Goal: Task Accomplishment & Management: Use online tool/utility

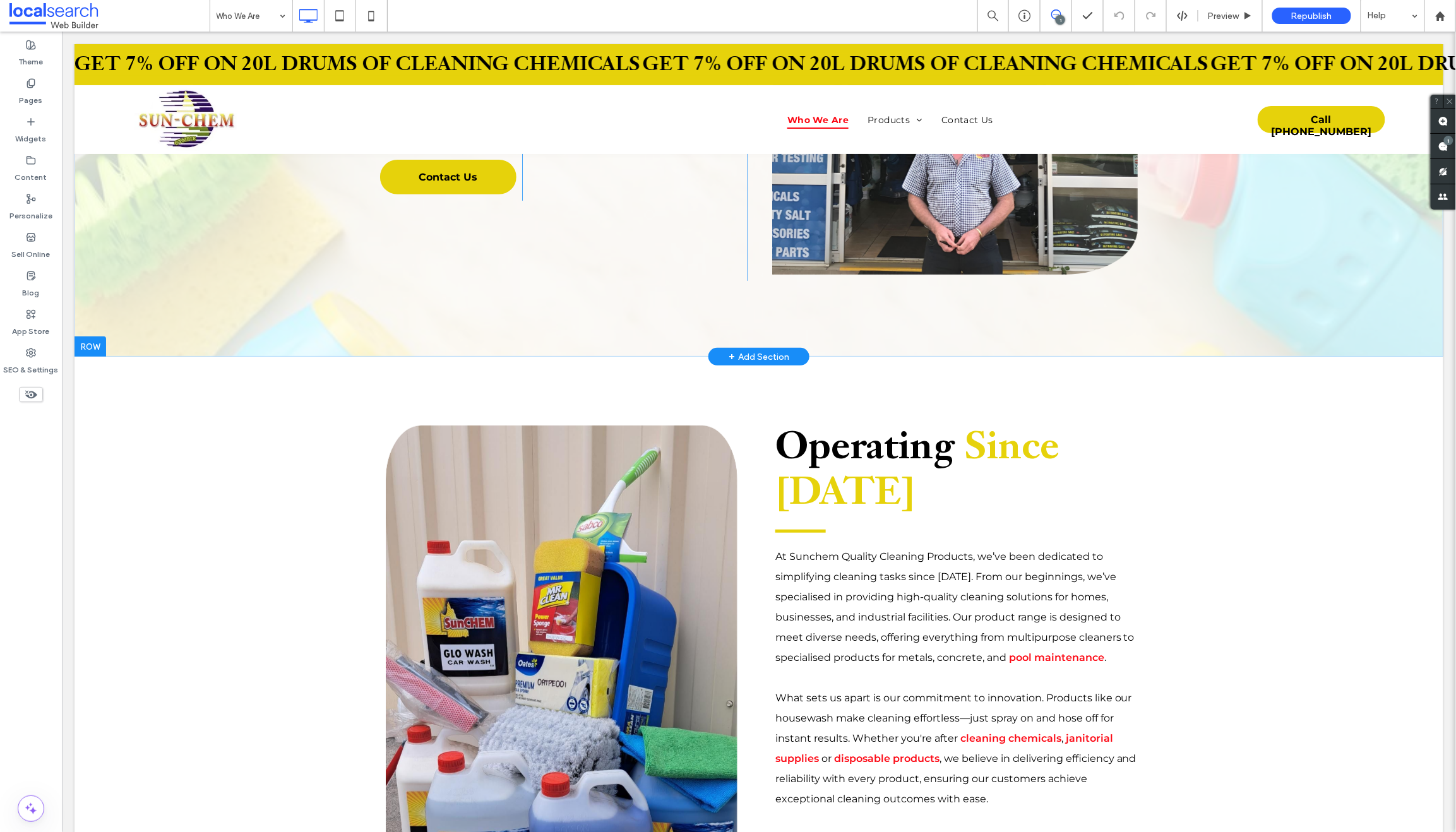
scroll to position [460, 0]
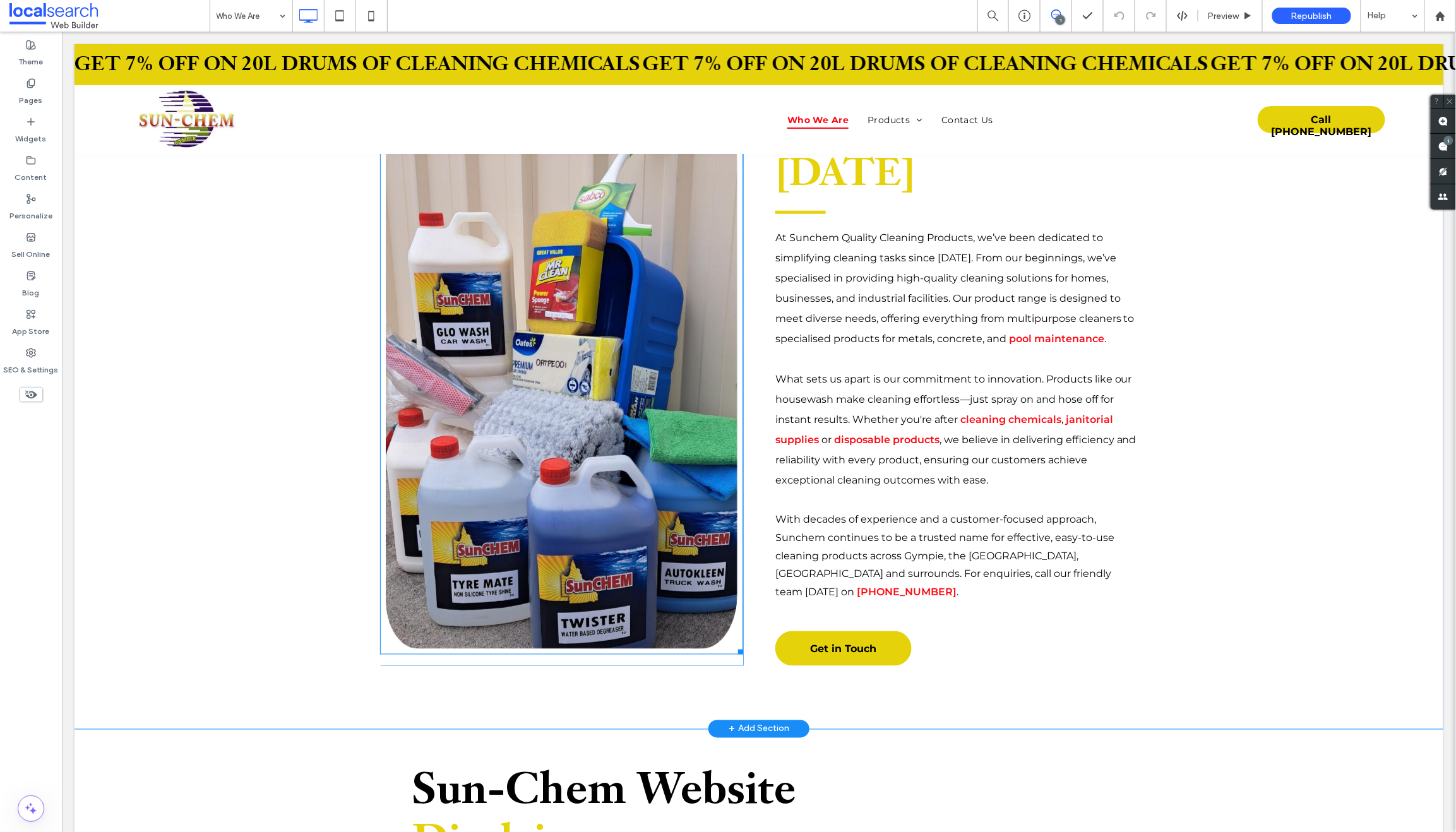
click at [522, 300] on link at bounding box center [560, 376] width 373 height 575
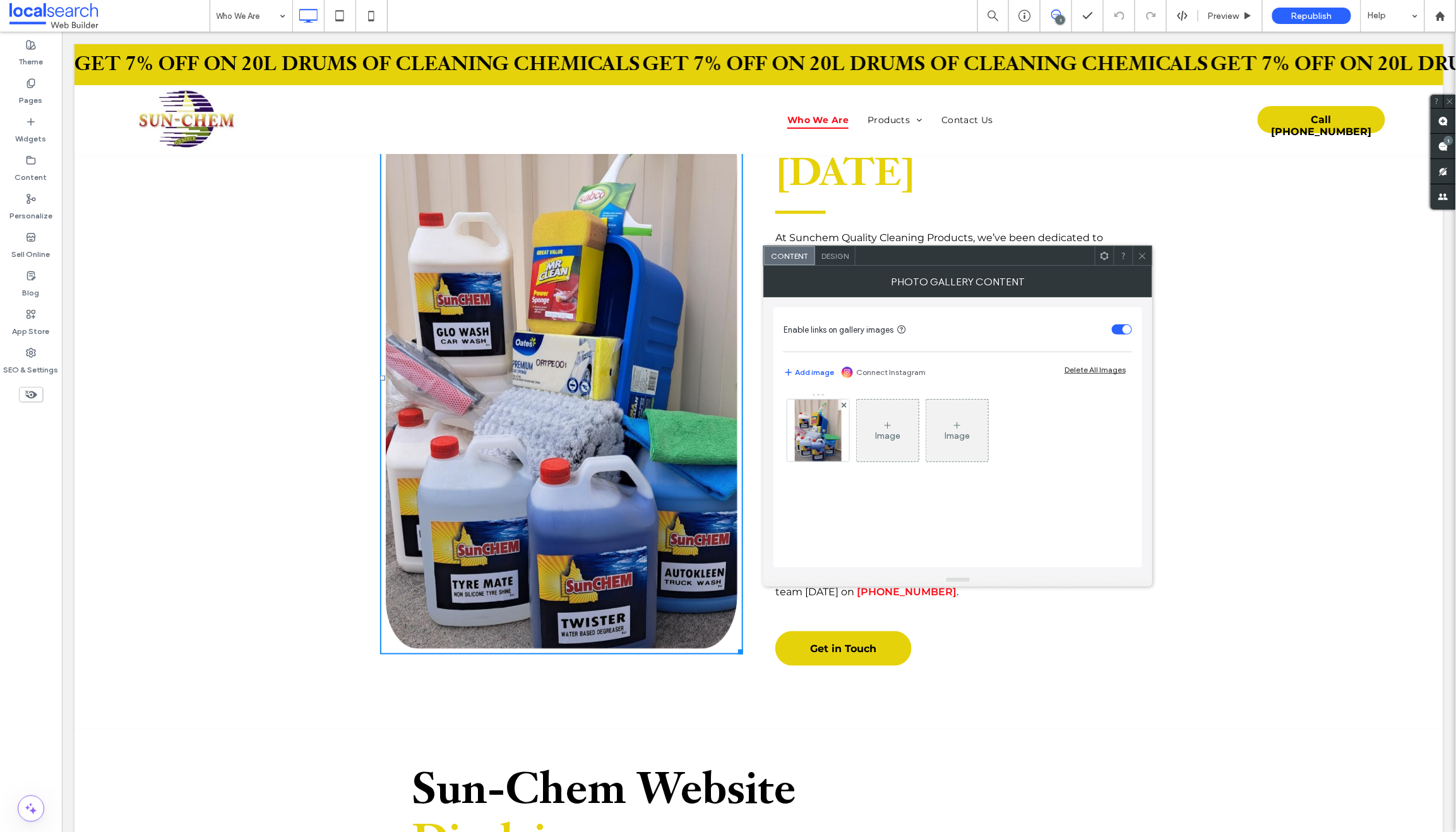
click at [522, 300] on link at bounding box center [560, 376] width 373 height 575
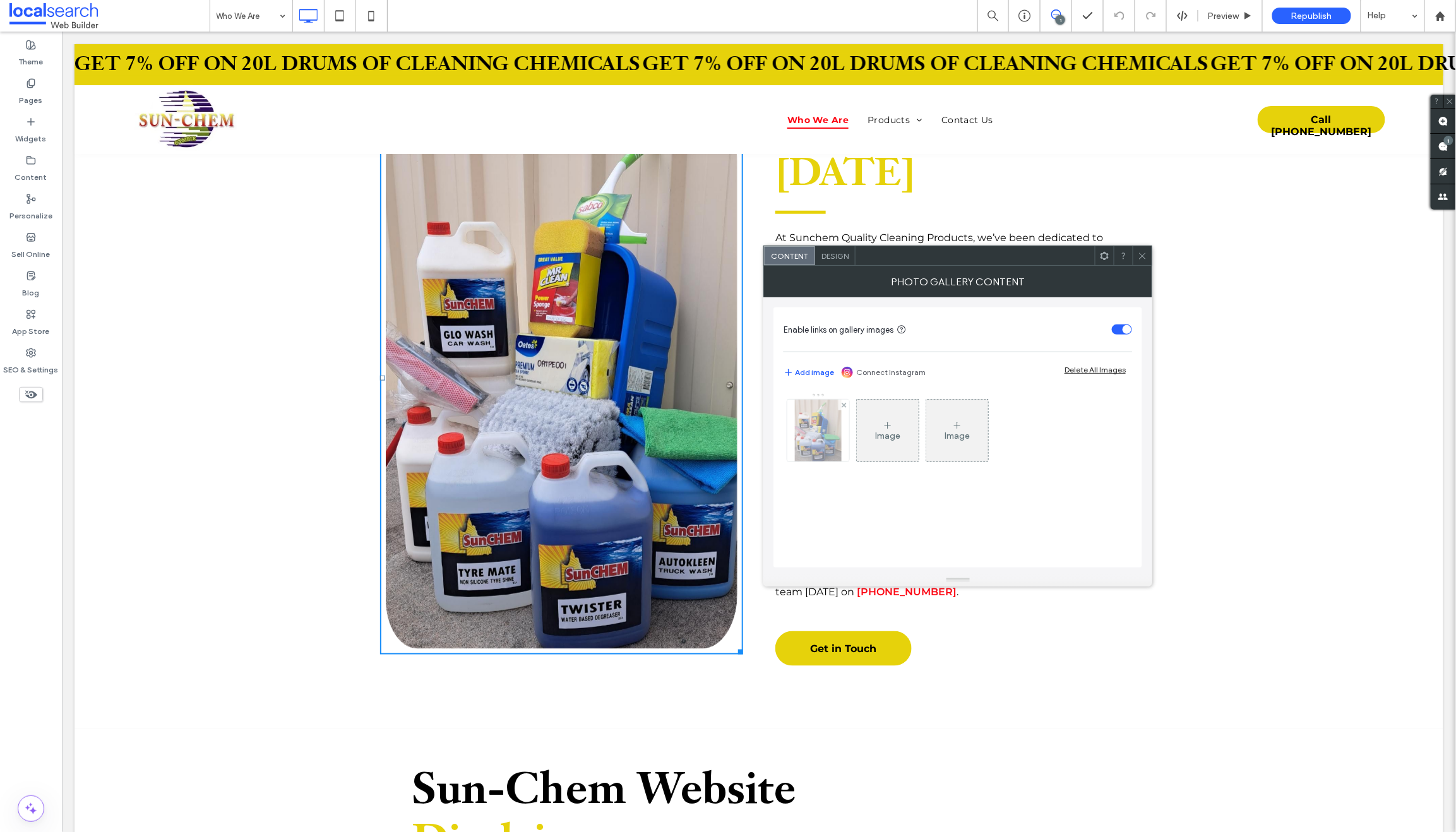
click at [827, 429] on img at bounding box center [818, 430] width 46 height 62
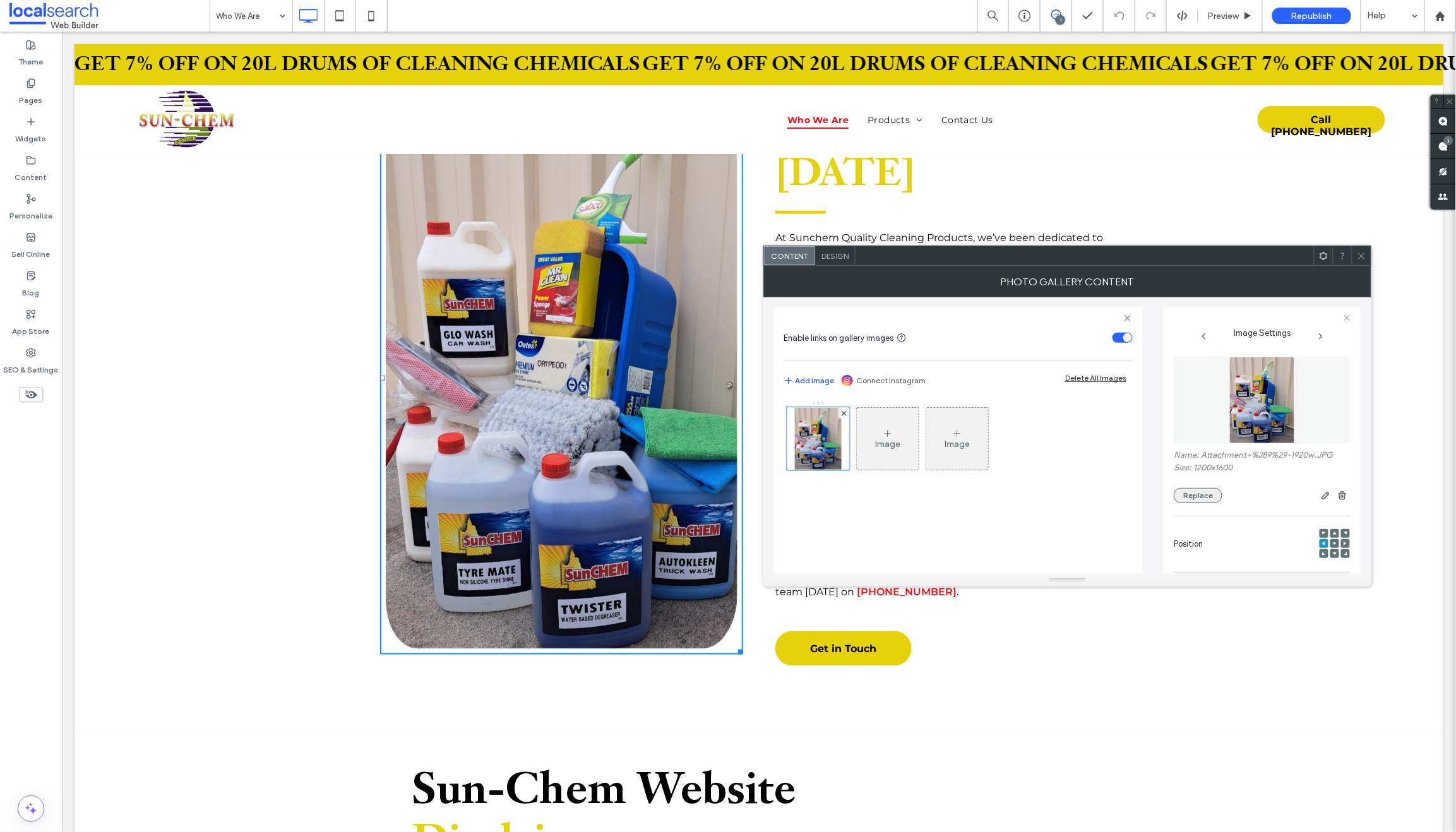
click at [1188, 496] on button "Replace" at bounding box center [1198, 495] width 49 height 15
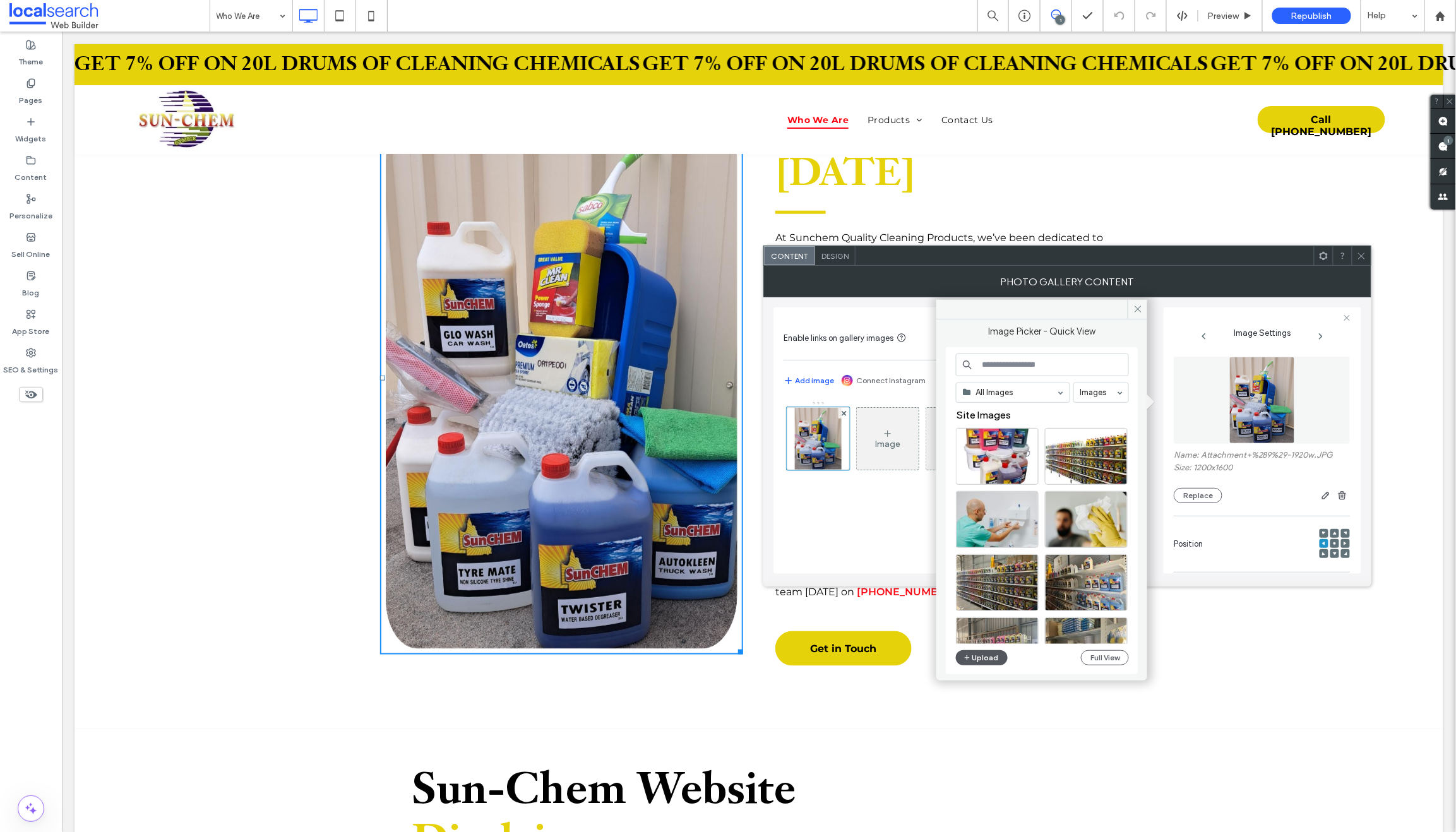
click at [983, 657] on button "Upload" at bounding box center [981, 657] width 52 height 15
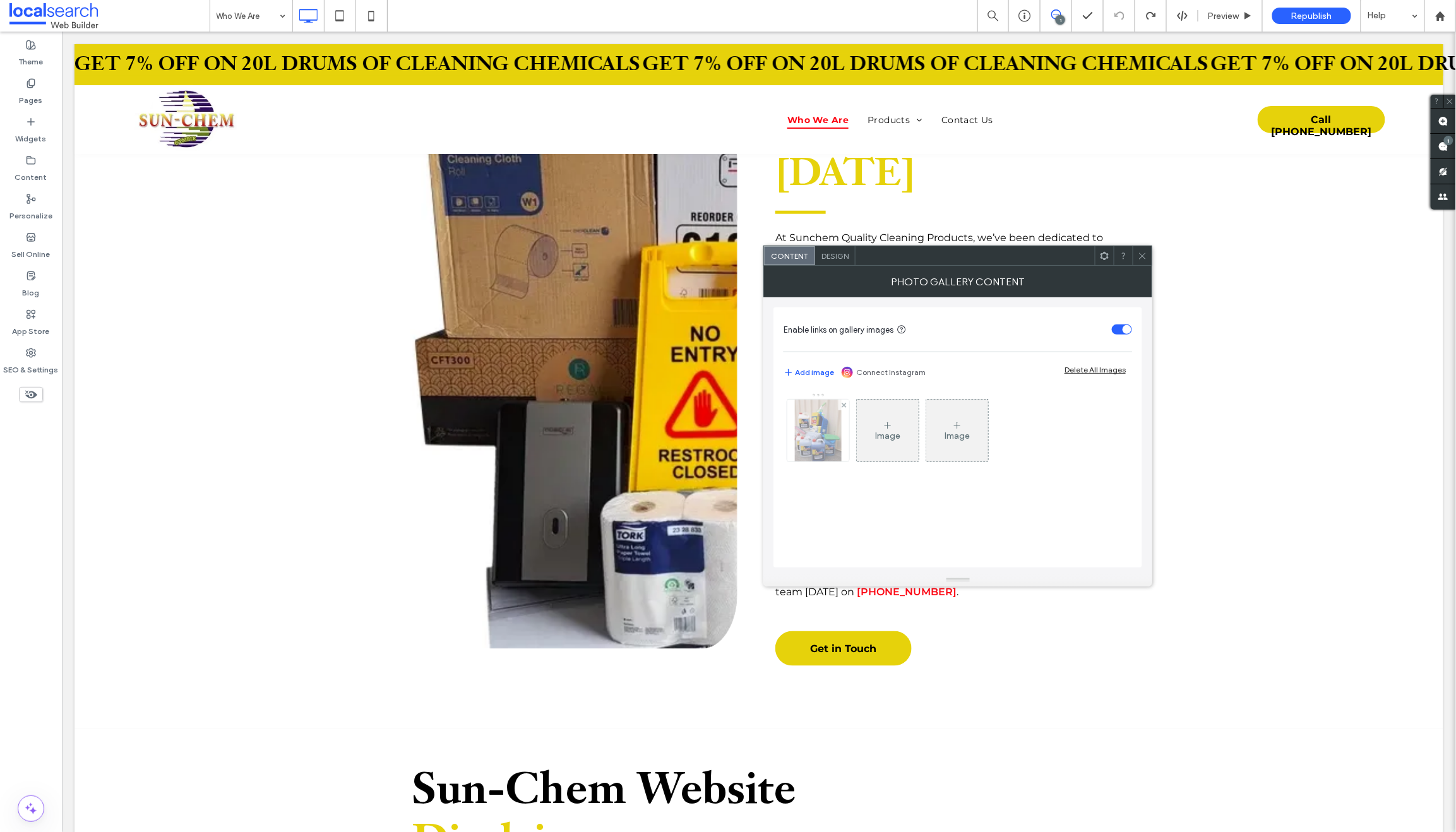
click at [815, 436] on img at bounding box center [818, 430] width 46 height 62
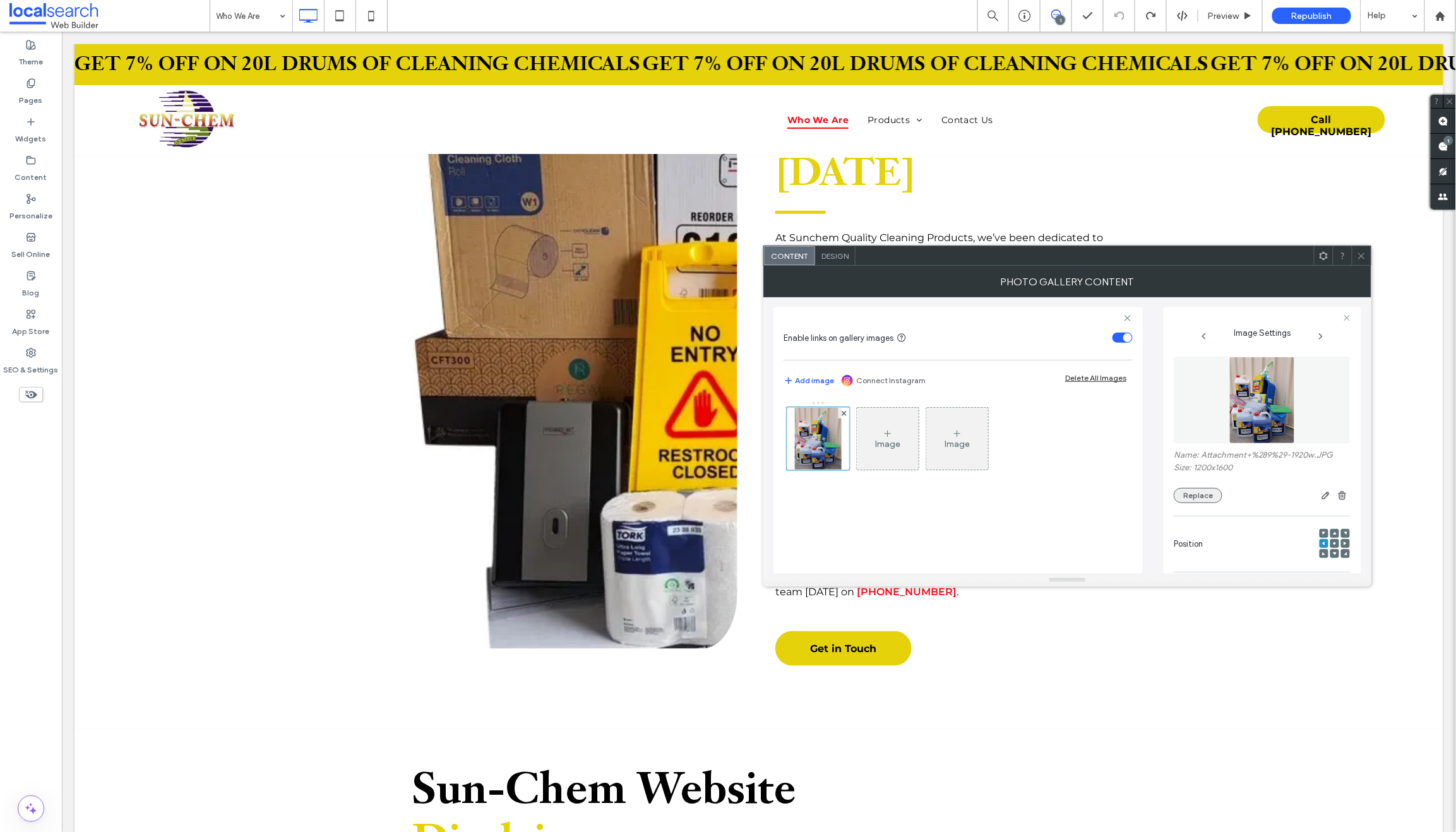
click at [1198, 493] on button "Replace" at bounding box center [1198, 495] width 49 height 15
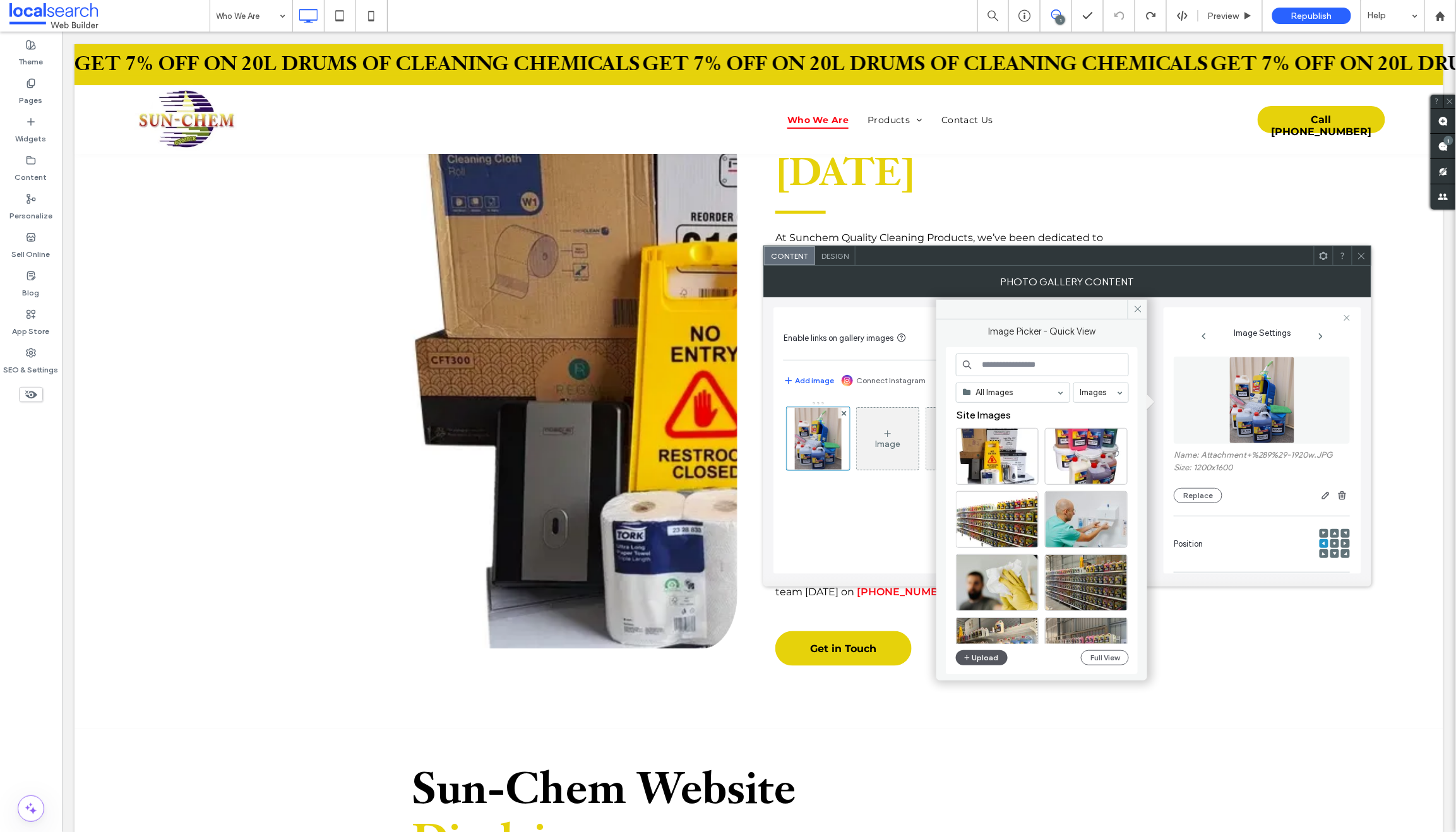
click at [985, 658] on button "Upload" at bounding box center [981, 657] width 52 height 15
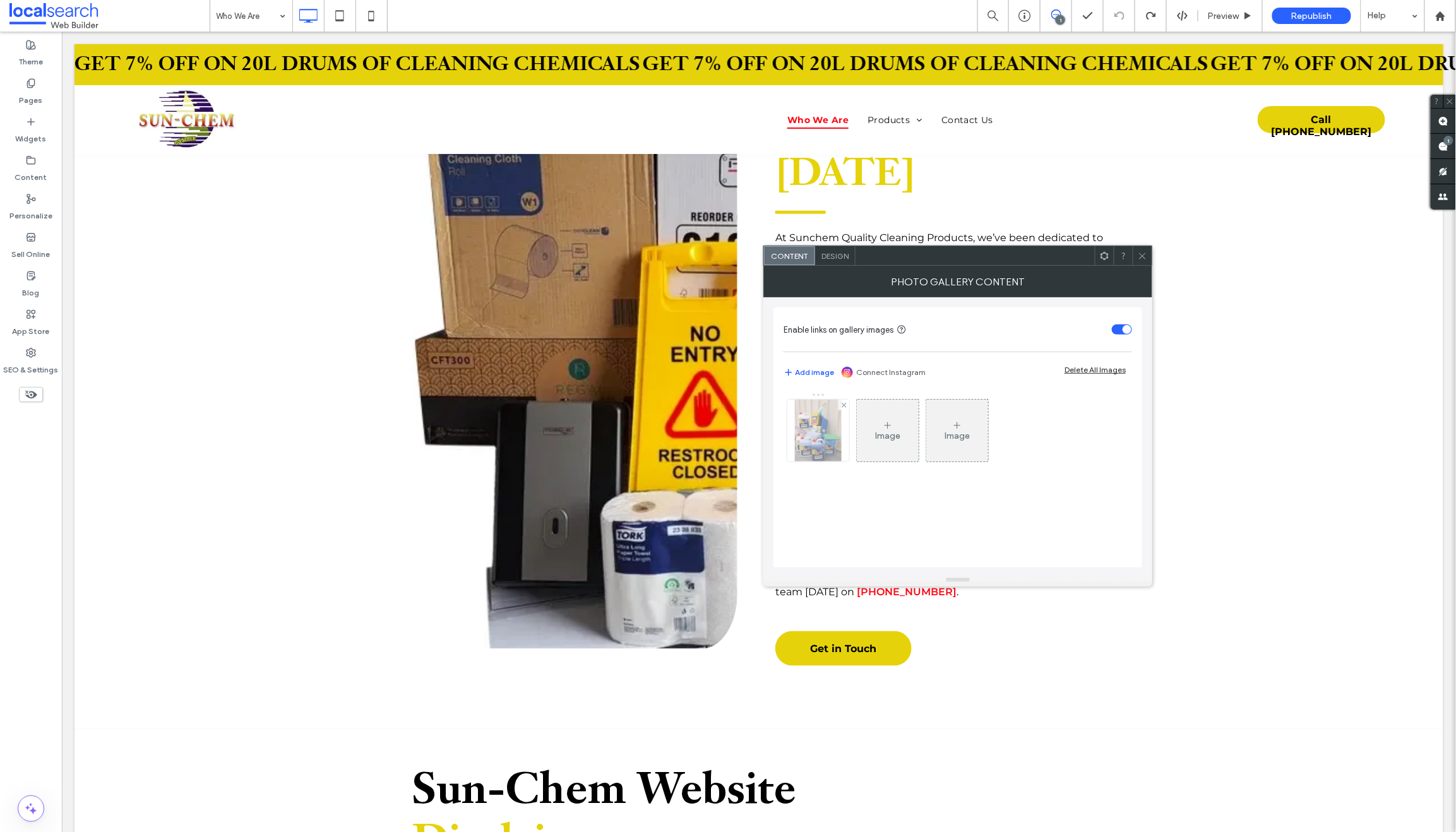
click at [815, 437] on img at bounding box center [818, 430] width 46 height 62
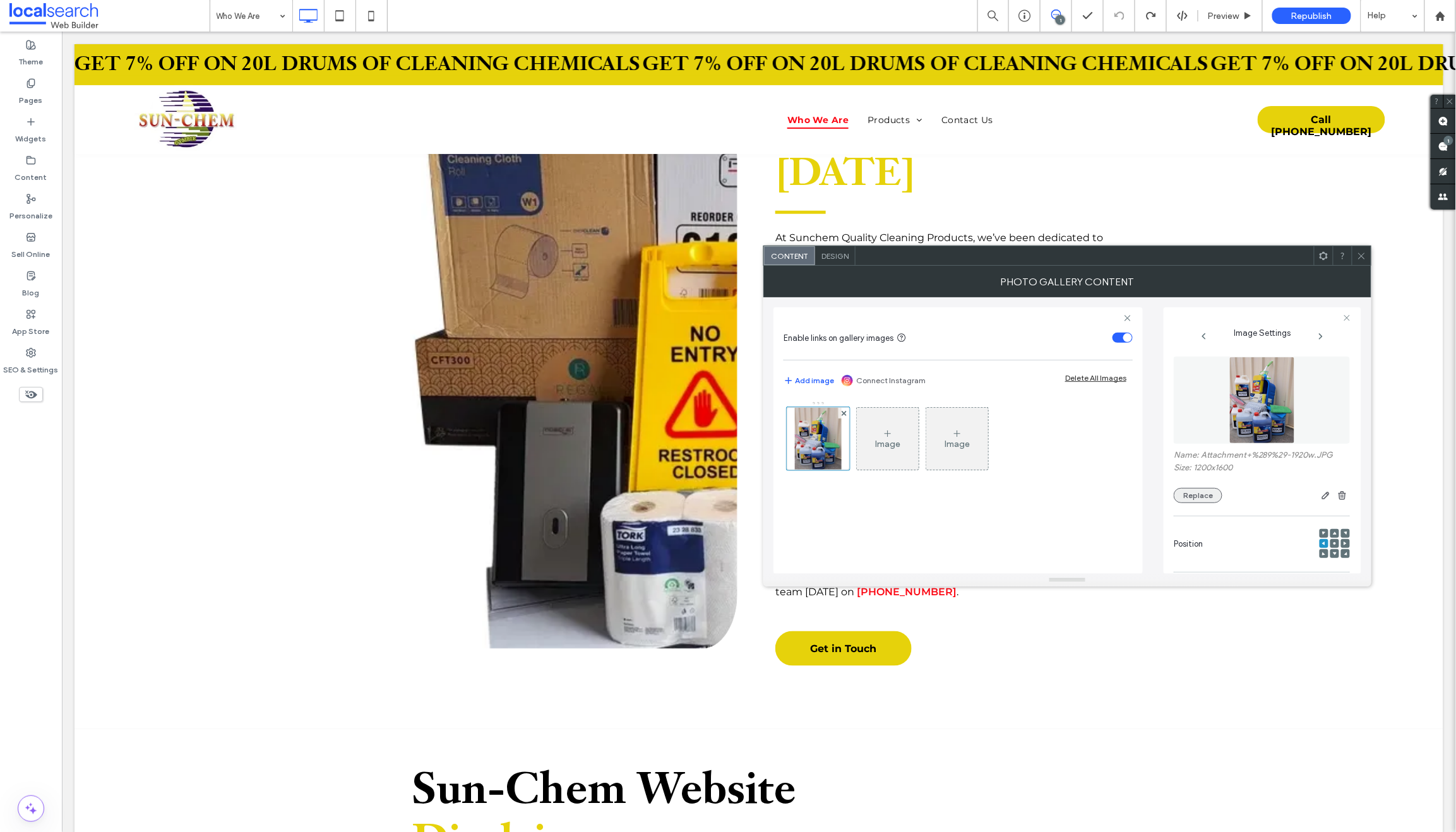
click at [1198, 497] on button "Replace" at bounding box center [1198, 495] width 49 height 15
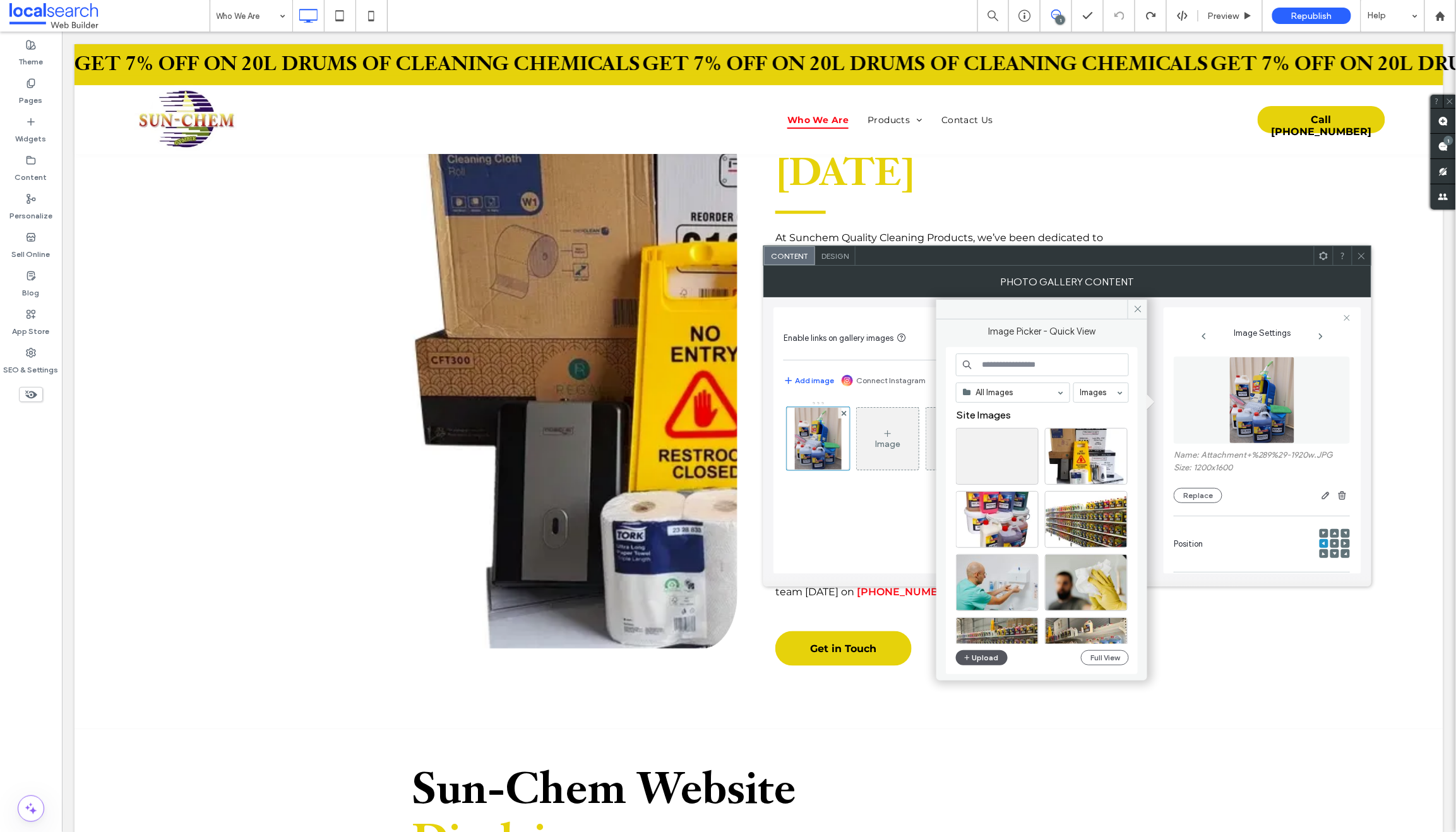
click at [975, 655] on button "Upload" at bounding box center [981, 657] width 52 height 15
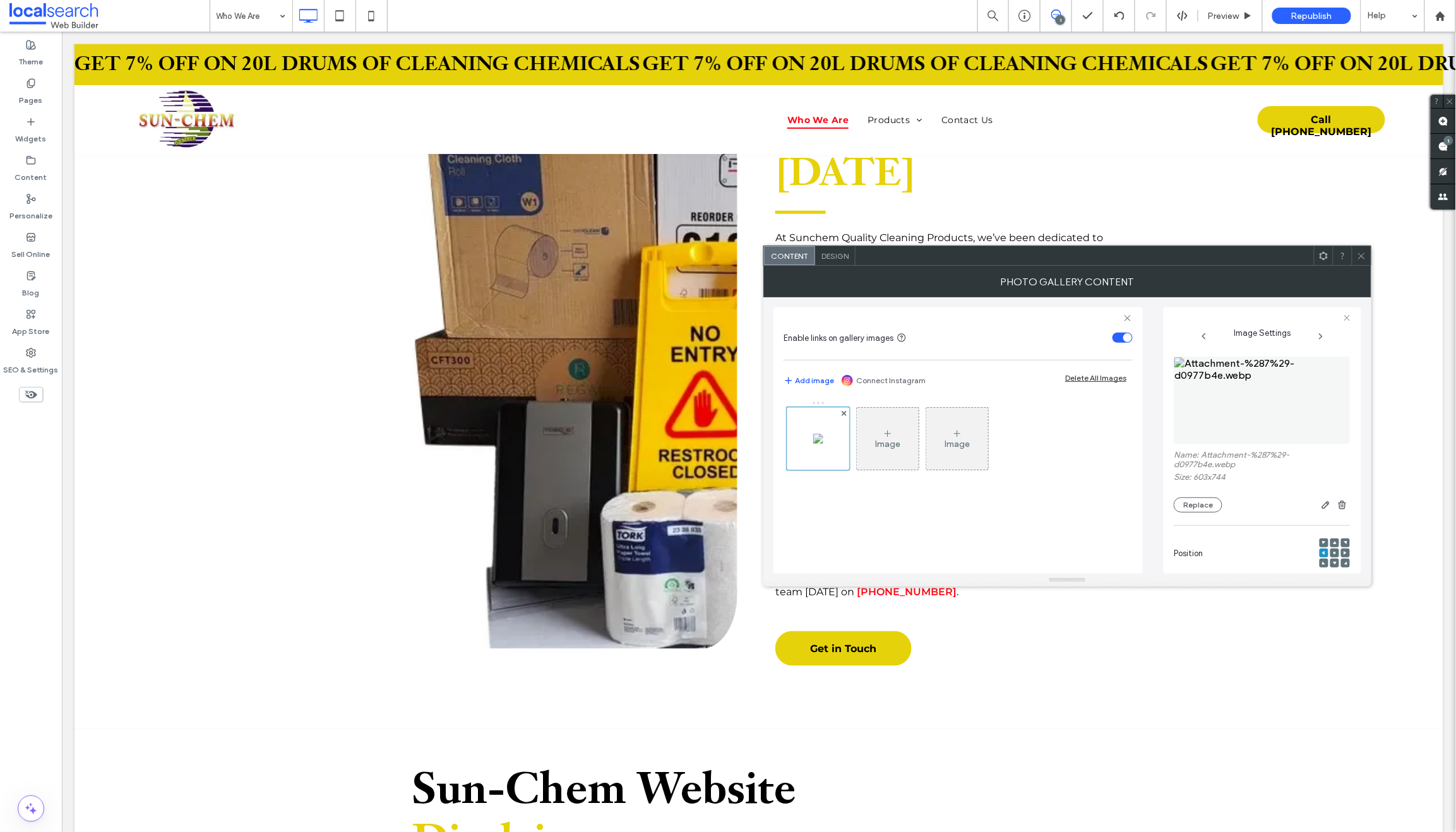
click at [1333, 554] on use at bounding box center [1334, 552] width 2 height 2
click at [1361, 254] on icon at bounding box center [1362, 256] width 10 height 10
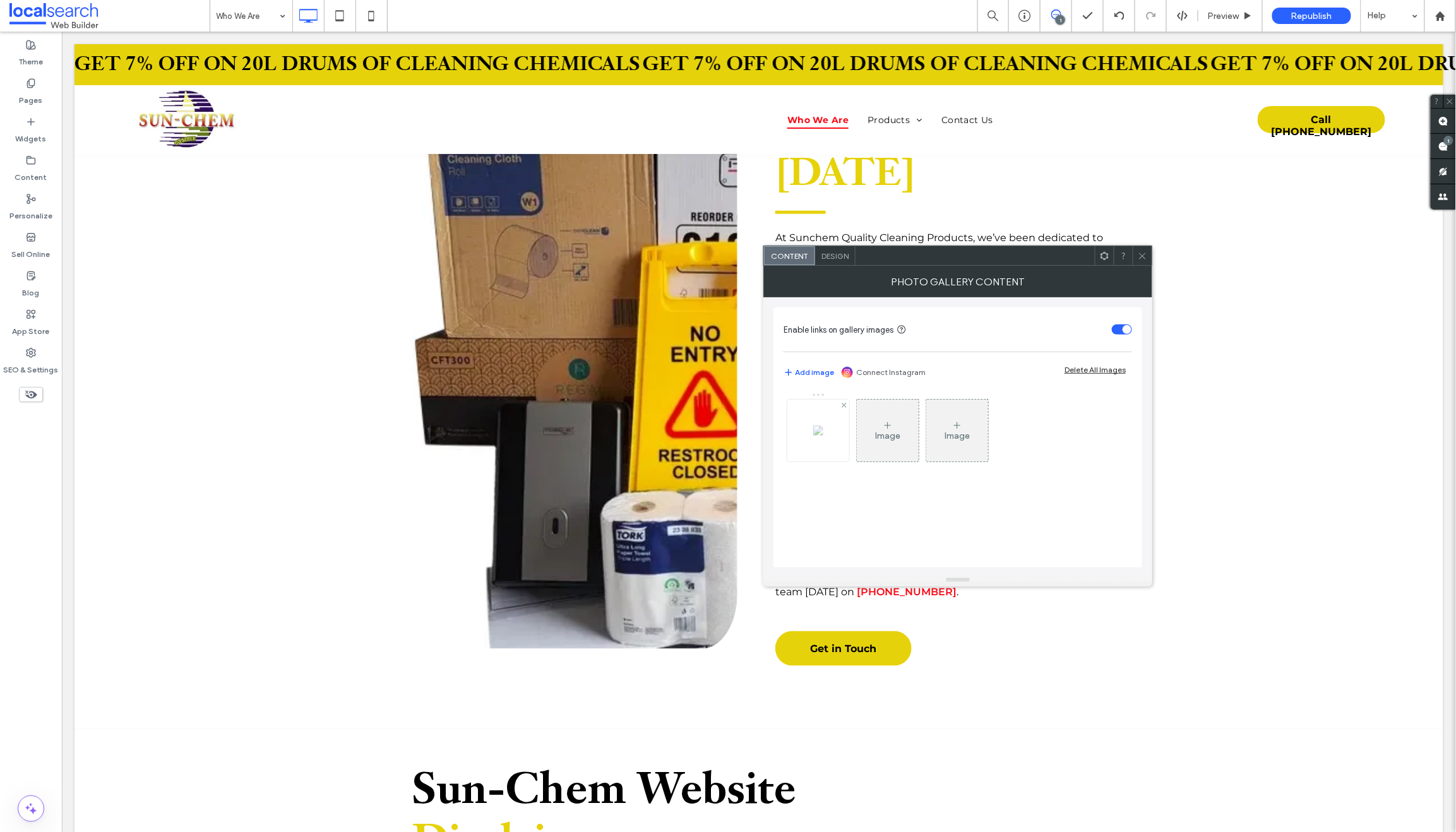
click at [820, 436] on img at bounding box center [818, 430] width 10 height 10
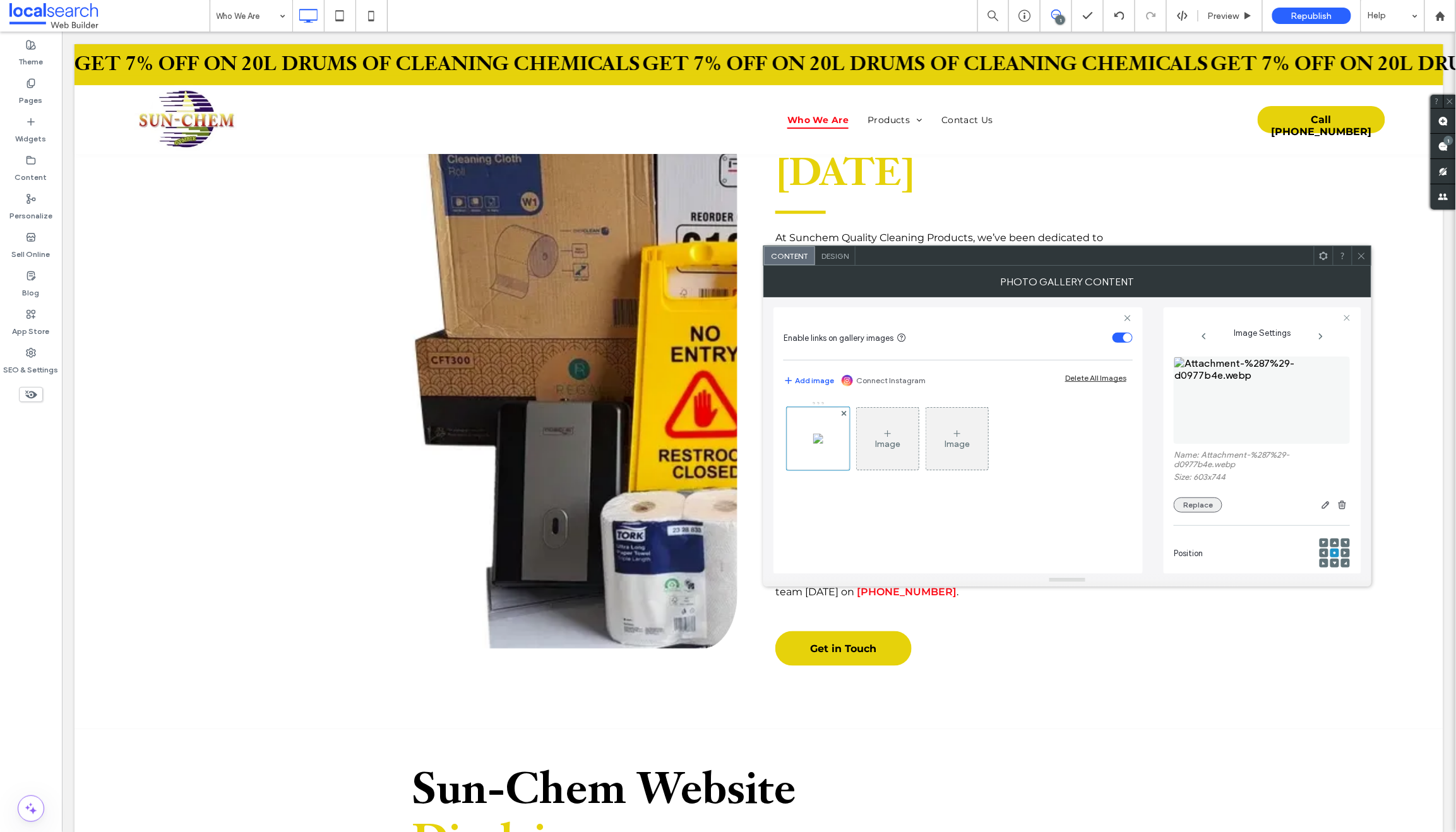
click at [1199, 508] on button "Replace" at bounding box center [1198, 504] width 49 height 15
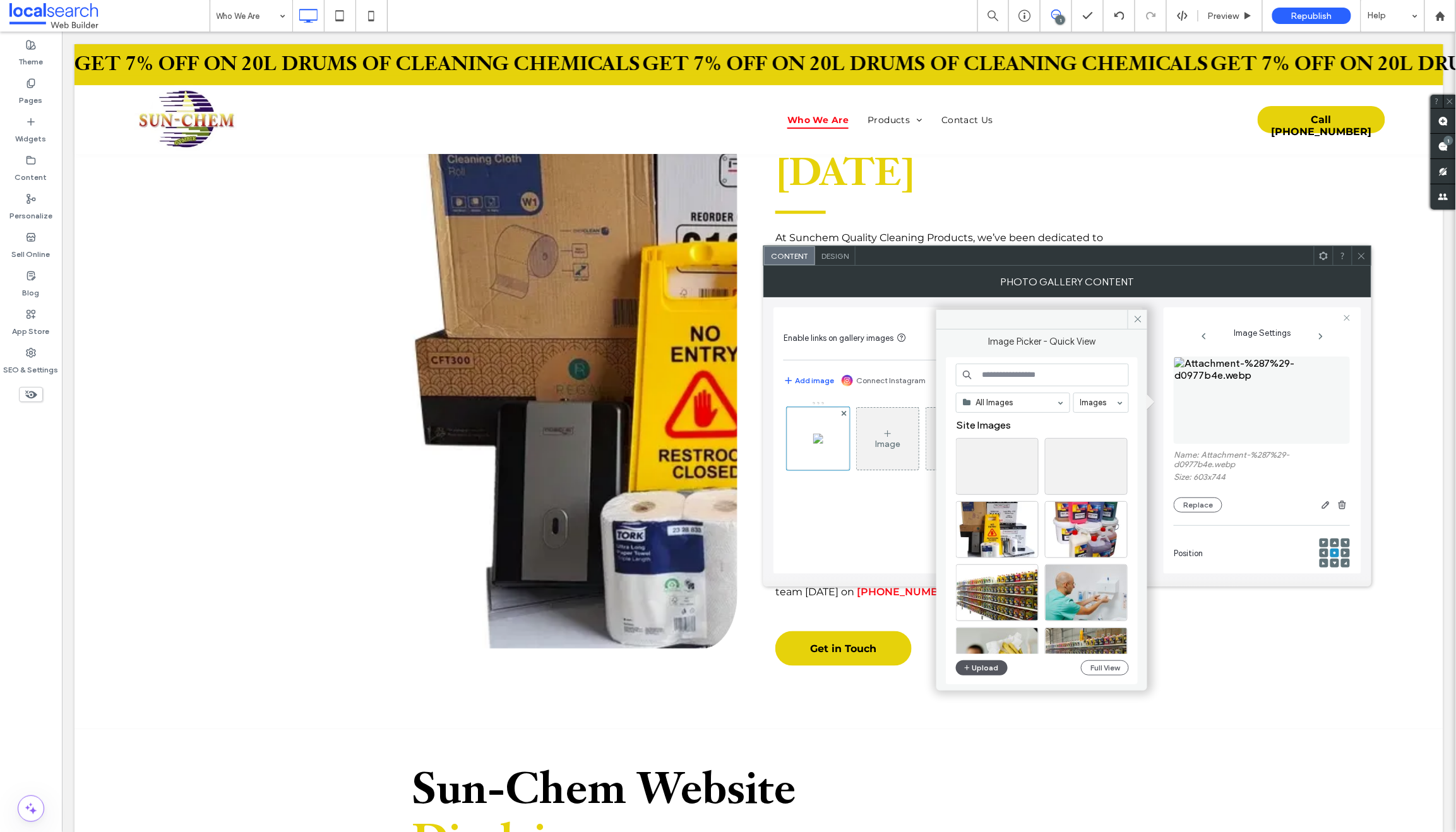
click at [976, 671] on button "Upload" at bounding box center [981, 667] width 52 height 15
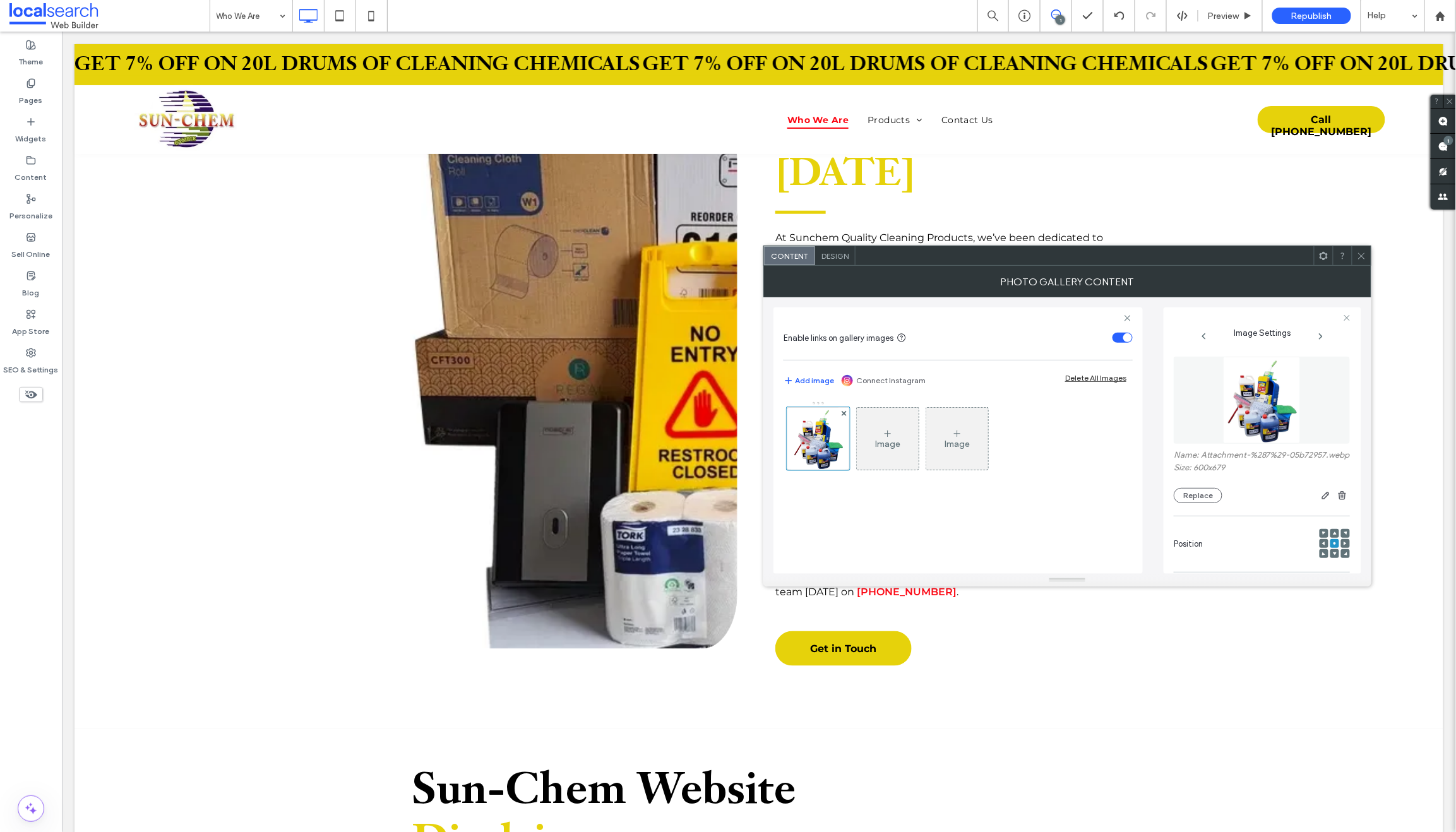
click at [1358, 253] on icon at bounding box center [1362, 256] width 10 height 10
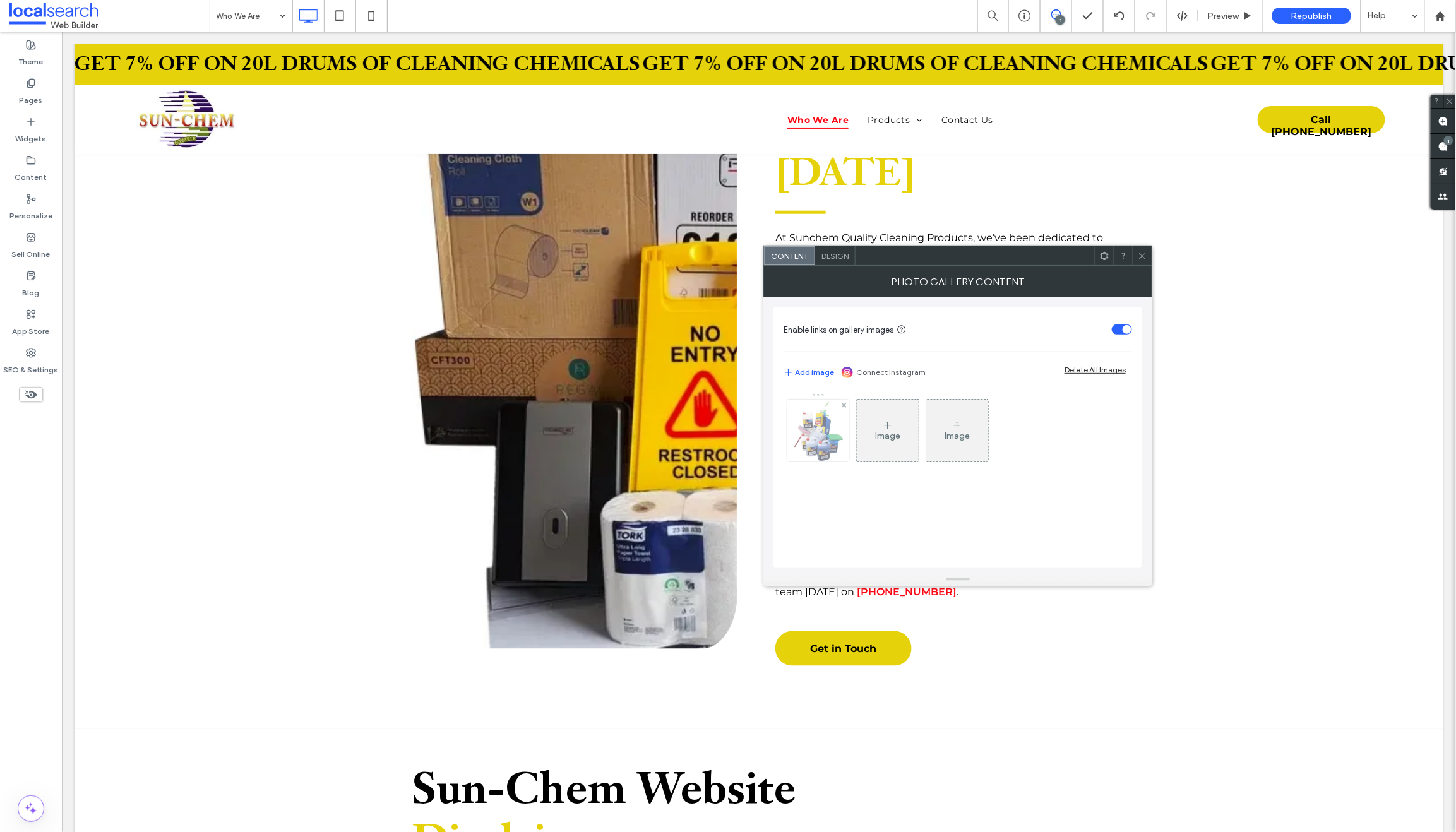
click at [833, 426] on img at bounding box center [818, 430] width 55 height 62
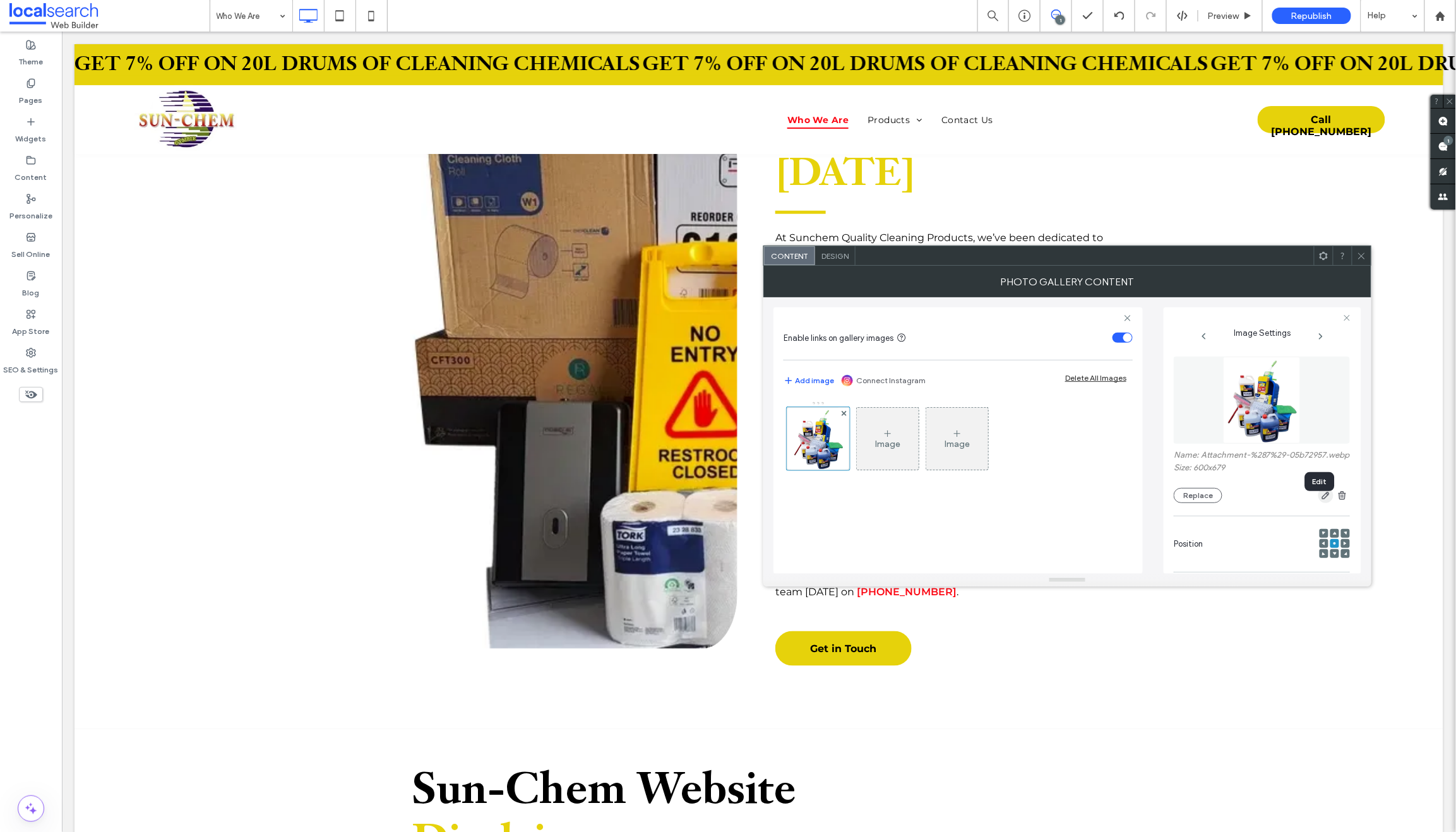
click at [1321, 500] on icon "button" at bounding box center [1326, 495] width 10 height 10
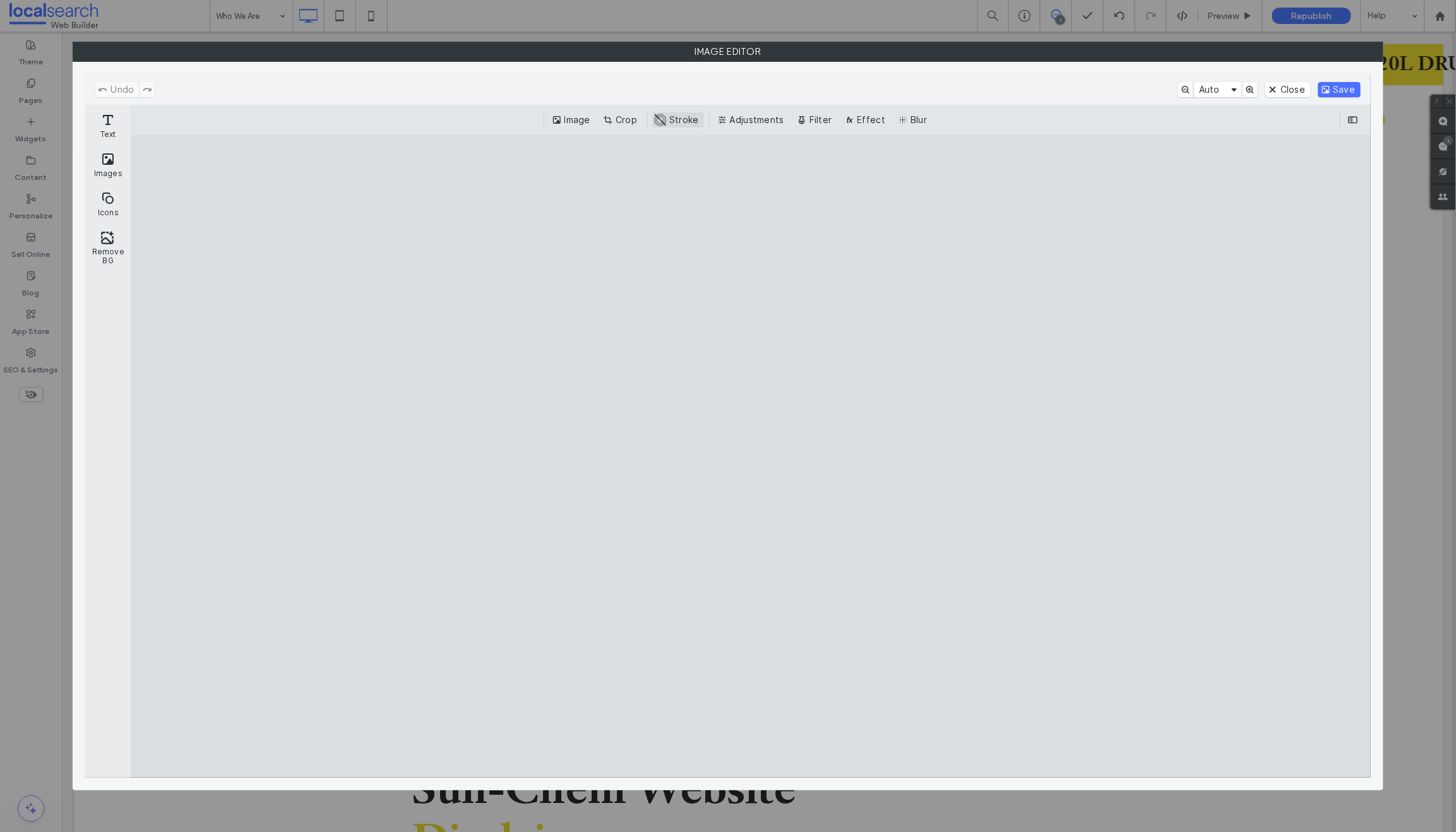
drag, startPoint x: 758, startPoint y: 121, endPoint x: 746, endPoint y: 123, distance: 12.2
click at [758, 121] on button "Adjustments" at bounding box center [752, 120] width 74 height 15
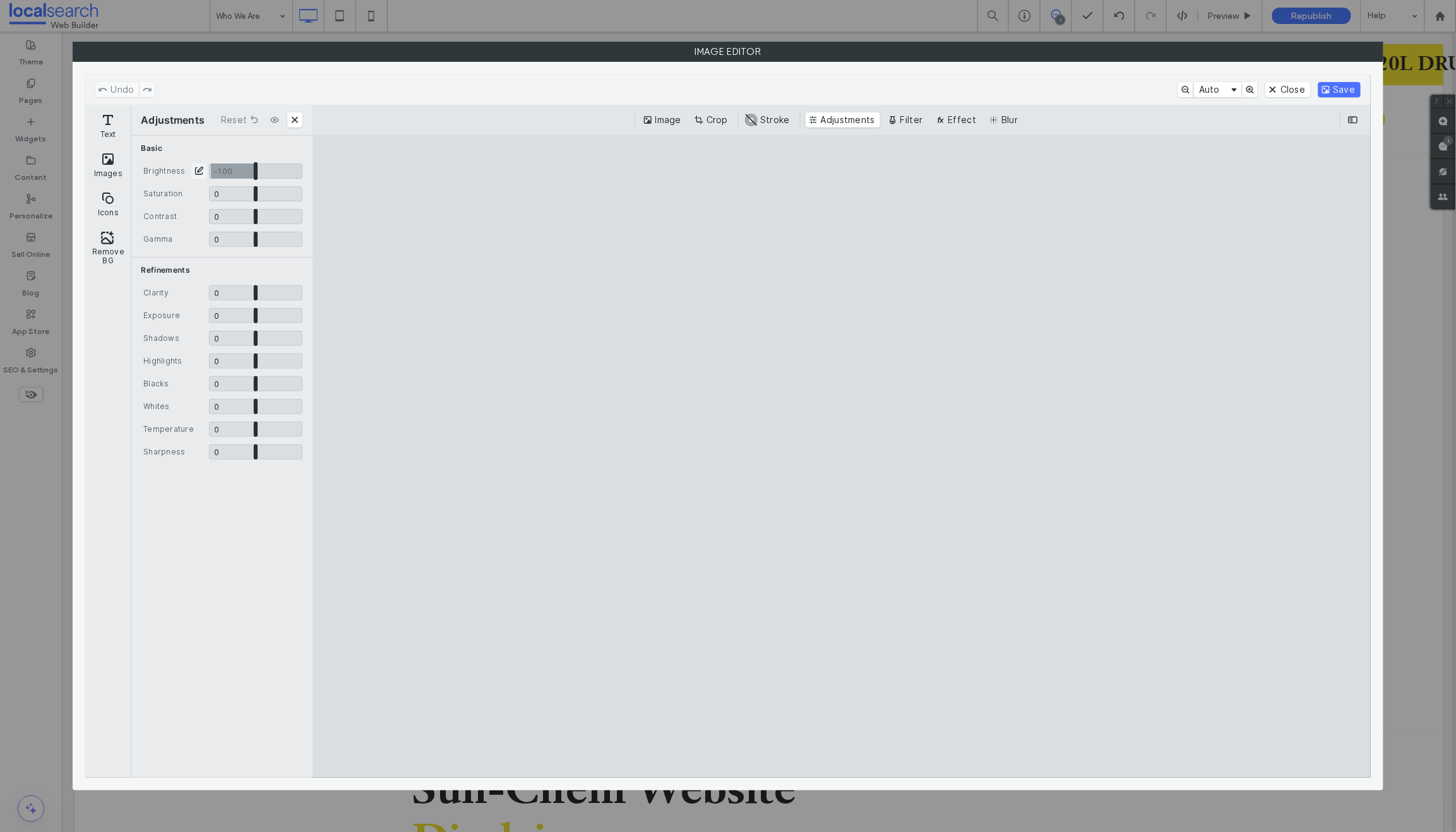
drag, startPoint x: 217, startPoint y: 173, endPoint x: 179, endPoint y: 169, distance: 38.2
type input "**"
click at [209, 169] on input "CE.SDK" at bounding box center [255, 170] width 94 height 15
click at [1285, 94] on button "Close" at bounding box center [1287, 90] width 45 height 15
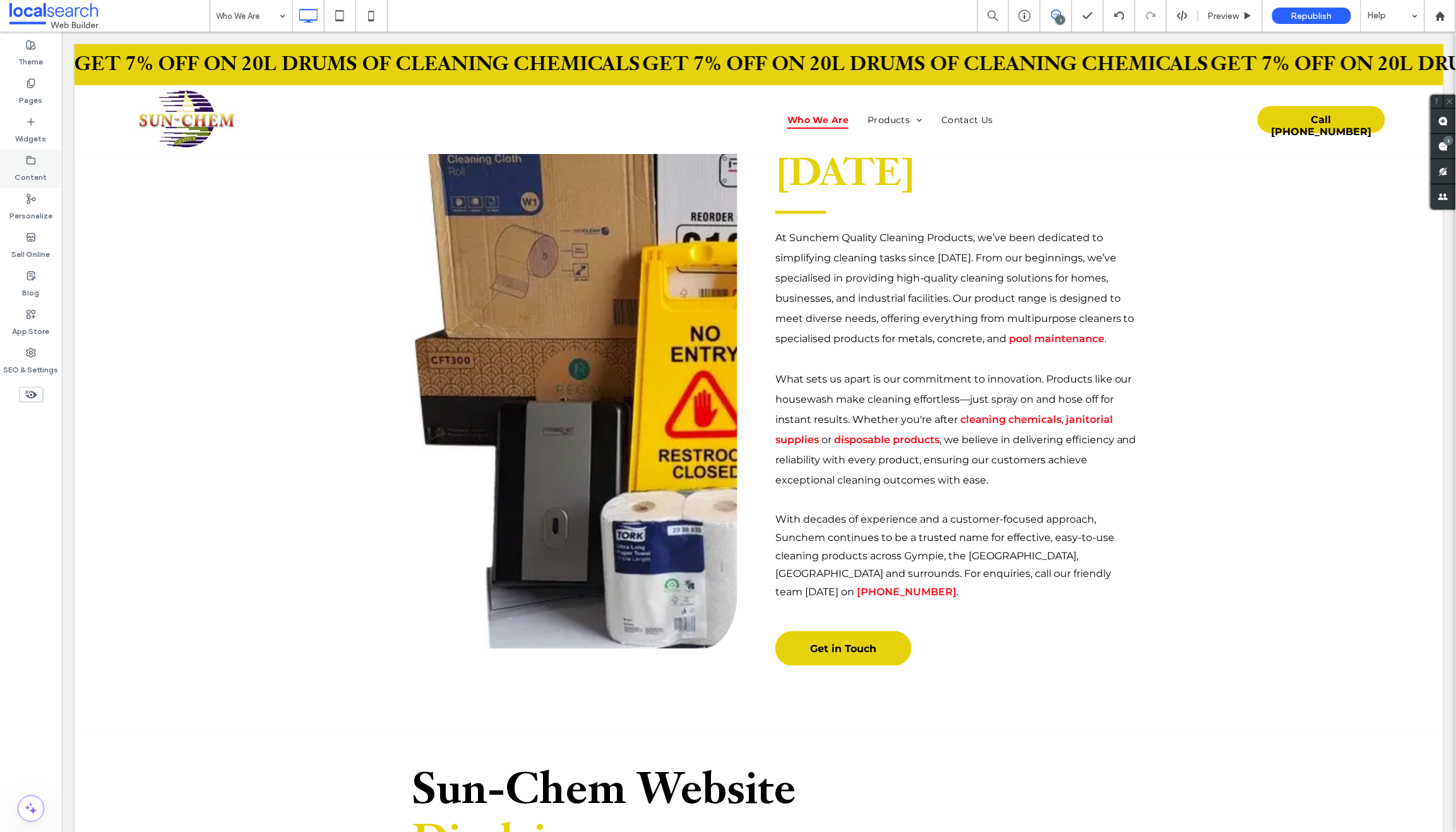
click at [27, 160] on icon at bounding box center [30, 160] width 10 height 10
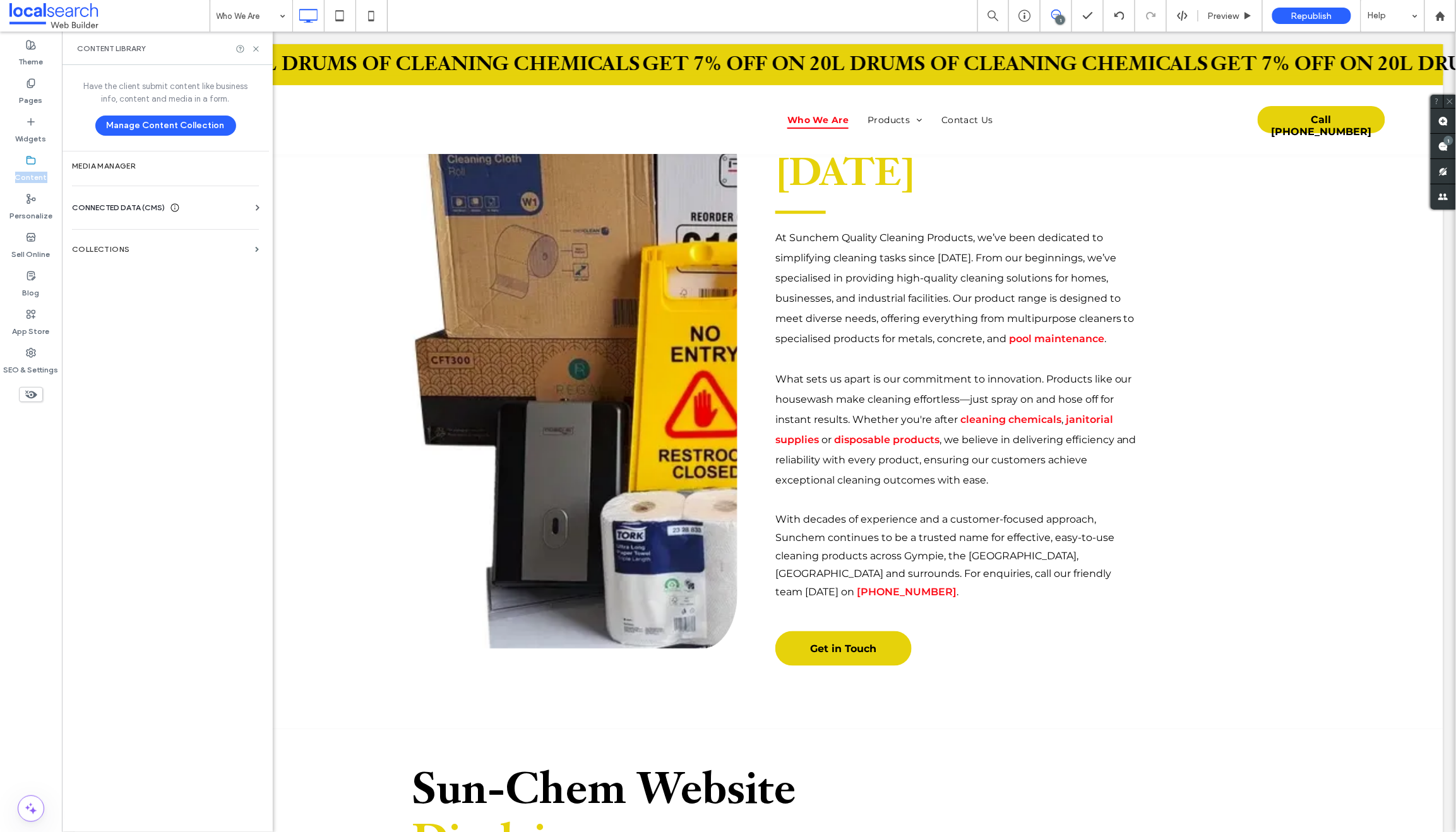
click at [27, 160] on icon at bounding box center [30, 160] width 10 height 10
click at [106, 159] on section "Media Manager" at bounding box center [165, 165] width 207 height 29
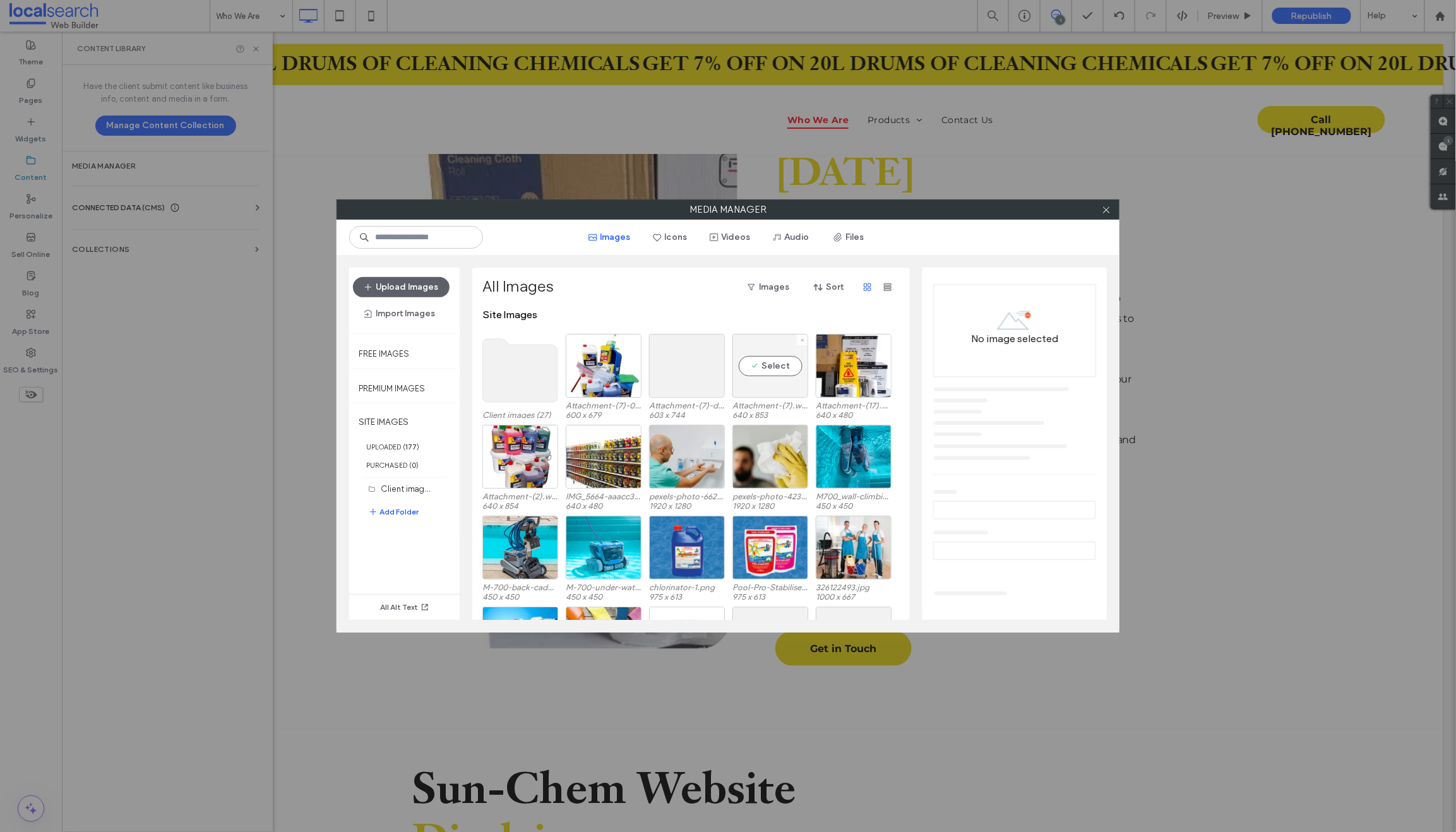
click at [765, 381] on div "Select" at bounding box center [770, 366] width 76 height 64
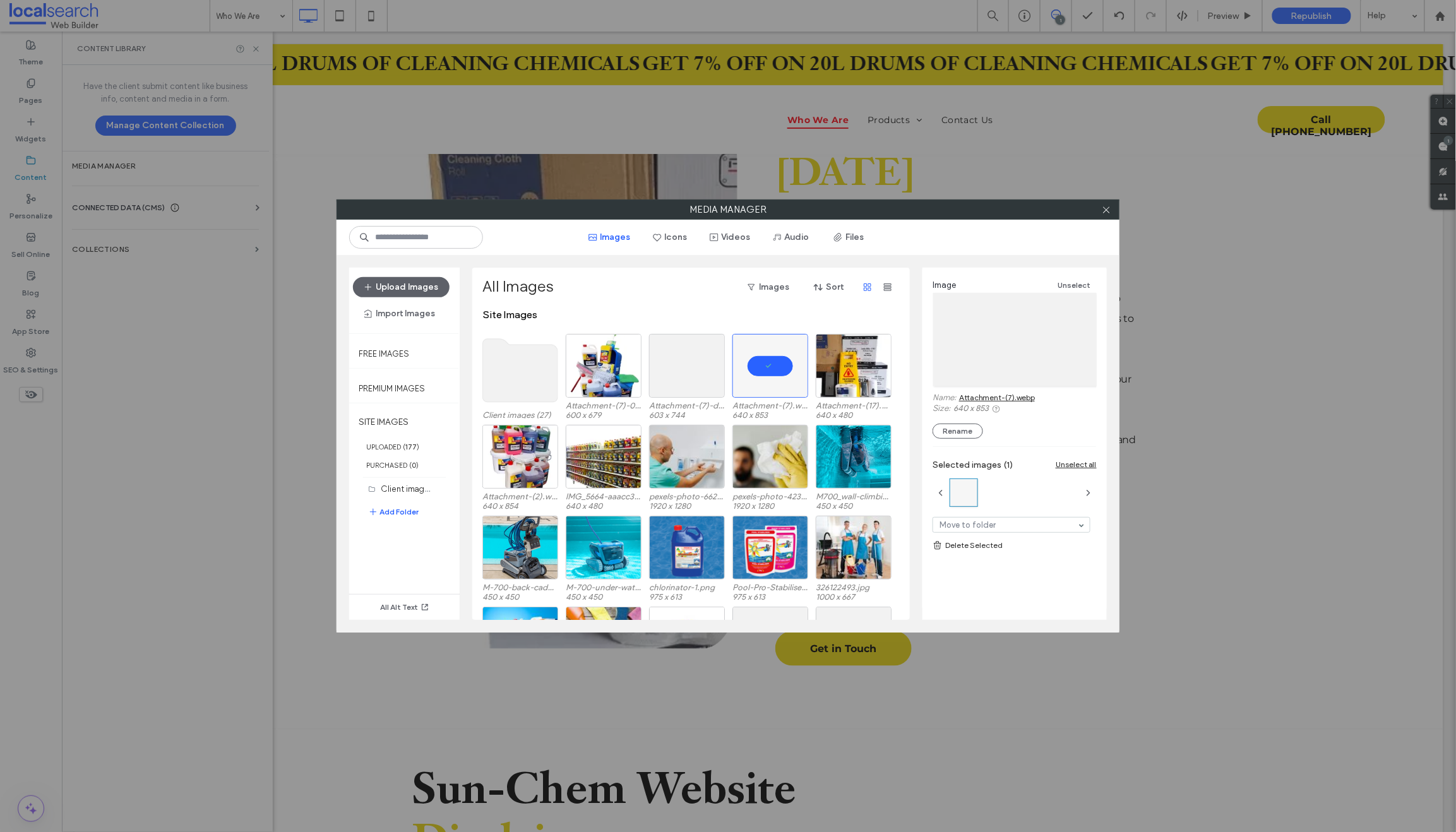
click at [944, 546] on link "Delete Selected" at bounding box center [1014, 545] width 164 height 13
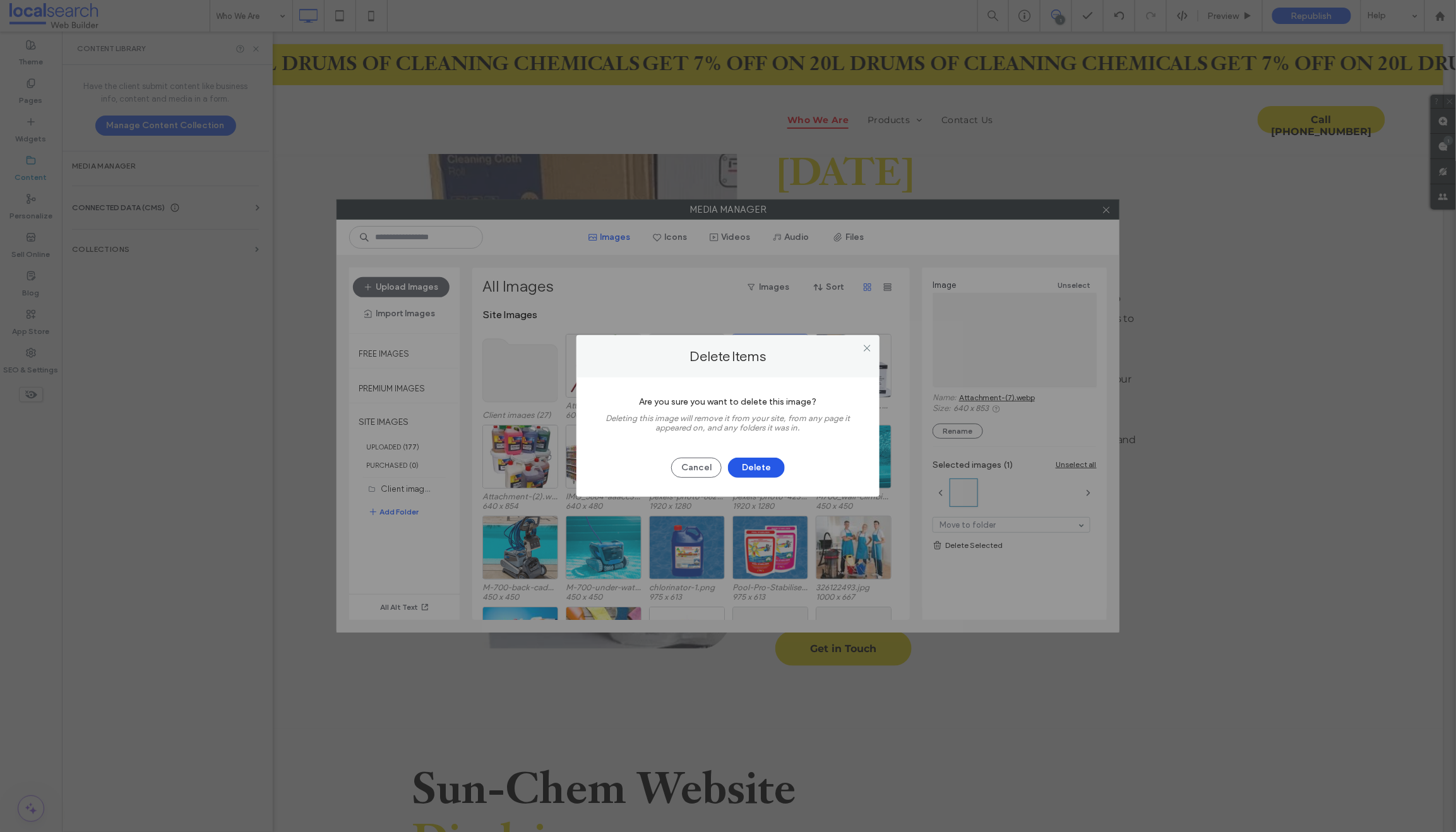
click at [772, 464] on button "Delete" at bounding box center [756, 467] width 57 height 20
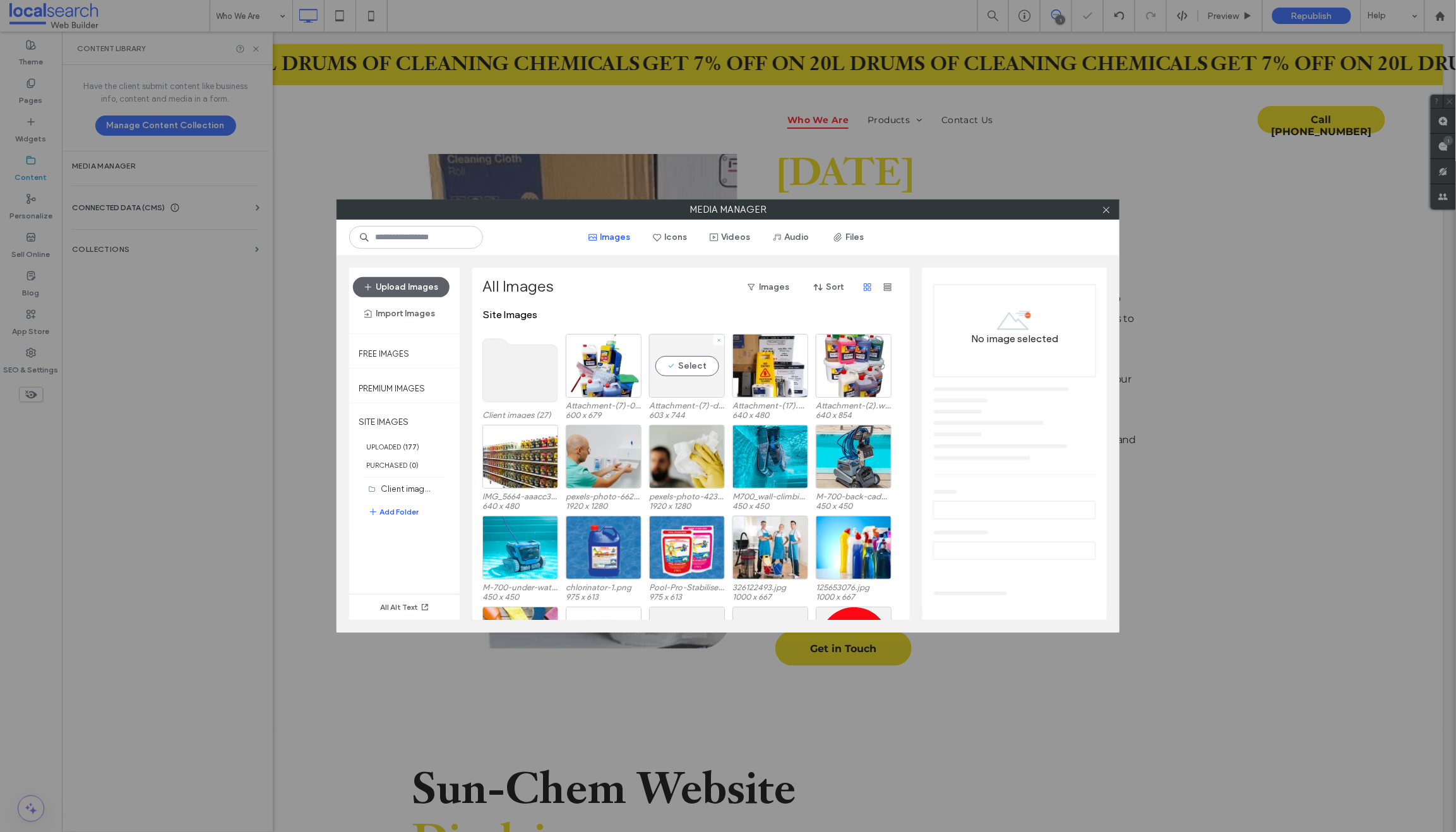
click at [684, 379] on div "Select" at bounding box center [687, 366] width 76 height 64
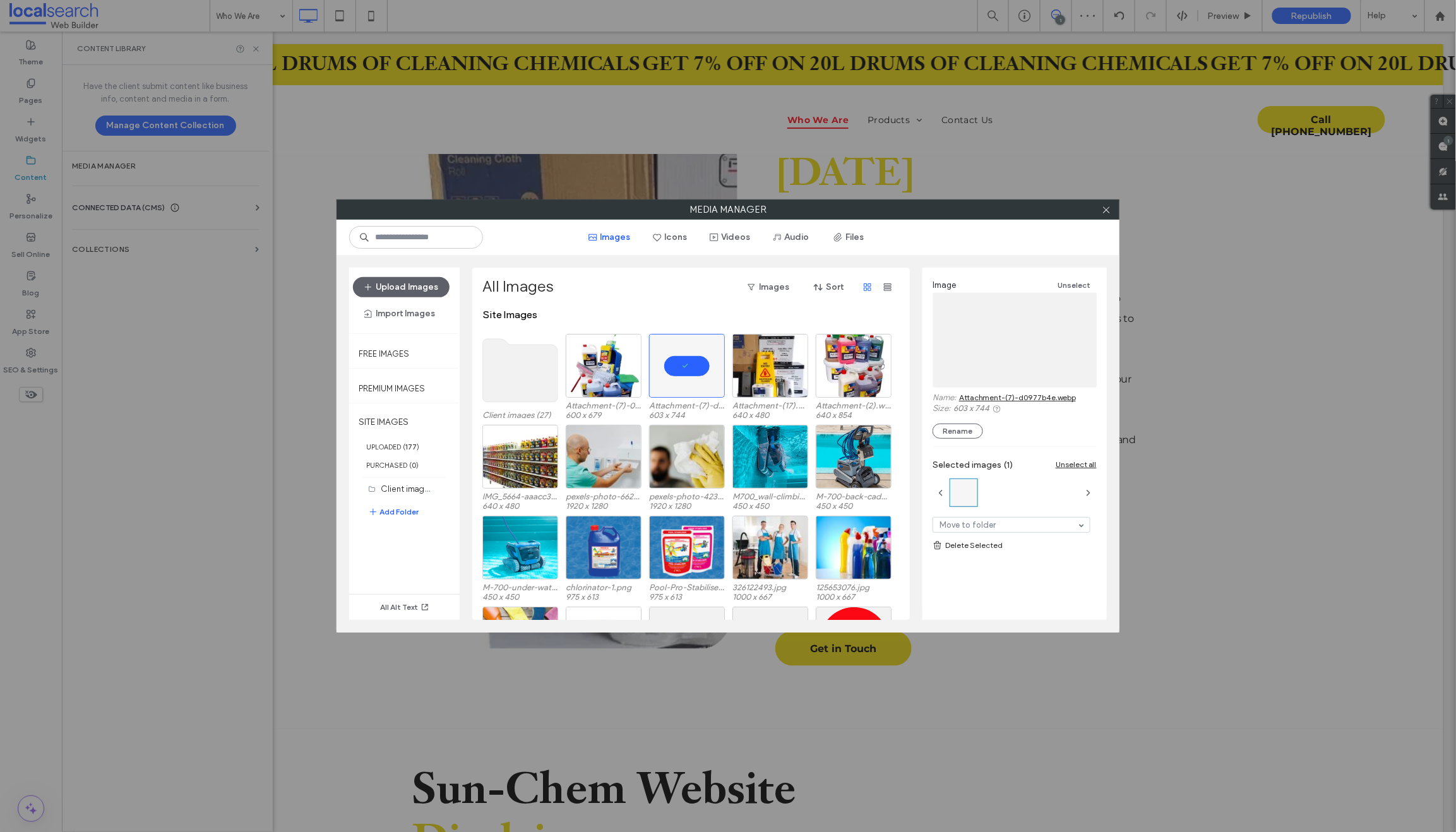
click at [955, 544] on link "Delete Selected" at bounding box center [1014, 545] width 164 height 13
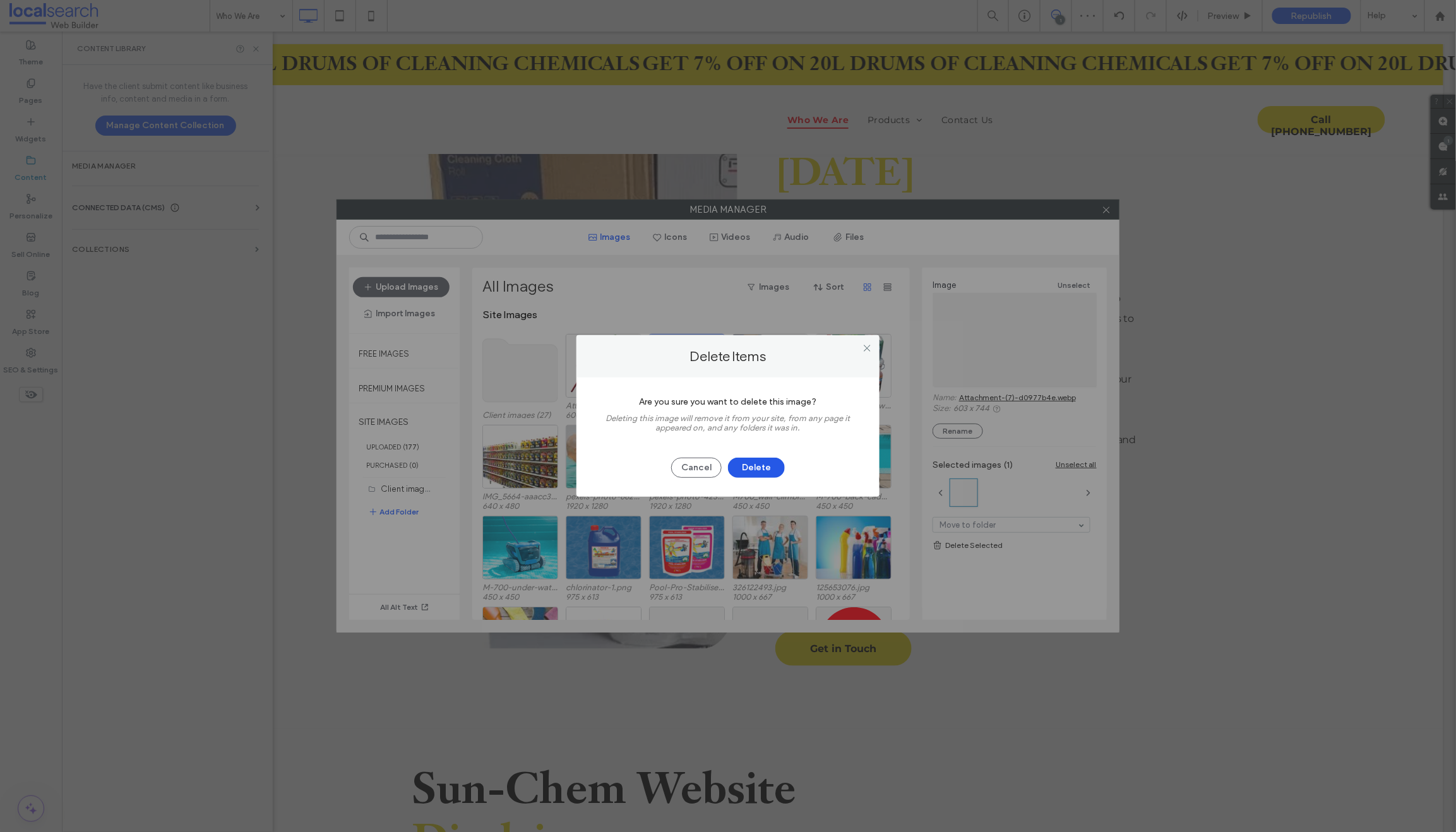
click at [763, 466] on button "Delete" at bounding box center [756, 467] width 57 height 20
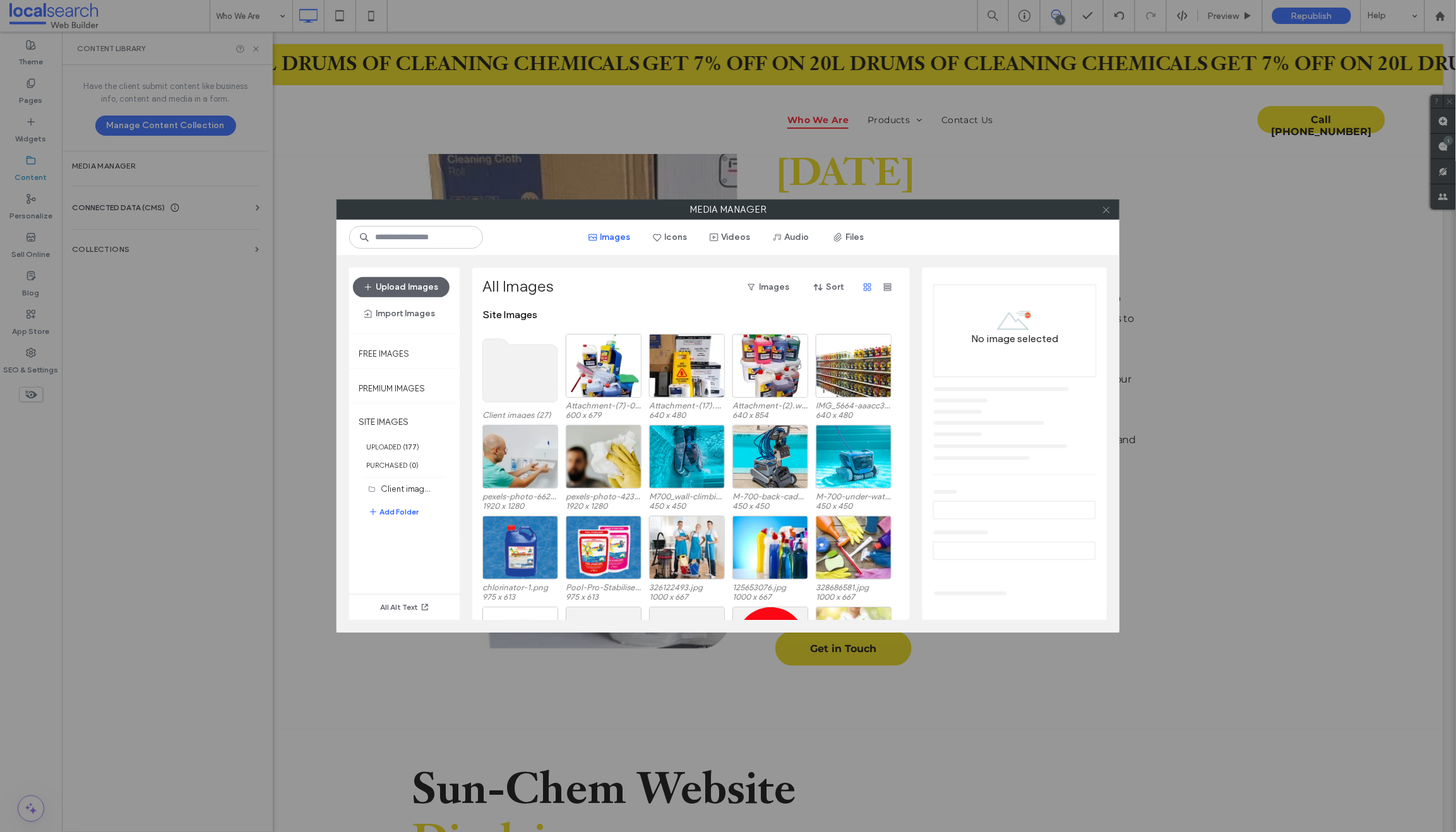
click at [1107, 209] on icon at bounding box center [1107, 210] width 10 height 10
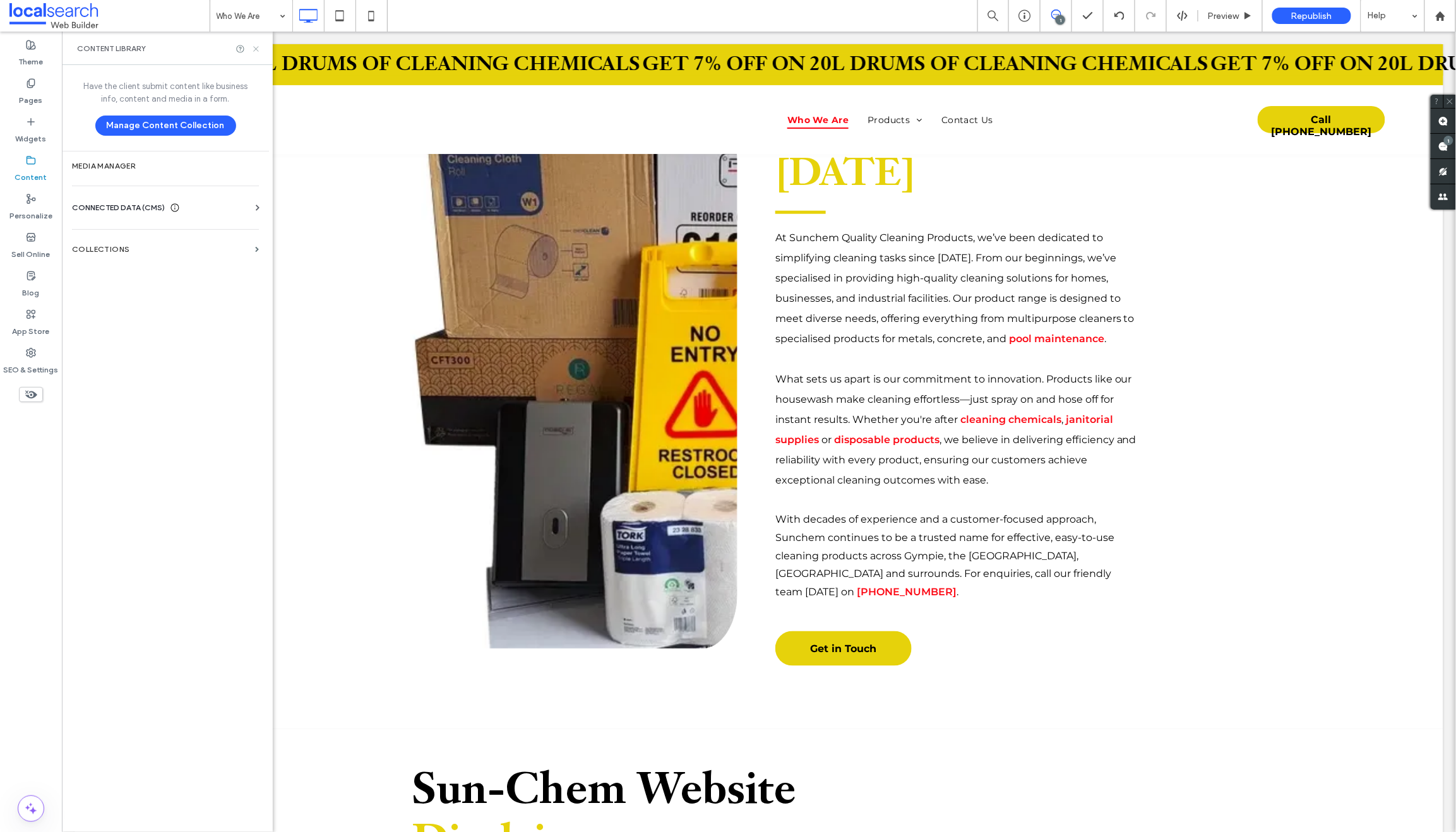
click at [257, 50] on use at bounding box center [256, 49] width 5 height 5
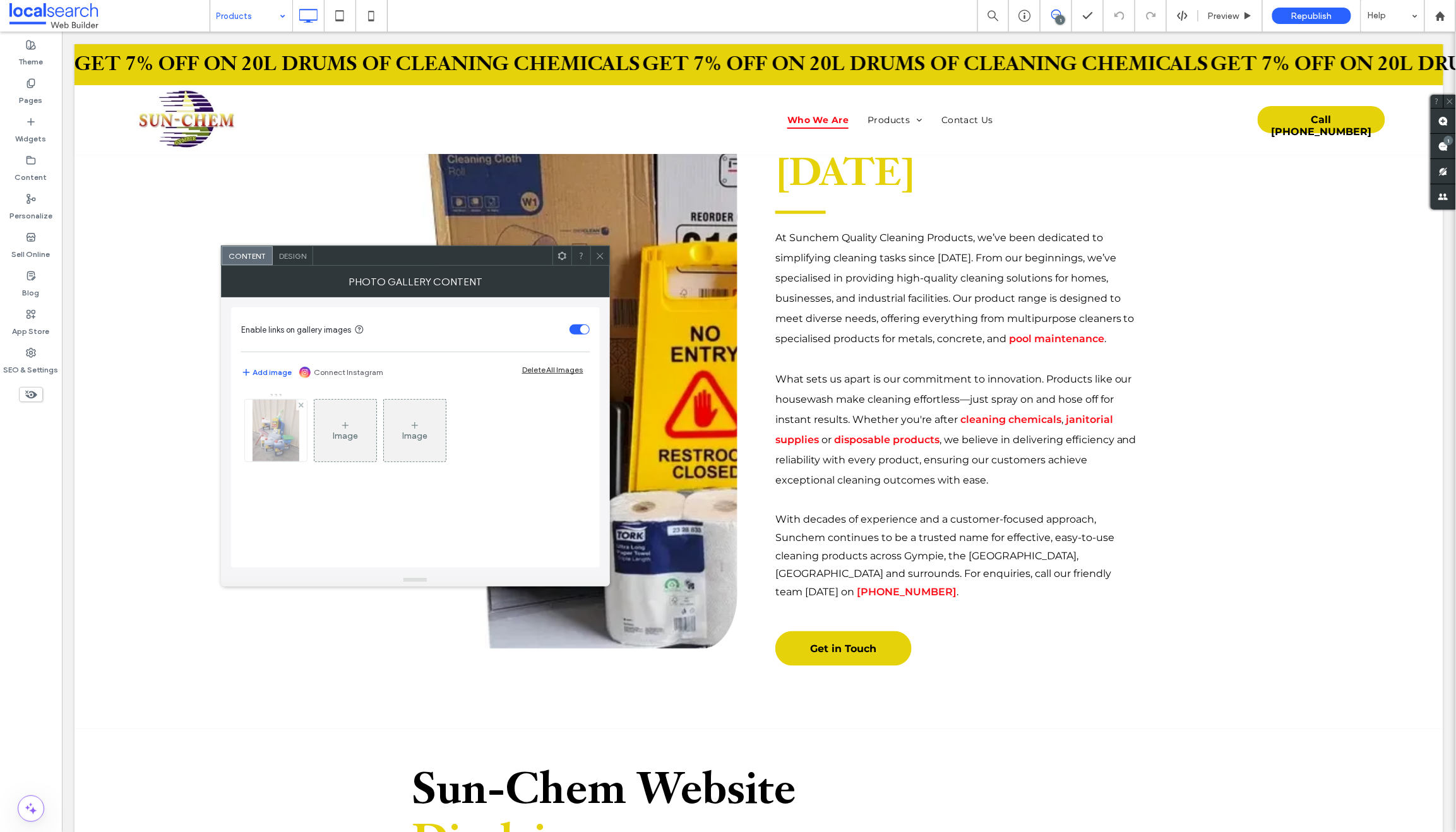
click at [277, 429] on img at bounding box center [276, 430] width 46 height 62
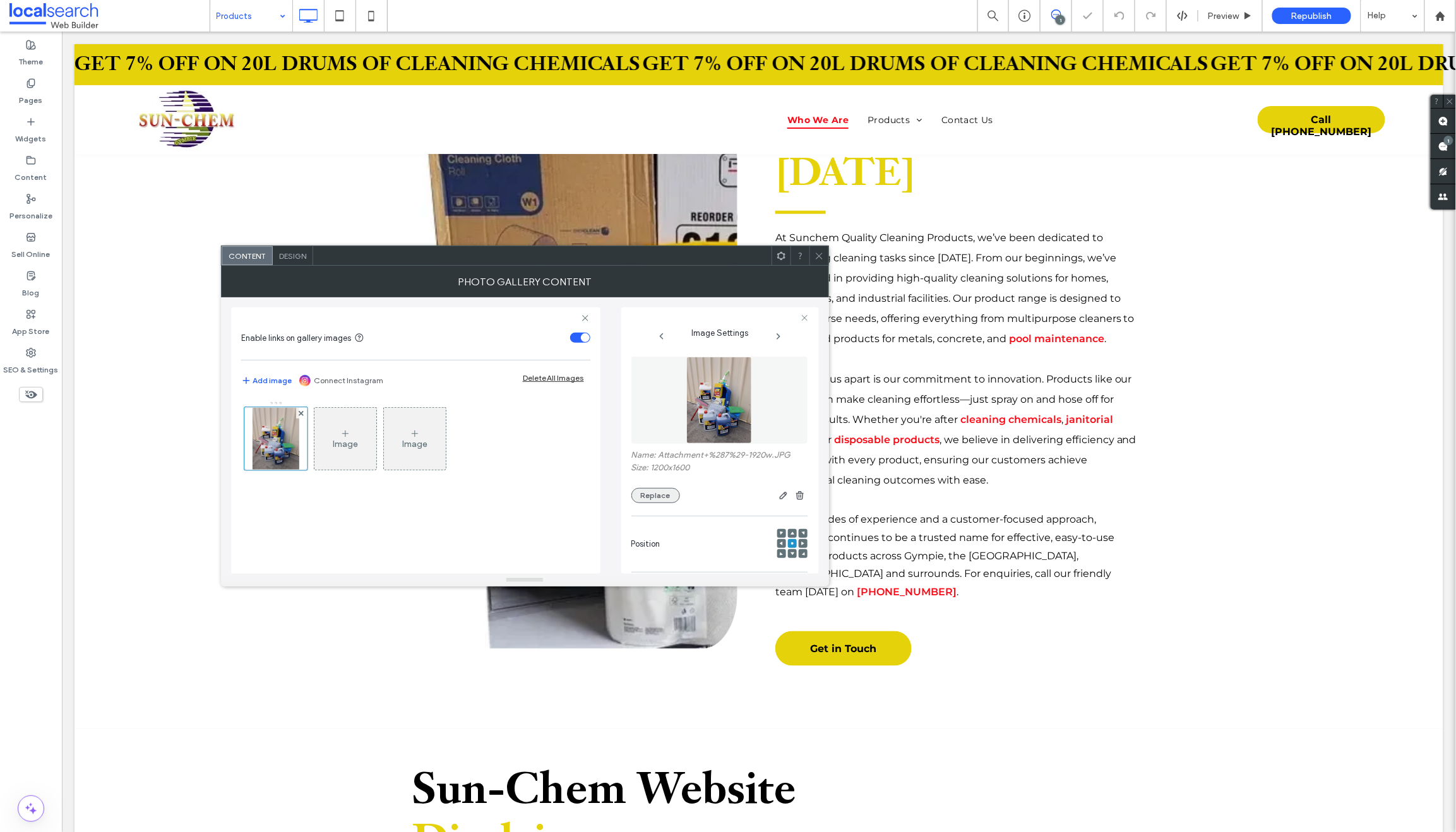
click at [648, 495] on button "Replace" at bounding box center [656, 495] width 49 height 15
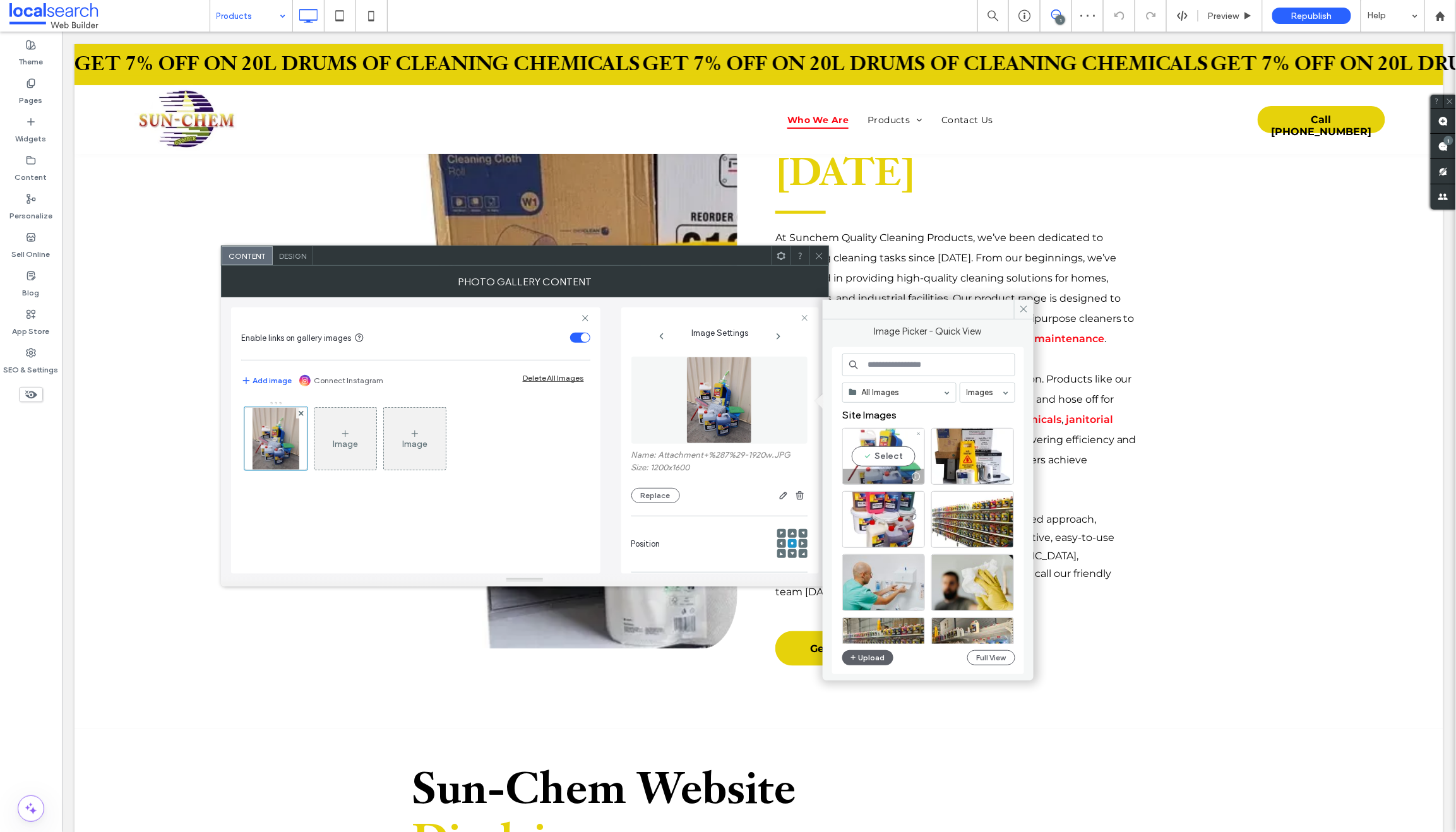
click at [900, 464] on div "Select" at bounding box center [883, 456] width 82 height 57
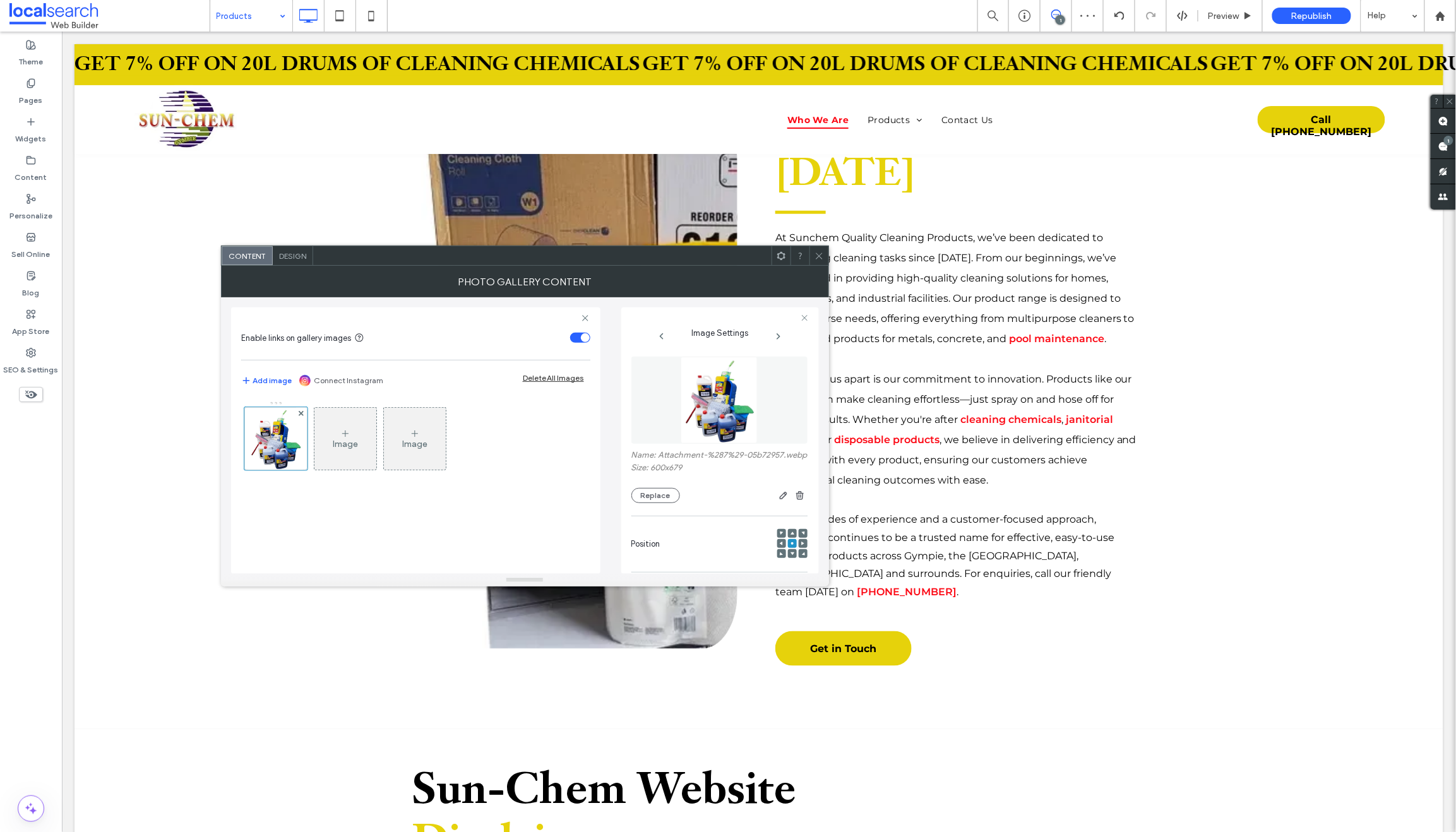
click at [816, 254] on icon at bounding box center [819, 256] width 10 height 10
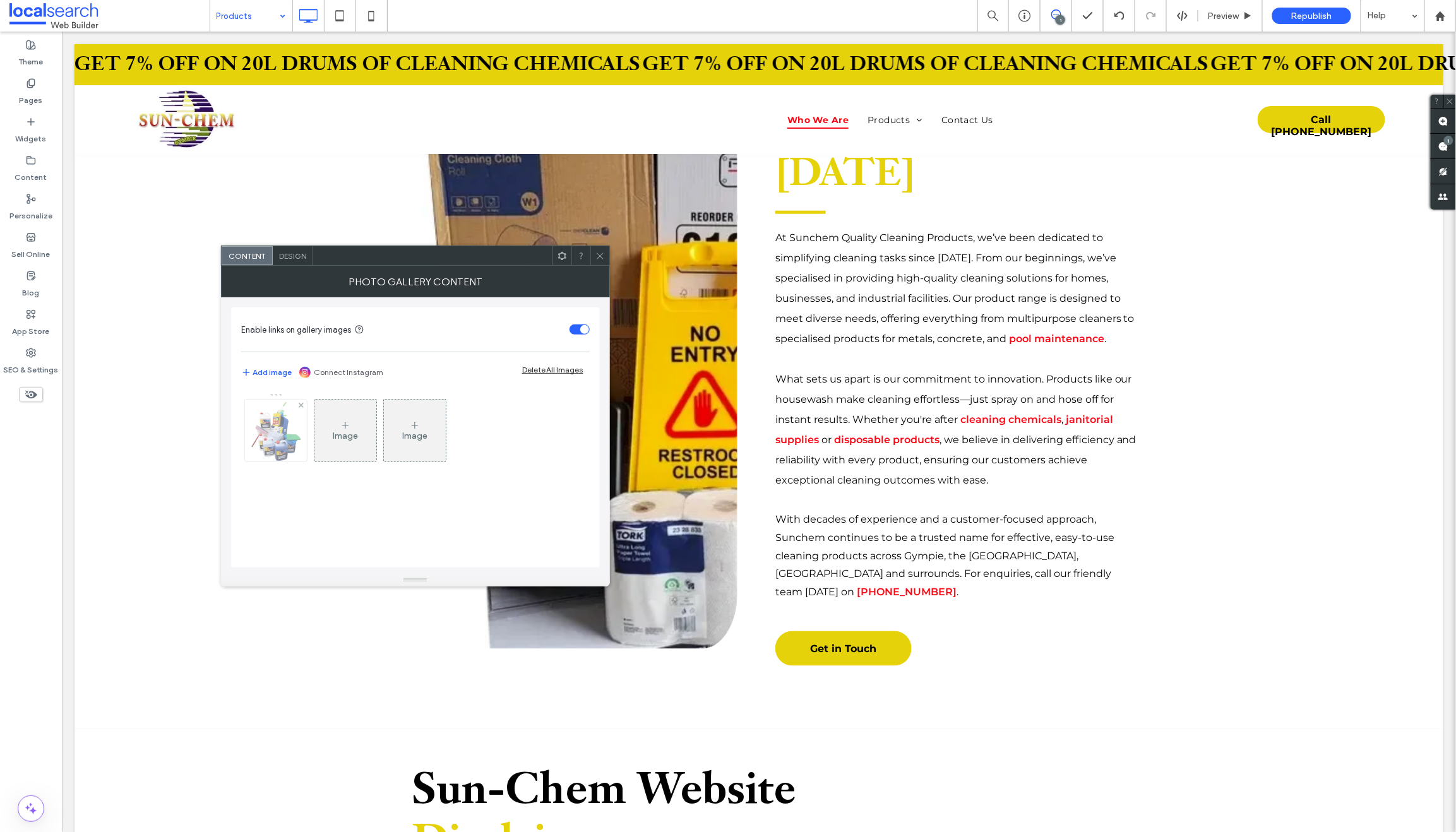
click at [289, 423] on img at bounding box center [275, 430] width 55 height 62
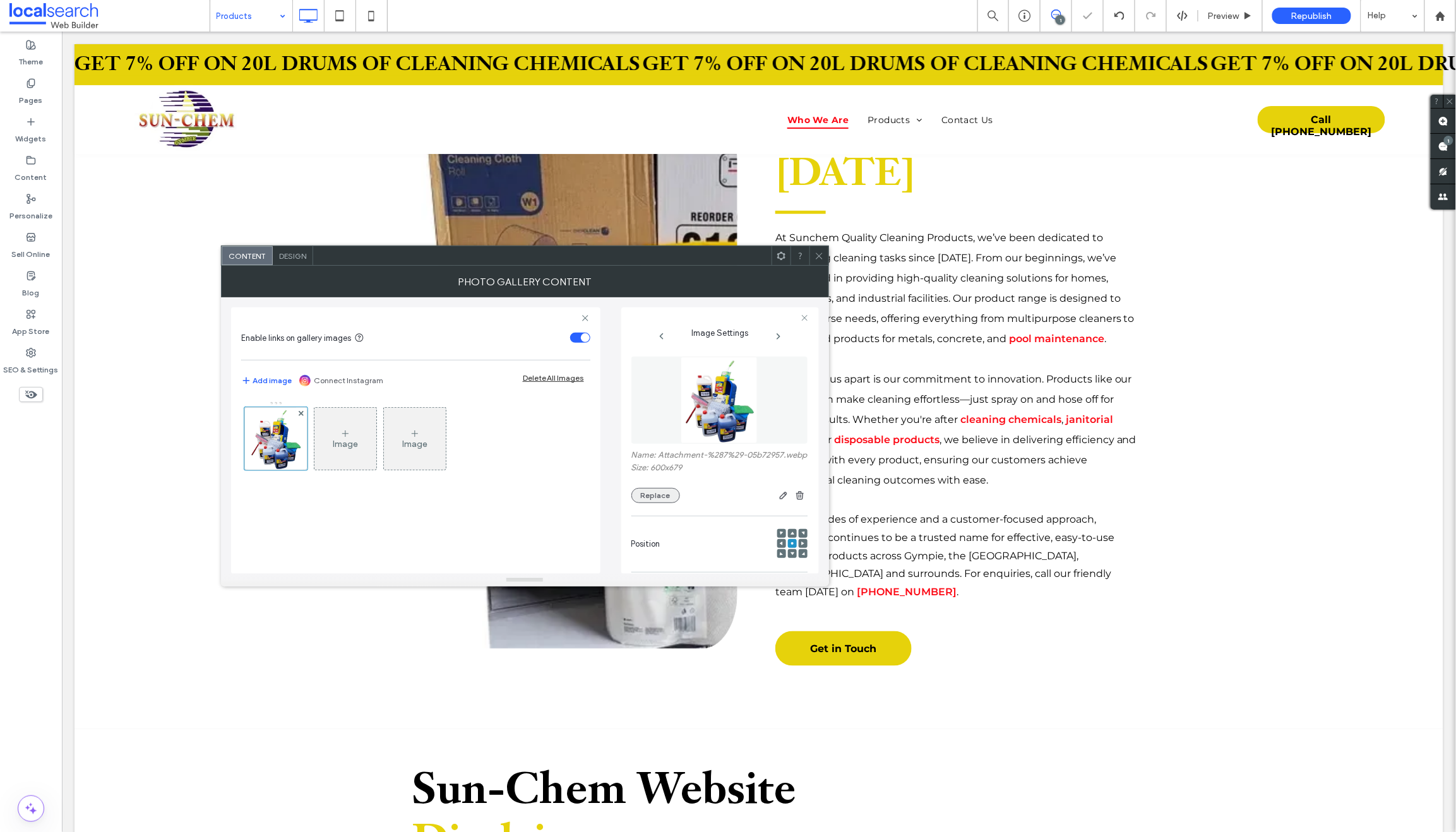
click at [661, 503] on button "Replace" at bounding box center [656, 495] width 49 height 15
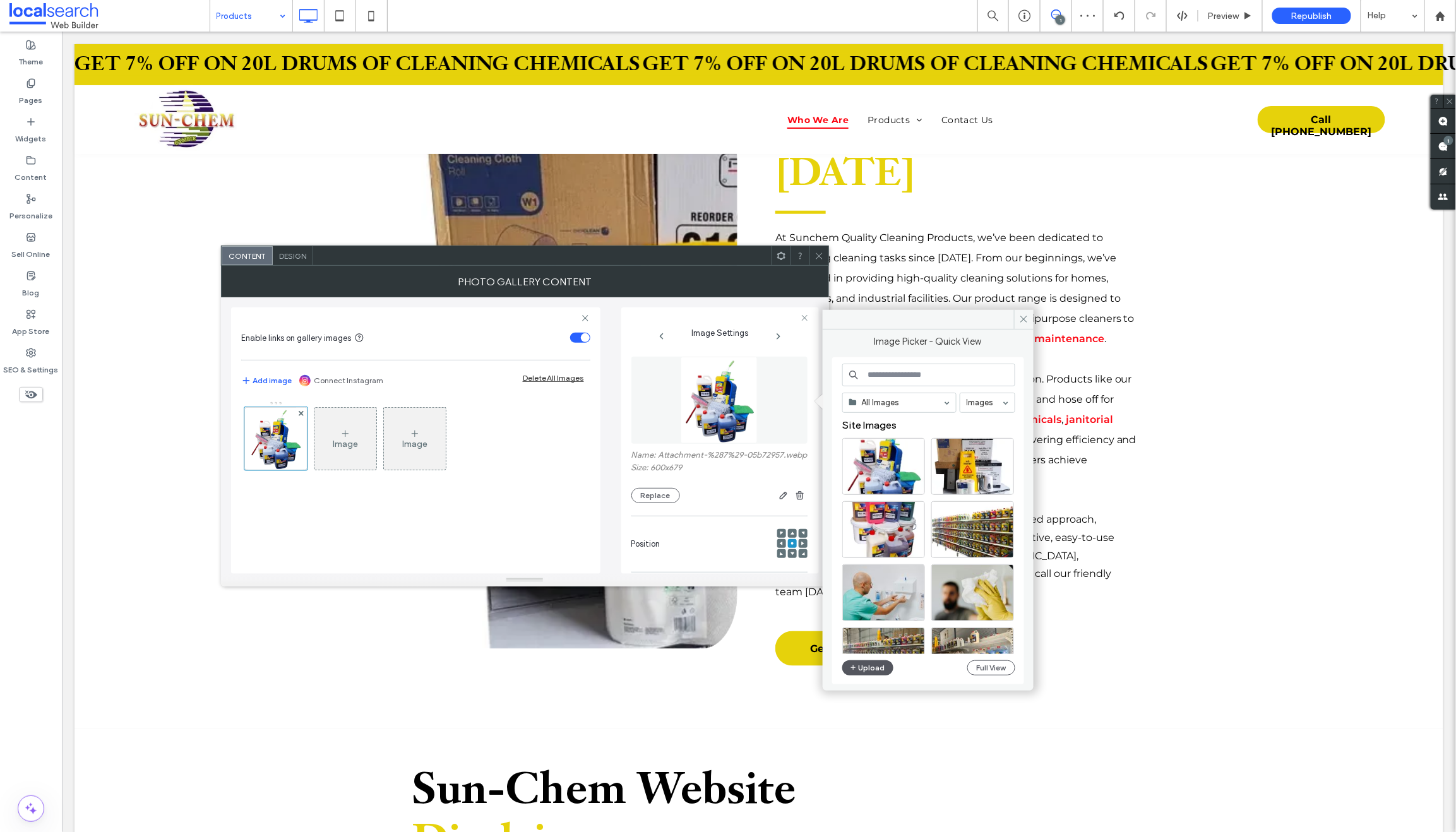
click at [871, 661] on button "Upload" at bounding box center [868, 667] width 52 height 15
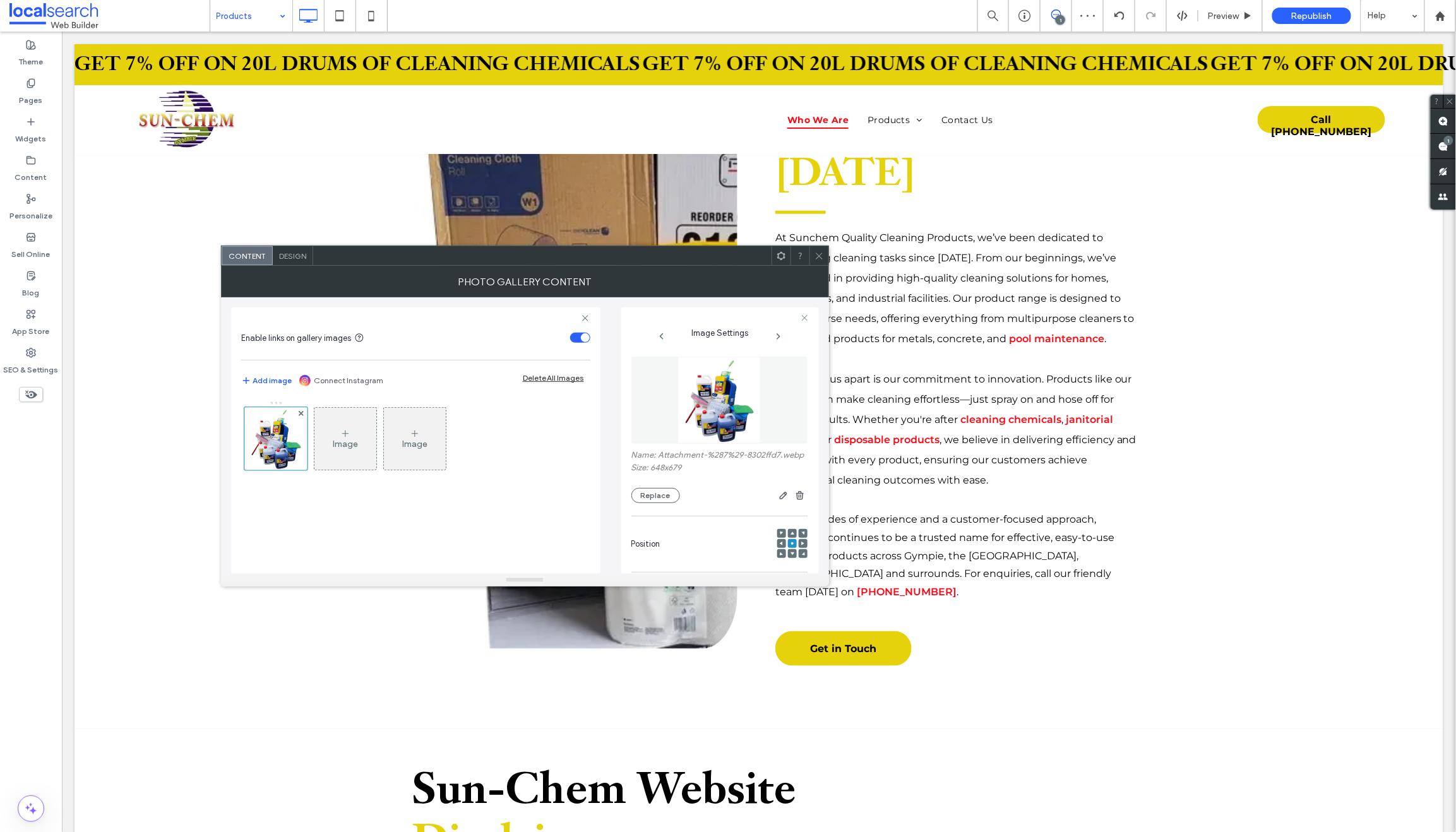
click at [821, 256] on icon at bounding box center [819, 256] width 10 height 10
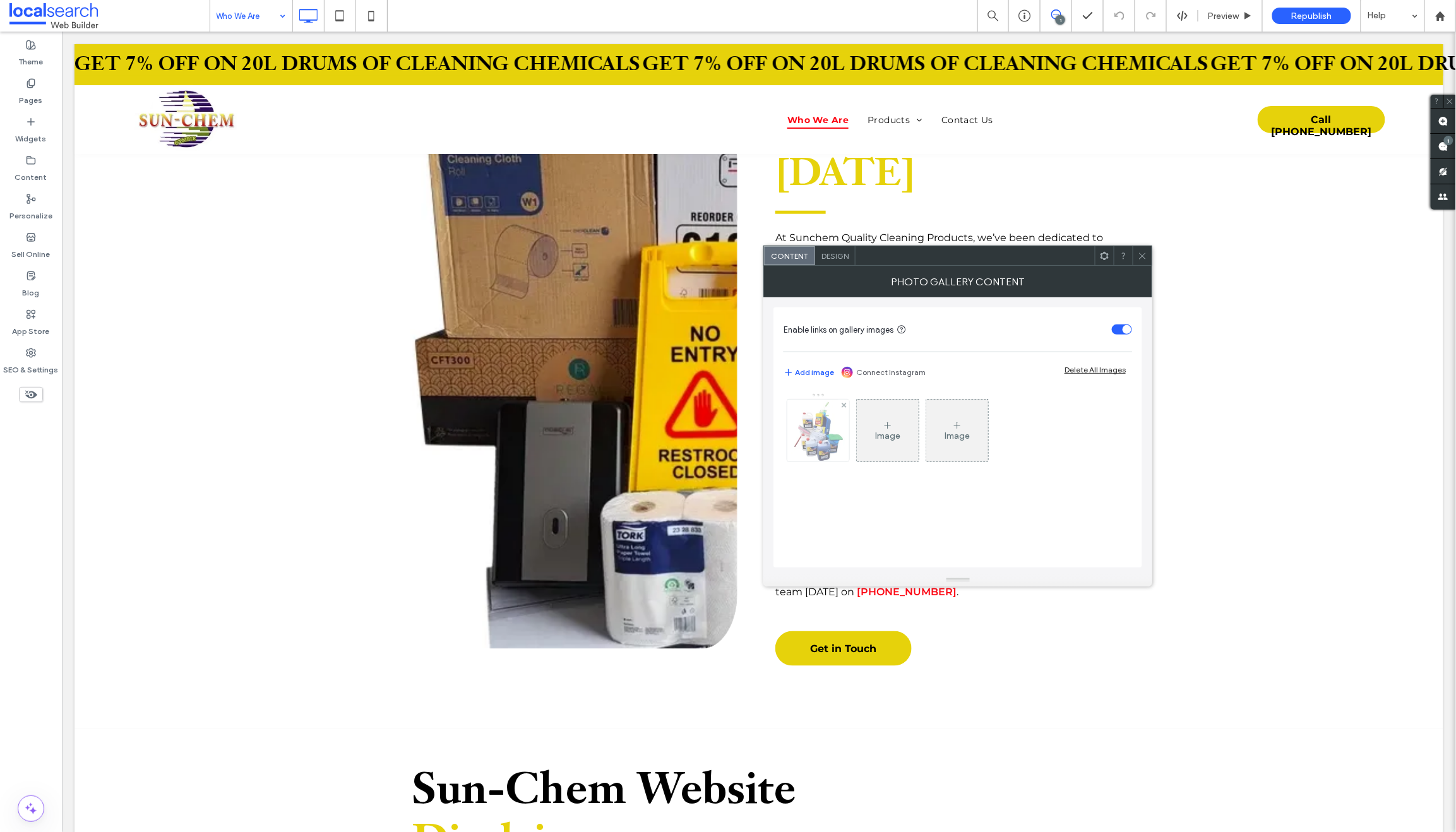
click at [812, 434] on img at bounding box center [818, 430] width 55 height 62
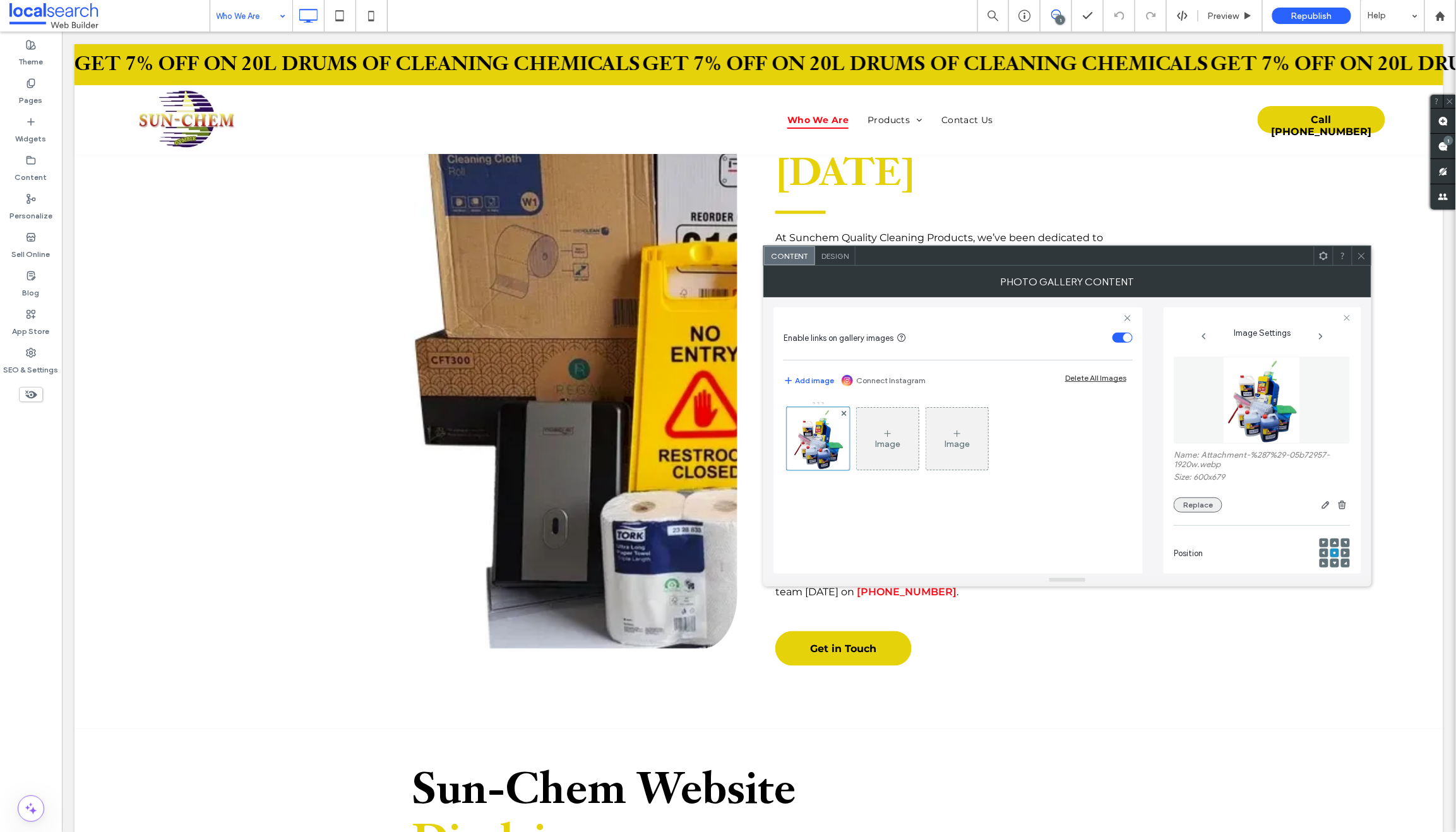
click at [1195, 509] on button "Replace" at bounding box center [1198, 504] width 49 height 15
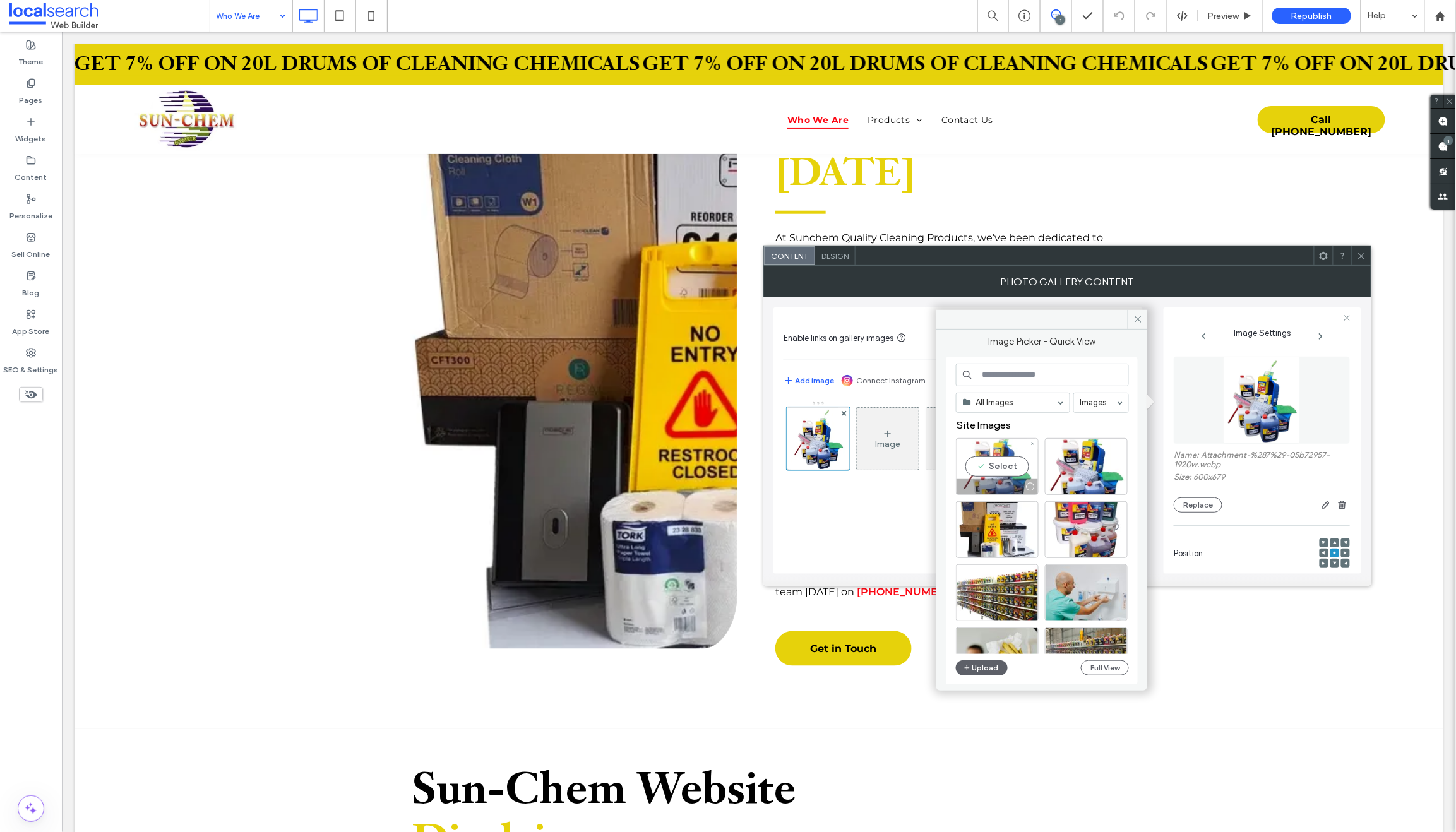
click at [998, 472] on div "Select" at bounding box center [996, 466] width 82 height 57
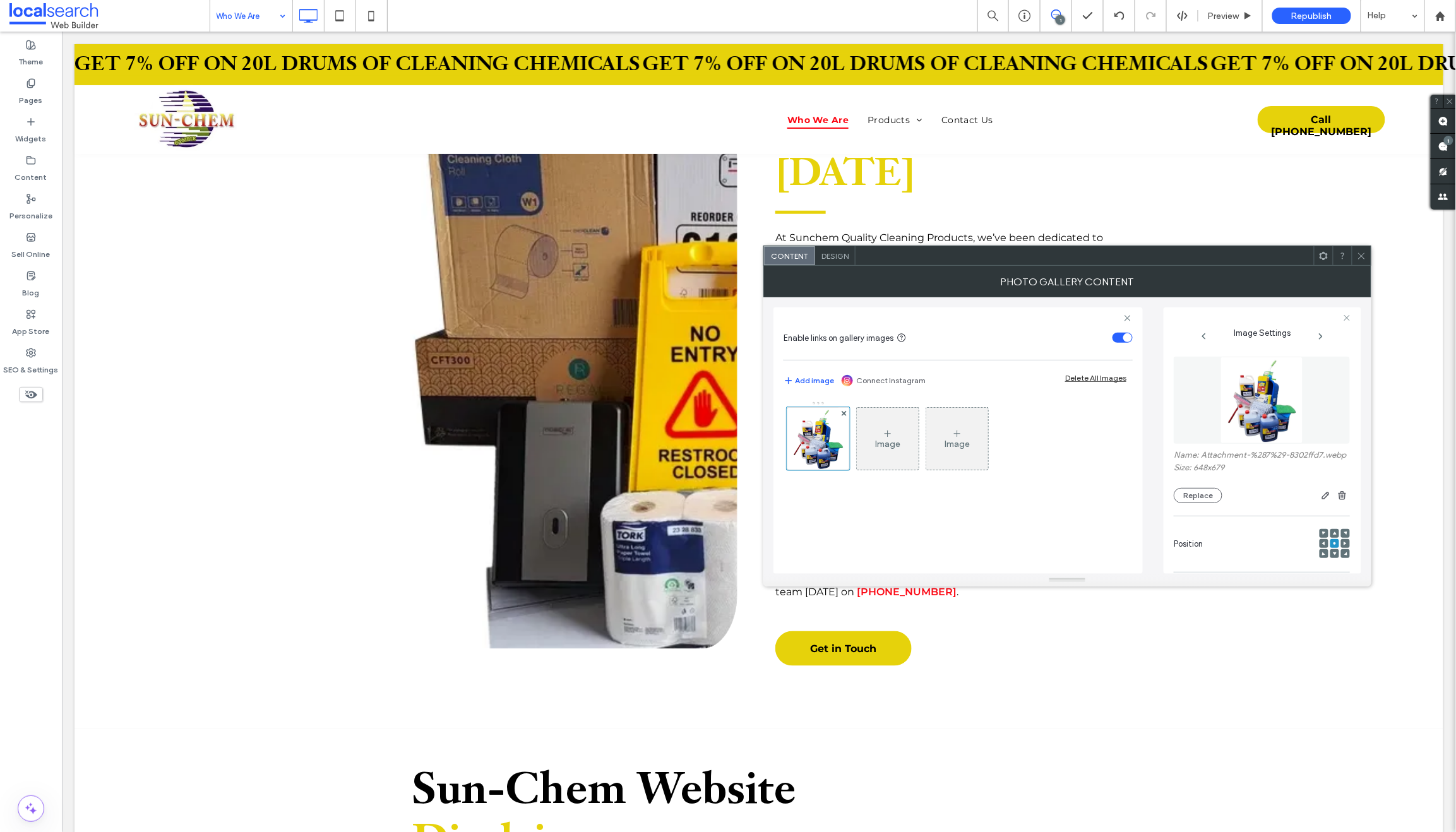
click at [1360, 253] on icon at bounding box center [1362, 256] width 10 height 10
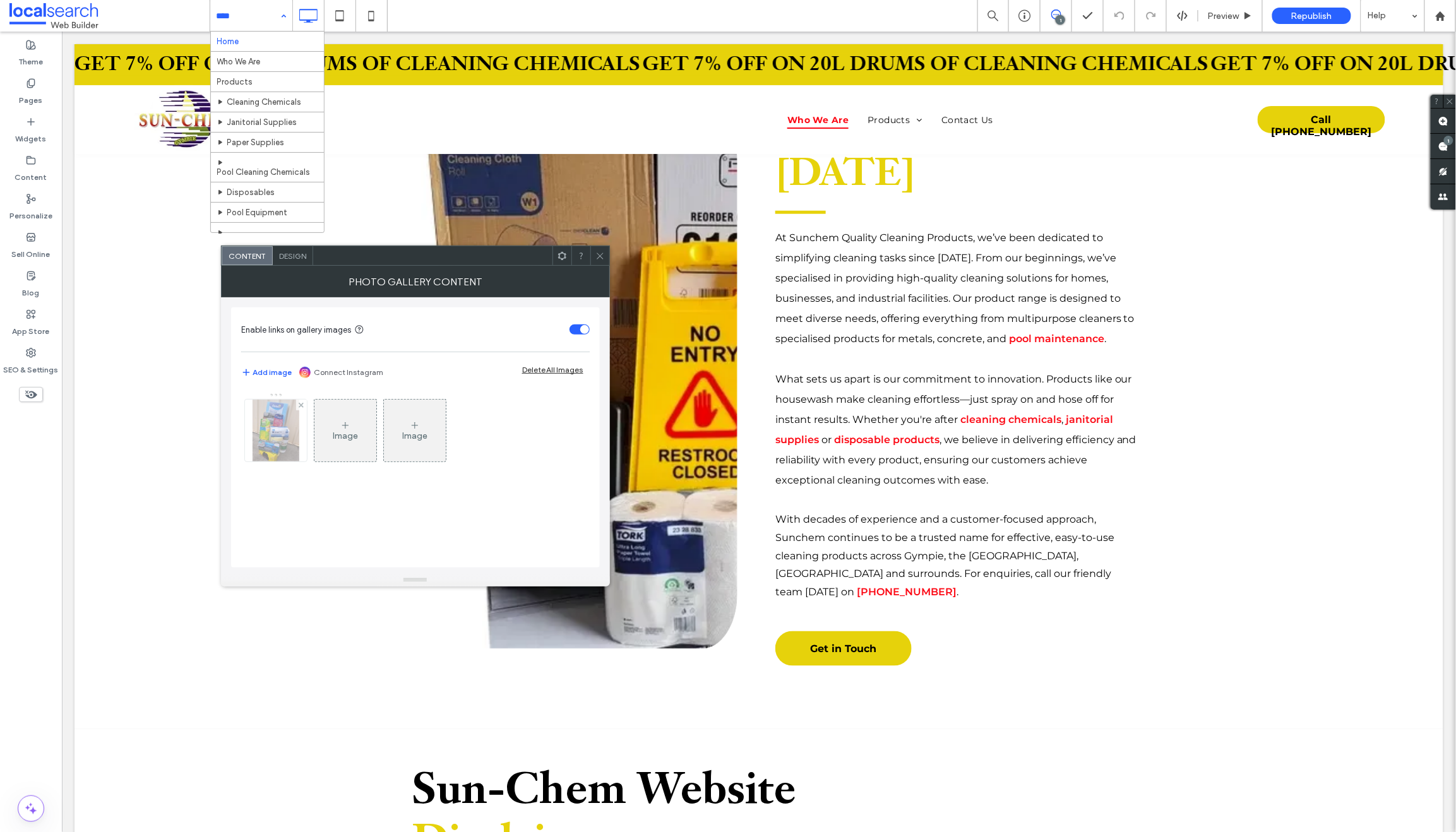
click at [270, 435] on img at bounding box center [276, 430] width 46 height 62
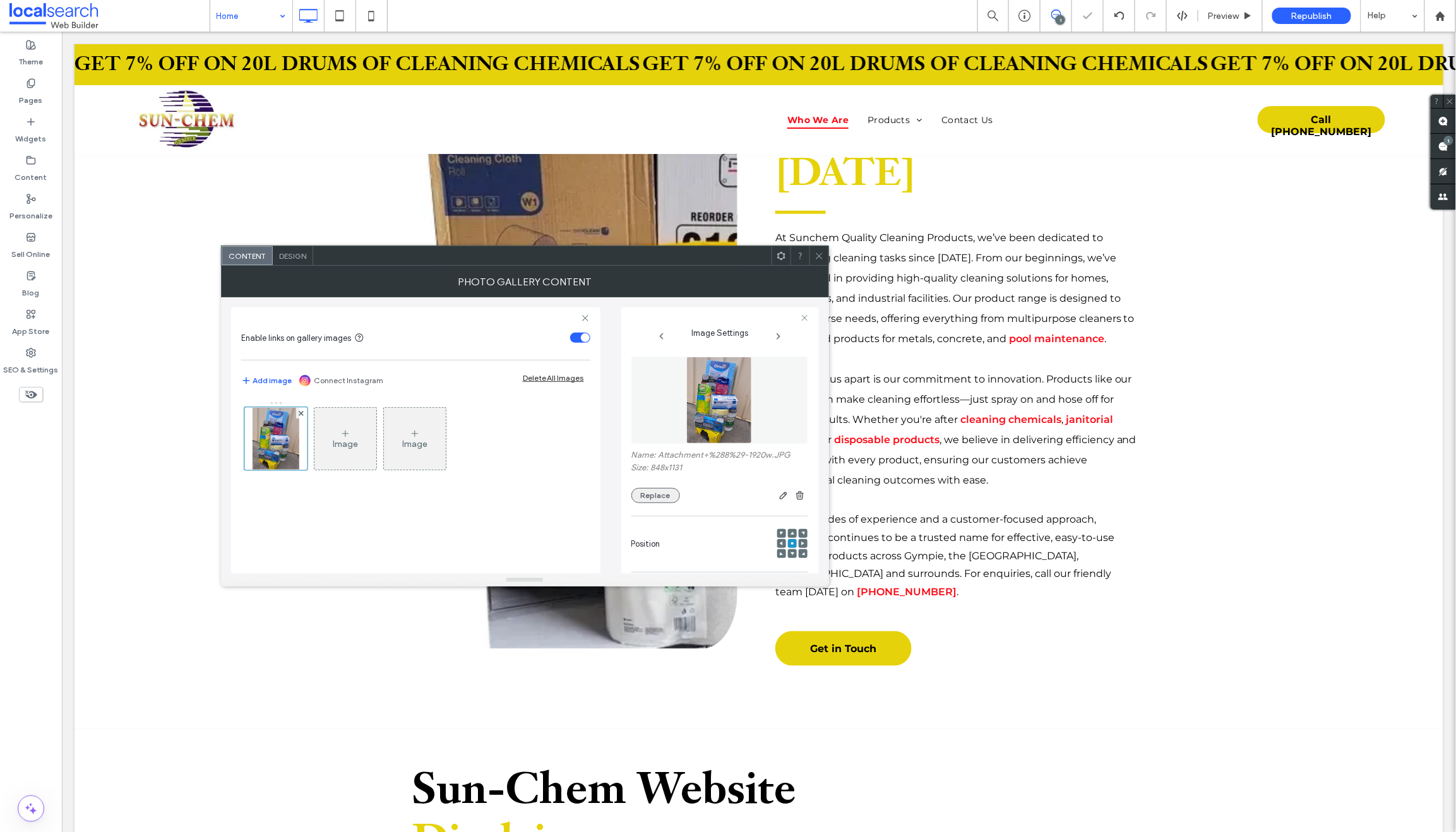
click at [653, 494] on button "Replace" at bounding box center [656, 495] width 49 height 15
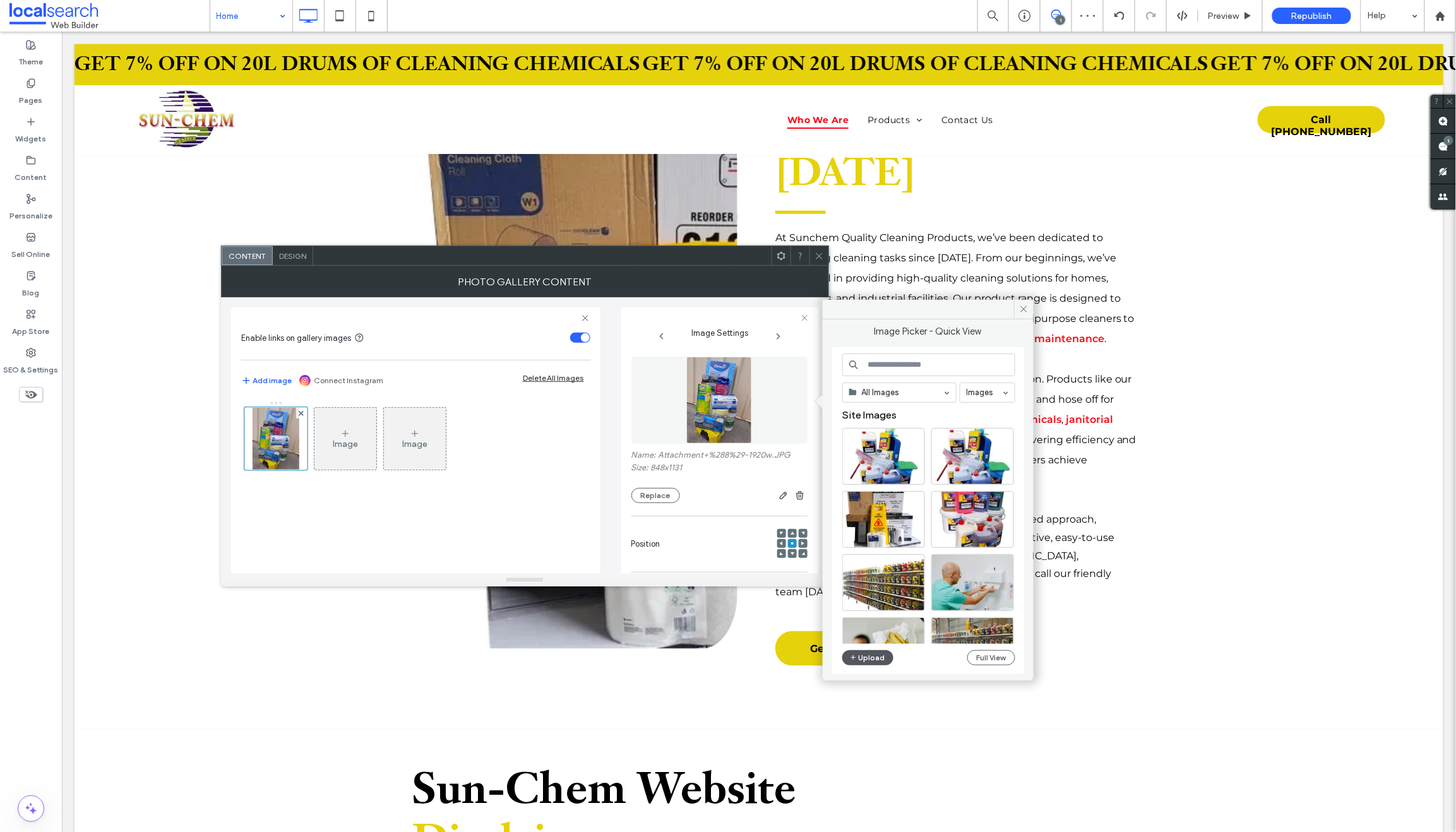
click at [865, 657] on button "Upload" at bounding box center [868, 657] width 52 height 15
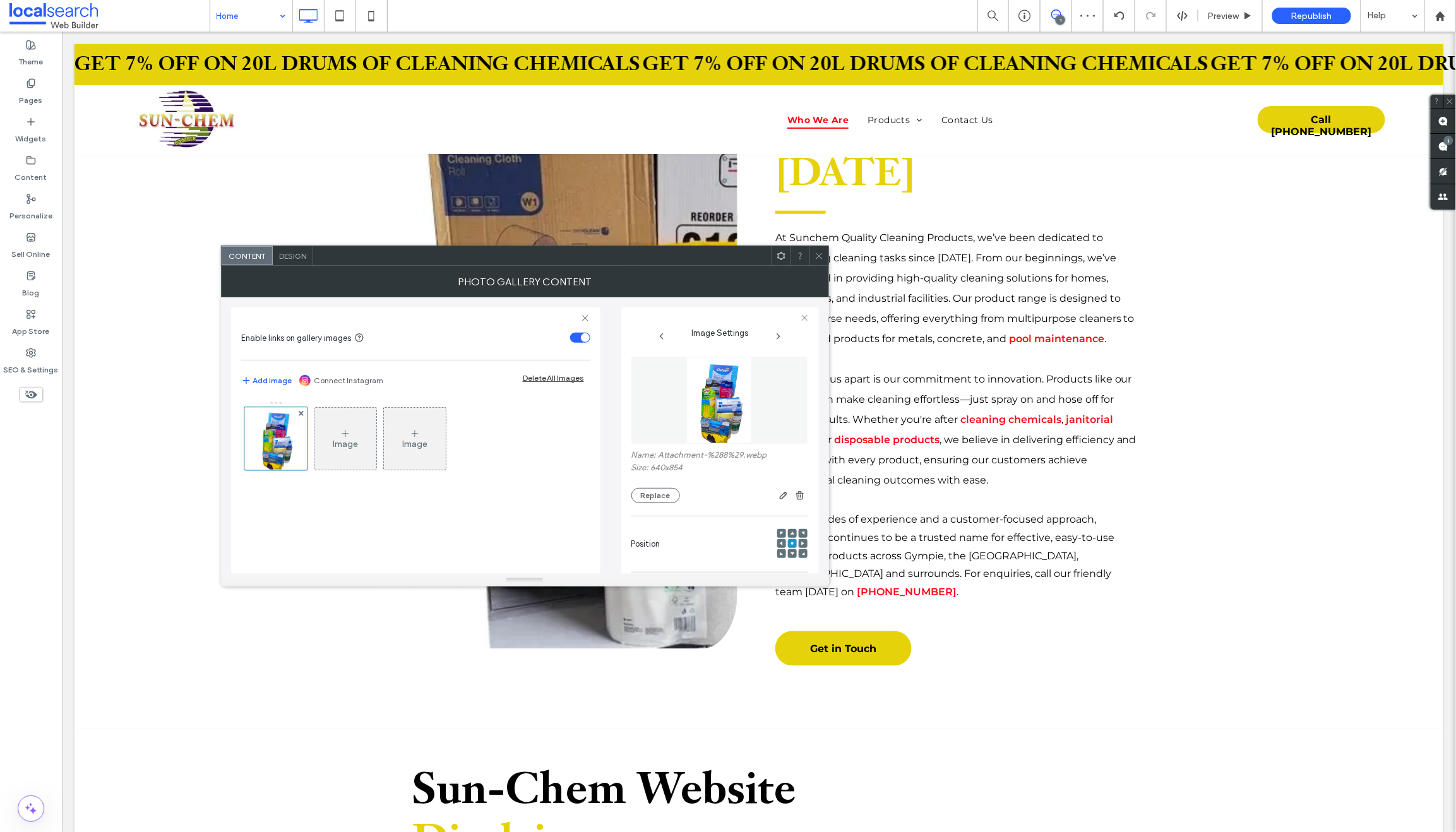
click at [817, 256] on icon at bounding box center [819, 256] width 10 height 10
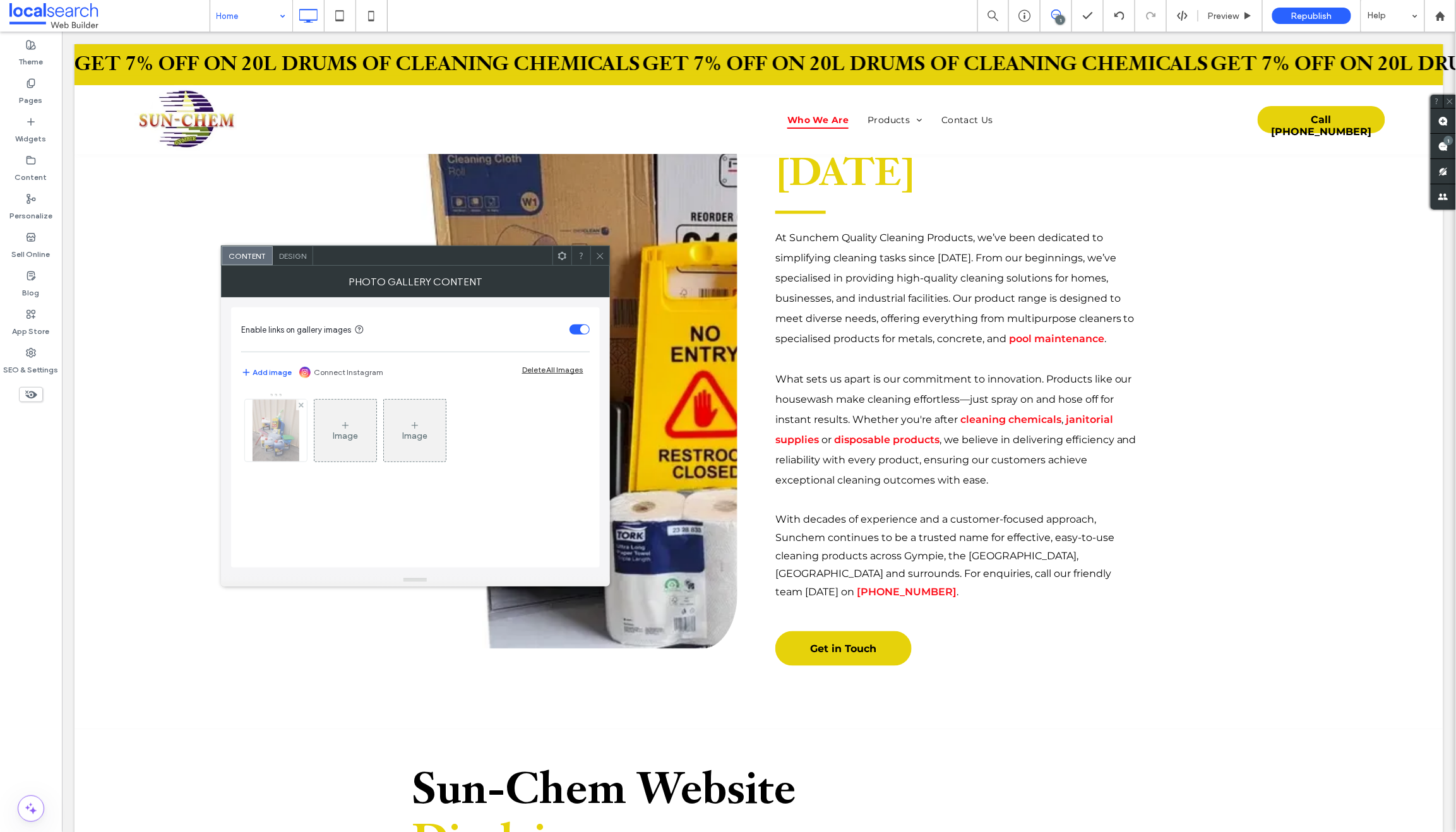
click at [277, 437] on img at bounding box center [276, 430] width 46 height 62
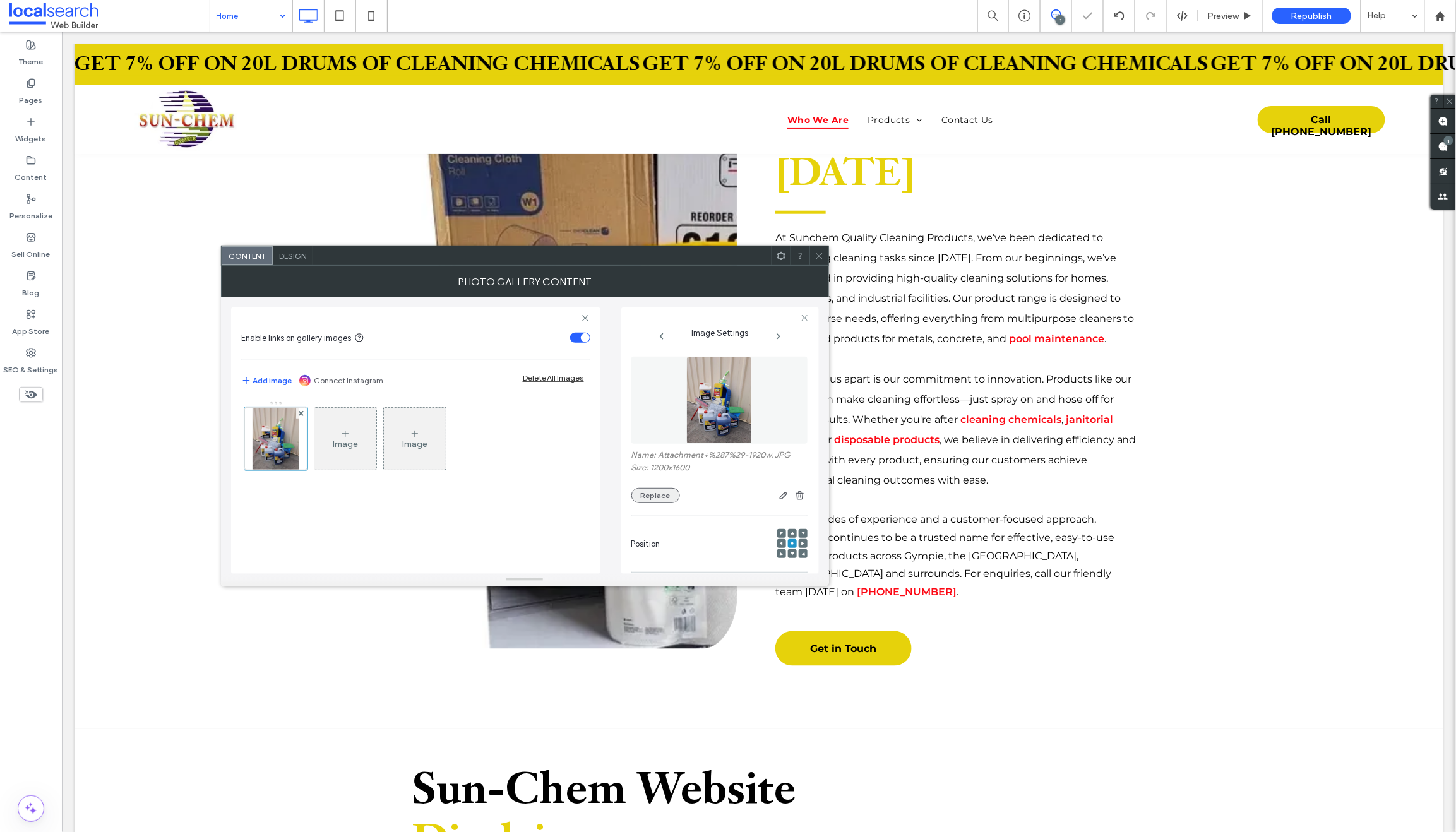
click at [661, 497] on button "Replace" at bounding box center [656, 495] width 49 height 15
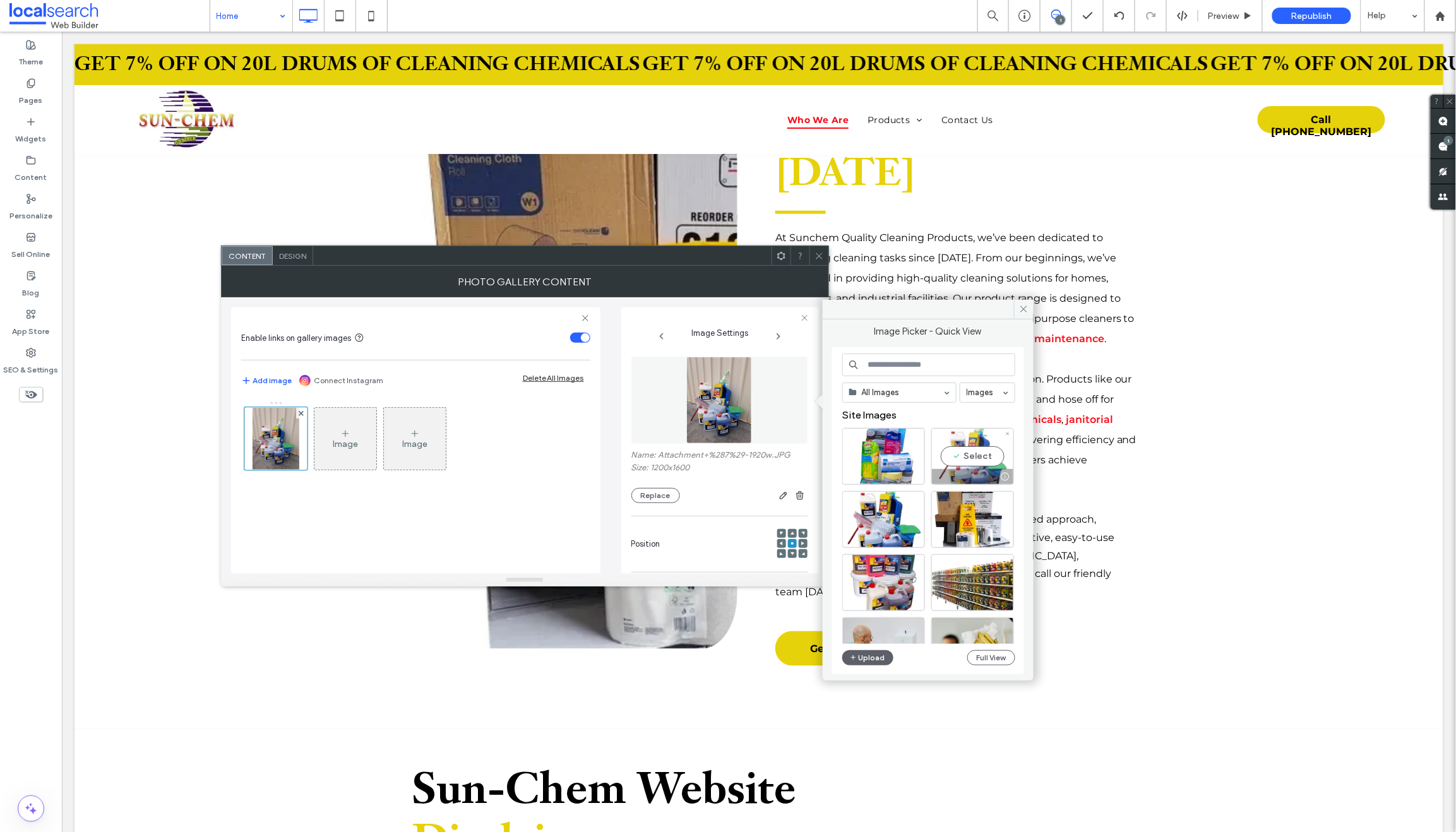
click at [963, 466] on div "Select" at bounding box center [972, 456] width 82 height 57
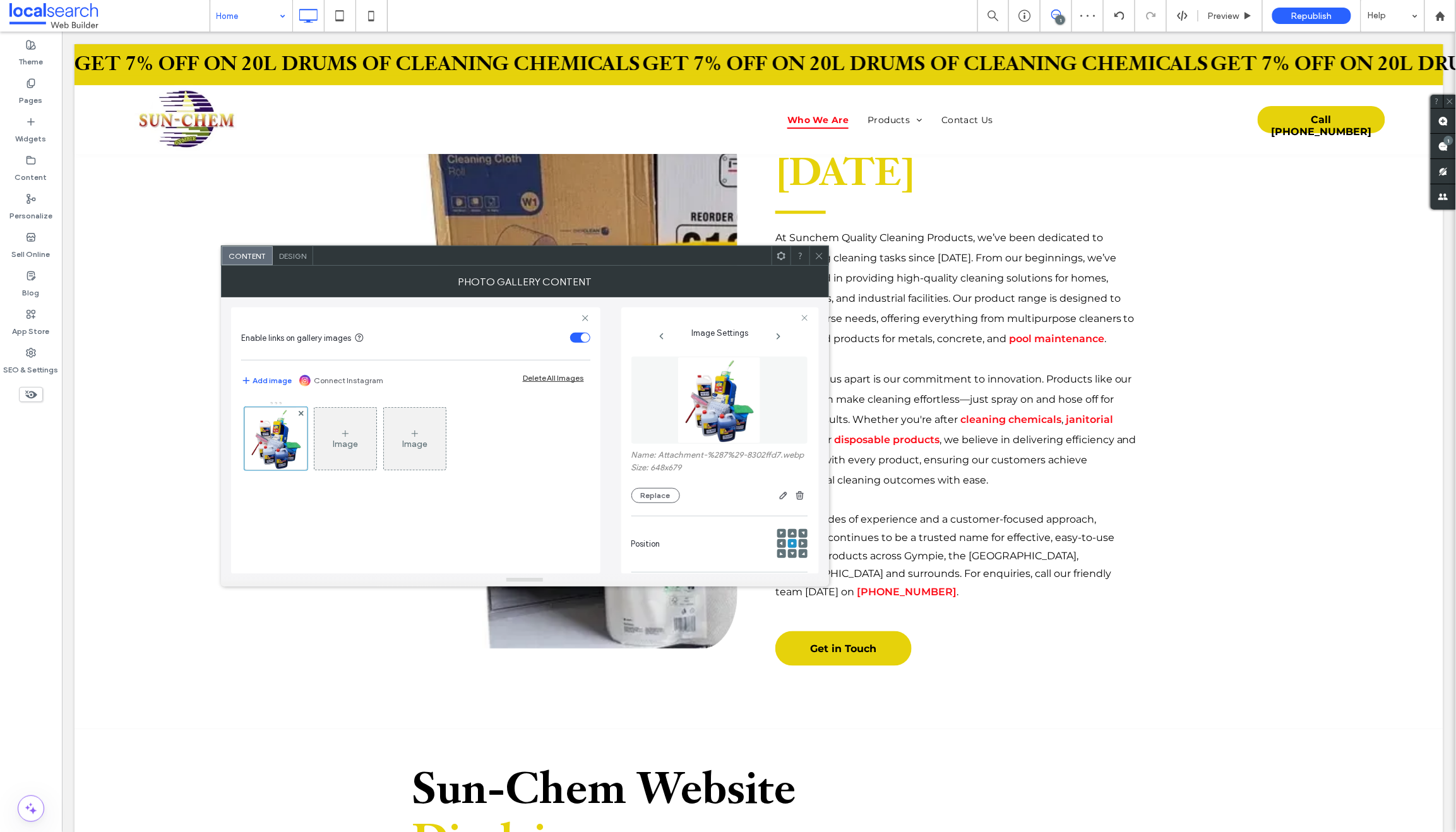
click at [818, 252] on icon at bounding box center [819, 256] width 10 height 10
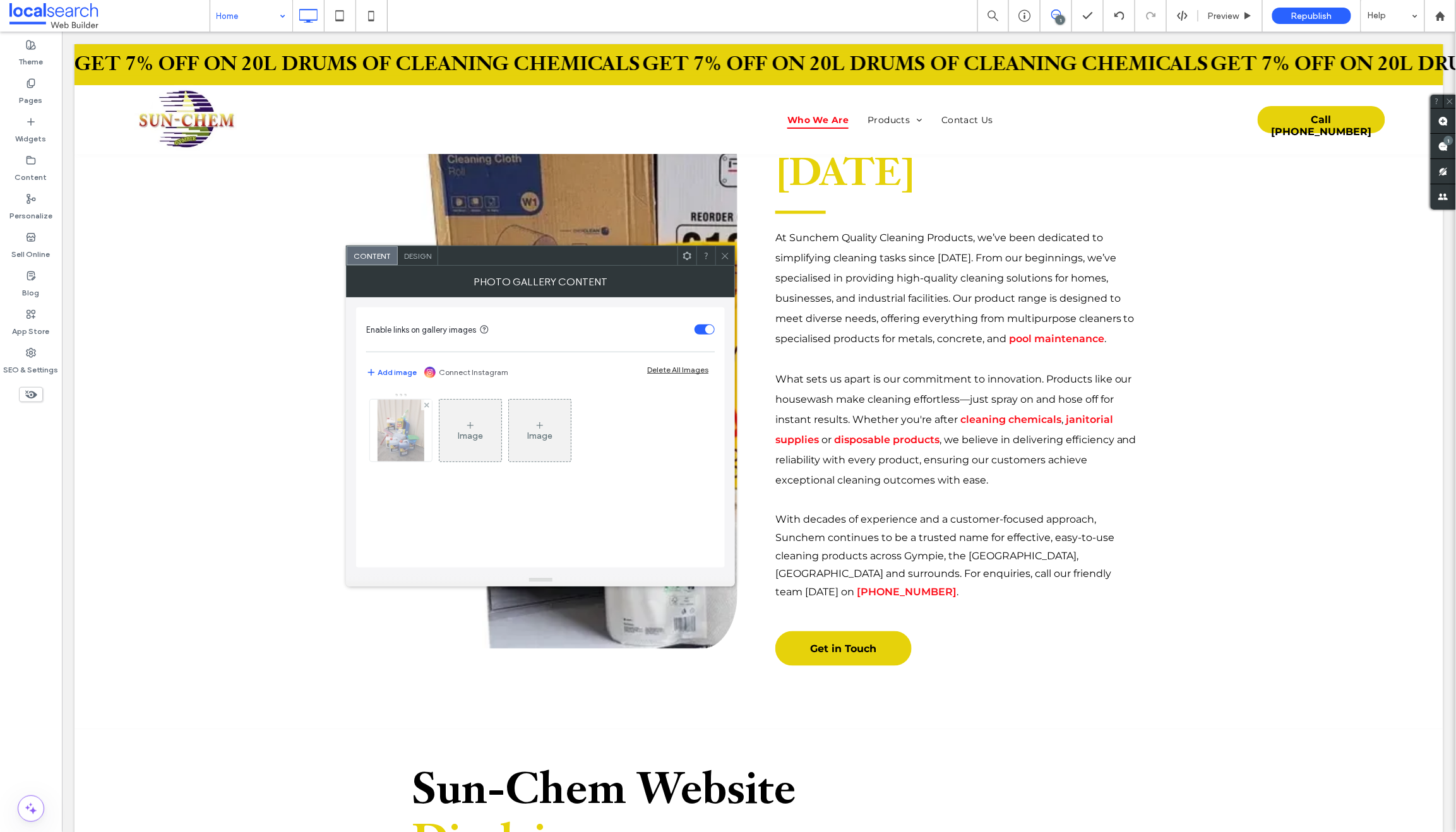
click at [394, 437] on img at bounding box center [401, 430] width 46 height 62
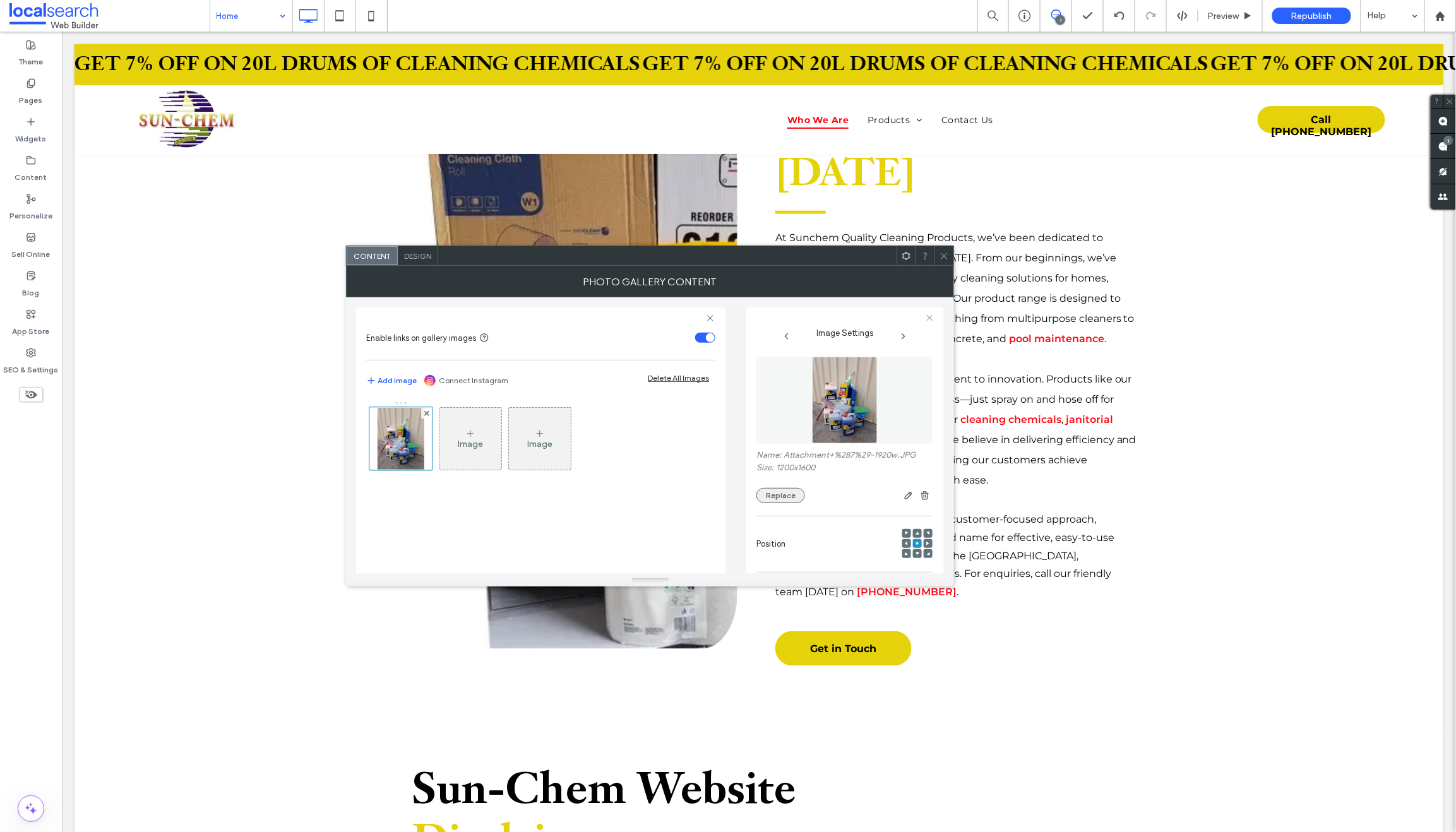
click at [769, 497] on button "Replace" at bounding box center [780, 495] width 49 height 15
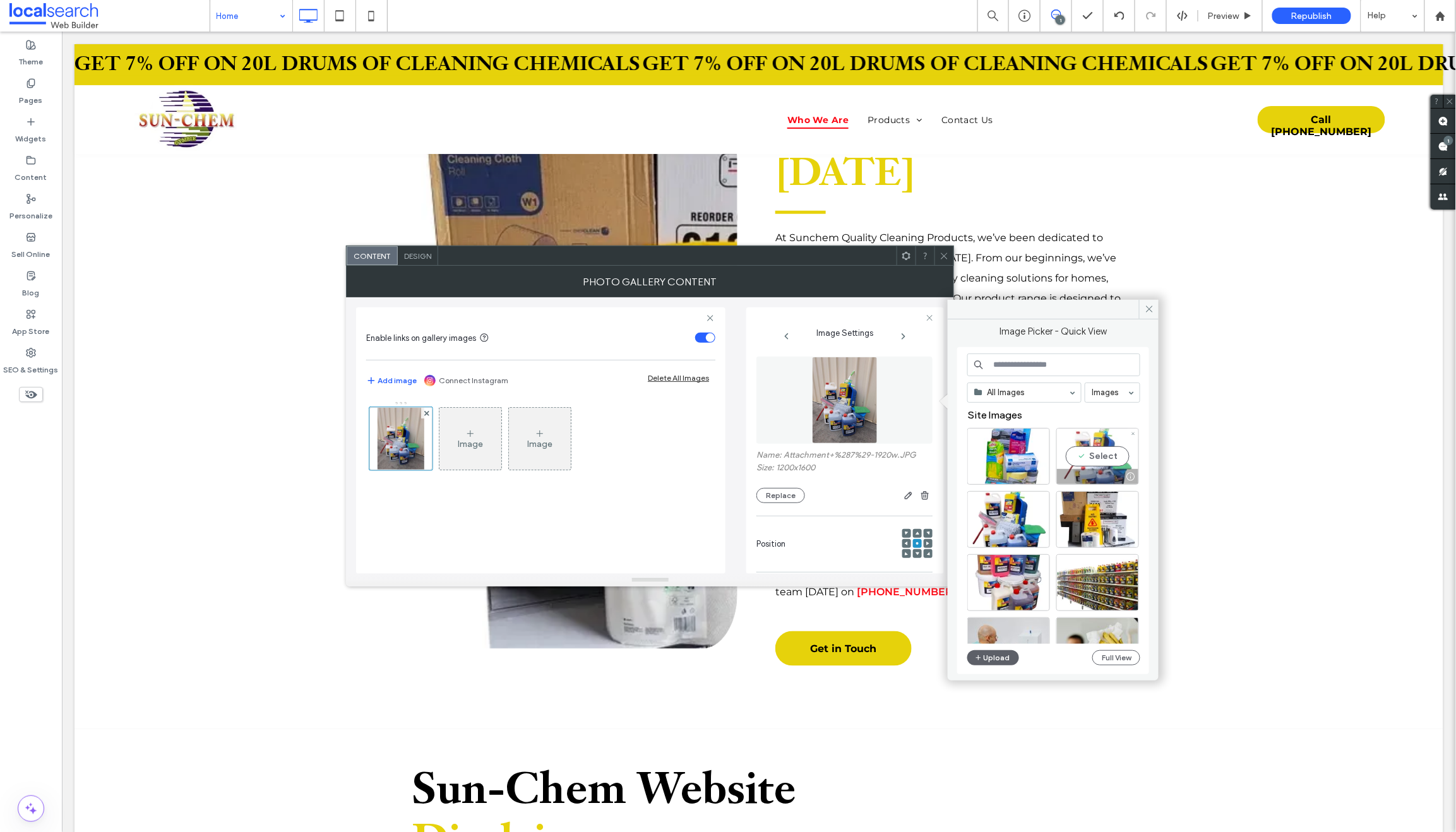
click at [1086, 469] on div at bounding box center [1098, 476] width 82 height 15
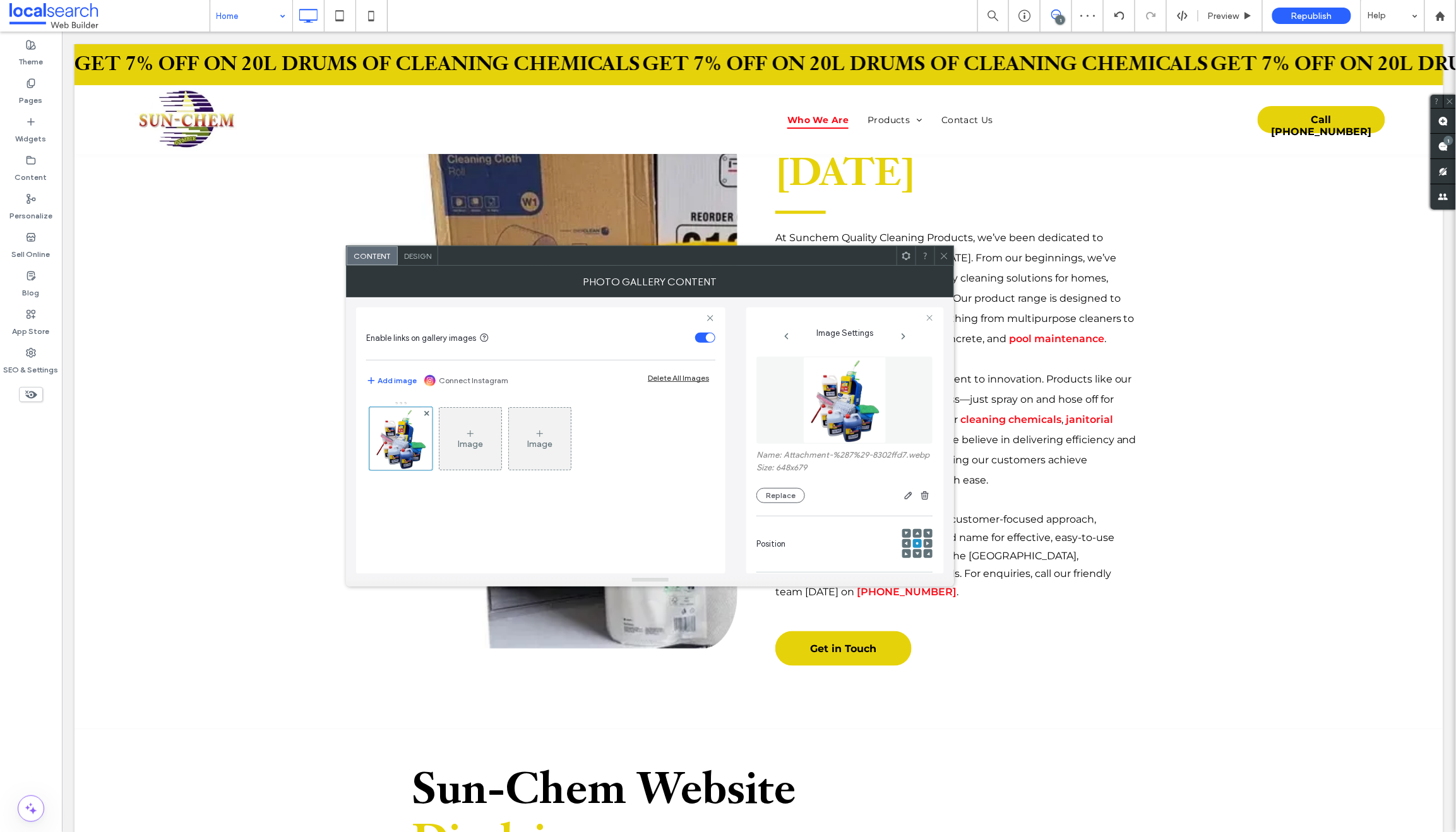
click at [945, 257] on use at bounding box center [944, 256] width 6 height 6
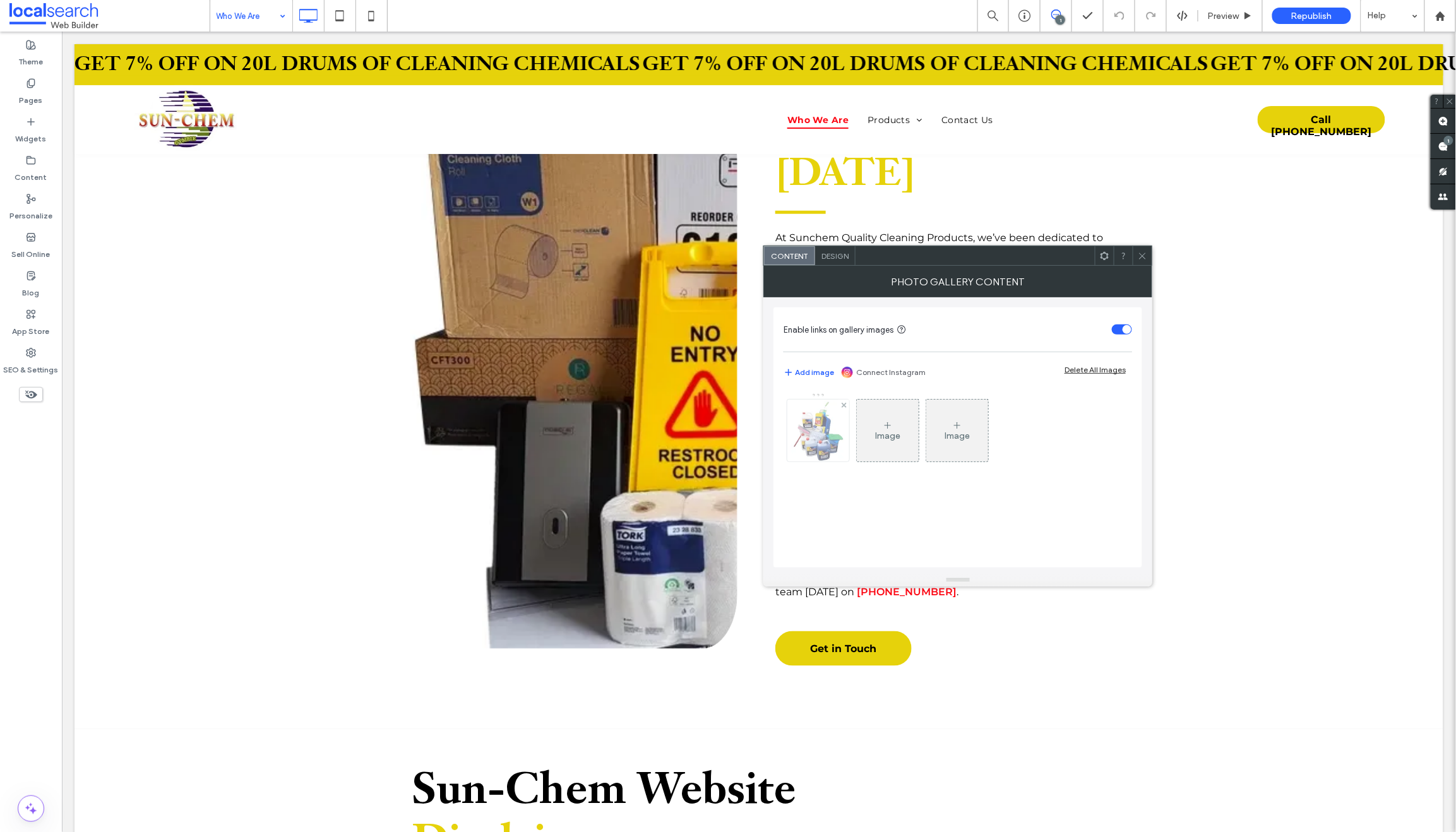
click at [820, 428] on img at bounding box center [817, 430] width 58 height 62
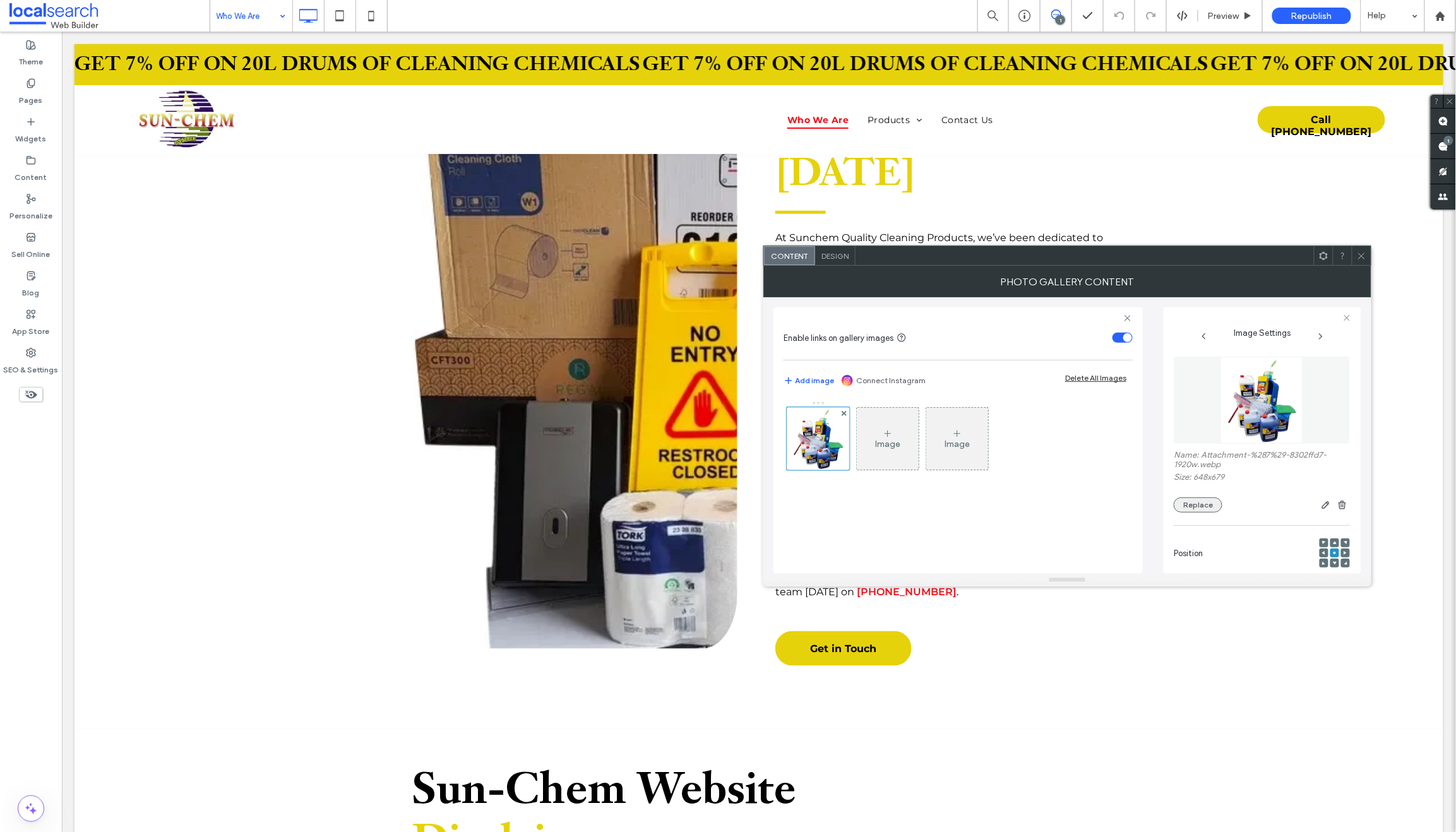
click at [1187, 505] on button "Replace" at bounding box center [1198, 504] width 49 height 15
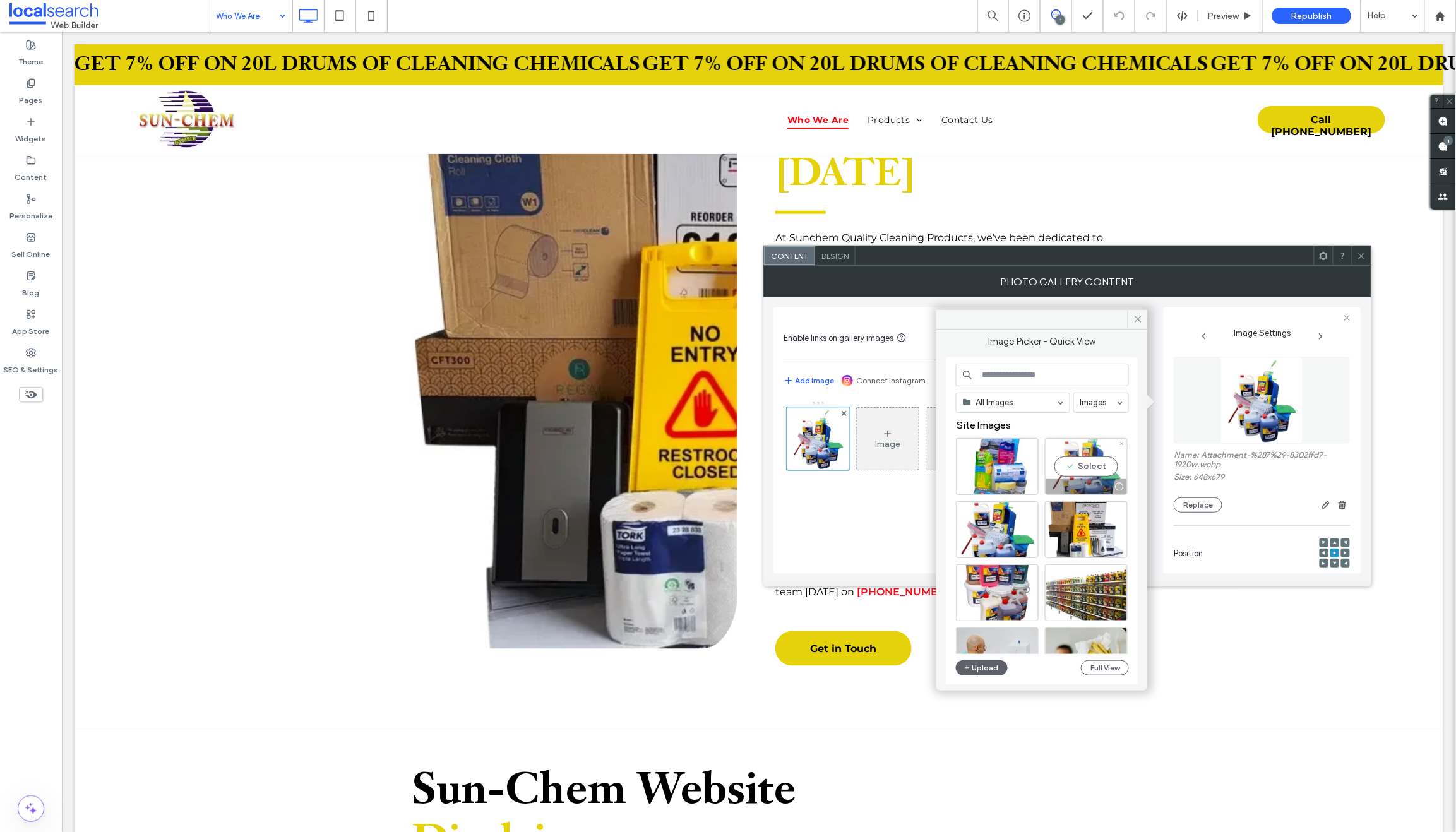
click at [1087, 482] on div at bounding box center [1086, 486] width 82 height 15
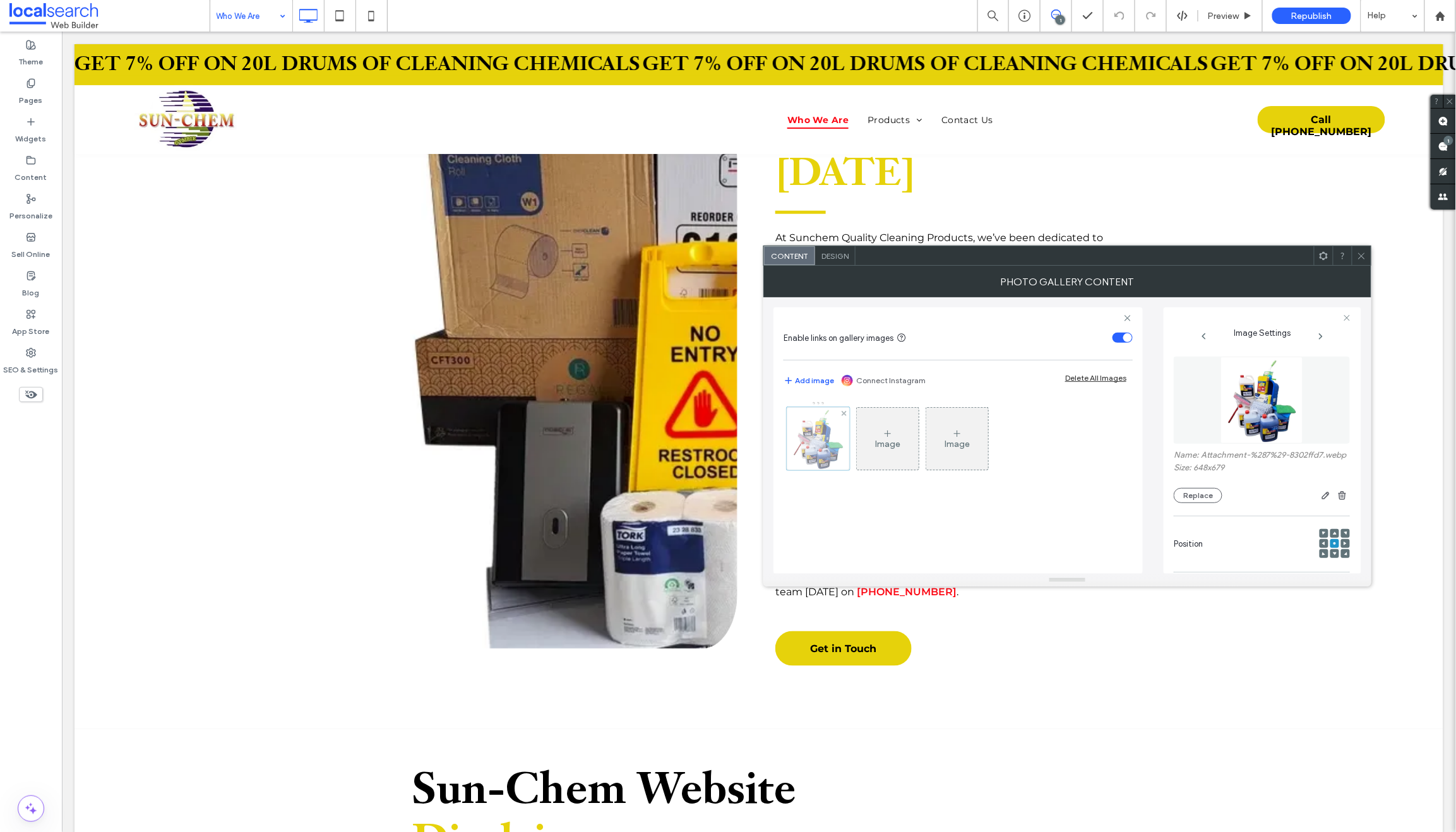
click at [817, 436] on div at bounding box center [818, 438] width 63 height 63
click at [1202, 502] on button "Replace" at bounding box center [1198, 495] width 49 height 15
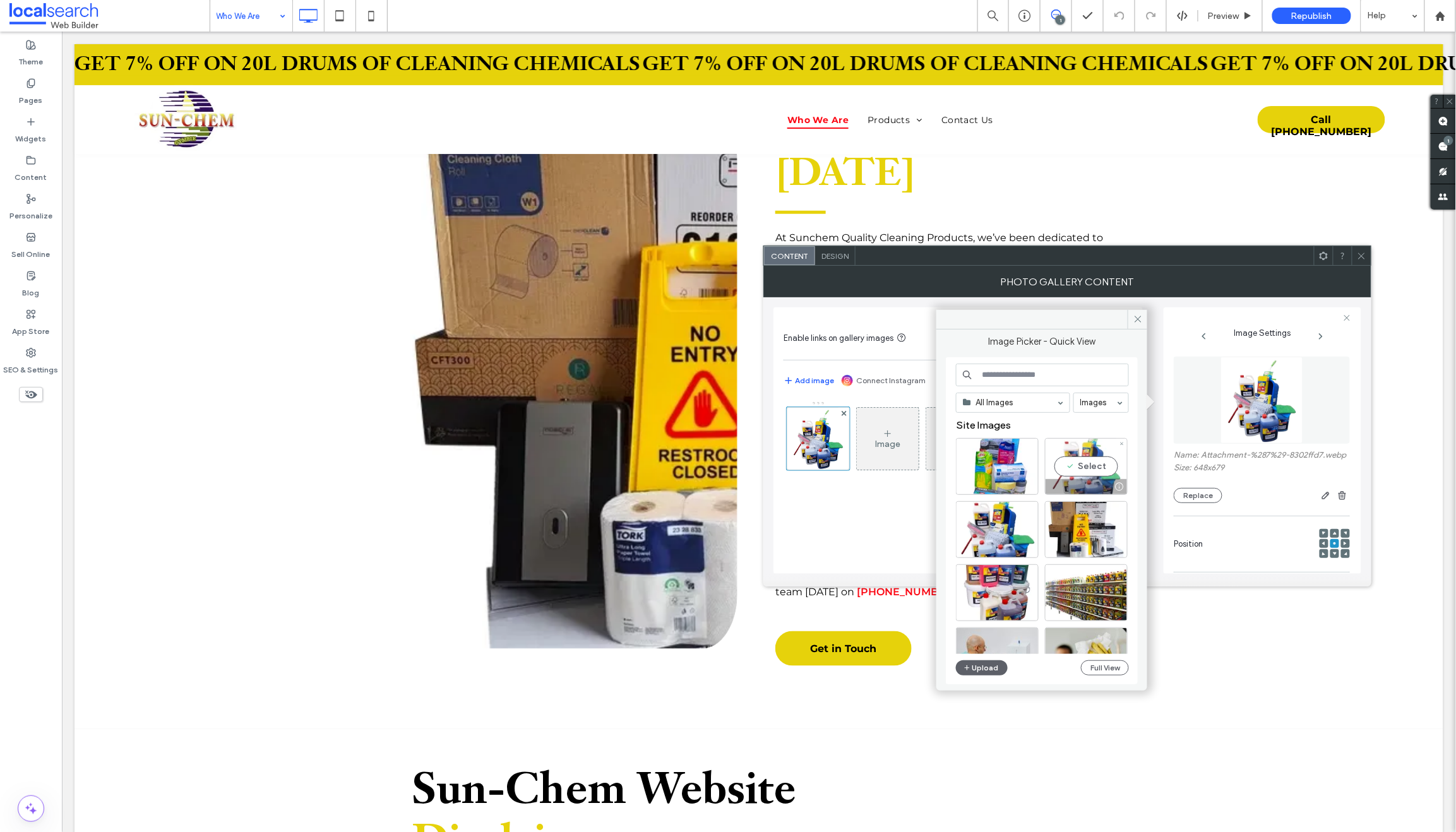
click at [1094, 479] on div at bounding box center [1086, 486] width 82 height 15
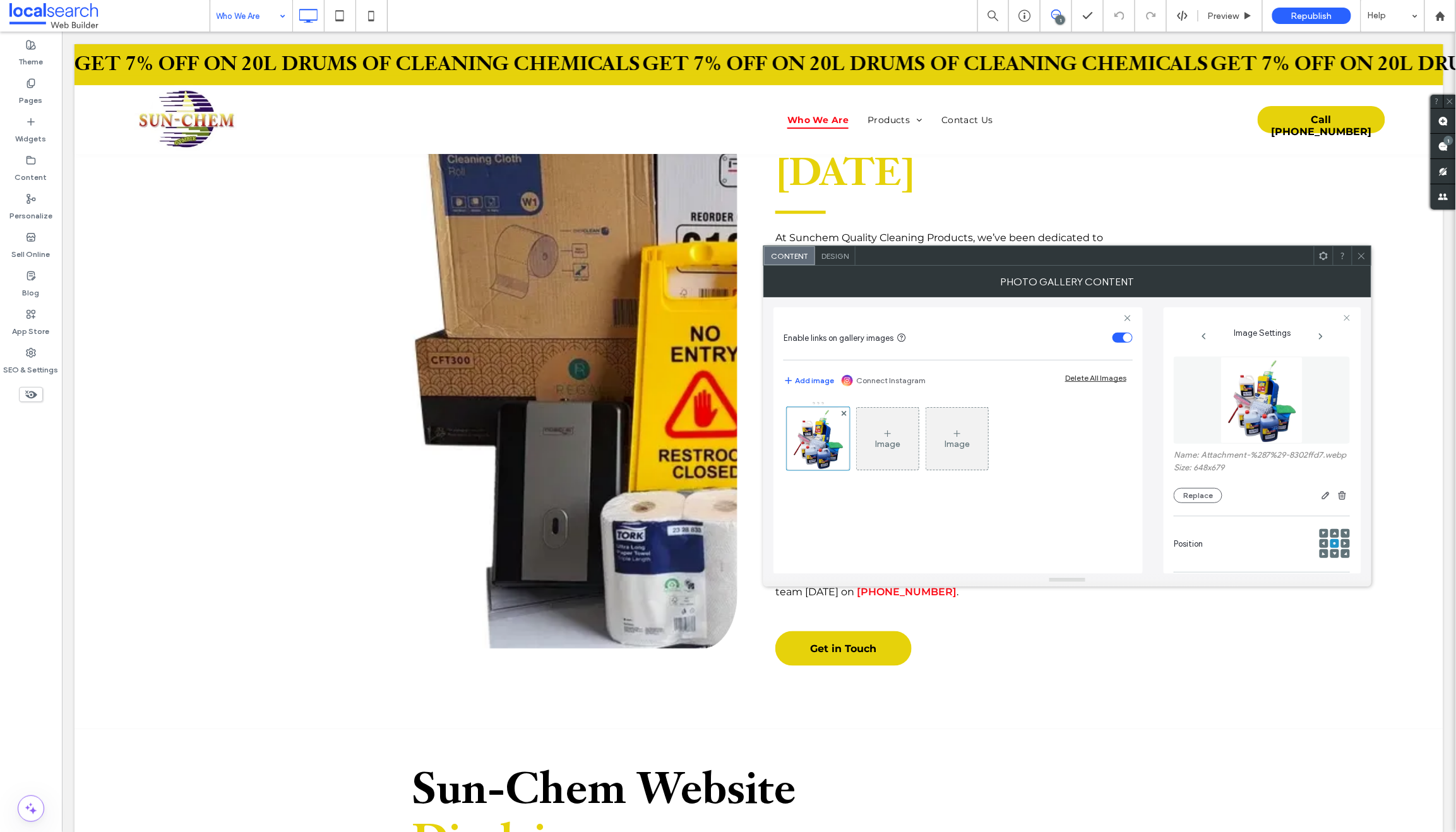
click at [1358, 253] on use at bounding box center [1361, 256] width 6 height 6
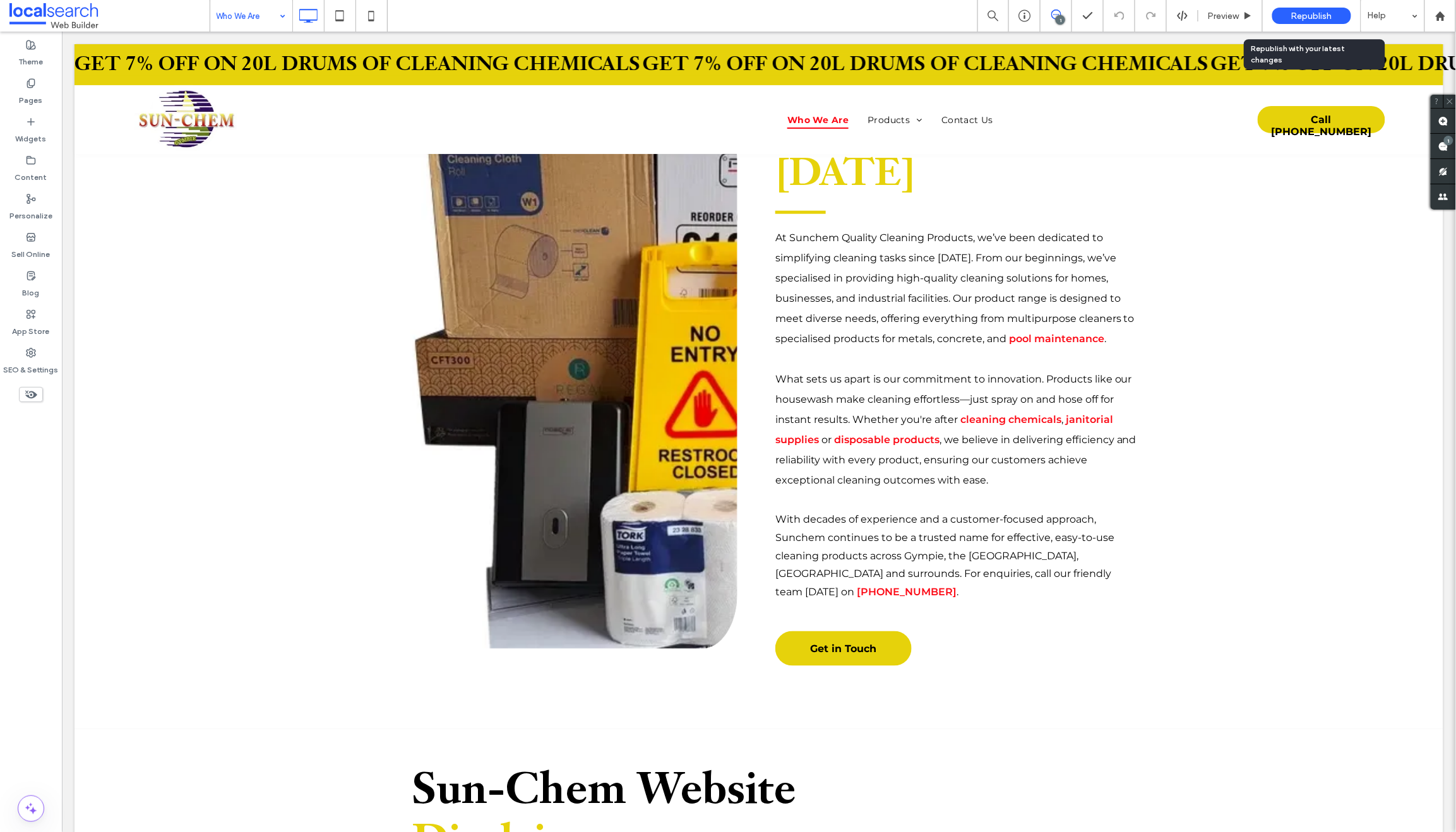
click at [1303, 10] on span "Republish" at bounding box center [1311, 15] width 41 height 10
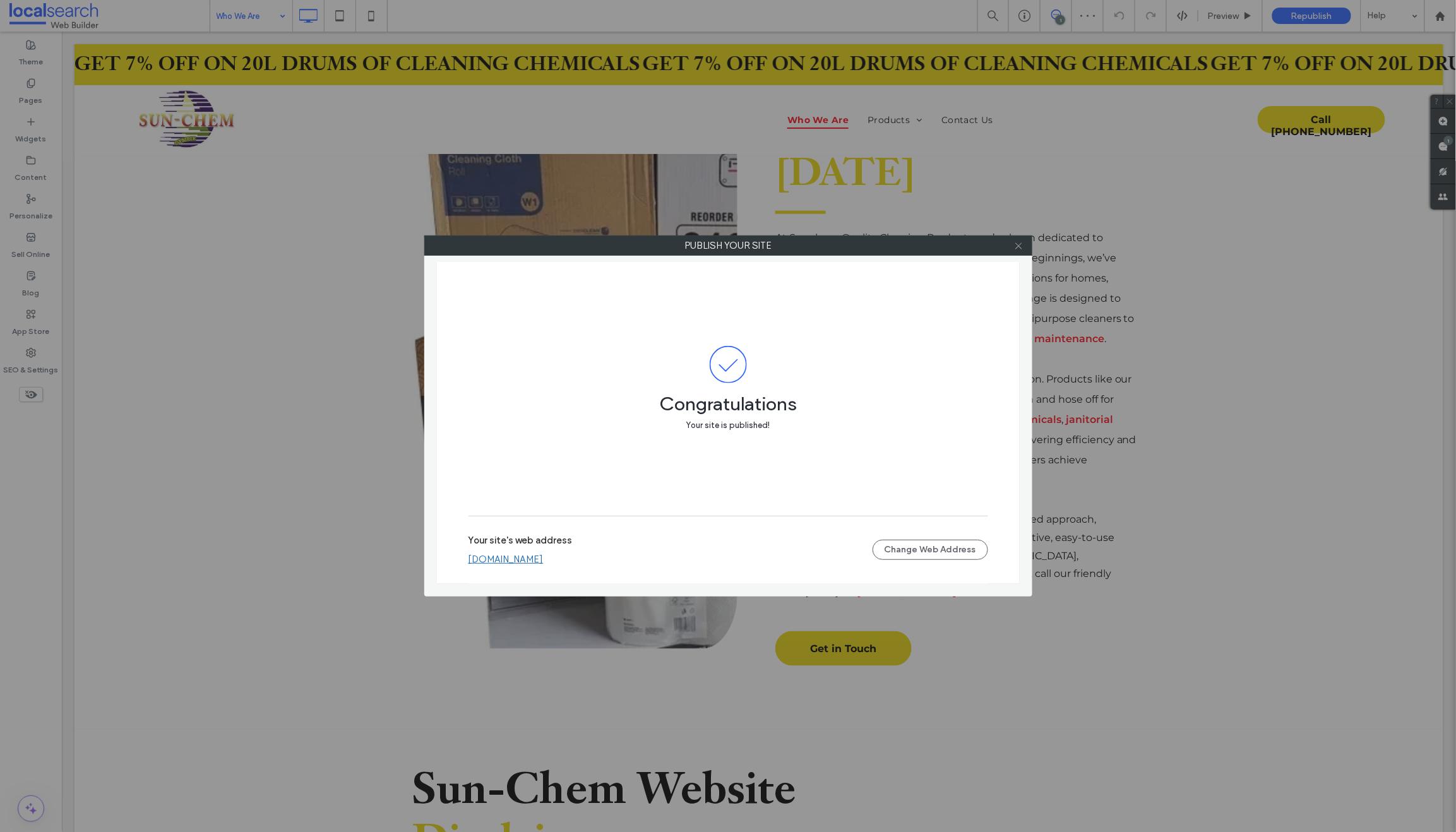
click at [1018, 247] on use at bounding box center [1019, 245] width 6 height 6
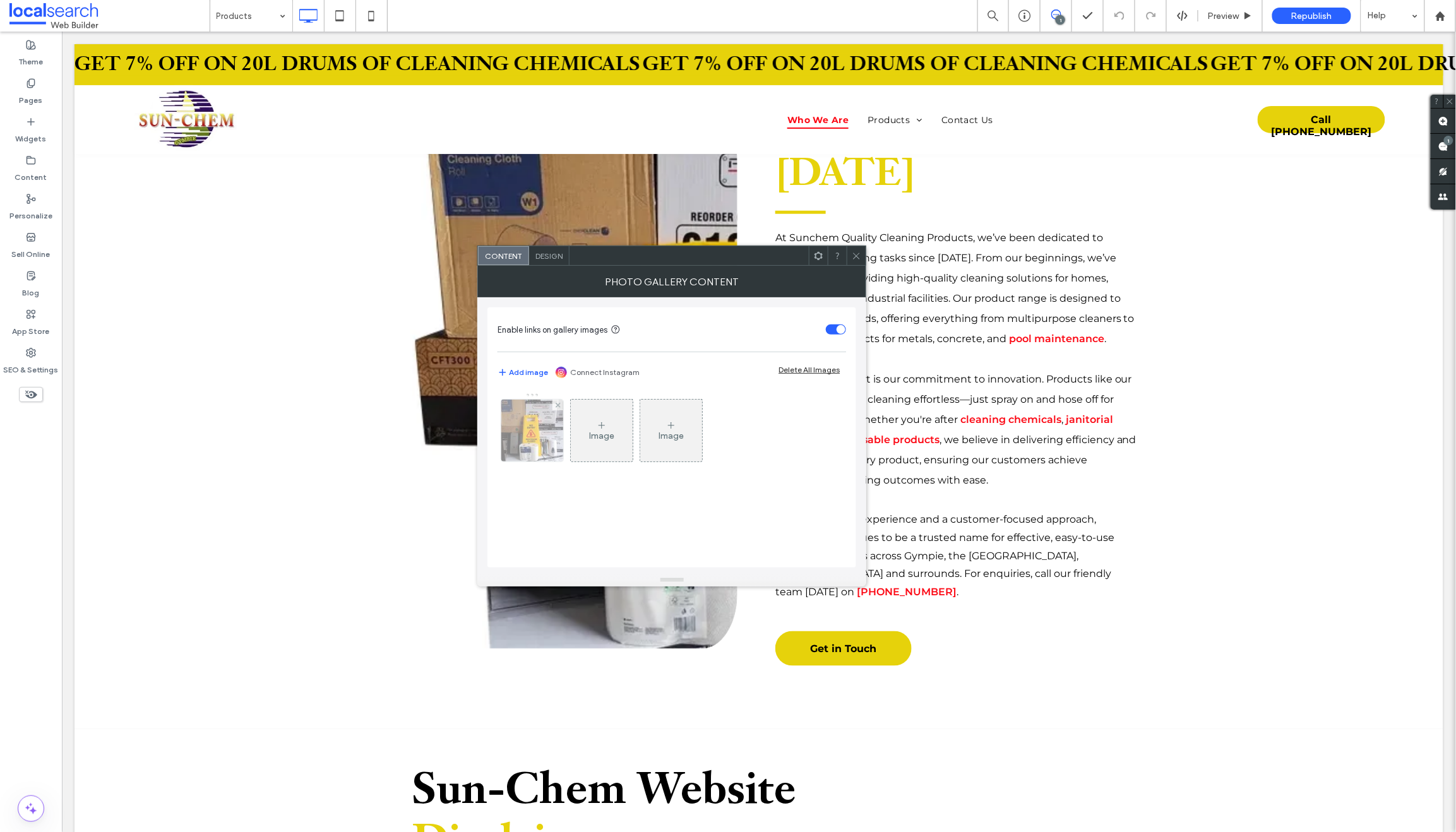
click at [537, 433] on img at bounding box center [532, 430] width 82 height 62
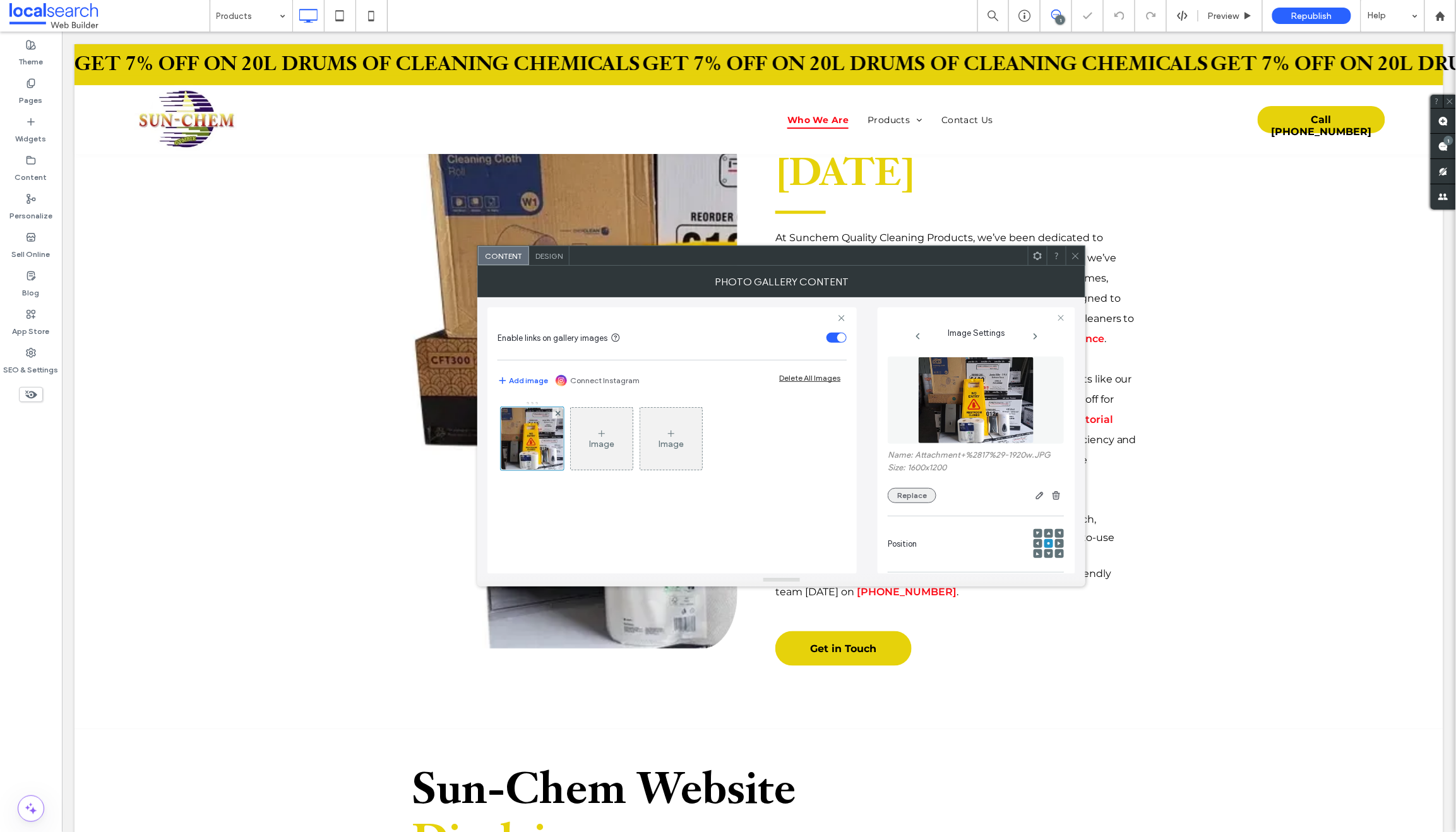
click at [904, 498] on button "Replace" at bounding box center [911, 495] width 49 height 15
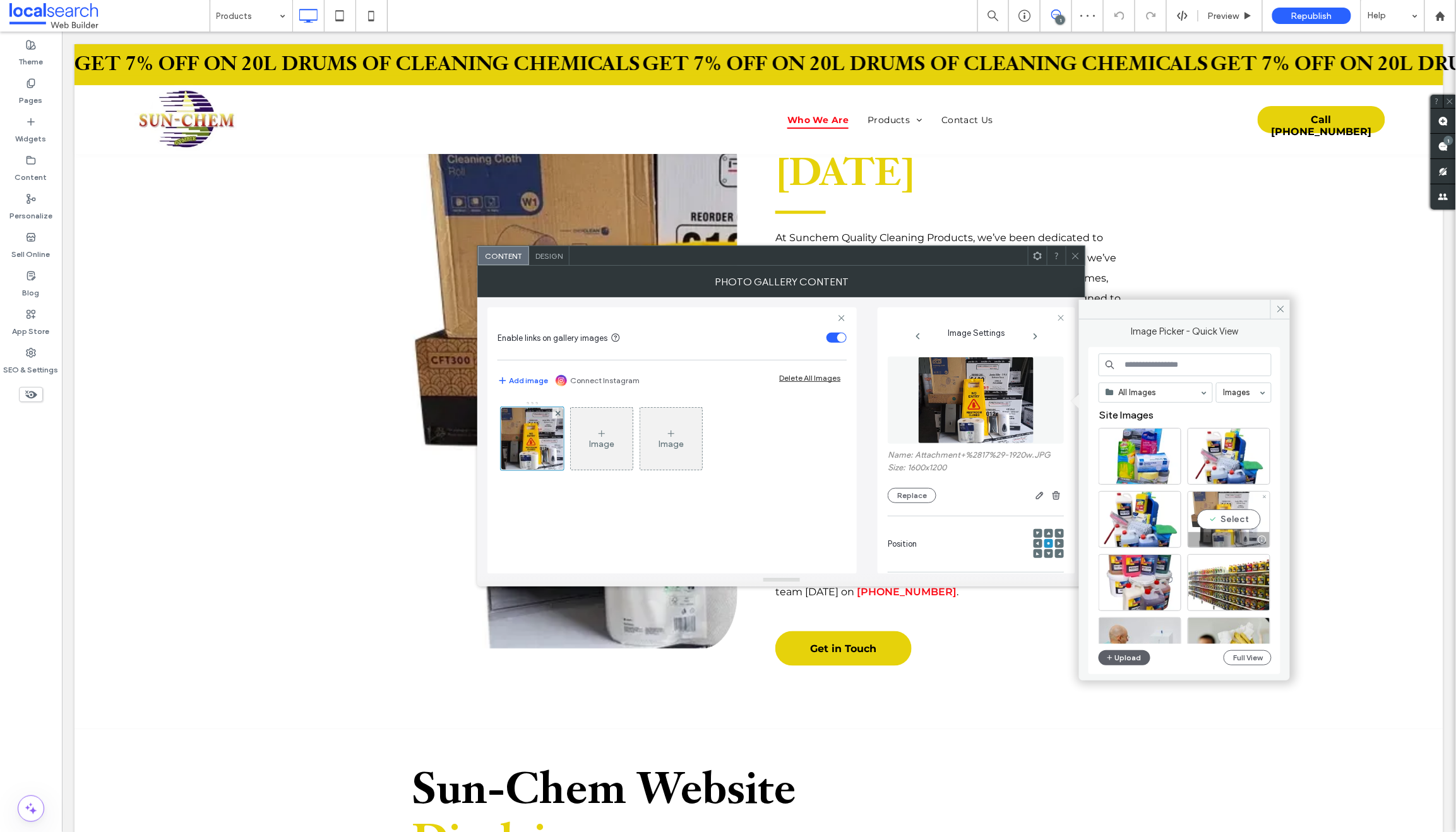
click at [1213, 498] on div "Select" at bounding box center [1228, 519] width 82 height 57
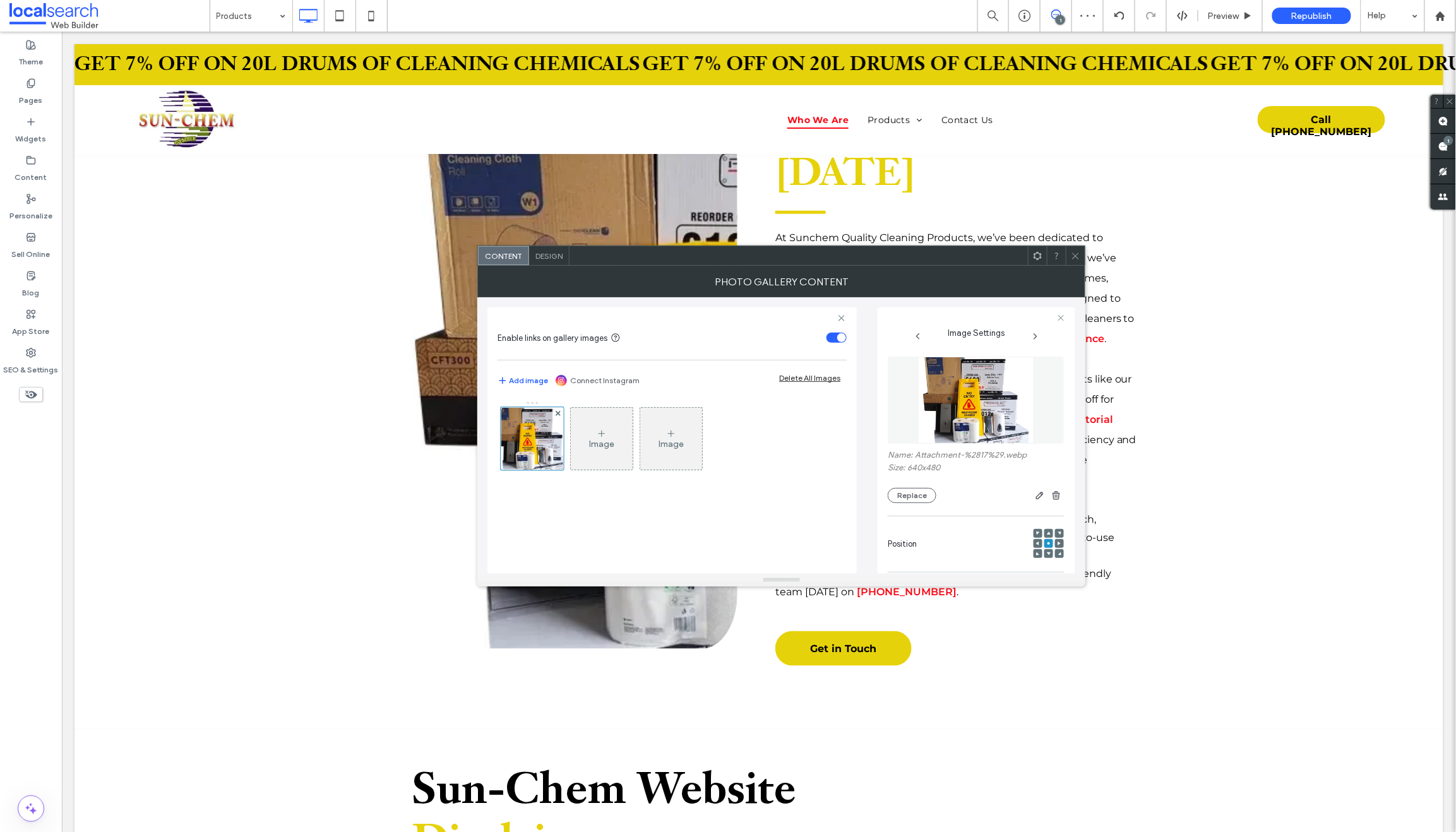
click at [1077, 256] on icon at bounding box center [1075, 256] width 10 height 10
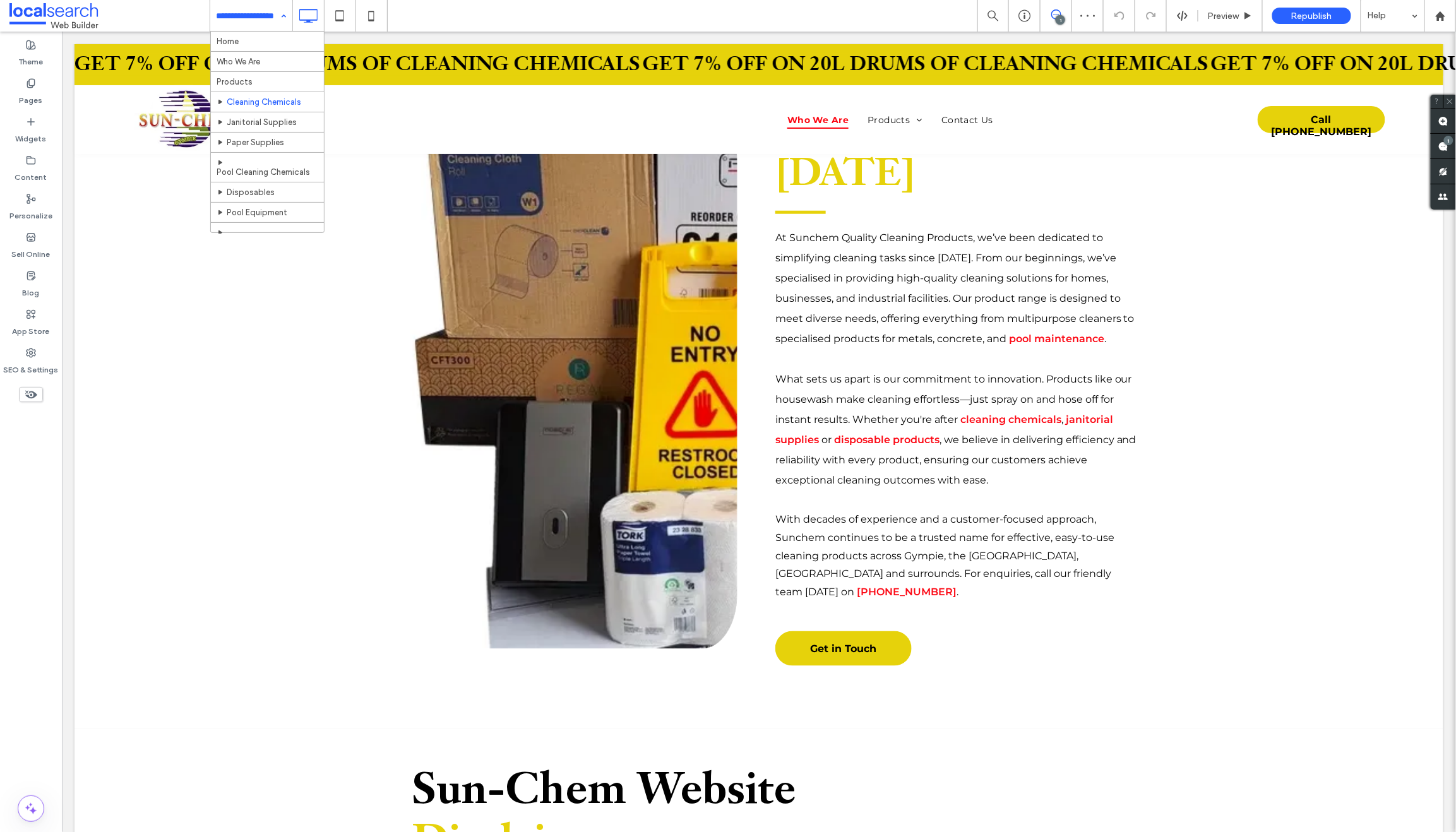
click at [259, 26] on input at bounding box center [248, 15] width 63 height 31
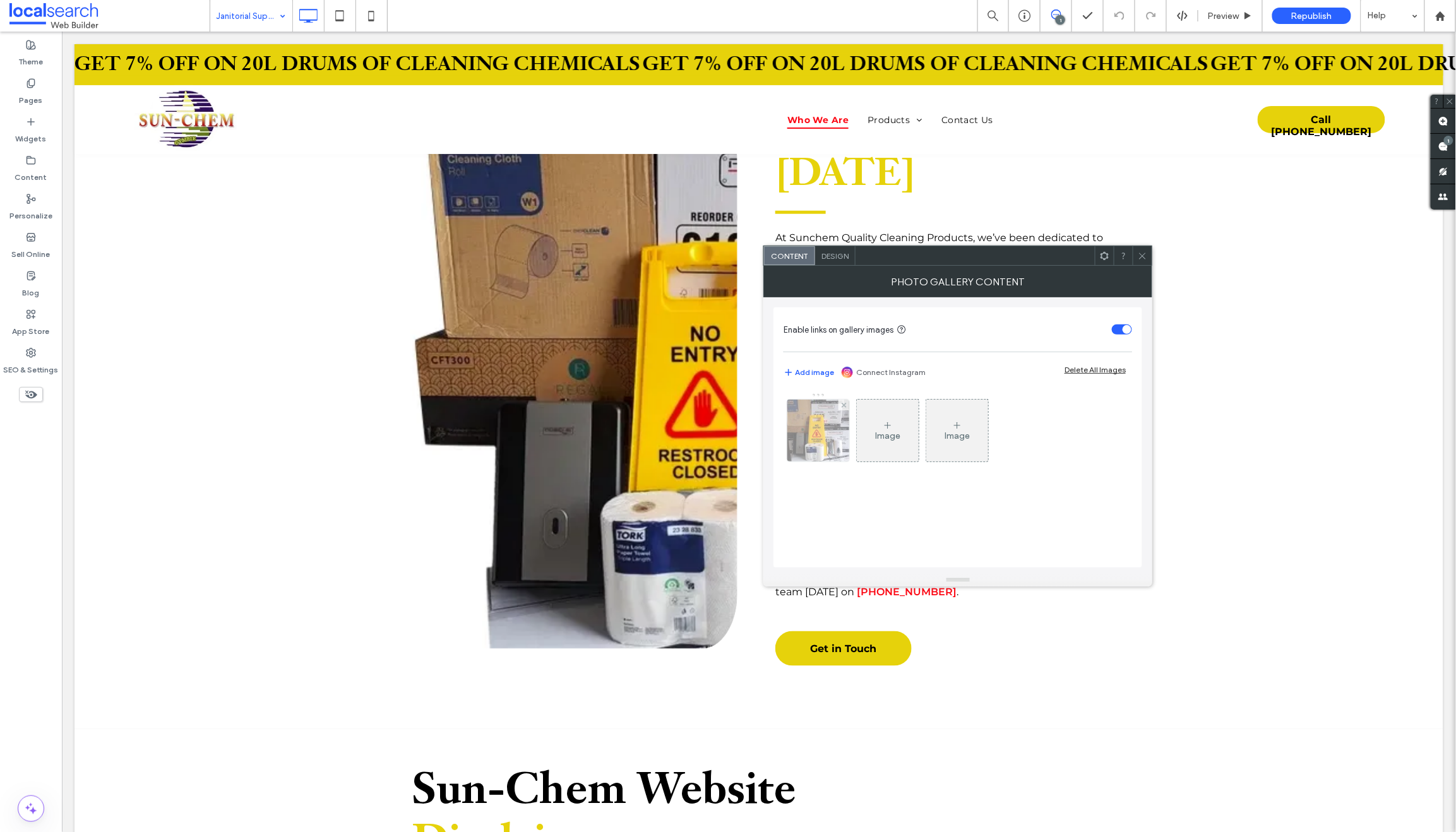
click at [800, 433] on img at bounding box center [818, 430] width 82 height 62
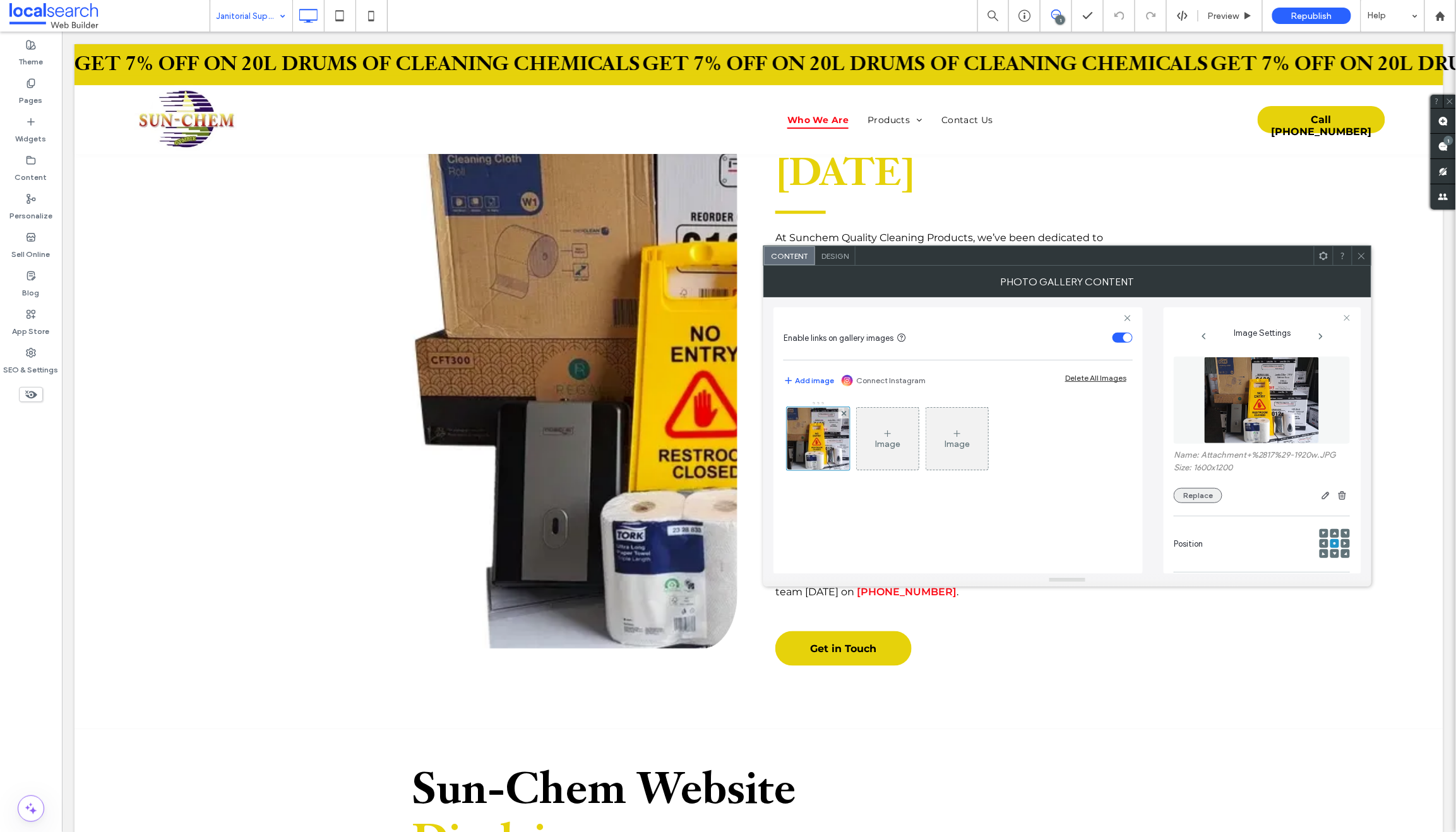
click at [1197, 494] on button "Replace" at bounding box center [1198, 495] width 49 height 15
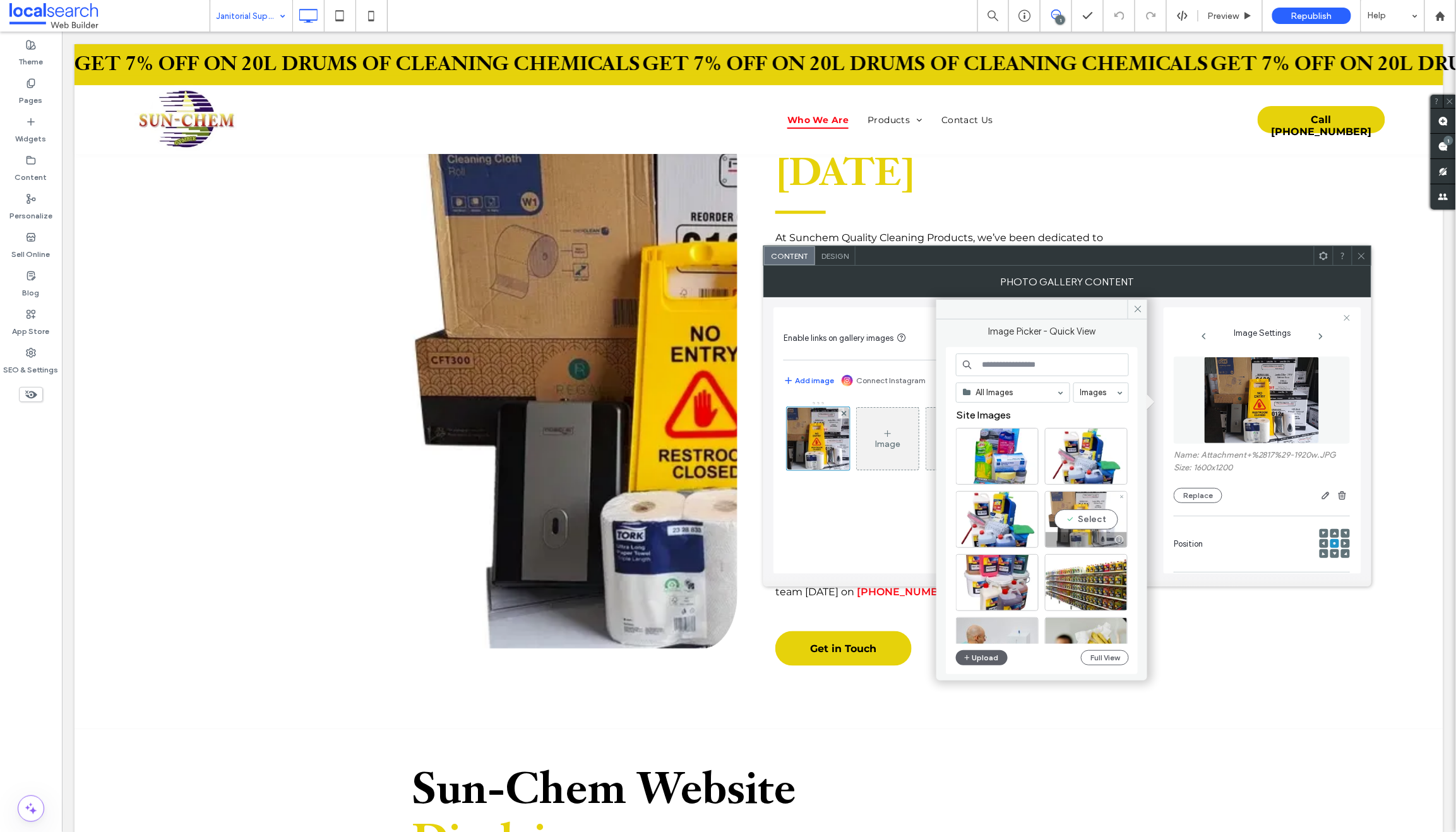
click at [1088, 535] on div at bounding box center [1086, 539] width 82 height 15
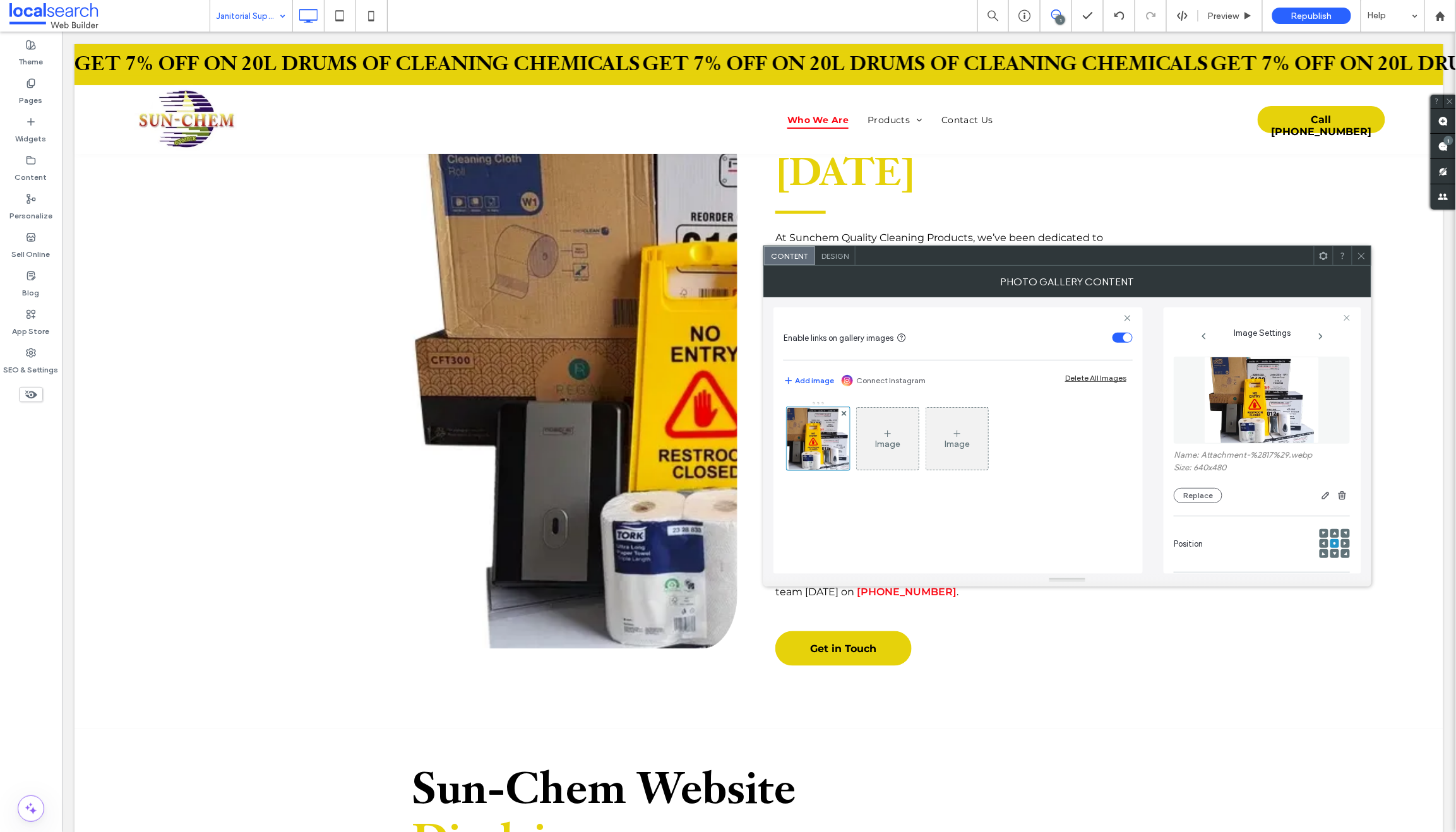
click at [1360, 252] on icon at bounding box center [1362, 256] width 10 height 10
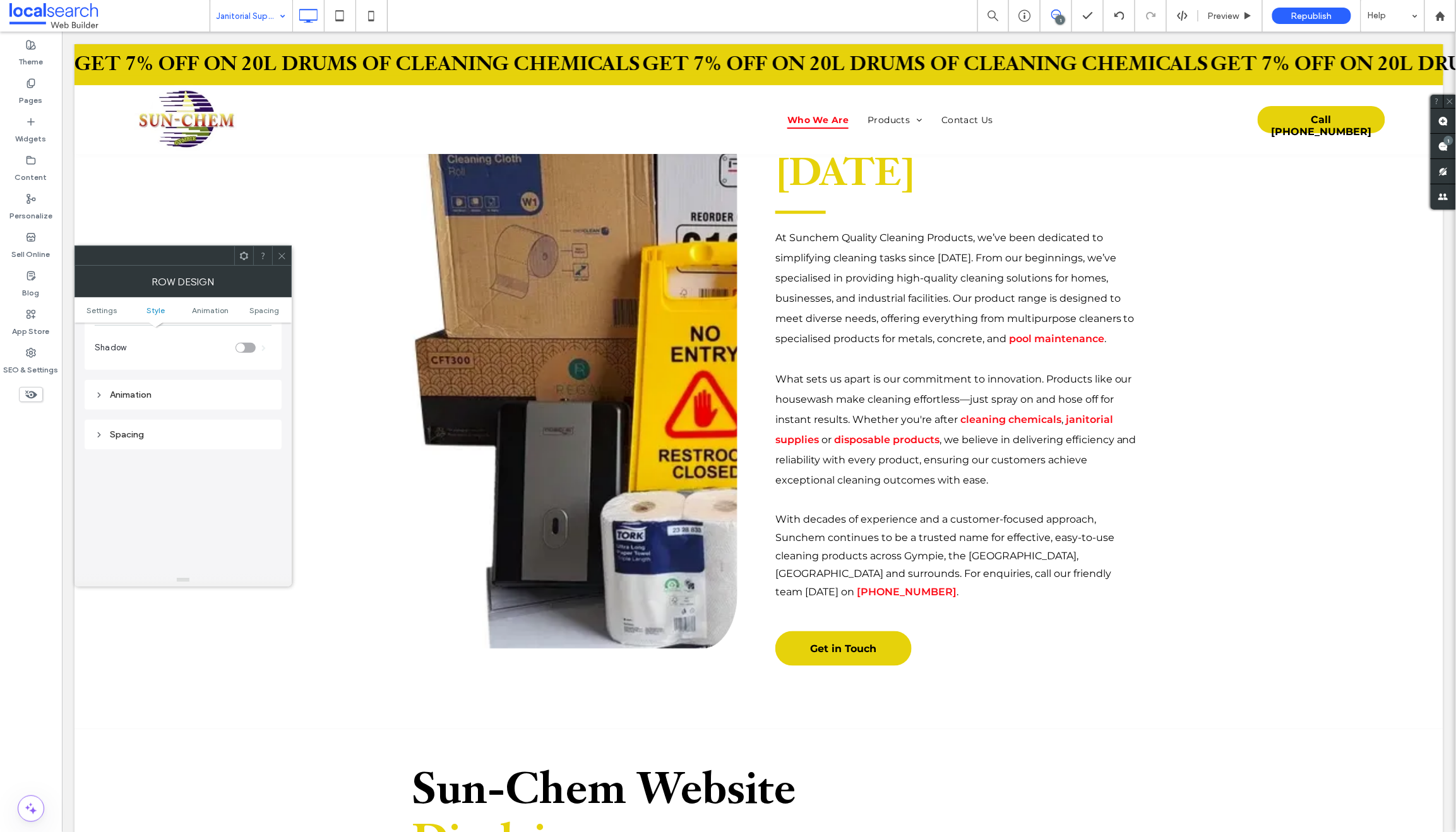
scroll to position [356, 0]
click at [281, 255] on icon at bounding box center [282, 256] width 10 height 10
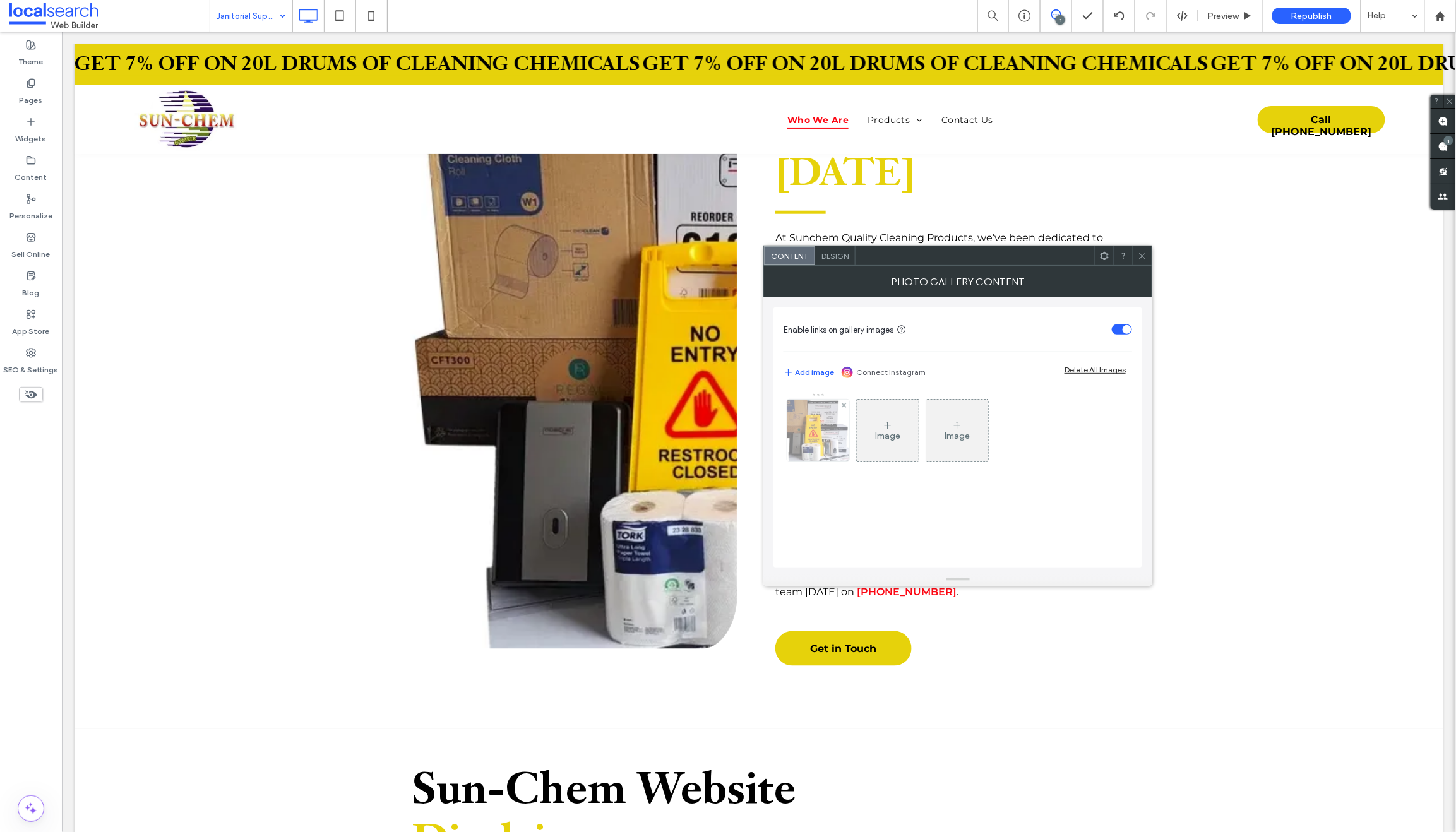
click at [828, 426] on img at bounding box center [818, 430] width 82 height 62
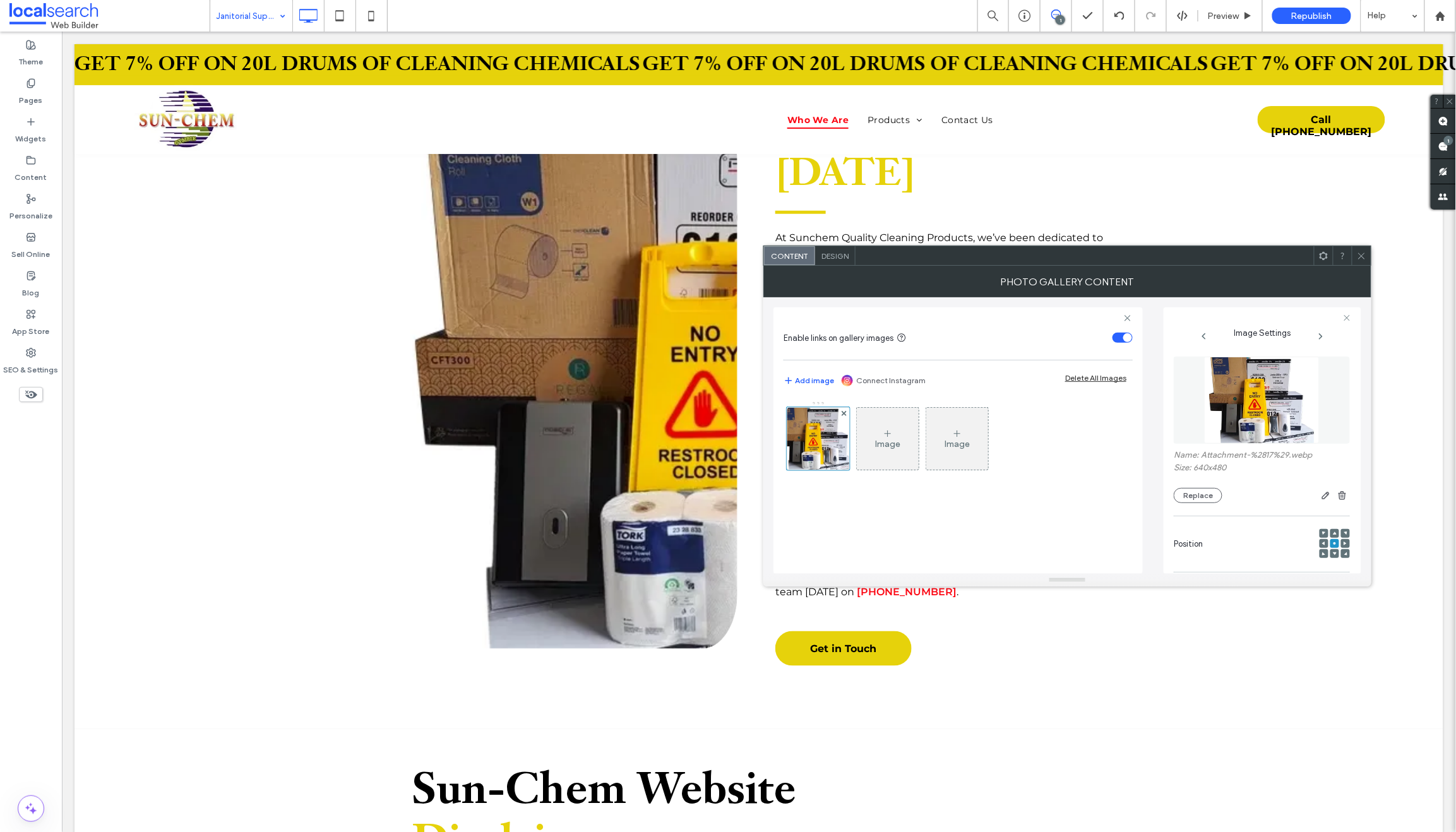
click at [1319, 543] on div at bounding box center [1323, 543] width 9 height 9
click at [1341, 544] on div at bounding box center [1345, 543] width 9 height 9
click at [1343, 544] on icon at bounding box center [1345, 543] width 4 height 4
click at [1333, 544] on use at bounding box center [1334, 543] width 2 height 2
click at [1333, 554] on use at bounding box center [1334, 554] width 4 height 3
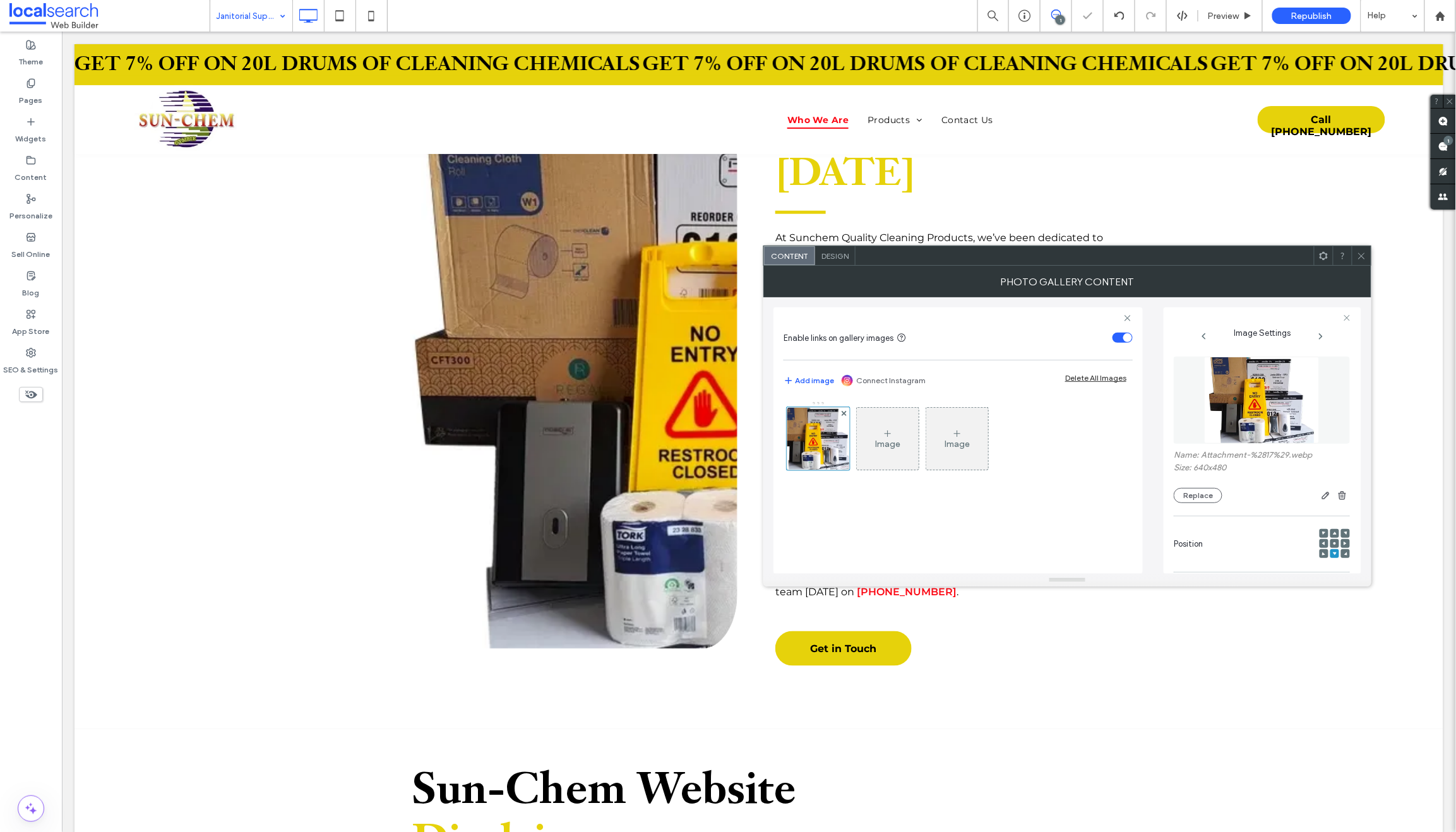
click at [1333, 535] on use at bounding box center [1334, 534] width 4 height 3
click at [1333, 543] on use at bounding box center [1334, 543] width 2 height 2
click at [1360, 251] on icon at bounding box center [1362, 256] width 10 height 10
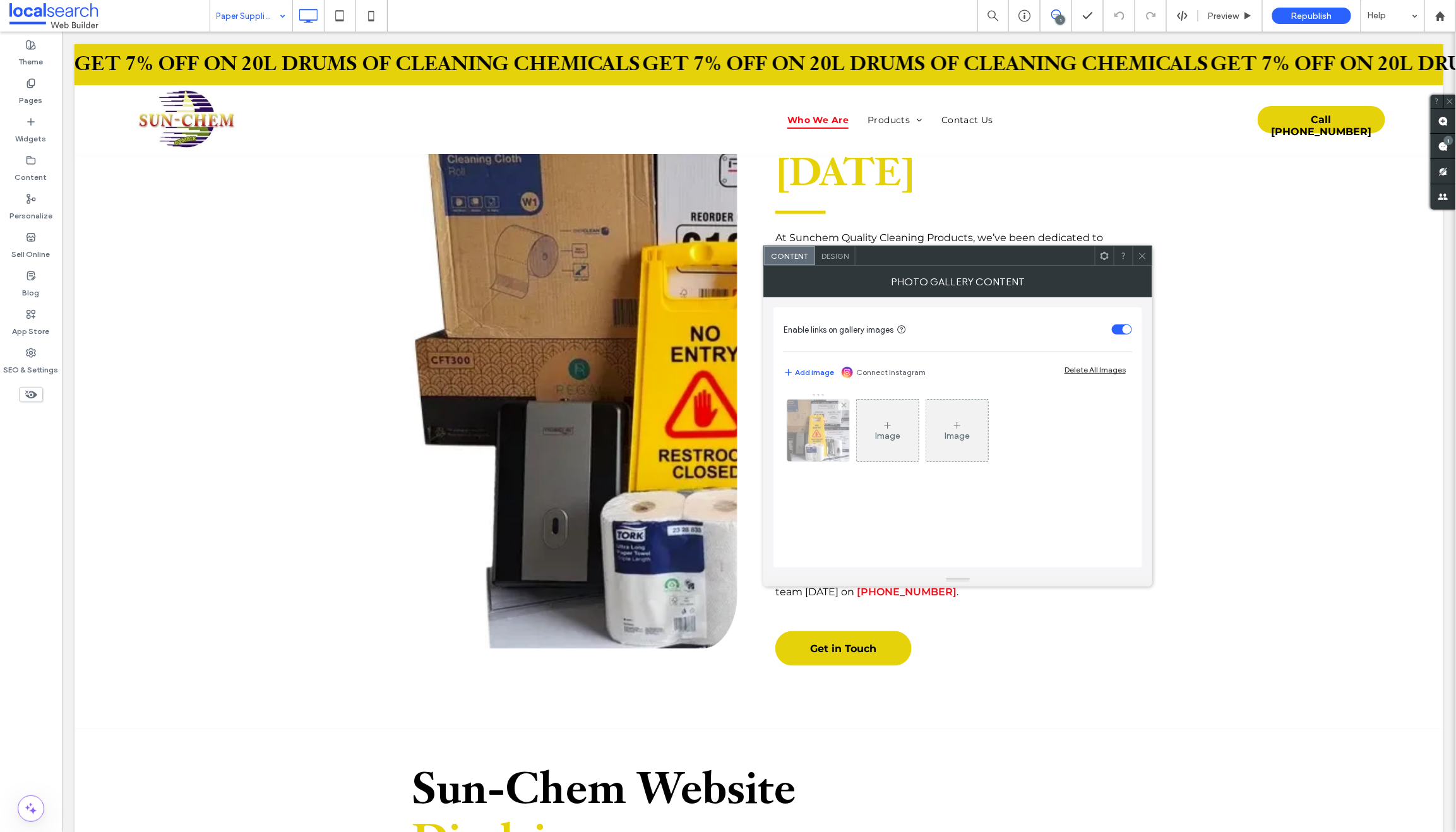
click at [822, 421] on img at bounding box center [818, 430] width 82 height 62
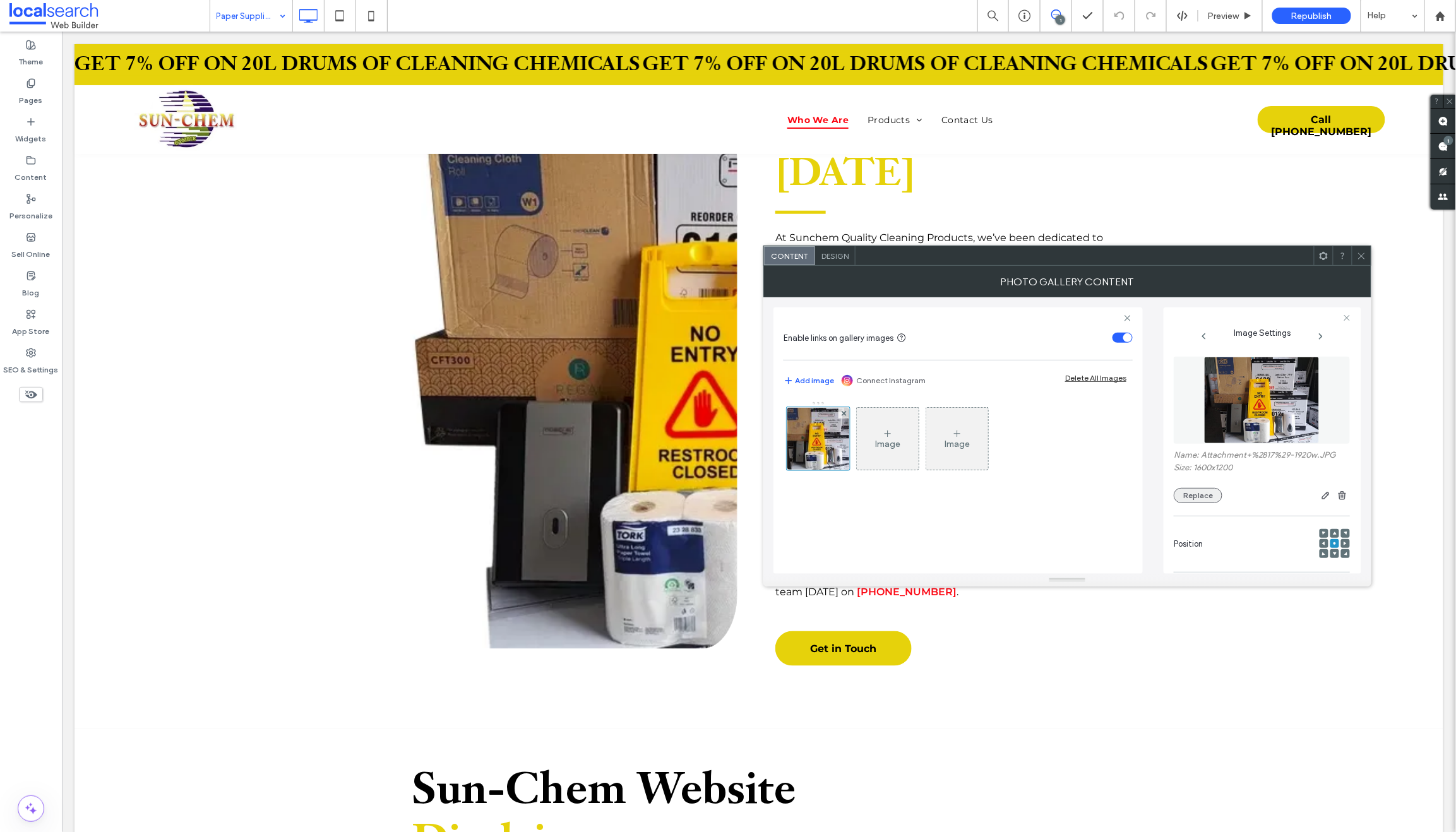
click at [1203, 494] on button "Replace" at bounding box center [1198, 495] width 49 height 15
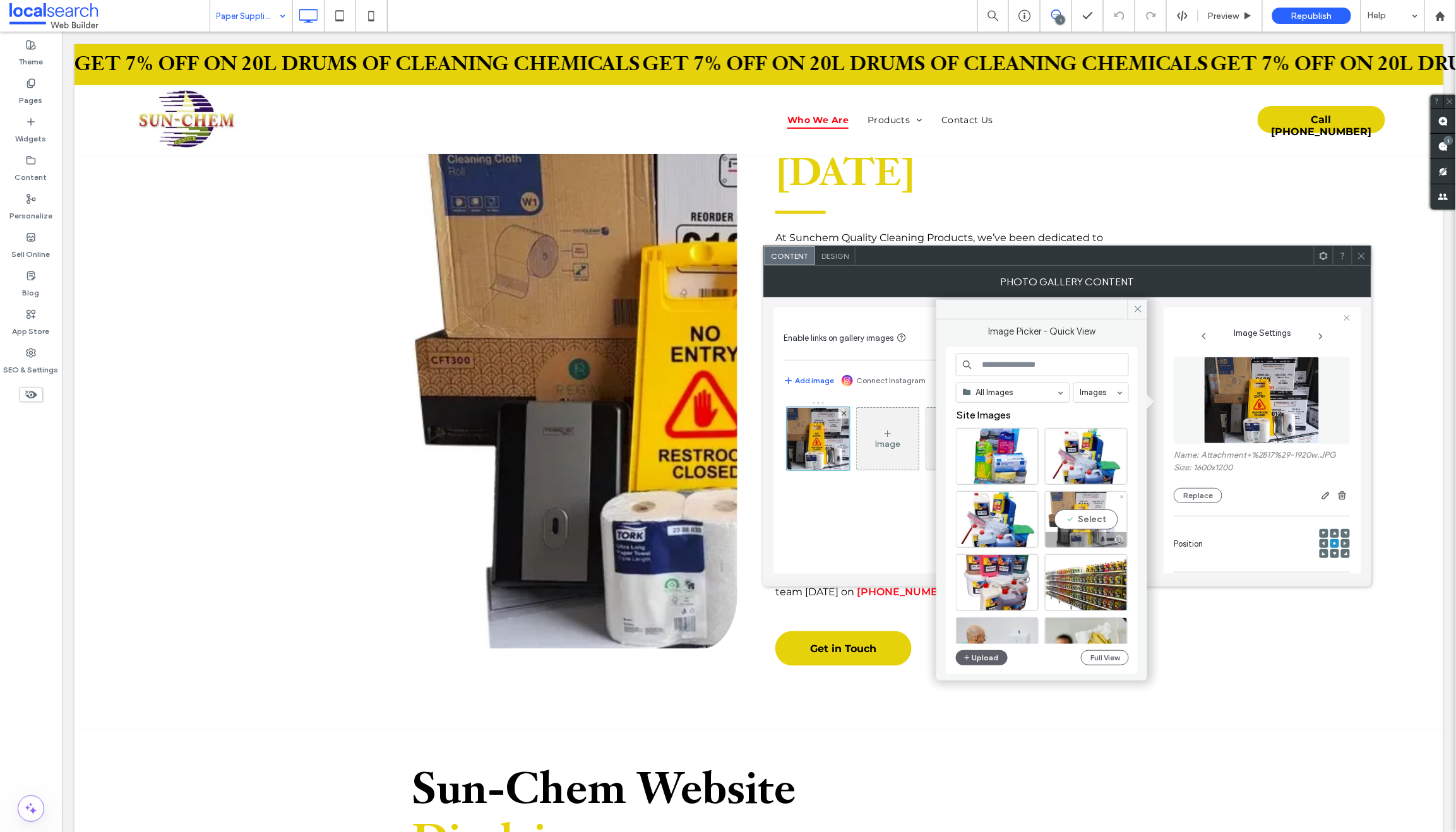
click at [1085, 518] on div "Select" at bounding box center [1086, 519] width 82 height 57
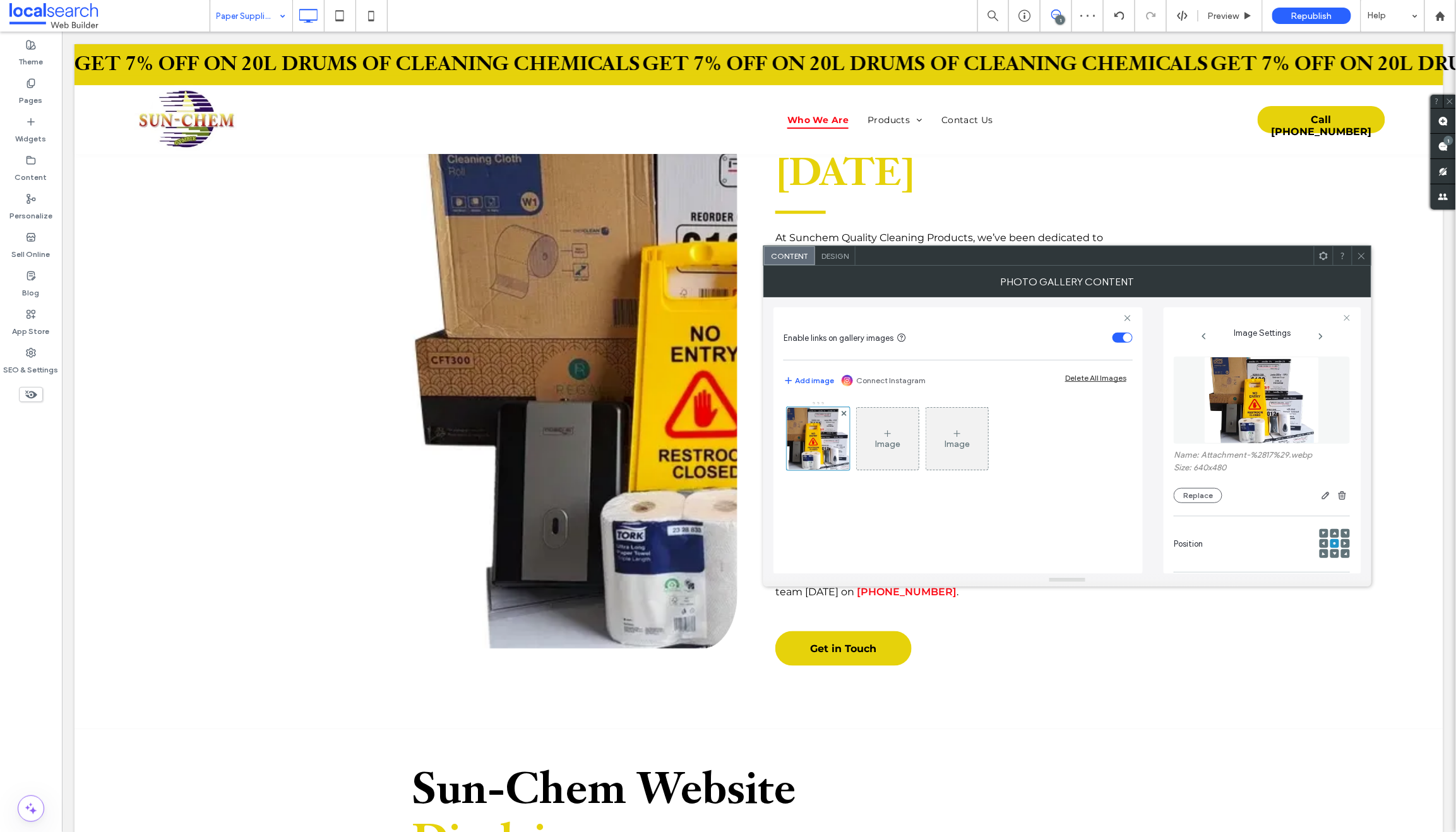
click at [1360, 253] on icon at bounding box center [1362, 256] width 10 height 10
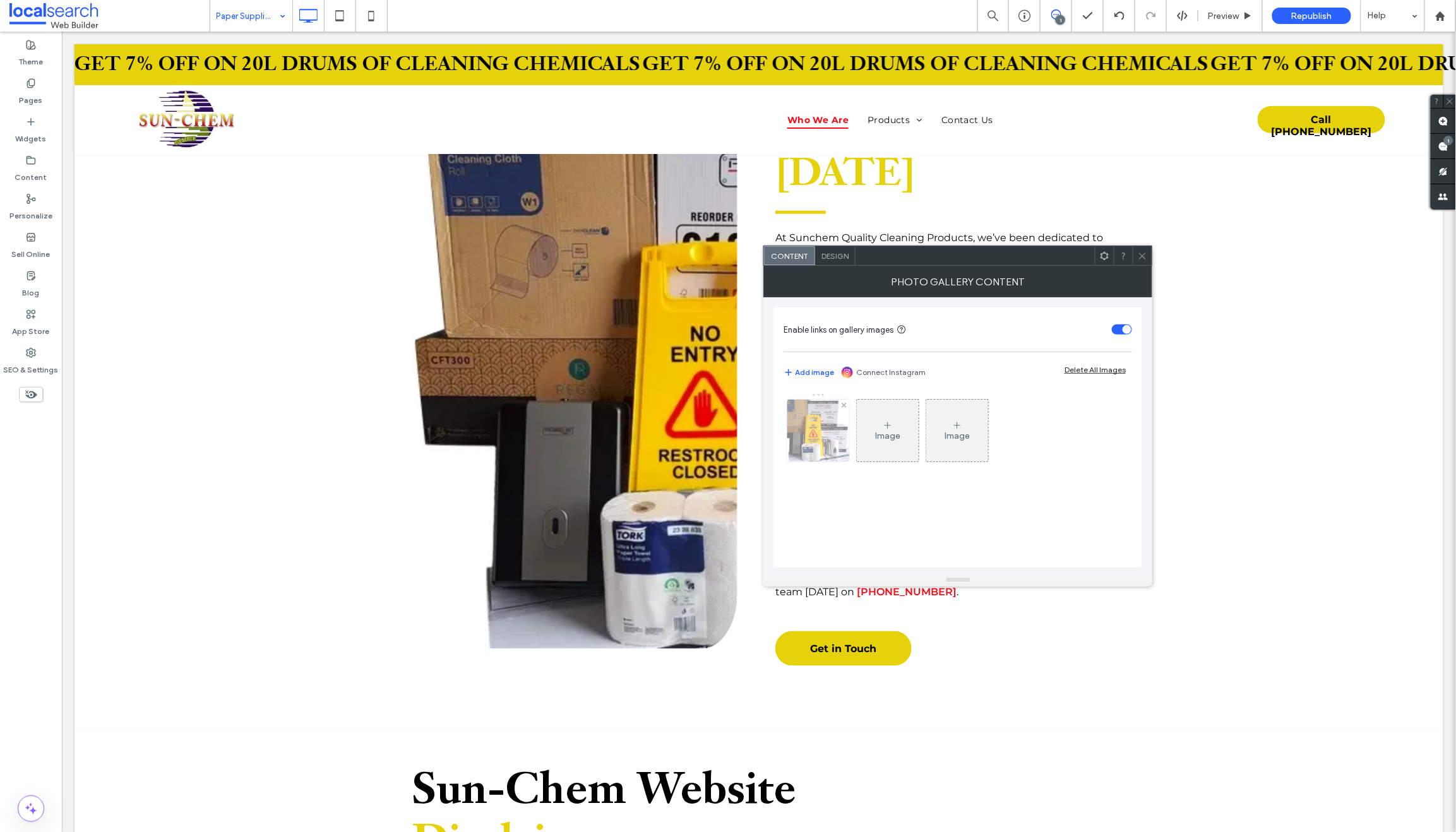
click at [816, 424] on img at bounding box center [818, 430] width 82 height 62
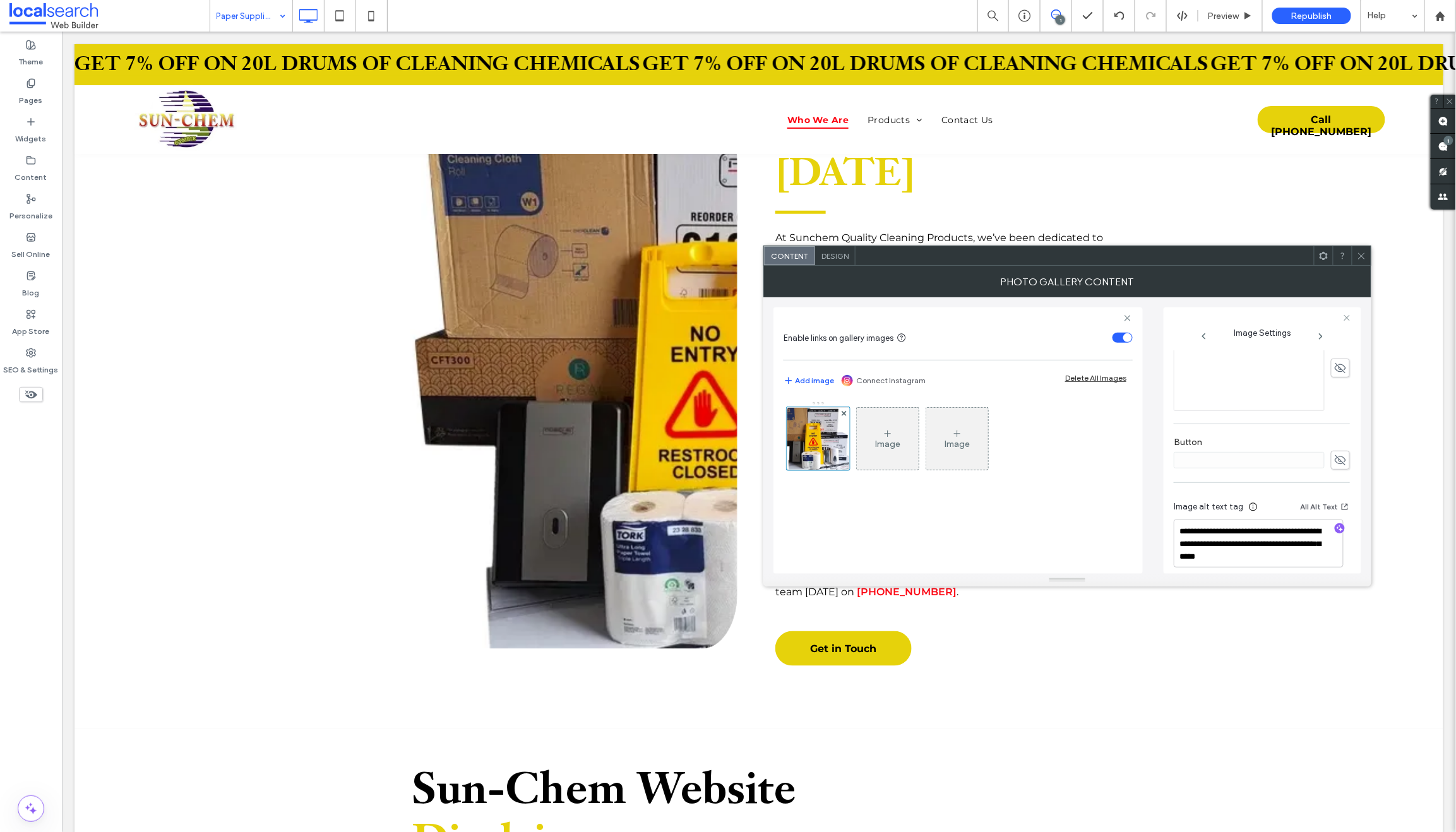
scroll to position [373, 0]
click at [1363, 257] on icon at bounding box center [1362, 256] width 10 height 10
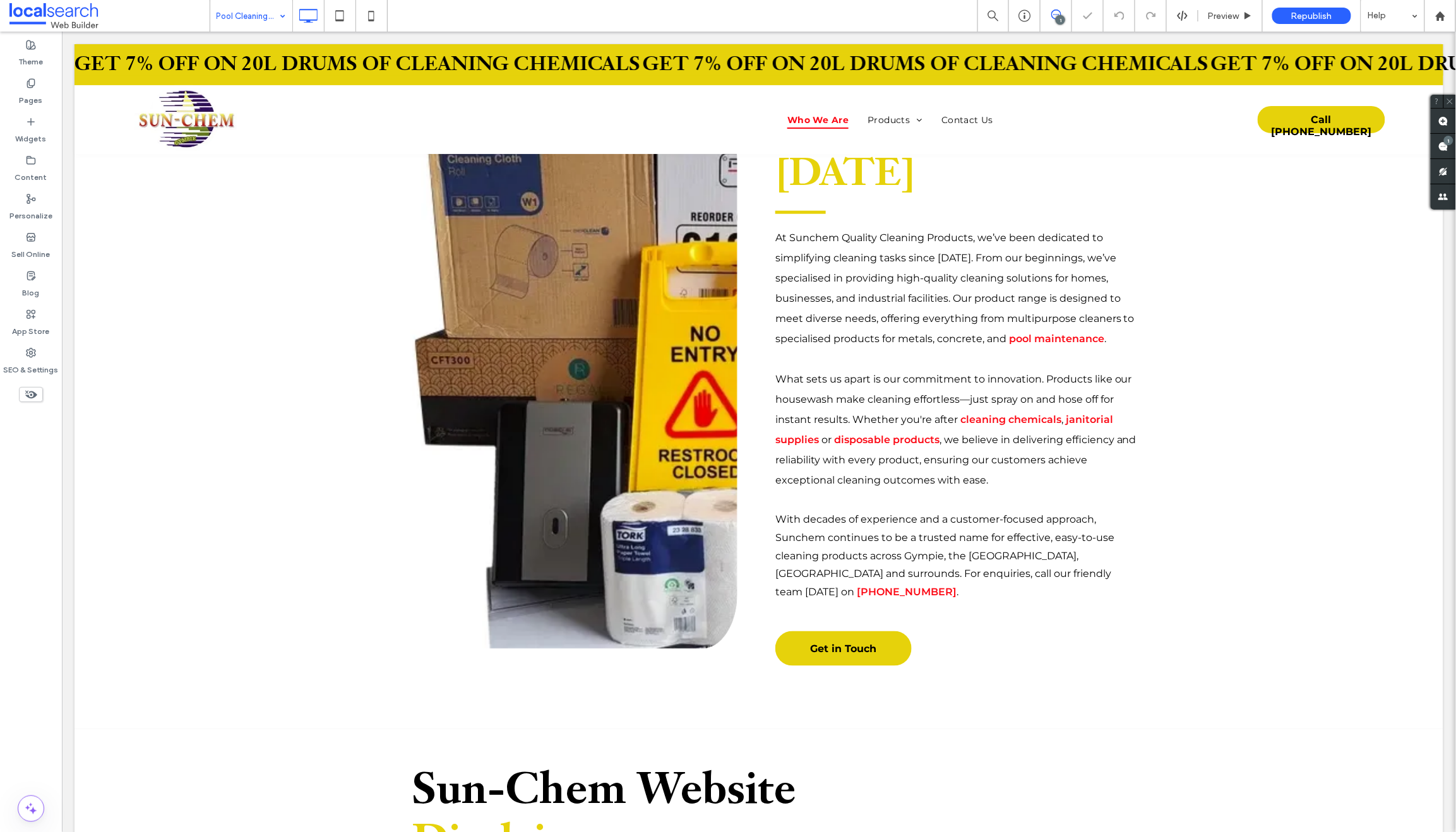
click at [245, 22] on input at bounding box center [248, 15] width 63 height 31
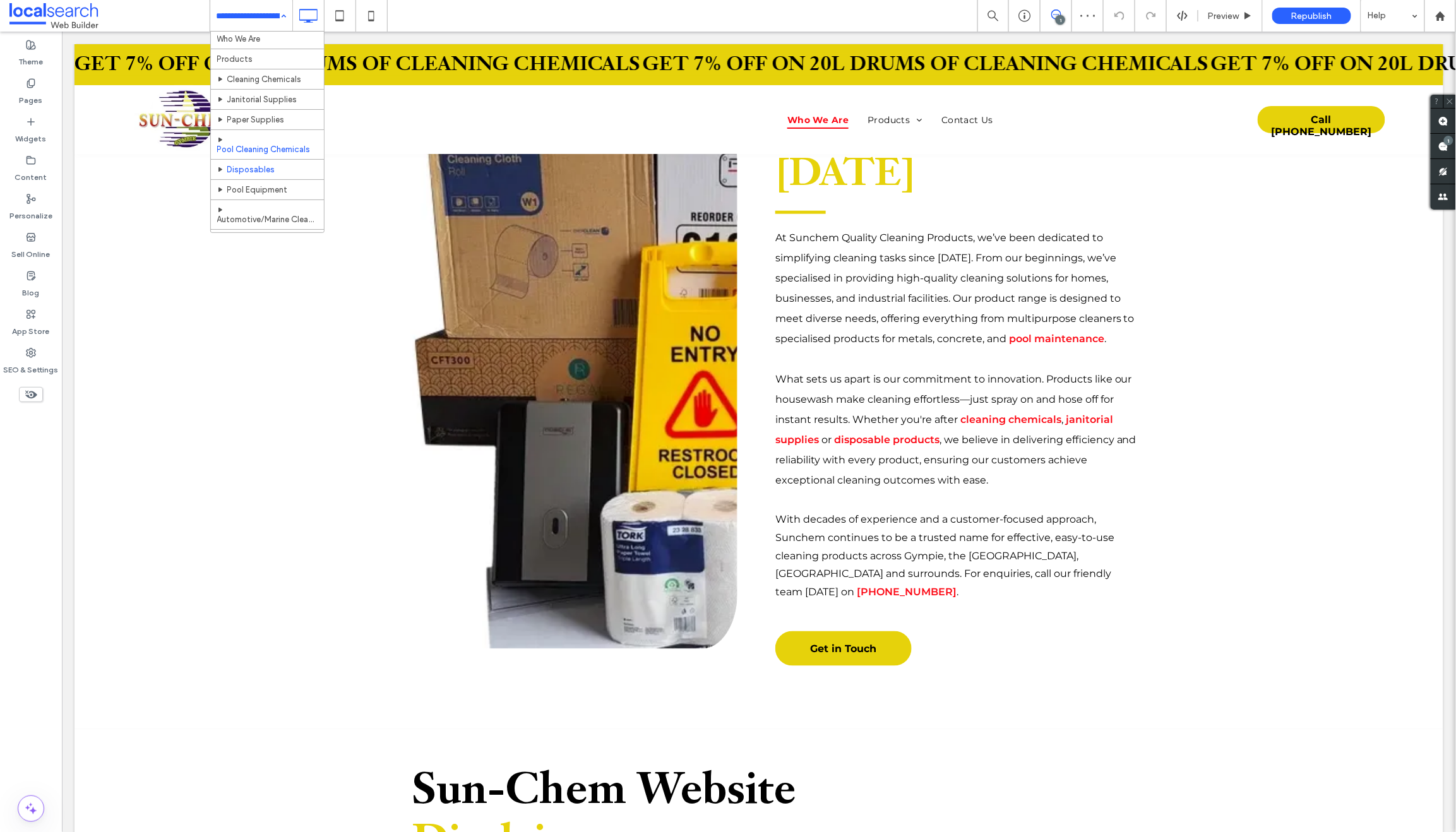
scroll to position [24, 0]
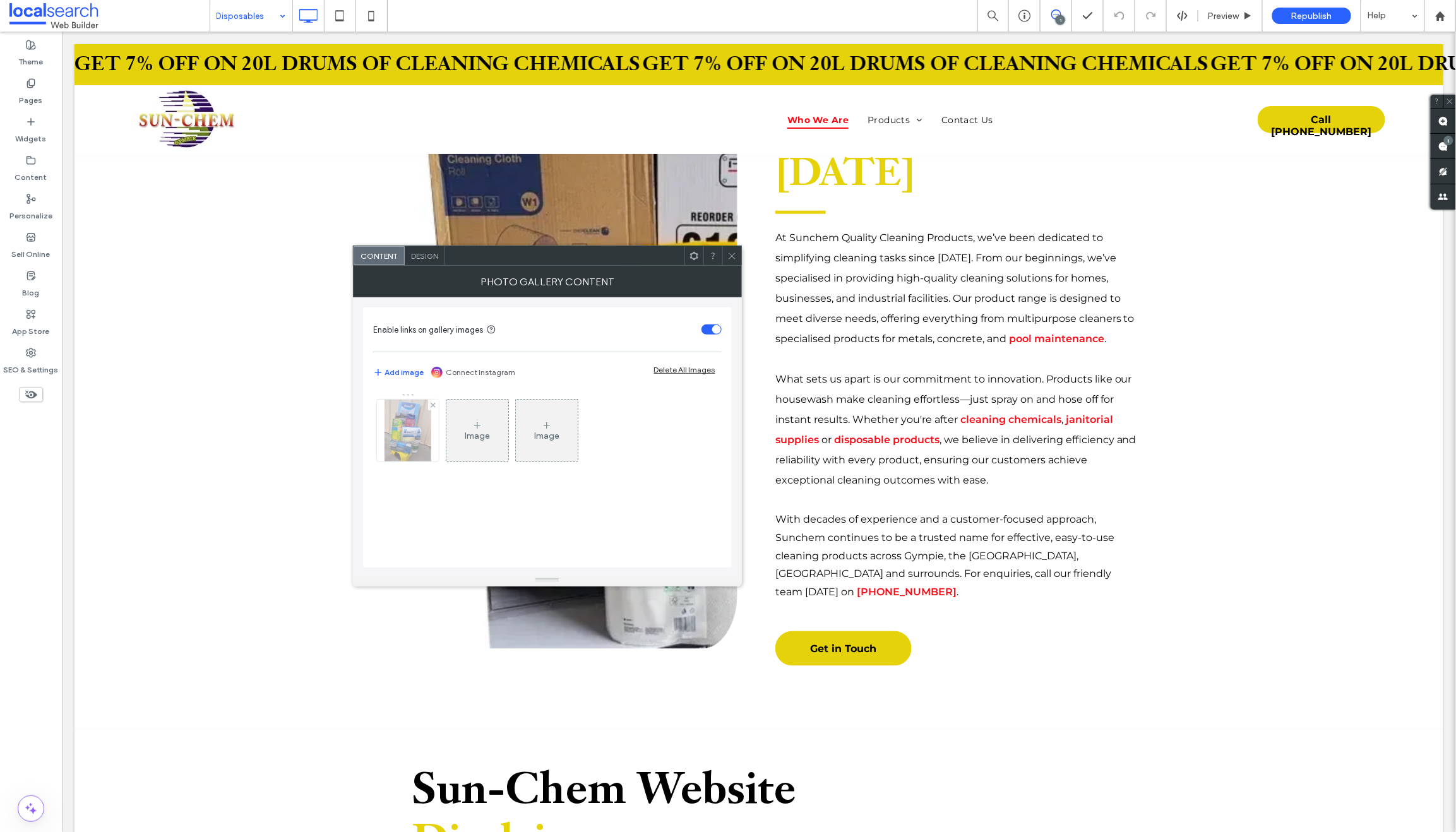
click at [413, 428] on img at bounding box center [408, 430] width 46 height 62
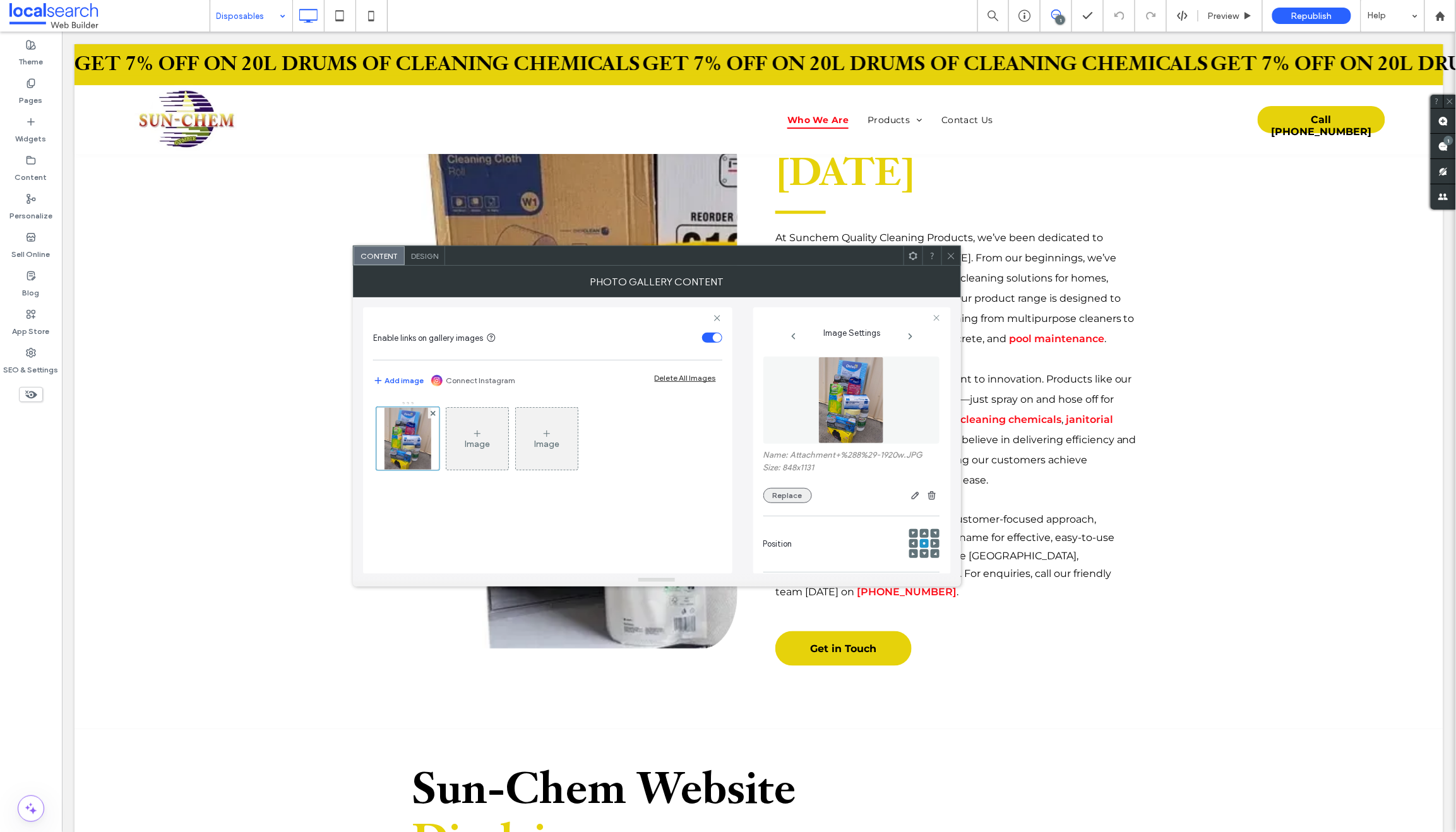
click at [788, 493] on button "Replace" at bounding box center [788, 495] width 49 height 15
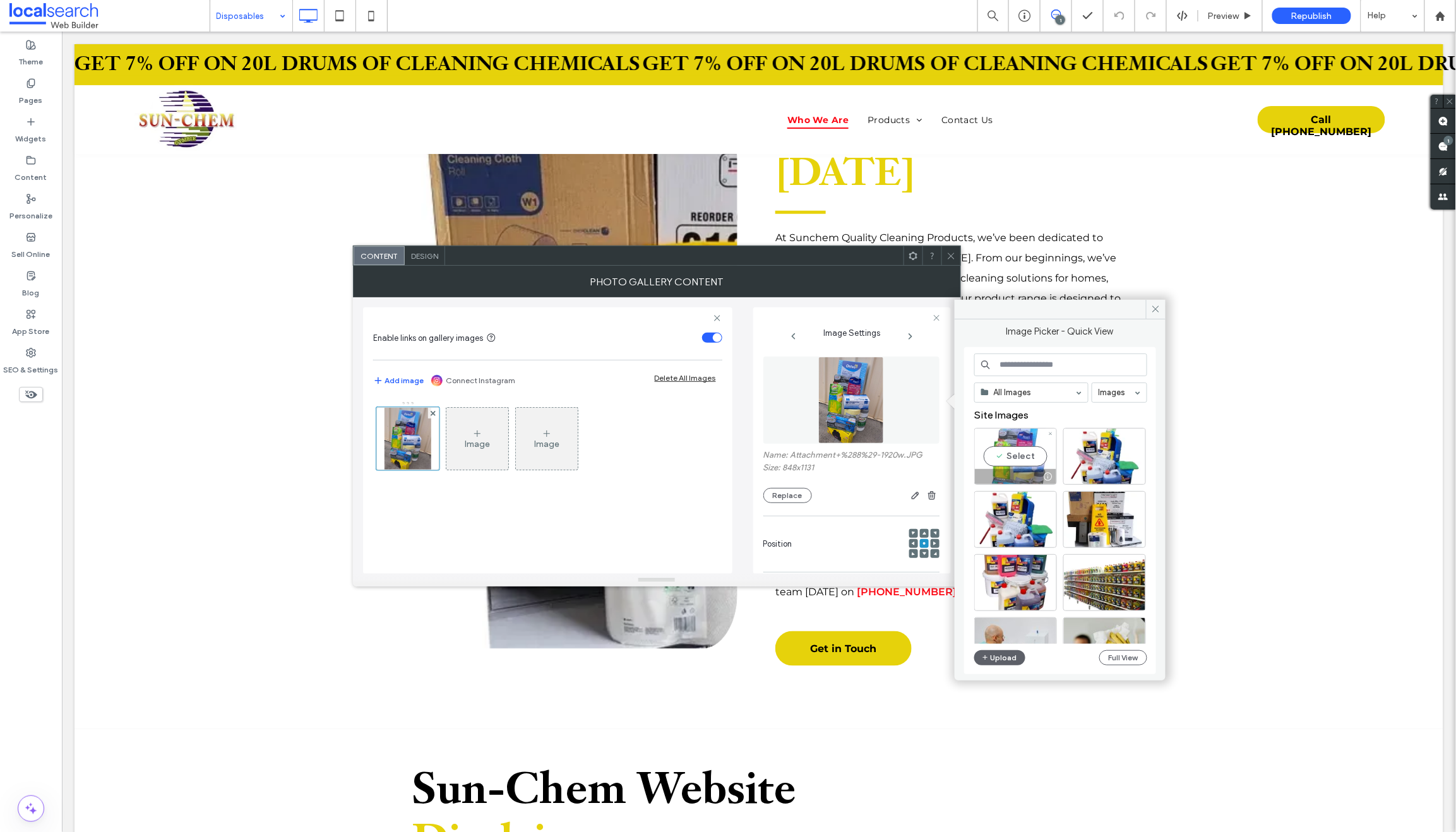
click at [995, 467] on div "Select" at bounding box center [1015, 456] width 82 height 57
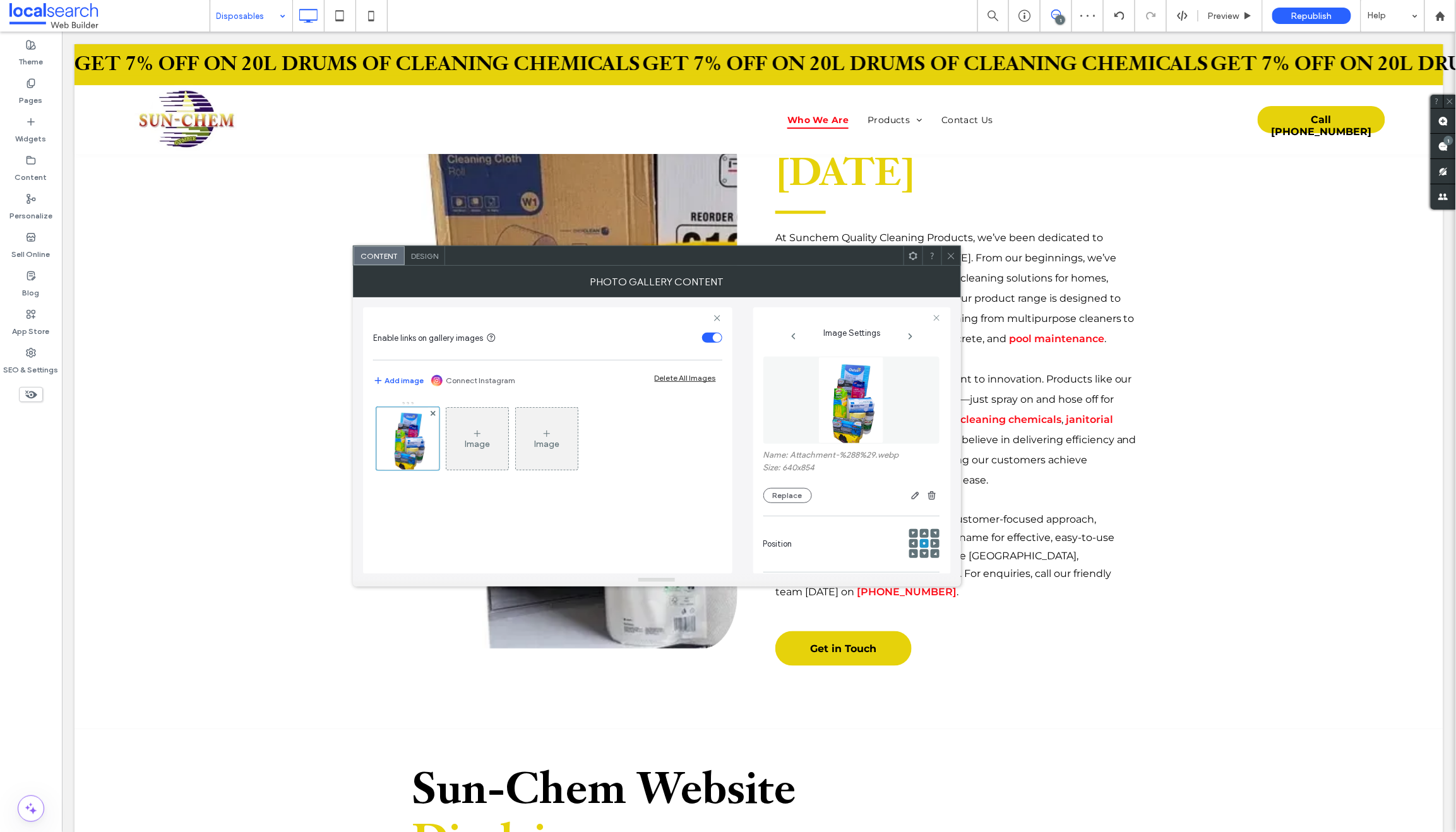
drag, startPoint x: 949, startPoint y: 251, endPoint x: 856, endPoint y: 266, distance: 94.2
click at [949, 251] on icon at bounding box center [951, 256] width 10 height 10
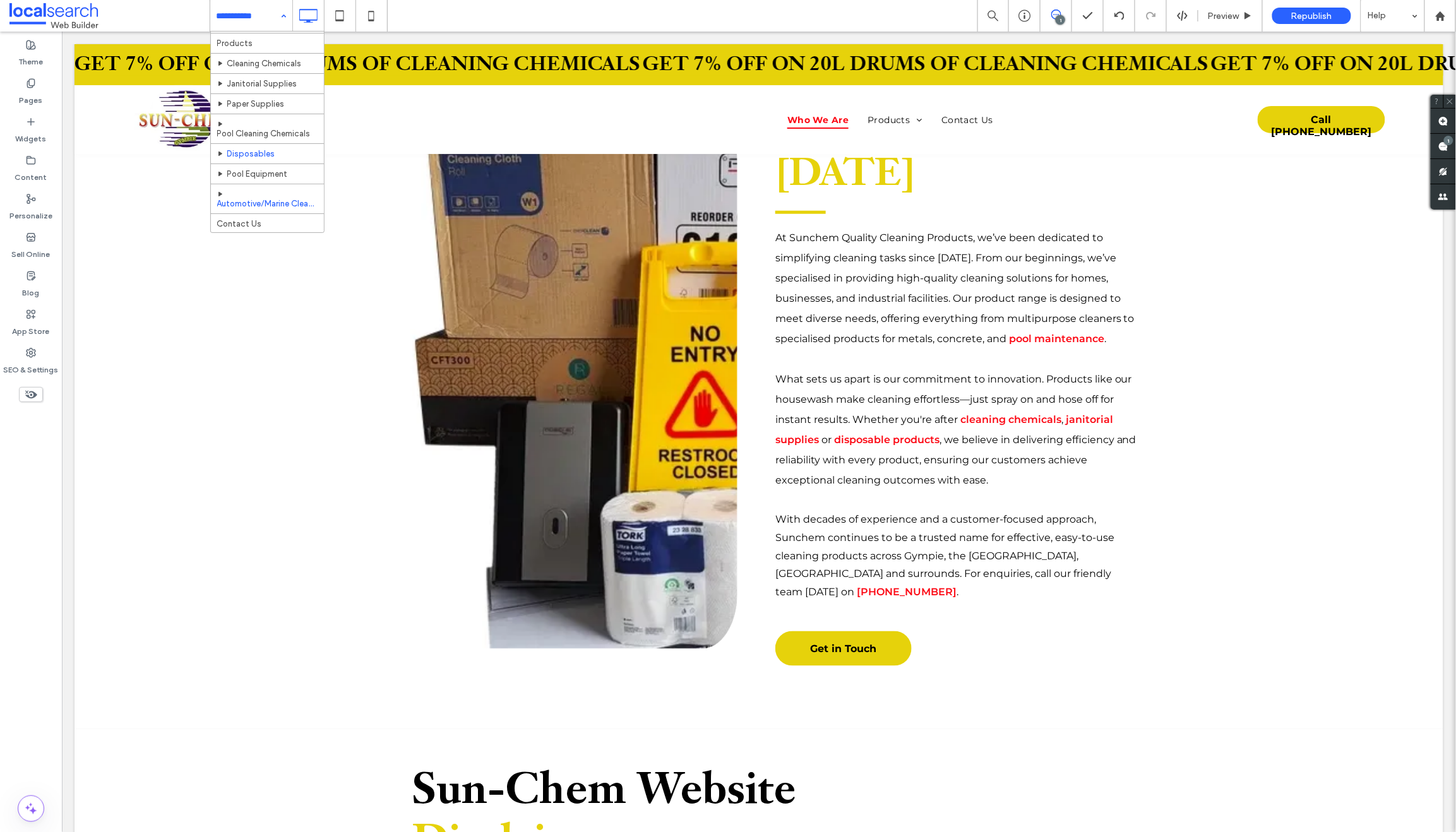
scroll to position [43, 0]
click at [234, 18] on input at bounding box center [248, 15] width 63 height 31
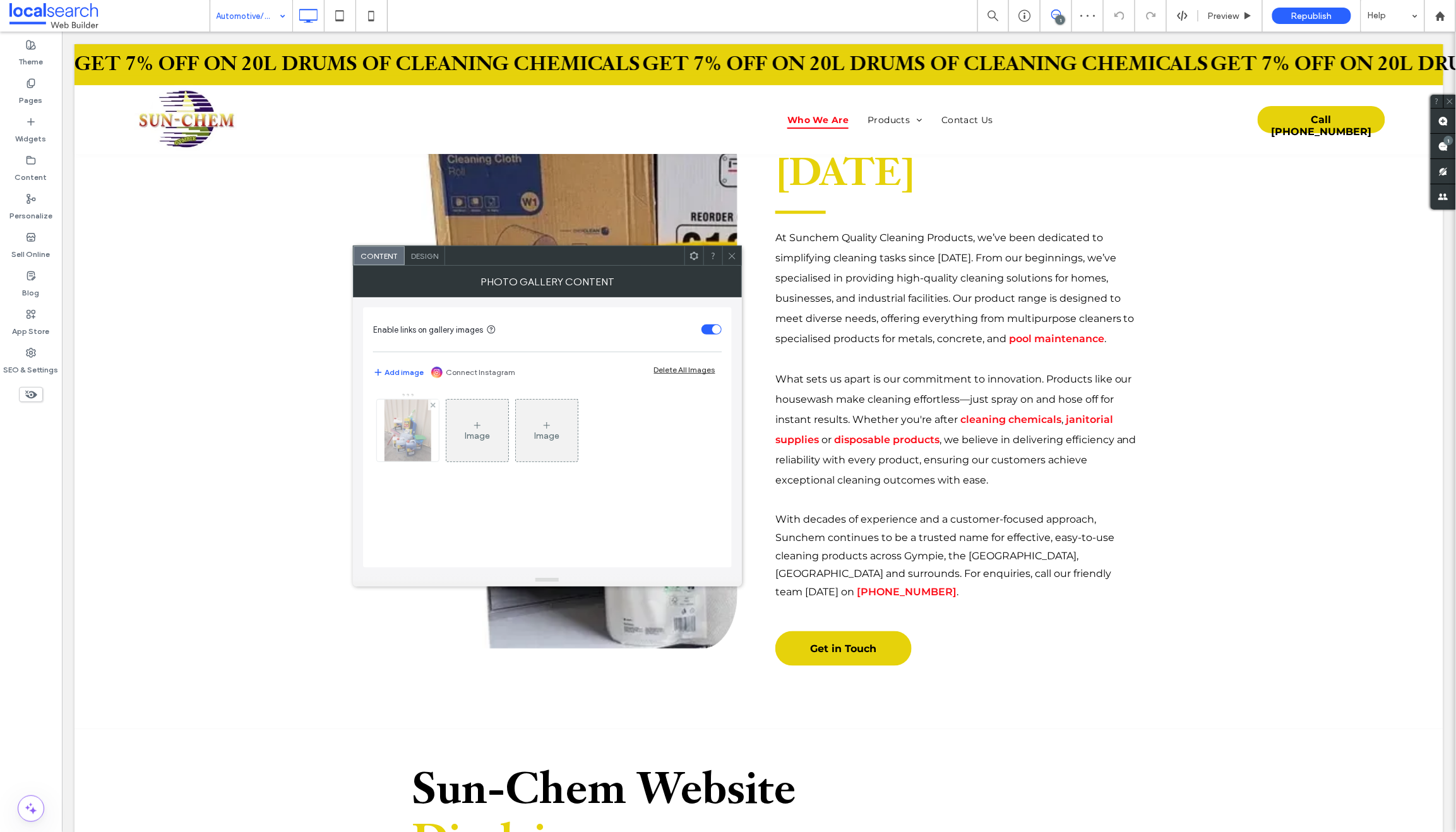
click at [411, 427] on img at bounding box center [408, 430] width 46 height 62
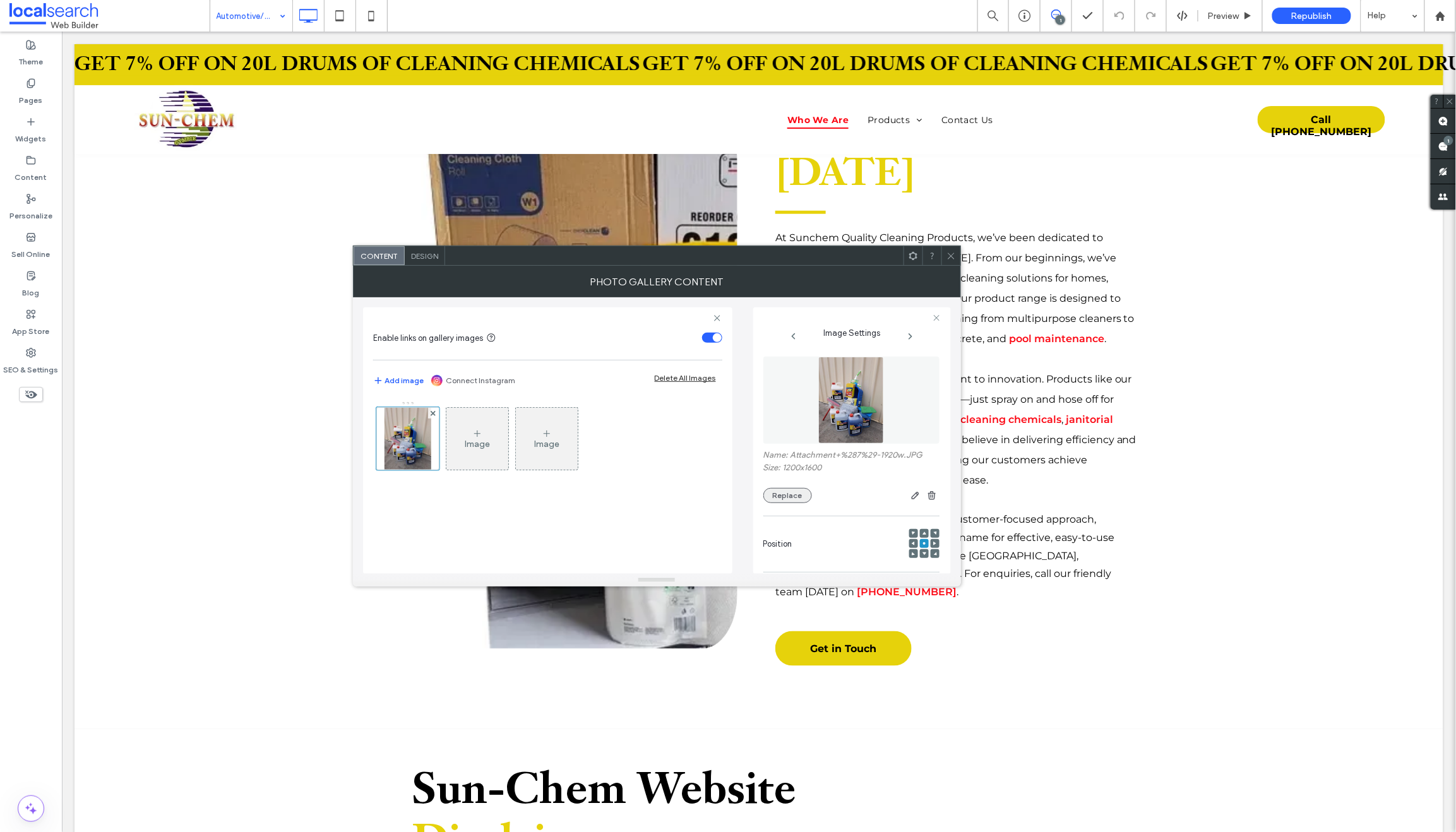
click at [784, 492] on button "Replace" at bounding box center [788, 495] width 49 height 15
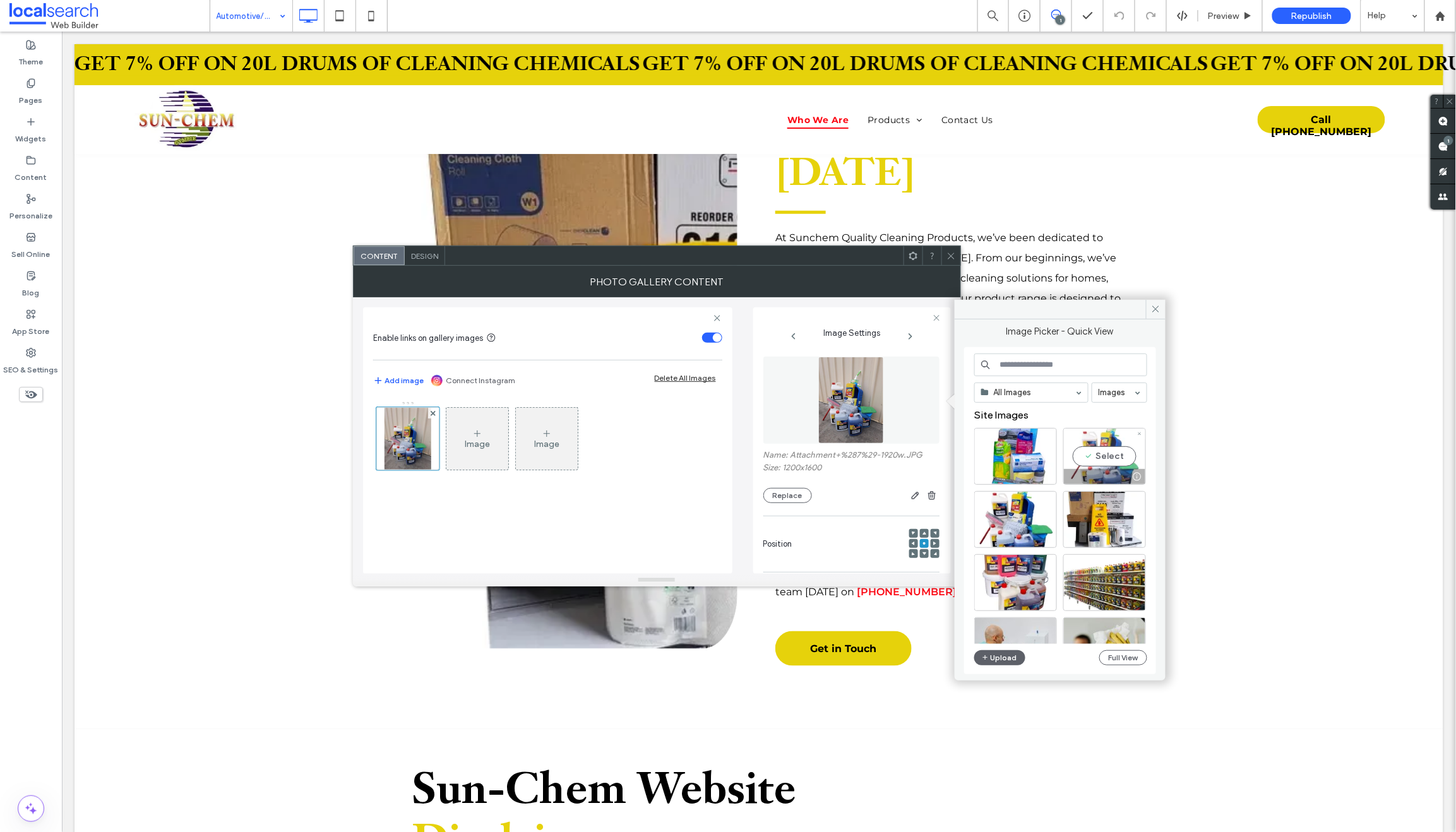
click at [1099, 469] on div at bounding box center [1104, 476] width 82 height 15
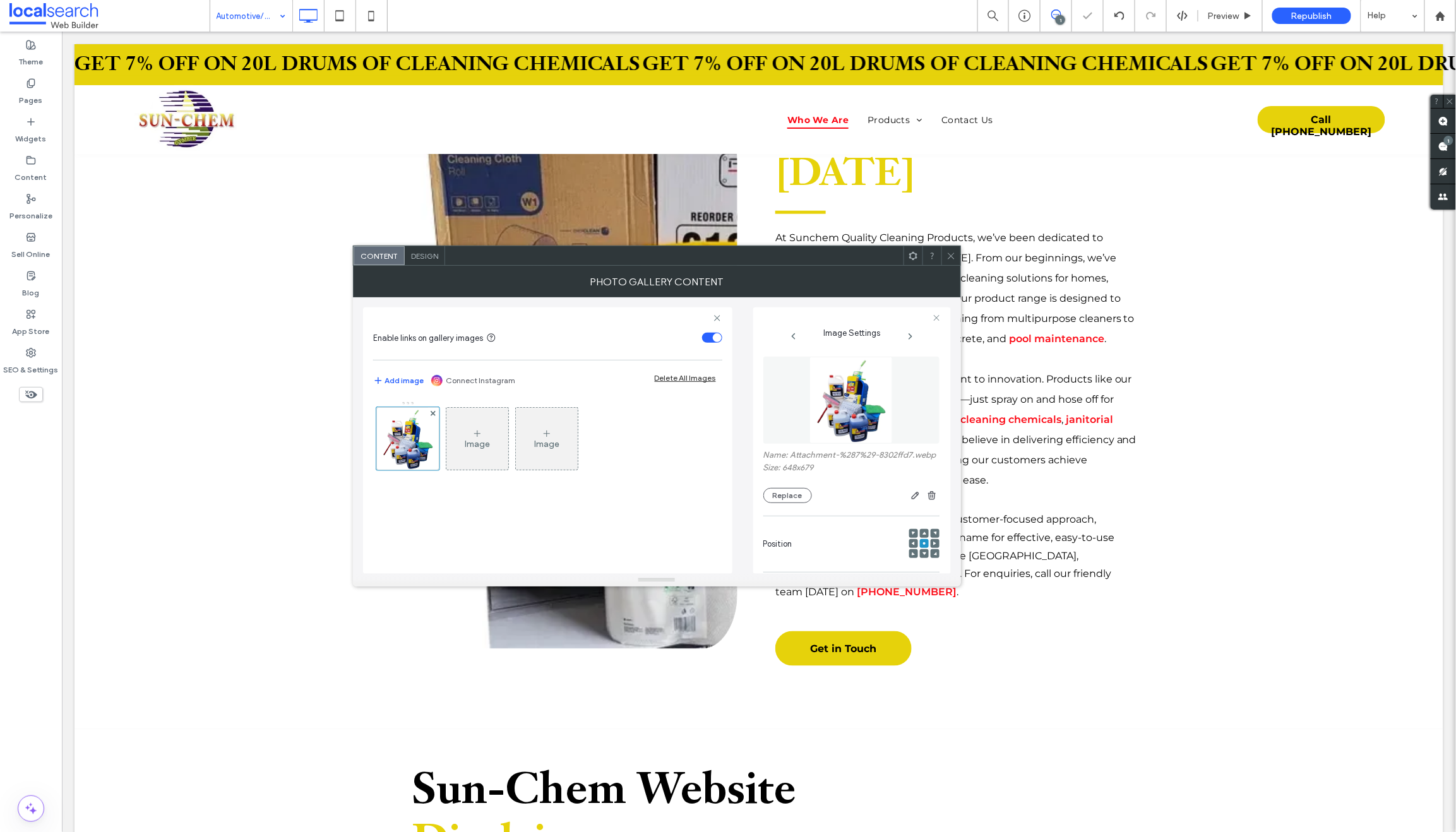
click at [946, 252] on icon at bounding box center [951, 256] width 10 height 10
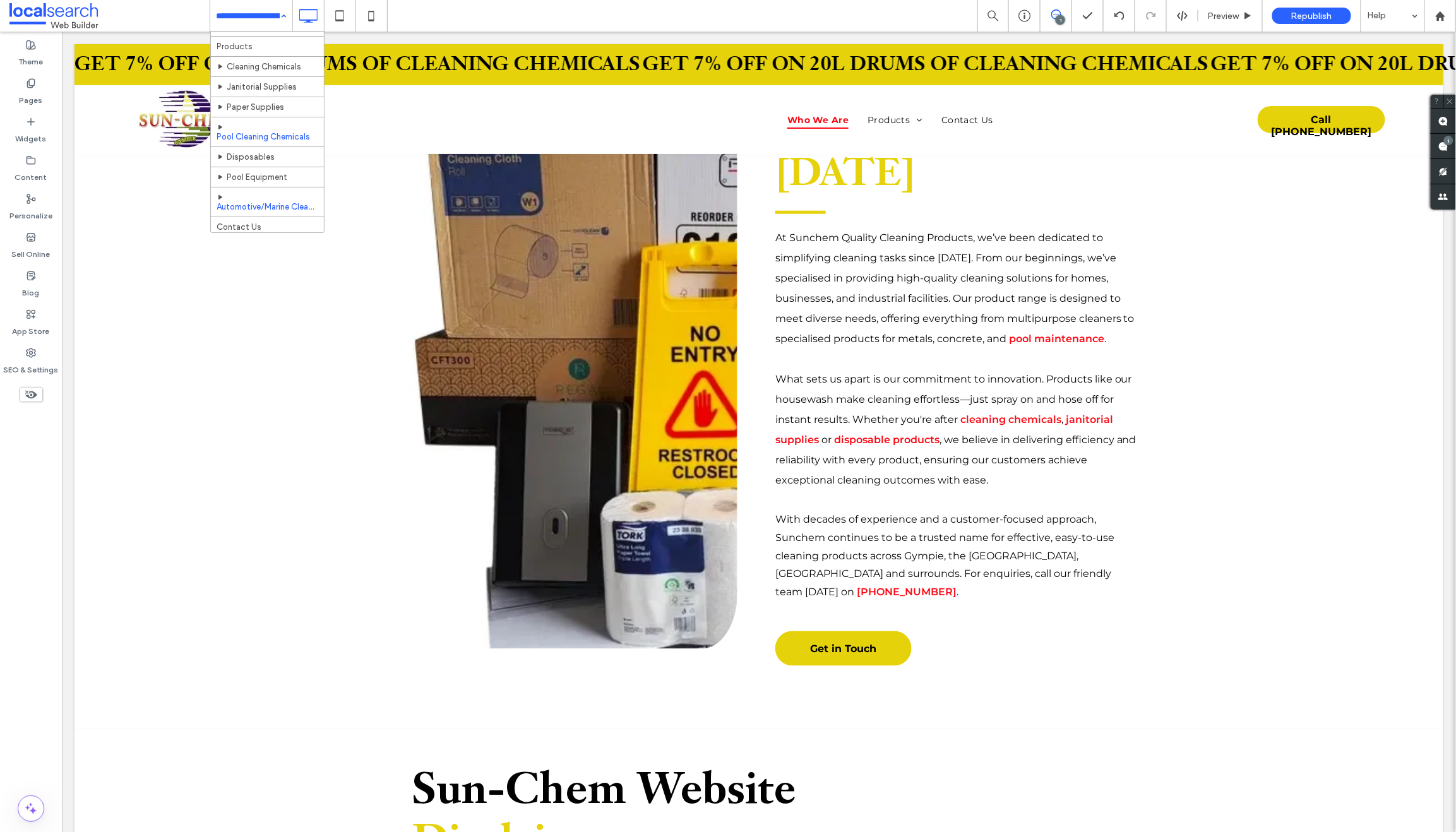
scroll to position [43, 0]
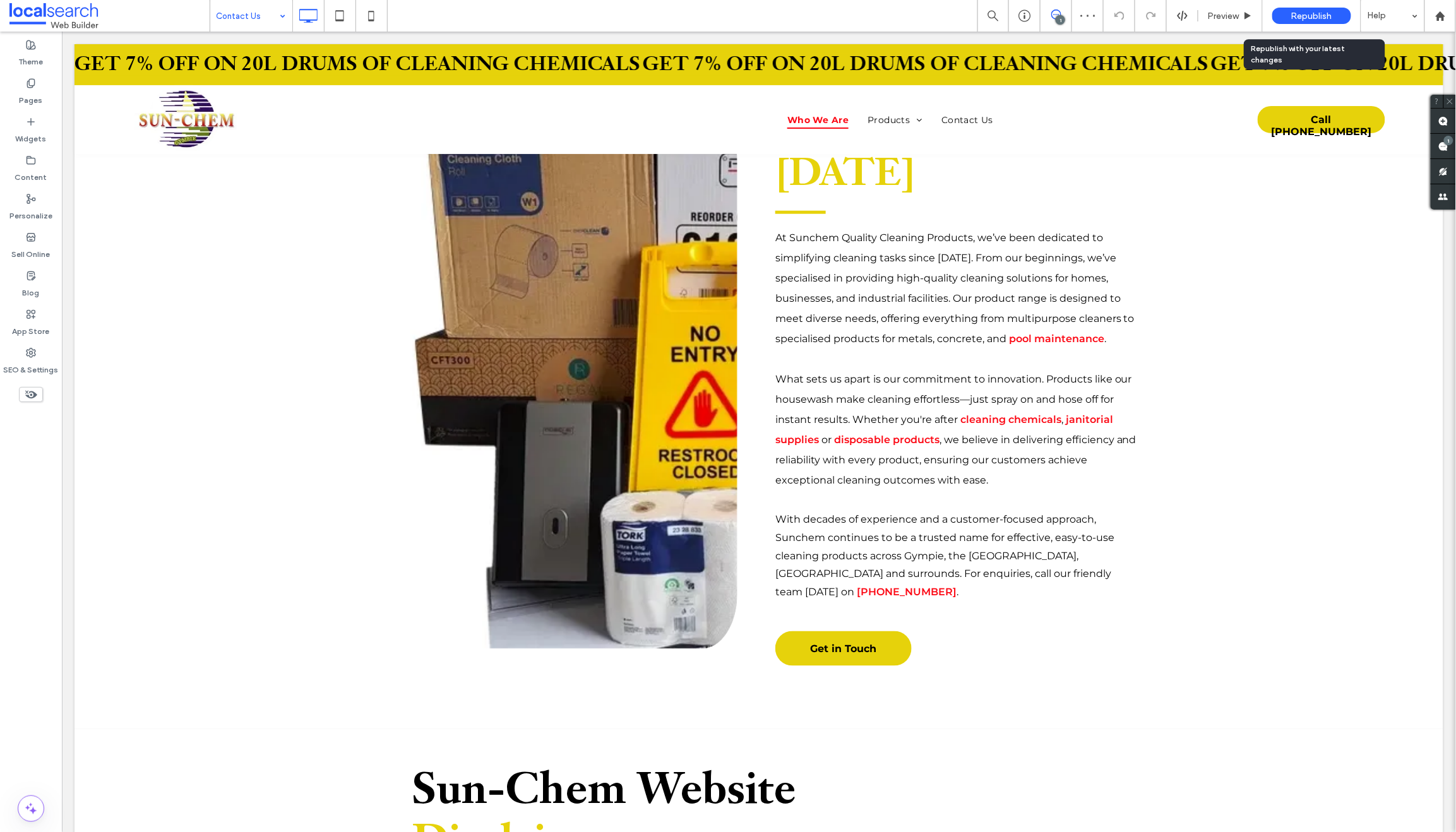
click at [1299, 16] on span "Republish" at bounding box center [1311, 15] width 41 height 10
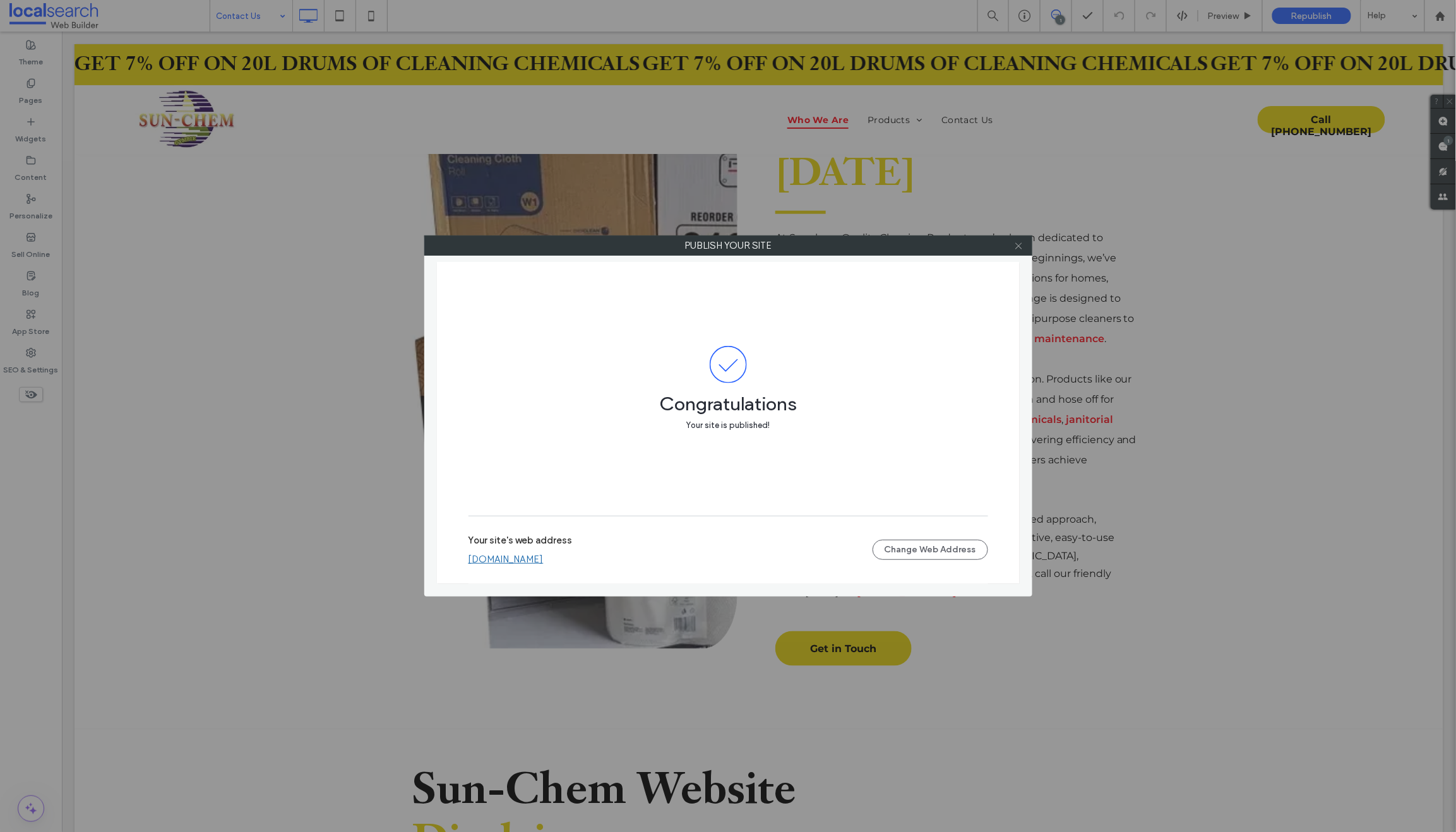
click at [1019, 247] on icon at bounding box center [1019, 246] width 10 height 10
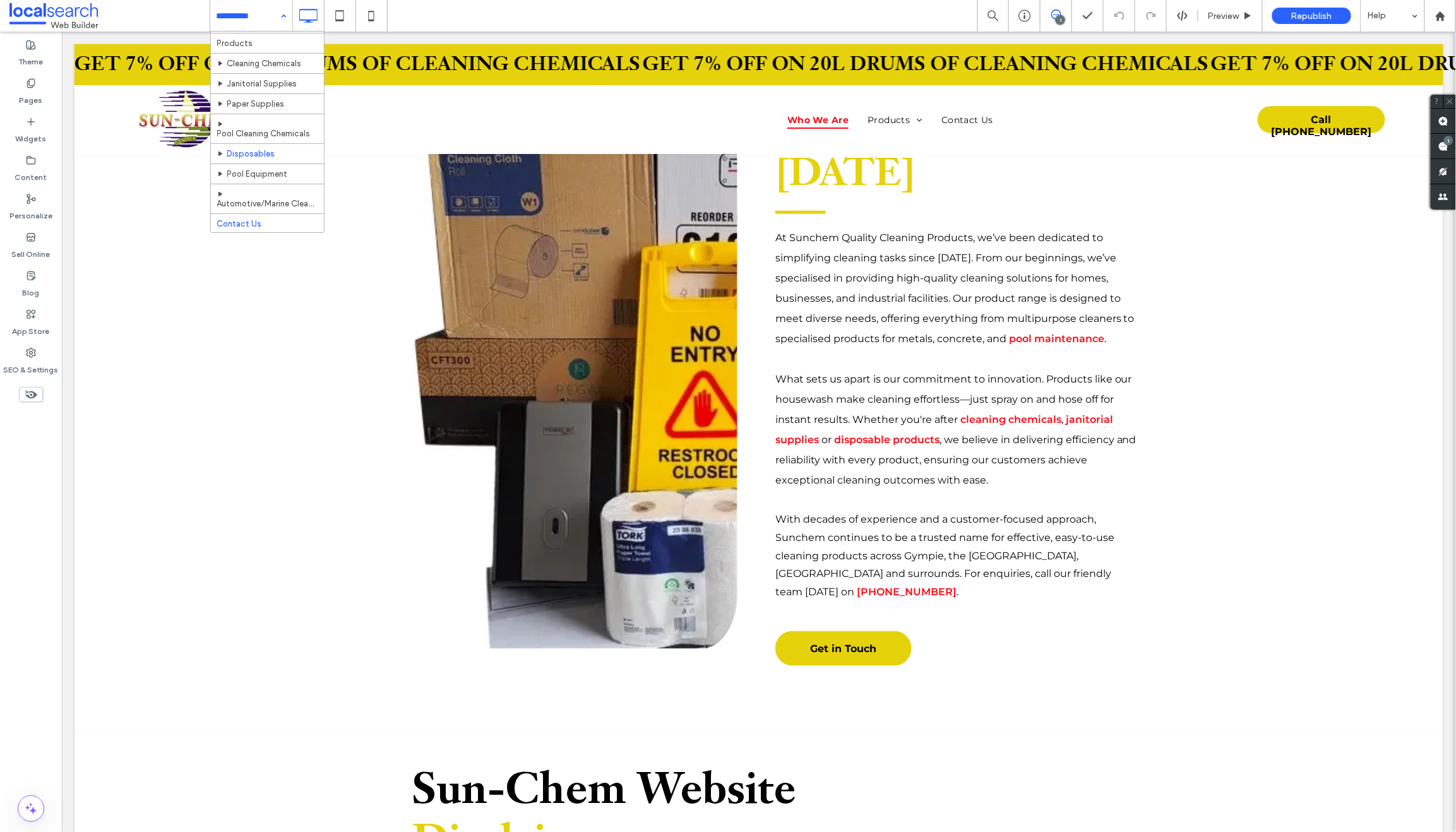
scroll to position [43, 0]
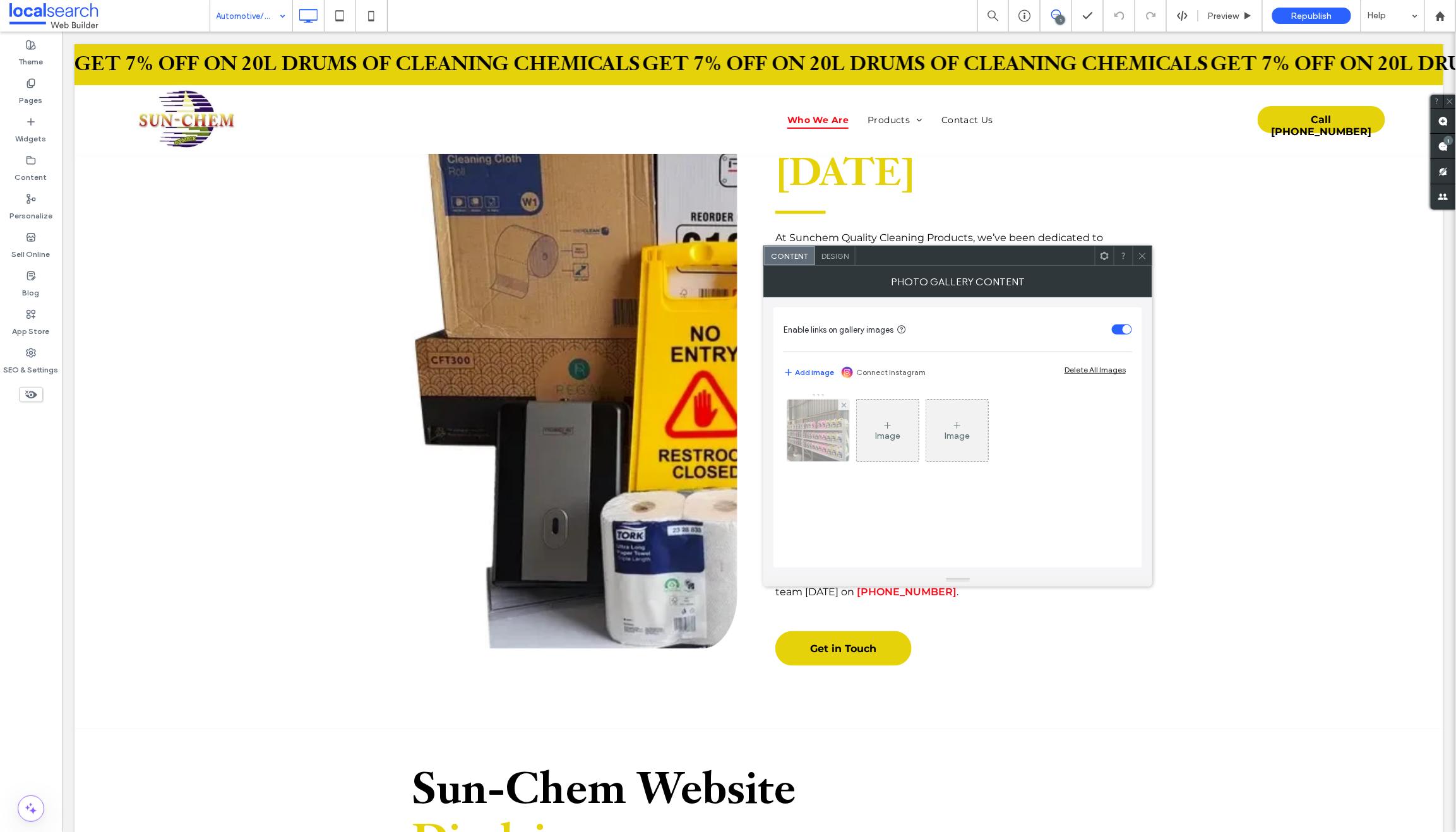
click at [820, 424] on img at bounding box center [818, 430] width 82 height 62
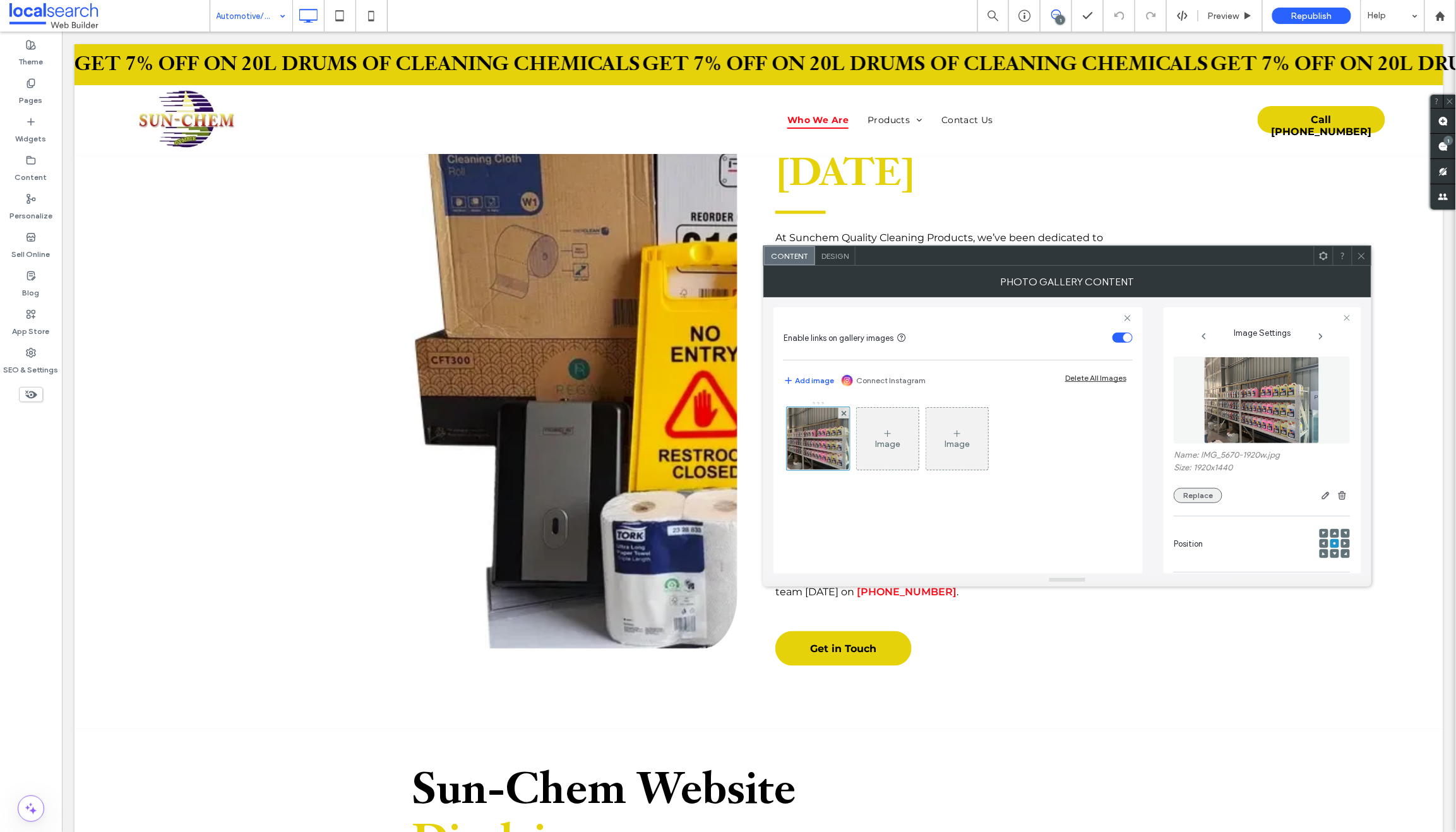
click at [1203, 497] on button "Replace" at bounding box center [1198, 495] width 49 height 15
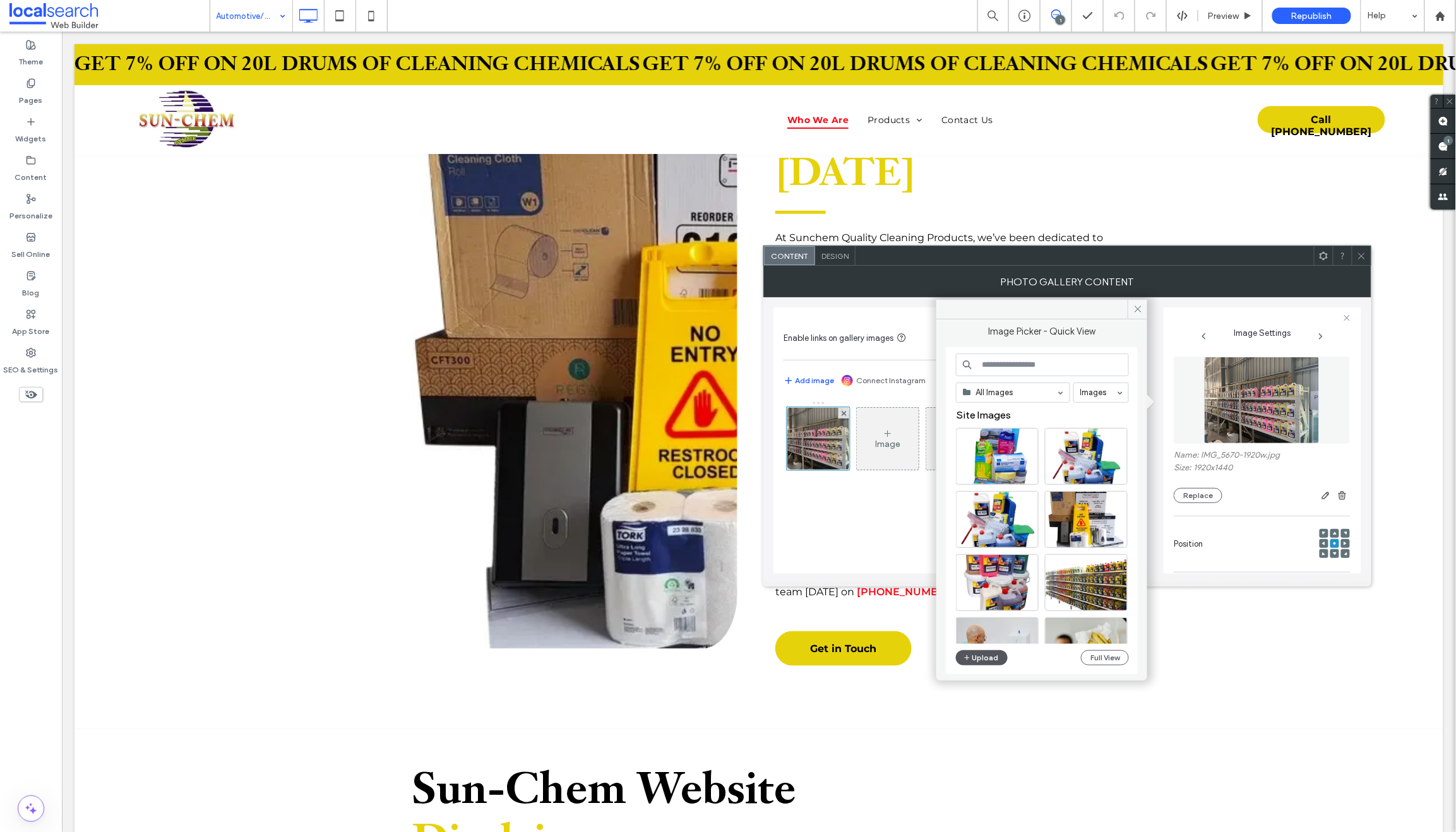
click at [983, 657] on button "Upload" at bounding box center [981, 657] width 52 height 15
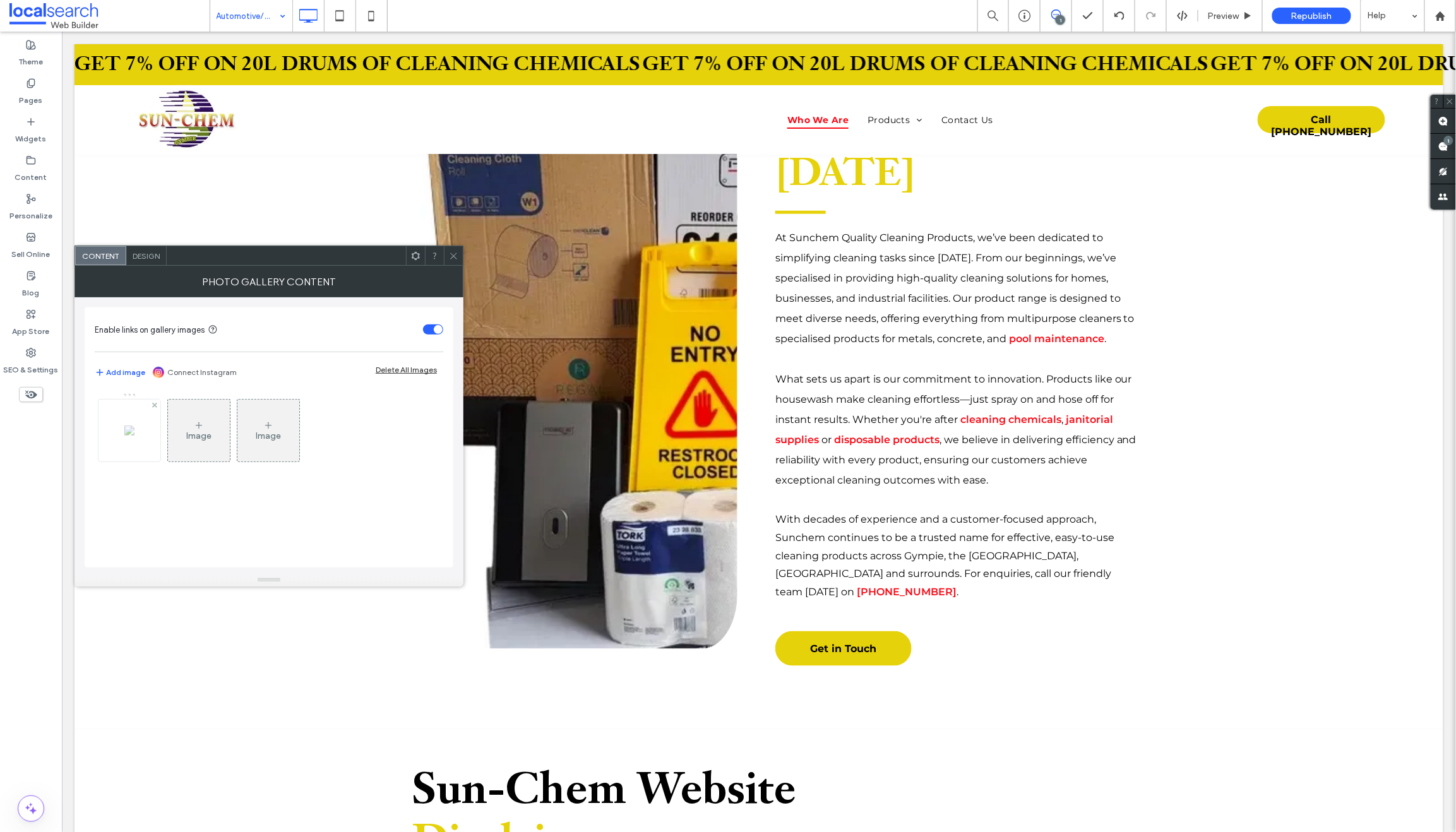
click at [134, 435] on img at bounding box center [130, 430] width 10 height 10
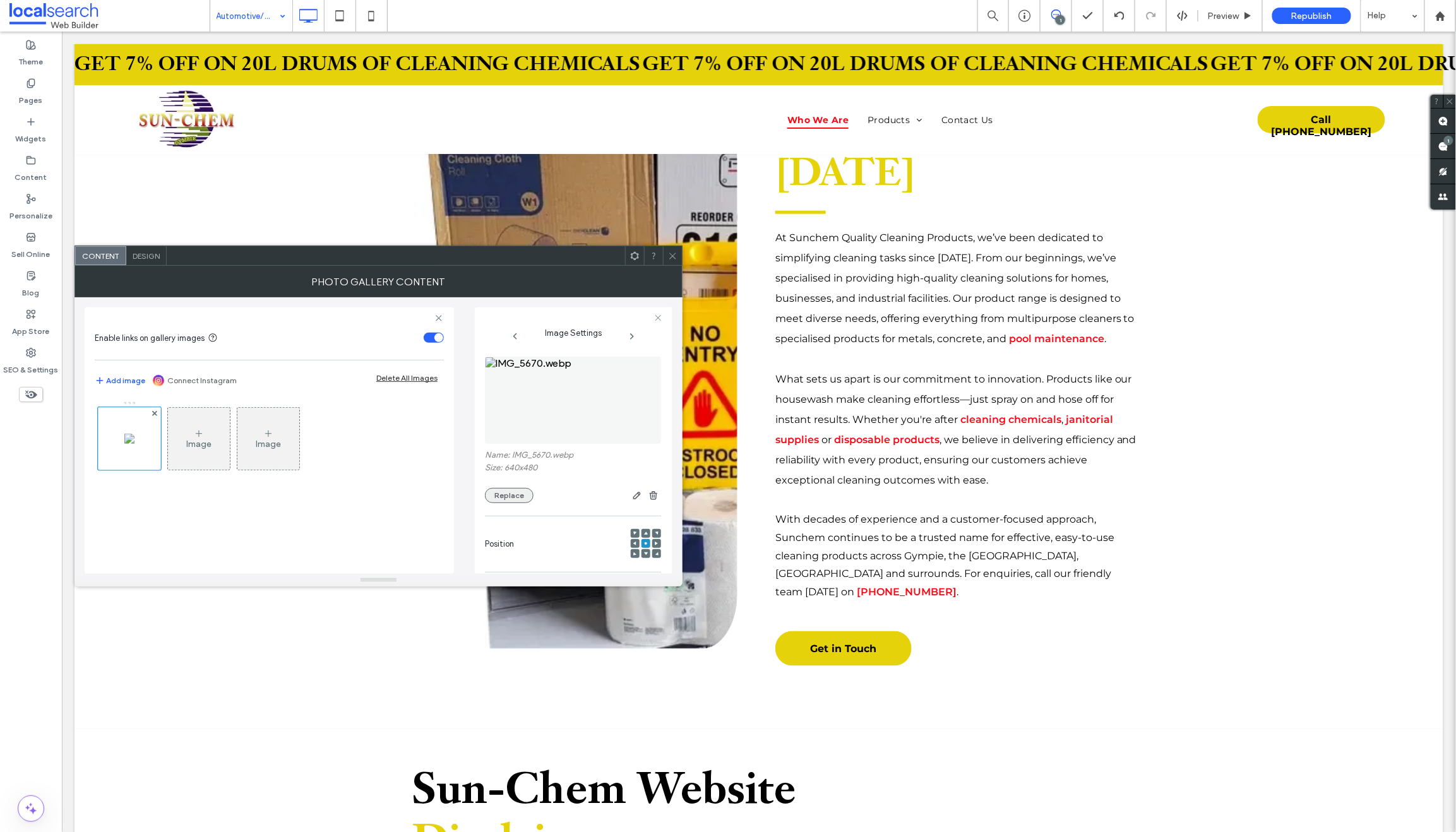
click at [510, 495] on button "Replace" at bounding box center [509, 495] width 49 height 15
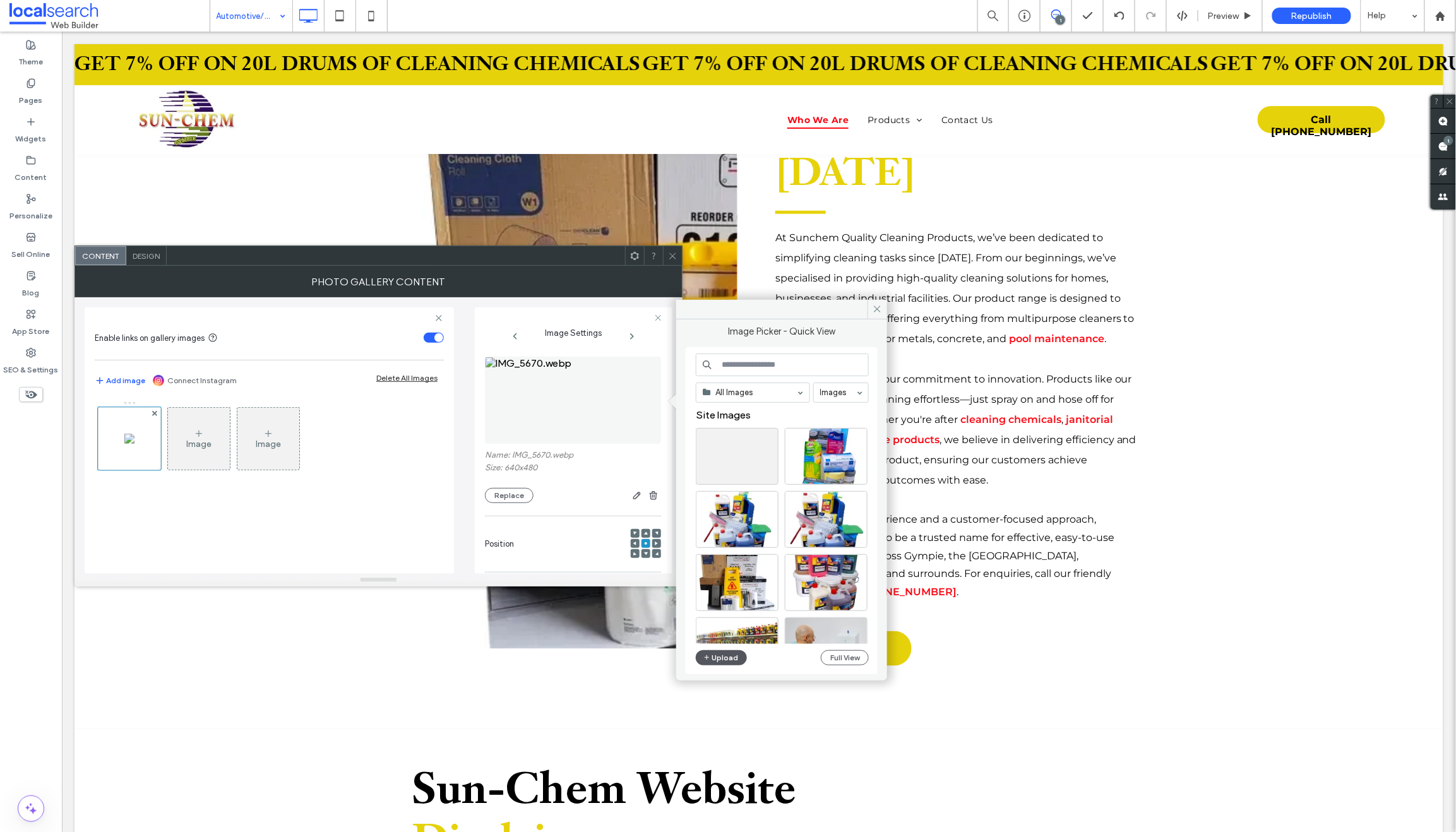
click at [736, 655] on button "Upload" at bounding box center [721, 657] width 52 height 15
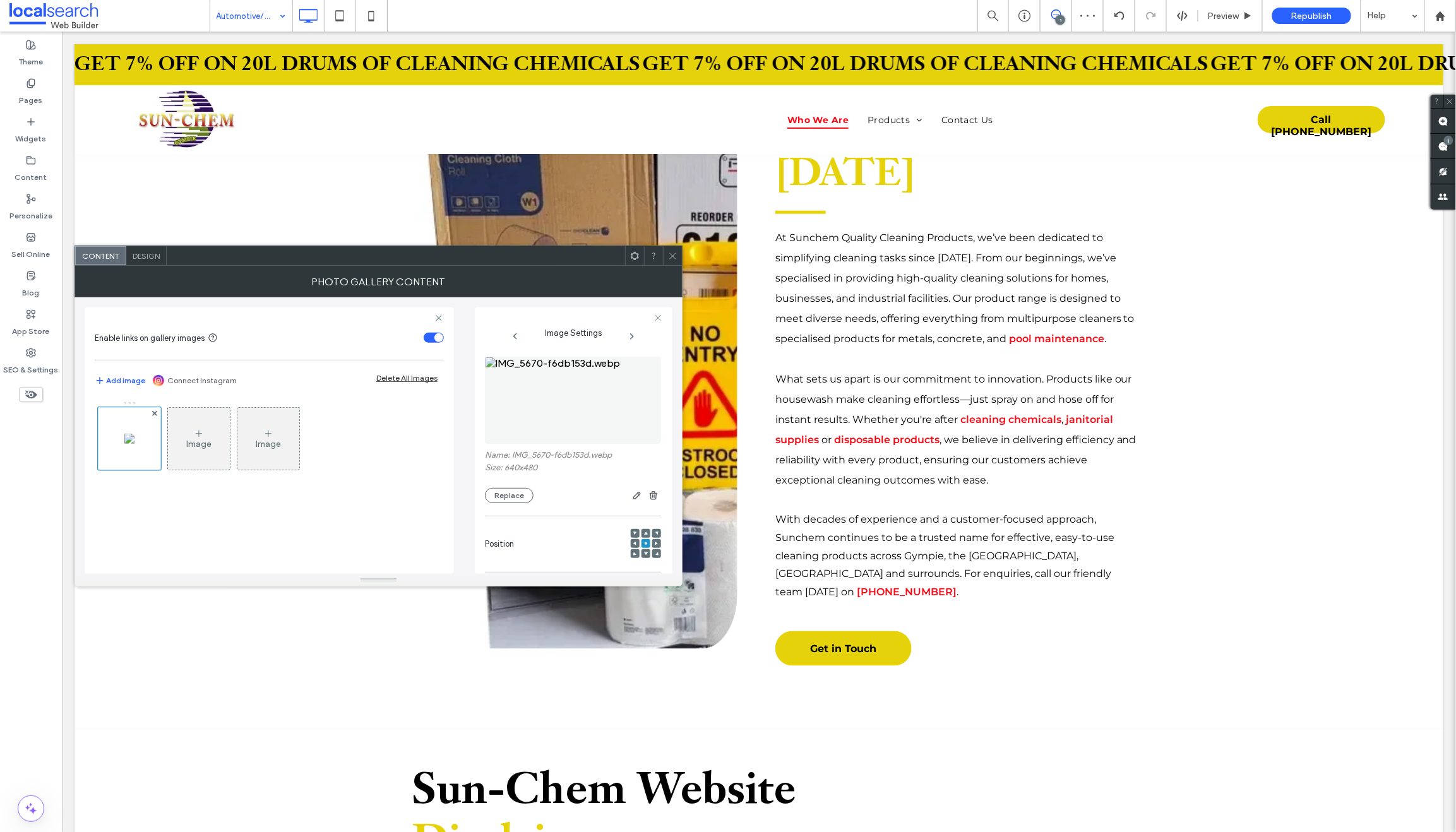
click at [675, 251] on icon at bounding box center [672, 256] width 10 height 10
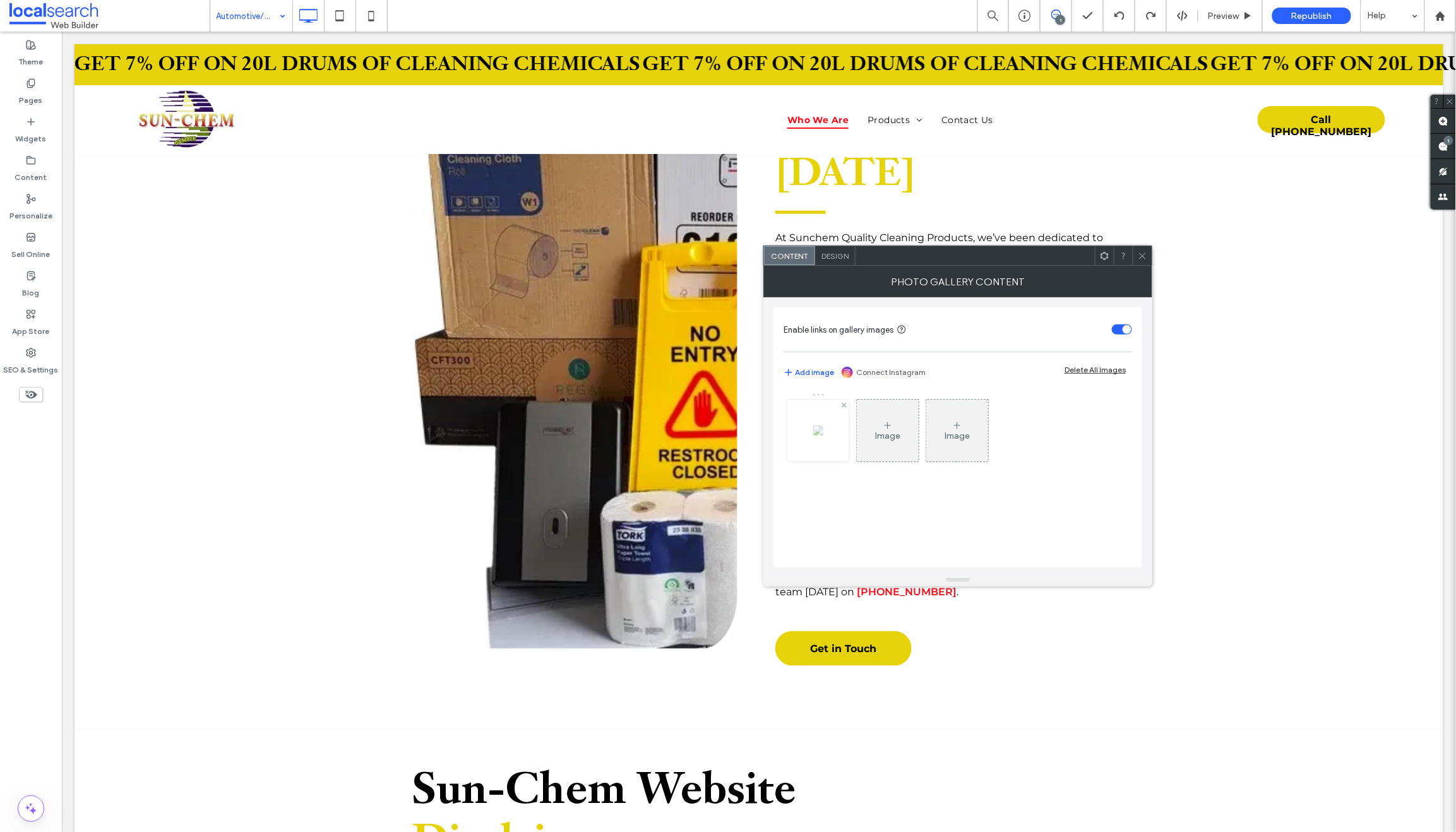
click at [824, 436] on img at bounding box center [818, 430] width 10 height 10
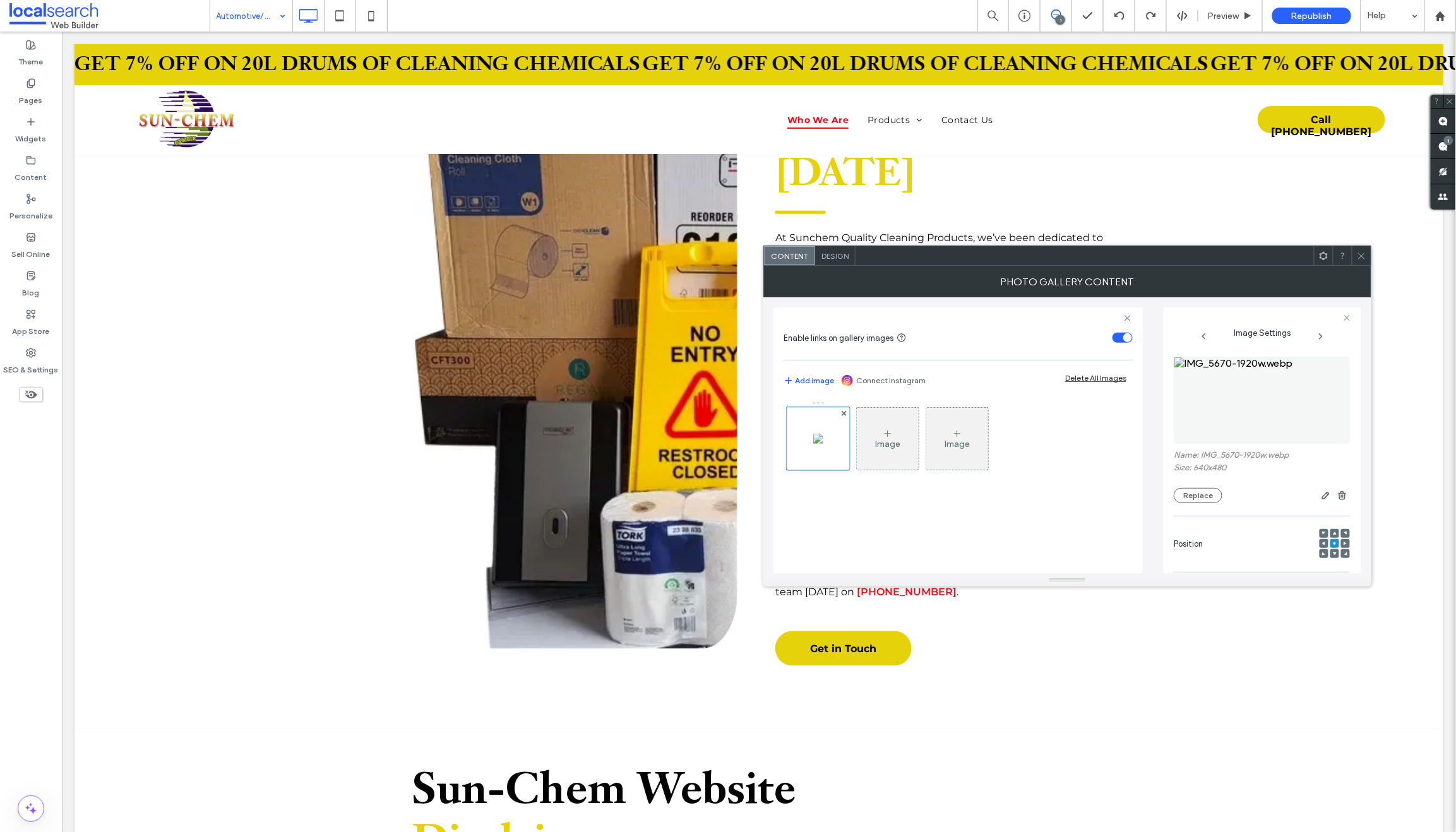
click at [1330, 533] on div at bounding box center [1334, 533] width 9 height 9
click at [1333, 552] on icon at bounding box center [1334, 553] width 4 height 4
click at [1322, 542] on icon at bounding box center [1323, 543] width 4 height 4
click at [1344, 544] on use at bounding box center [1346, 543] width 3 height 4
click at [1194, 498] on button "Replace" at bounding box center [1198, 495] width 49 height 15
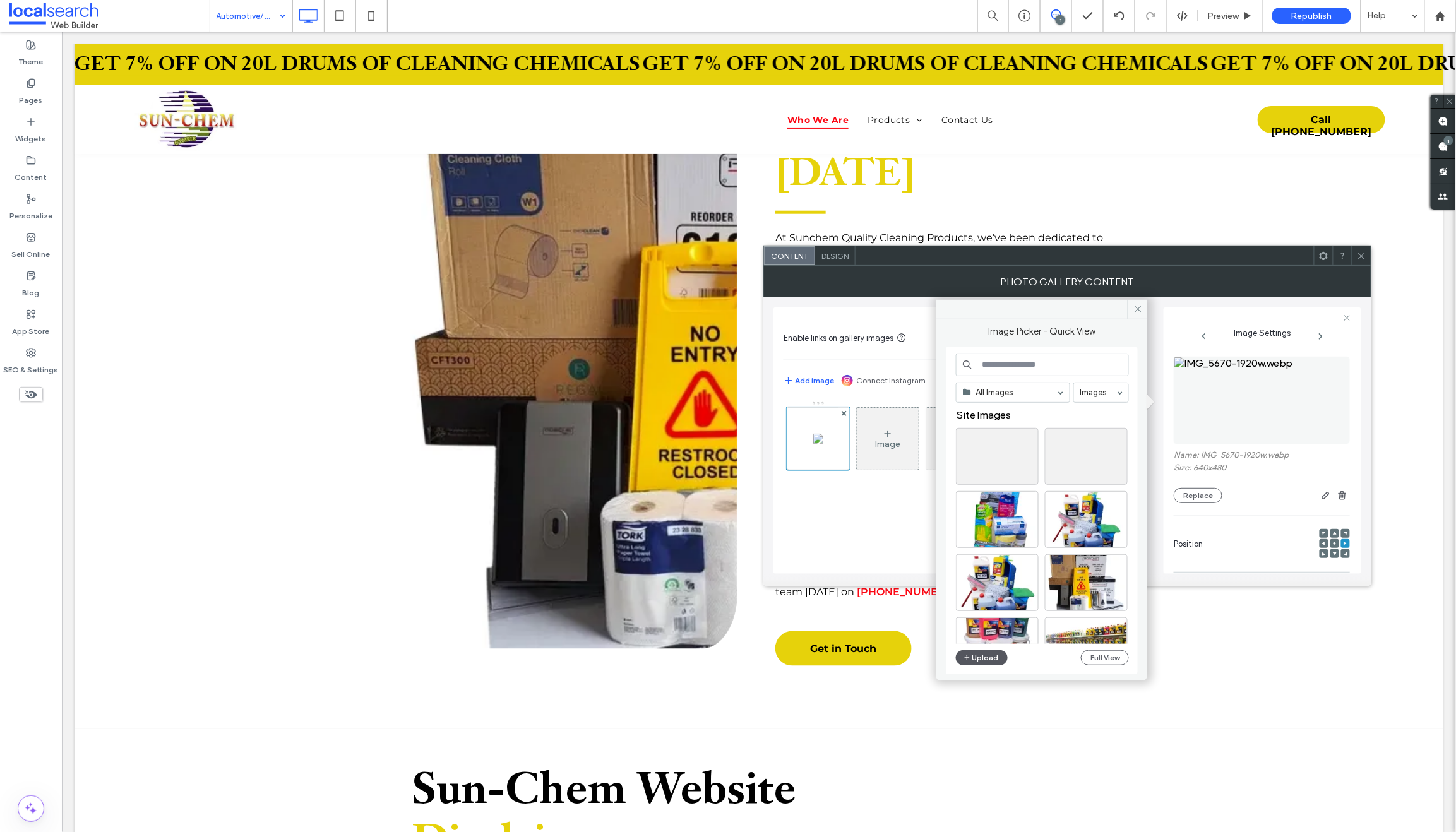
click at [992, 654] on button "Upload" at bounding box center [981, 657] width 52 height 15
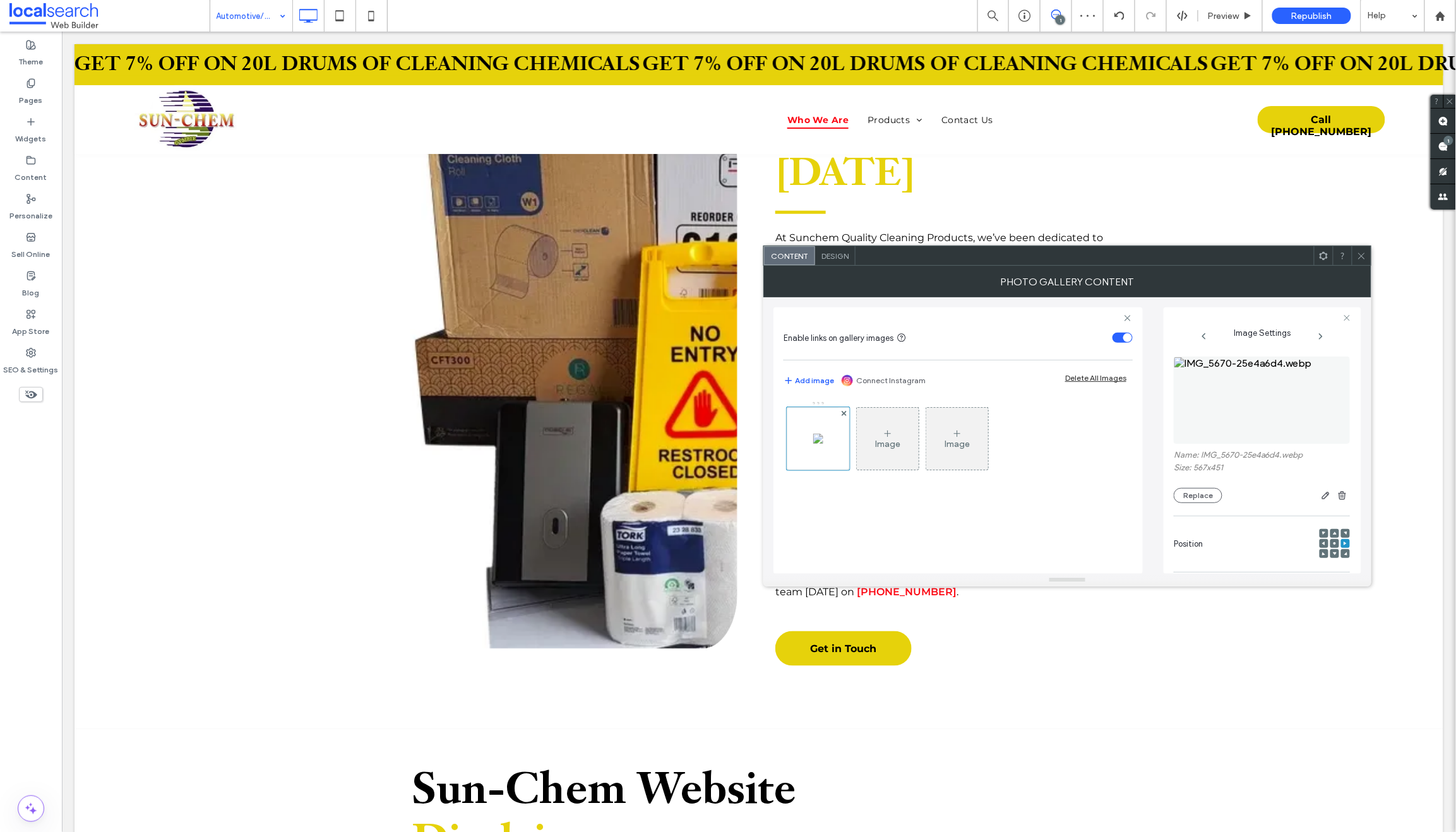
click at [1333, 545] on icon at bounding box center [1334, 543] width 4 height 4
click at [1322, 544] on icon at bounding box center [1323, 543] width 4 height 4
click at [1343, 544] on icon at bounding box center [1345, 543] width 4 height 4
click at [1333, 543] on use at bounding box center [1334, 543] width 2 height 2
click at [1199, 496] on button "Replace" at bounding box center [1198, 495] width 49 height 15
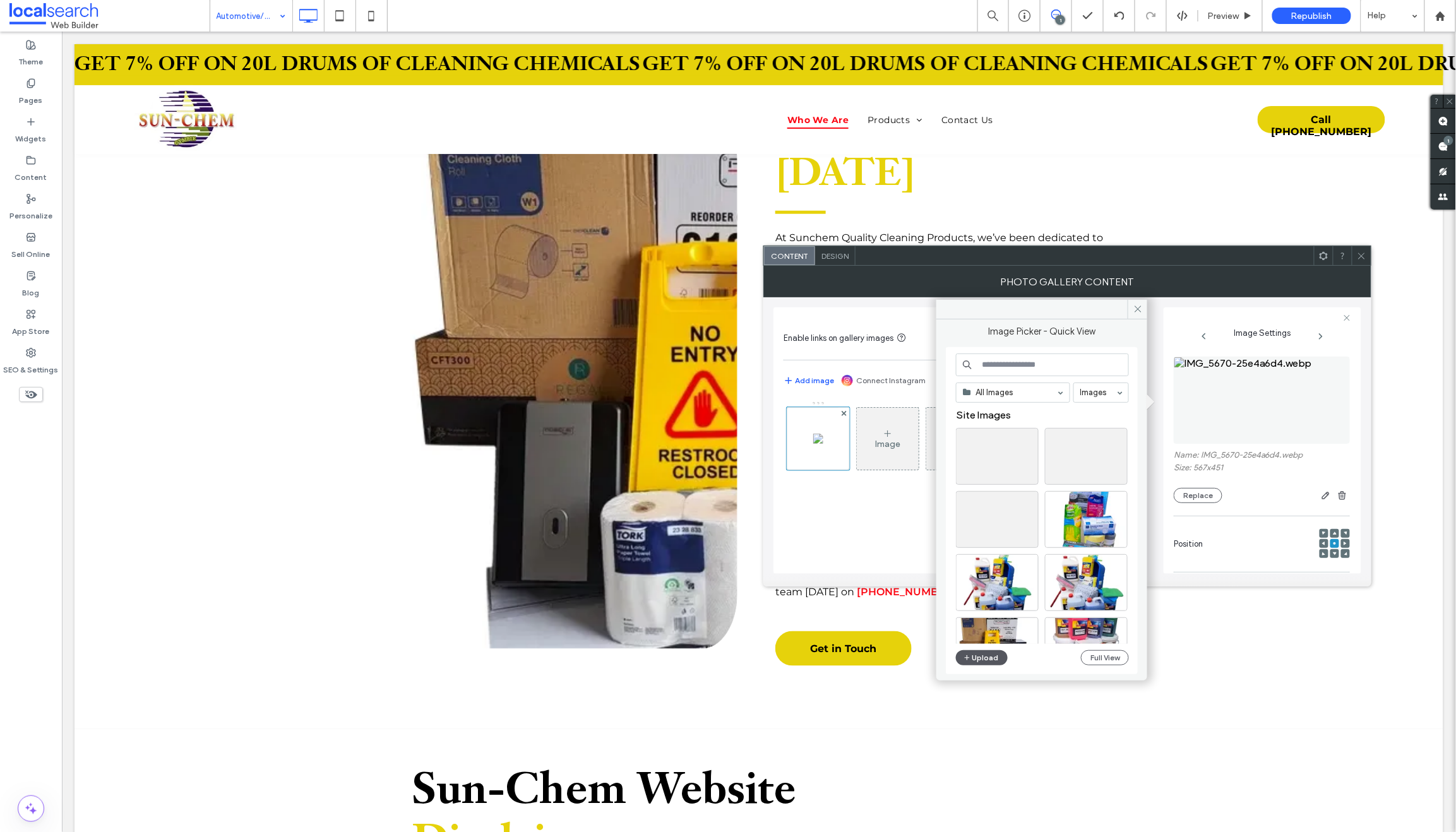
click at [991, 657] on button "Upload" at bounding box center [981, 657] width 52 height 15
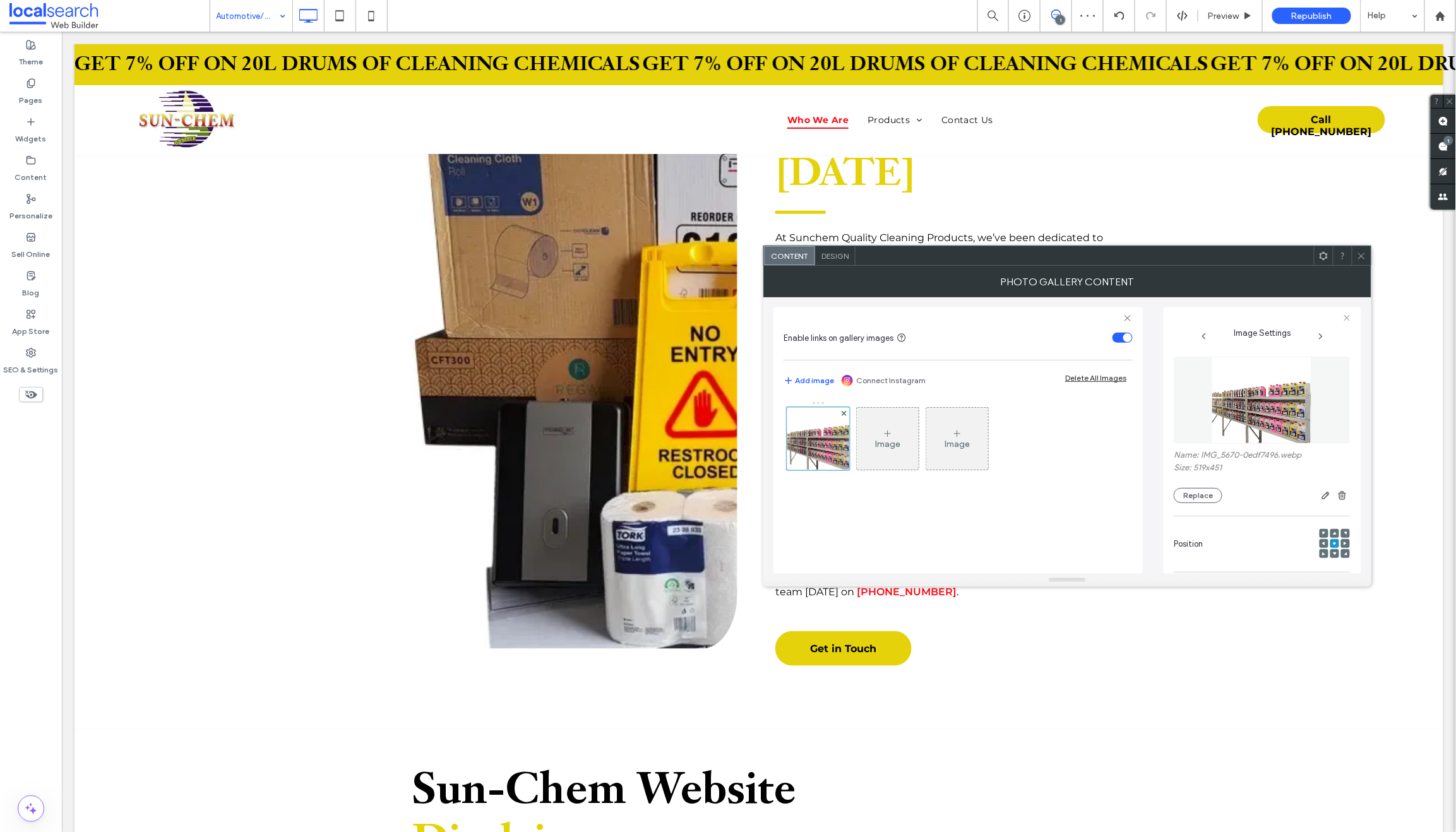
click at [1341, 544] on div at bounding box center [1345, 543] width 9 height 9
click at [1322, 543] on icon at bounding box center [1323, 543] width 4 height 4
click at [1360, 261] on span at bounding box center [1362, 256] width 10 height 19
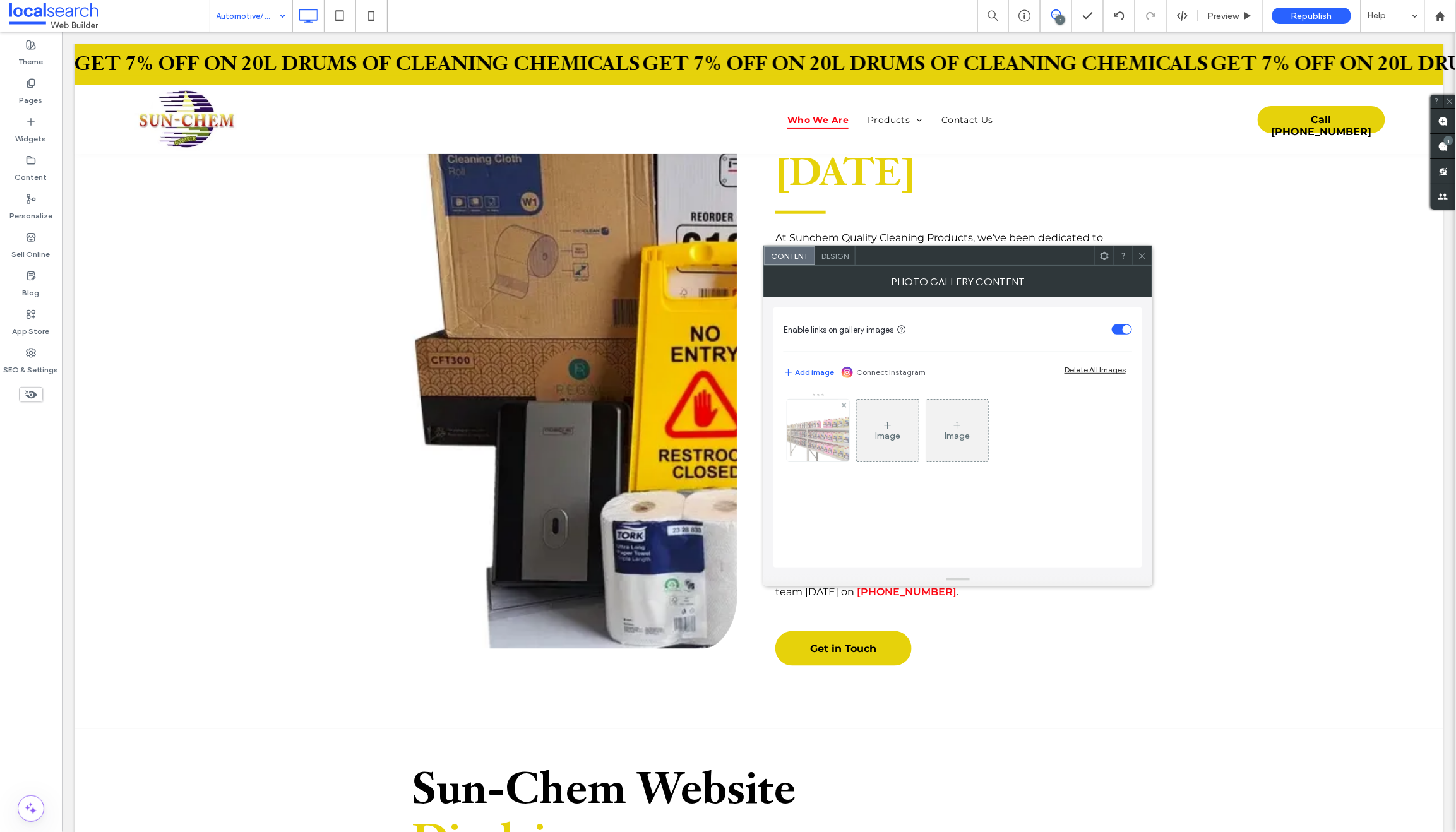
click at [833, 430] on img at bounding box center [818, 430] width 71 height 62
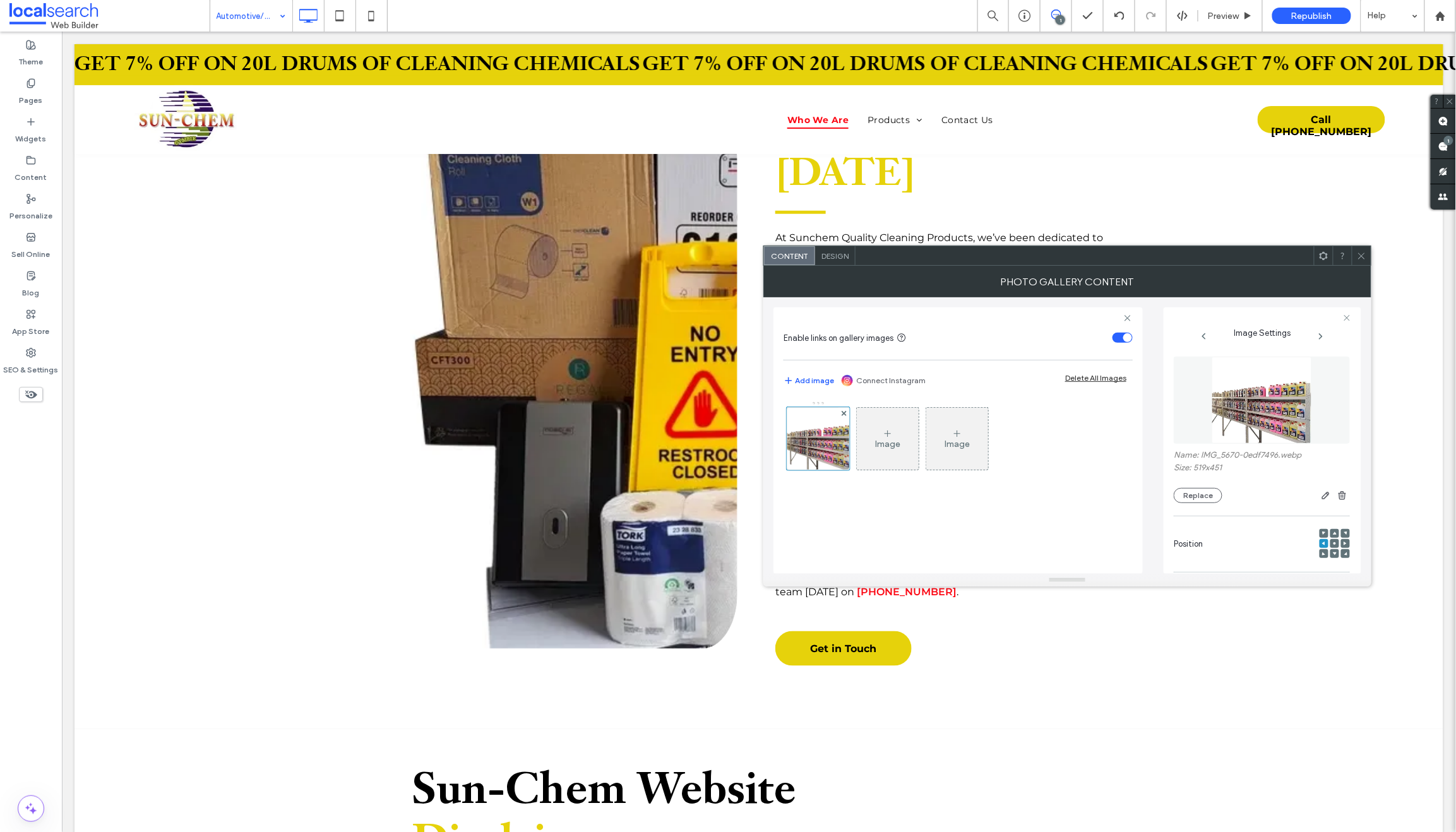
click at [1333, 544] on use at bounding box center [1334, 543] width 2 height 2
click at [1343, 543] on icon at bounding box center [1345, 543] width 4 height 4
drag, startPoint x: 1363, startPoint y: 258, endPoint x: 1355, endPoint y: 260, distance: 8.2
click at [1363, 257] on use at bounding box center [1361, 256] width 6 height 6
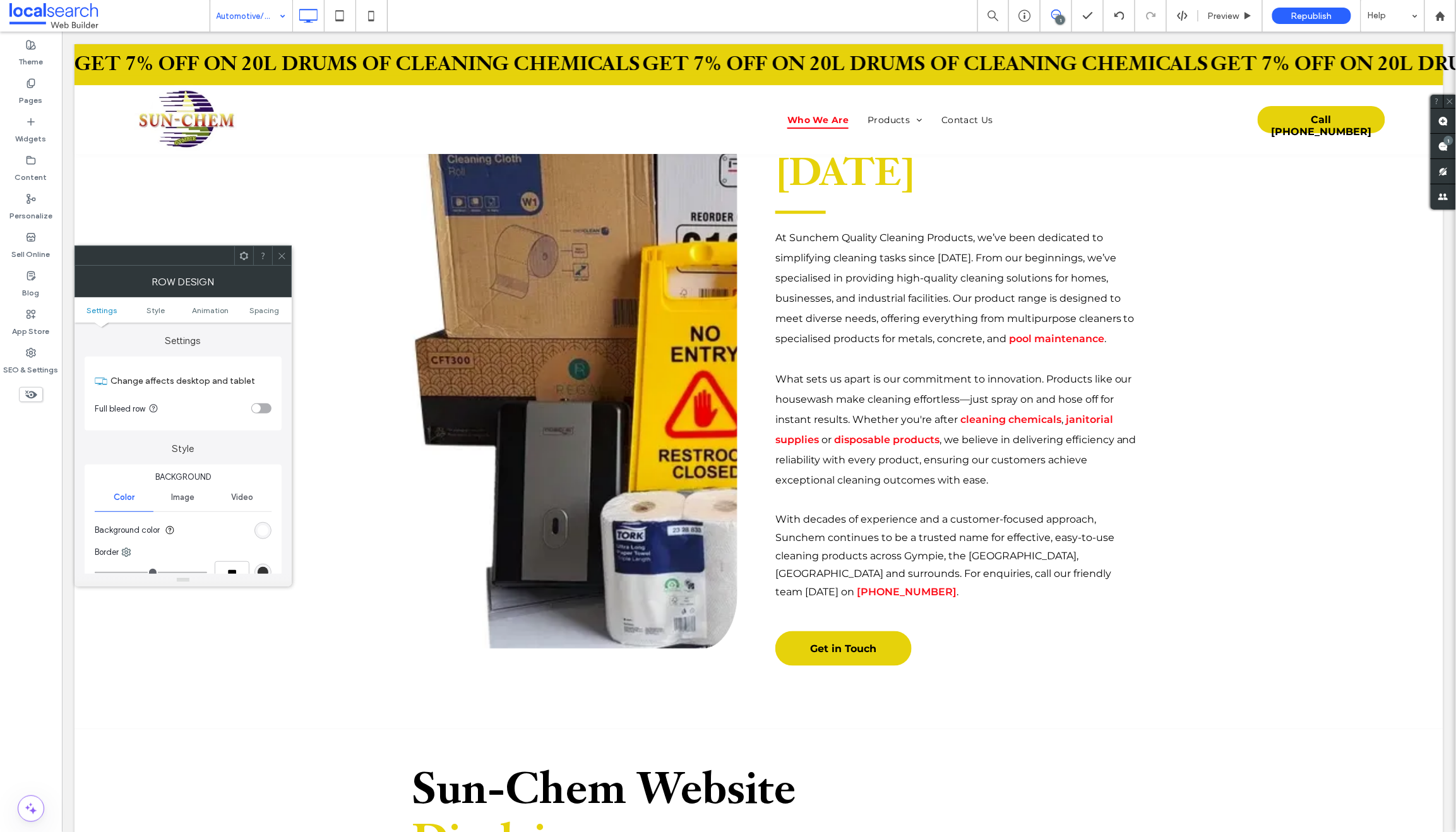
click at [282, 253] on icon at bounding box center [282, 256] width 10 height 10
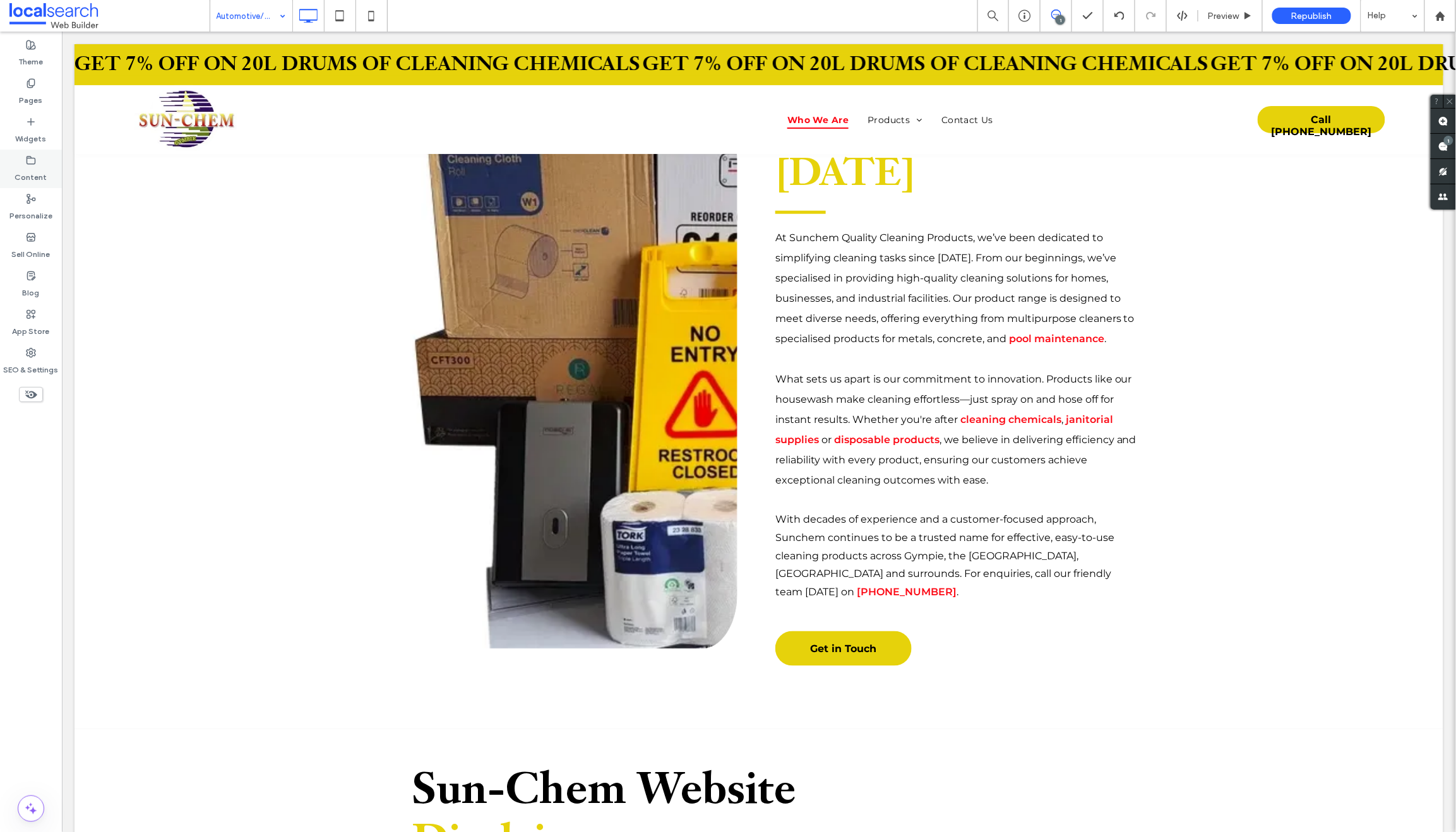
click at [27, 158] on icon at bounding box center [30, 160] width 10 height 10
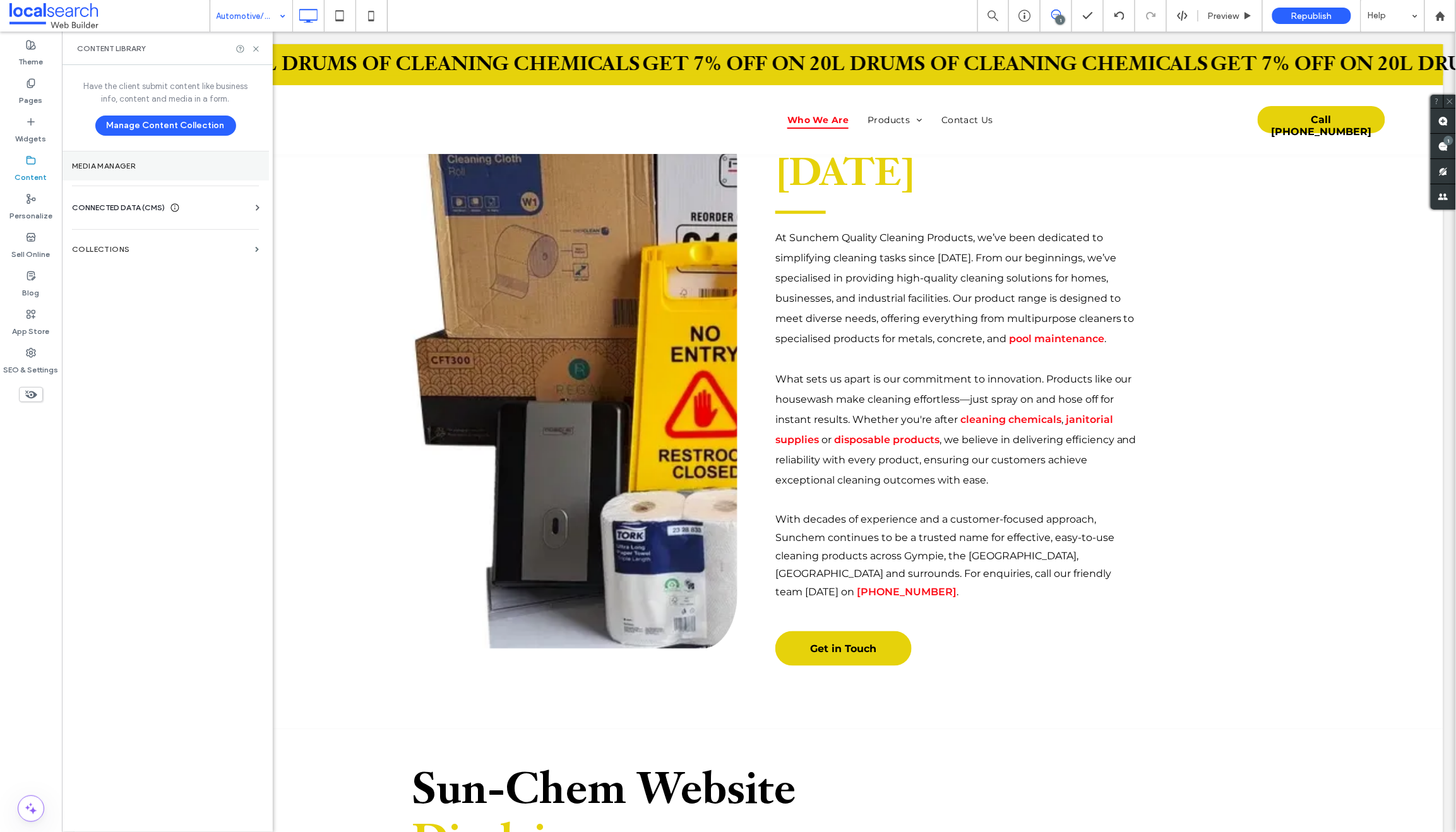
click at [137, 169] on label "Media Manager" at bounding box center [166, 165] width 187 height 9
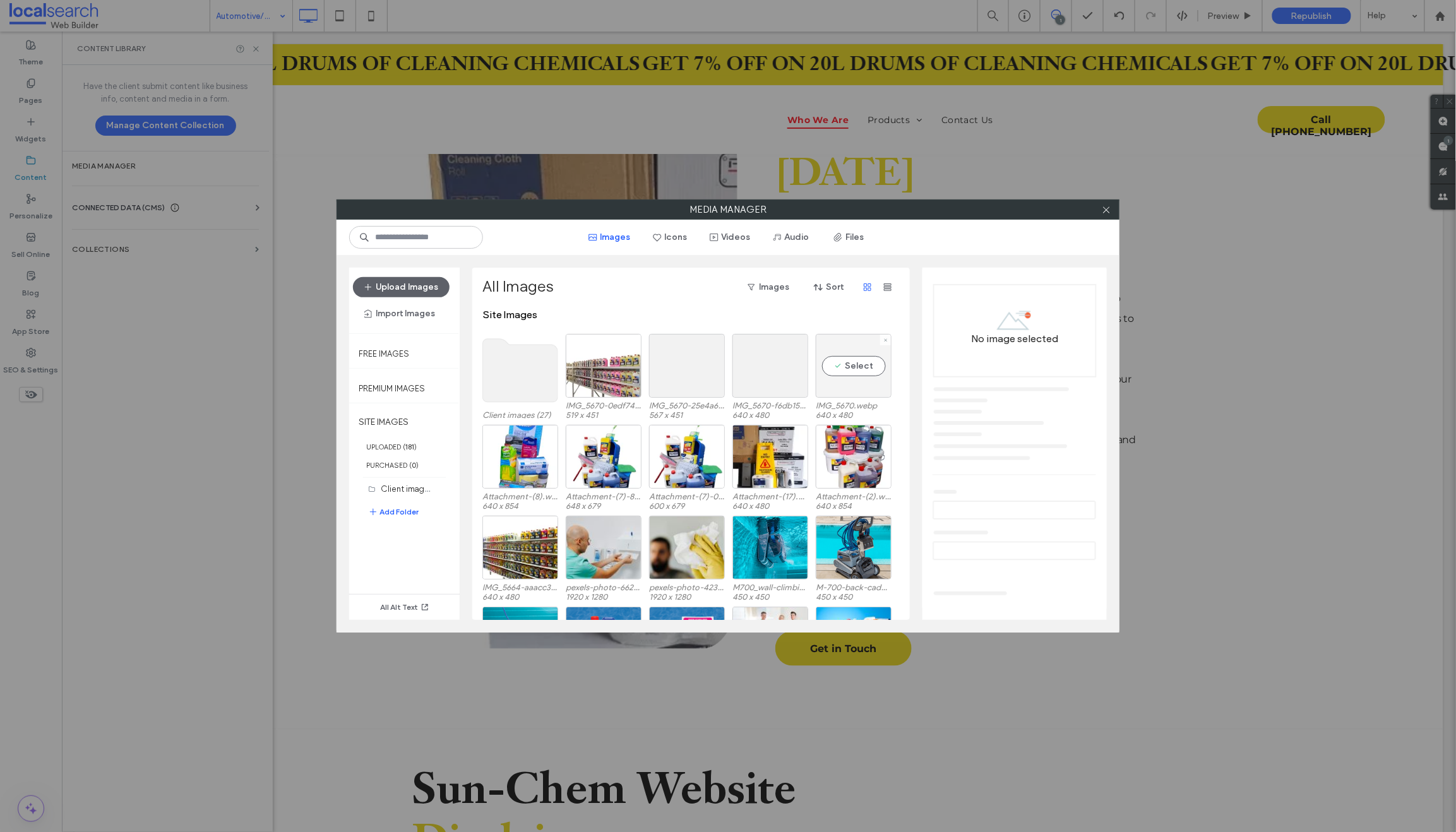
click at [849, 380] on div "Select" at bounding box center [853, 366] width 76 height 64
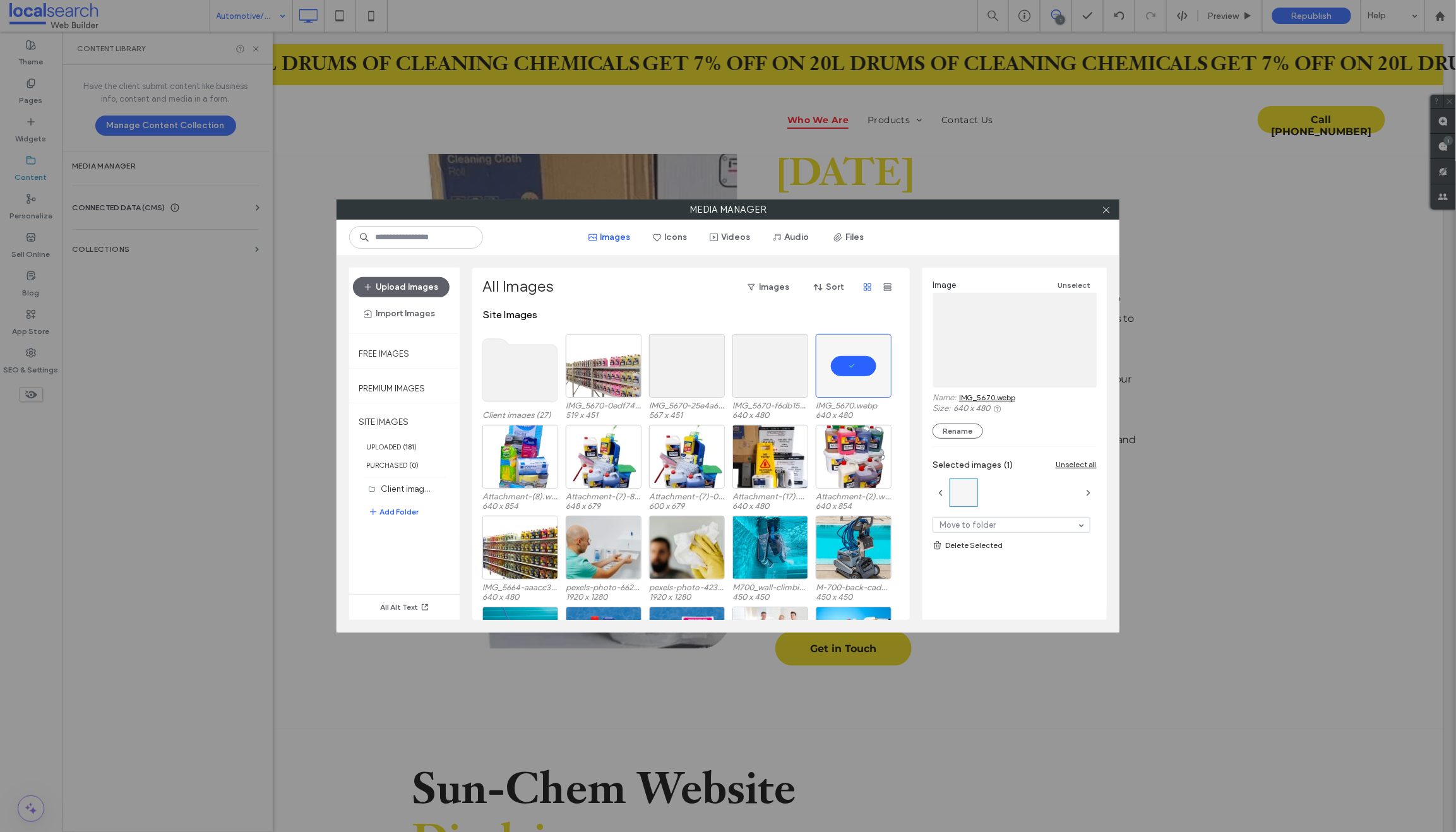
click at [955, 546] on link "Delete Selected" at bounding box center [1014, 545] width 164 height 13
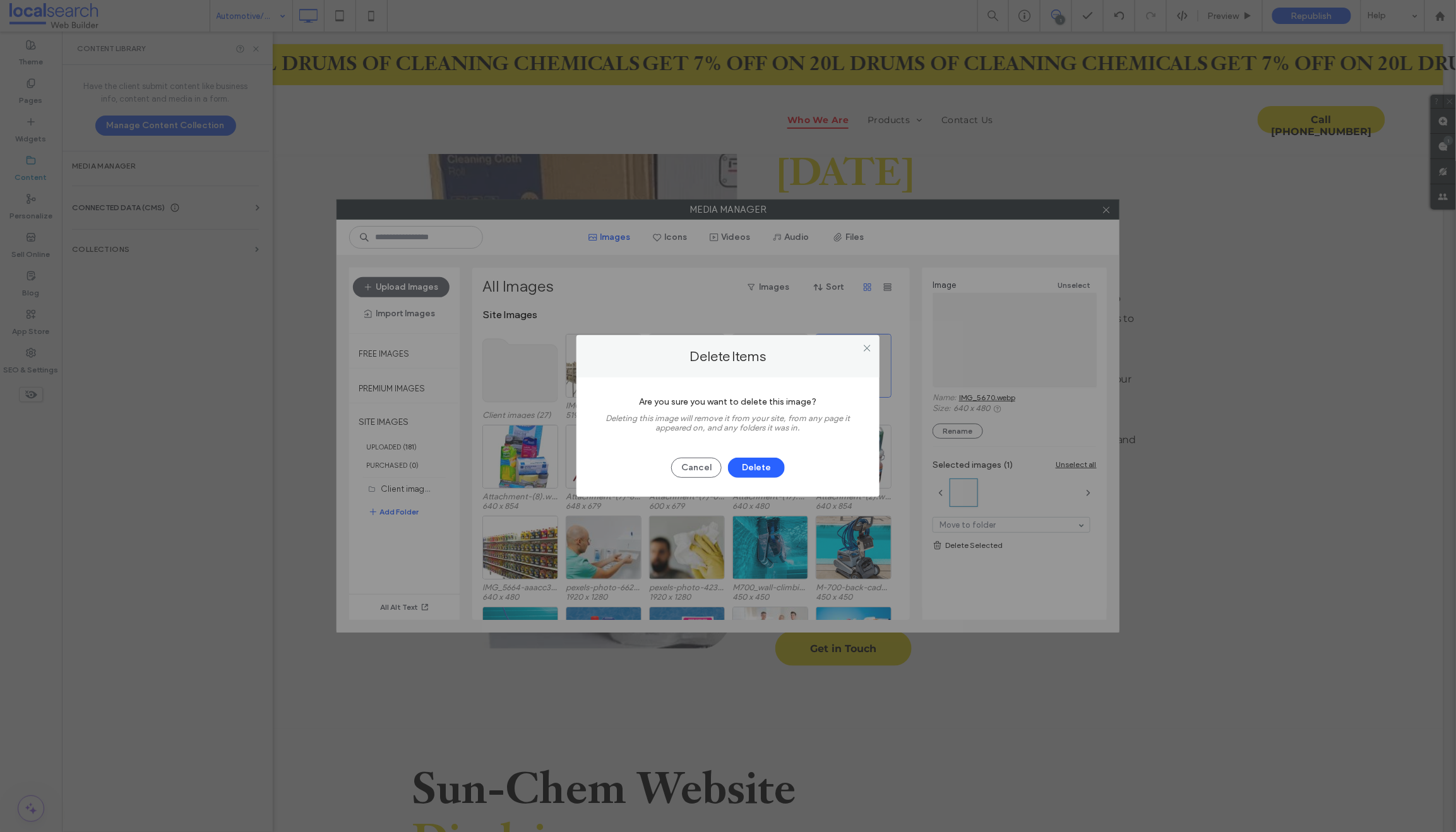
click at [778, 462] on button "Delete" at bounding box center [756, 467] width 57 height 20
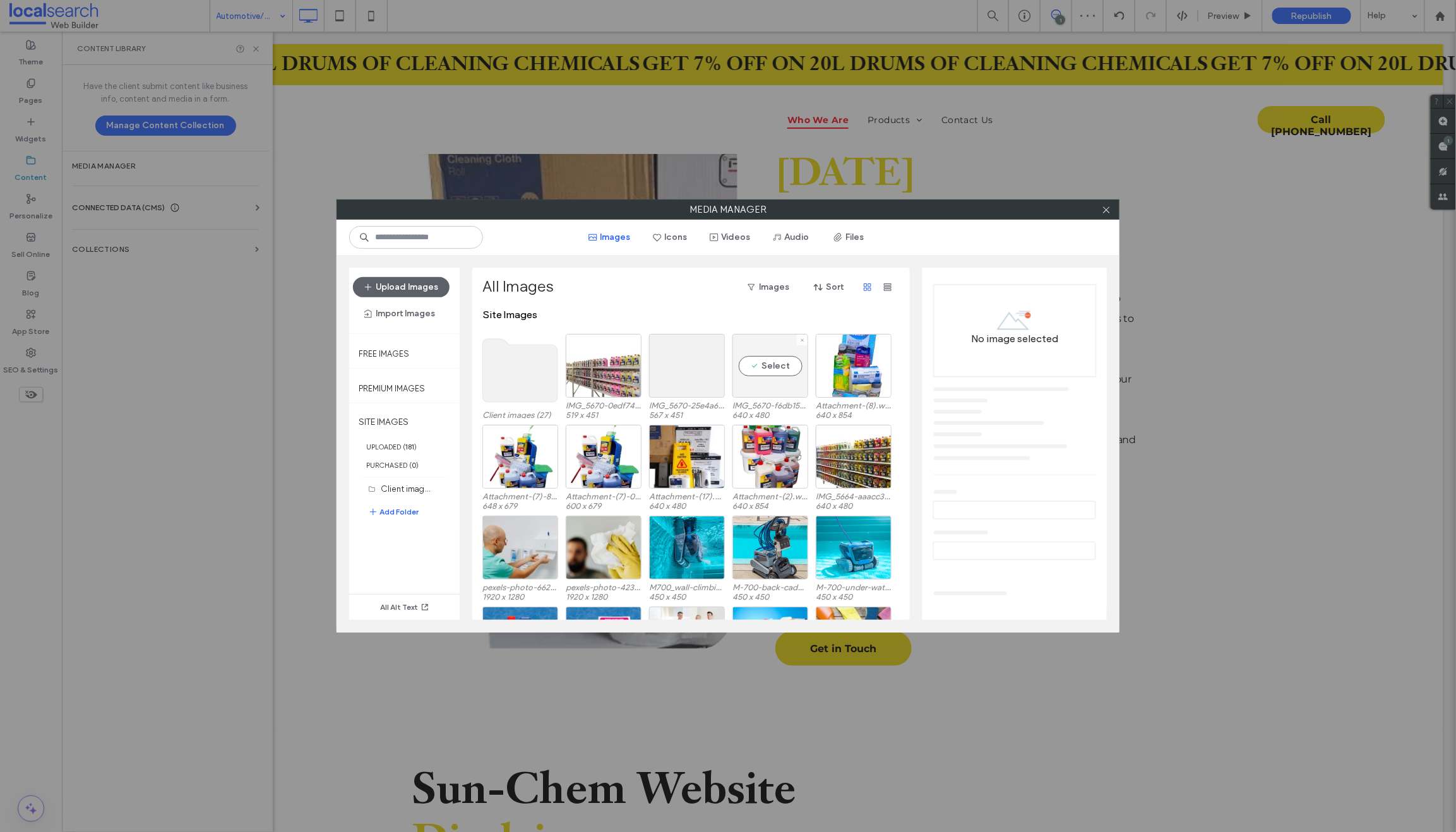
click at [776, 386] on div "Select" at bounding box center [770, 366] width 76 height 64
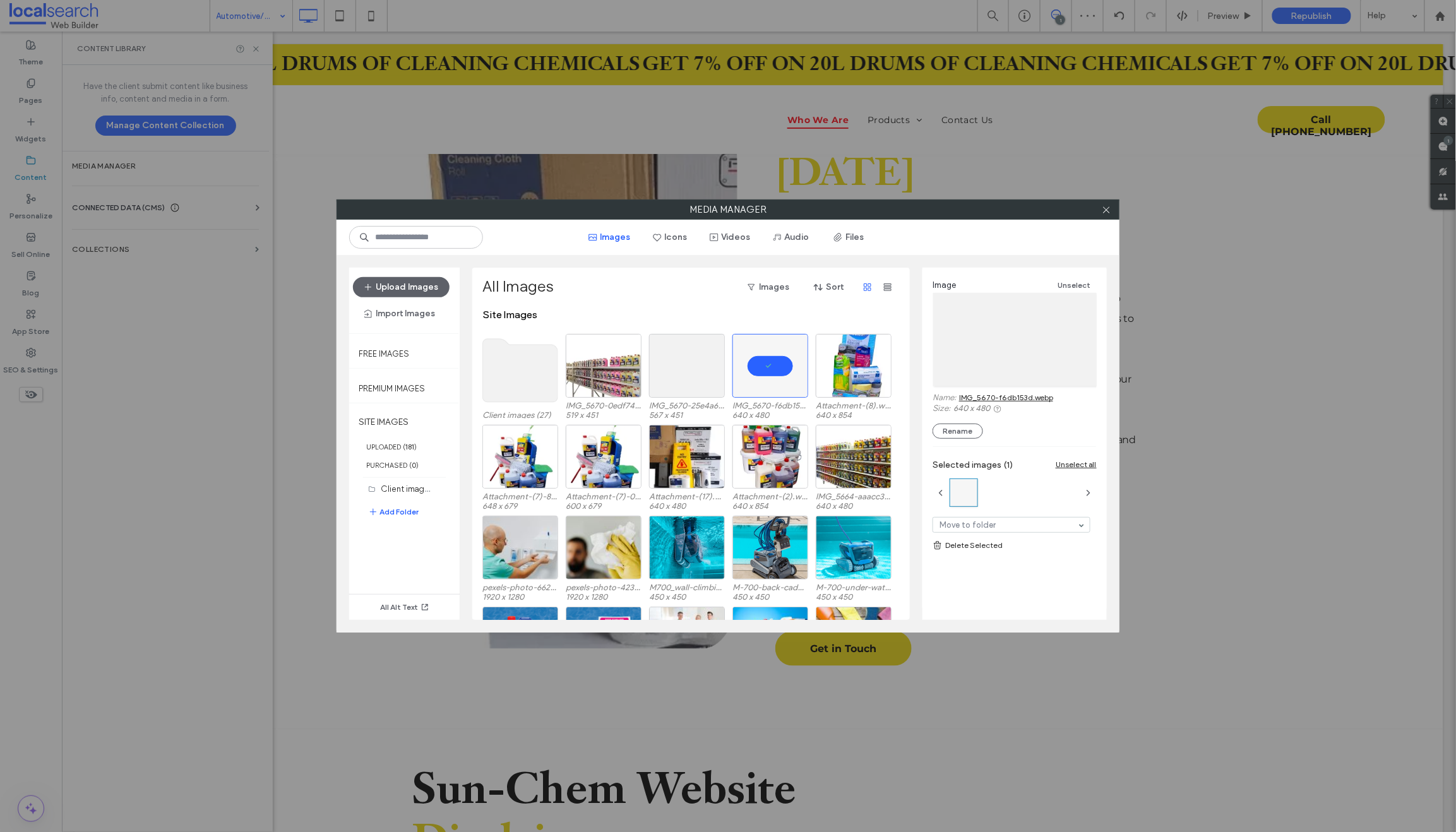
click at [966, 542] on link "Delete Selected" at bounding box center [1014, 545] width 164 height 13
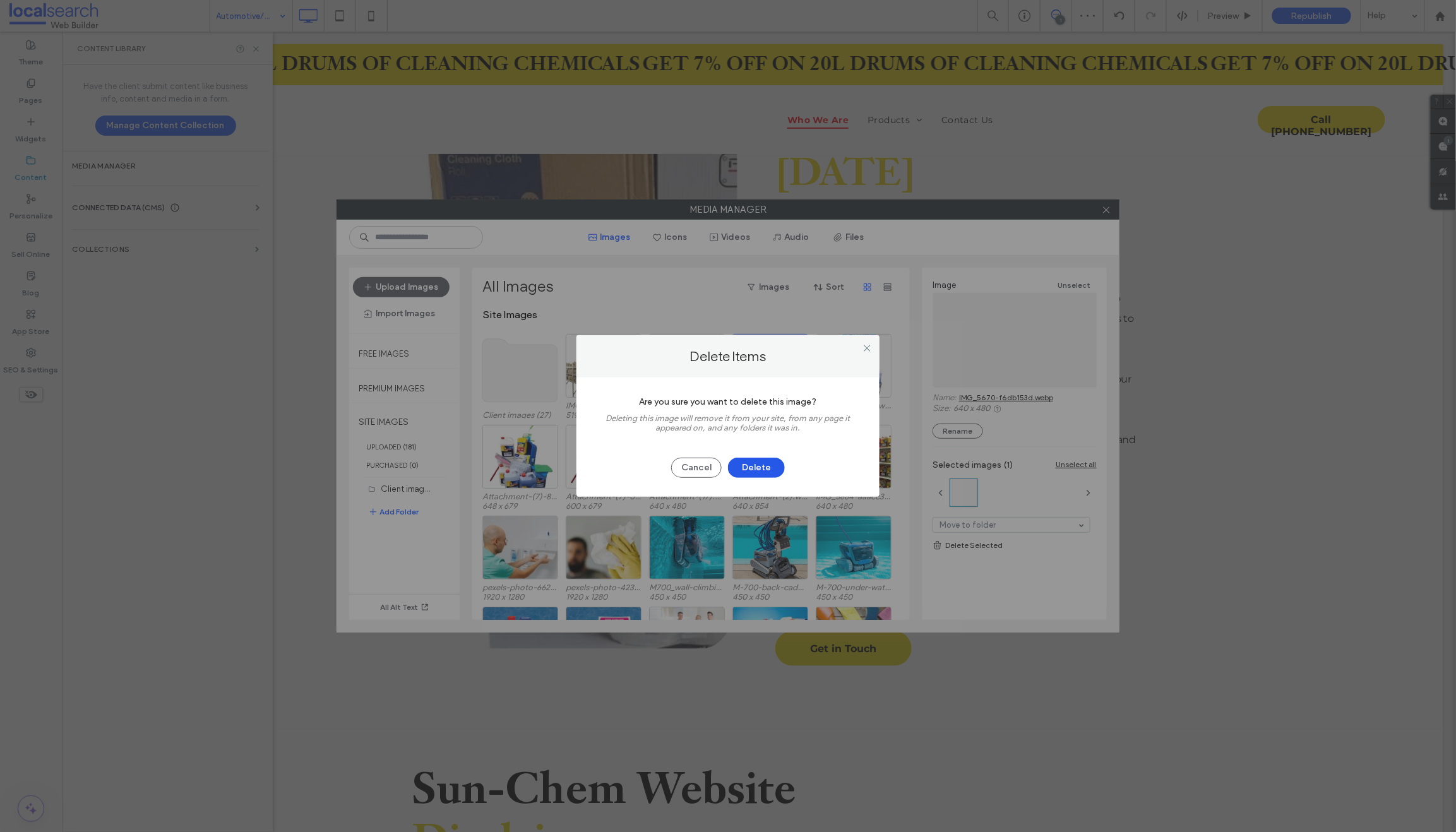
click at [746, 464] on button "Delete" at bounding box center [756, 467] width 57 height 20
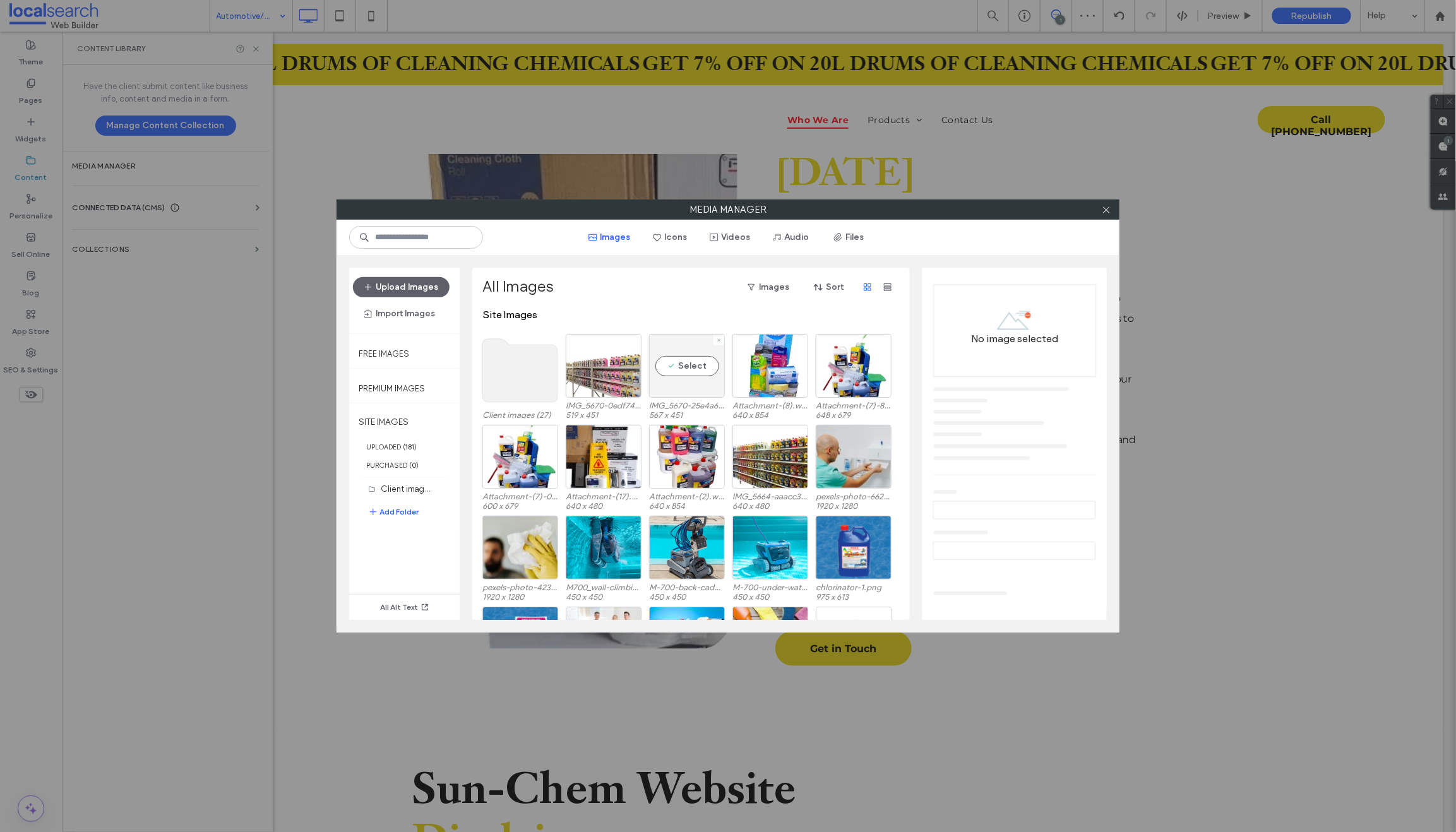
click at [703, 379] on div "Select" at bounding box center [687, 366] width 76 height 64
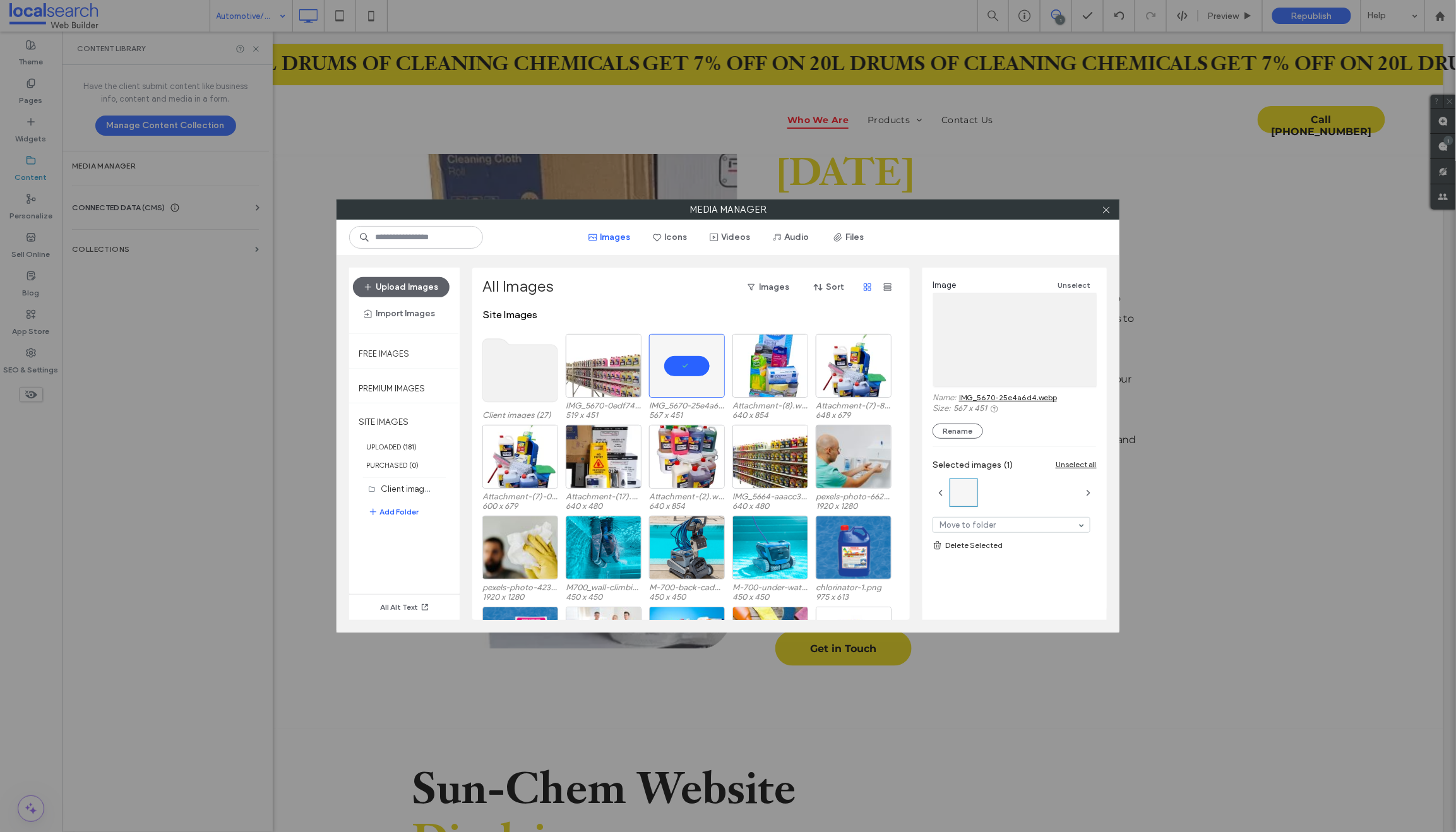
click at [961, 542] on link "Delete Selected" at bounding box center [1014, 545] width 164 height 13
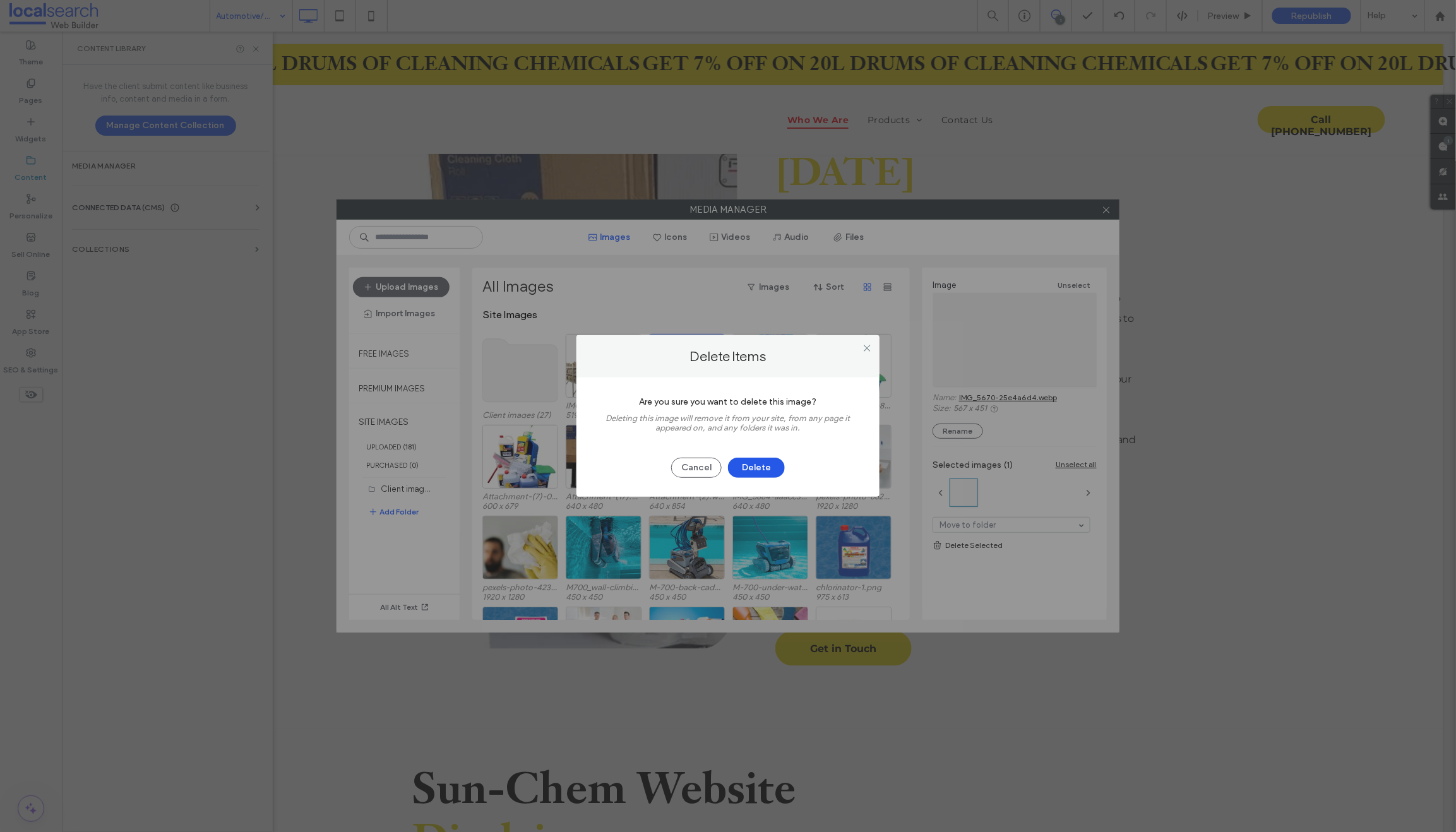
click at [745, 465] on button "Delete" at bounding box center [756, 467] width 57 height 20
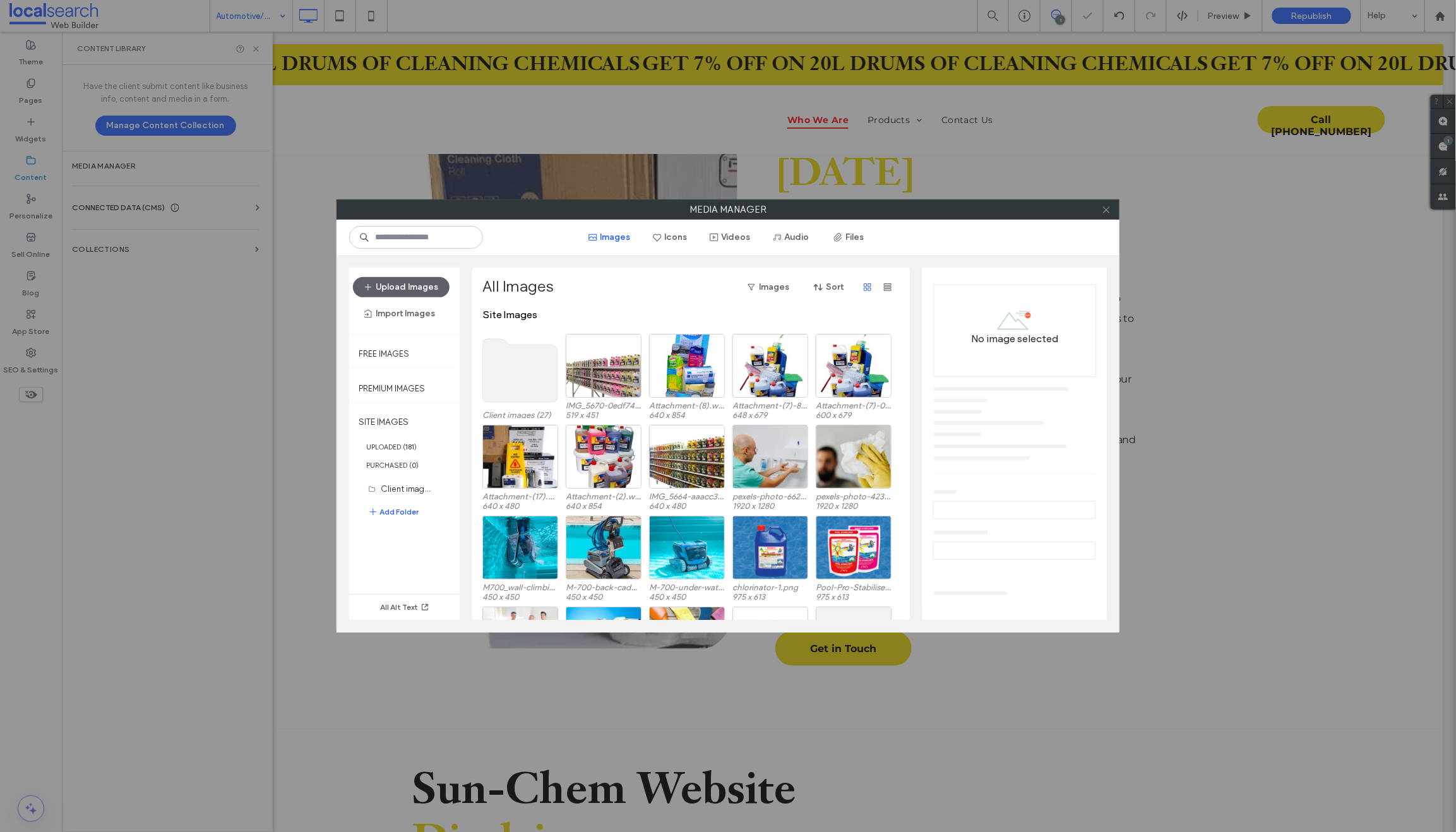
click at [1105, 208] on icon at bounding box center [1107, 210] width 10 height 10
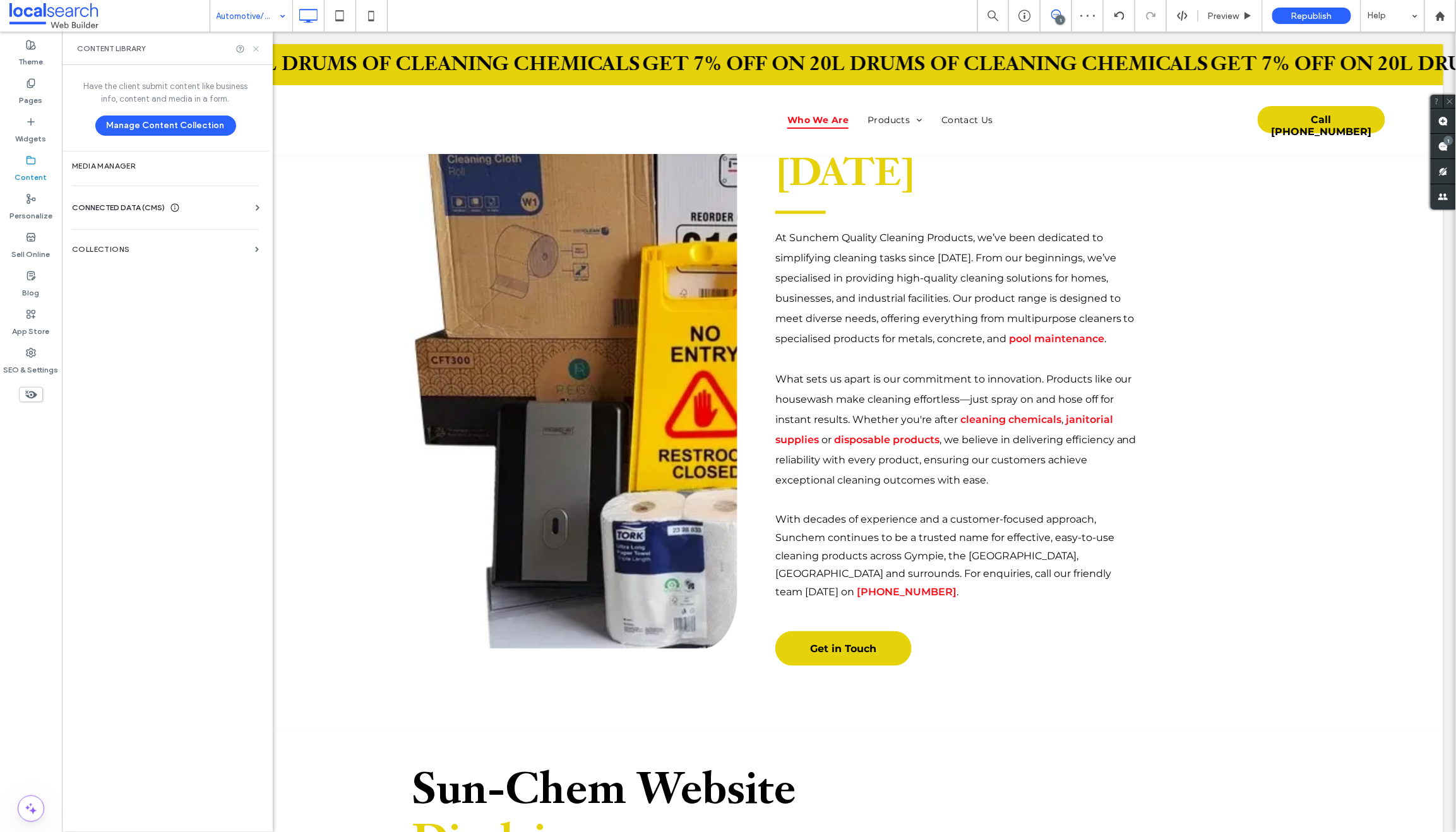
click at [256, 46] on icon at bounding box center [256, 49] width 10 height 10
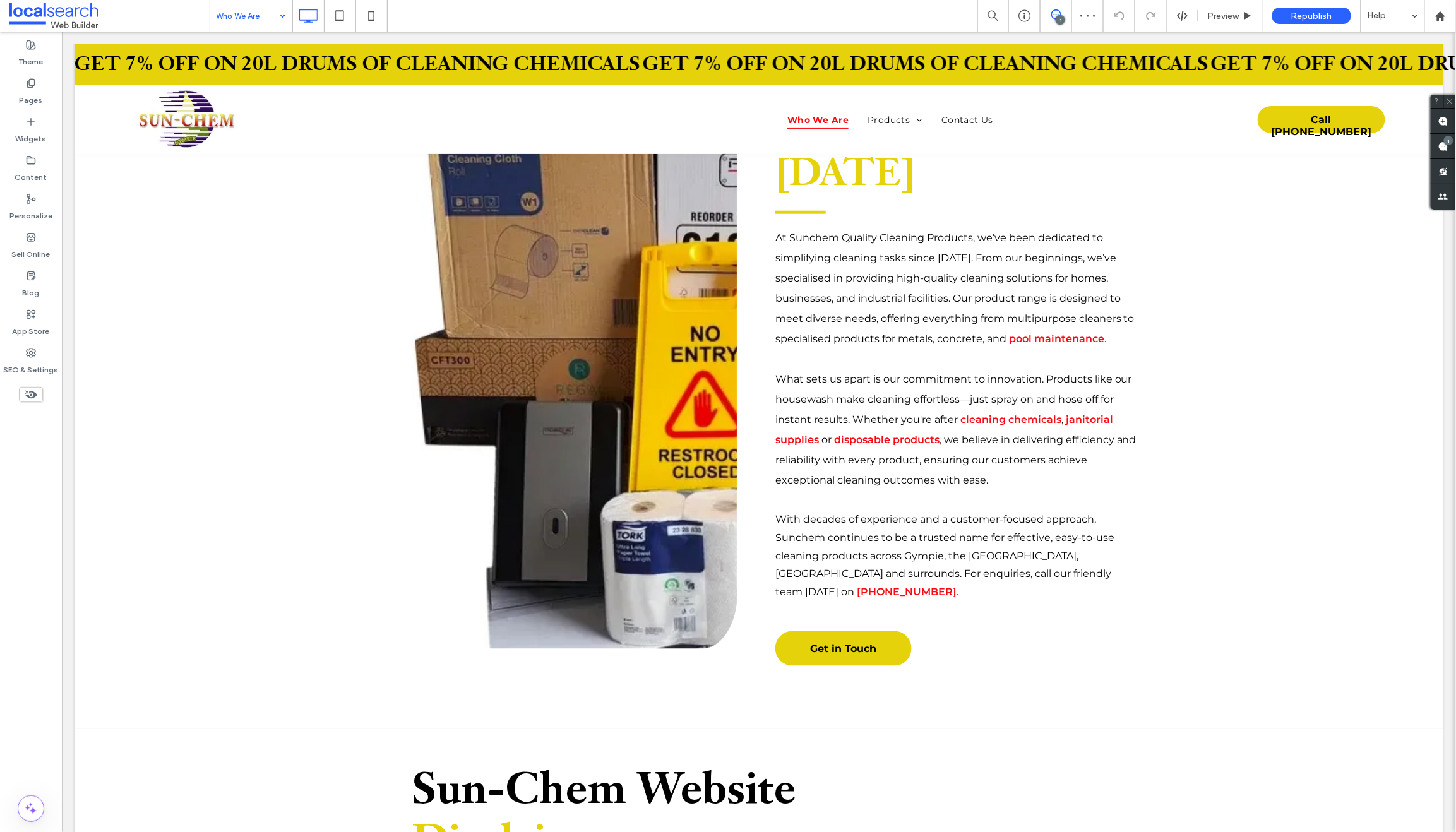
click at [250, 13] on input at bounding box center [248, 15] width 63 height 31
click at [249, 16] on input at bounding box center [248, 15] width 63 height 31
drag, startPoint x: 221, startPoint y: 9, endPoint x: 230, endPoint y: 18, distance: 12.7
click at [221, 9] on input at bounding box center [248, 15] width 63 height 31
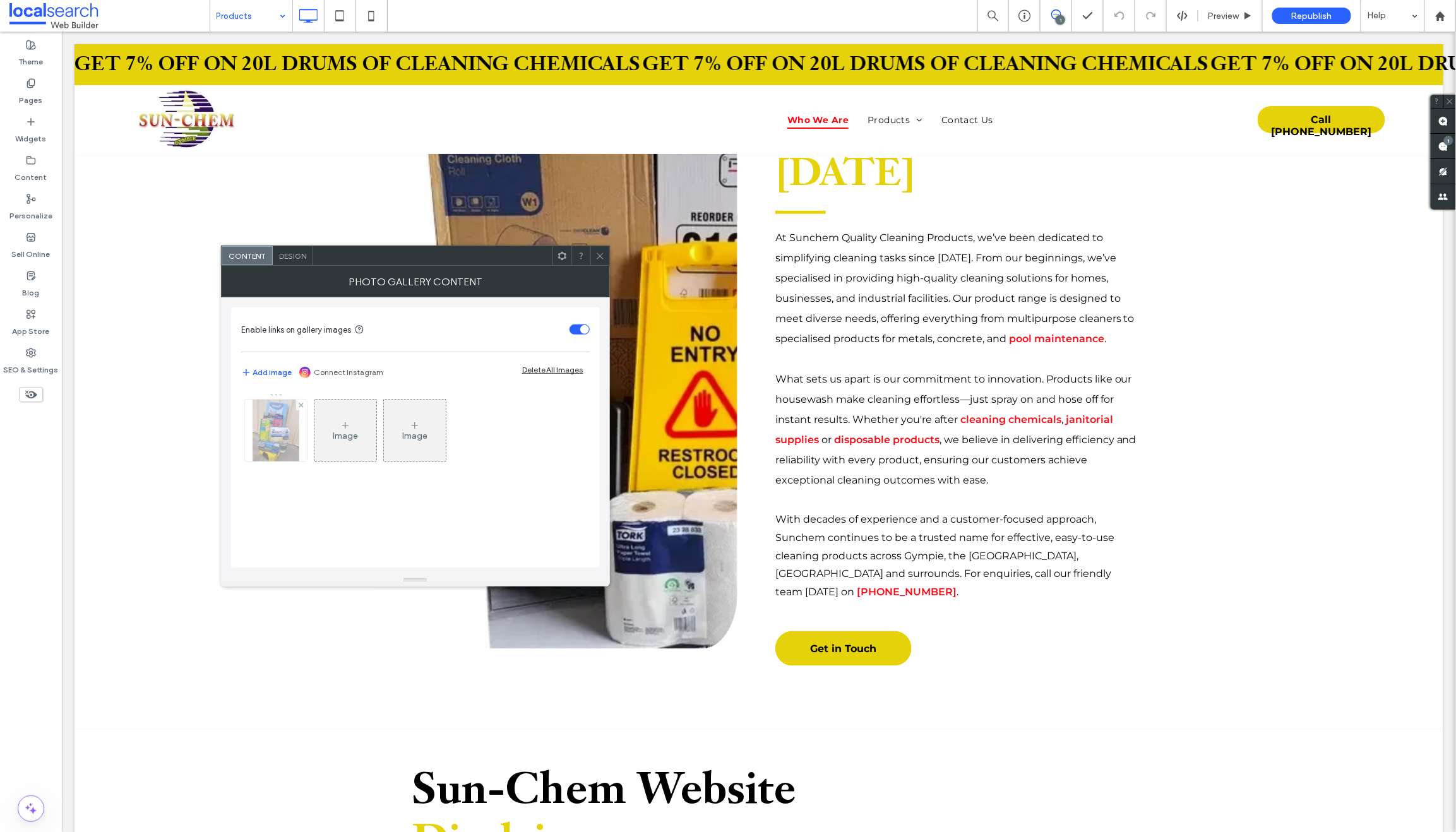
click at [270, 422] on img at bounding box center [276, 430] width 46 height 62
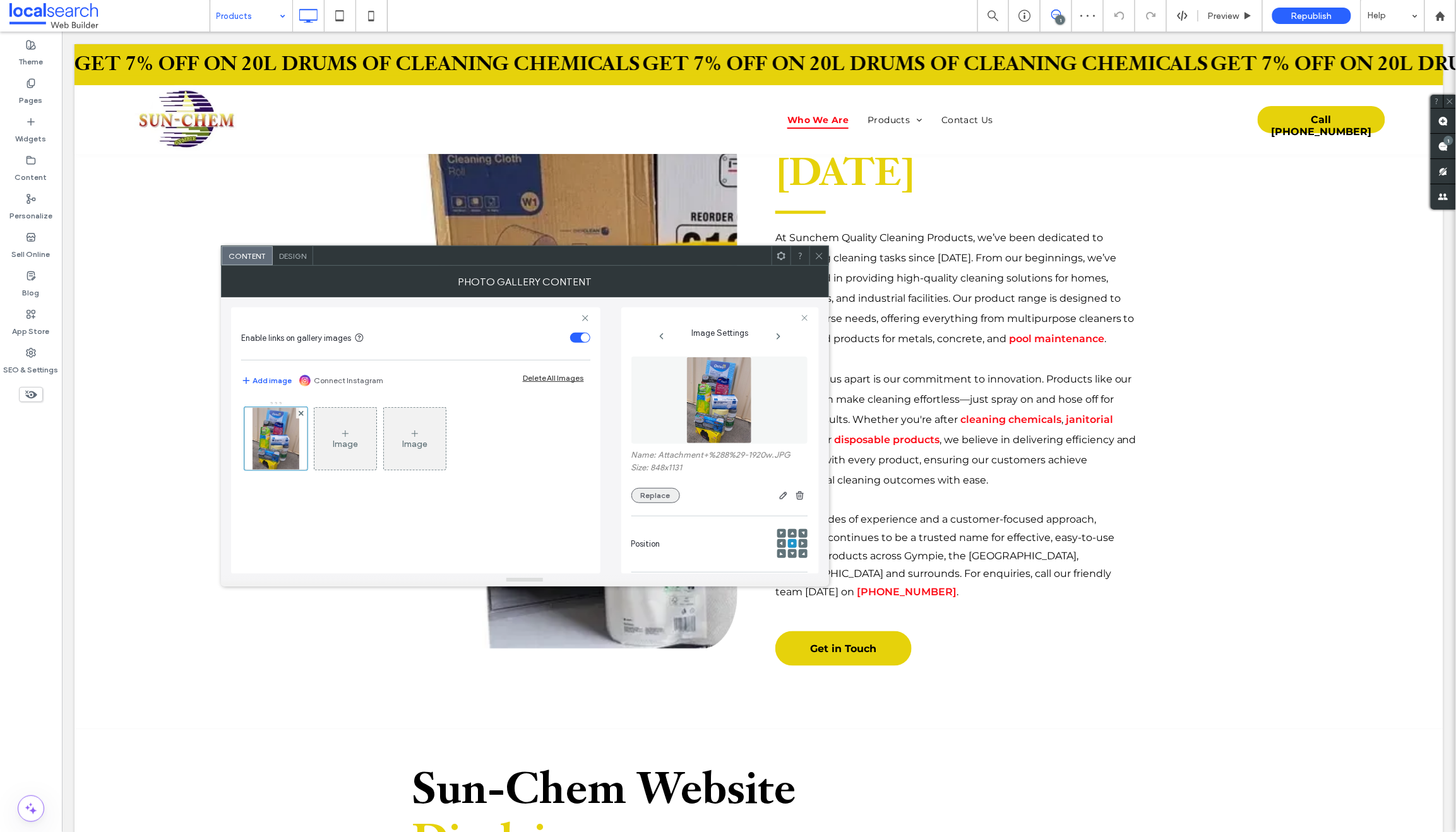
click at [651, 493] on button "Replace" at bounding box center [656, 495] width 49 height 15
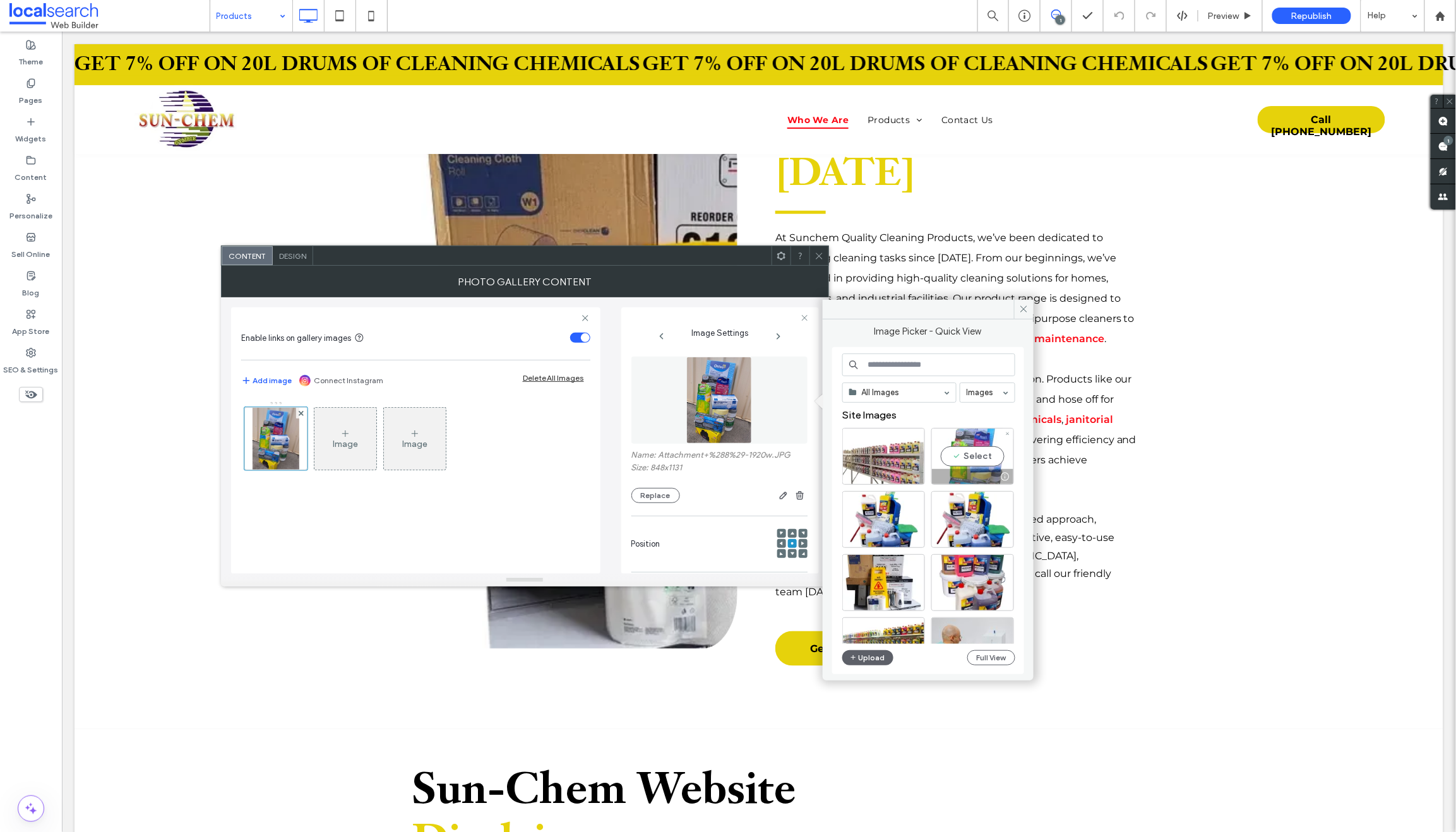
click at [950, 466] on div "Select" at bounding box center [972, 456] width 82 height 57
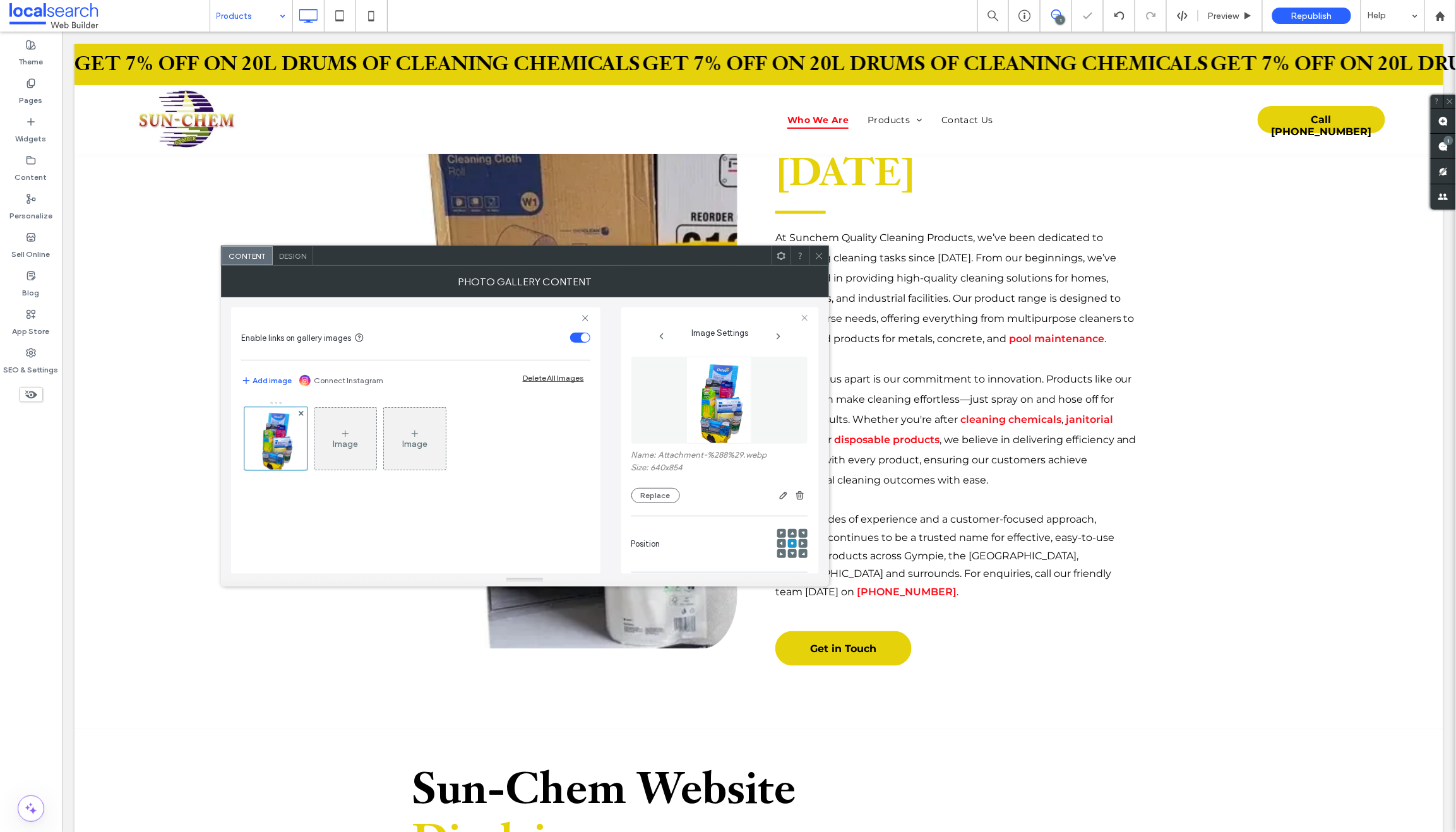
click at [817, 253] on icon at bounding box center [819, 256] width 10 height 10
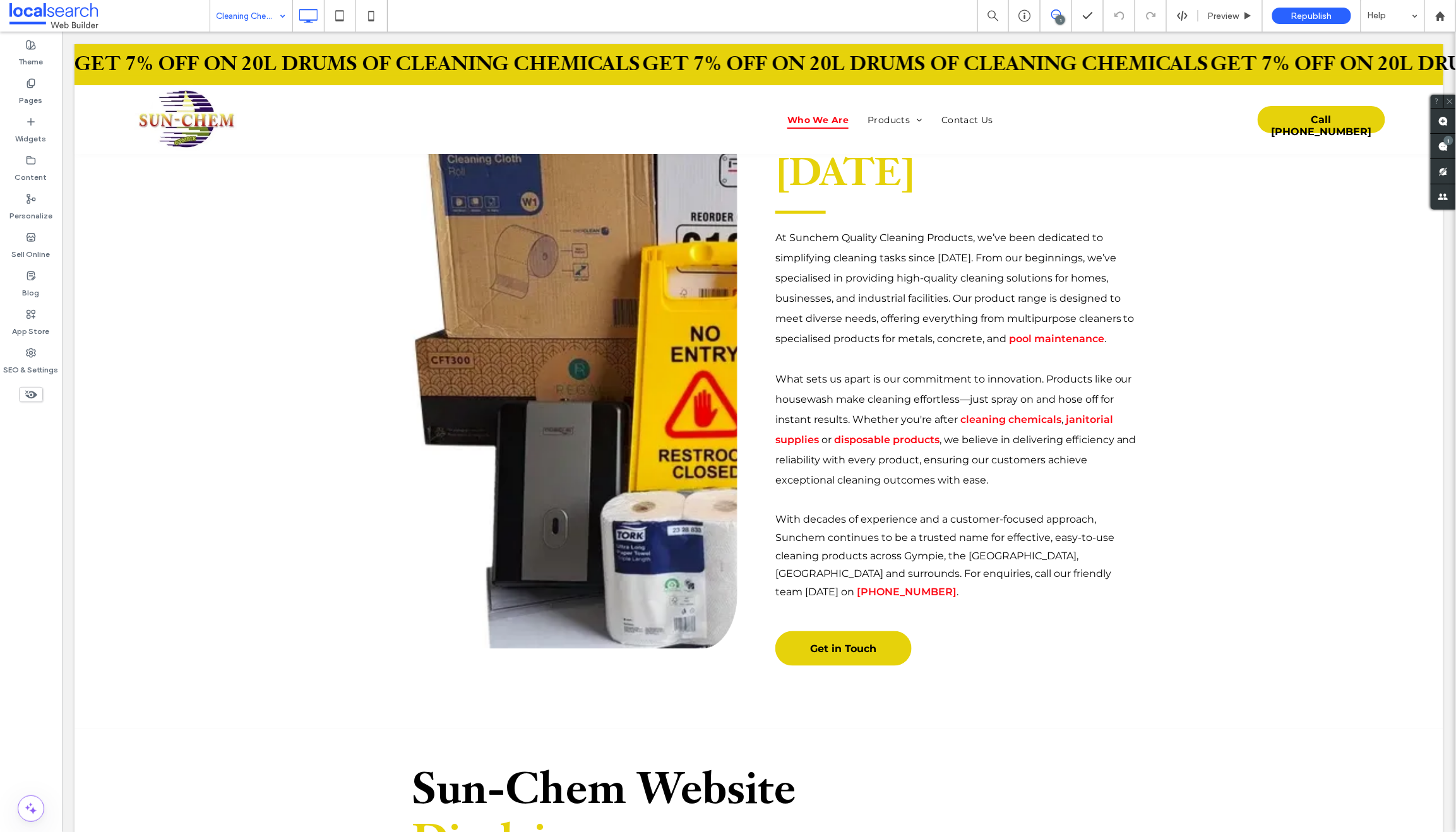
click at [254, 4] on input at bounding box center [248, 15] width 63 height 31
click at [241, 5] on input at bounding box center [248, 15] width 63 height 31
click at [247, 10] on input at bounding box center [248, 15] width 63 height 31
click at [220, 11] on input at bounding box center [248, 15] width 63 height 31
click at [241, 4] on input at bounding box center [248, 15] width 63 height 31
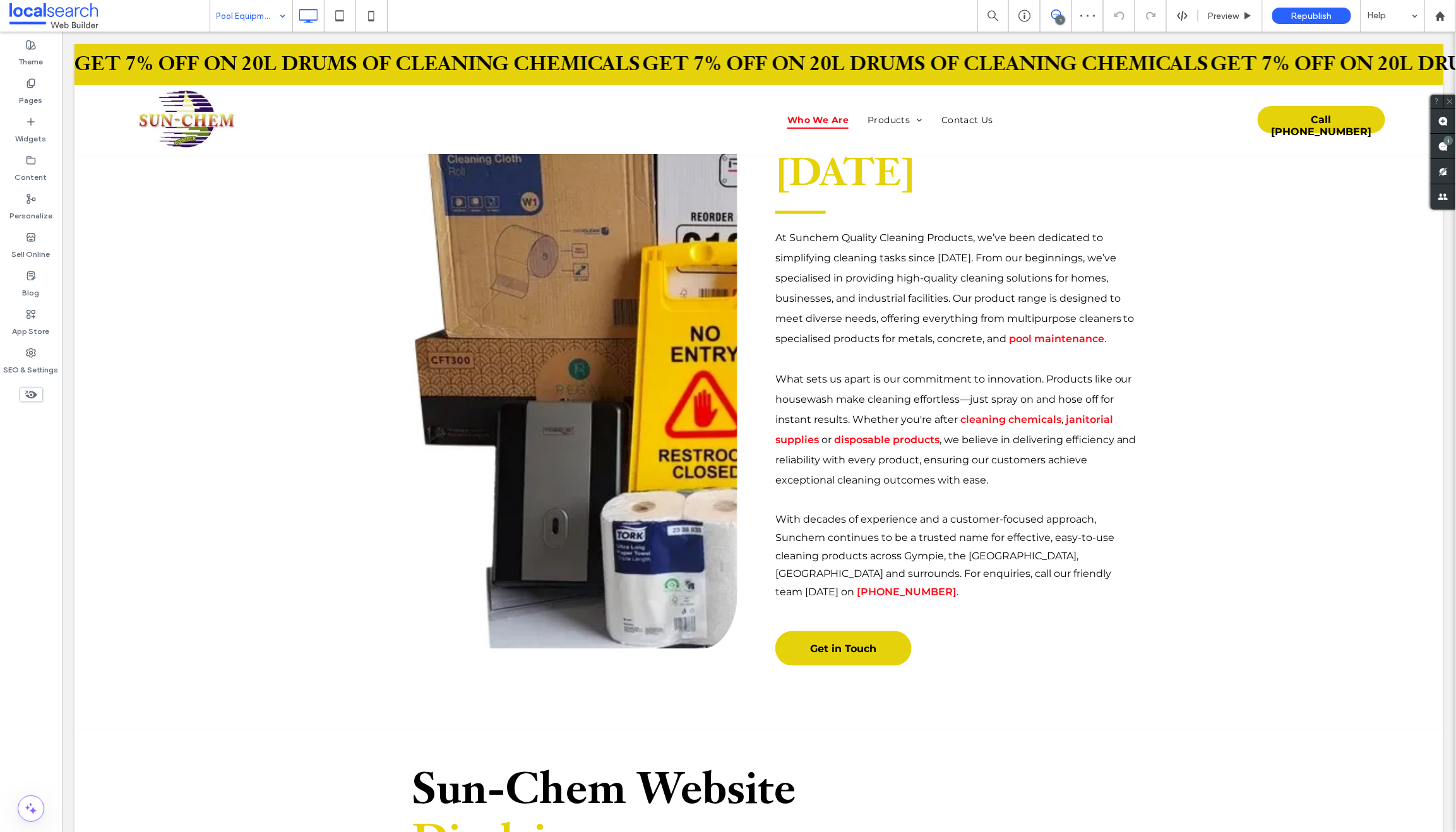
click at [217, 15] on input at bounding box center [248, 15] width 63 height 31
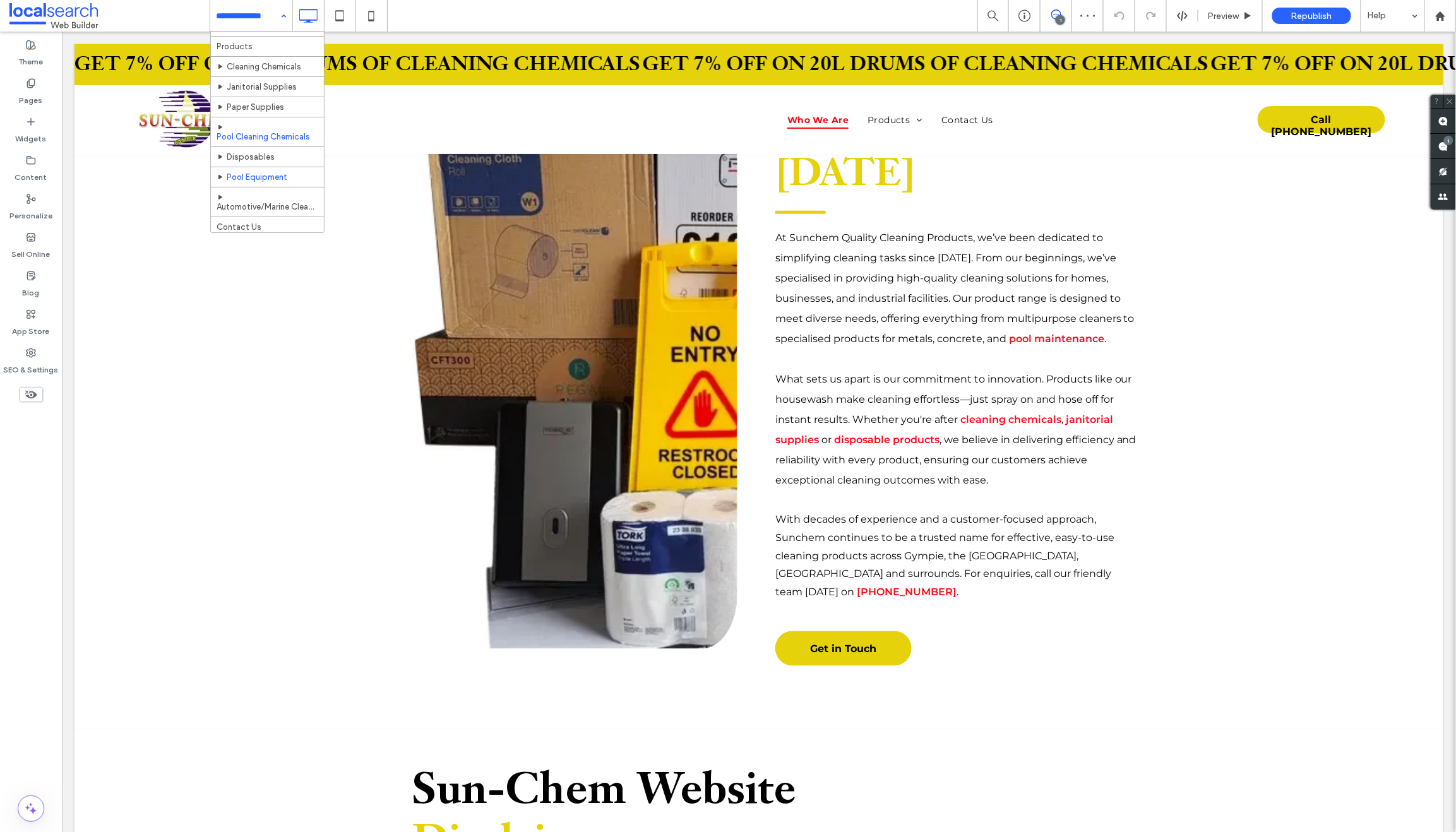
scroll to position [43, 0]
click at [241, 11] on input at bounding box center [248, 15] width 63 height 31
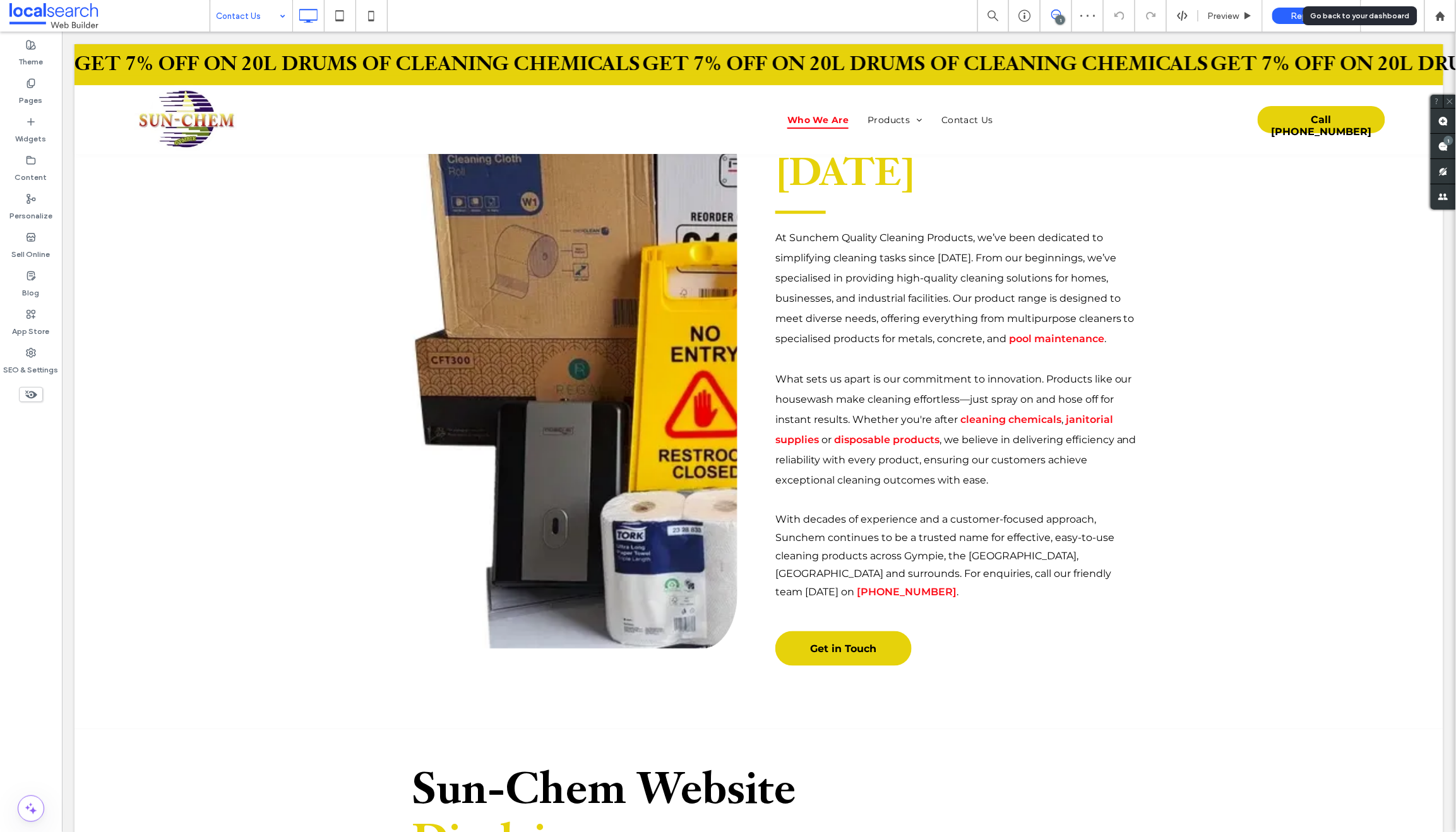
click at [1322, 15] on div "Go back to your dashboard" at bounding box center [1360, 16] width 99 height 11
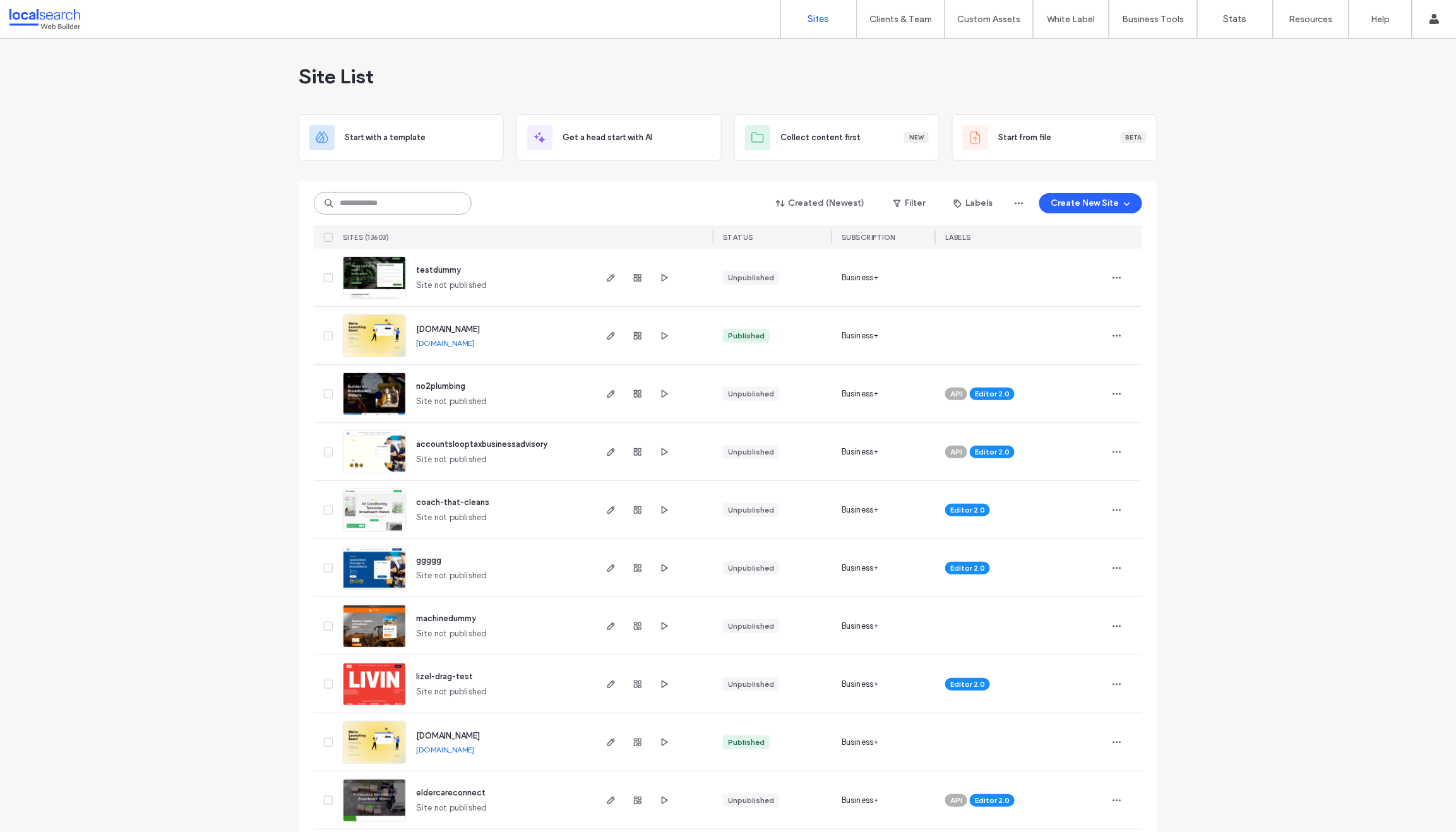
click at [373, 206] on input at bounding box center [392, 203] width 158 height 22
paste input "********"
type input "********"
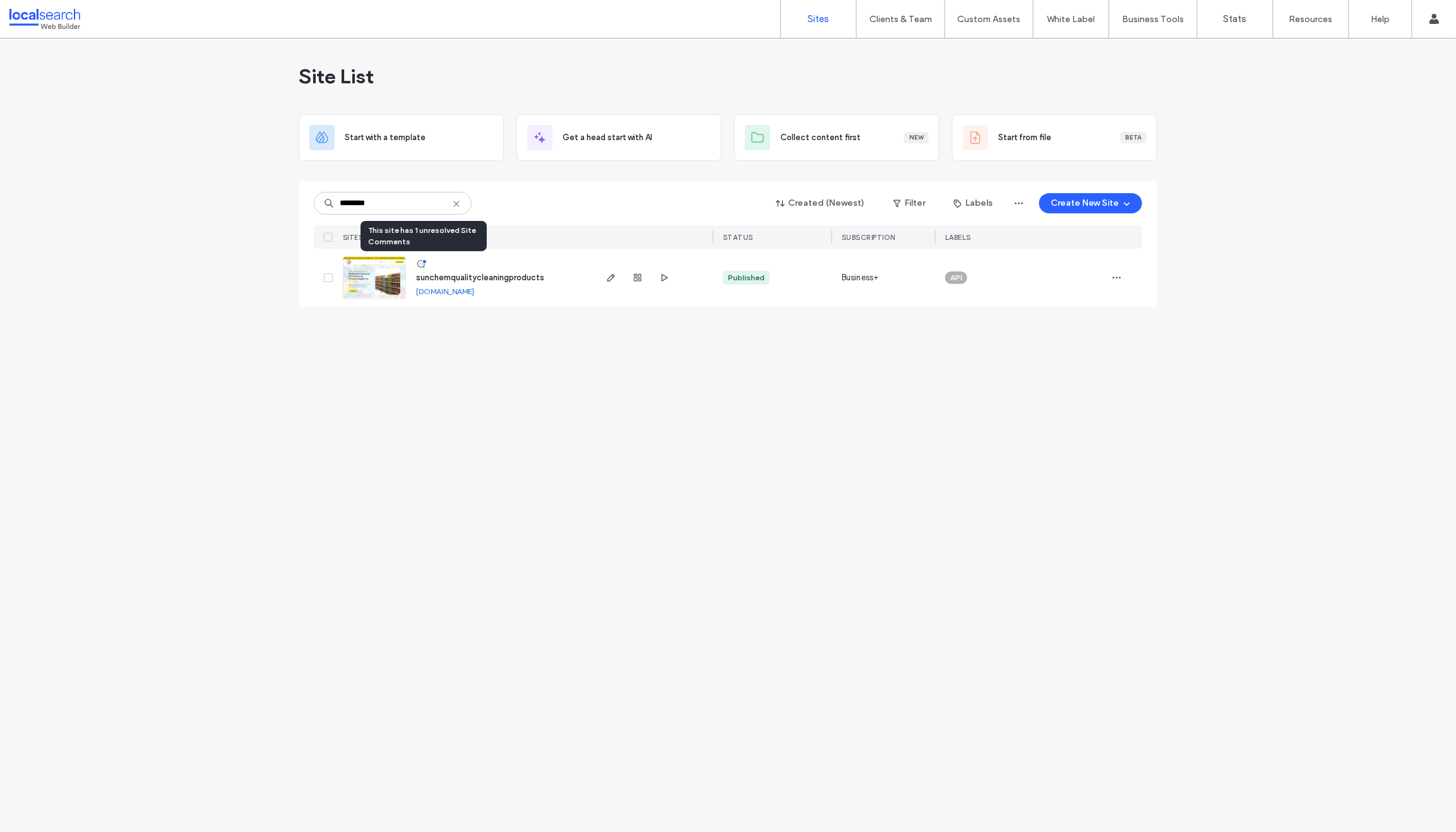
click at [421, 265] on icon at bounding box center [421, 264] width 10 height 10
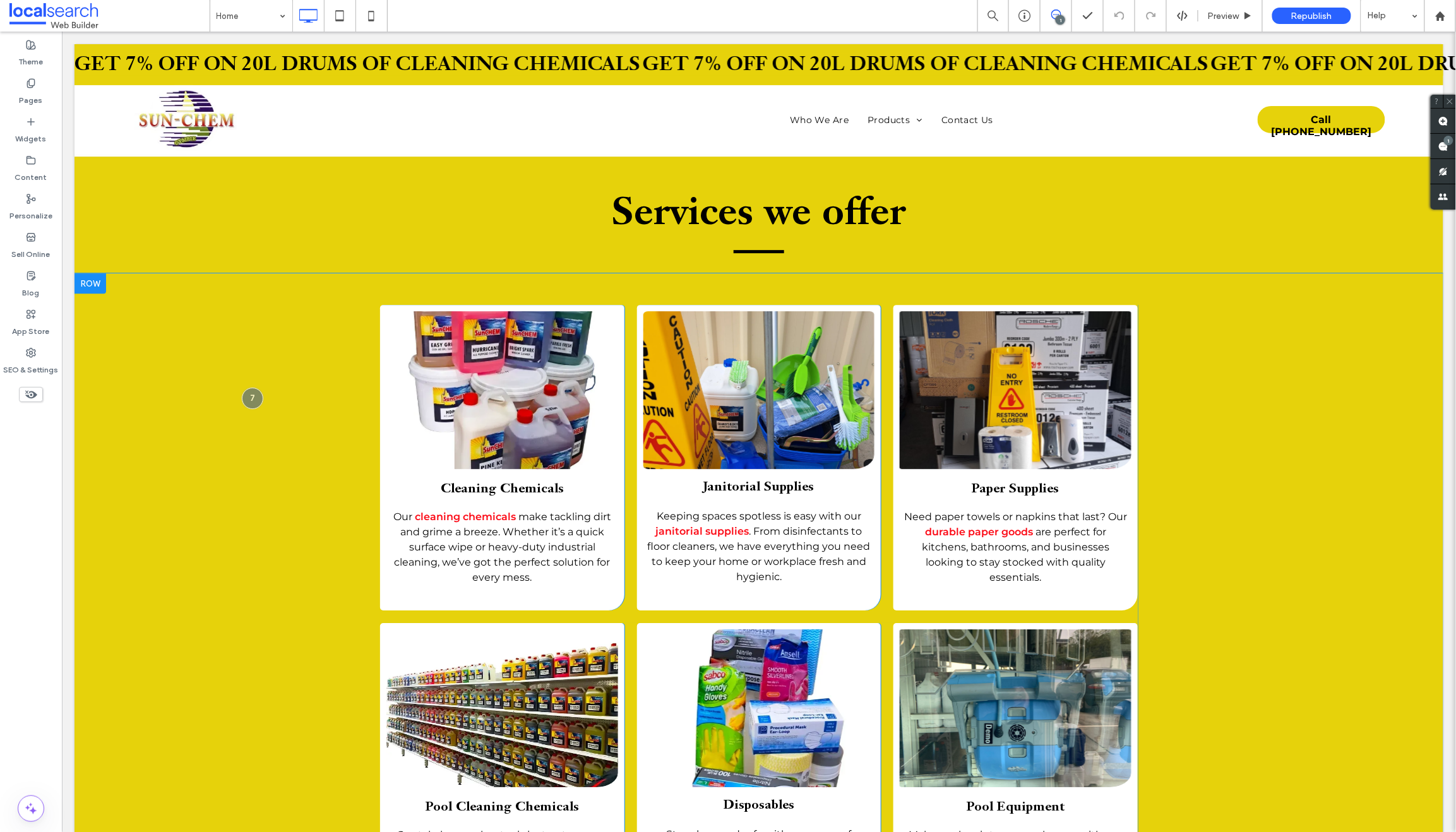
scroll to position [1659, 0]
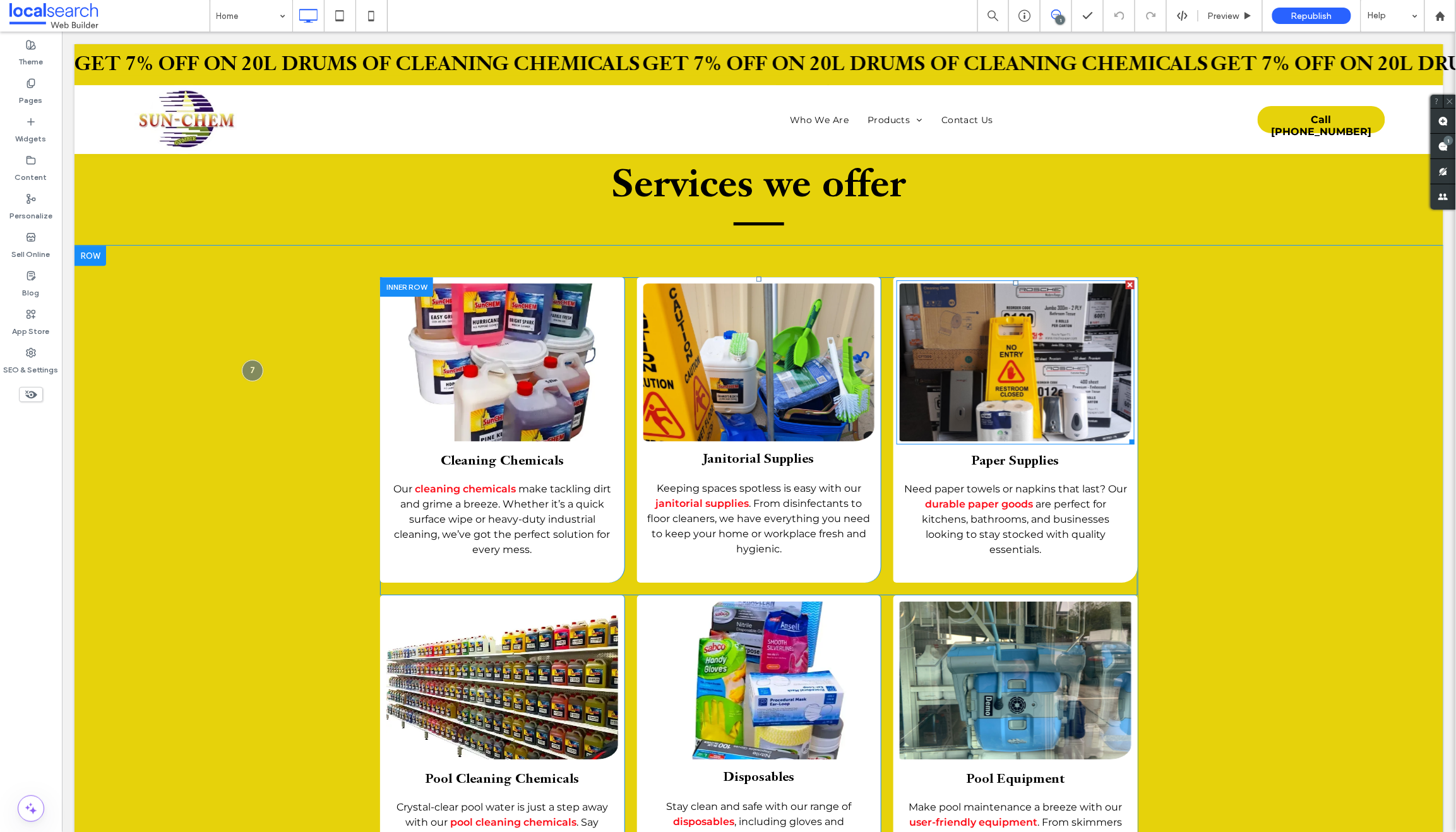
click at [1007, 341] on link at bounding box center [1015, 361] width 245 height 167
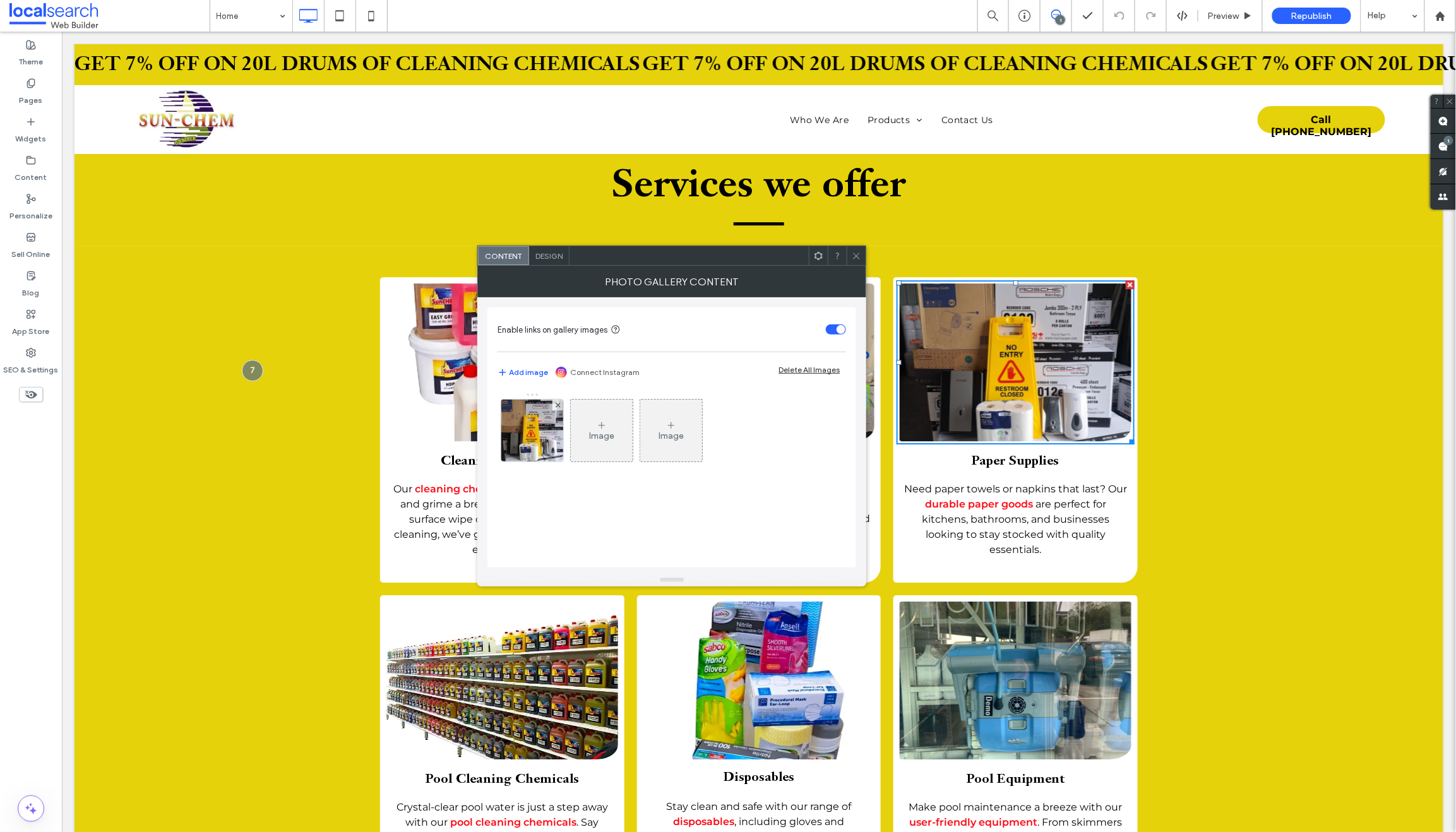
click at [1007, 341] on link at bounding box center [1015, 361] width 245 height 167
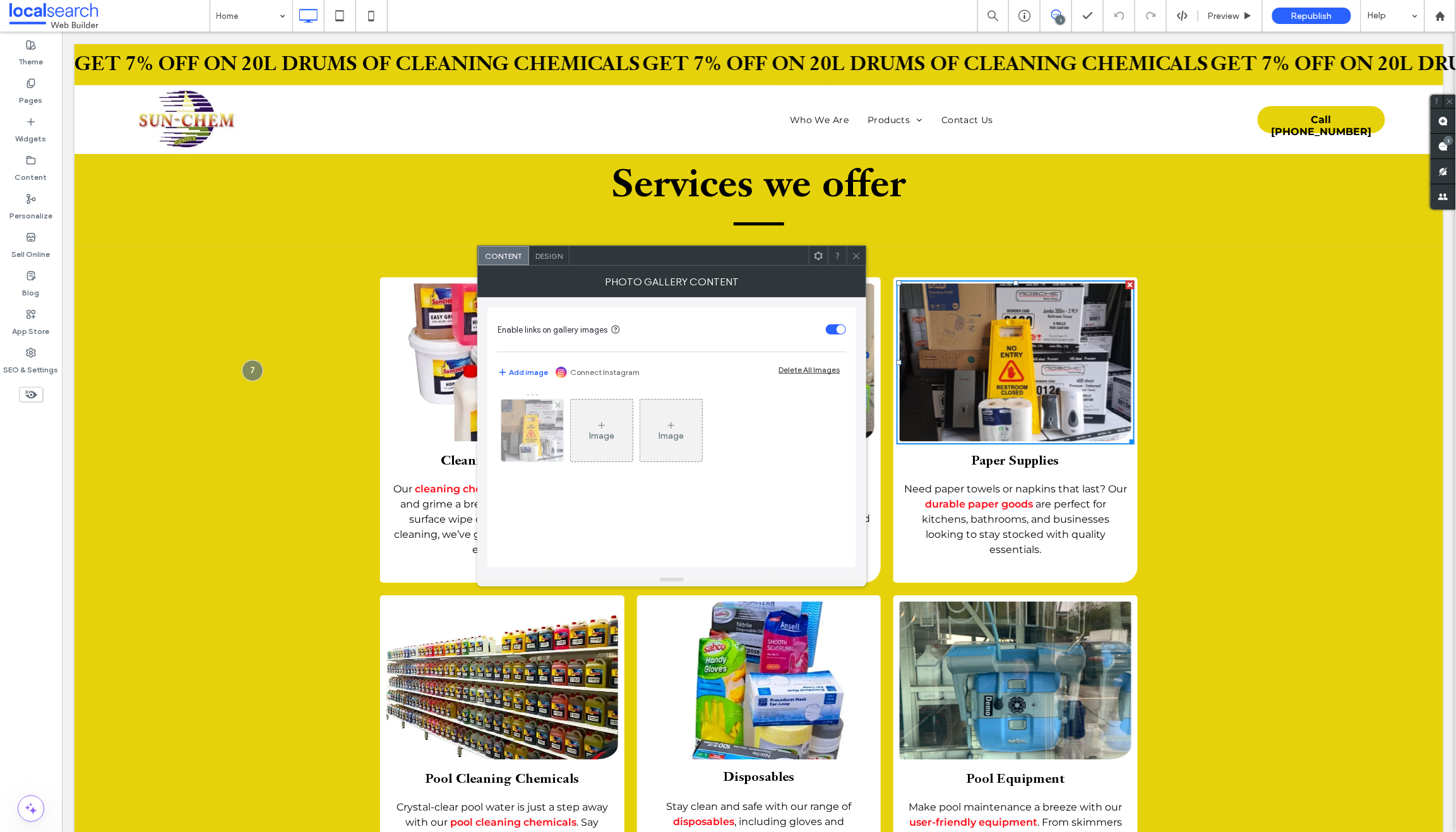
click at [532, 439] on img at bounding box center [532, 430] width 82 height 62
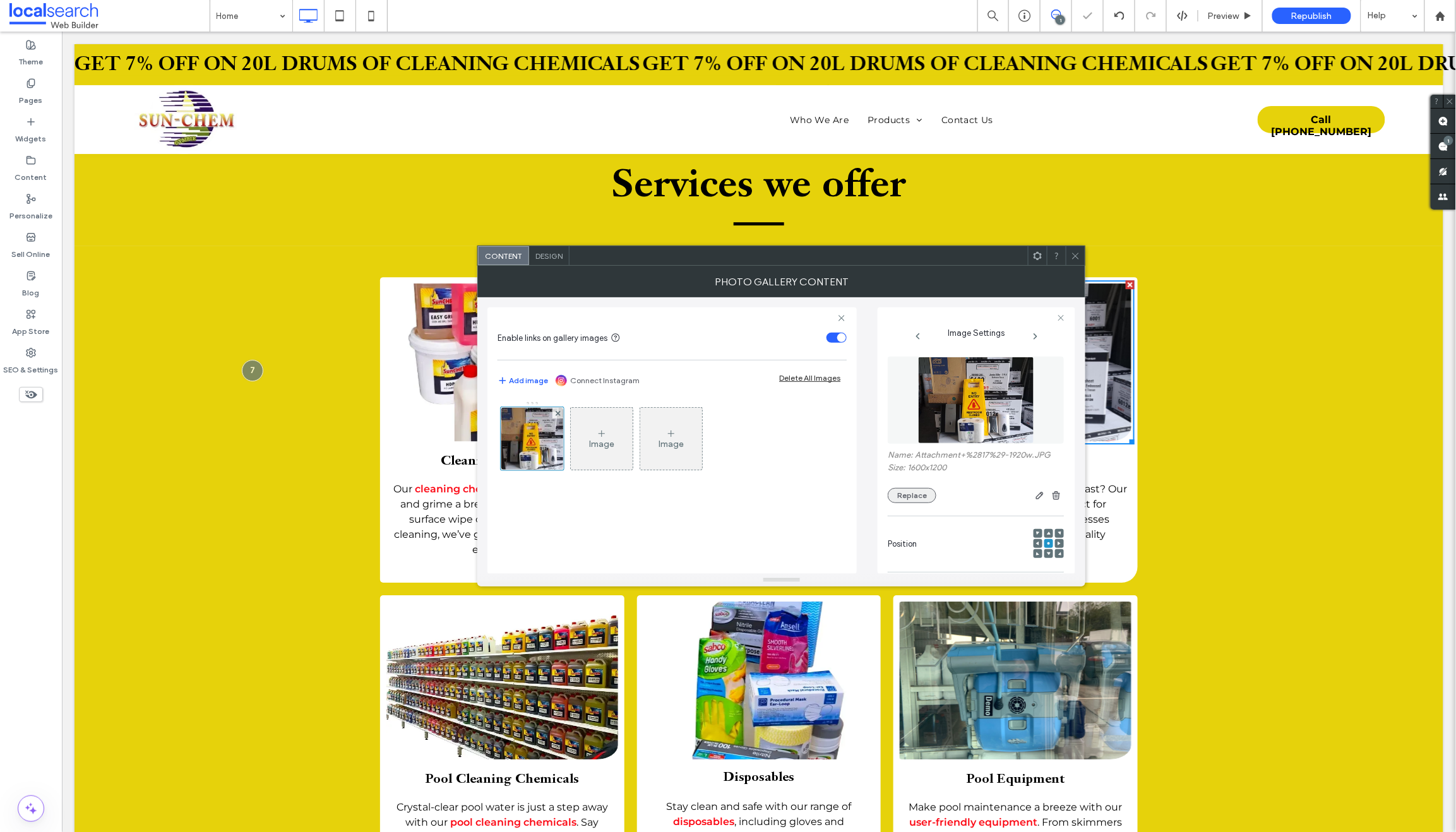
click at [910, 492] on button "Replace" at bounding box center [911, 495] width 49 height 15
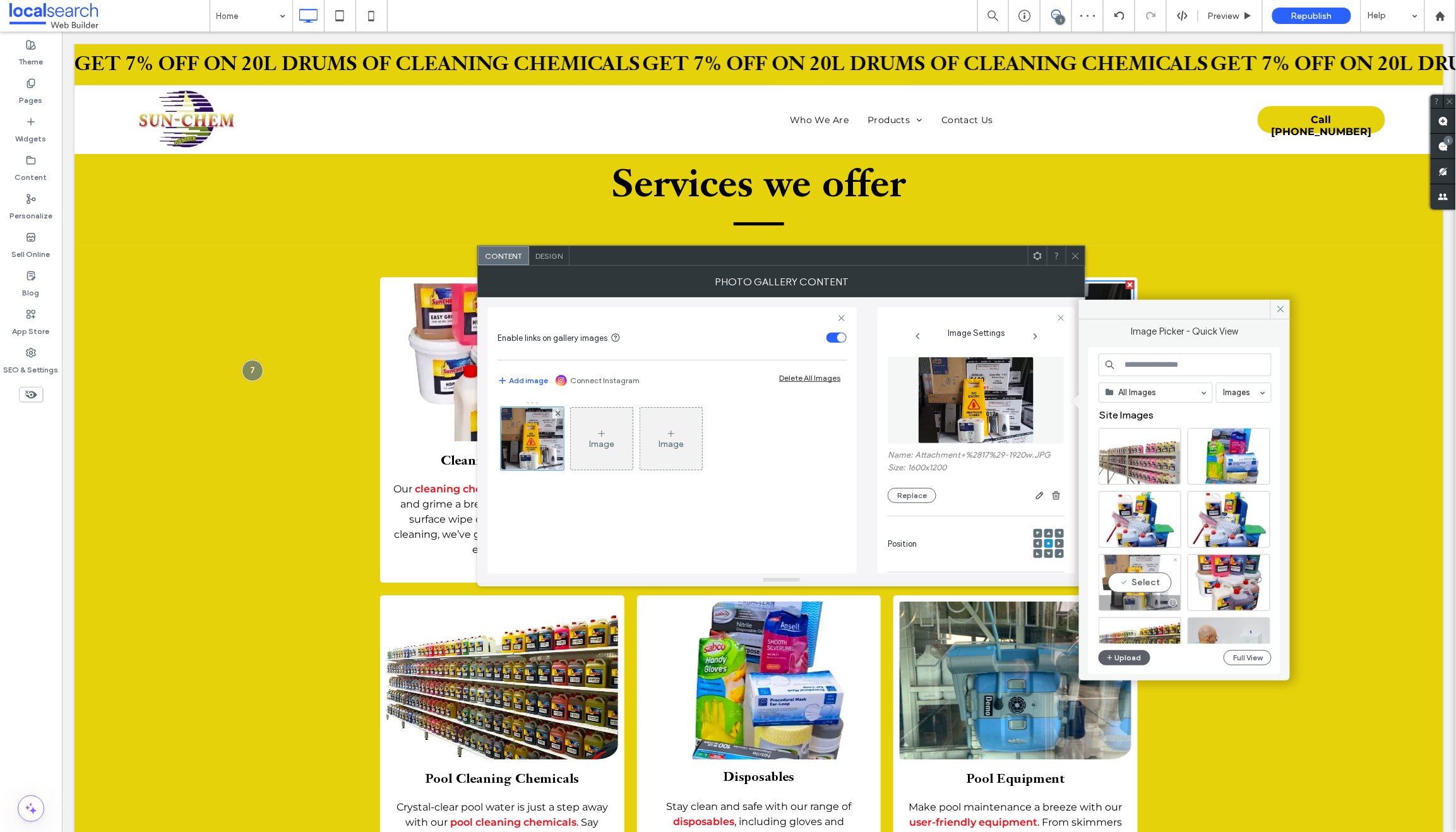
click at [1141, 588] on div "Select" at bounding box center [1139, 582] width 82 height 57
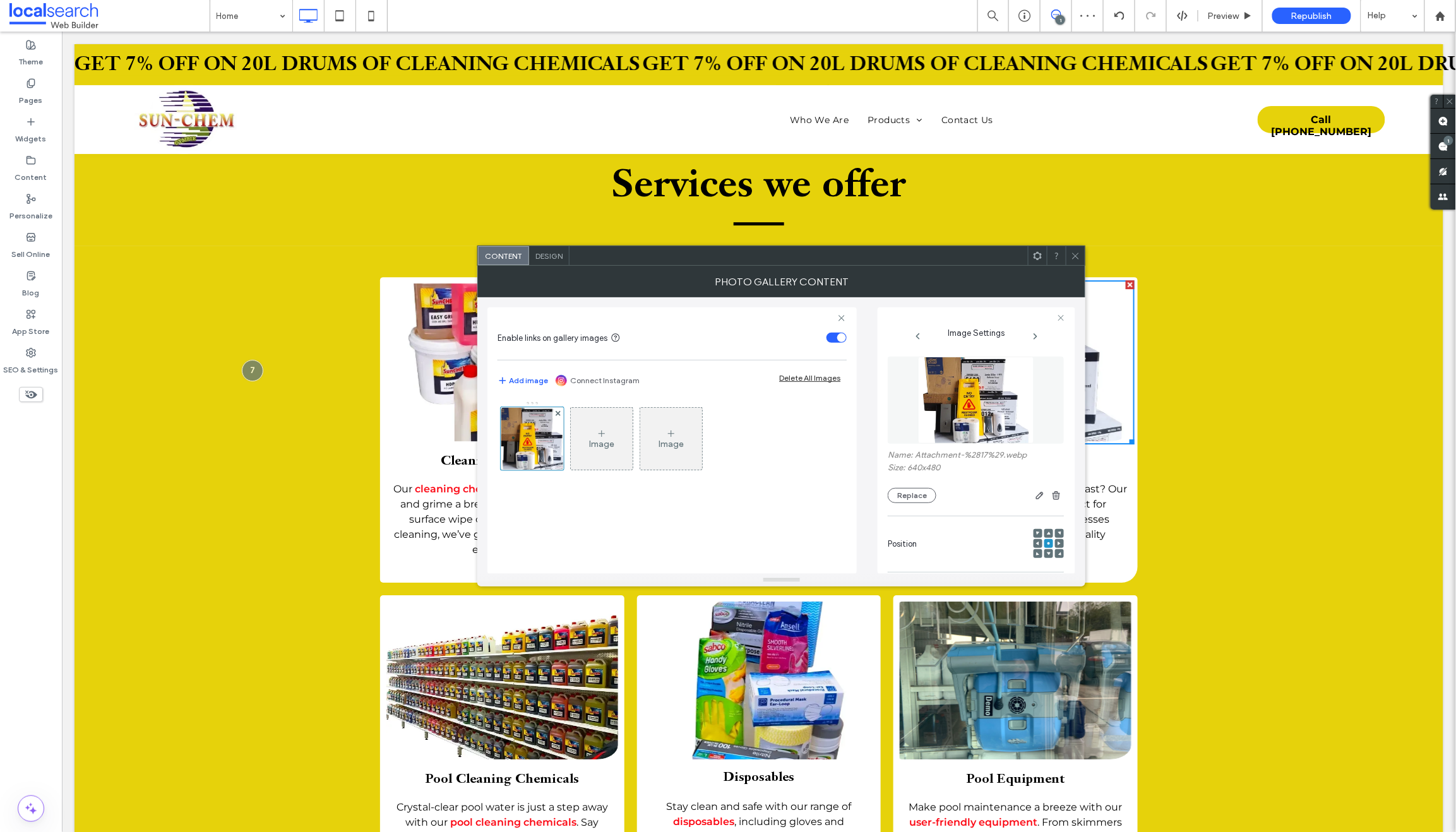
click at [1074, 254] on icon at bounding box center [1075, 256] width 10 height 10
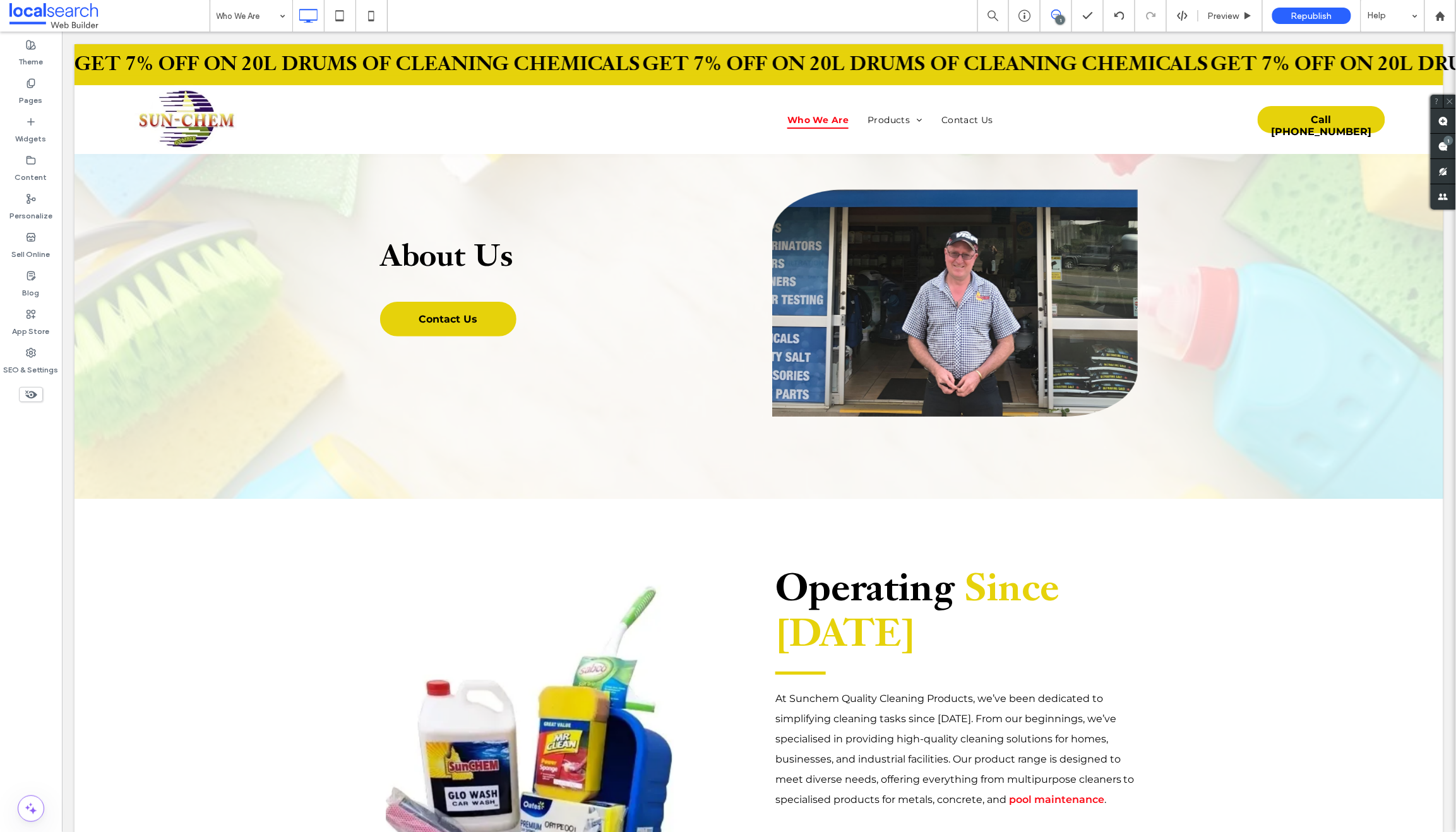
scroll to position [0, 0]
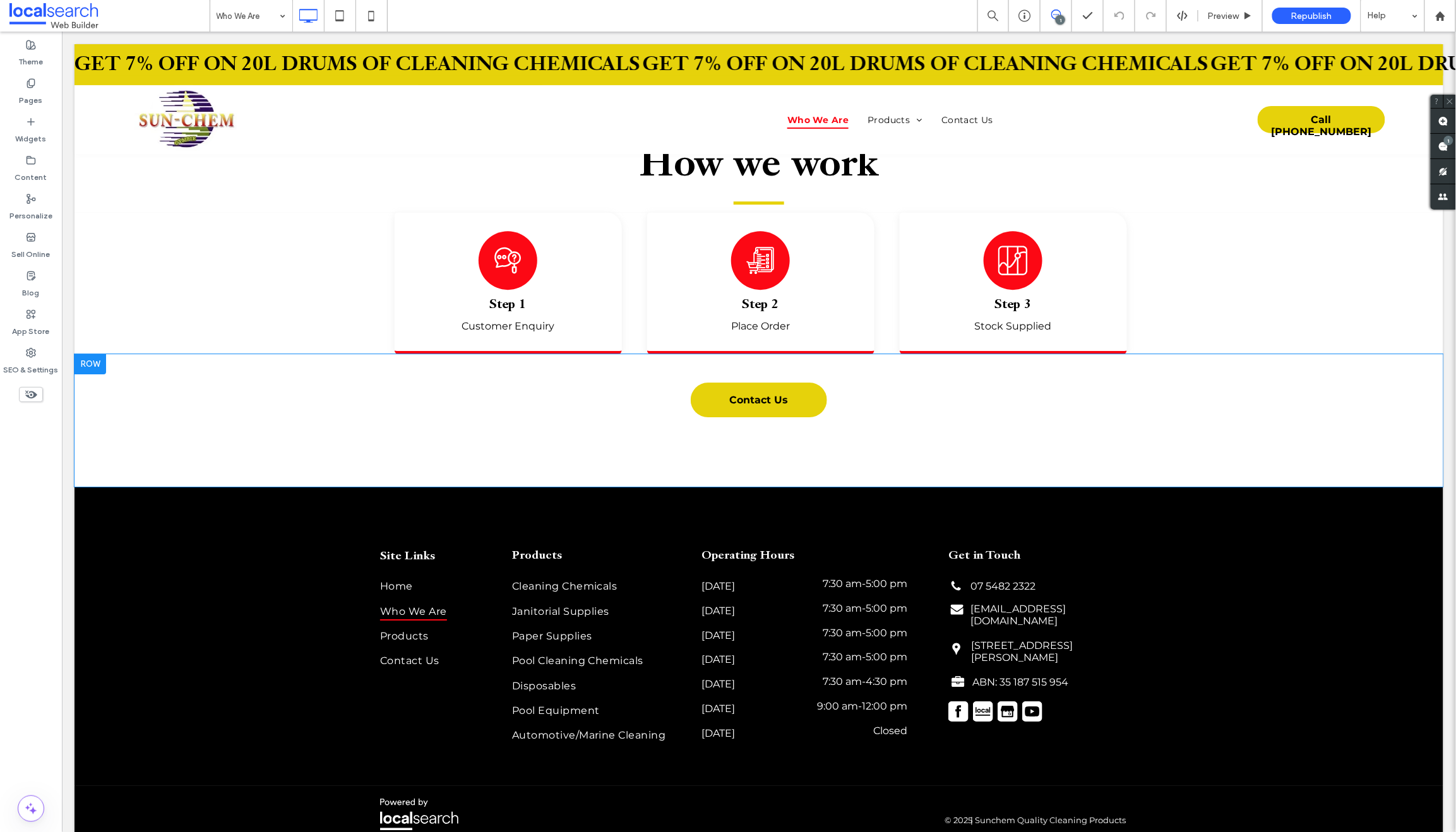
scroll to position [1643, 0]
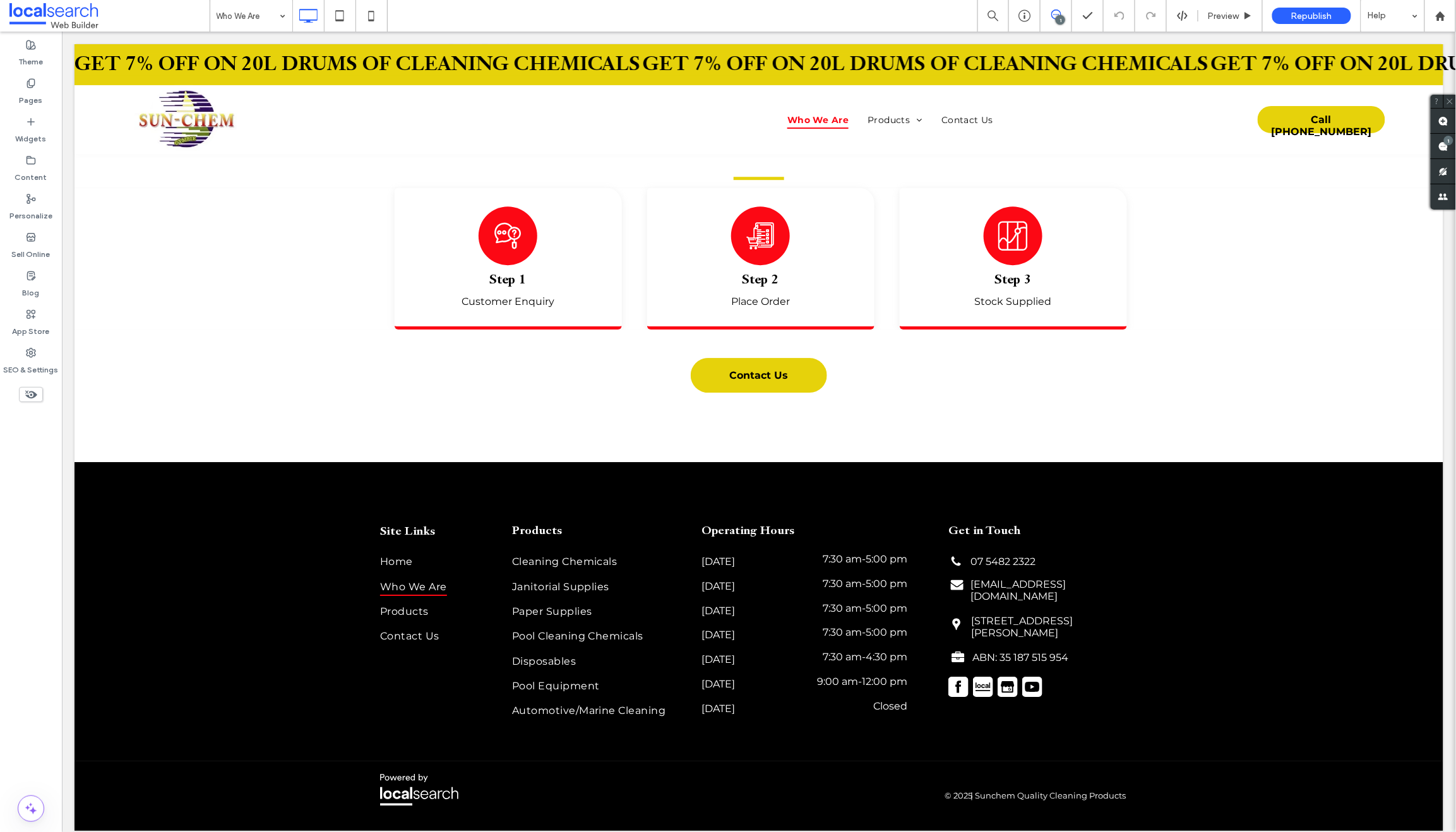
click at [235, 11] on input at bounding box center [248, 15] width 63 height 31
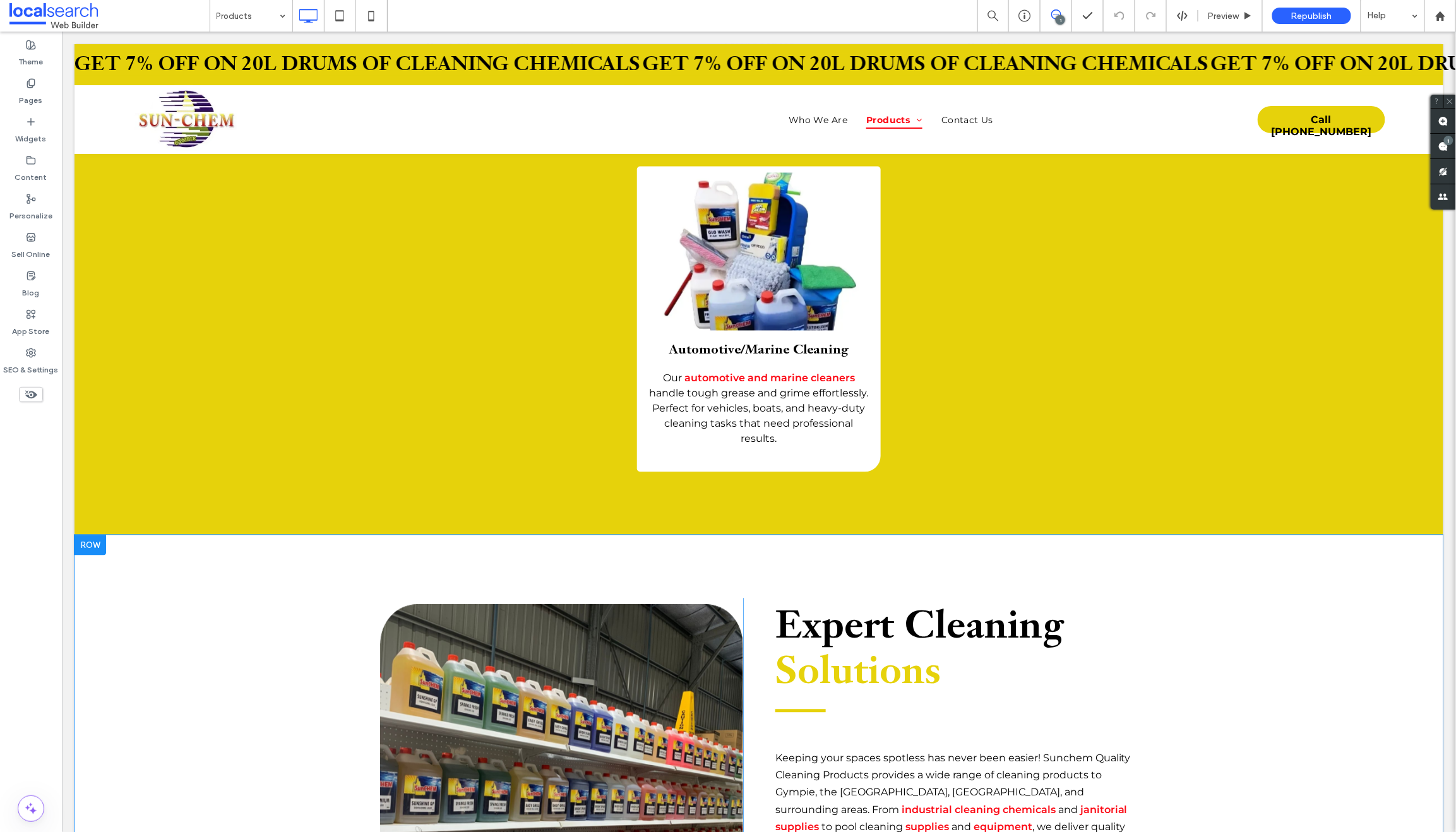
scroll to position [1445, 0]
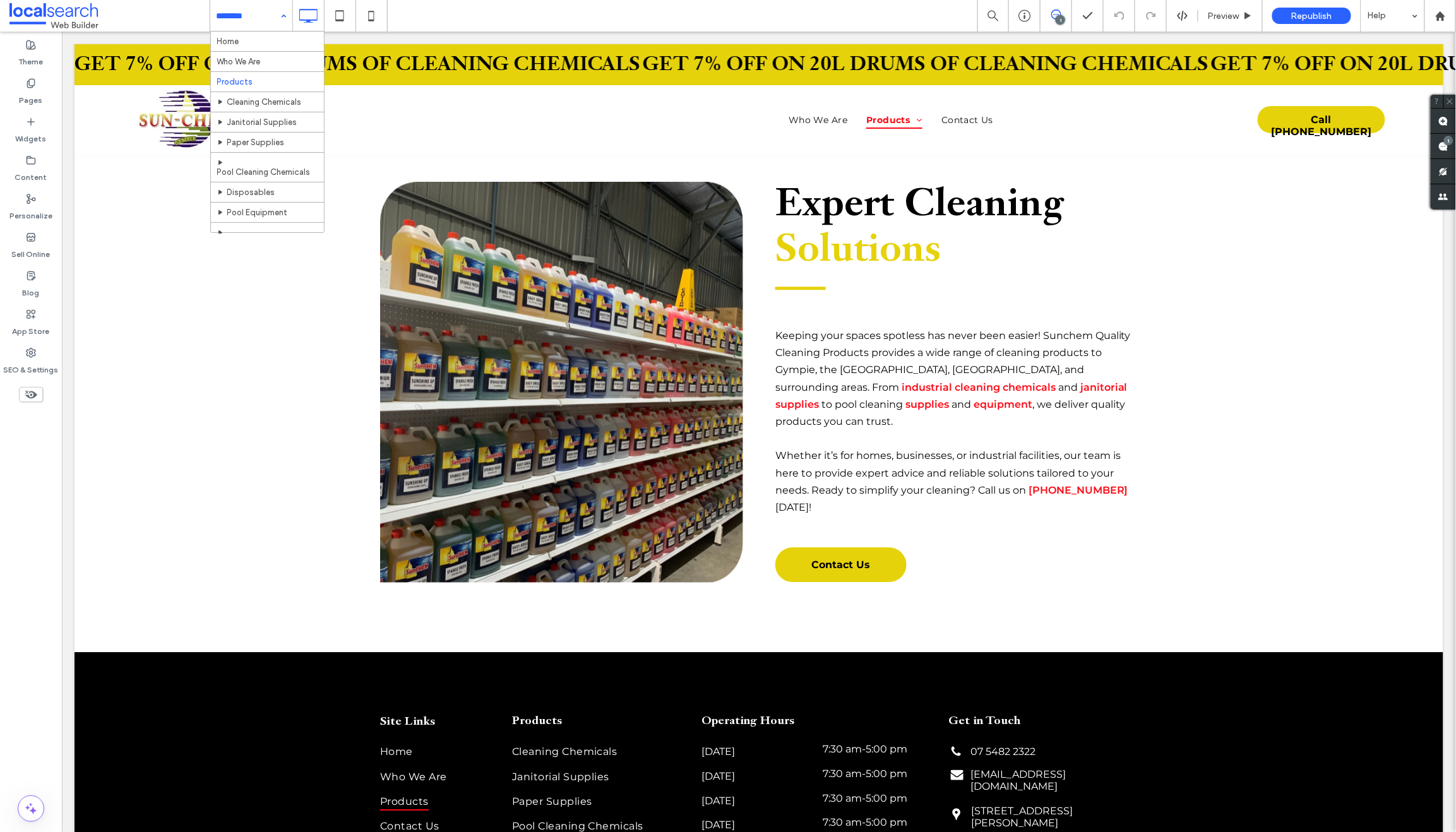
click at [229, 2] on input at bounding box center [248, 15] width 63 height 31
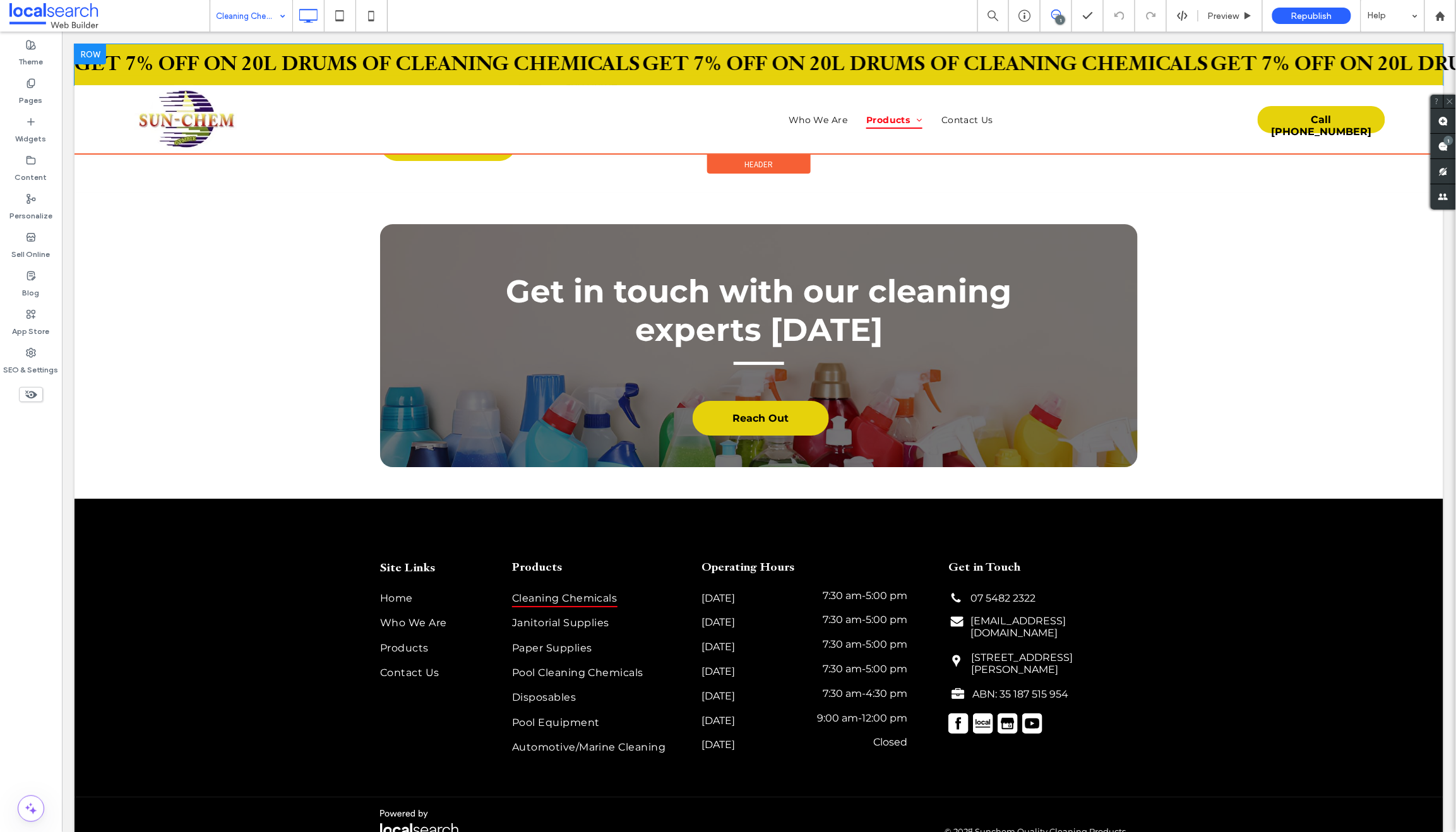
scroll to position [1732, 0]
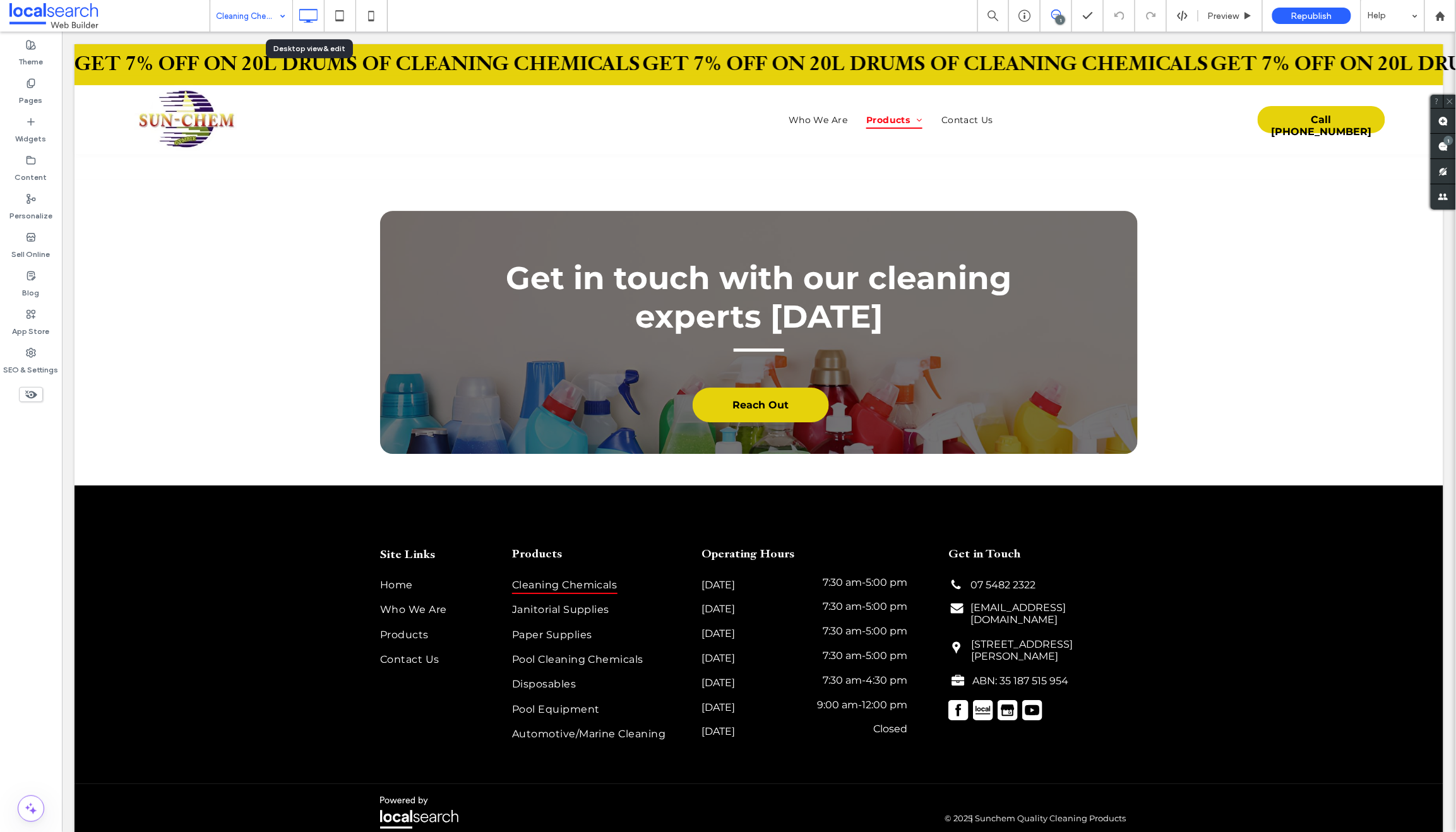
click at [290, 6] on div "Cleaning Chemicals" at bounding box center [251, 15] width 82 height 31
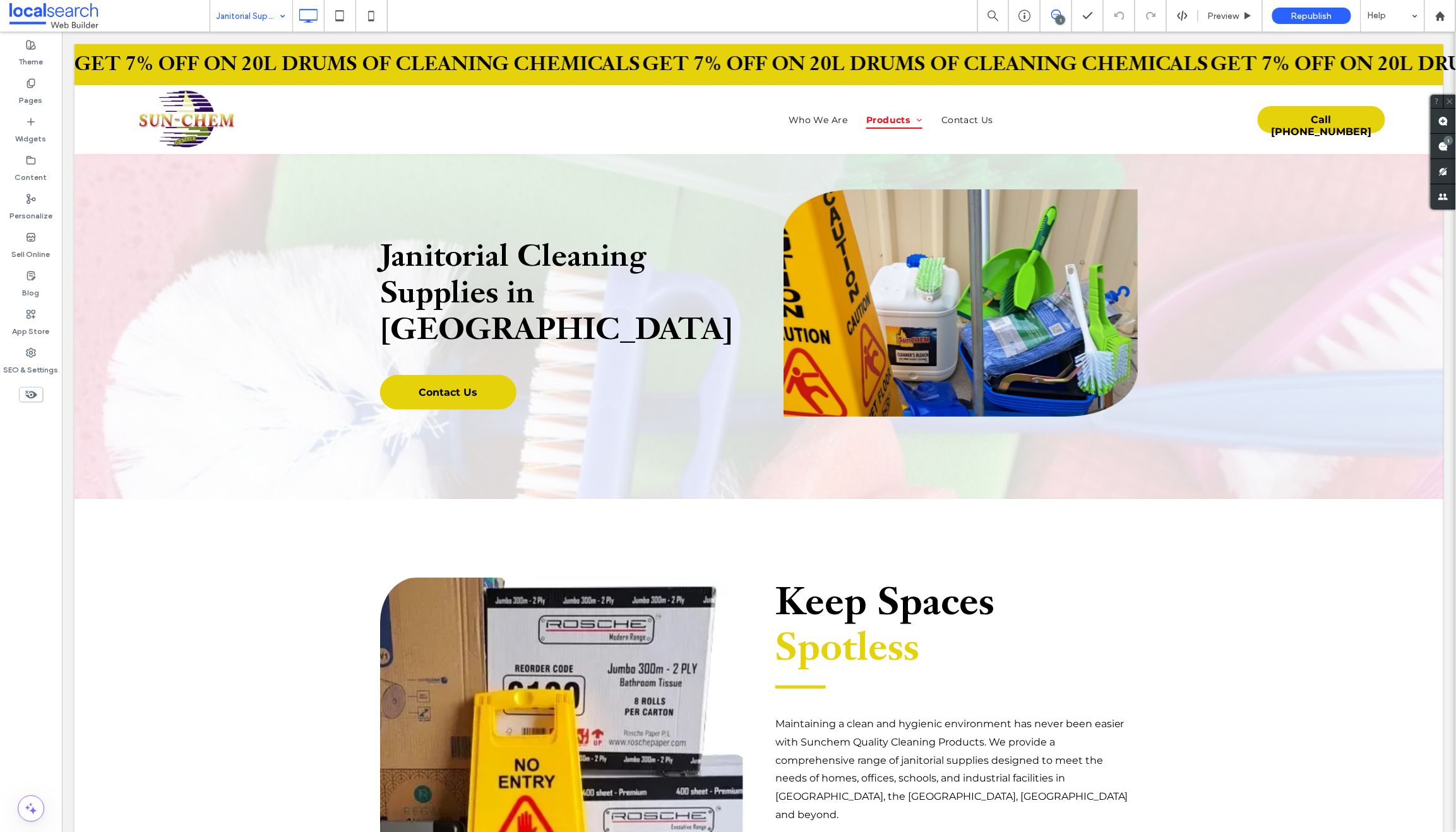
scroll to position [0, 0]
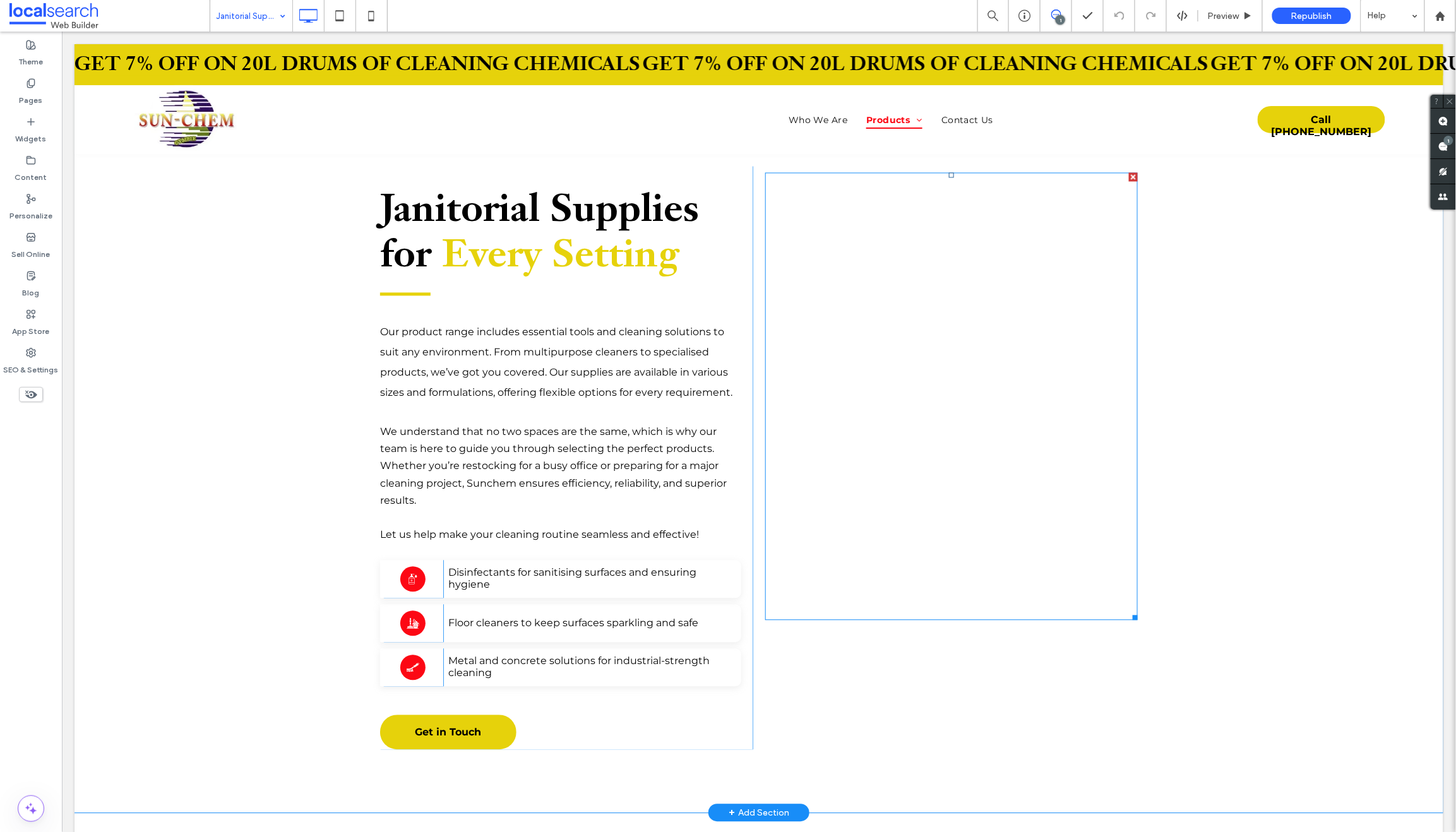
scroll to position [991, 0]
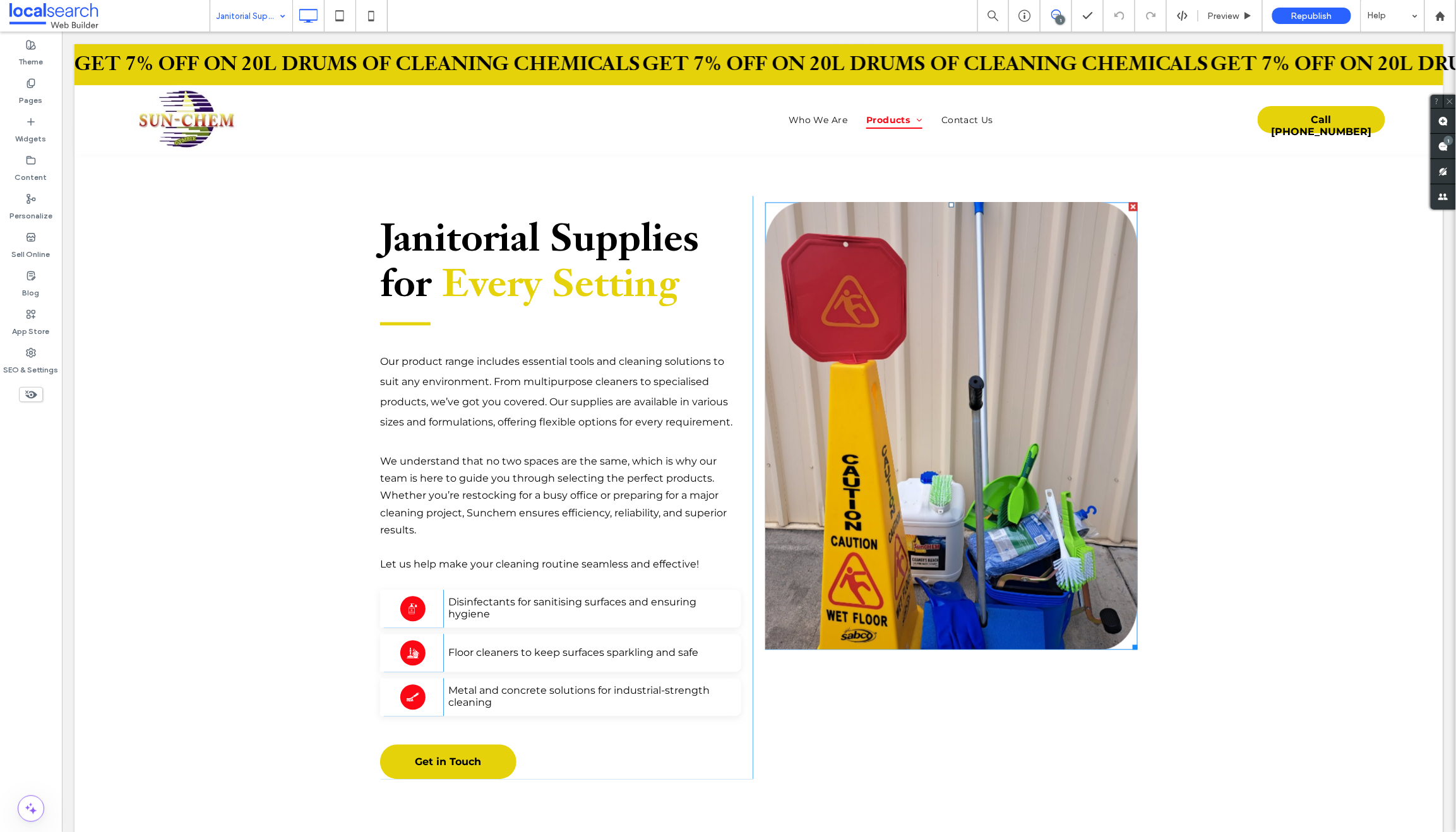
click at [877, 380] on link at bounding box center [950, 426] width 394 height 475
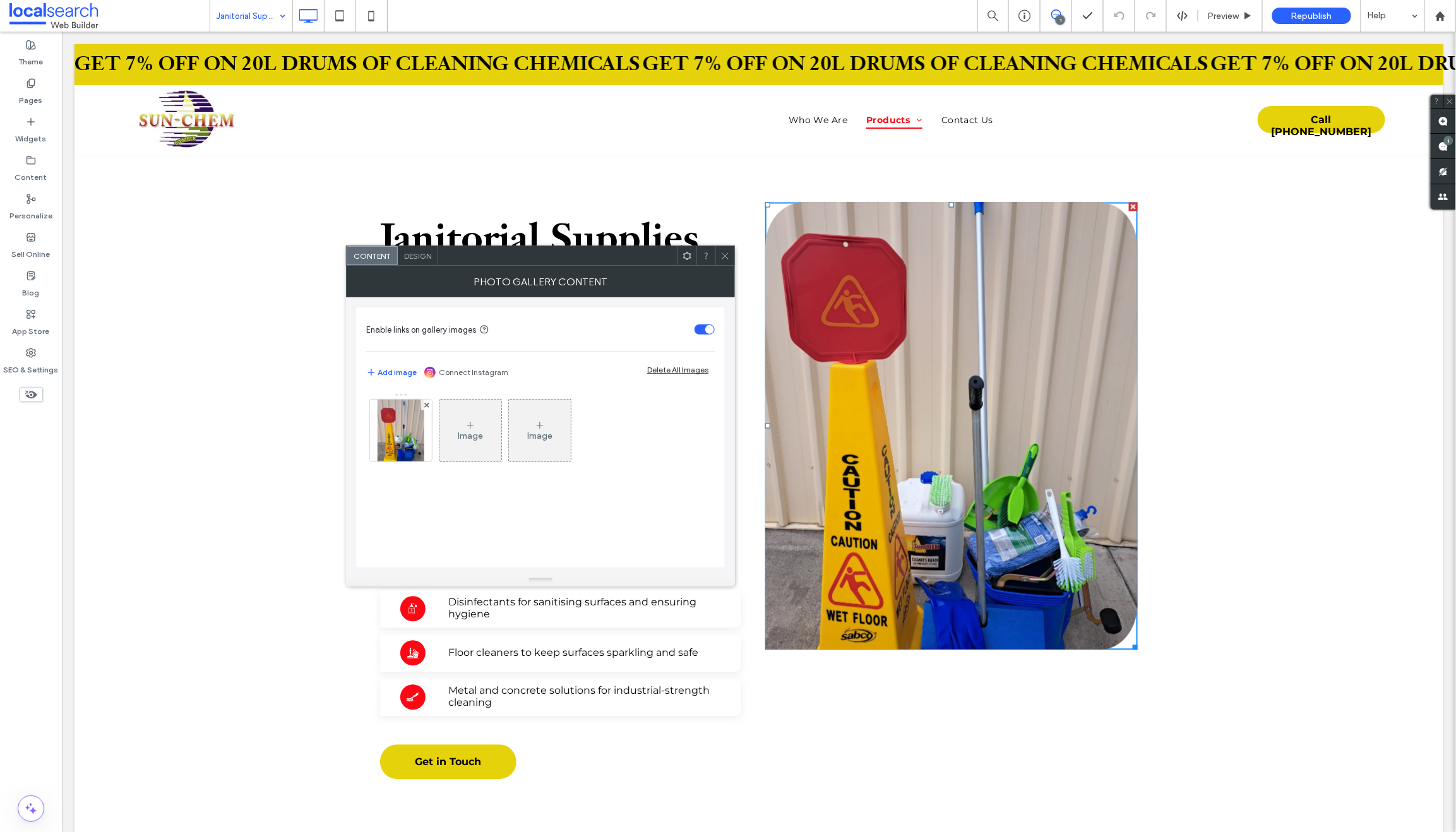
click at [877, 380] on link at bounding box center [950, 426] width 394 height 475
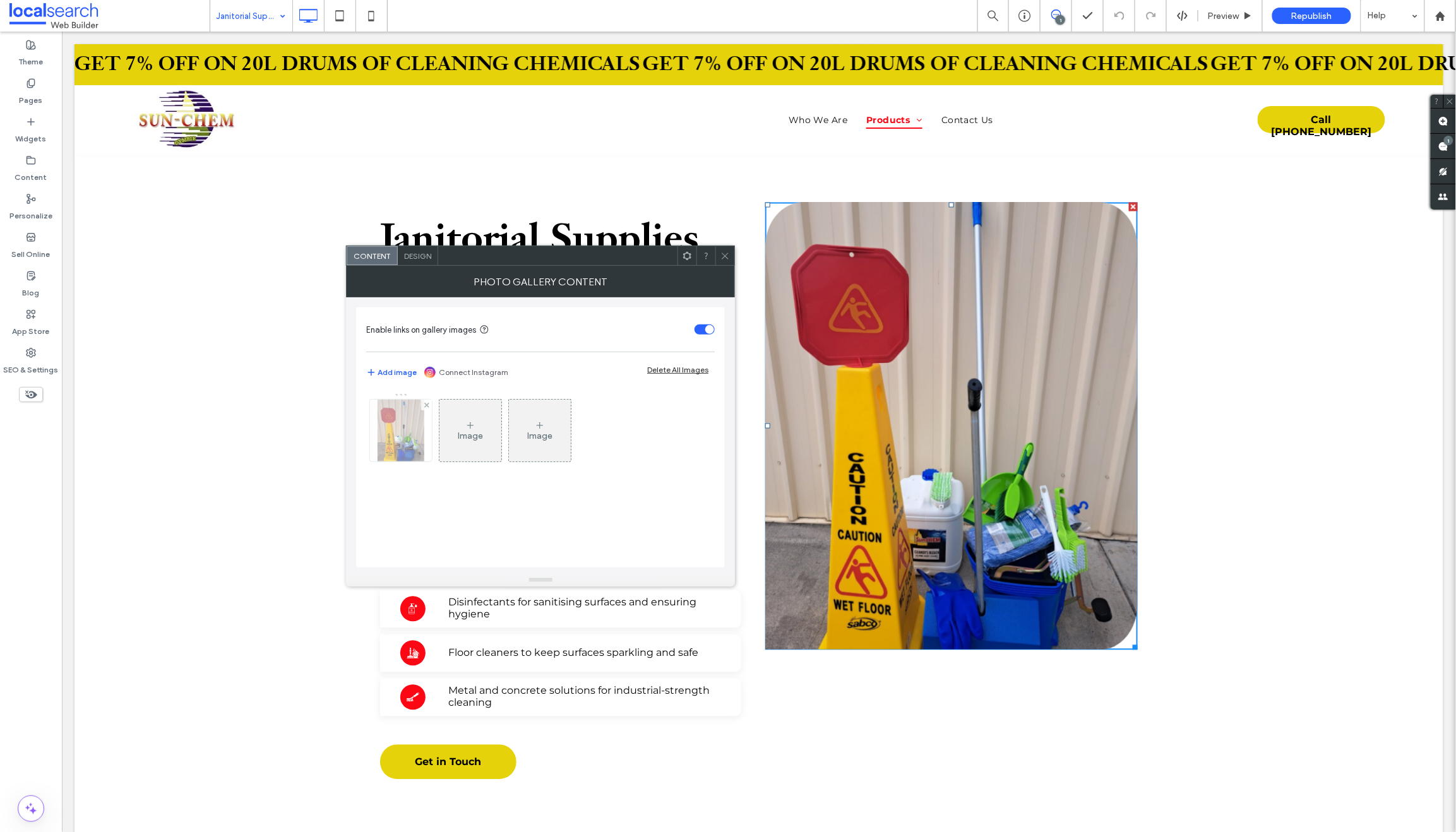
click at [393, 432] on img at bounding box center [401, 430] width 46 height 62
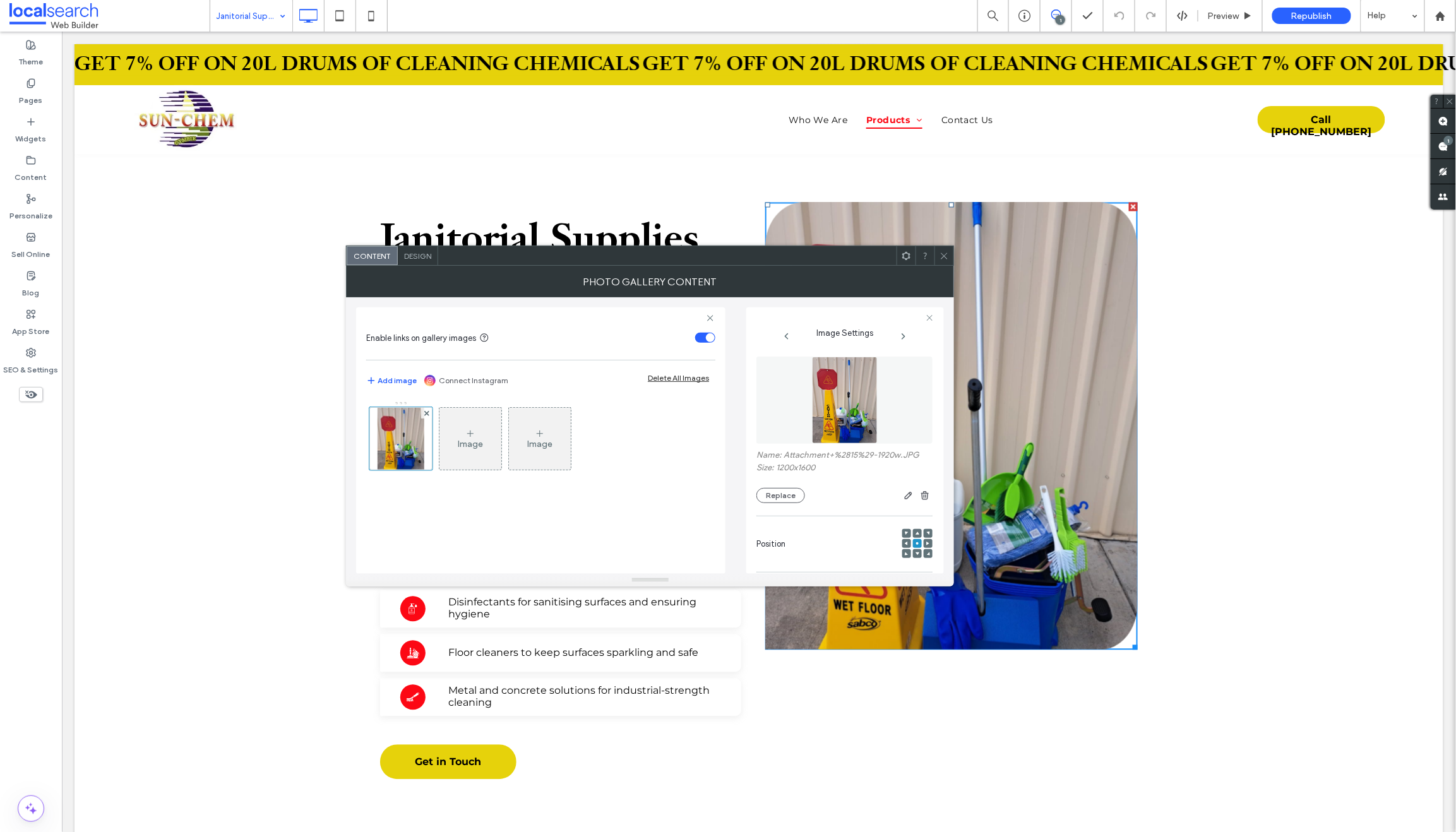
drag, startPoint x: 943, startPoint y: 251, endPoint x: 1043, endPoint y: 284, distance: 105.3
click at [943, 251] on icon at bounding box center [944, 256] width 10 height 10
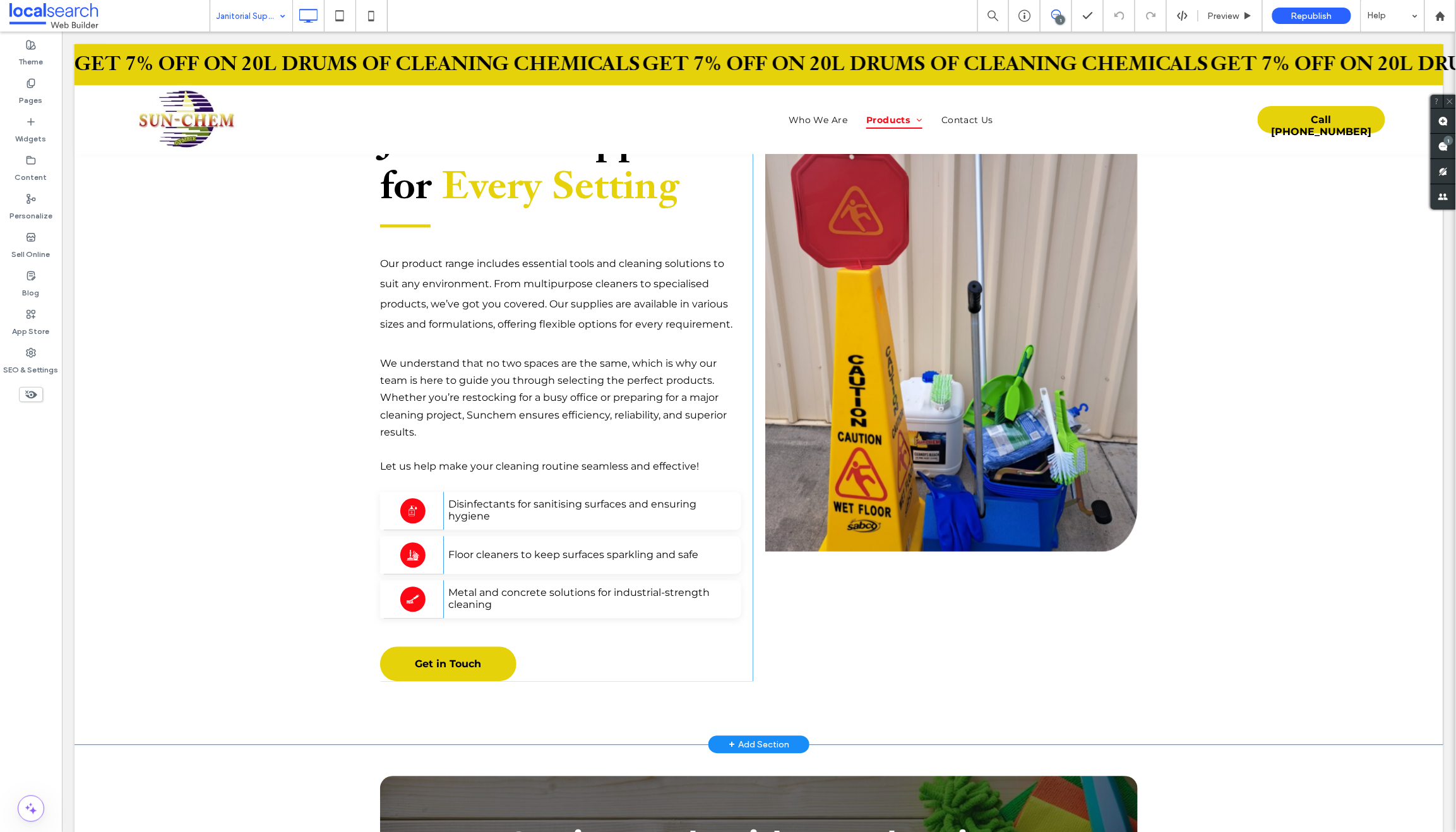
scroll to position [903, 0]
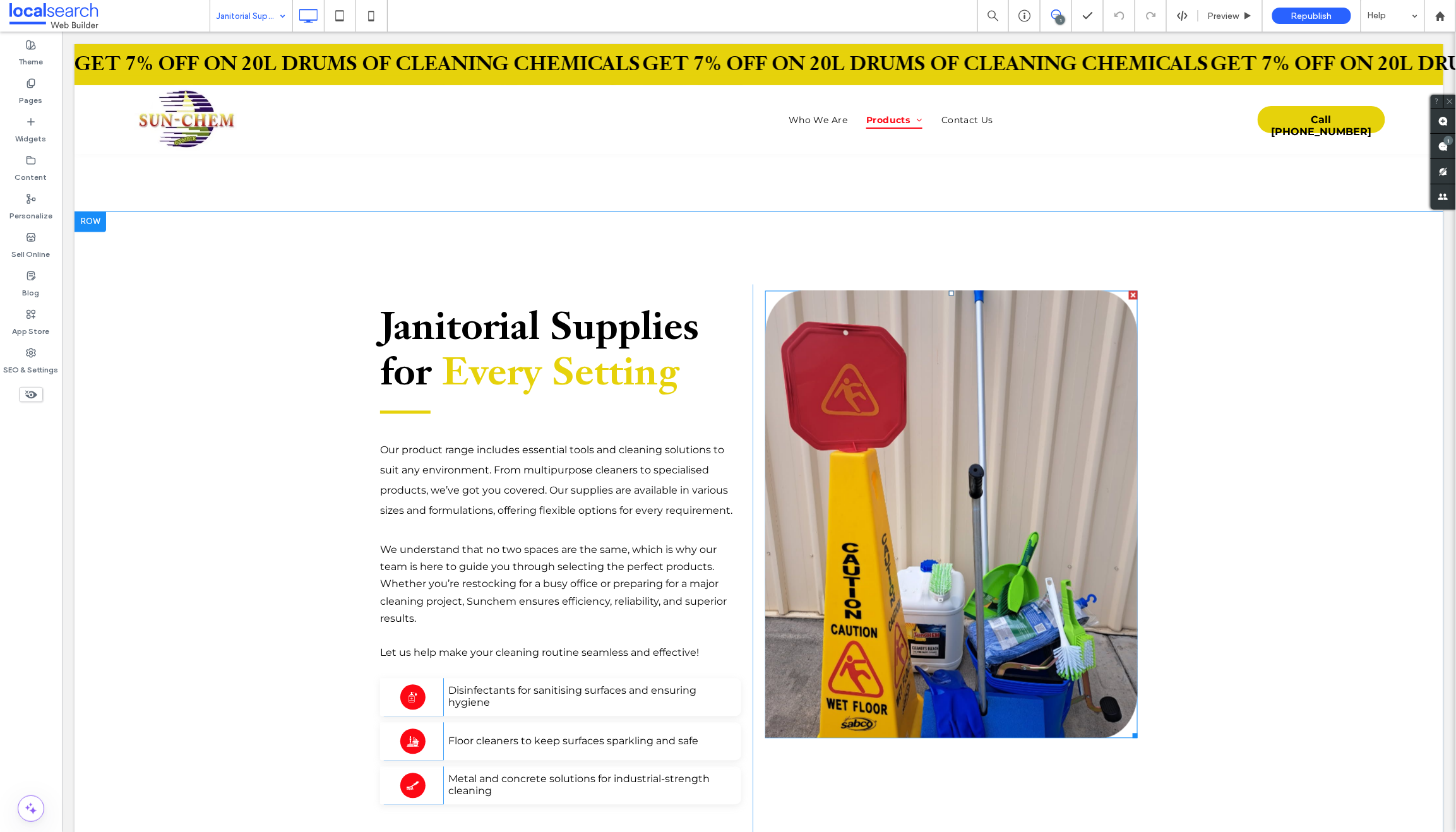
click at [879, 360] on link at bounding box center [950, 515] width 394 height 475
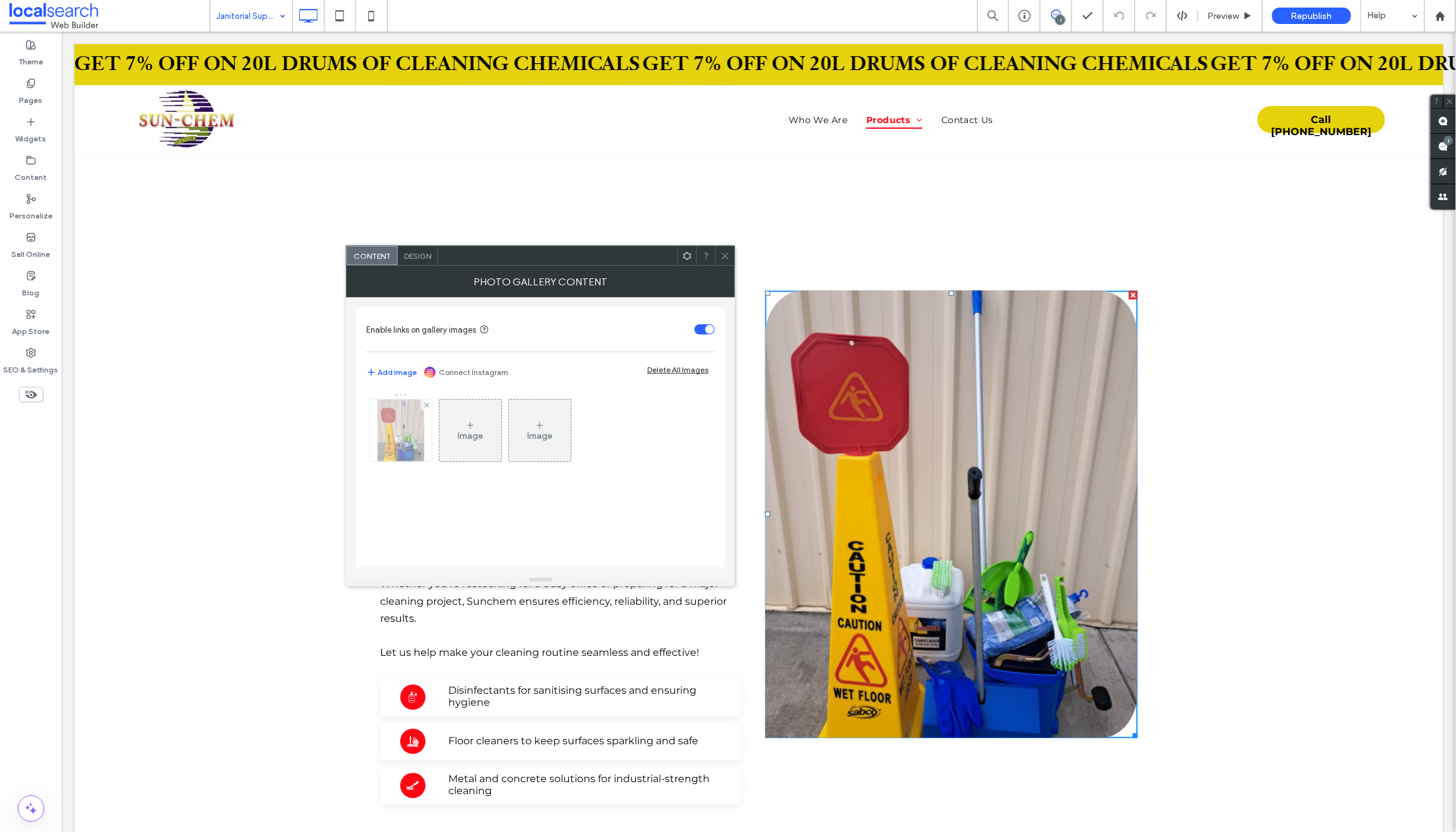
click at [385, 416] on img at bounding box center [401, 430] width 46 height 62
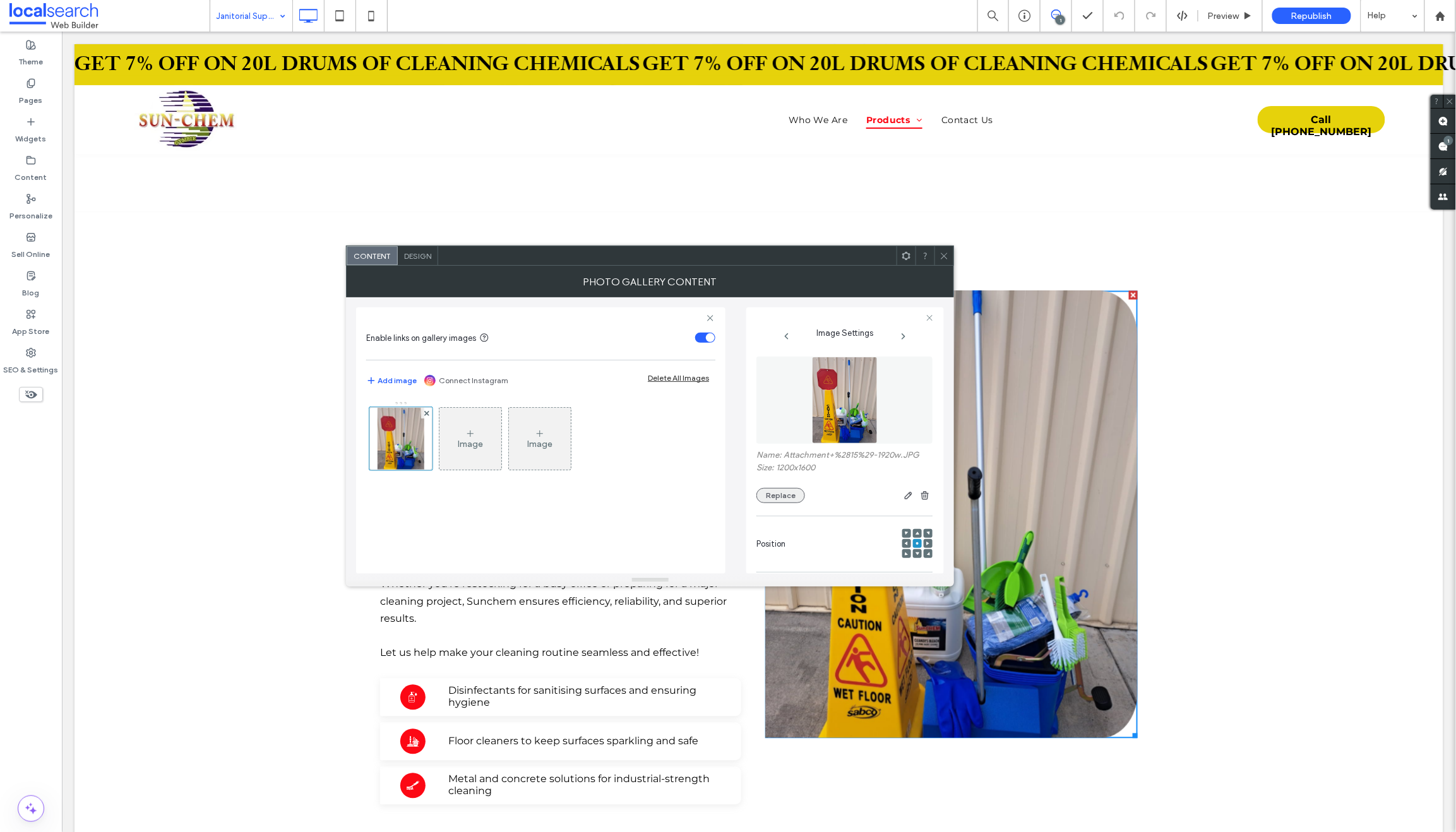
click at [772, 495] on button "Replace" at bounding box center [780, 495] width 49 height 15
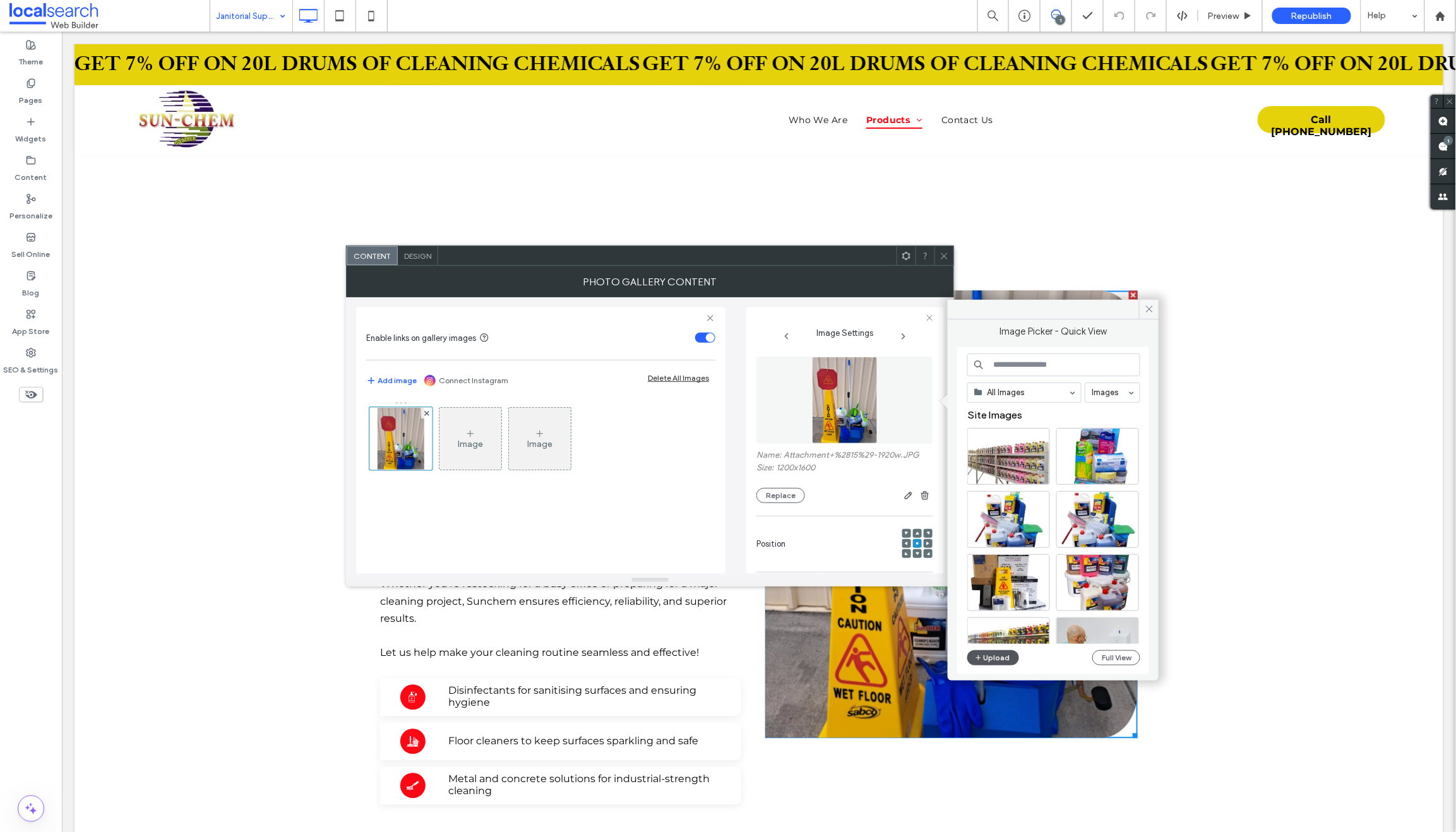
click at [995, 655] on button "Upload" at bounding box center [993, 657] width 52 height 15
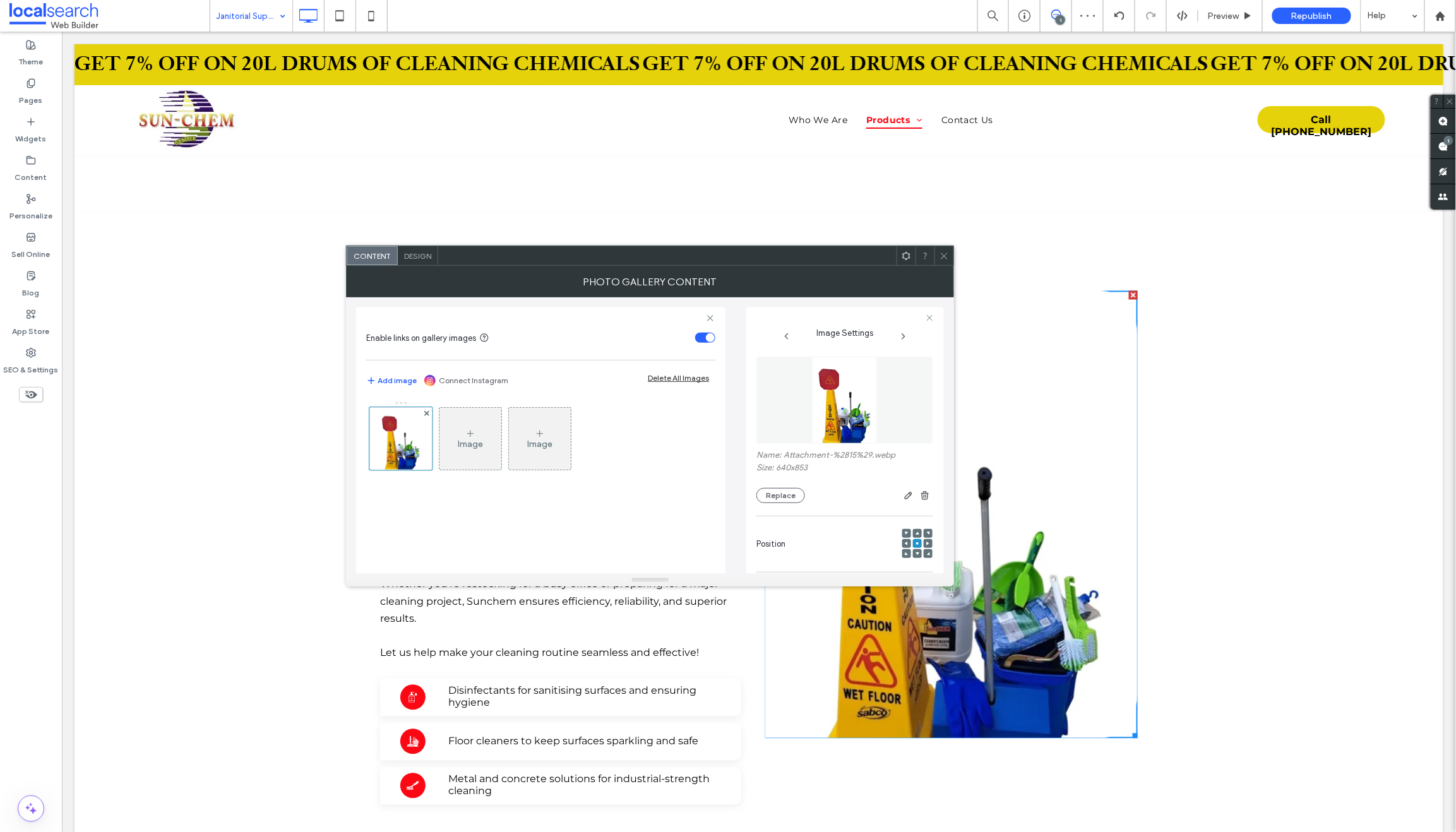
click at [915, 553] on icon at bounding box center [917, 553] width 4 height 4
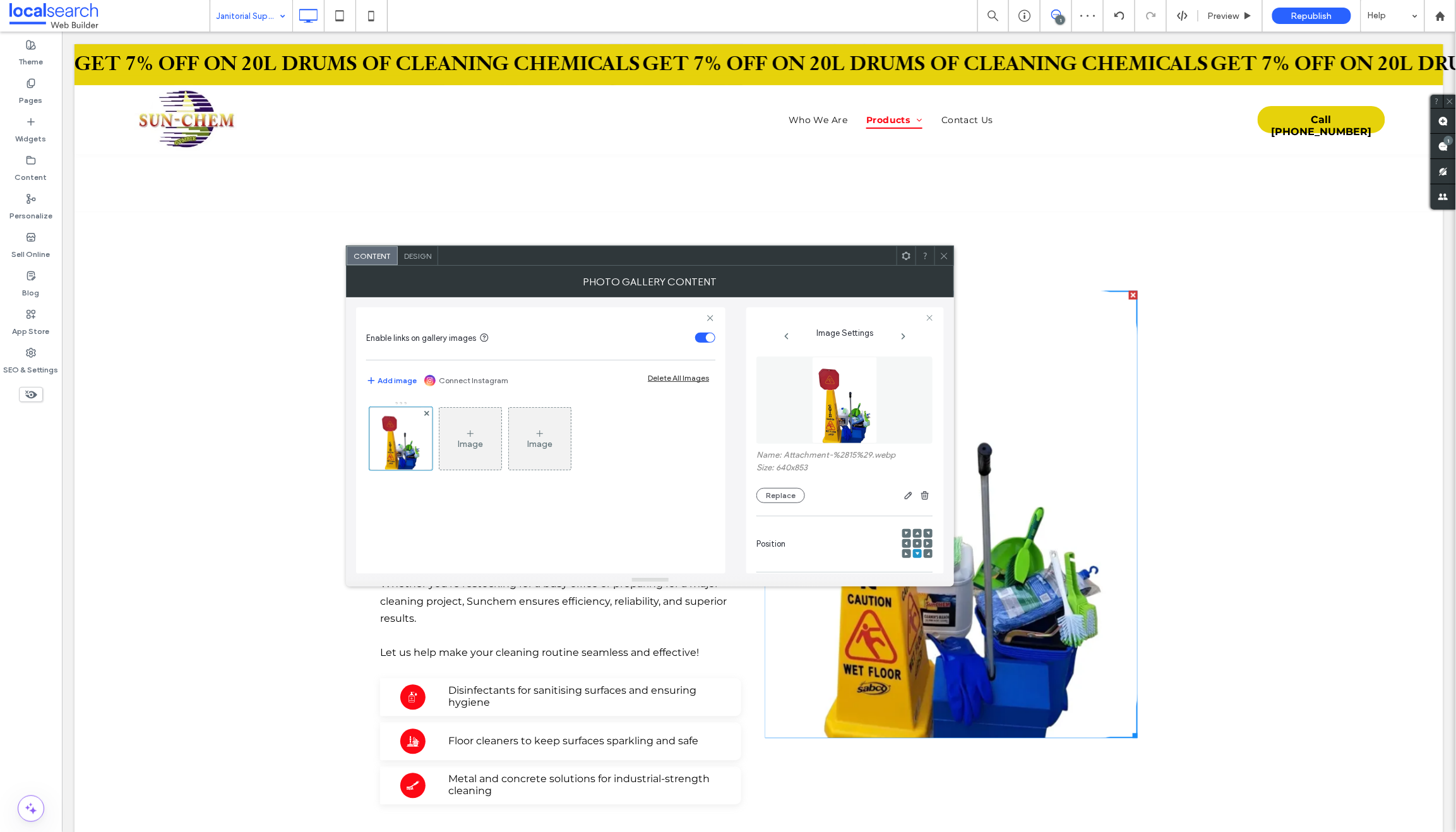
click at [945, 254] on icon at bounding box center [944, 256] width 10 height 10
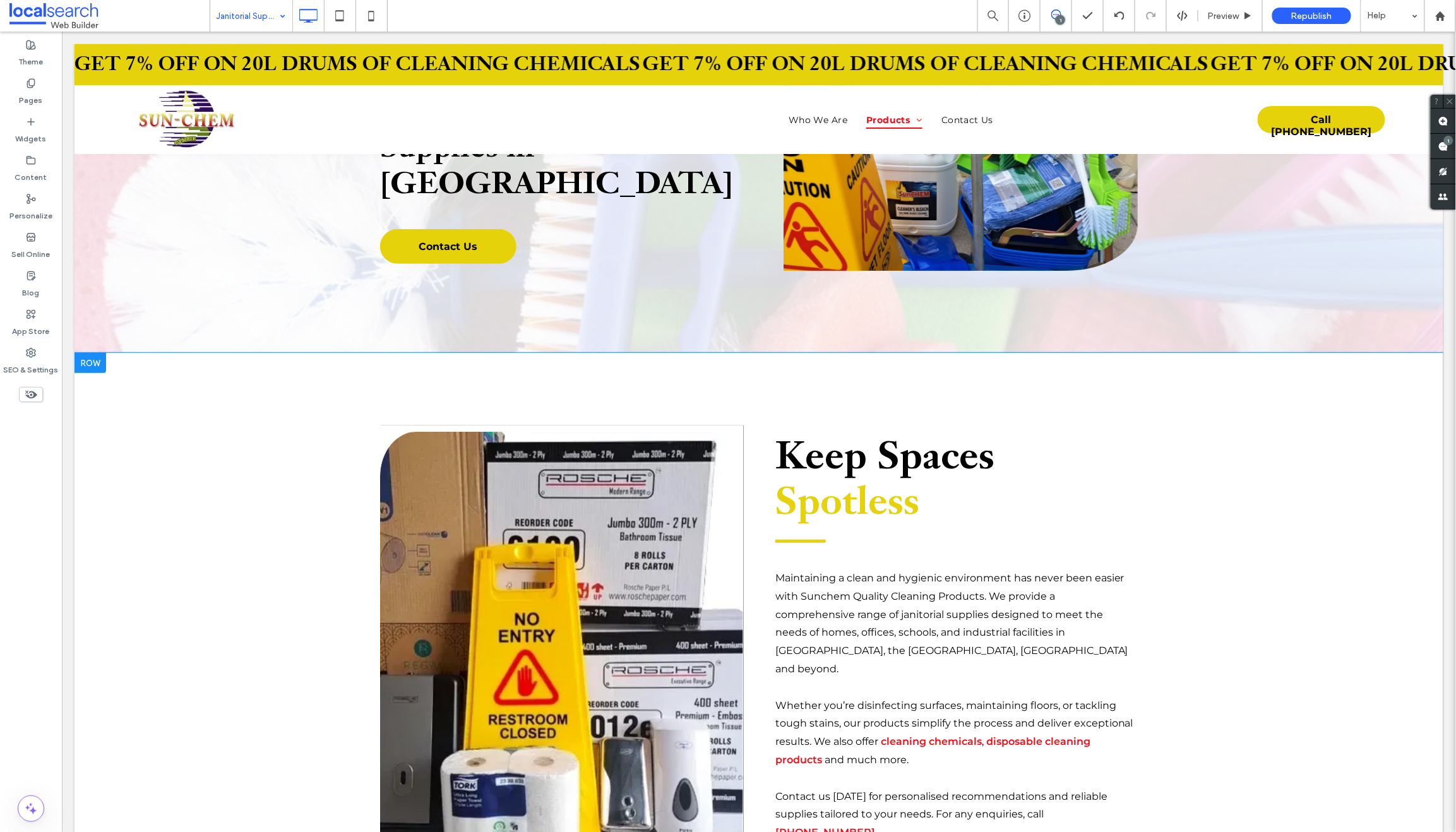
scroll to position [0, 0]
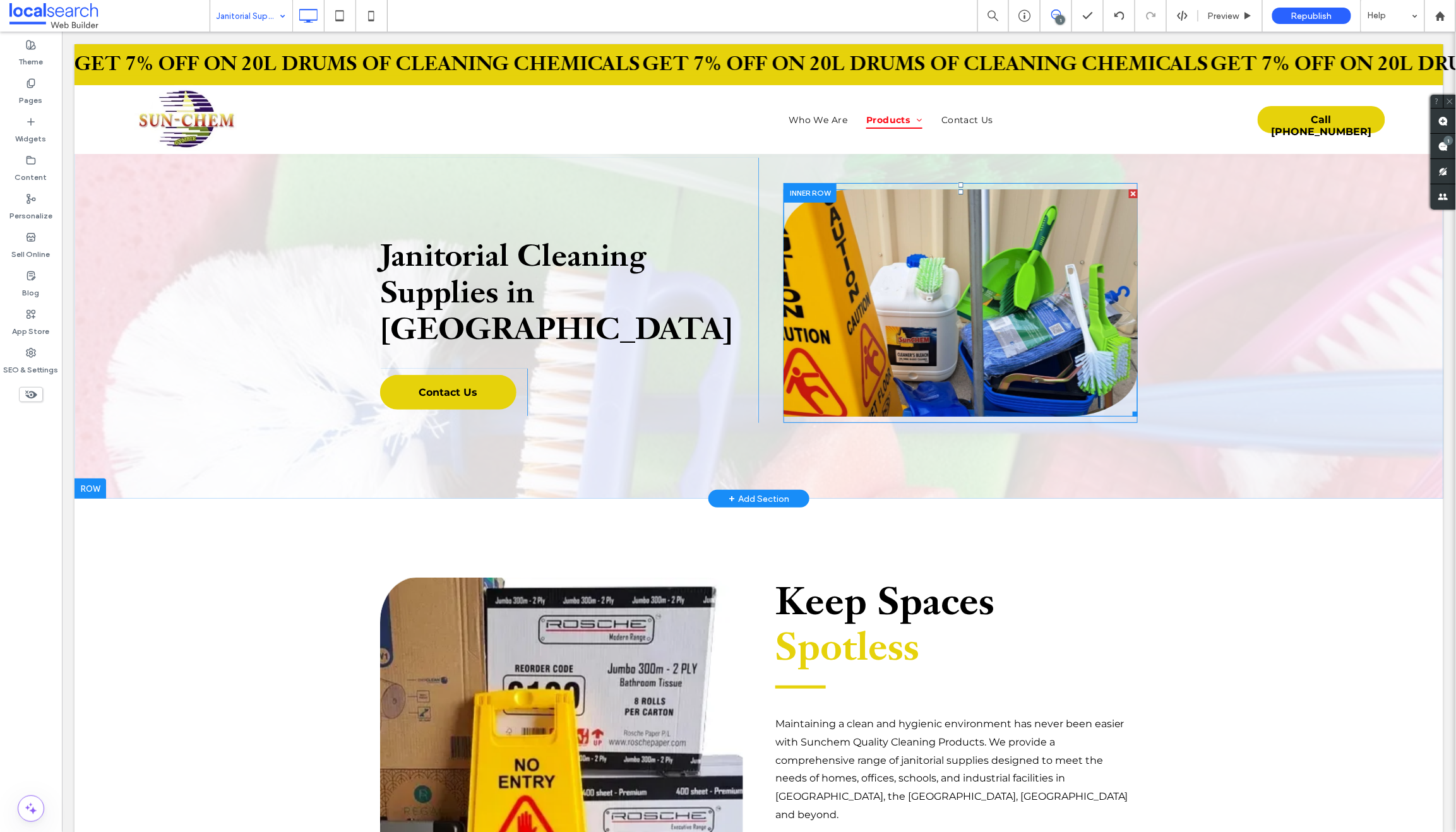
click at [897, 316] on link at bounding box center [959, 302] width 354 height 227
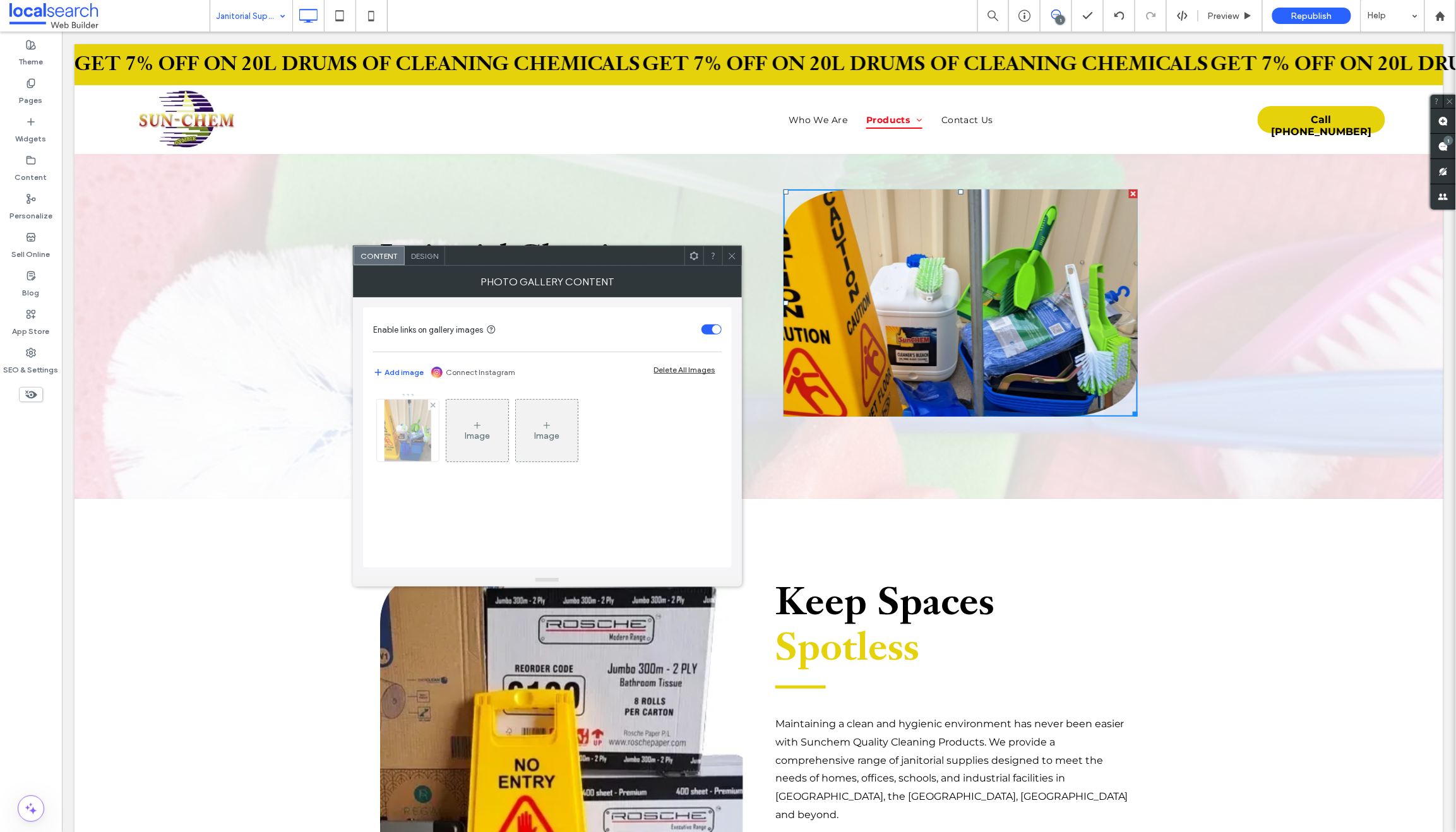
click at [416, 435] on img at bounding box center [408, 430] width 46 height 62
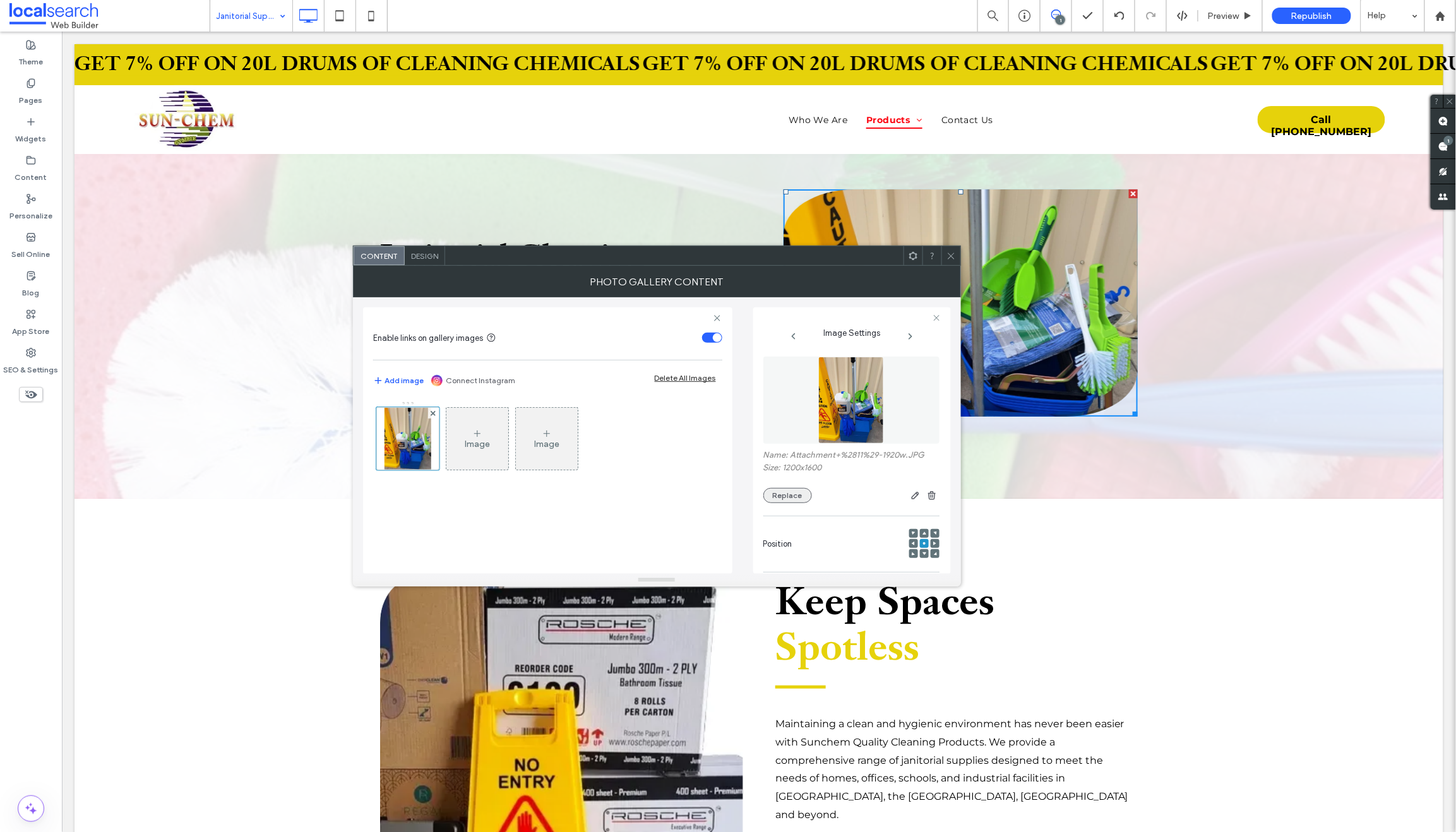
click at [792, 497] on button "Replace" at bounding box center [788, 495] width 49 height 15
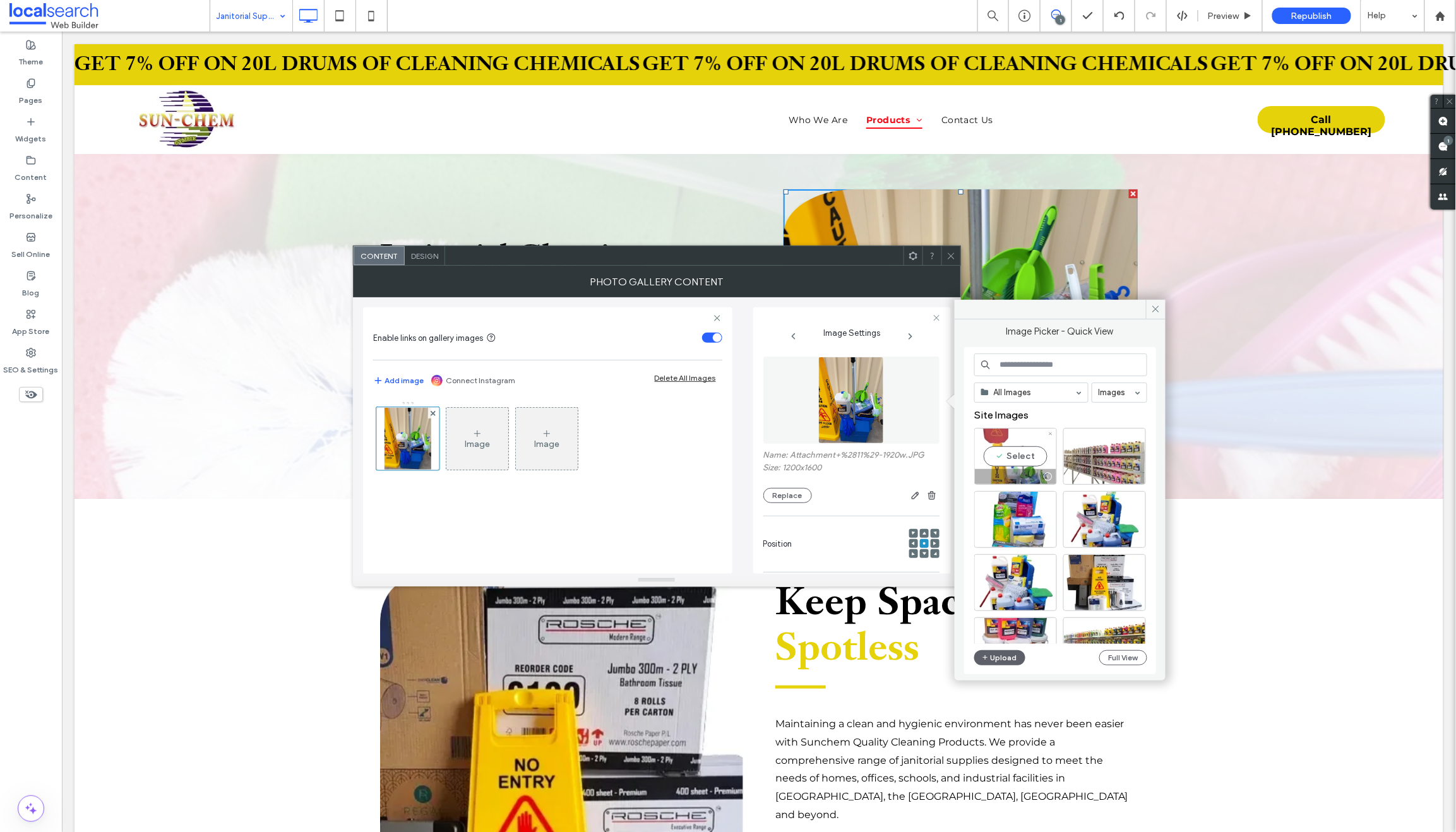
drag, startPoint x: 988, startPoint y: 465, endPoint x: 926, endPoint y: 432, distance: 70.2
click at [988, 465] on div "Select" at bounding box center [1015, 456] width 82 height 57
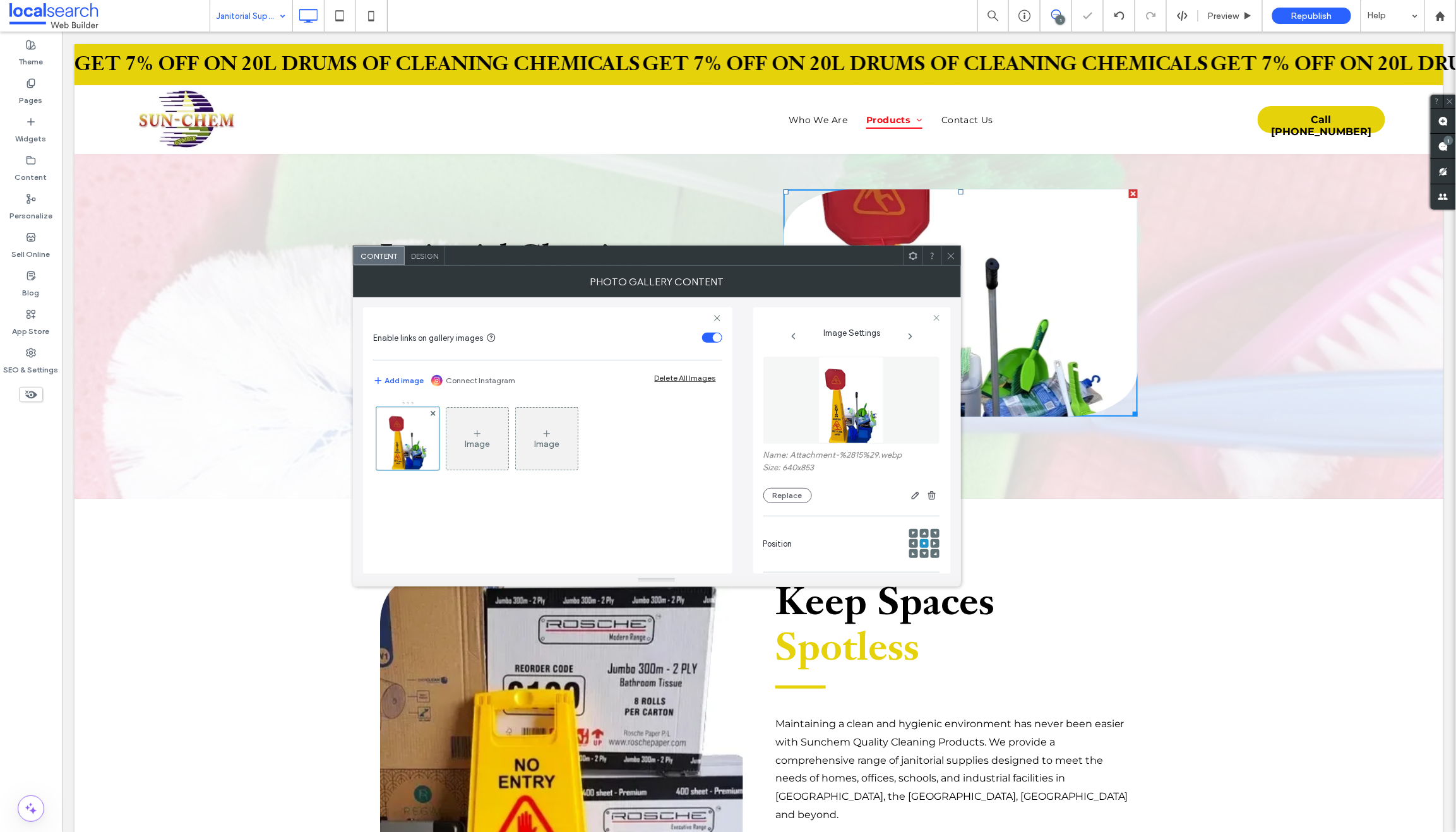
click at [952, 254] on icon at bounding box center [951, 256] width 10 height 10
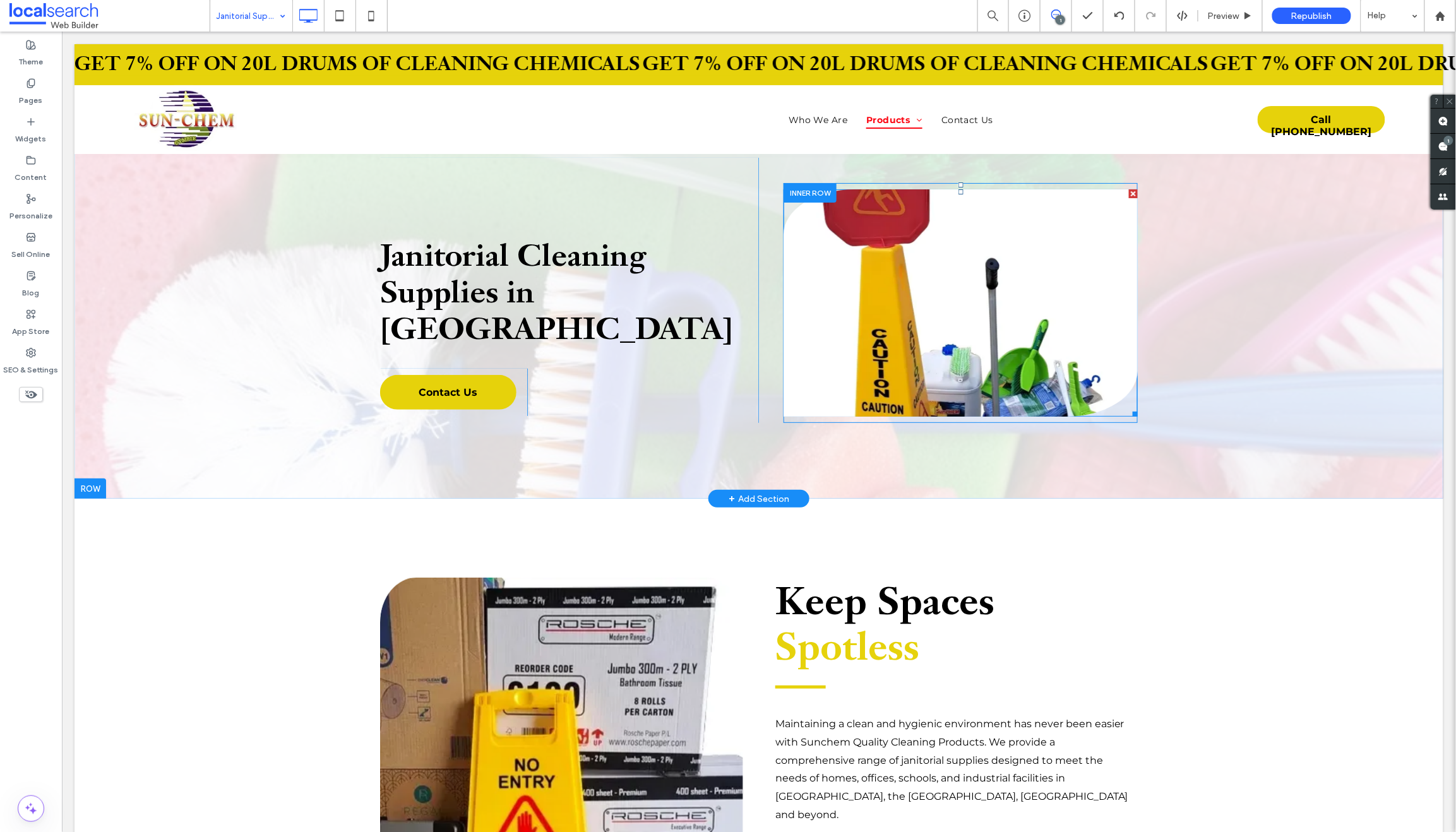
click at [853, 288] on link at bounding box center [959, 302] width 354 height 227
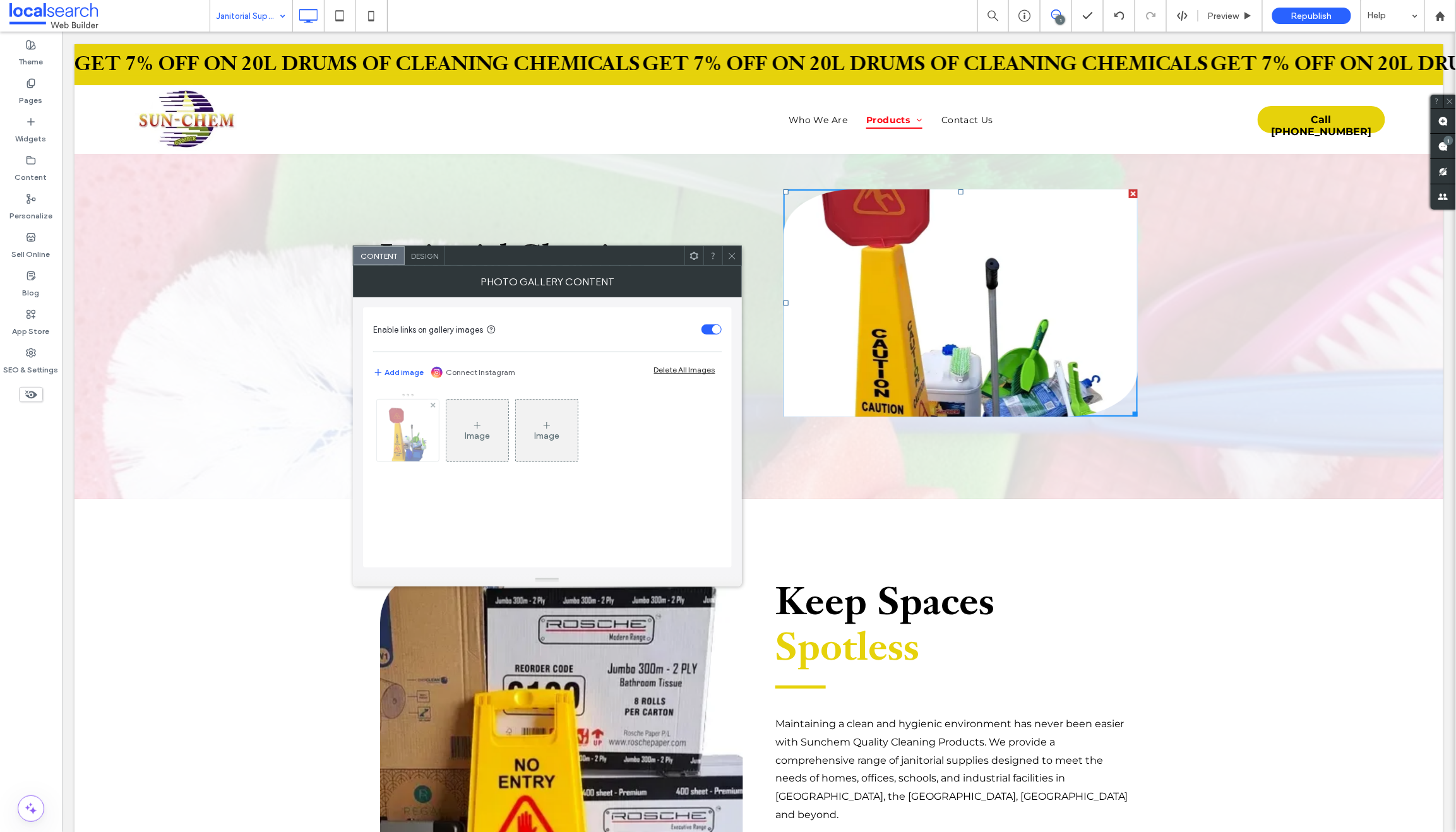
click at [401, 429] on img at bounding box center [408, 430] width 46 height 62
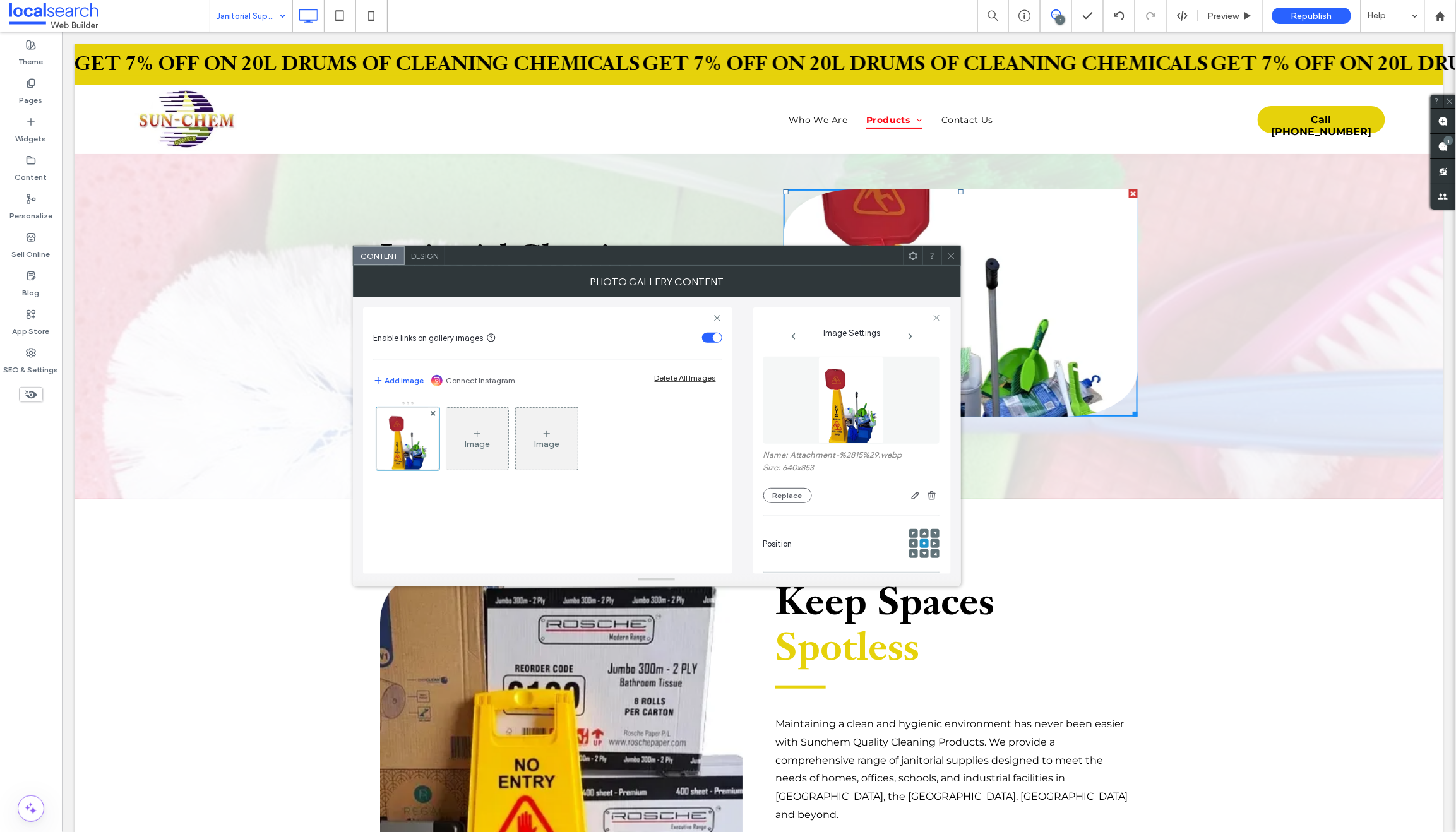
click at [922, 531] on span at bounding box center [923, 533] width 4 height 9
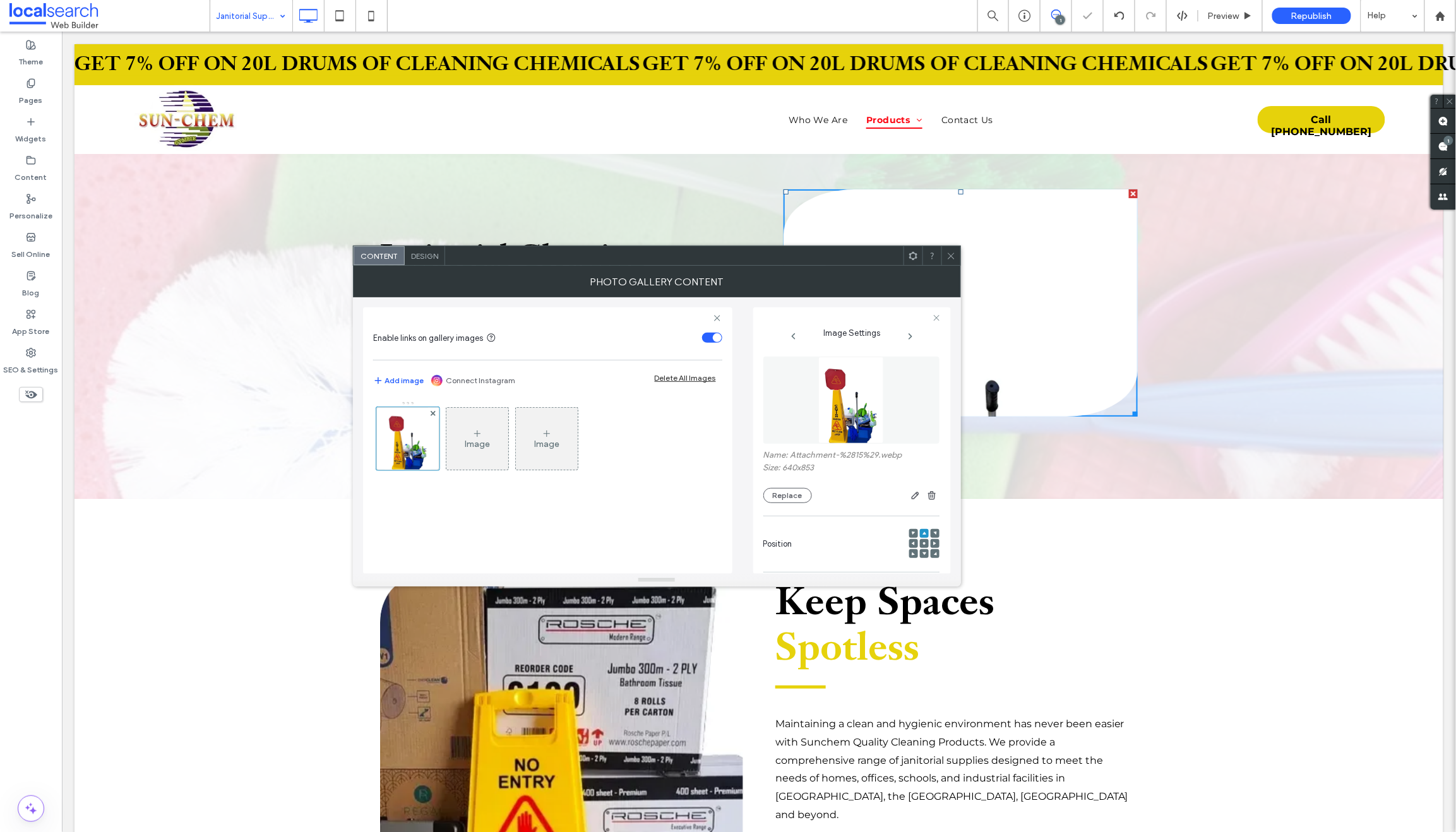
click at [922, 556] on span at bounding box center [923, 553] width 4 height 9
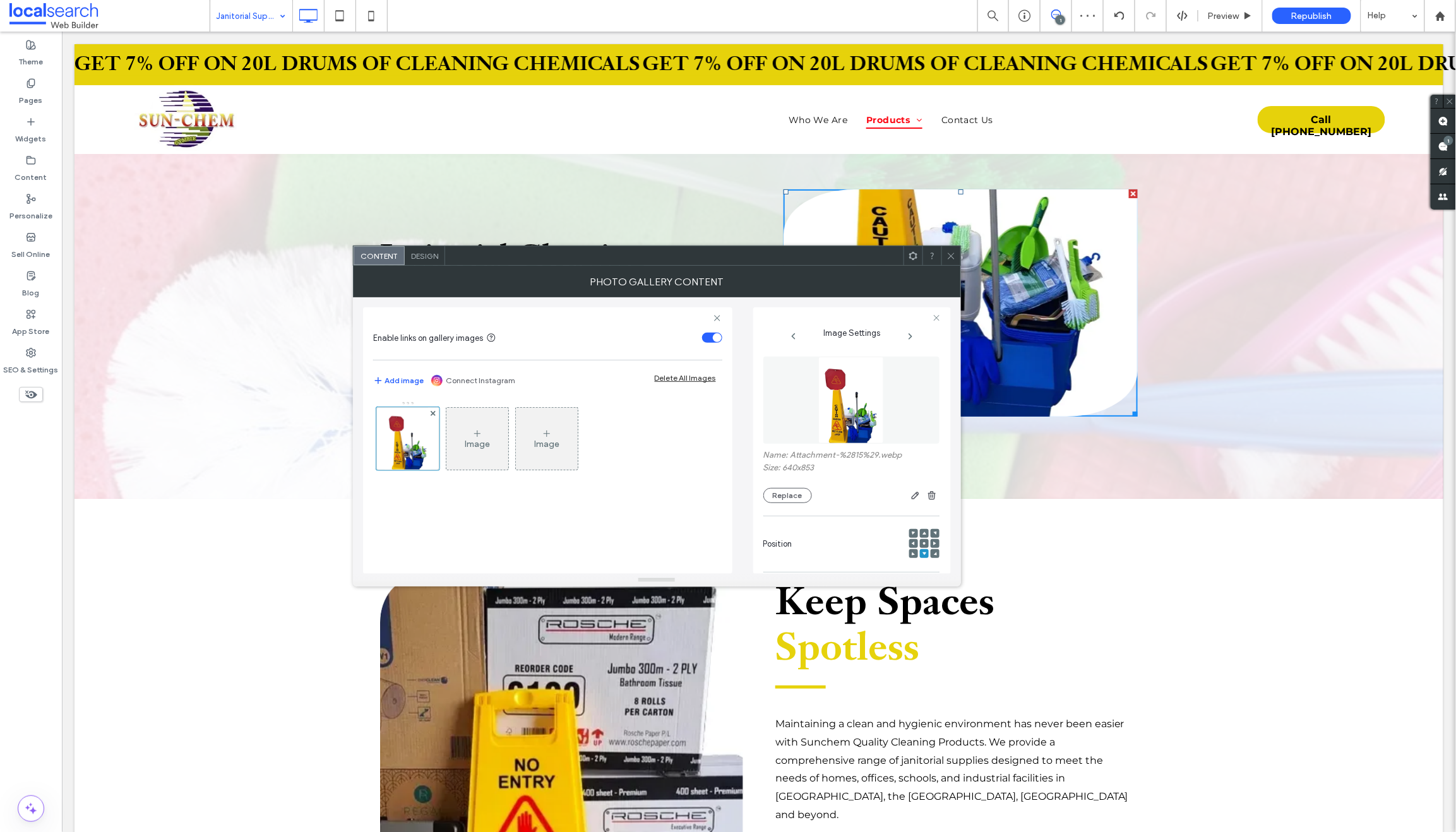
drag, startPoint x: 949, startPoint y: 253, endPoint x: 919, endPoint y: 229, distance: 38.4
click at [949, 253] on icon at bounding box center [951, 256] width 10 height 10
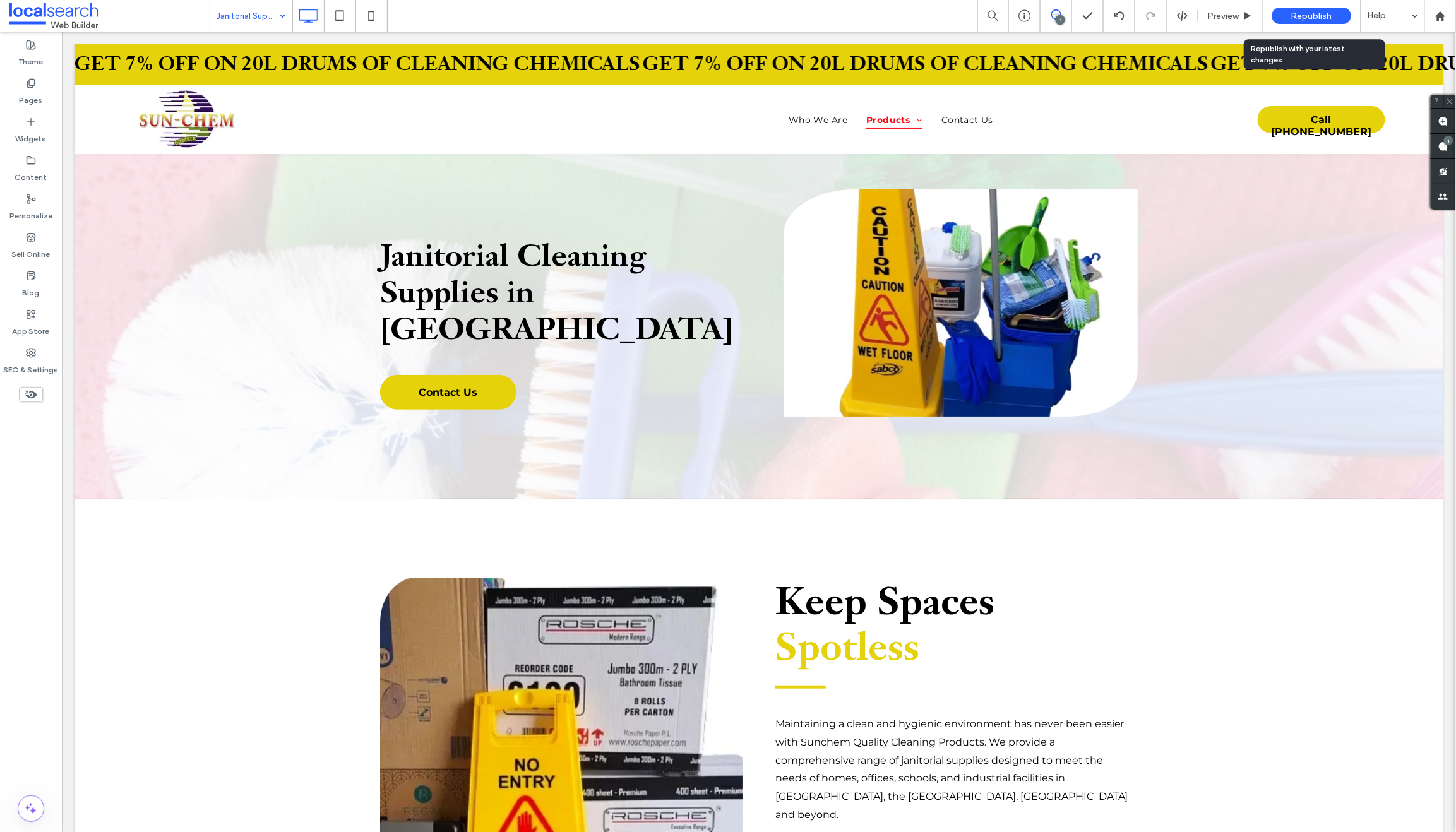
click at [1336, 14] on div "Republish" at bounding box center [1311, 15] width 79 height 17
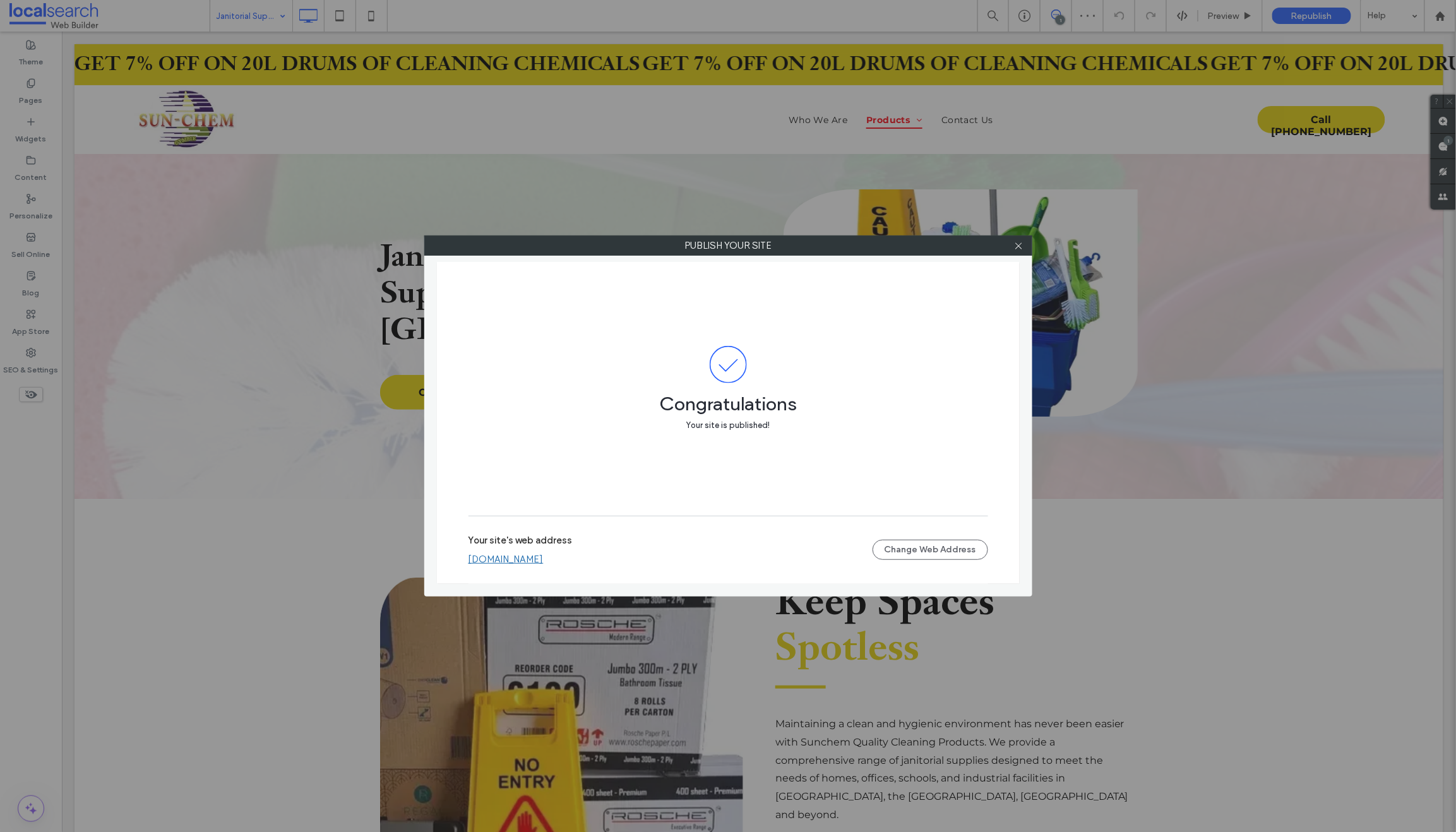
drag, startPoint x: 220, startPoint y: 22, endPoint x: 226, endPoint y: 17, distance: 7.8
click at [220, 22] on div "Publish your site Congratulations Your site is published! Your site's web addre…" at bounding box center [728, 416] width 1456 height 832
click at [1018, 244] on icon at bounding box center [1019, 246] width 10 height 10
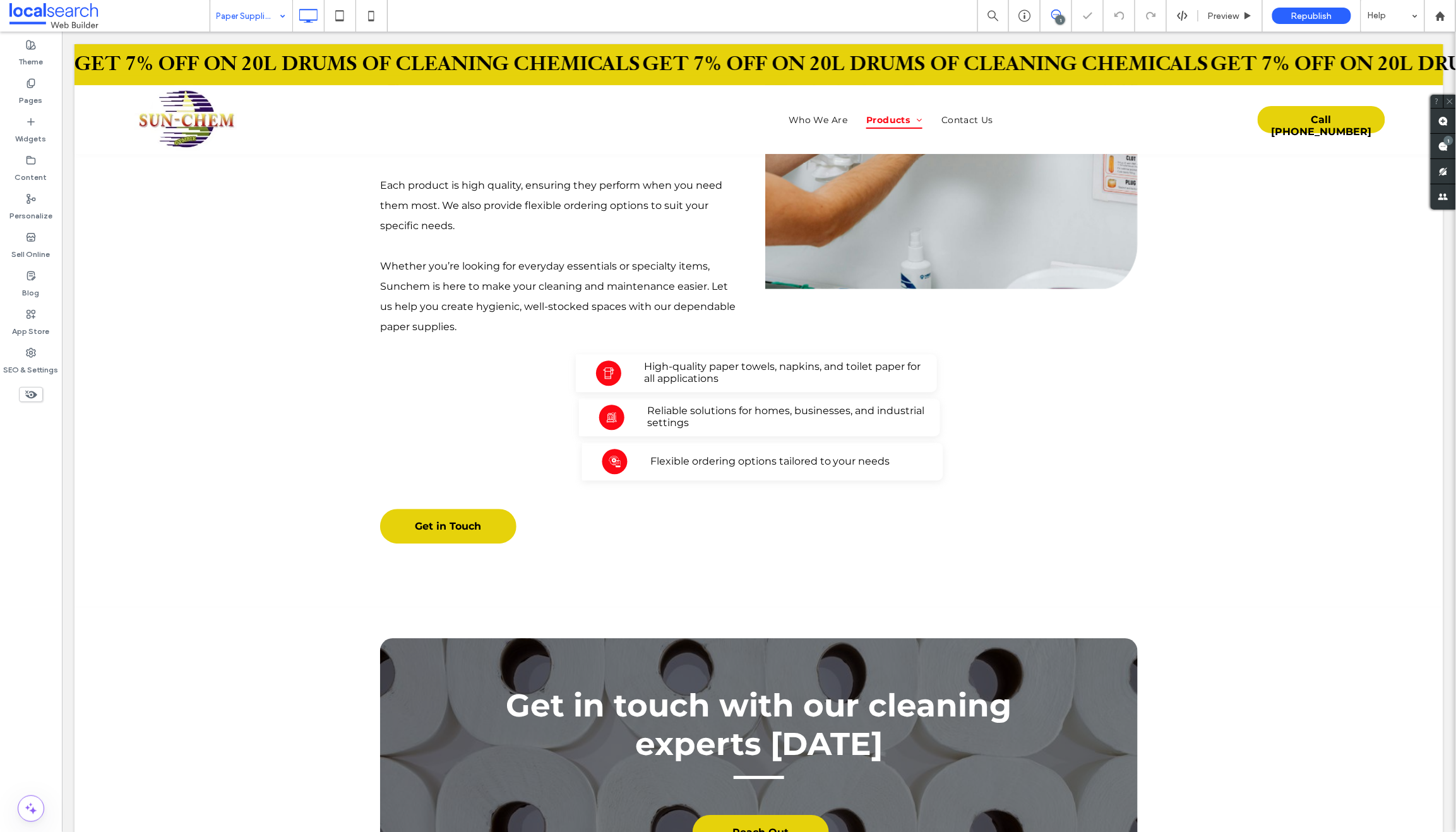
scroll to position [1777, 0]
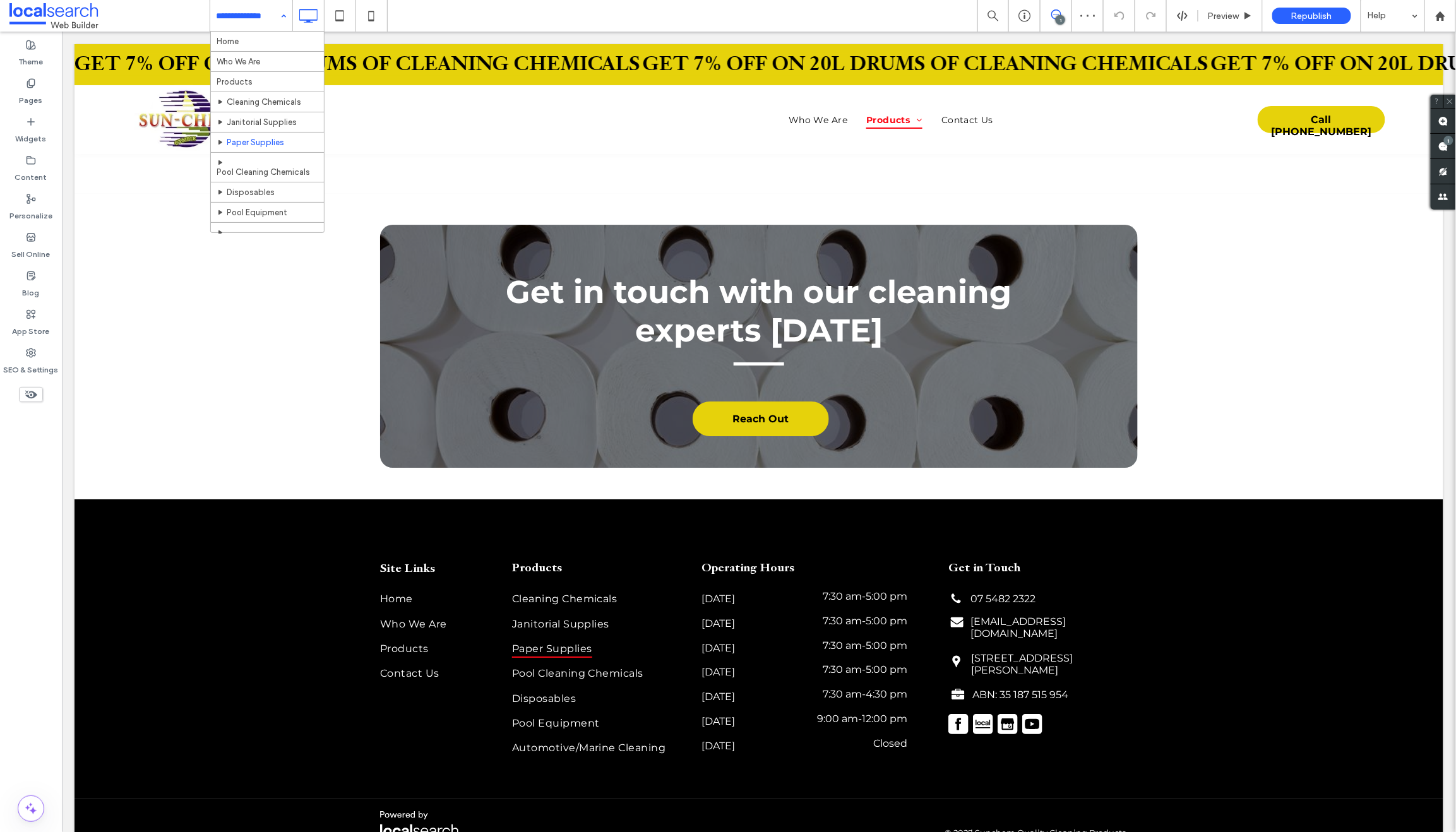
click at [244, 10] on input at bounding box center [248, 15] width 63 height 31
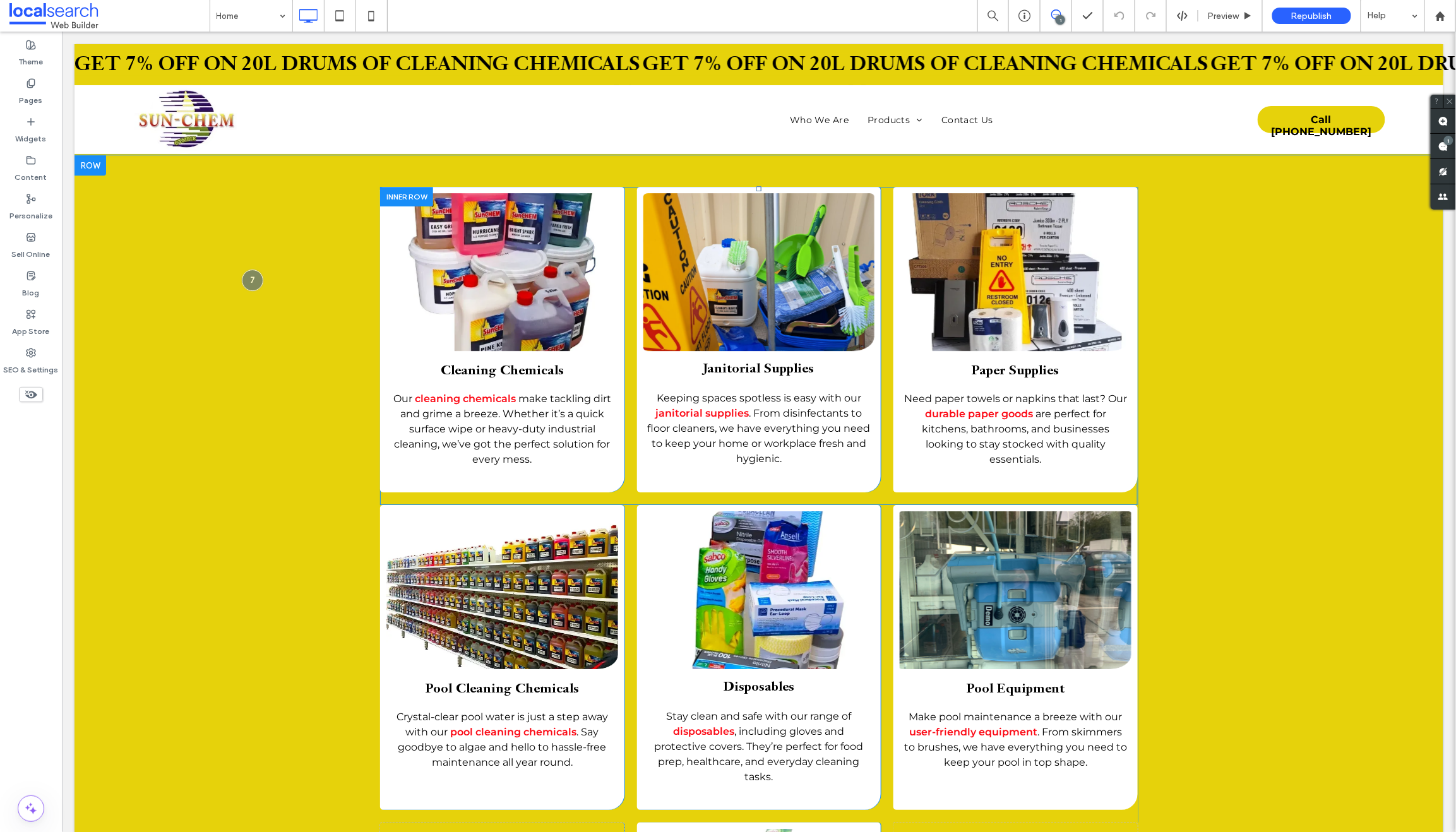
scroll to position [1680, 0]
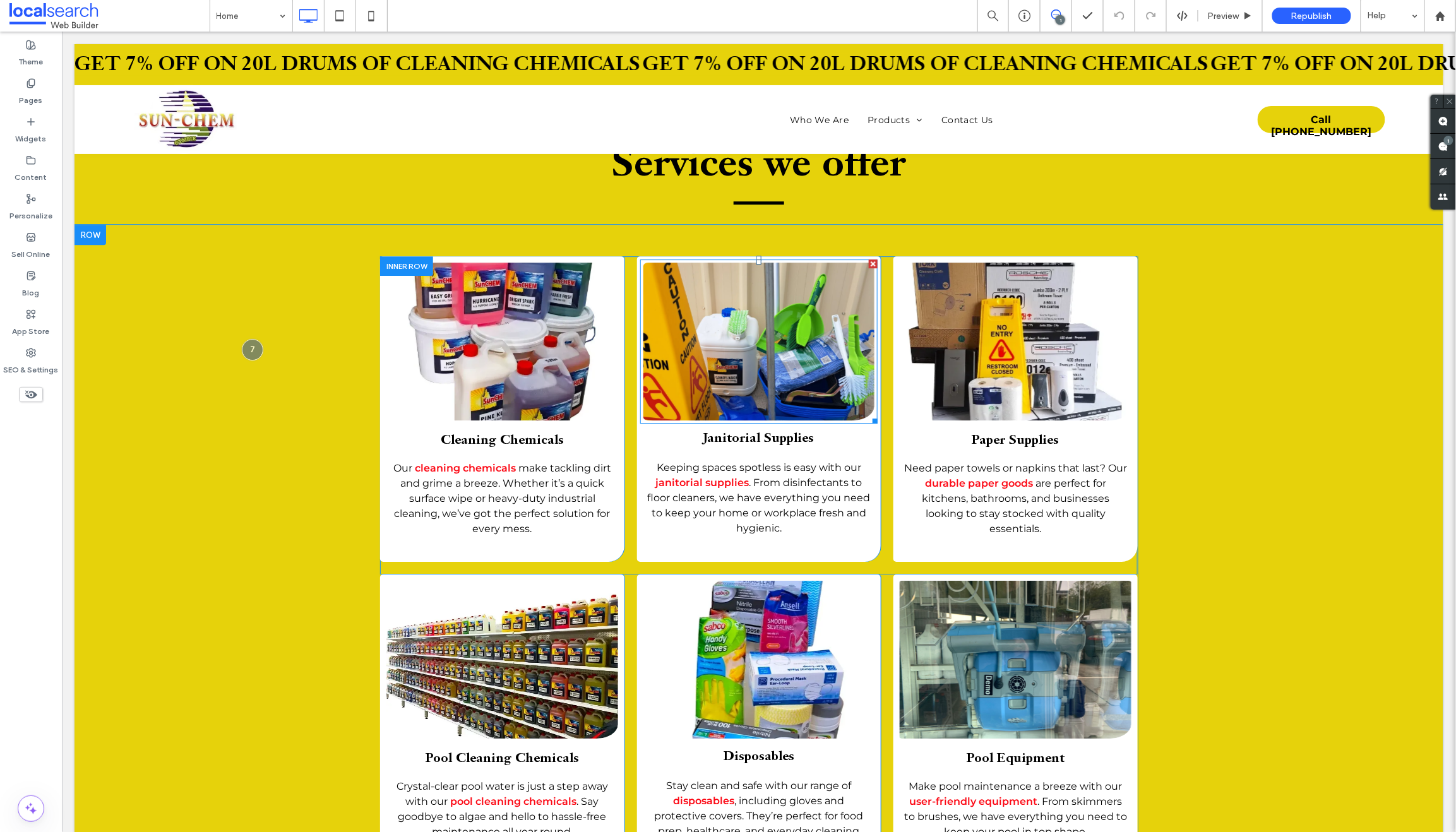
click at [718, 328] on link at bounding box center [758, 340] width 245 height 167
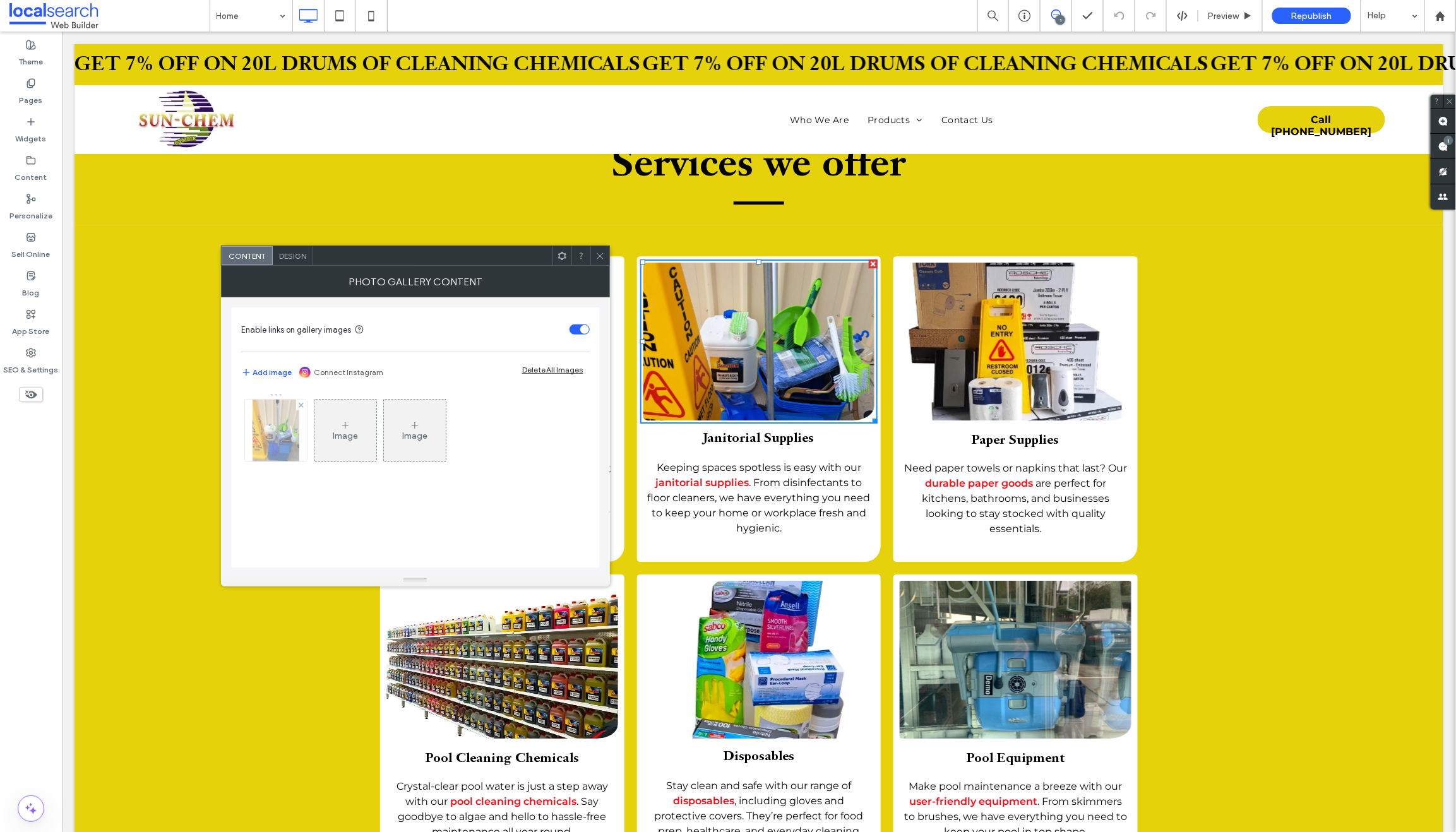
click at [275, 436] on img at bounding box center [276, 430] width 46 height 62
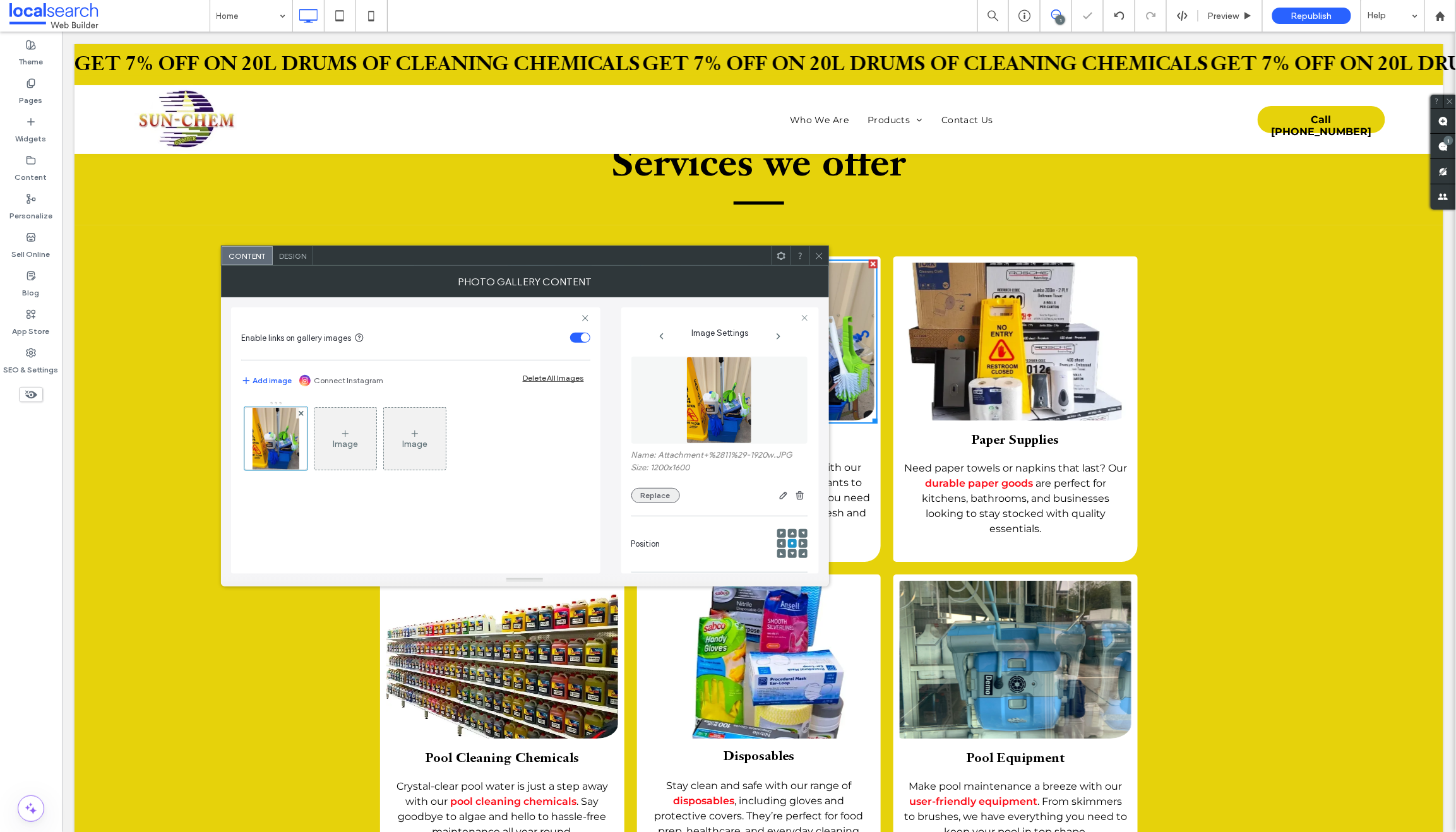
click at [669, 491] on button "Replace" at bounding box center [656, 495] width 49 height 15
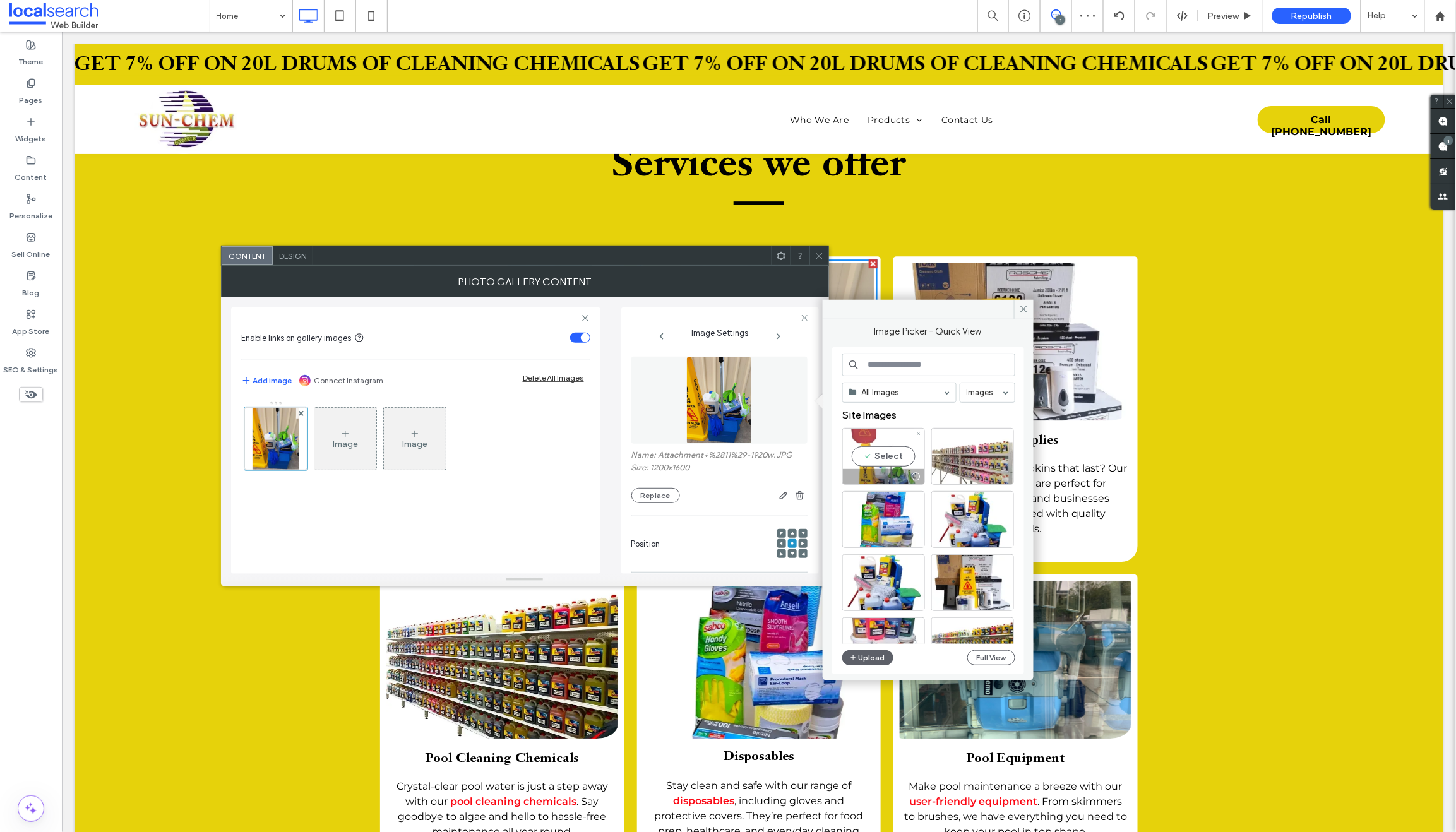
click at [862, 469] on div at bounding box center [884, 476] width 82 height 15
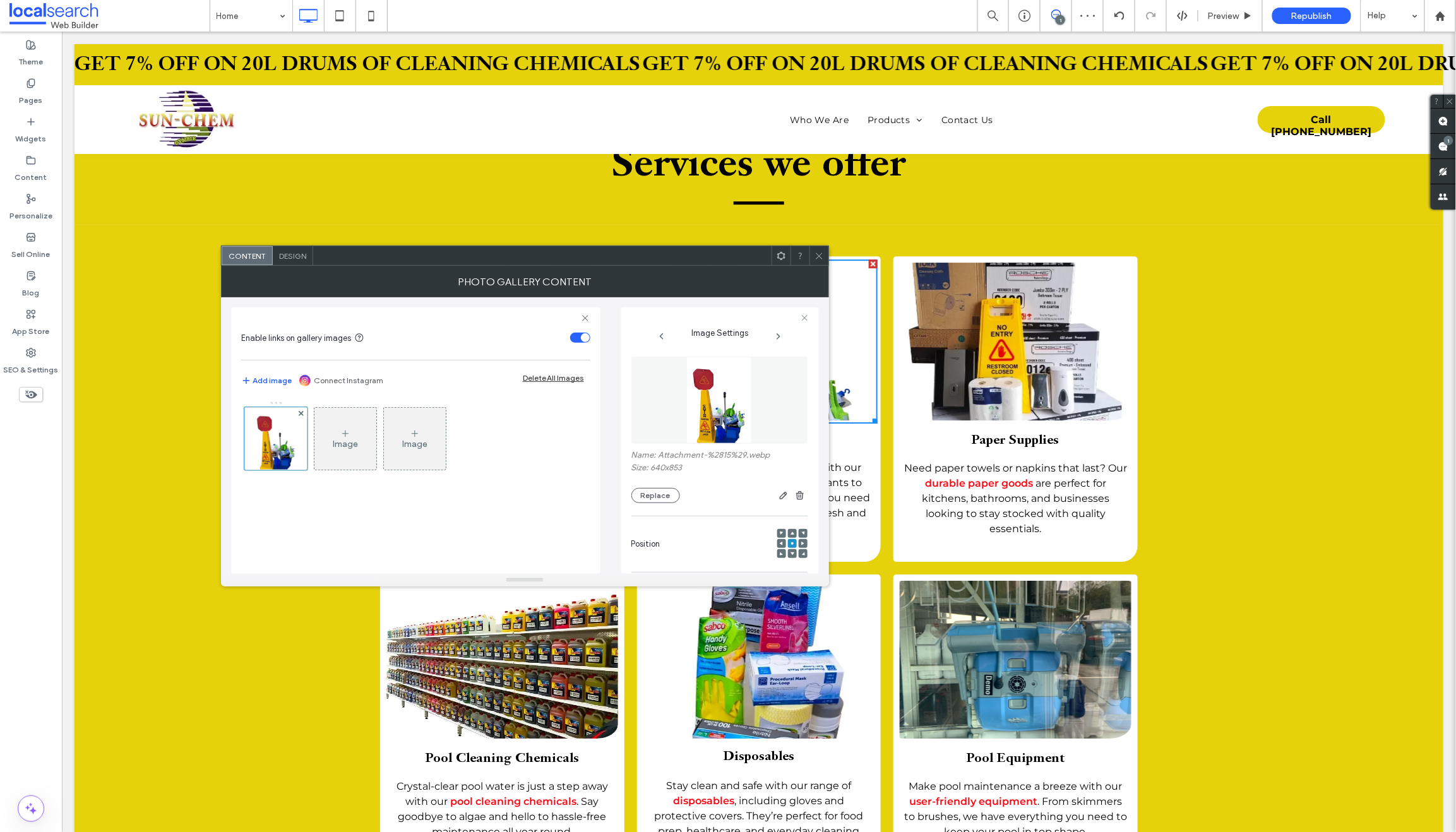
click at [817, 253] on icon at bounding box center [819, 256] width 10 height 10
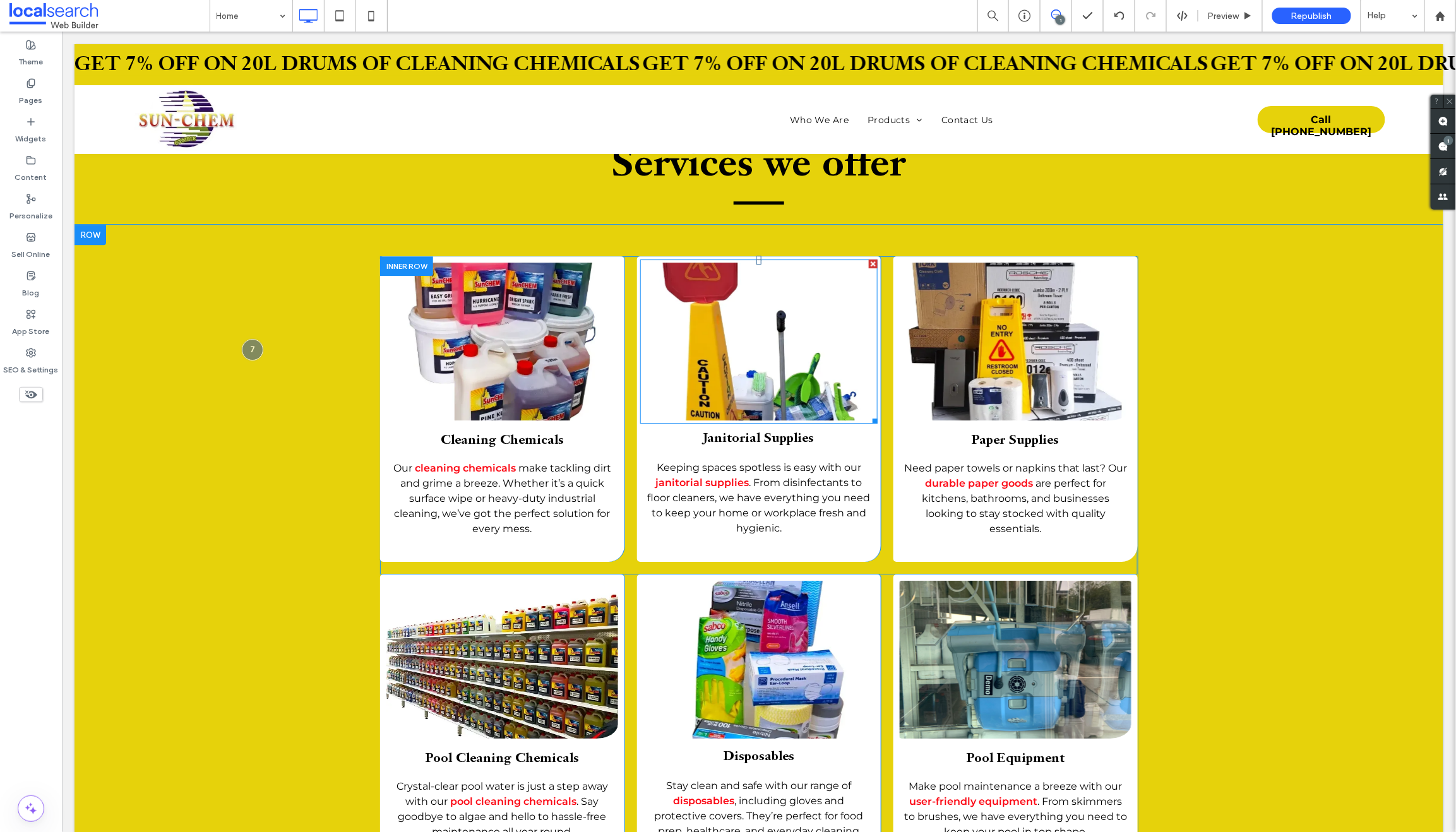
click at [769, 337] on link at bounding box center [758, 340] width 245 height 167
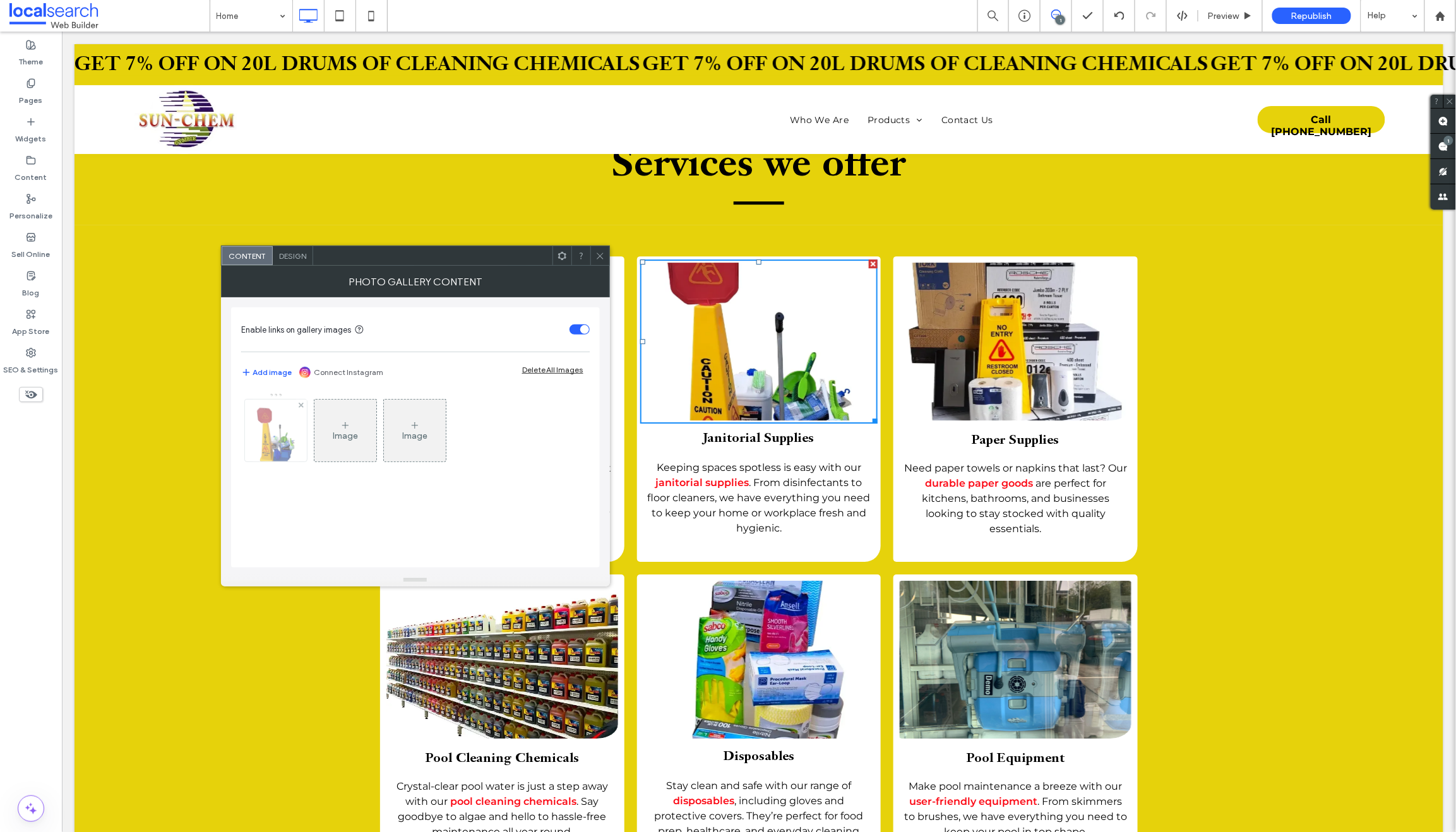
click at [264, 443] on img at bounding box center [276, 430] width 46 height 62
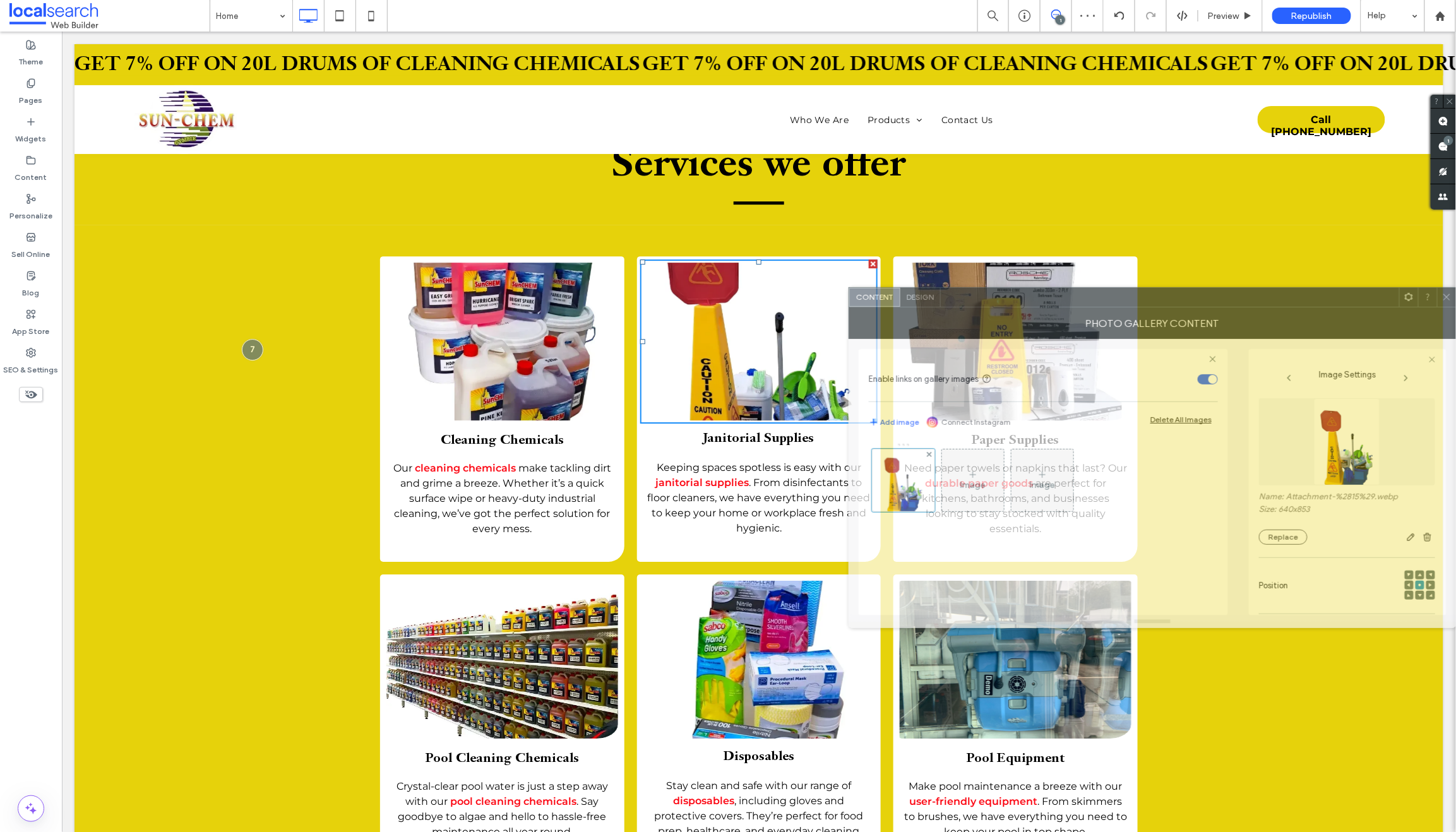
drag, startPoint x: 631, startPoint y: 256, endPoint x: 1528, endPoint y: 301, distance: 898.1
click at [1455, 301] on html ".wqwq-1{fill:#231f20;} .cls-1q, .cls-2q { fill-rule: evenodd; } .cls-2q { fill:…" at bounding box center [728, 416] width 1456 height 832
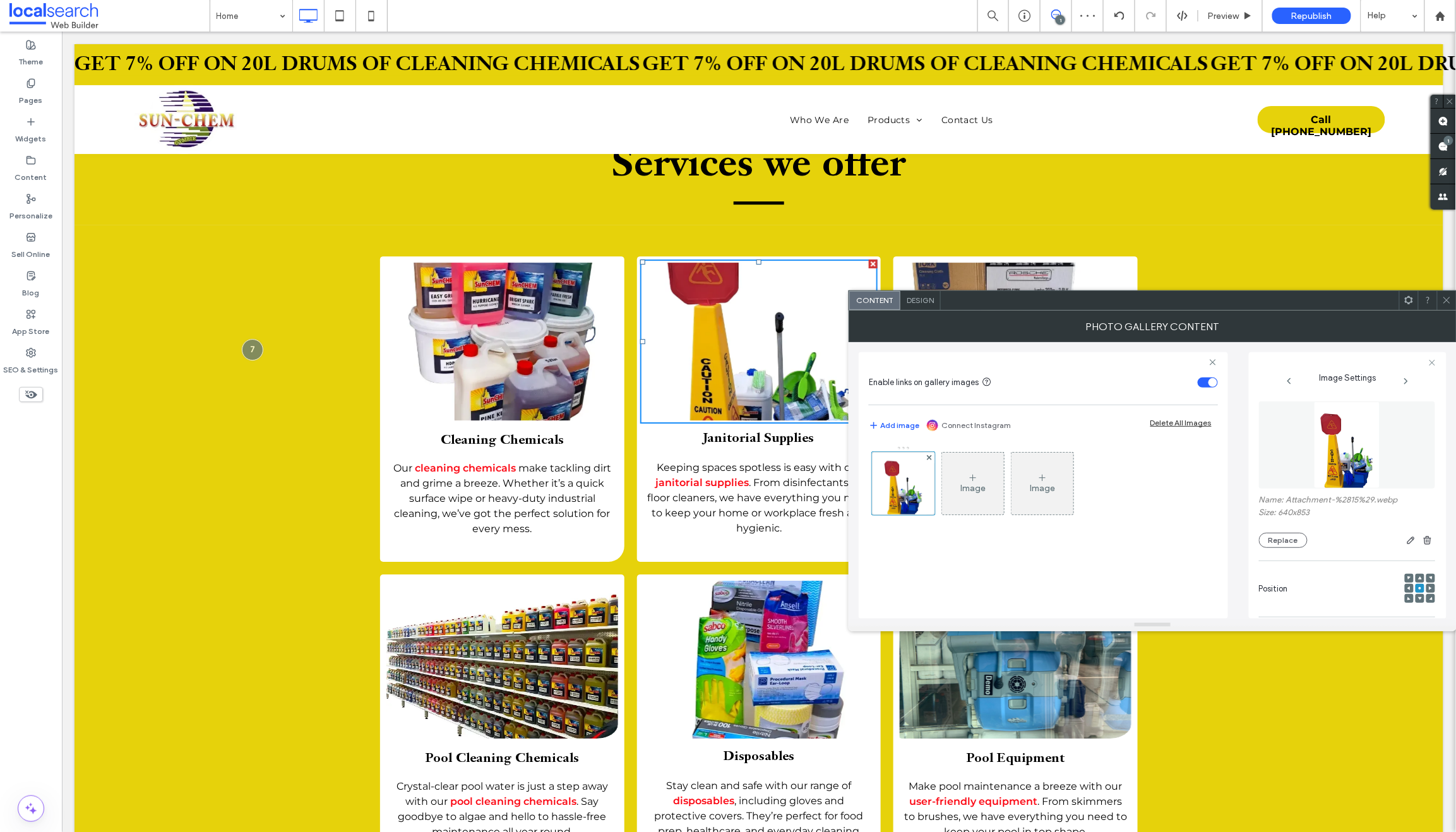
click at [1418, 578] on icon at bounding box center [1419, 578] width 4 height 4
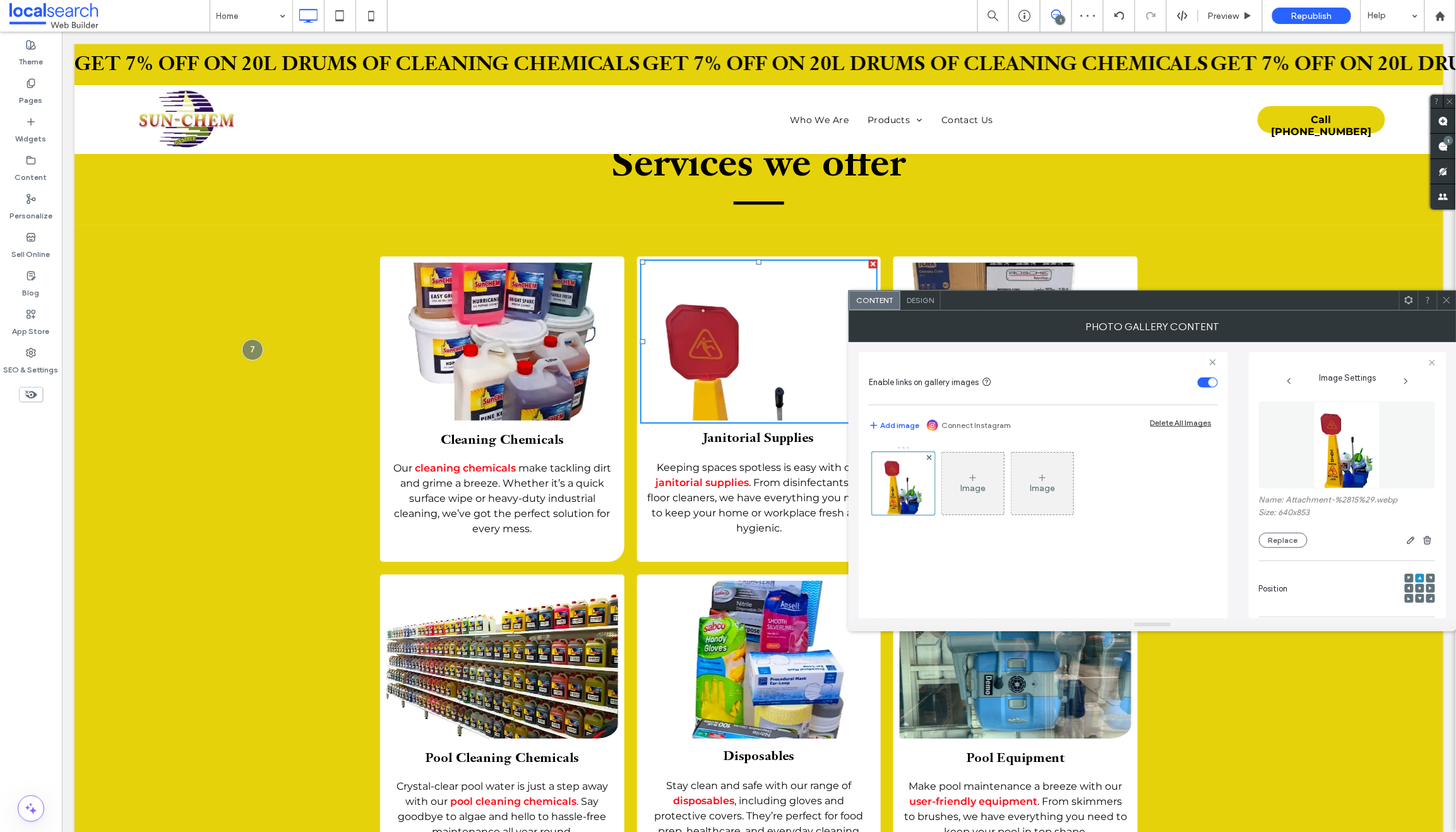
click at [1418, 600] on icon at bounding box center [1419, 598] width 4 height 4
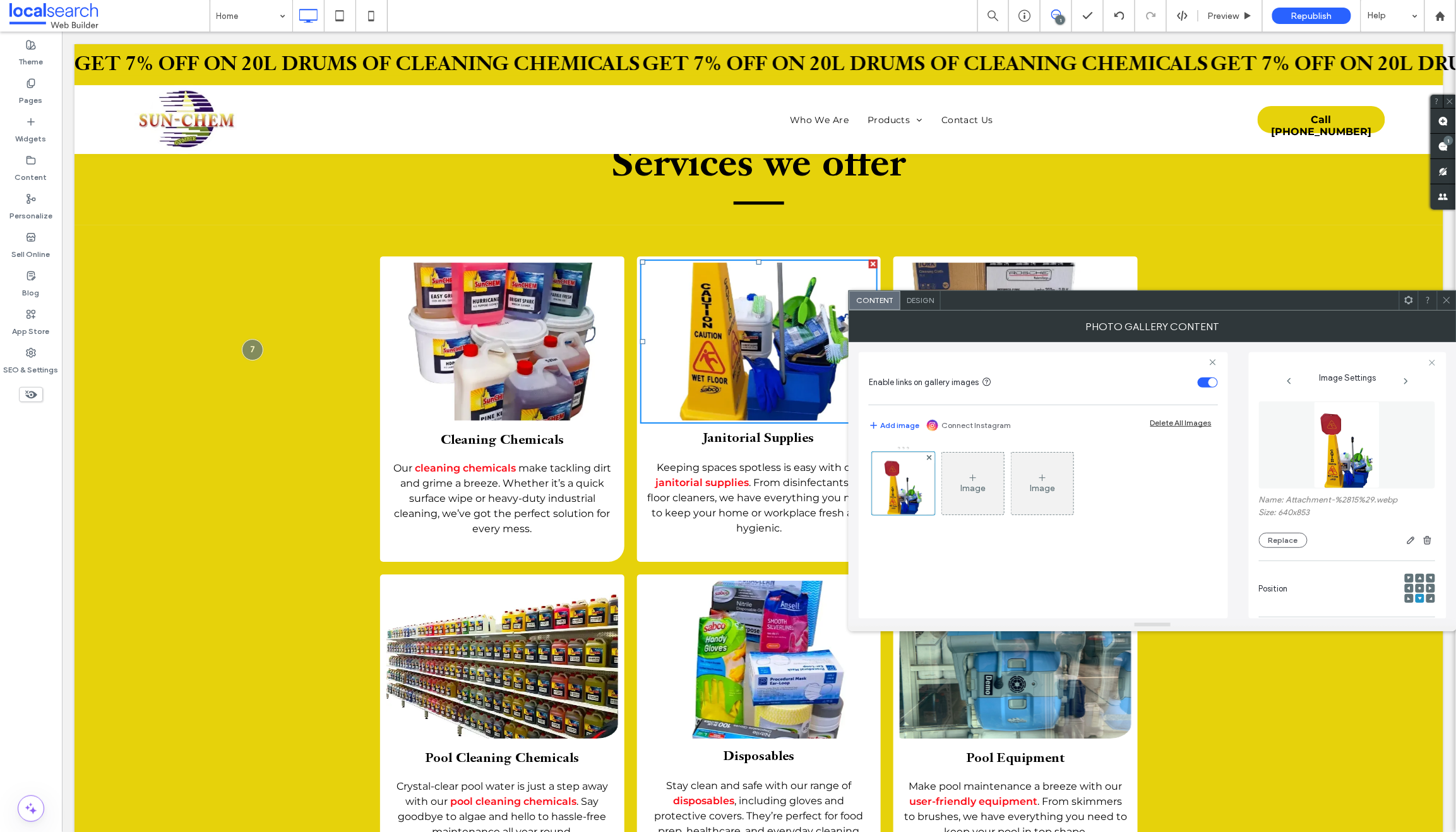
drag, startPoint x: 1450, startPoint y: 300, endPoint x: 1351, endPoint y: 292, distance: 99.3
click at [1450, 300] on icon at bounding box center [1446, 300] width 10 height 10
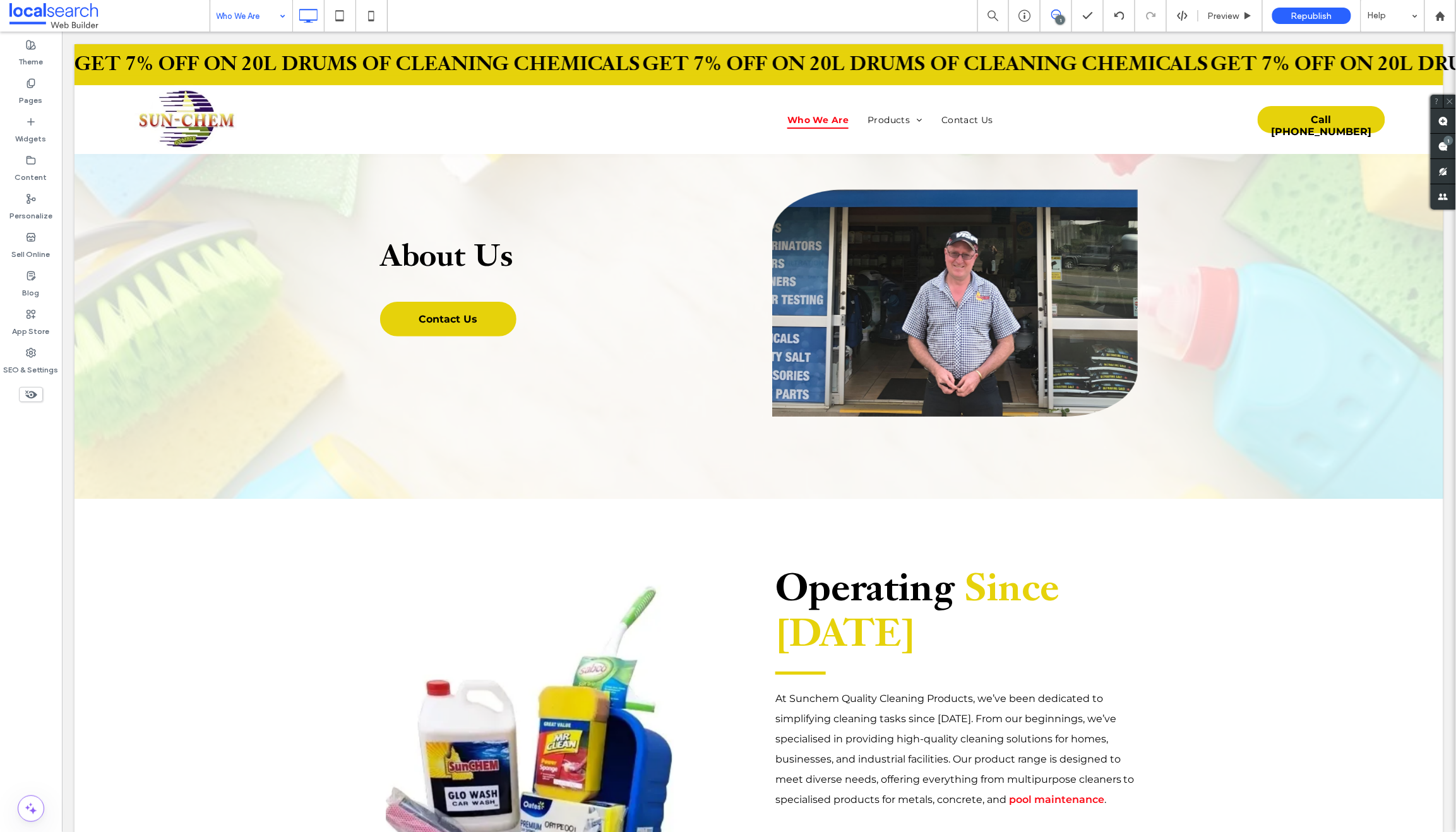
scroll to position [0, 0]
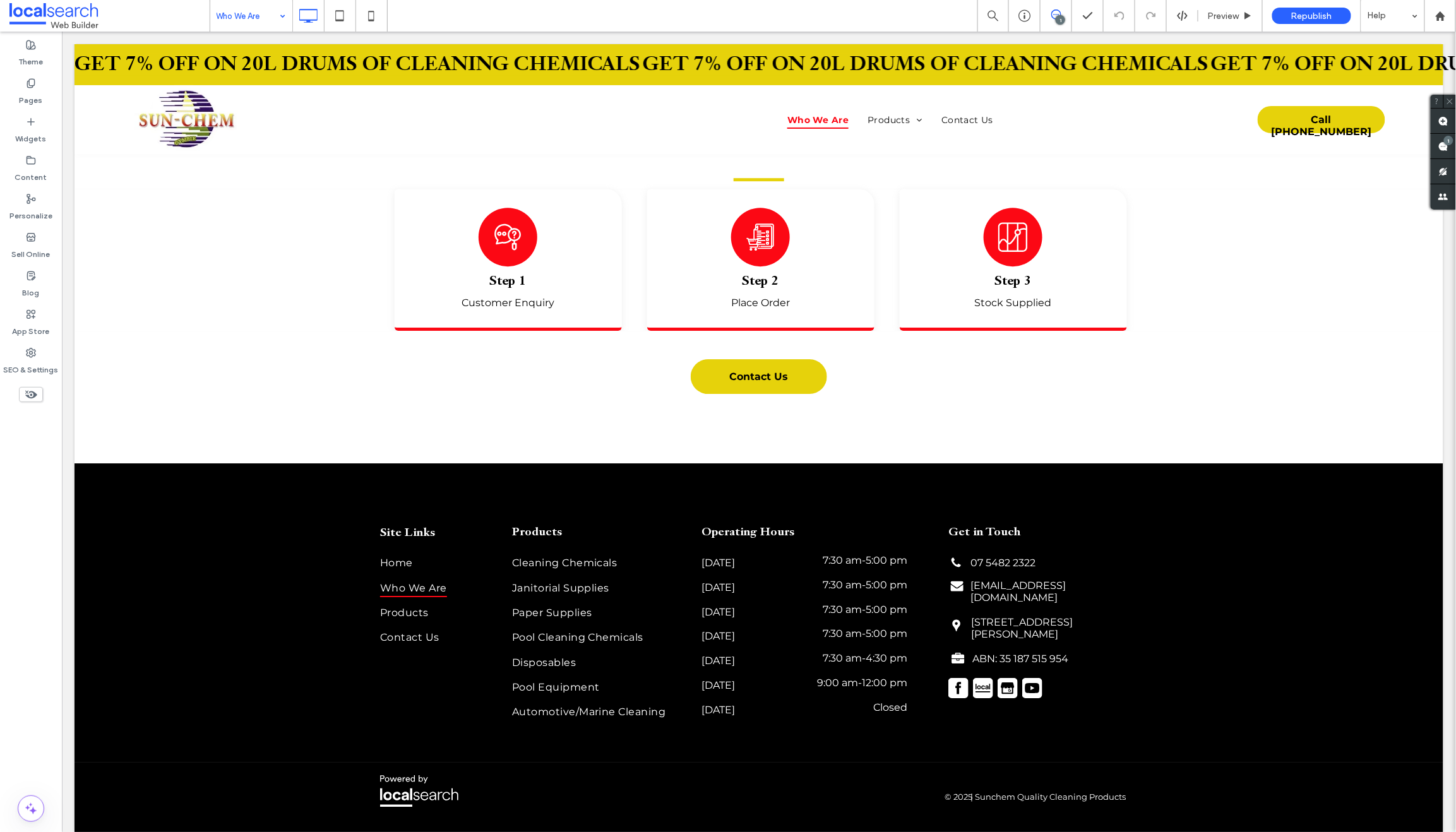
scroll to position [1643, 0]
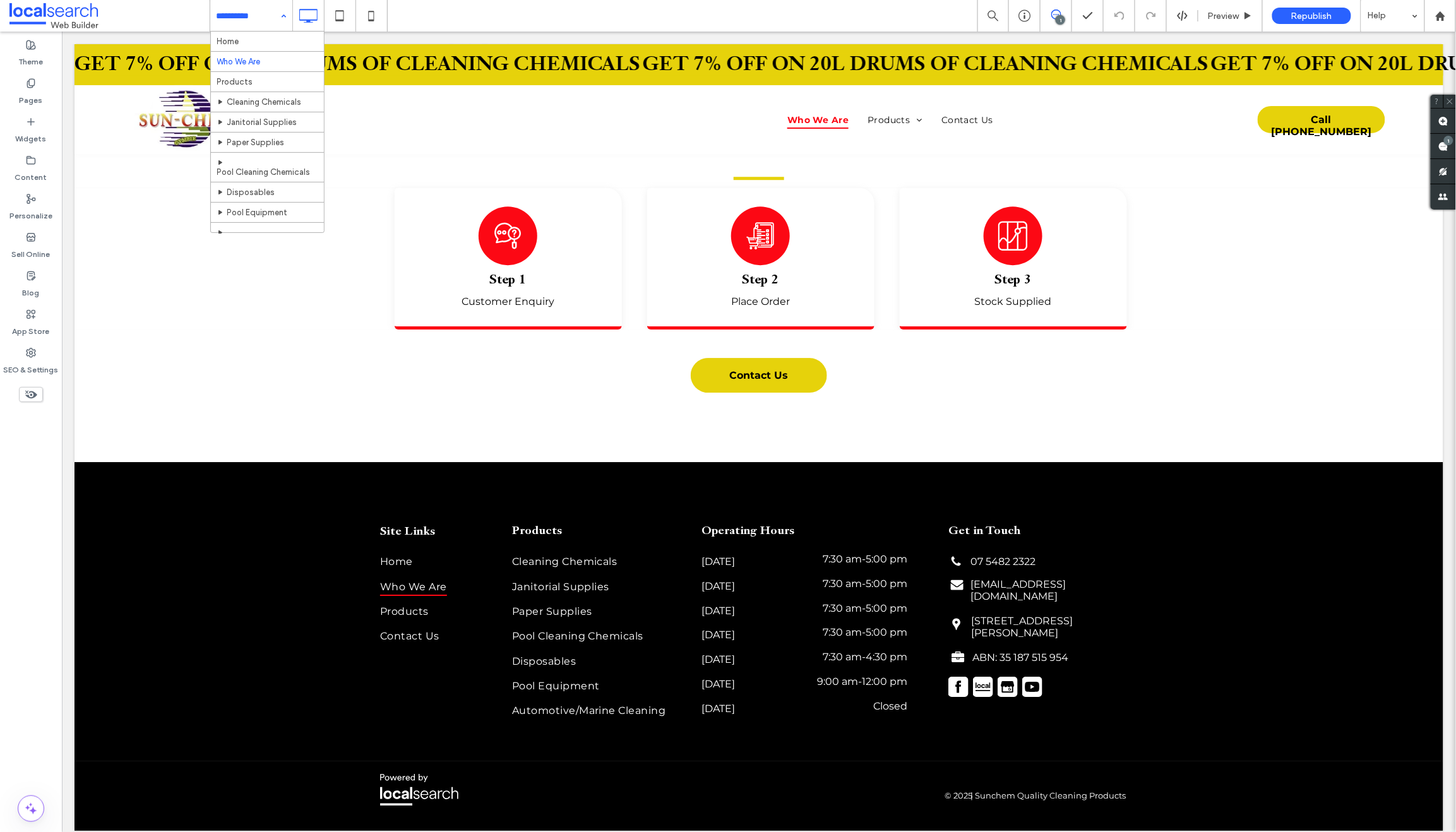
click at [233, 7] on input at bounding box center [248, 15] width 63 height 31
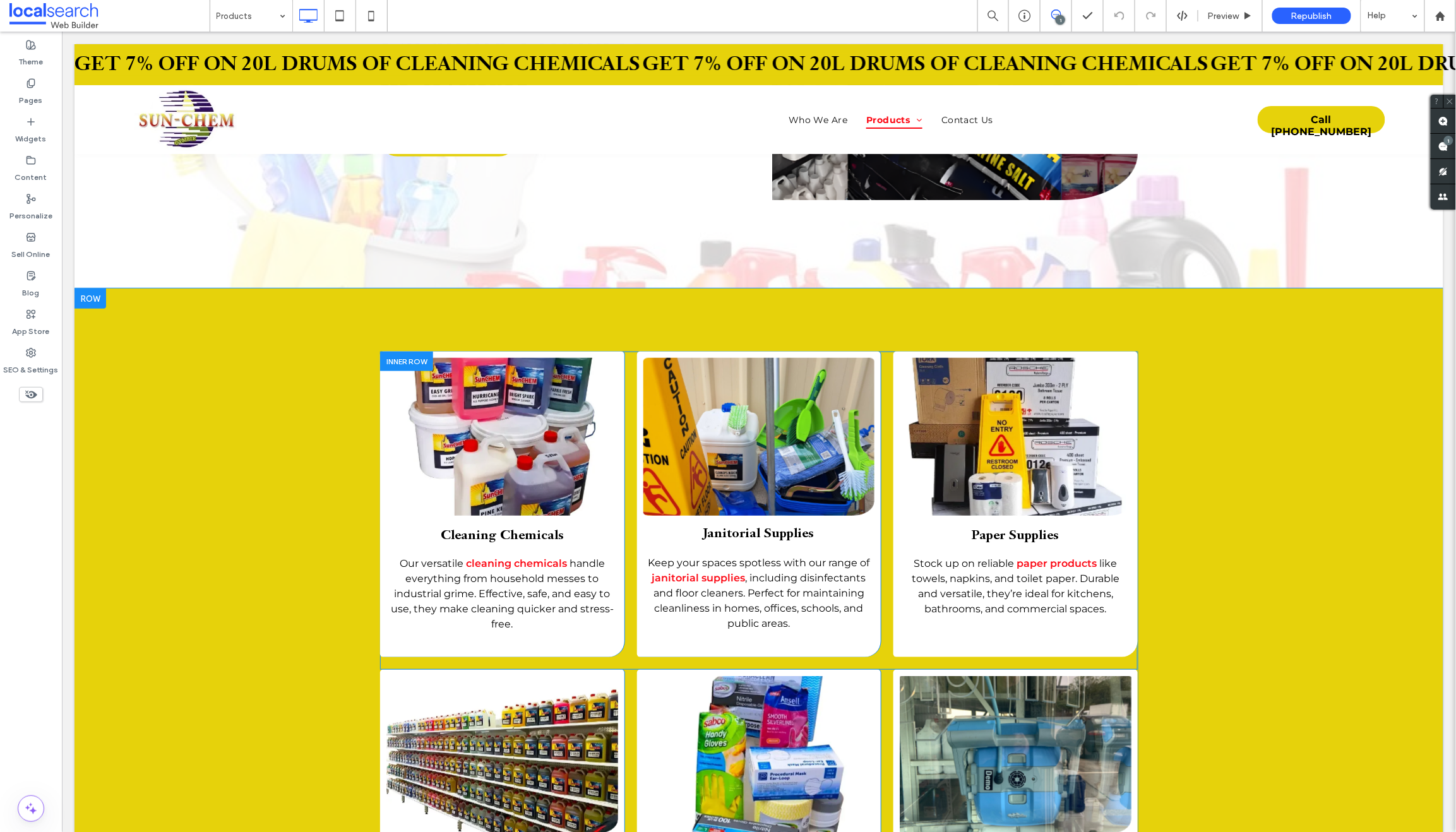
scroll to position [220, 0]
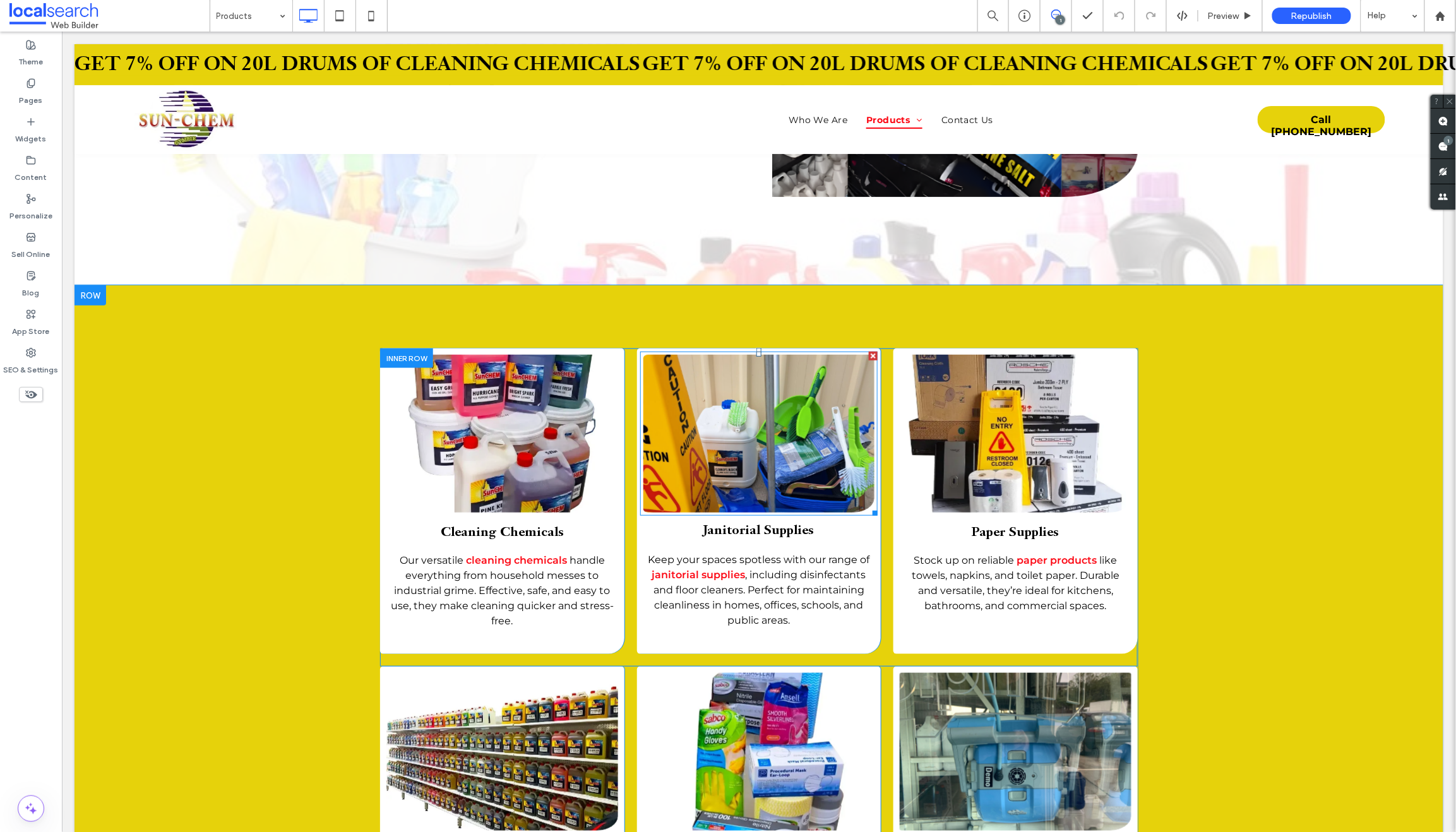
click at [769, 412] on link at bounding box center [758, 432] width 245 height 167
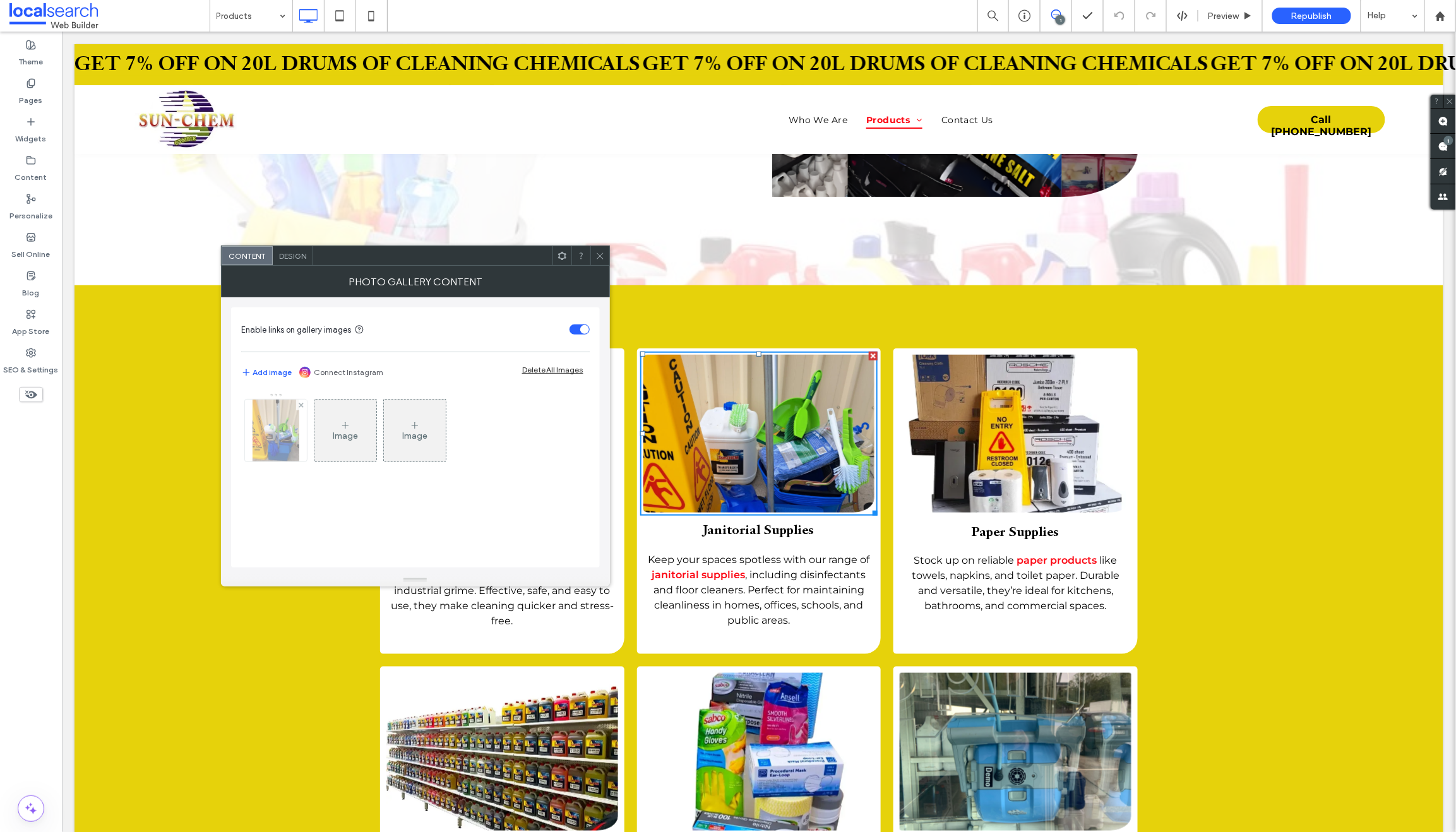
click at [273, 431] on img at bounding box center [276, 430] width 46 height 62
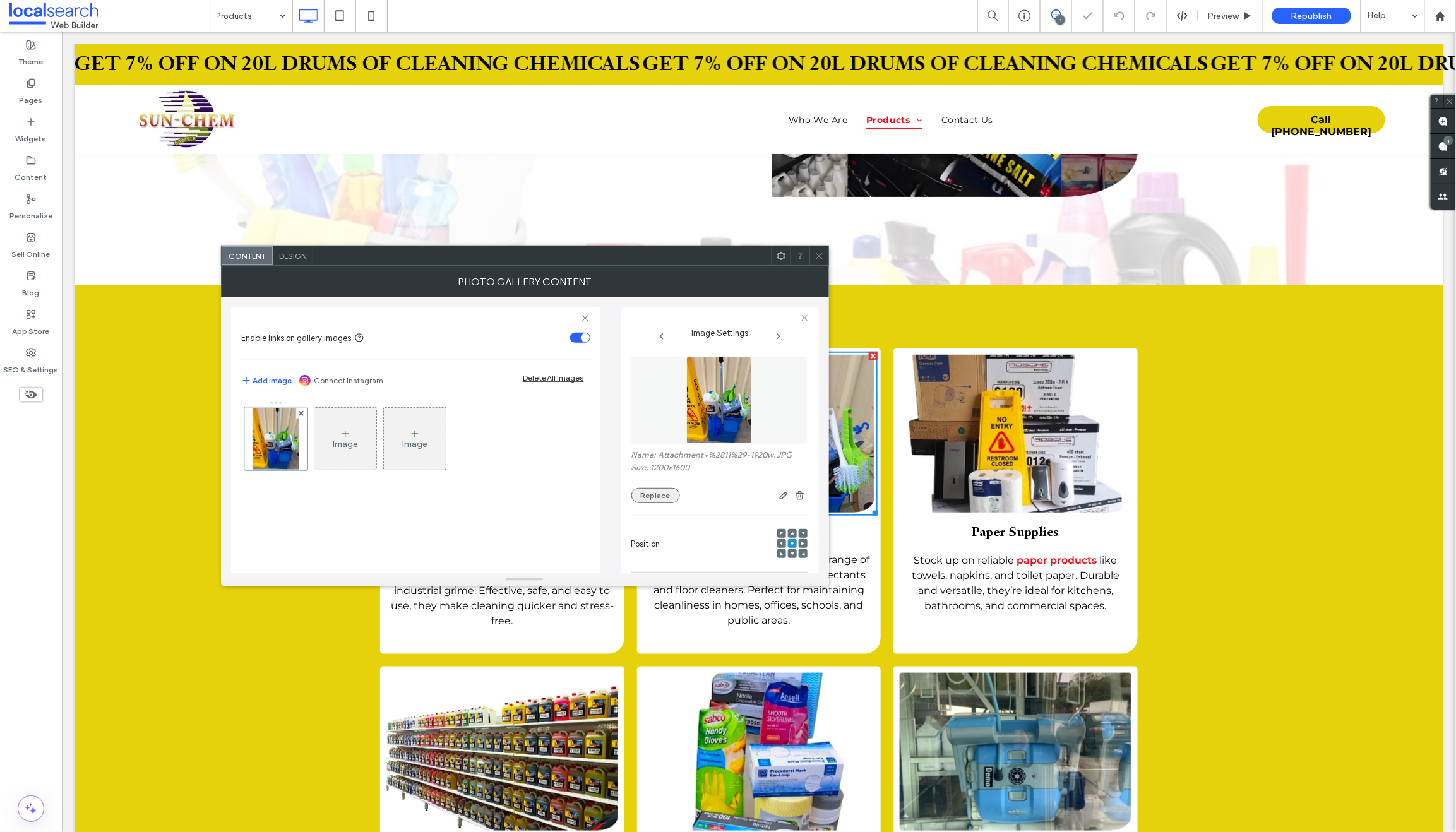
click at [639, 496] on button "Replace" at bounding box center [656, 495] width 49 height 15
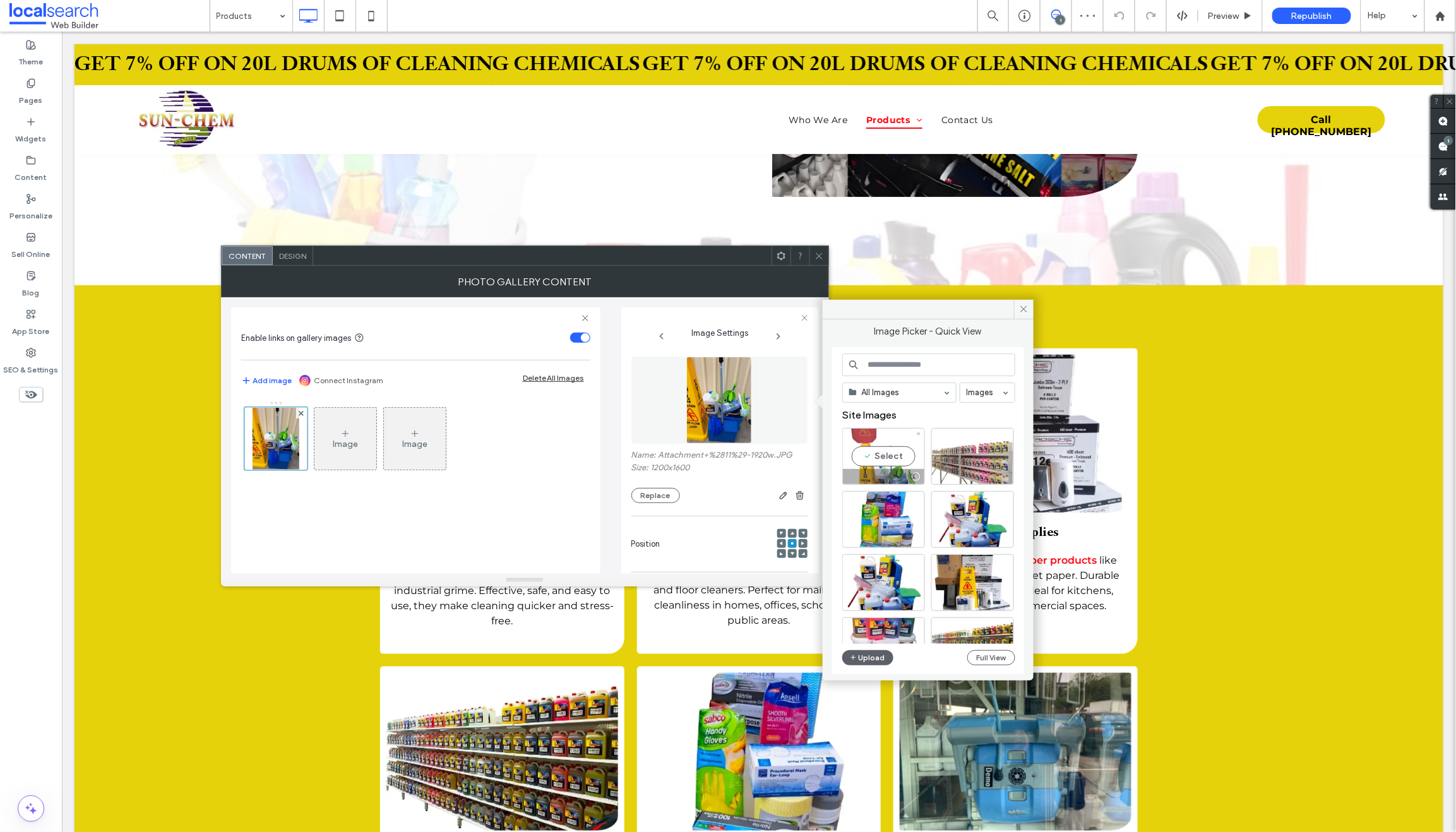
drag, startPoint x: 892, startPoint y: 474, endPoint x: 829, endPoint y: 444, distance: 69.8
click at [892, 474] on div at bounding box center [884, 476] width 82 height 15
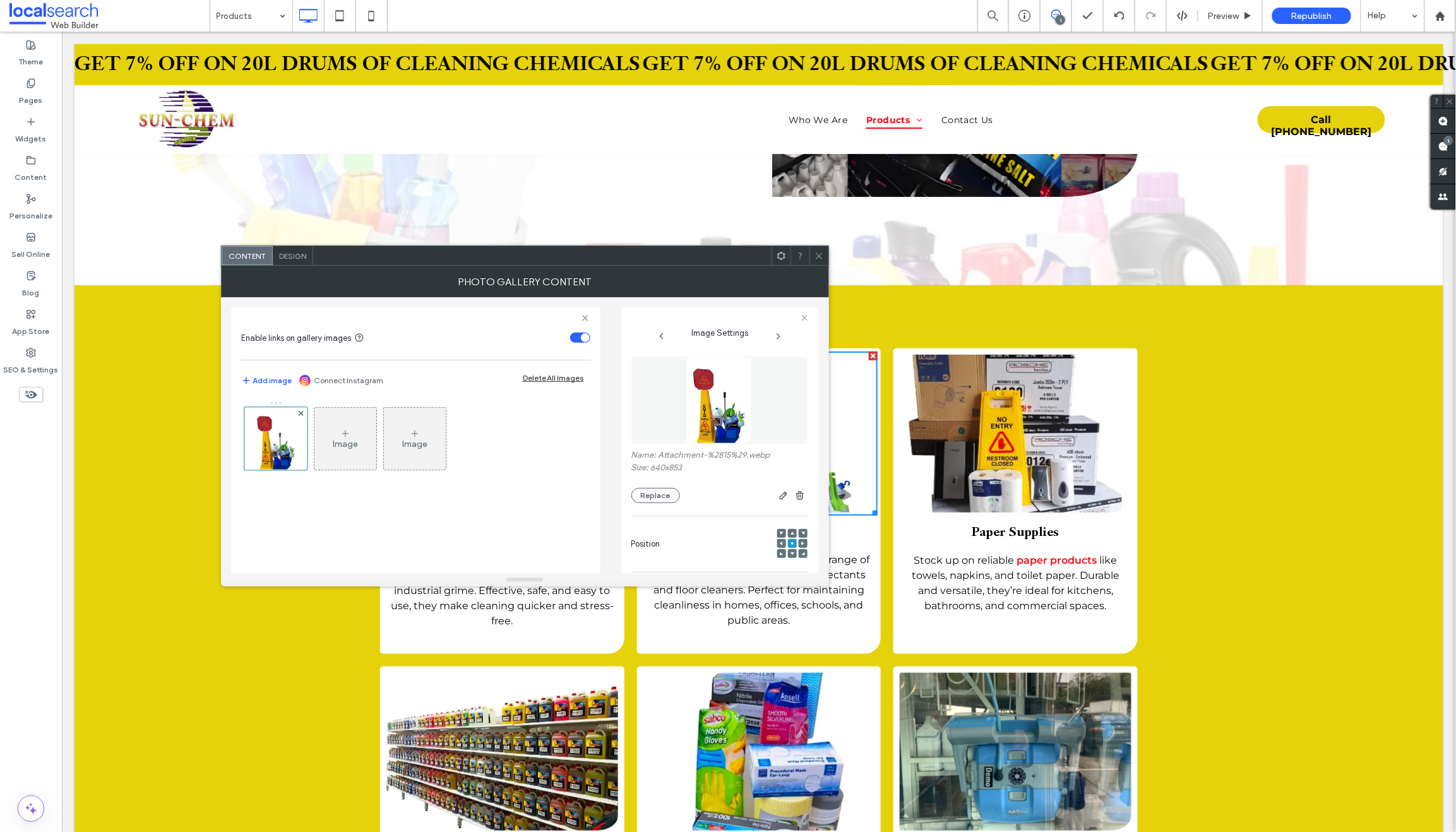
click at [824, 247] on span at bounding box center [819, 256] width 10 height 19
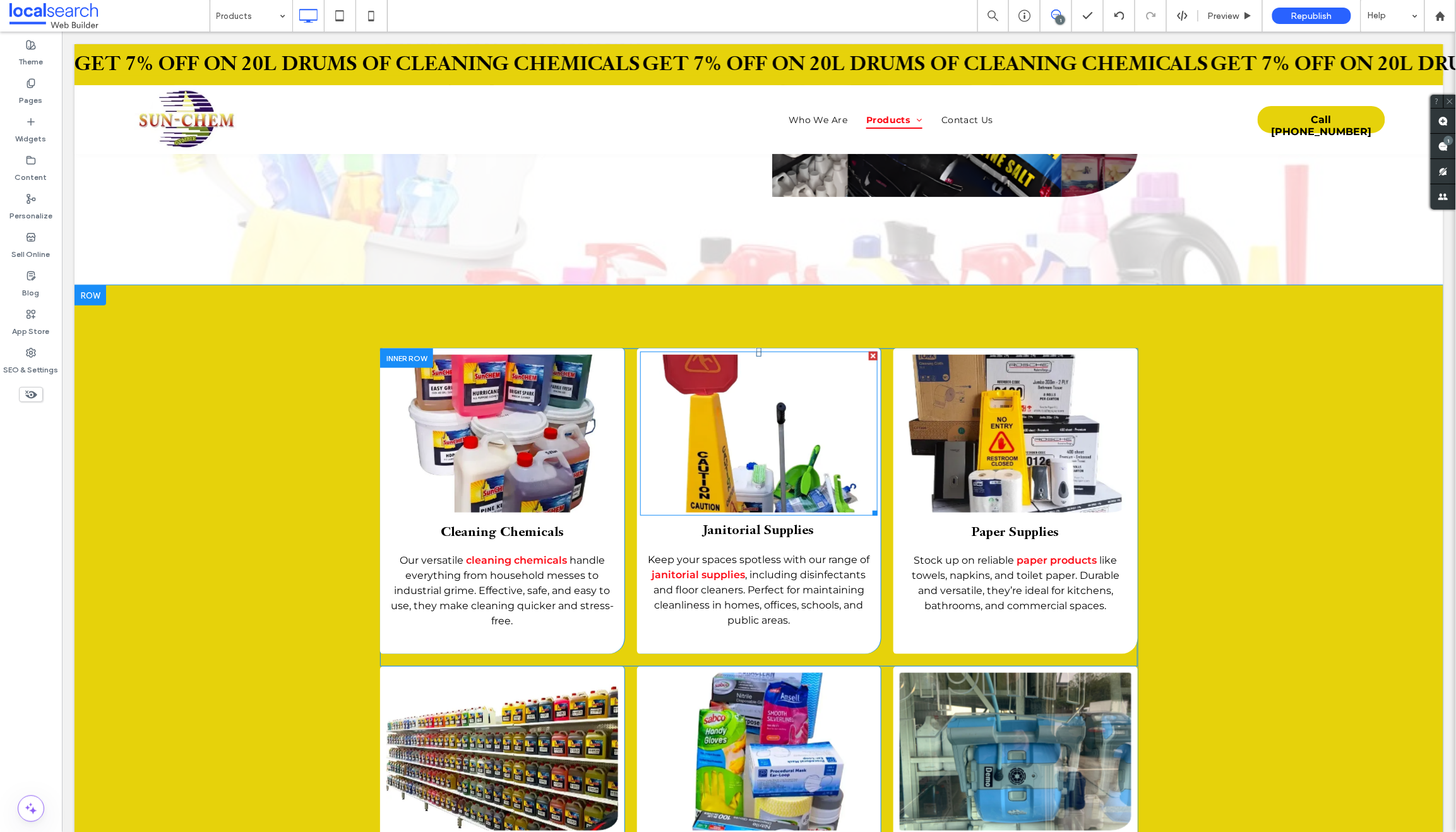
click at [713, 420] on link at bounding box center [758, 432] width 245 height 167
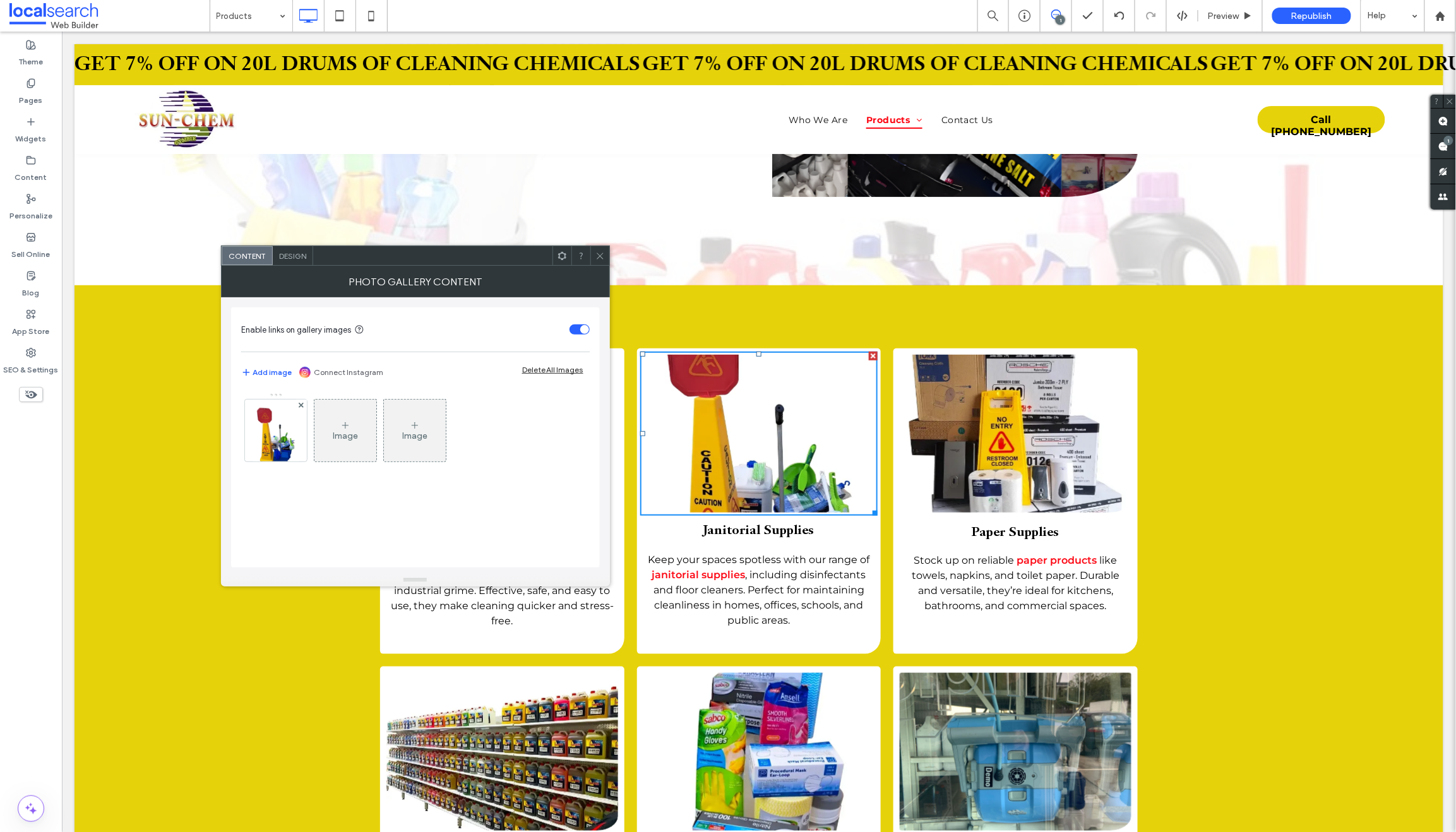
drag, startPoint x: 280, startPoint y: 437, endPoint x: 388, endPoint y: 472, distance: 113.5
click at [280, 437] on img at bounding box center [276, 430] width 46 height 62
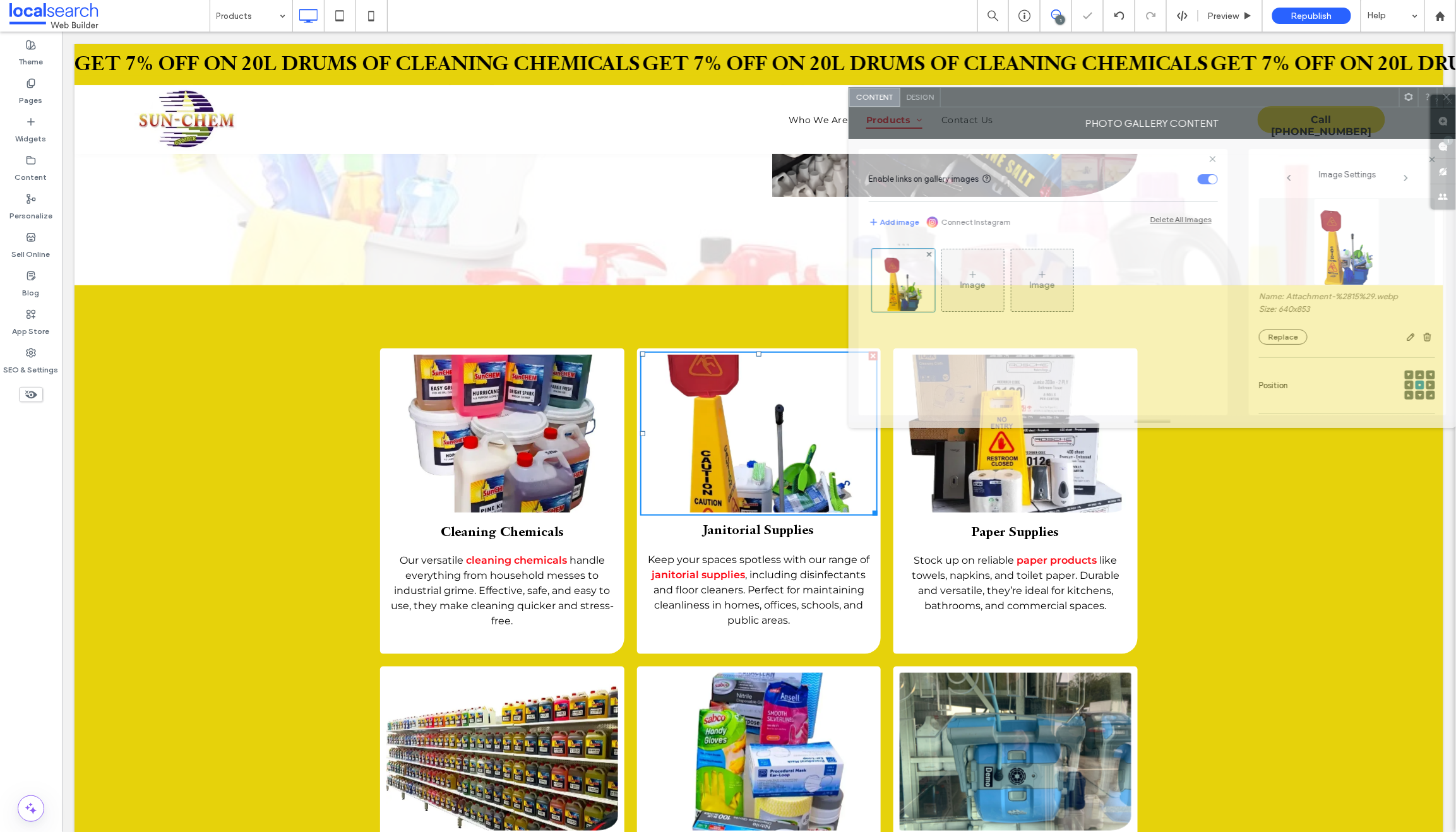
drag, startPoint x: 707, startPoint y: 250, endPoint x: 1518, endPoint y: 94, distance: 825.9
click at [1455, 94] on html ".wqwq-1{fill:#231f20;} .cls-1q, .cls-2q { fill-rule: evenodd; } .cls-2q { fill:…" at bounding box center [728, 416] width 1456 height 832
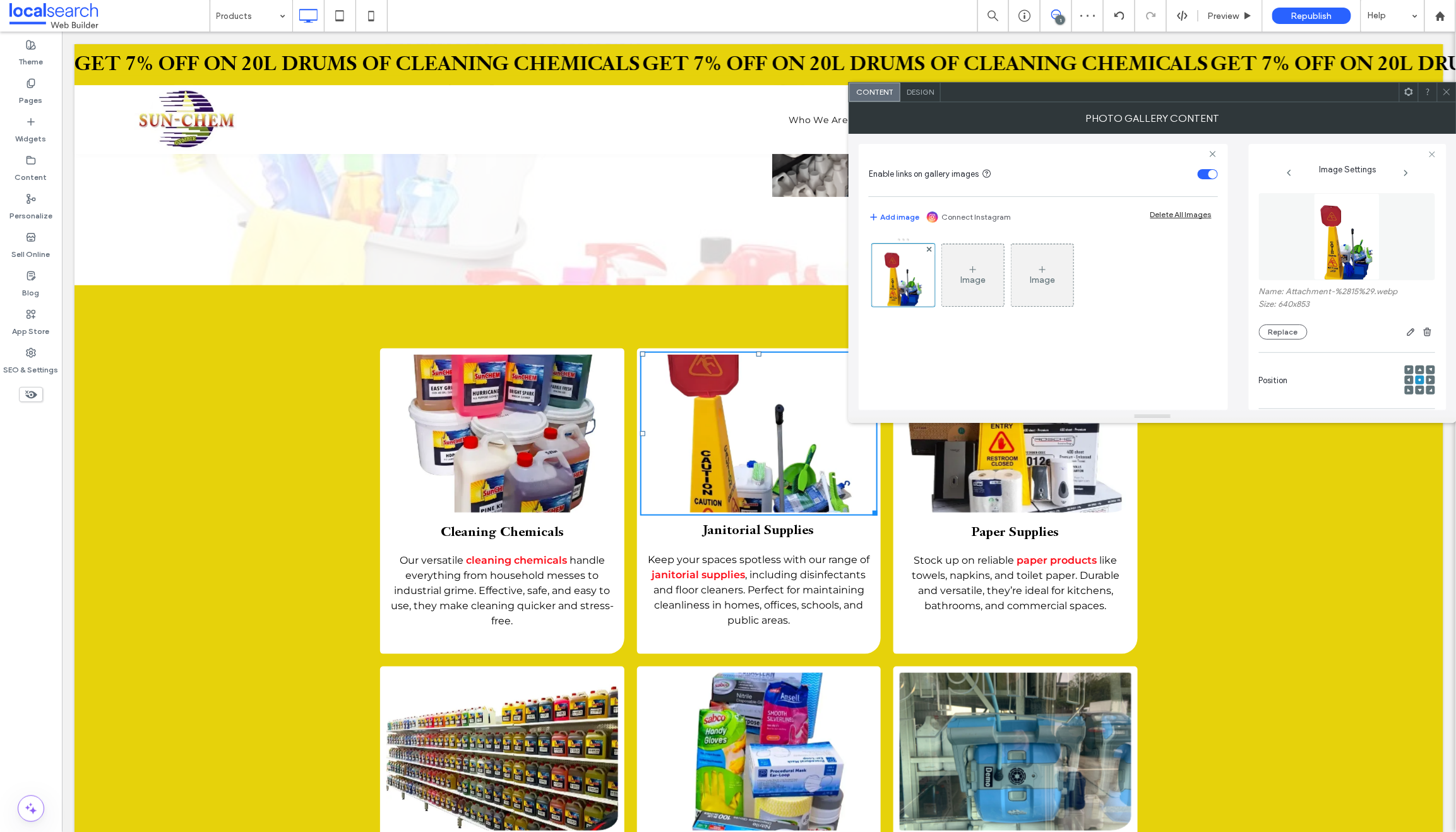
click at [1418, 391] on use at bounding box center [1419, 390] width 4 height 3
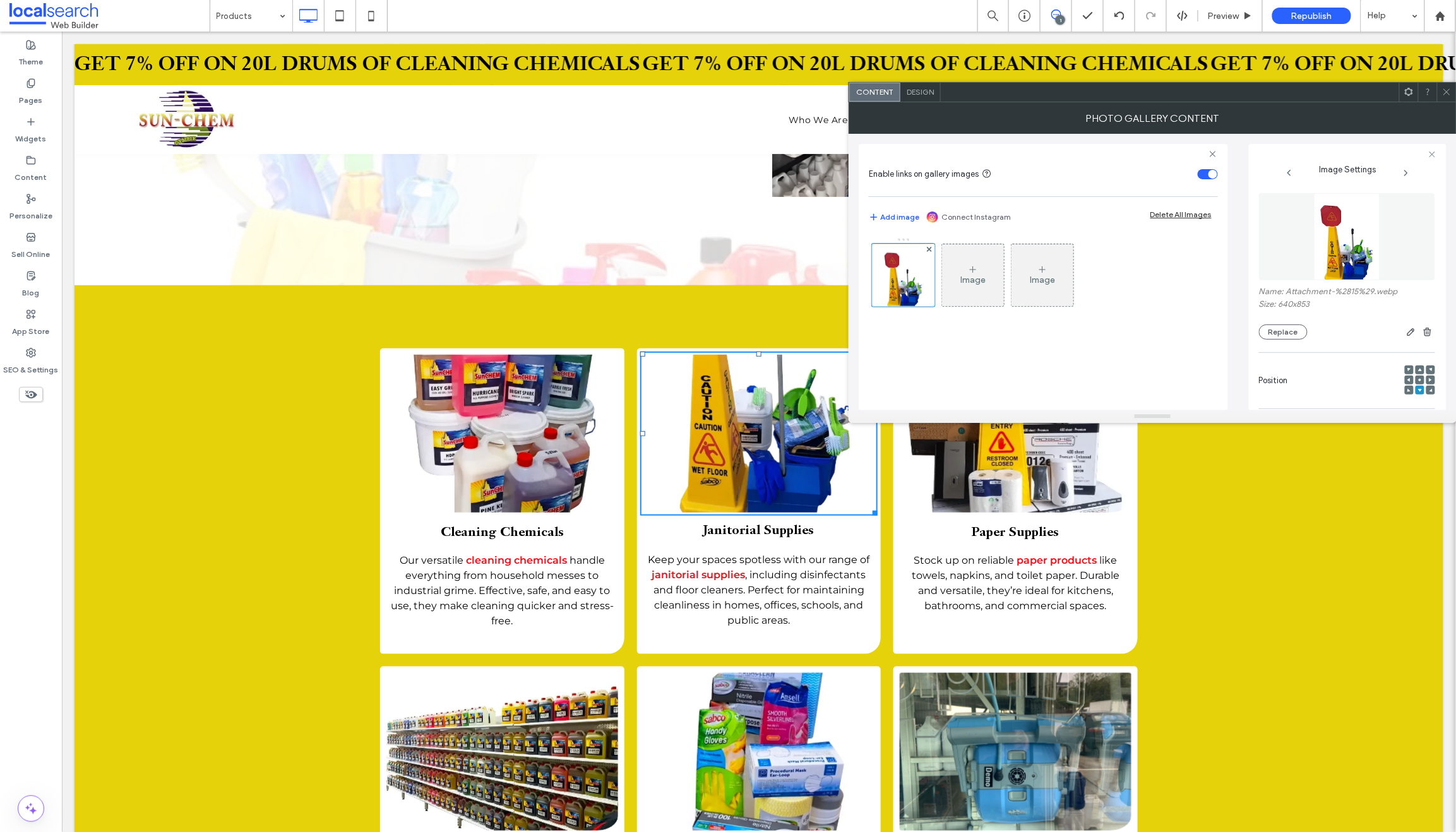
drag, startPoint x: 1449, startPoint y: 92, endPoint x: 1429, endPoint y: 98, distance: 20.9
click at [1448, 91] on icon at bounding box center [1446, 92] width 10 height 10
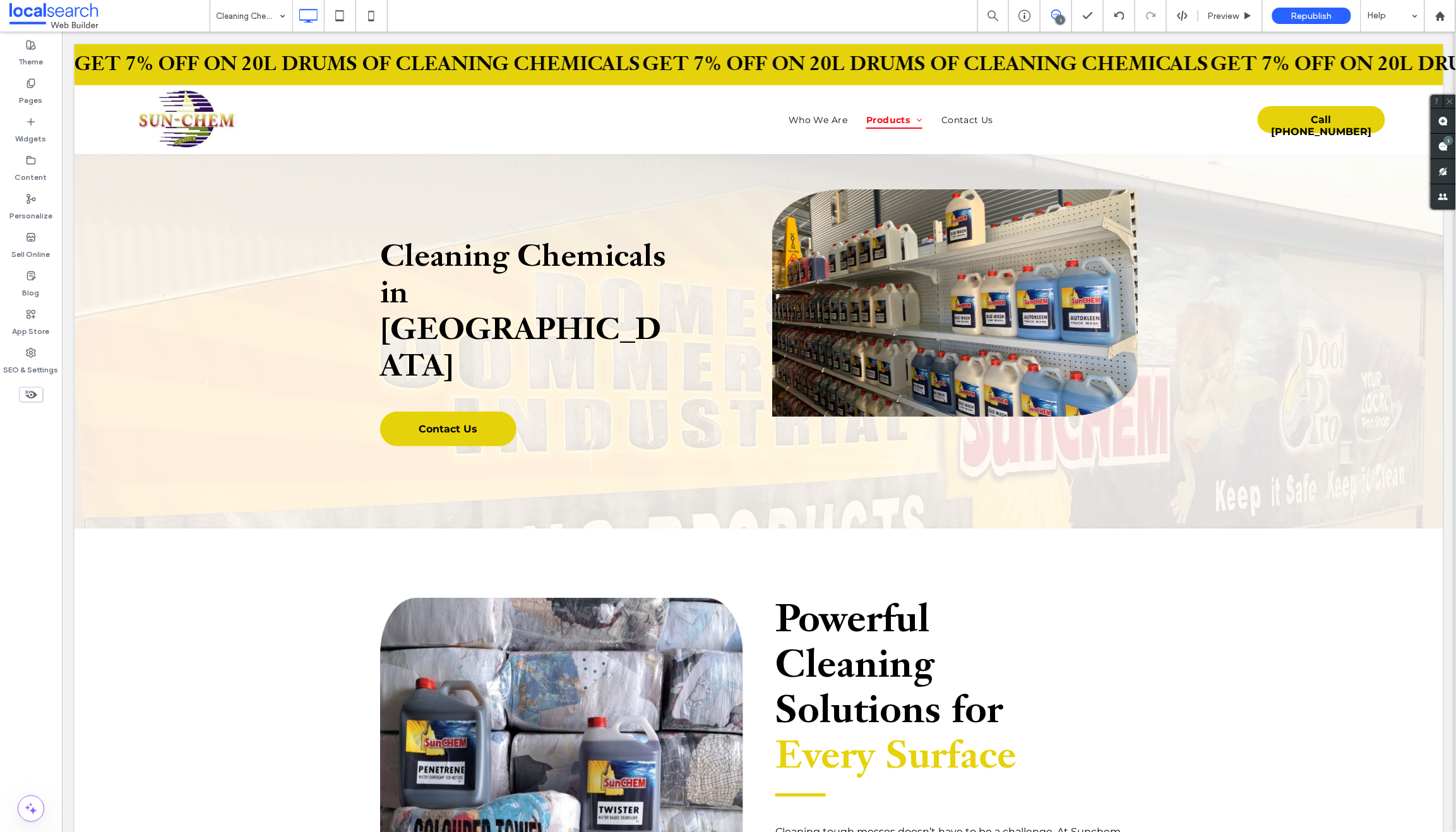
scroll to position [0, 0]
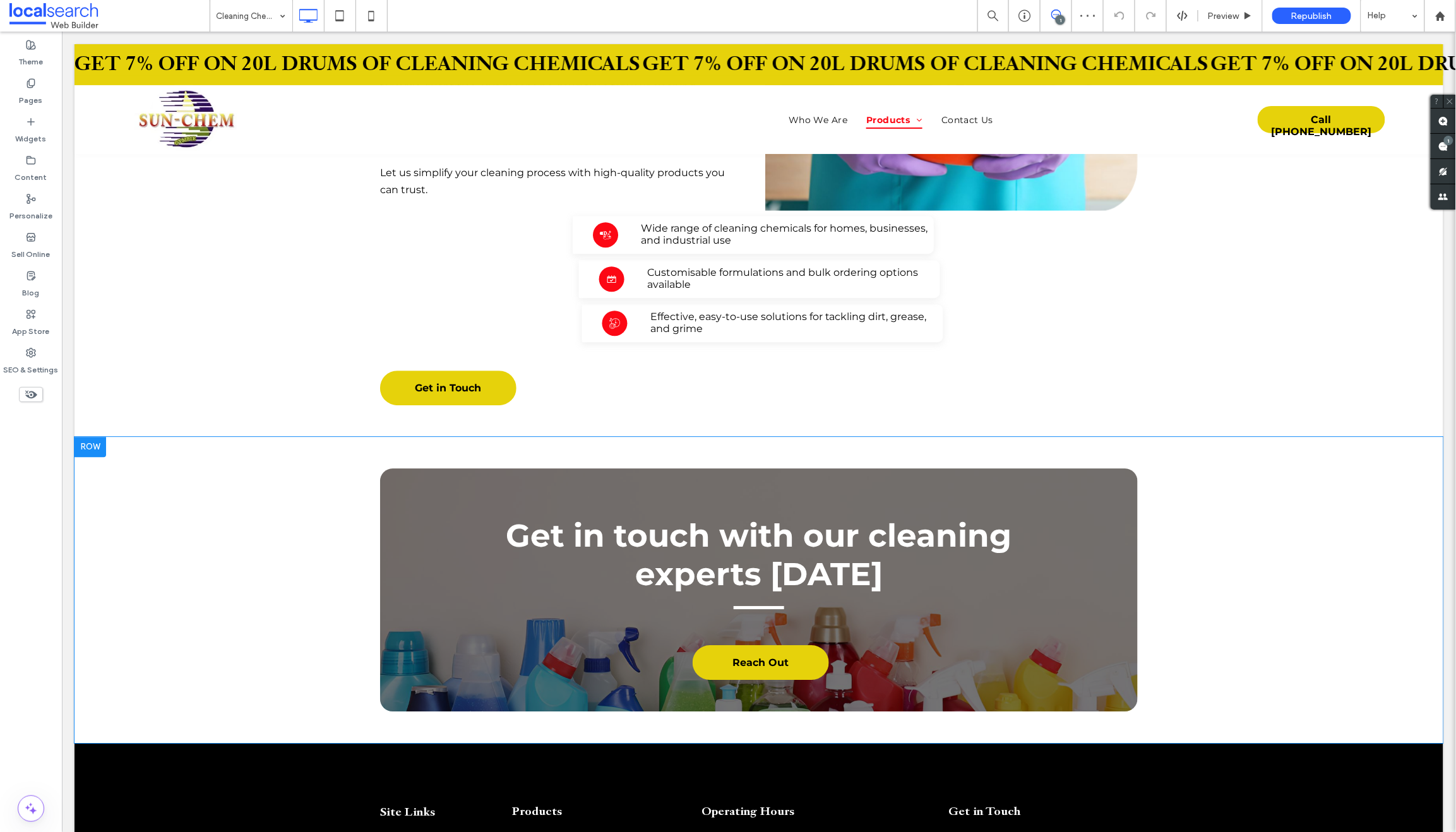
scroll to position [1732, 0]
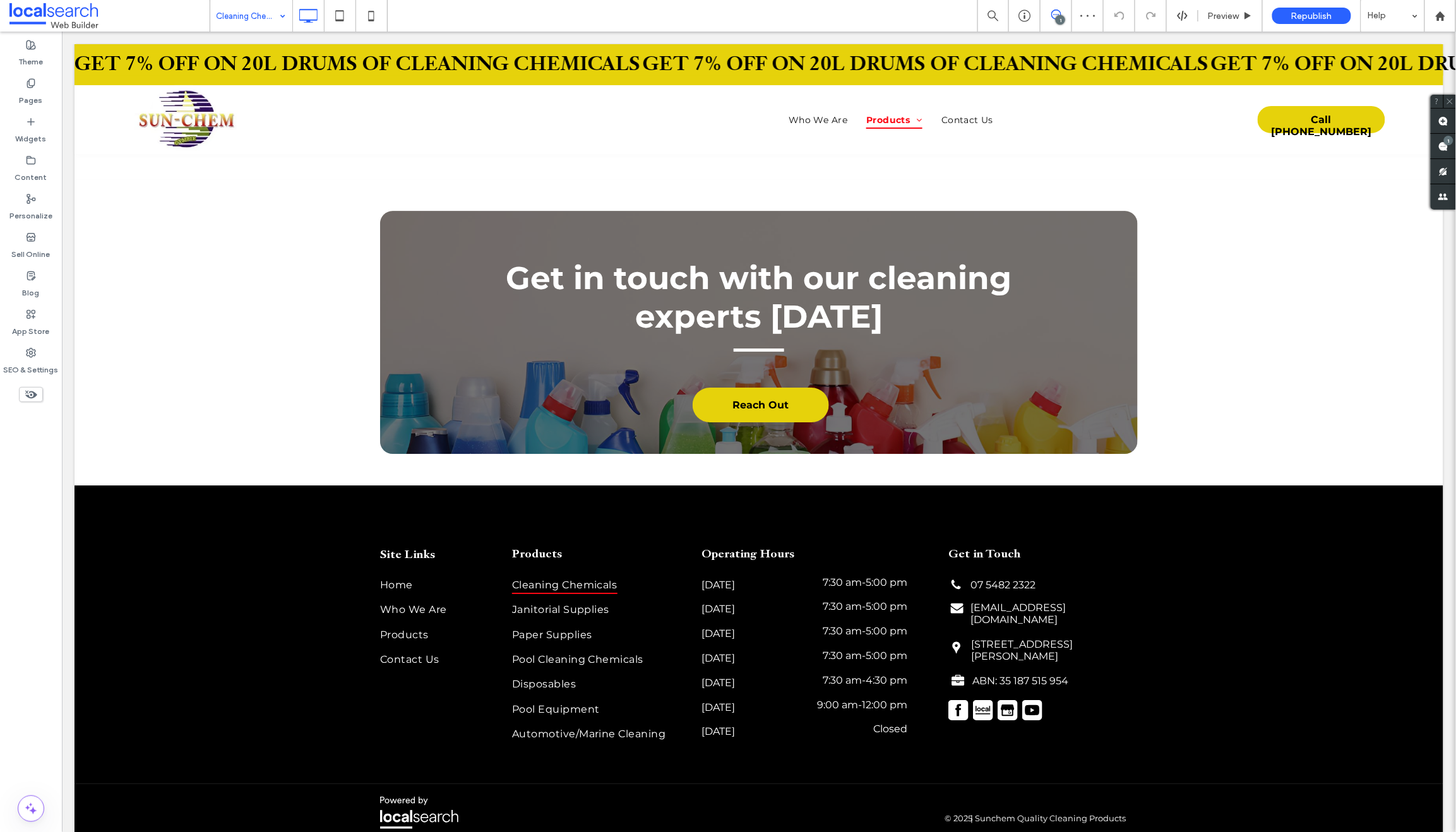
drag, startPoint x: 257, startPoint y: 15, endPoint x: 259, endPoint y: 27, distance: 12.2
click at [257, 15] on input at bounding box center [248, 15] width 63 height 31
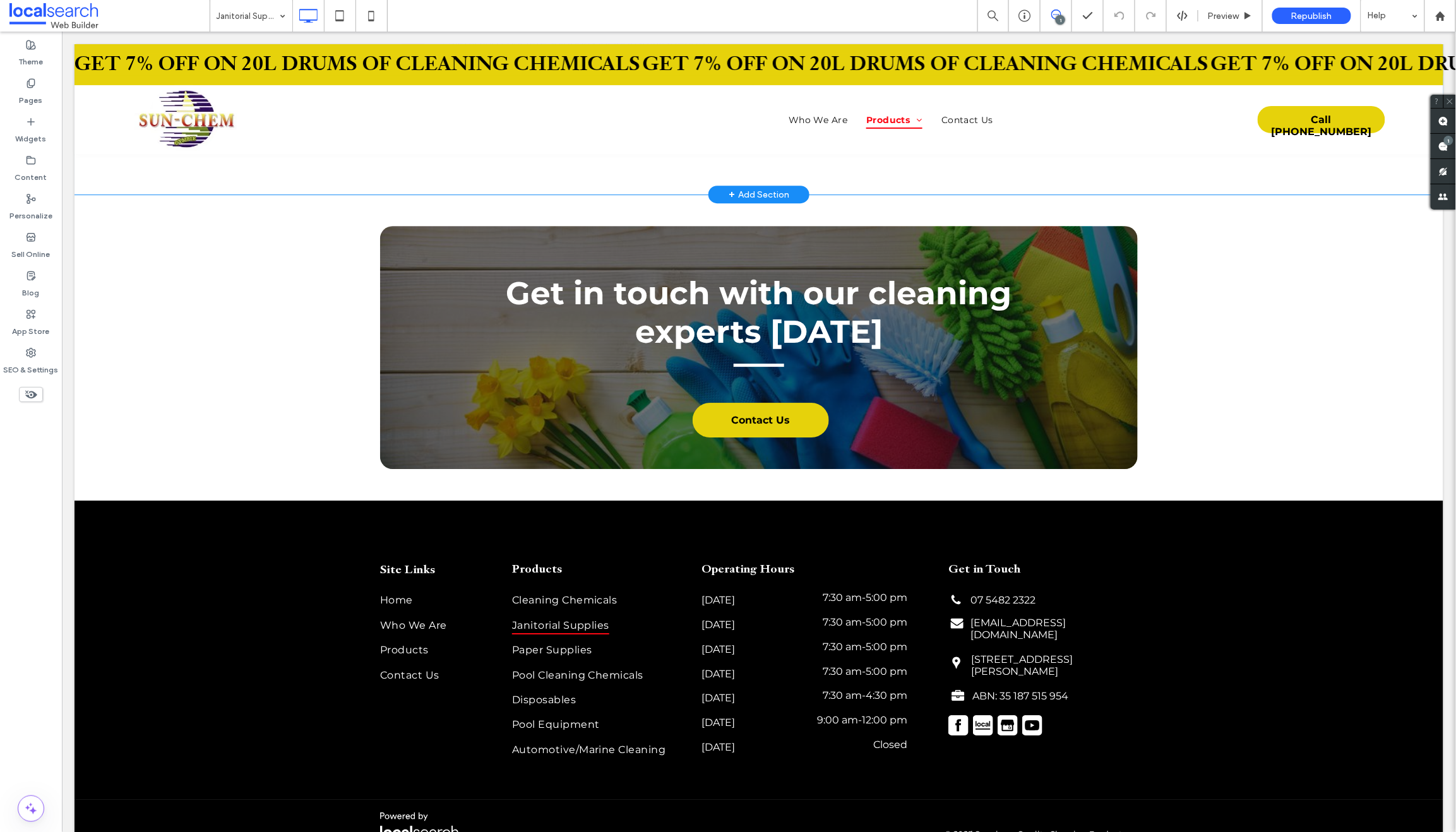
scroll to position [1642, 0]
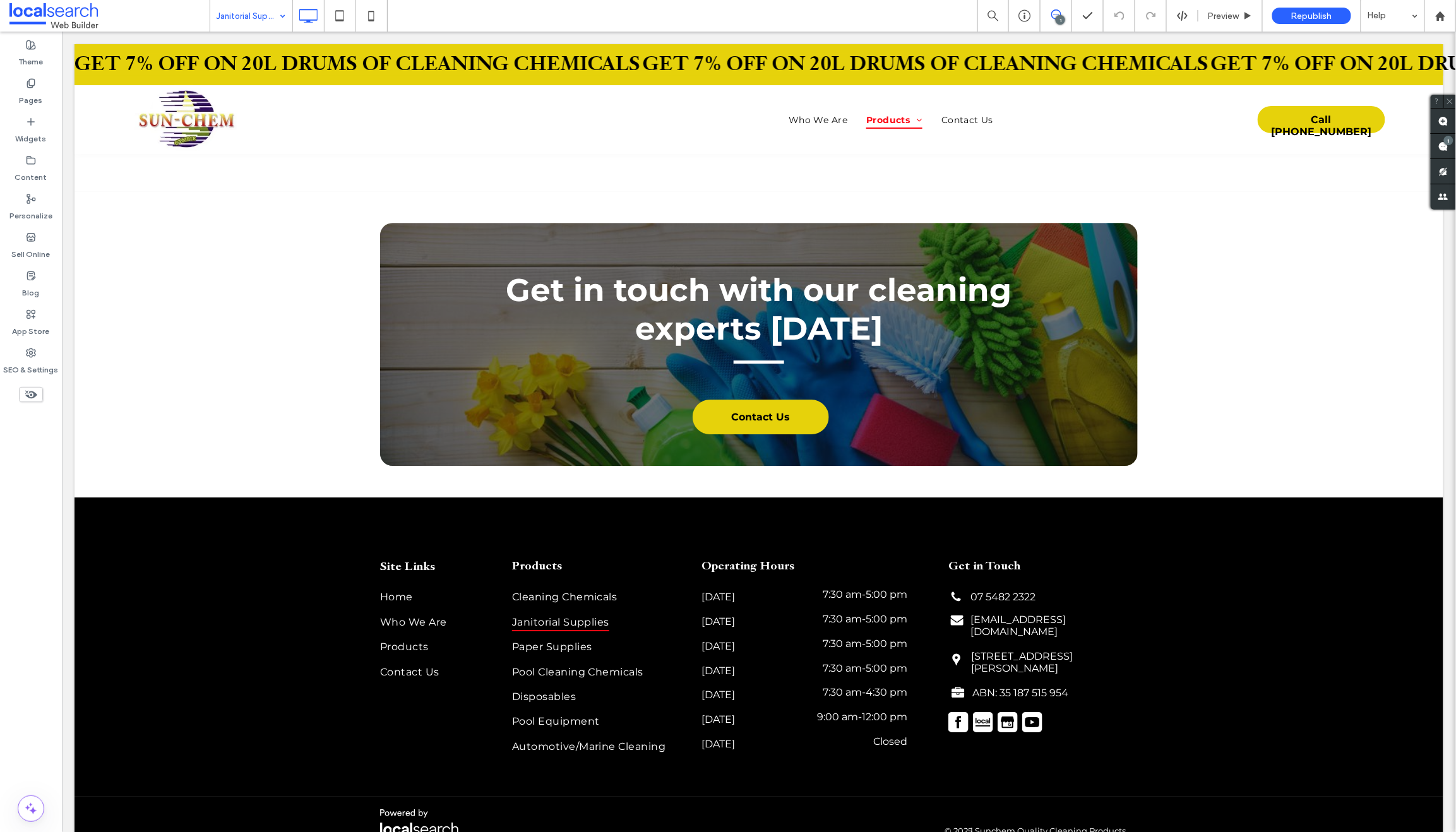
click at [240, 7] on input at bounding box center [248, 15] width 63 height 31
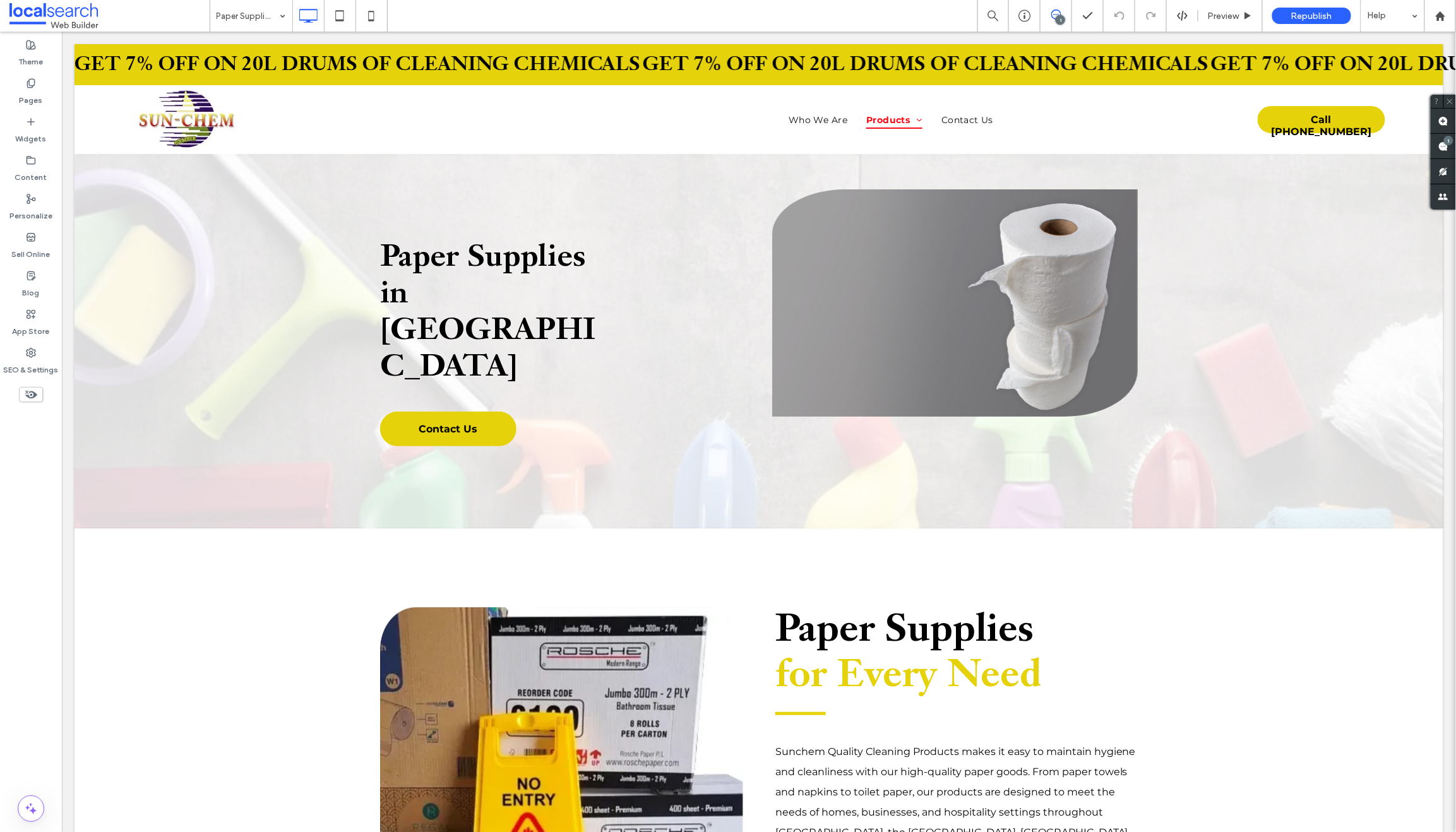
scroll to position [0, 0]
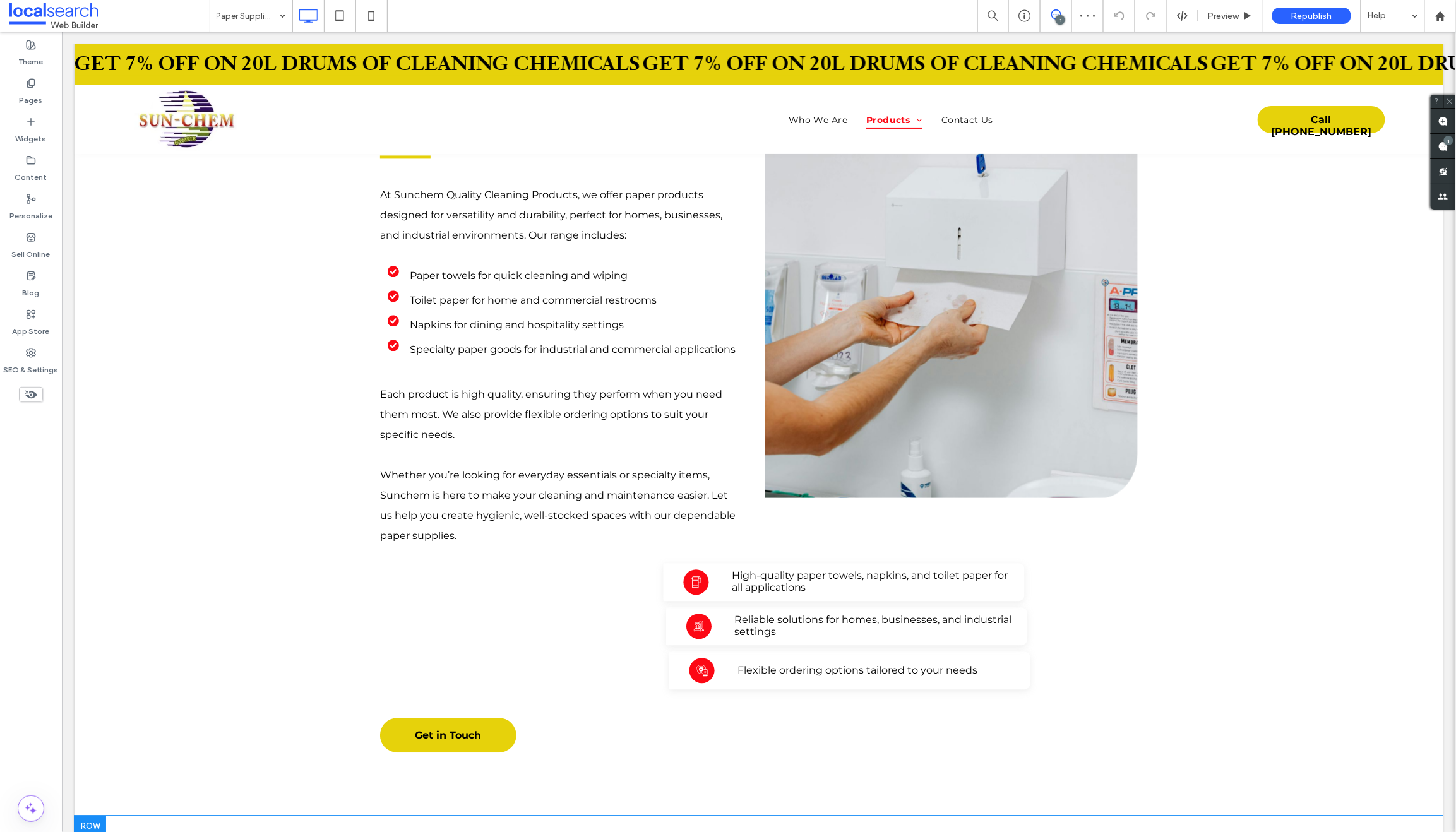
scroll to position [1619, 0]
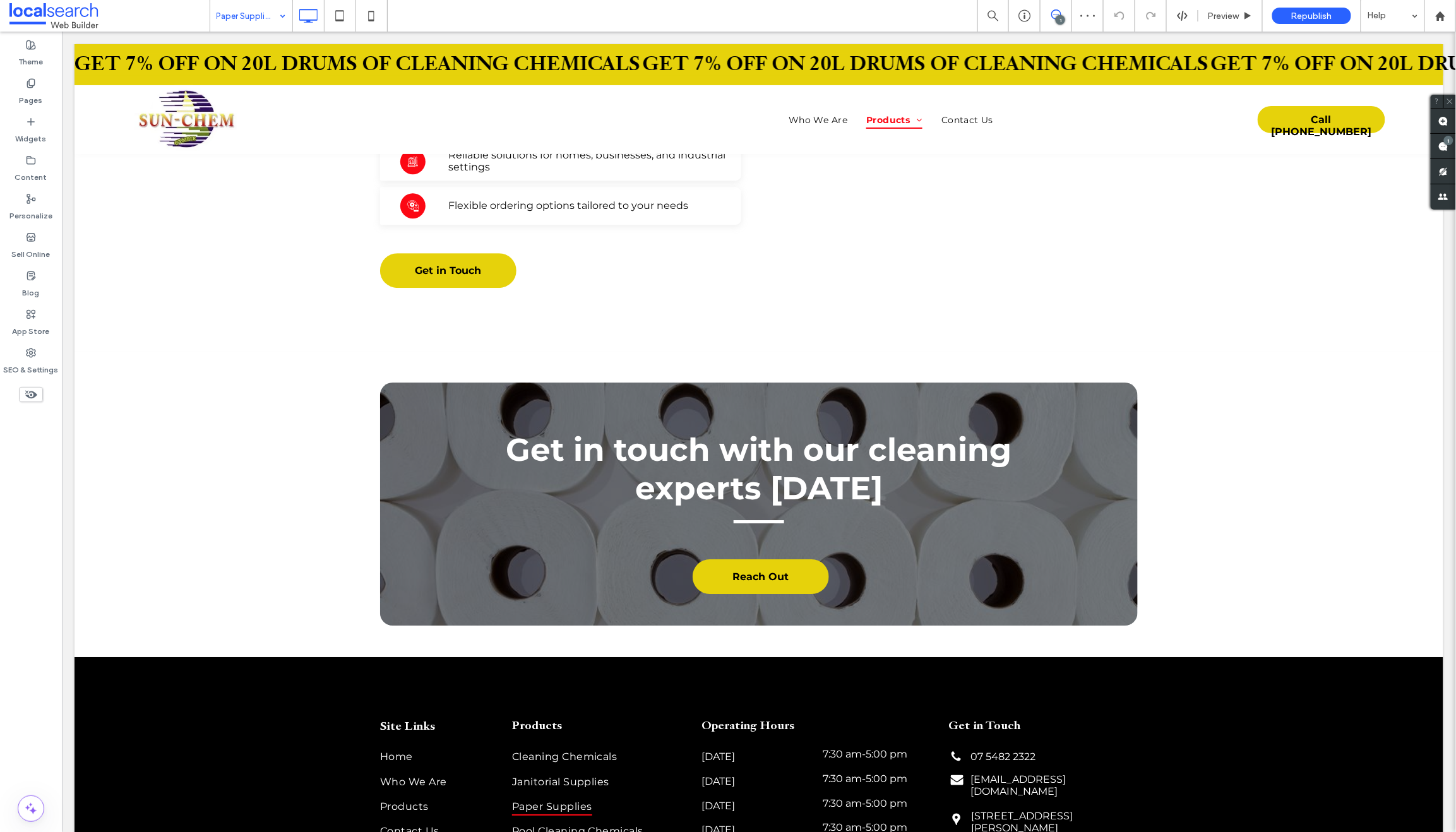
click at [246, 8] on input at bounding box center [248, 15] width 63 height 31
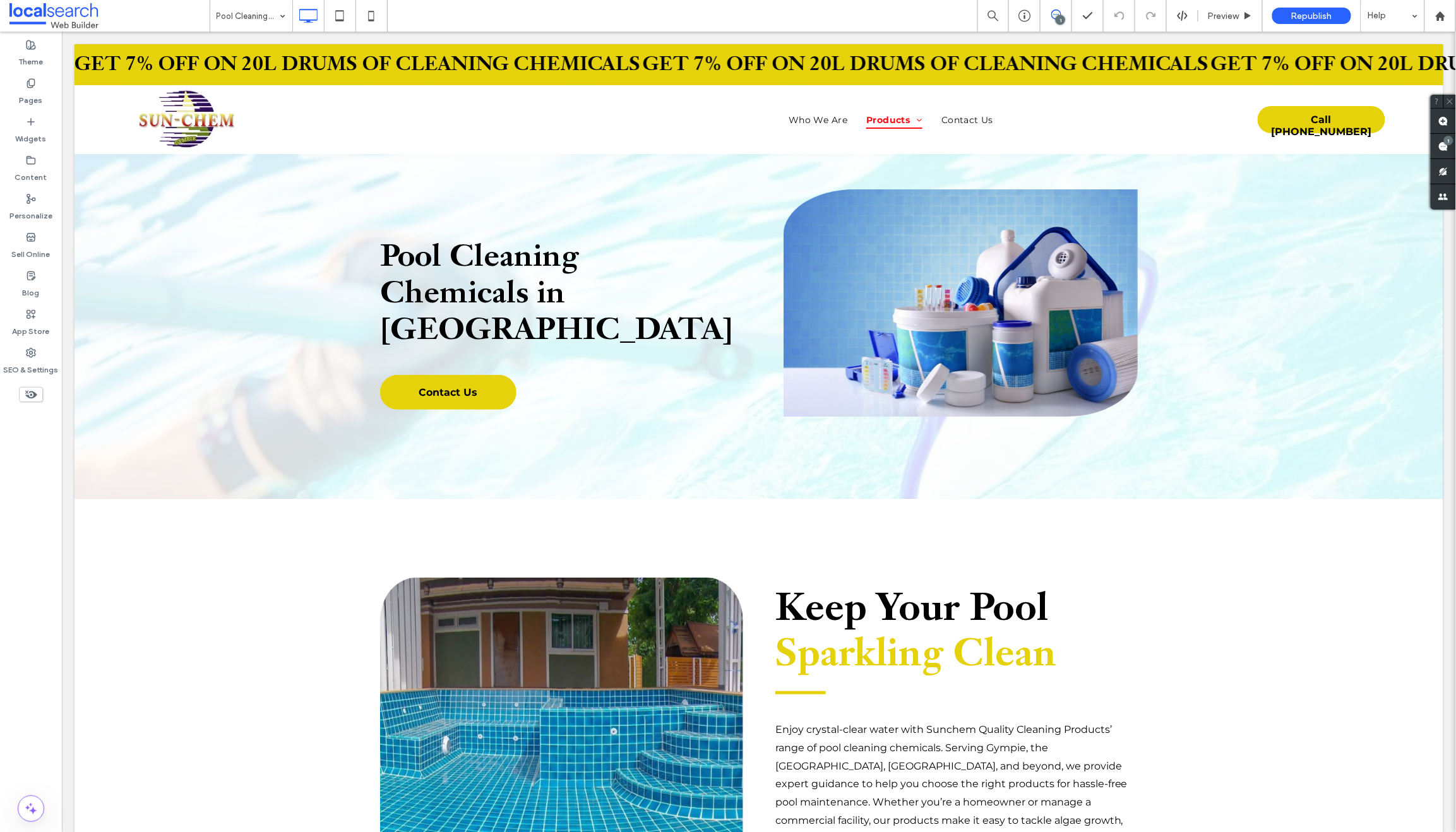
scroll to position [0, 0]
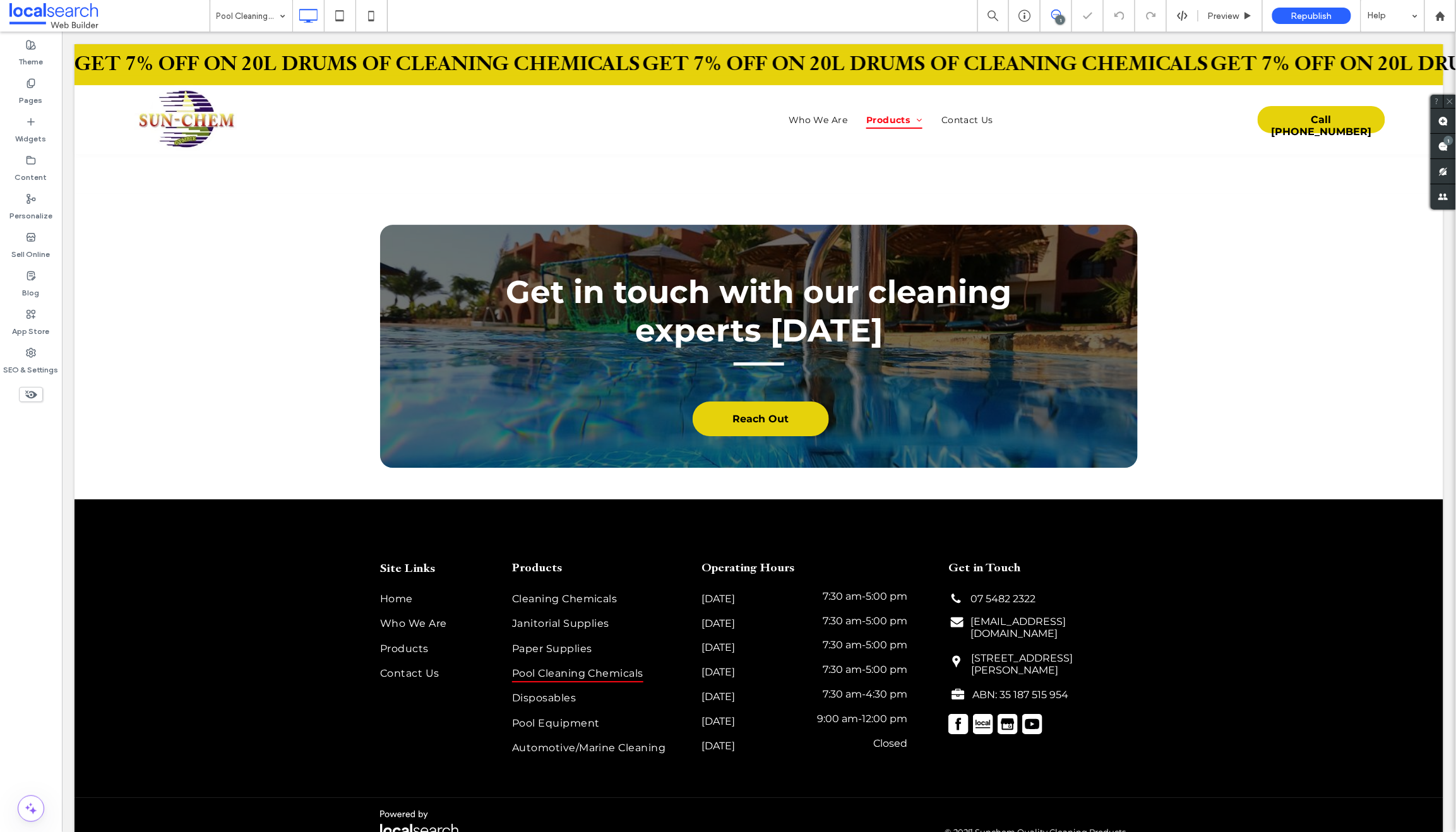
scroll to position [1778, 0]
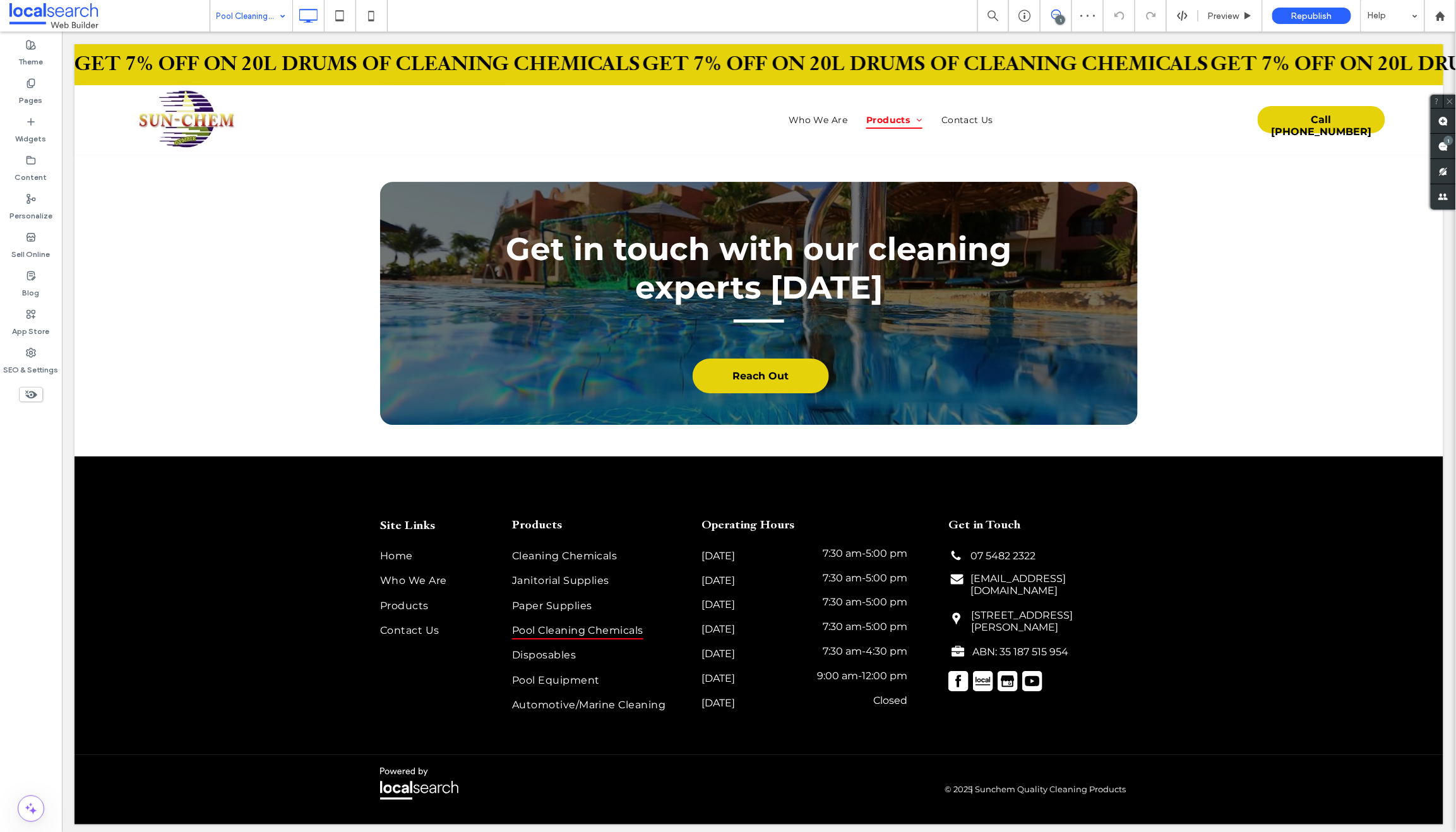
click at [247, 15] on input at bounding box center [248, 15] width 63 height 31
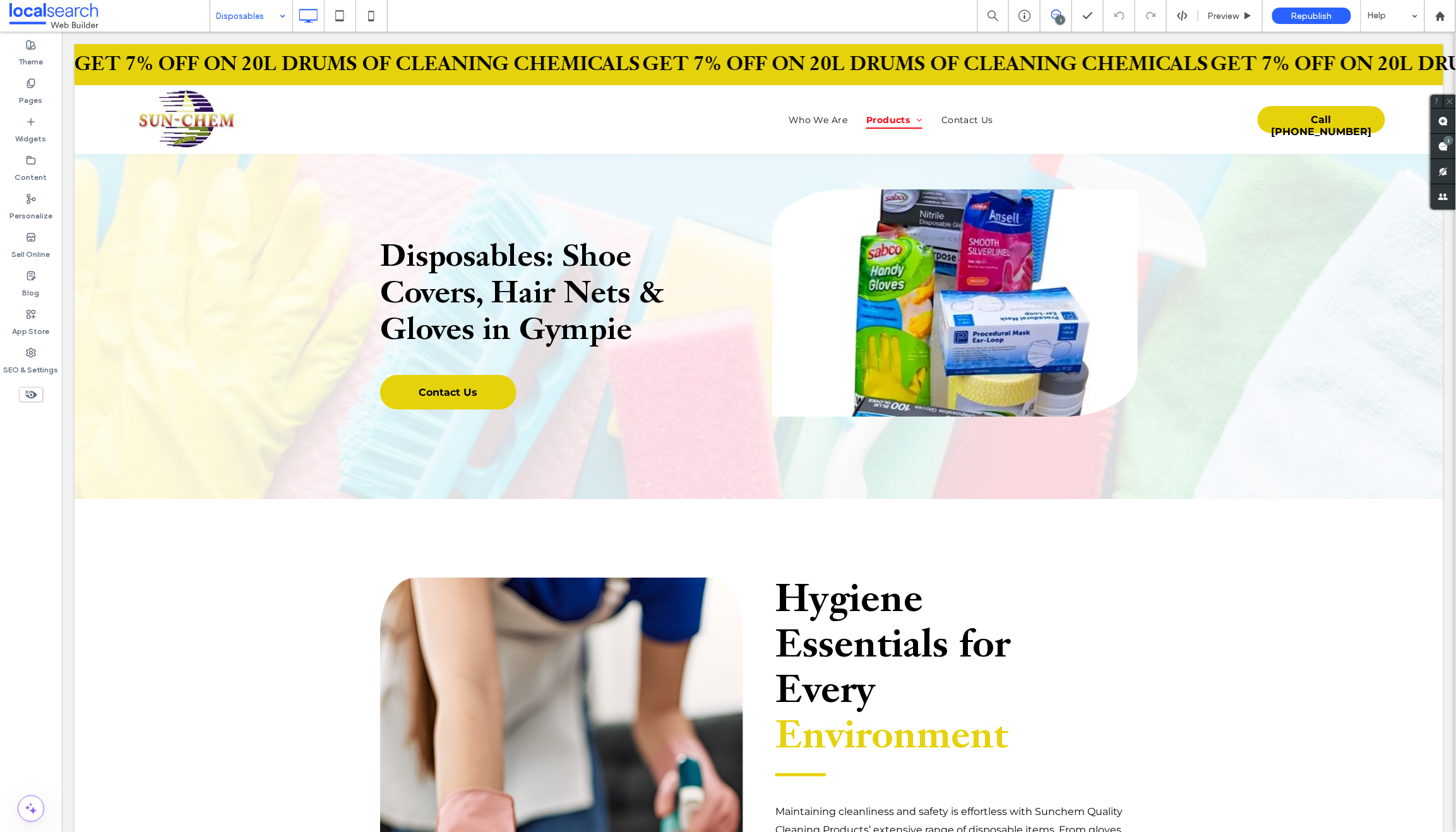
scroll to position [0, 0]
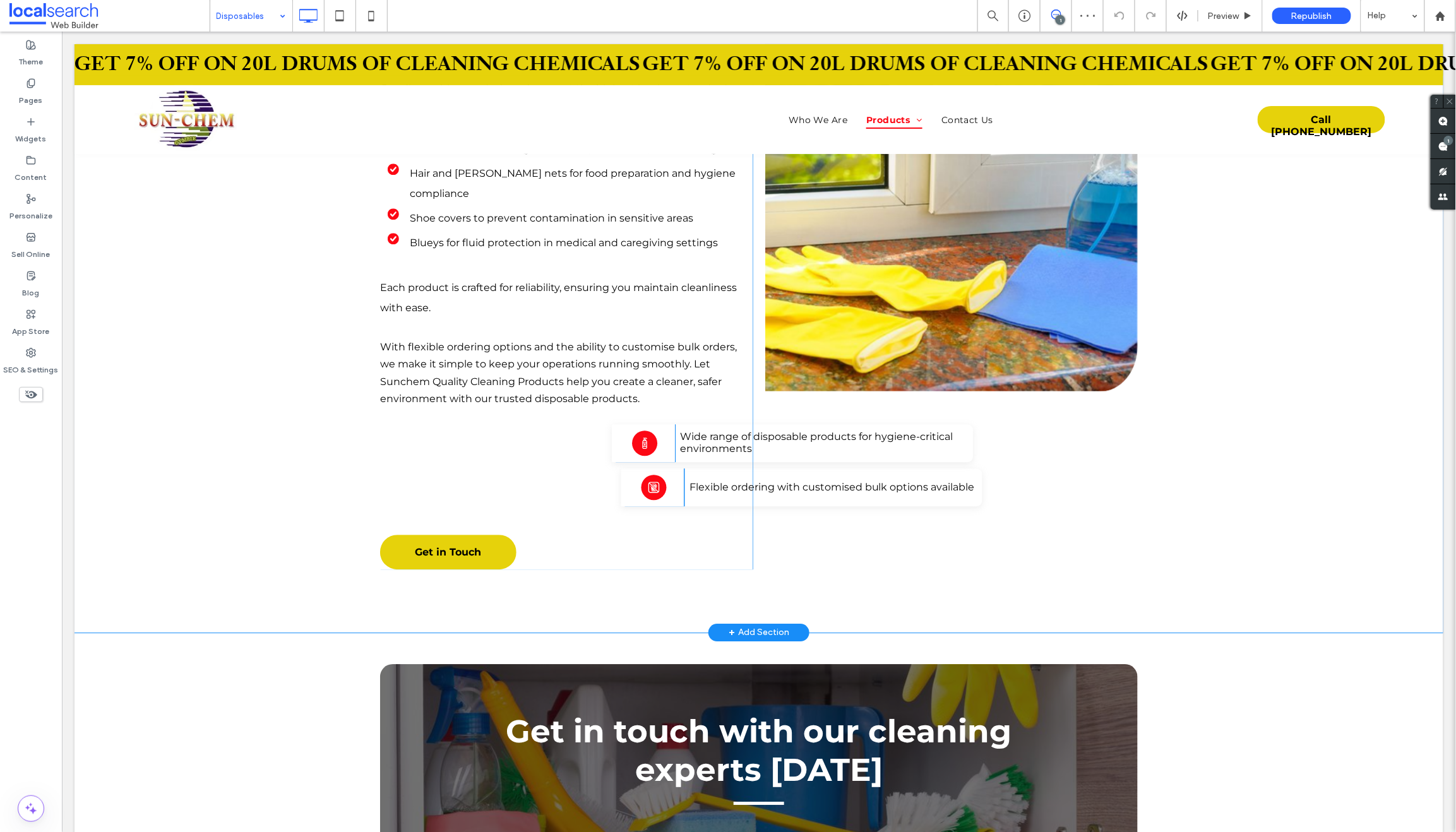
scroll to position [1788, 0]
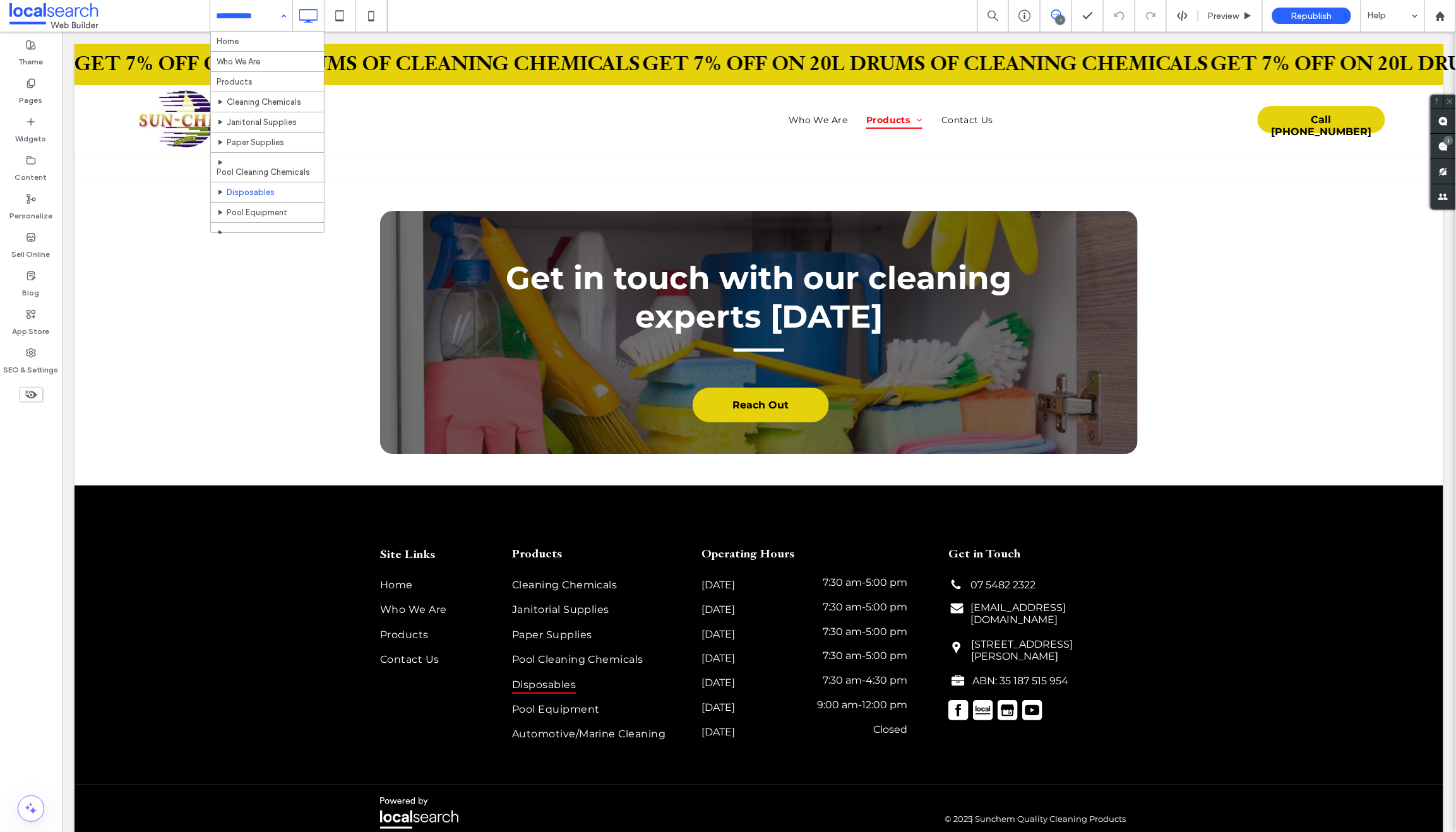
click at [264, 7] on input at bounding box center [248, 15] width 63 height 31
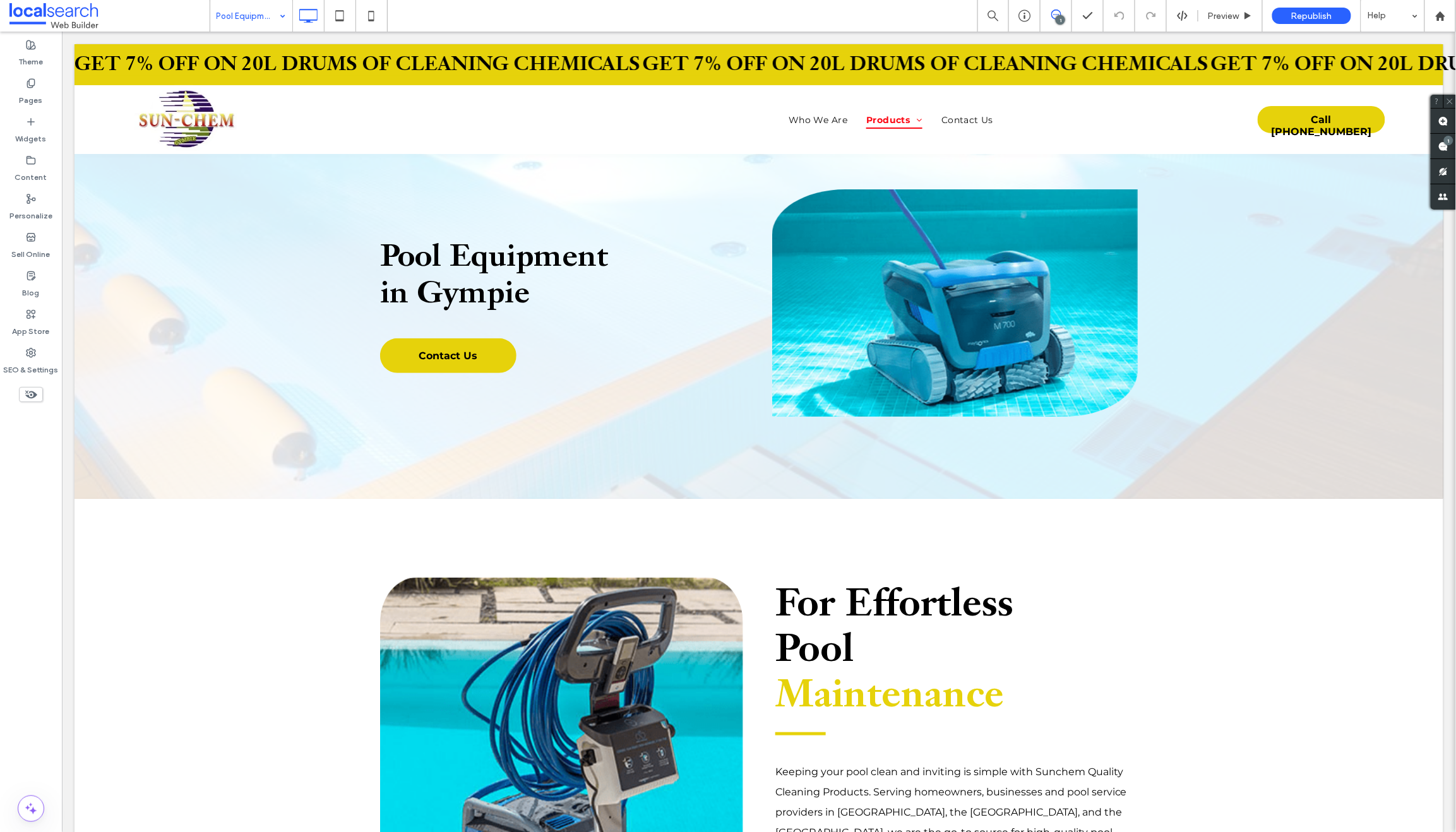
scroll to position [0, 0]
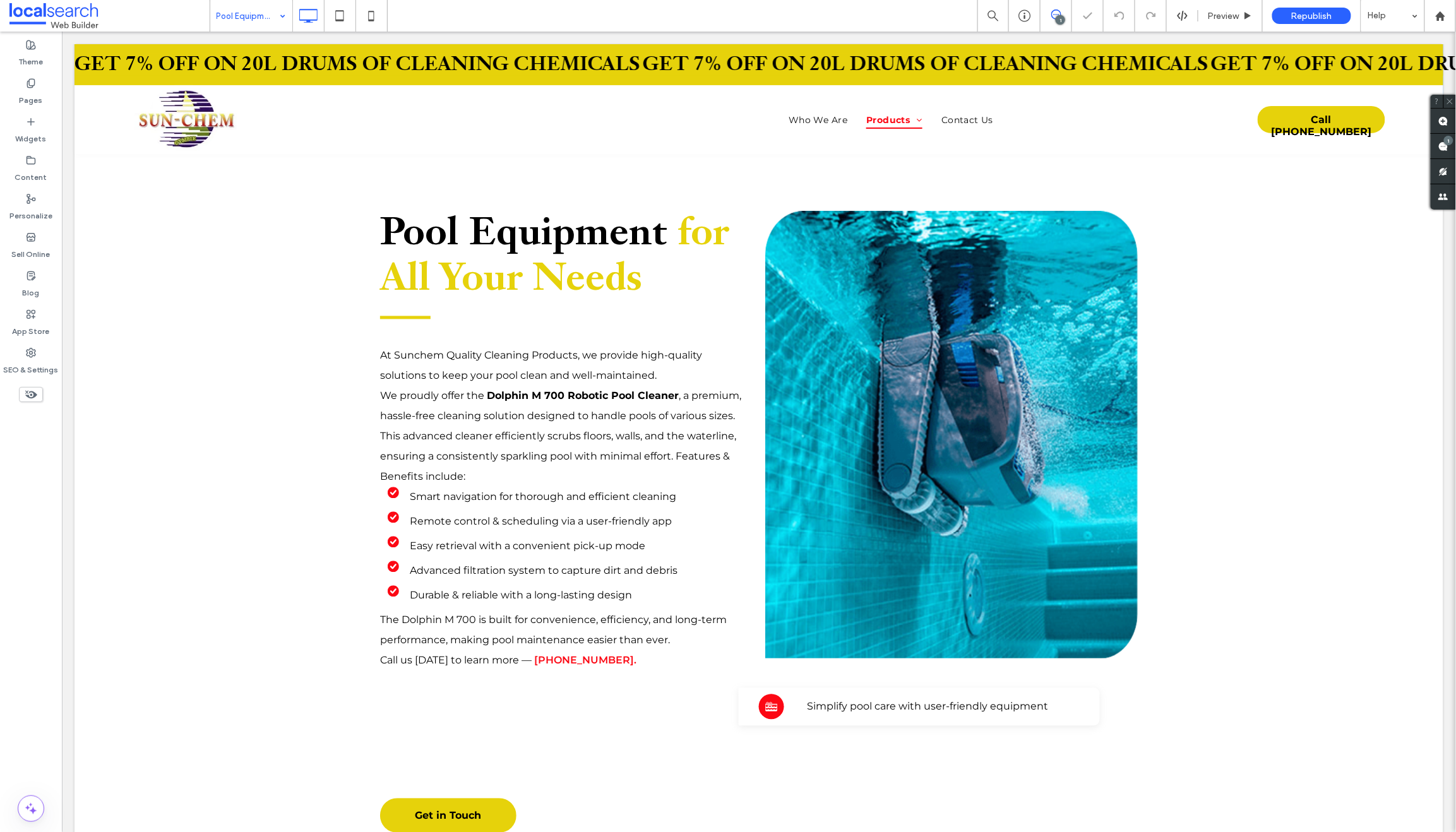
scroll to position [1214, 0]
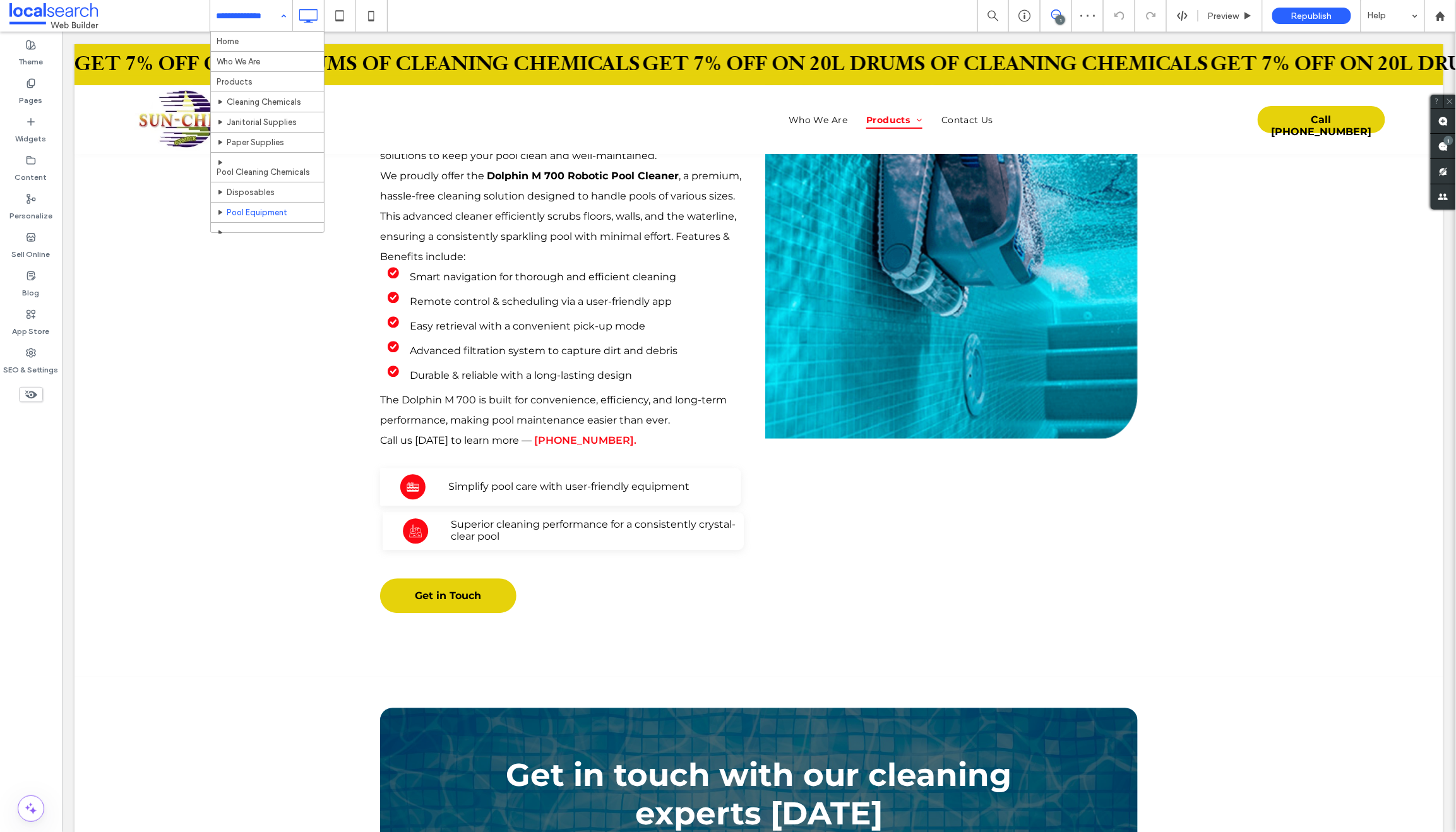
drag, startPoint x: 232, startPoint y: 14, endPoint x: 235, endPoint y: 26, distance: 12.4
click at [232, 14] on input at bounding box center [248, 15] width 63 height 31
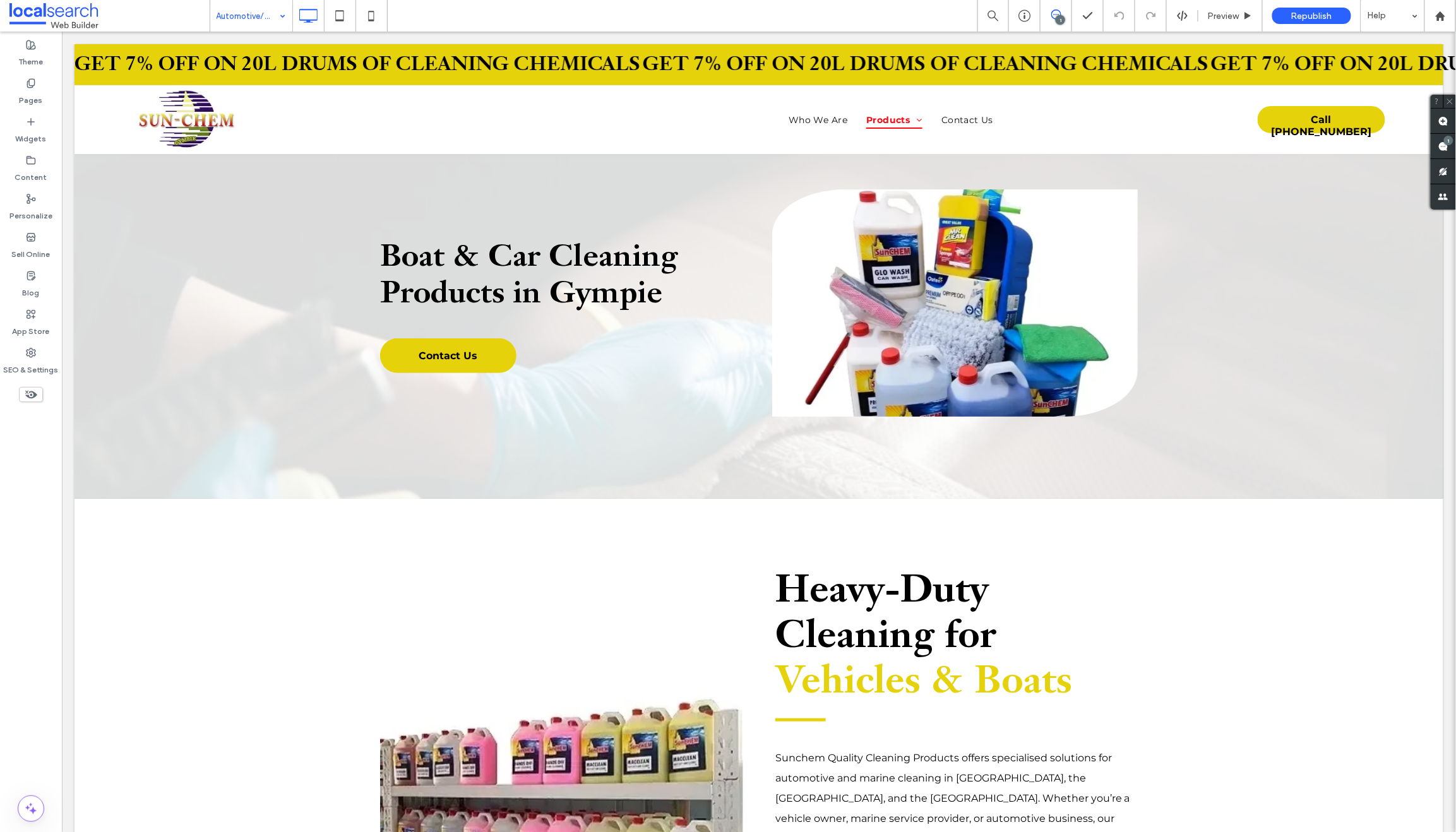
scroll to position [0, 0]
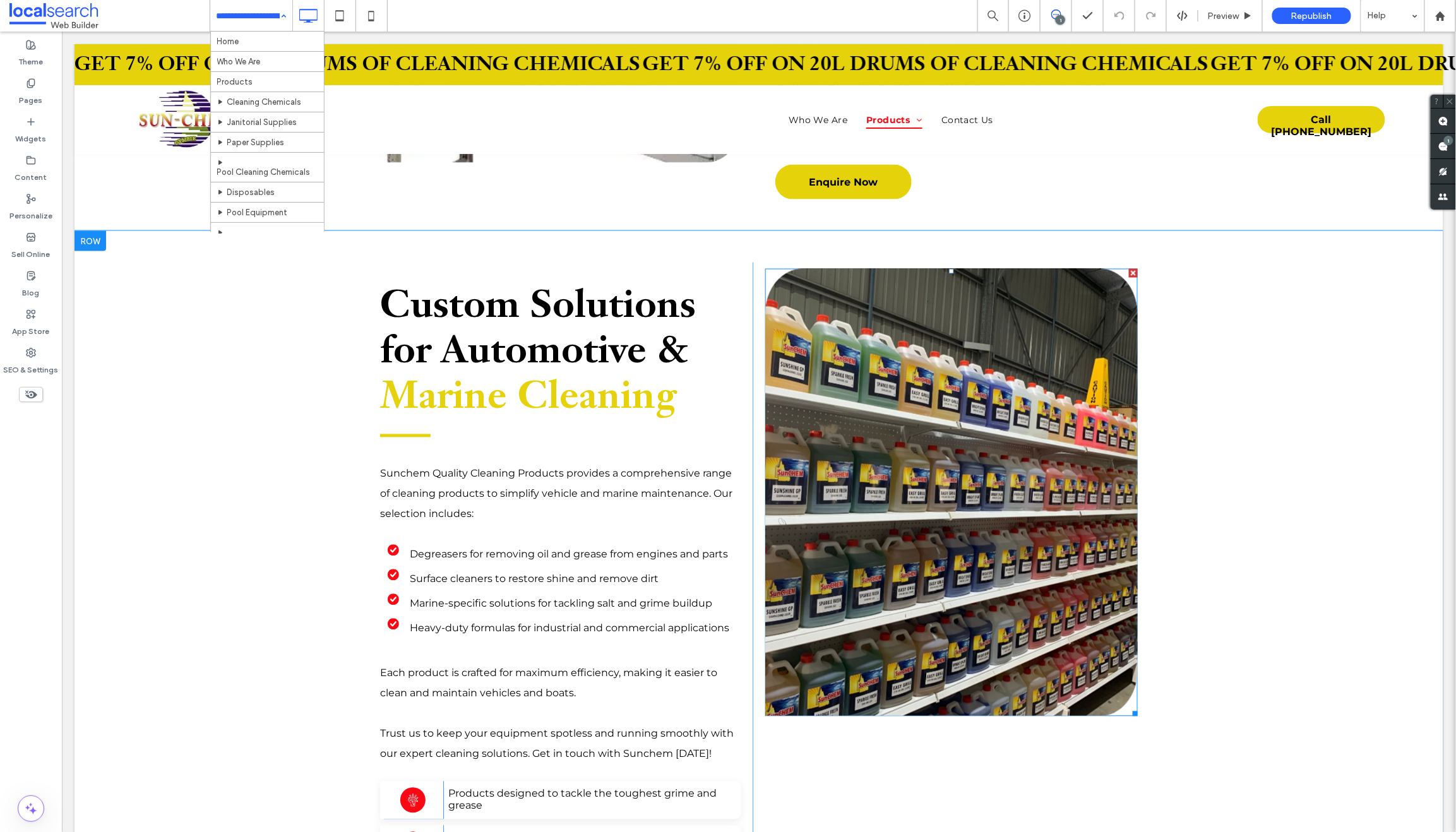
click at [913, 384] on link at bounding box center [950, 492] width 394 height 475
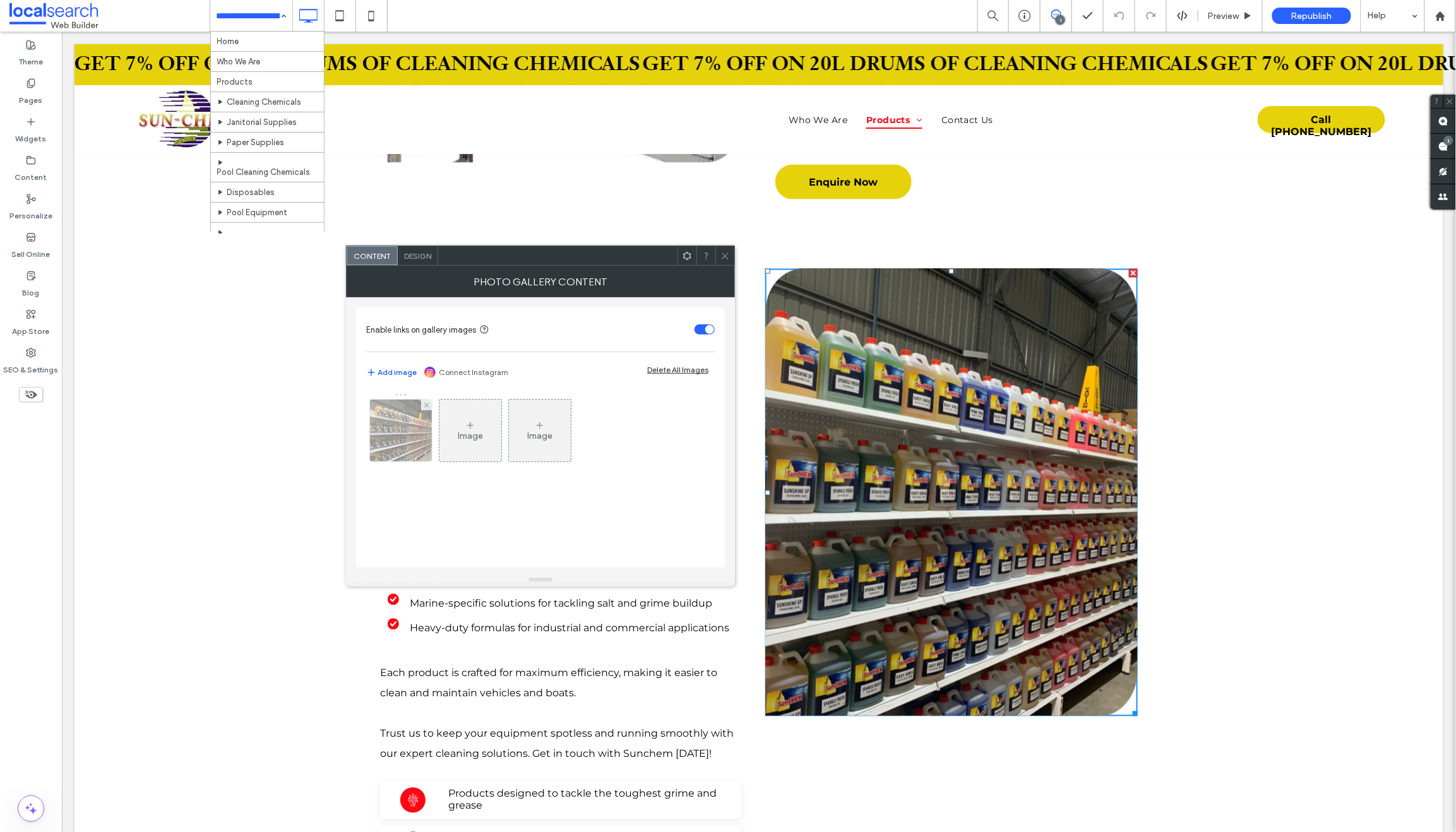
click at [405, 414] on img at bounding box center [401, 430] width 82 height 62
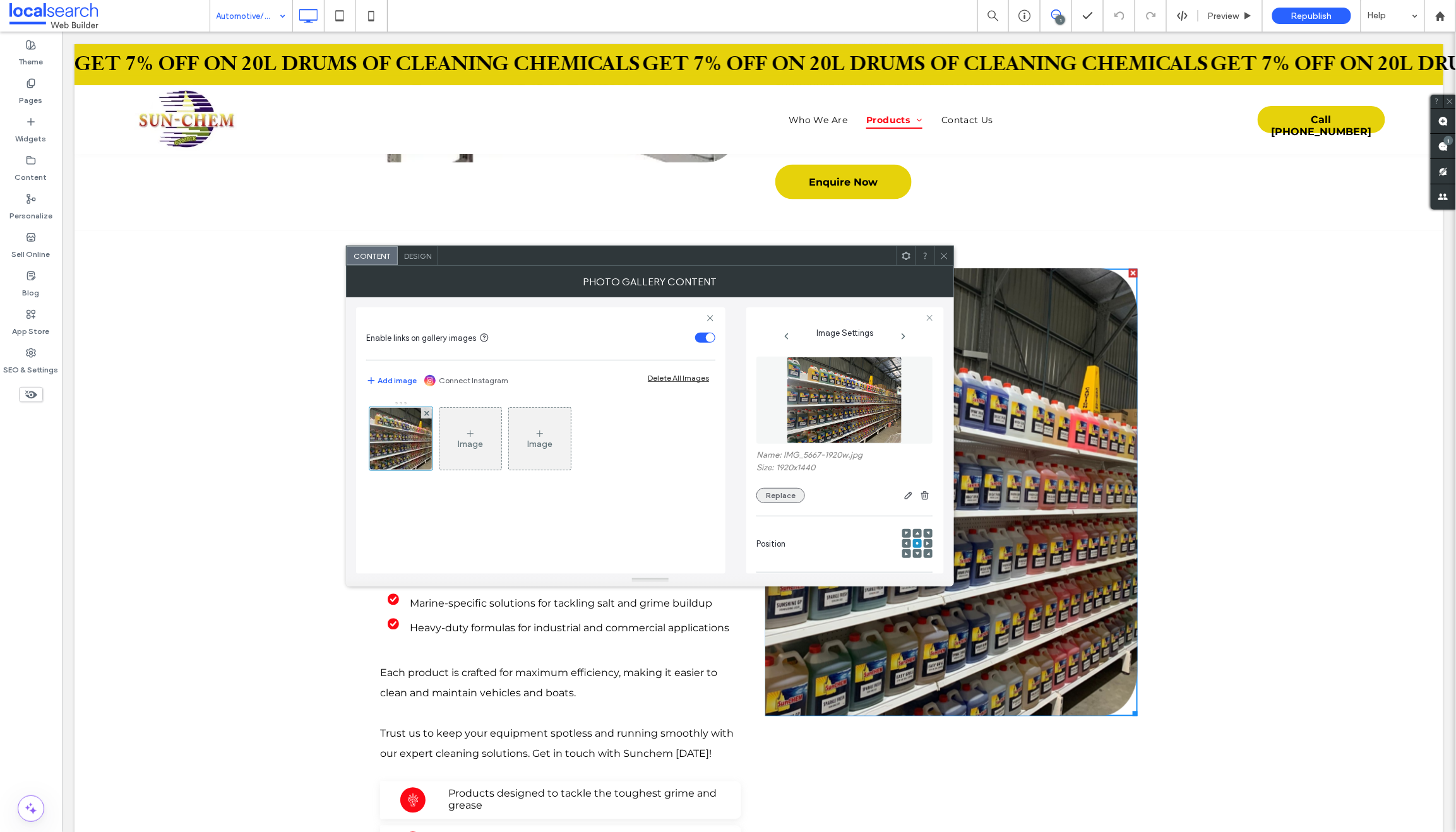
click at [784, 500] on button "Replace" at bounding box center [780, 495] width 49 height 15
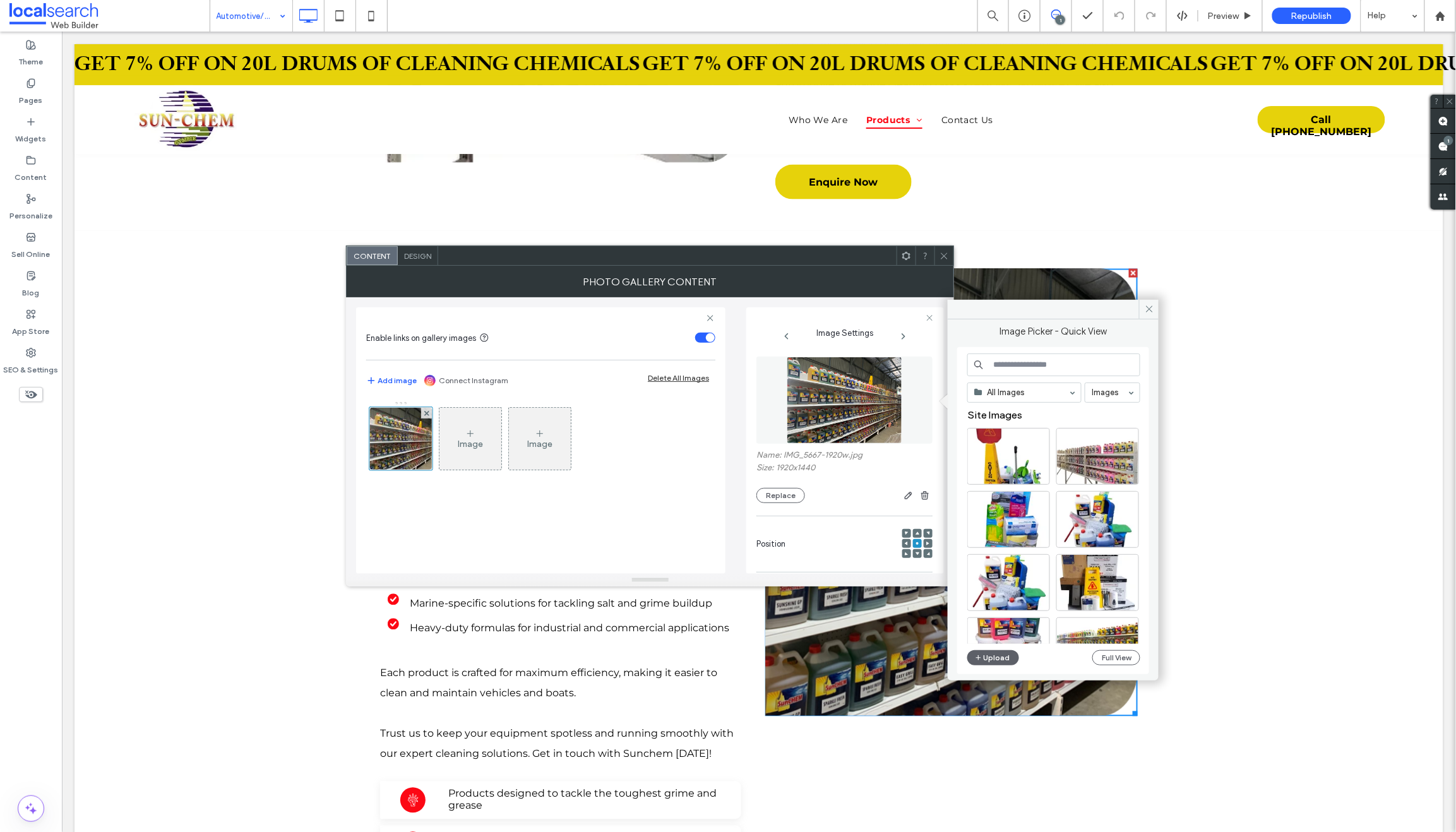
click at [991, 647] on div "All Images Images Site Images Upload Full View" at bounding box center [1054, 511] width 173 height 315
click at [992, 658] on button "Upload" at bounding box center [993, 657] width 52 height 15
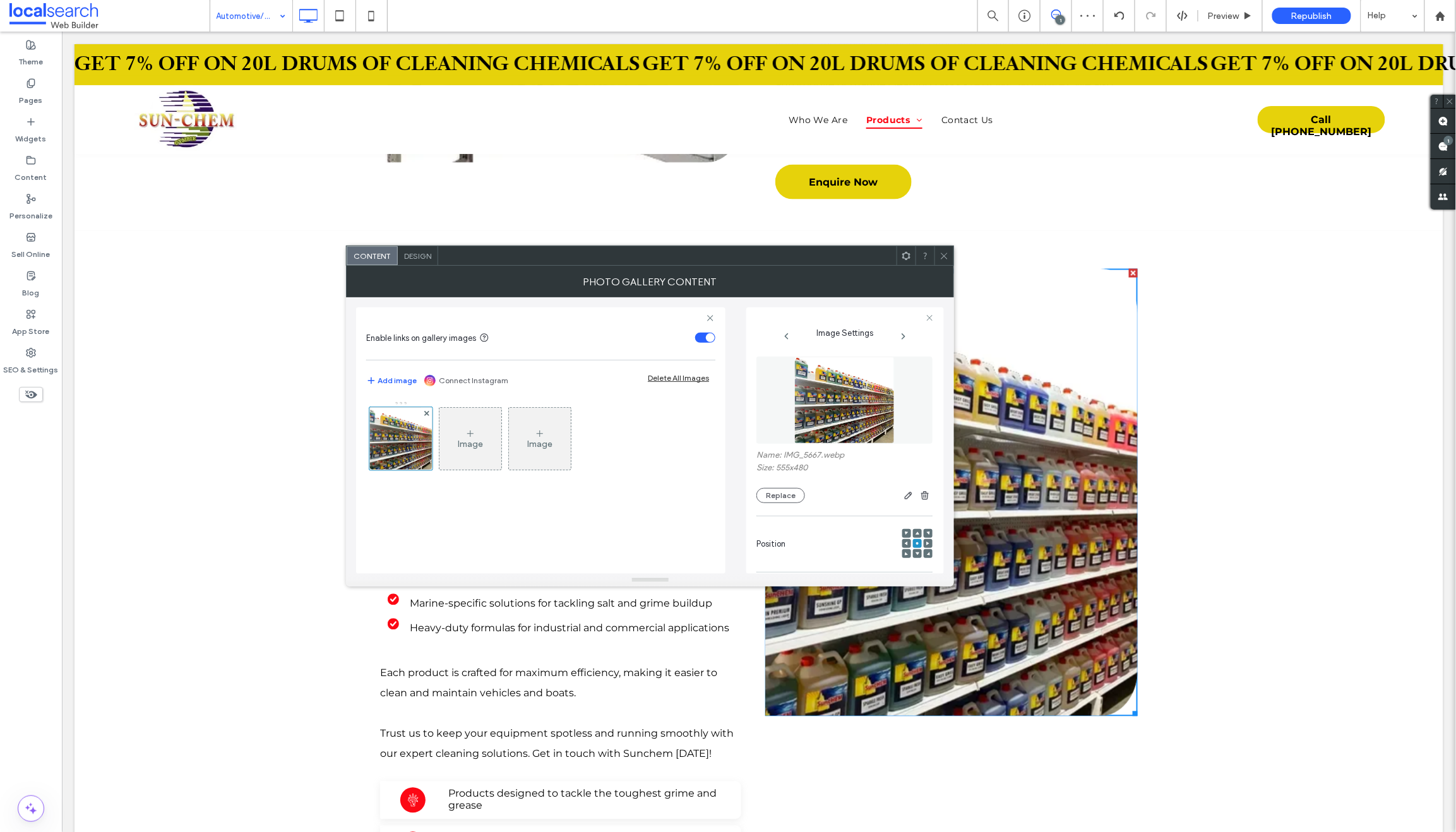
click at [939, 253] on icon at bounding box center [944, 256] width 10 height 10
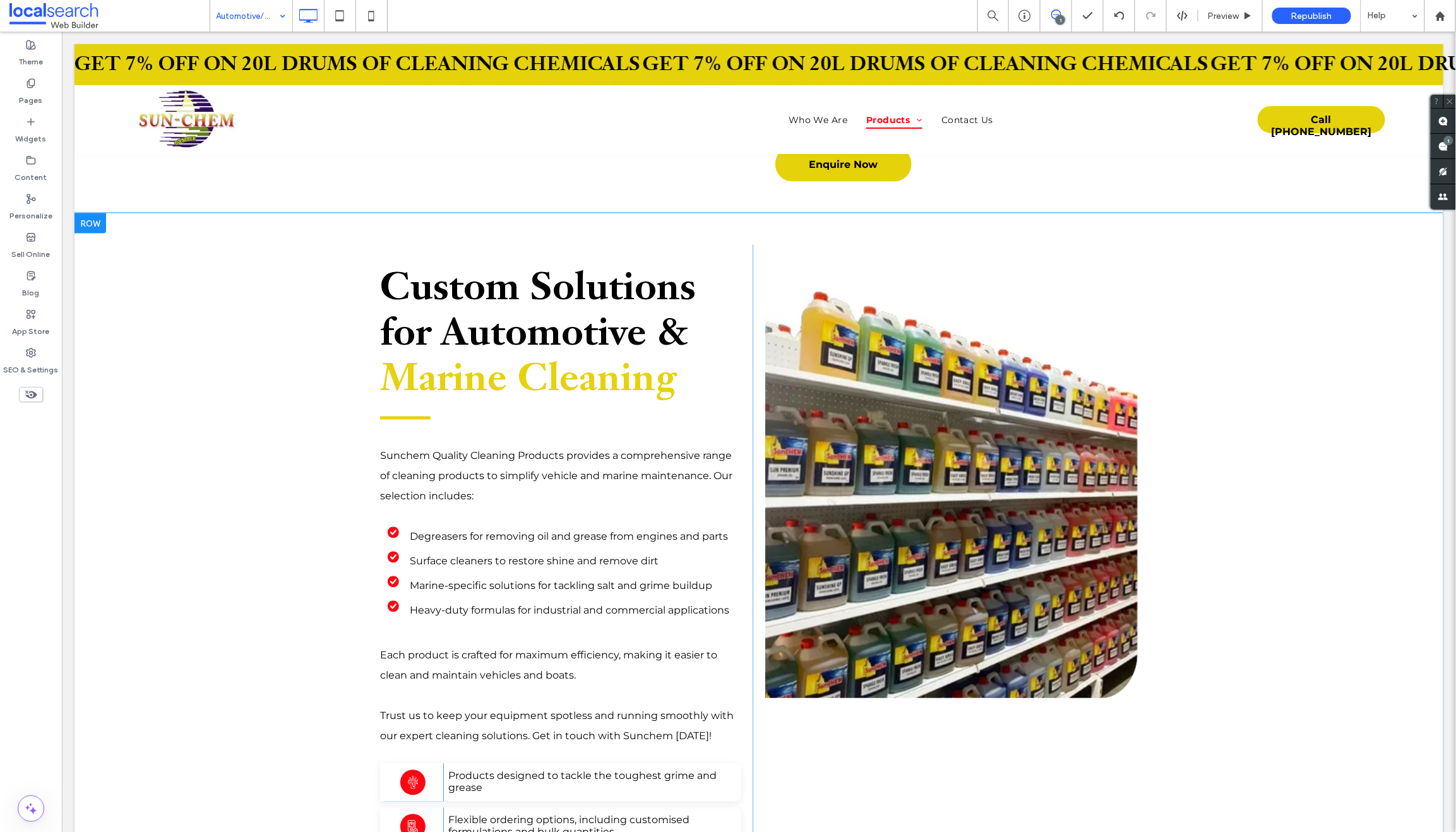
scroll to position [853, 0]
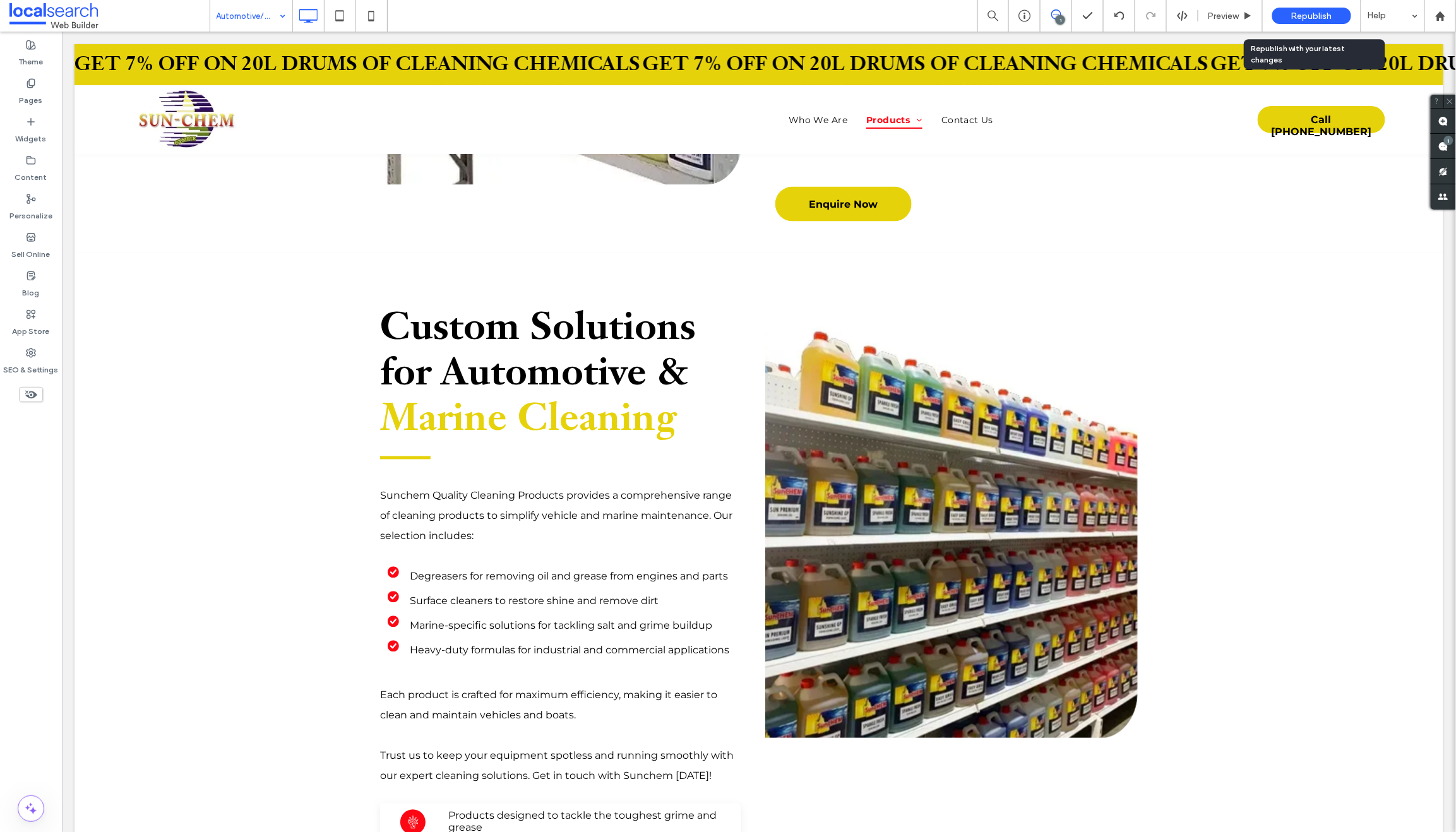
click at [1300, 10] on div "Republish" at bounding box center [1311, 15] width 79 height 17
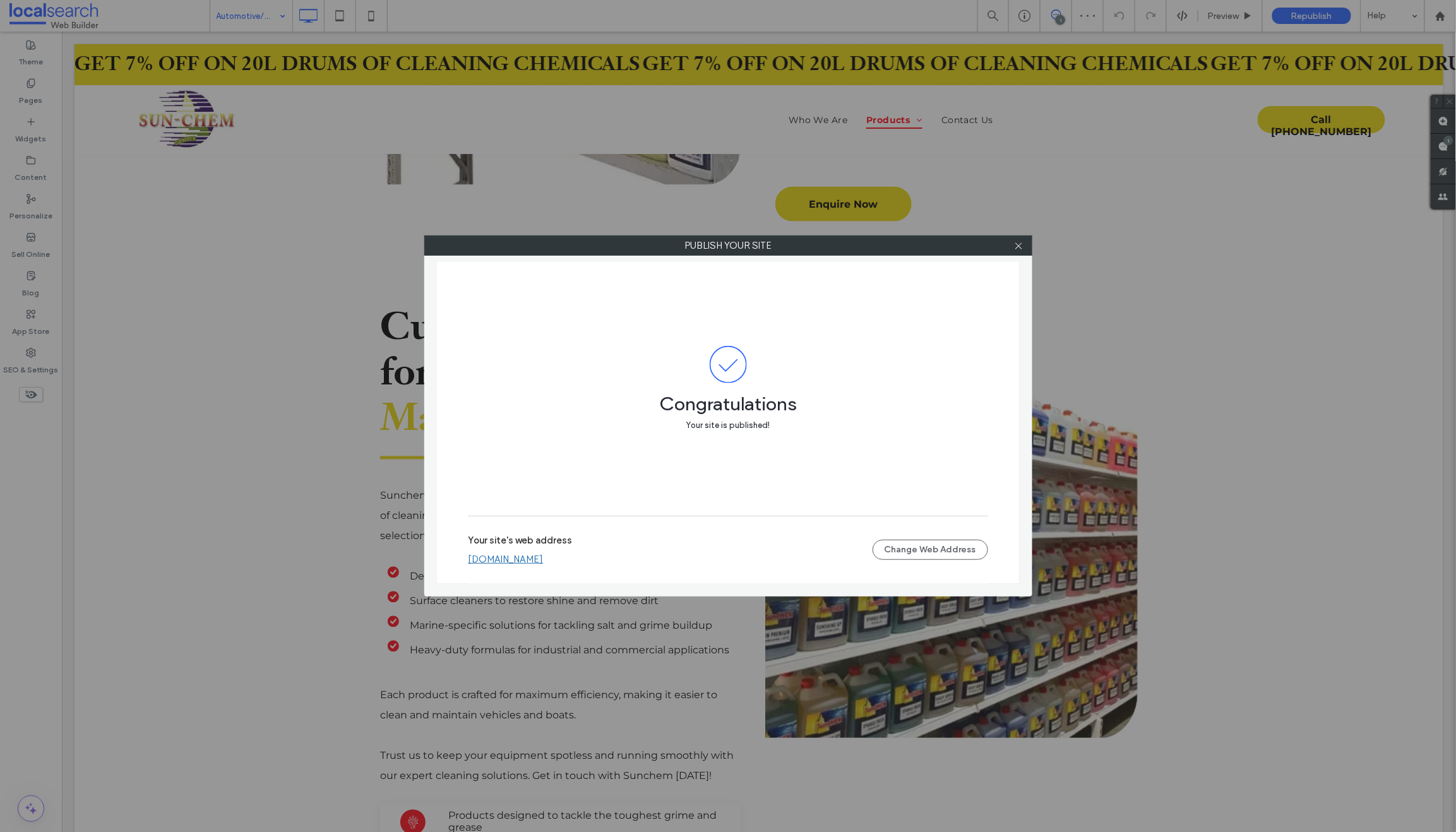
click at [1024, 244] on div at bounding box center [1019, 245] width 19 height 19
drag, startPoint x: 1009, startPoint y: 245, endPoint x: 1018, endPoint y: 245, distance: 9.0
click at [1009, 245] on div at bounding box center [1019, 245] width 19 height 19
click at [1018, 245] on icon at bounding box center [1019, 246] width 10 height 10
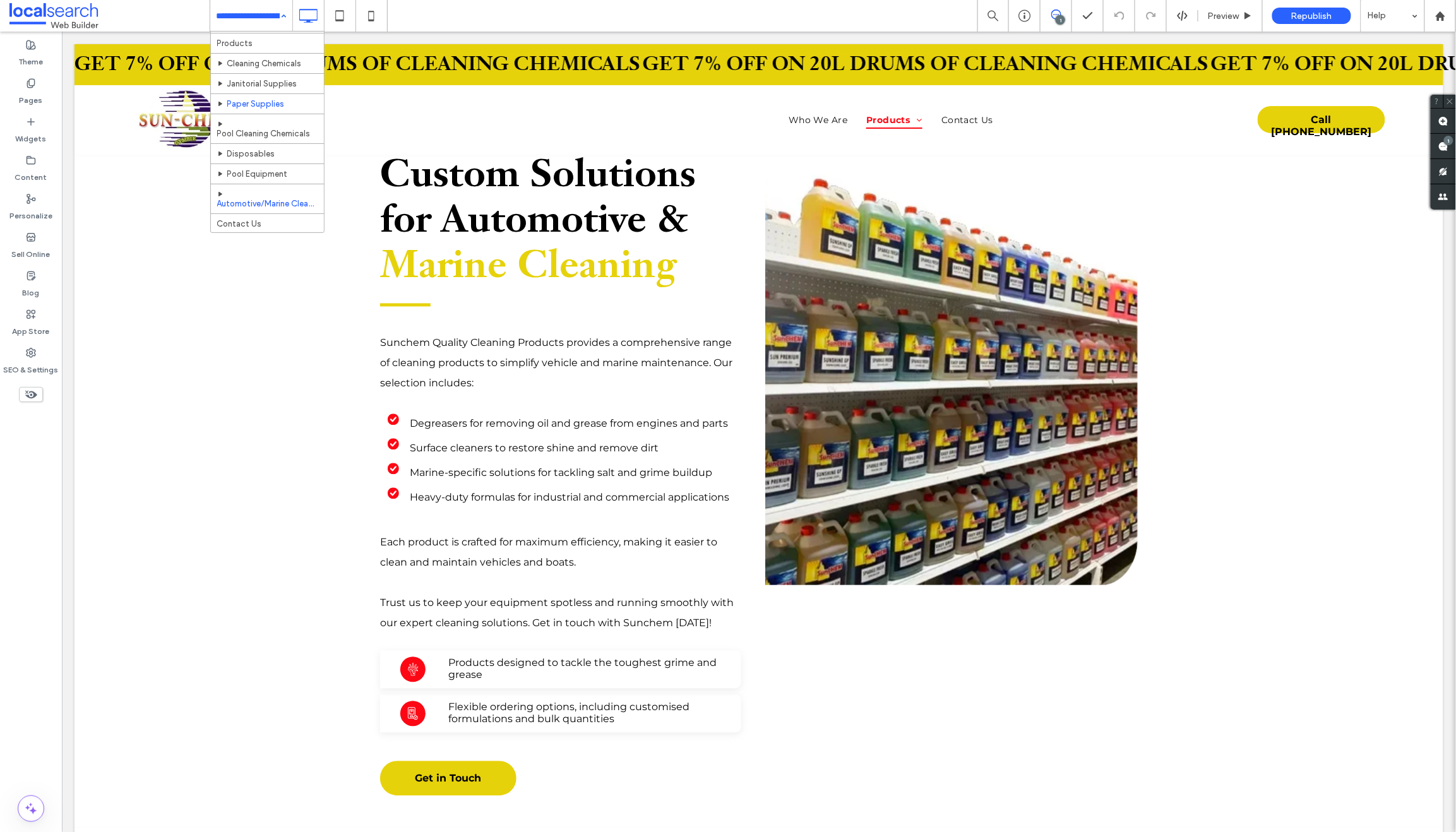
scroll to position [43, 0]
click at [237, 16] on input at bounding box center [248, 15] width 63 height 31
drag, startPoint x: 221, startPoint y: 39, endPoint x: 229, endPoint y: 38, distance: 8.1
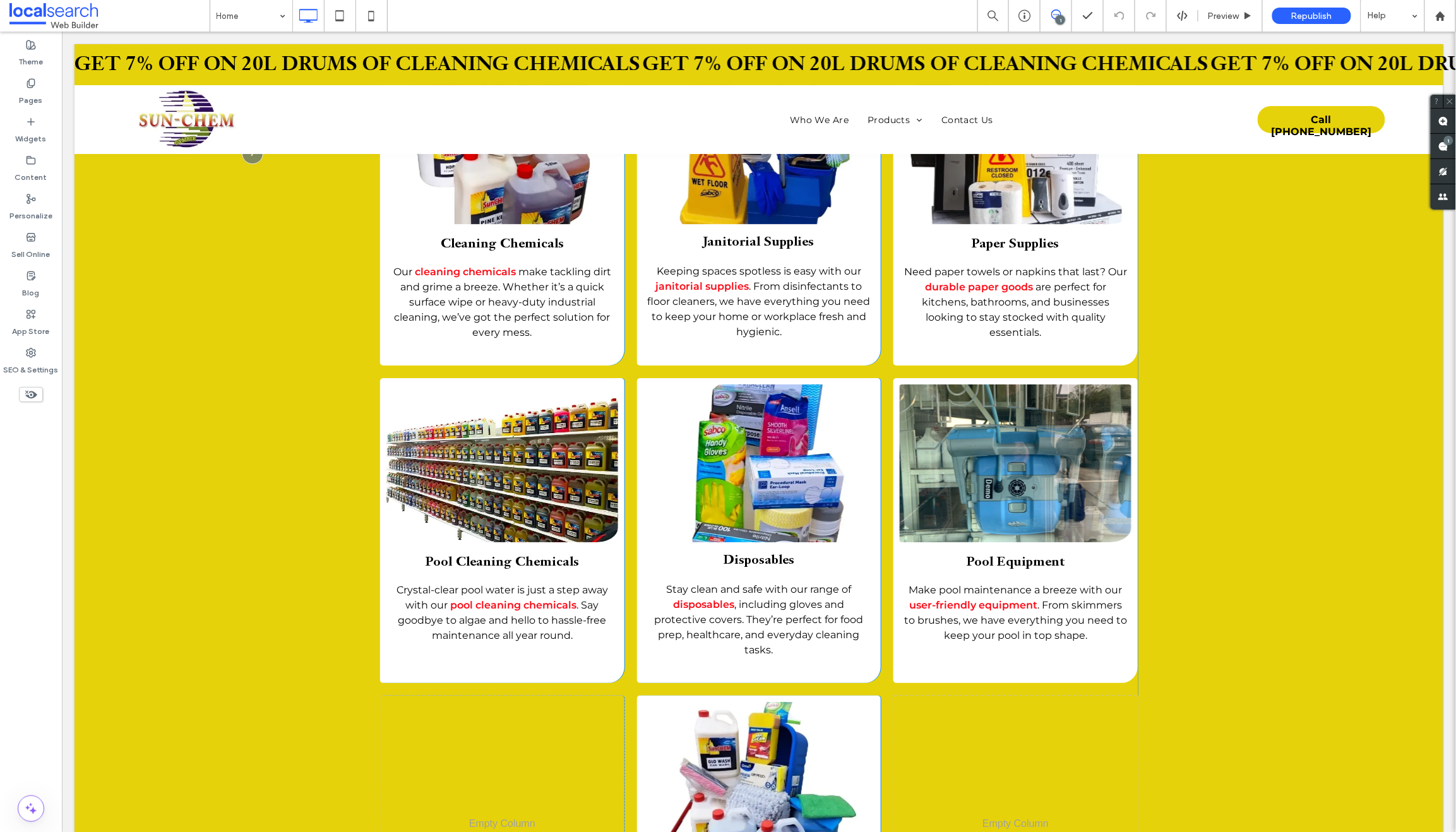
scroll to position [1959, 0]
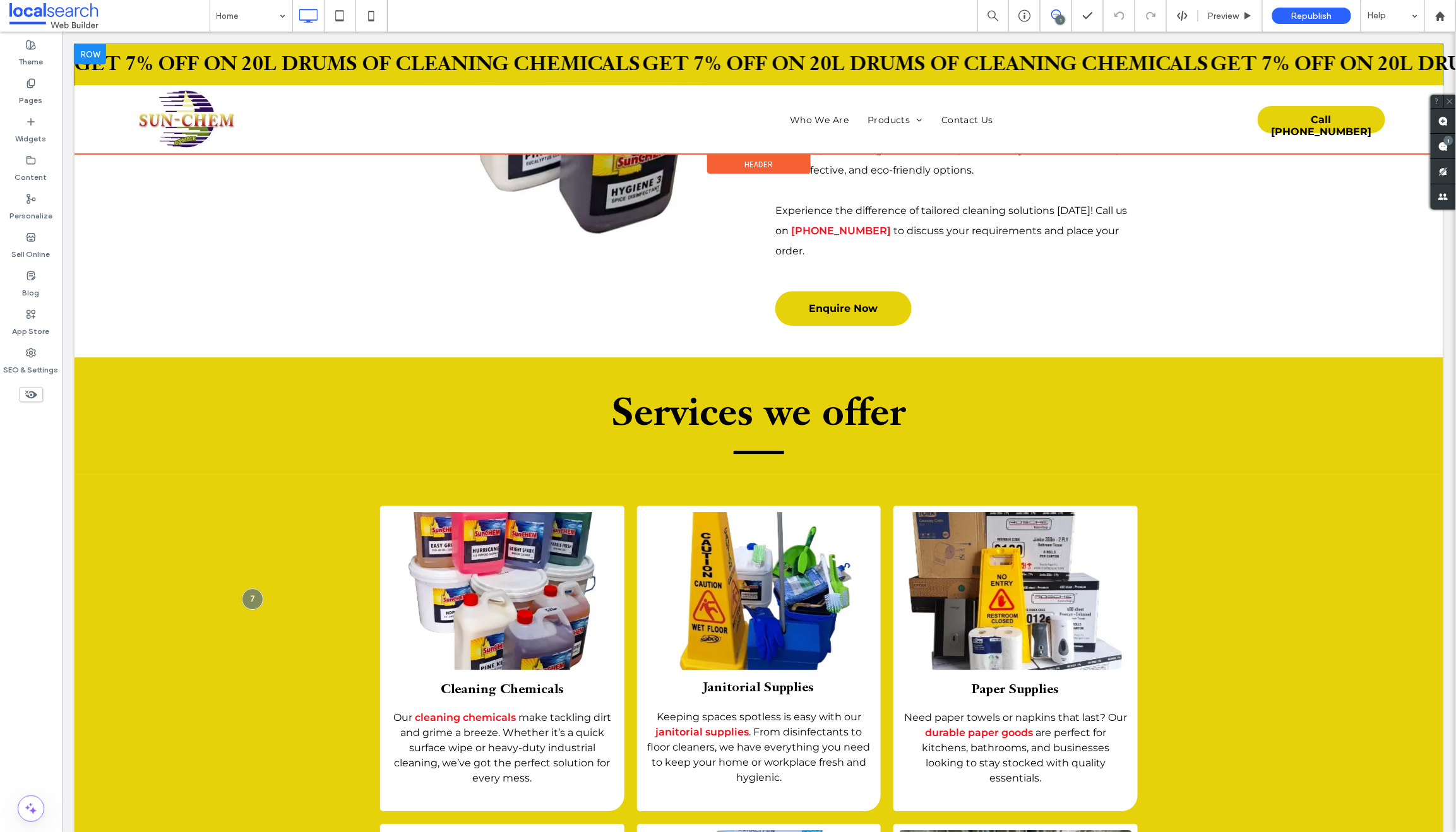
scroll to position [1232, 0]
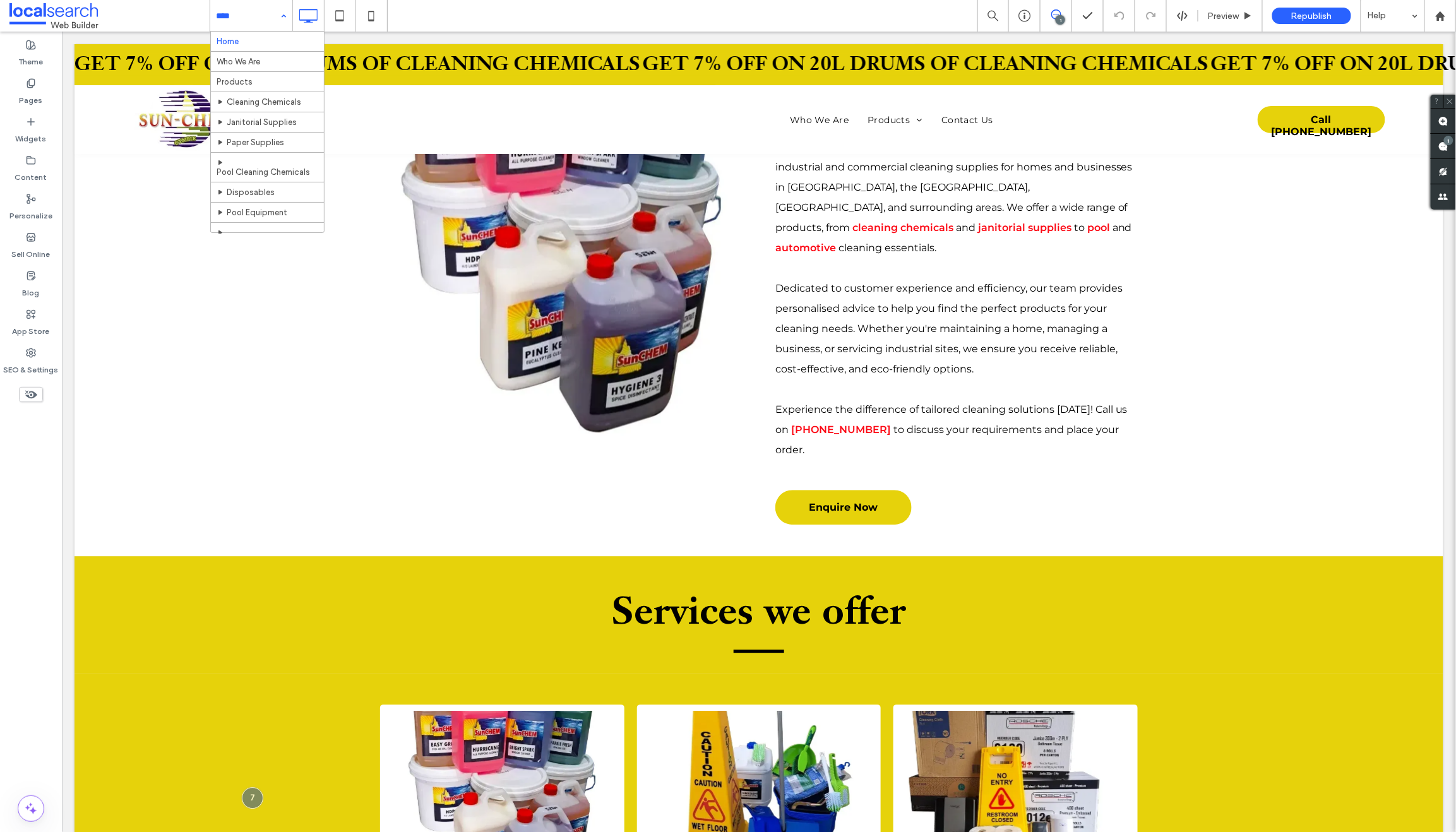
click at [231, 7] on input at bounding box center [248, 15] width 63 height 31
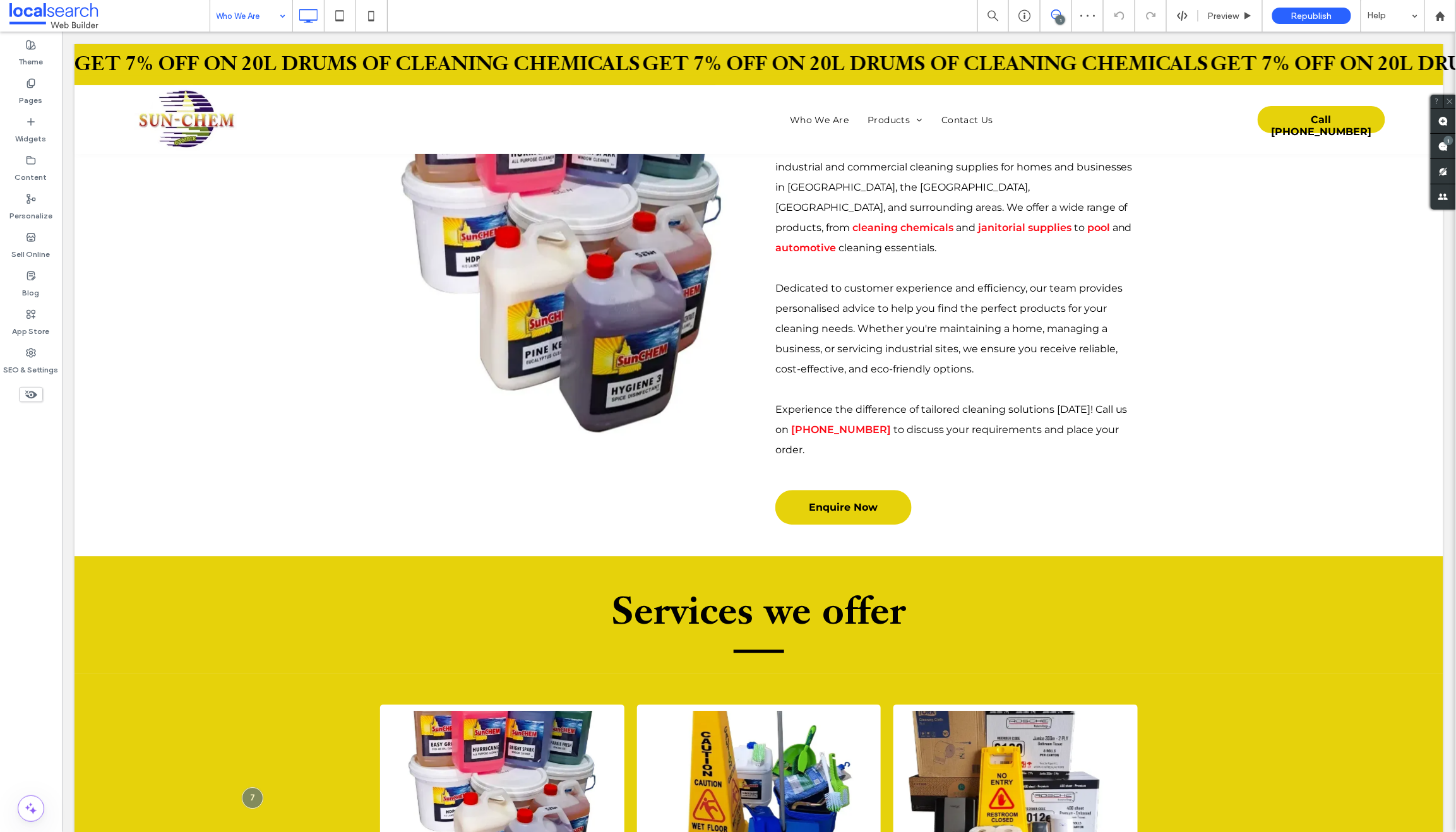
click at [247, 1] on input at bounding box center [248, 15] width 63 height 31
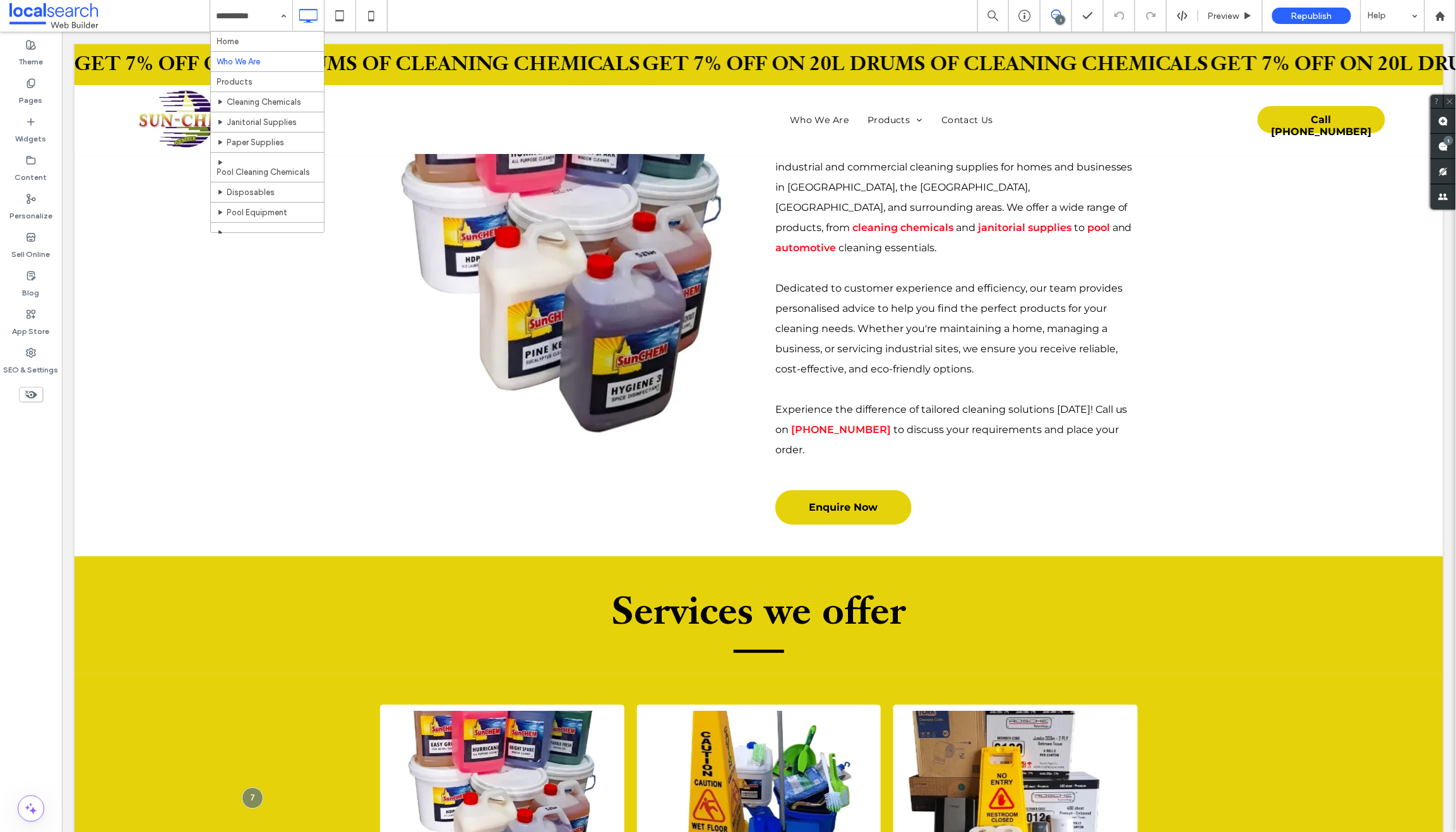
drag, startPoint x: 235, startPoint y: 80, endPoint x: 245, endPoint y: 80, distance: 10.0
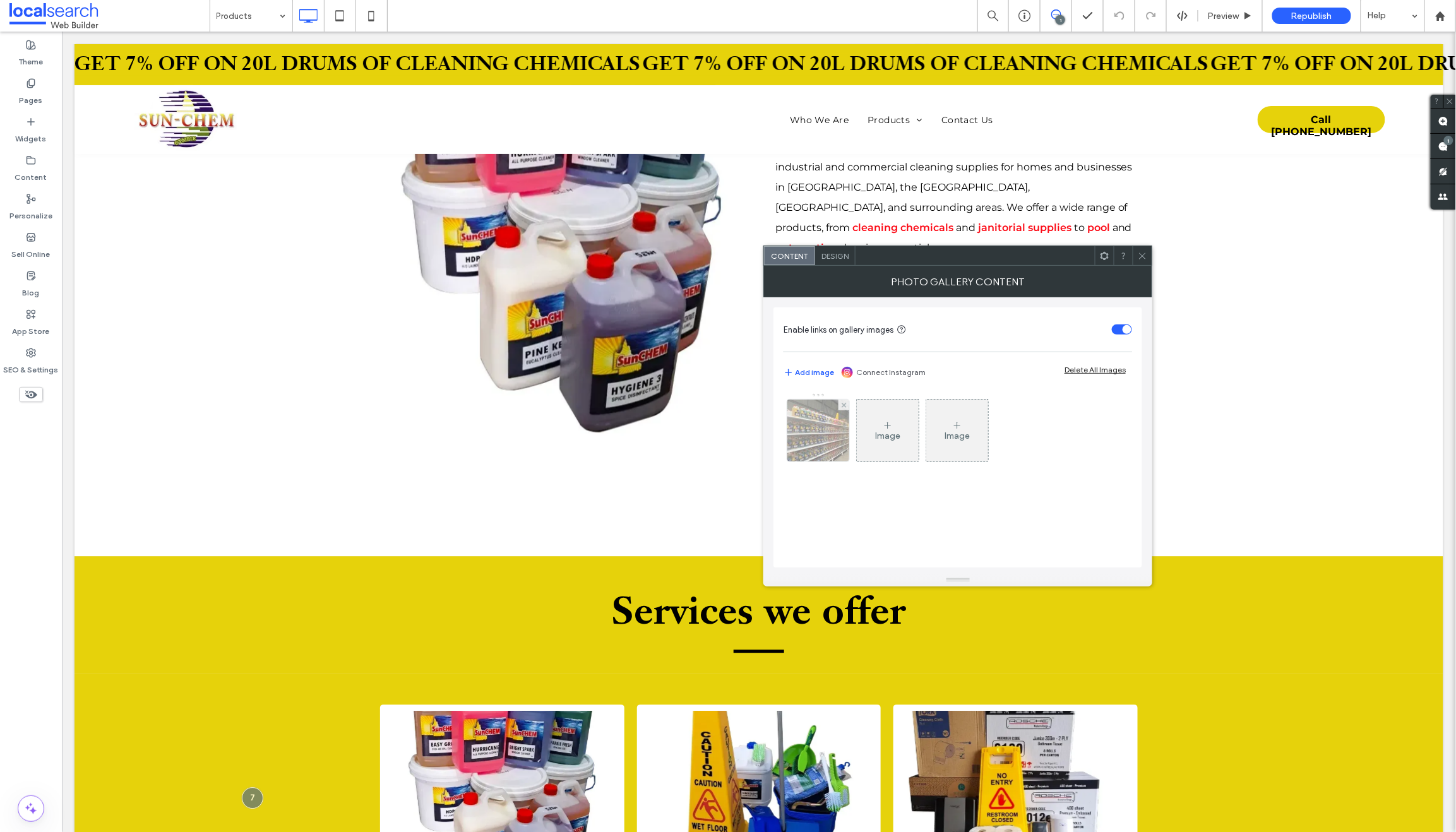
click at [818, 427] on img at bounding box center [818, 430] width 82 height 62
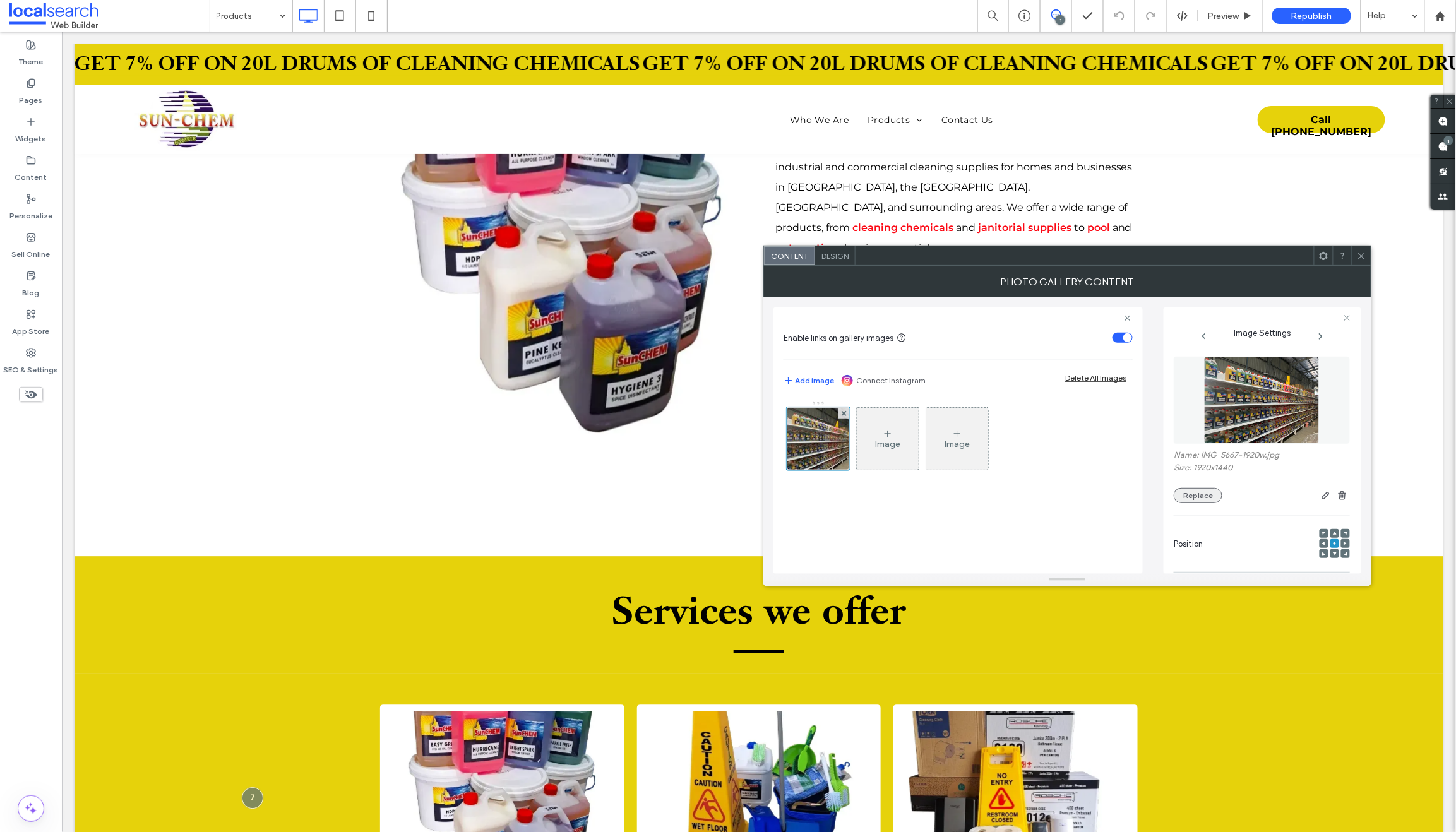
click at [1203, 488] on div "Name: IMG_5667-1920w.jpg Size: 1920x1440 Replace" at bounding box center [1262, 476] width 176 height 53
click at [1201, 495] on button "Replace" at bounding box center [1198, 495] width 49 height 15
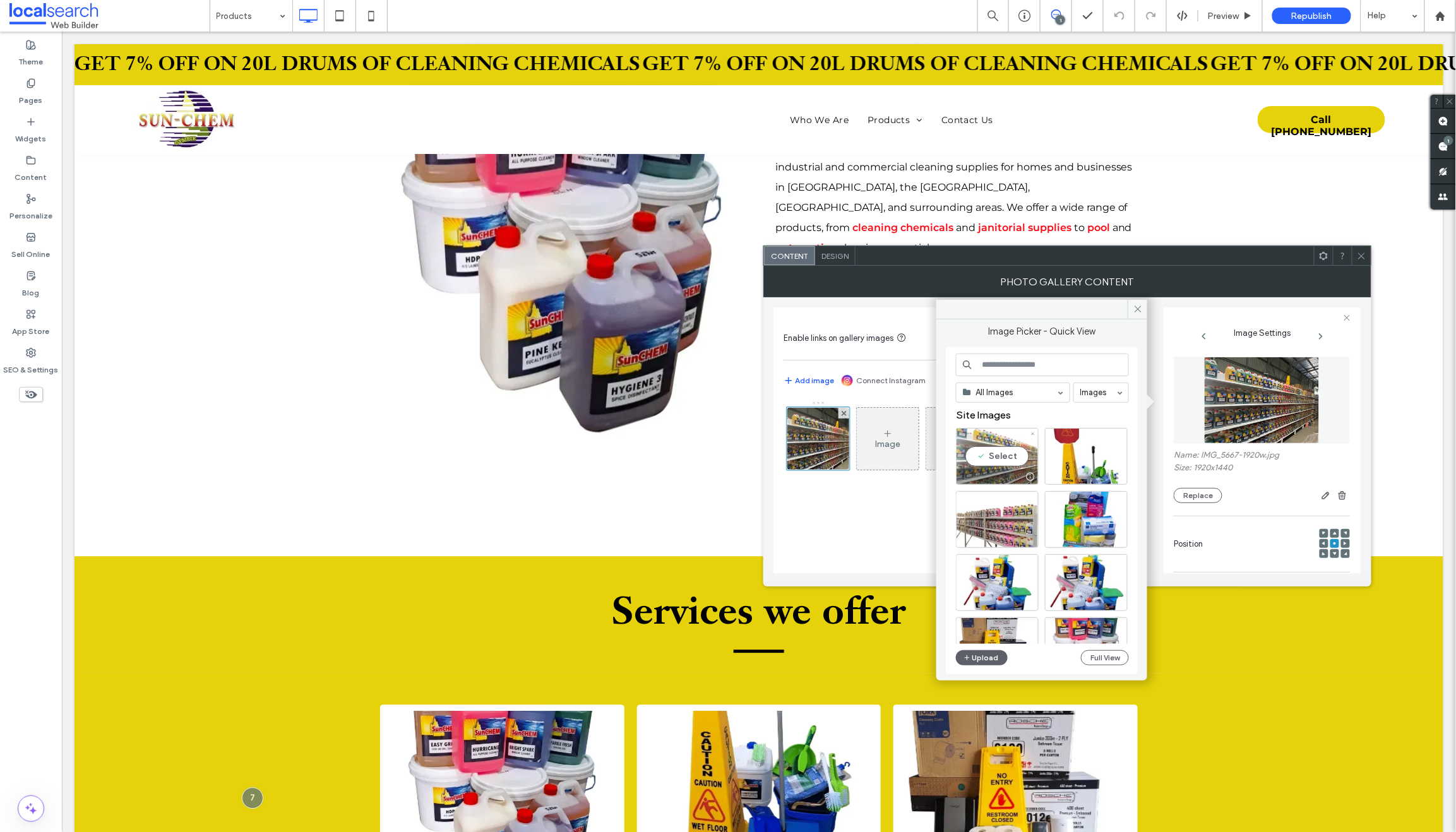
click at [1003, 471] on div at bounding box center [997, 476] width 82 height 15
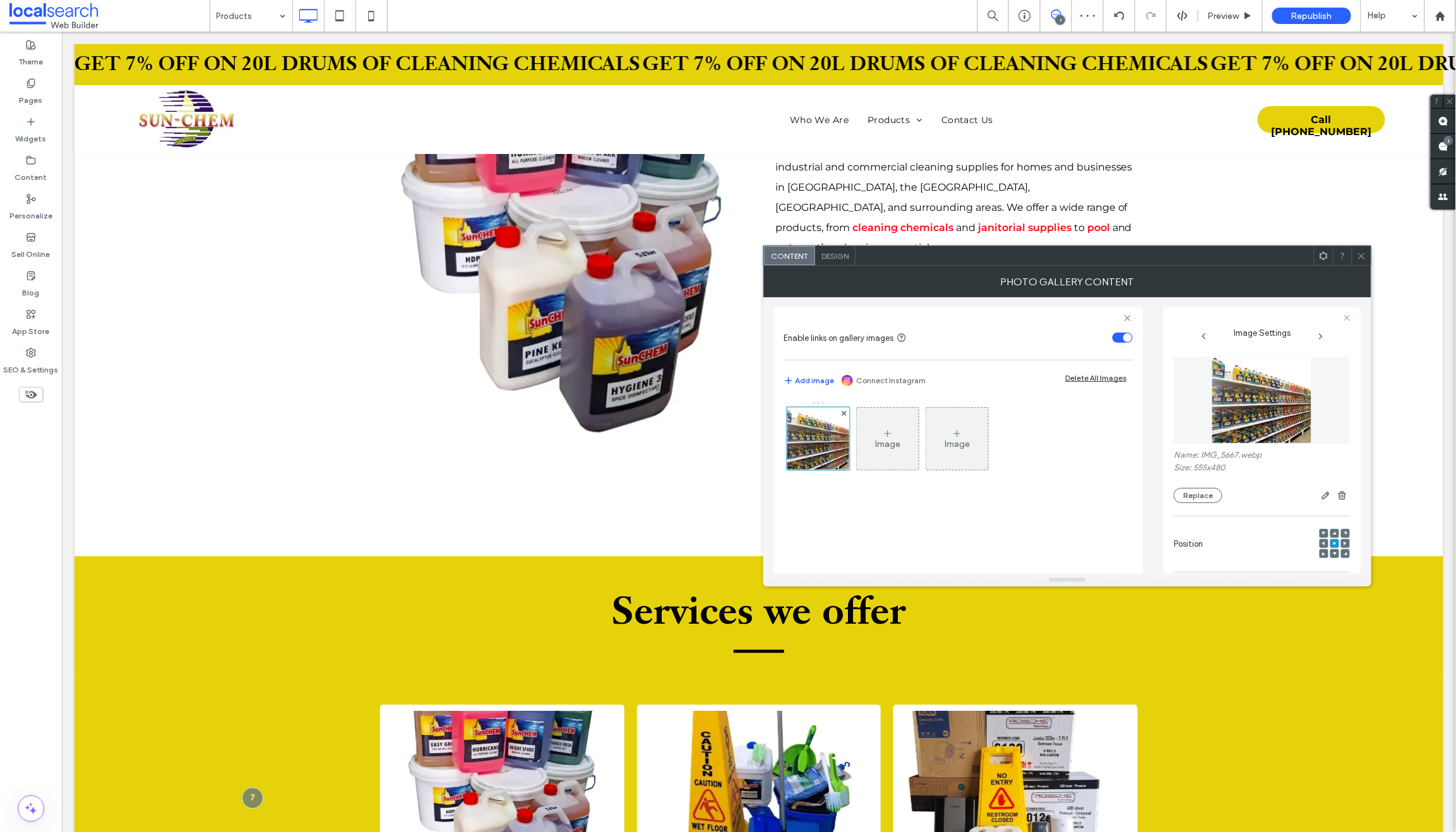
click at [1320, 543] on div at bounding box center [1323, 543] width 9 height 9
click at [1343, 545] on icon at bounding box center [1345, 543] width 4 height 4
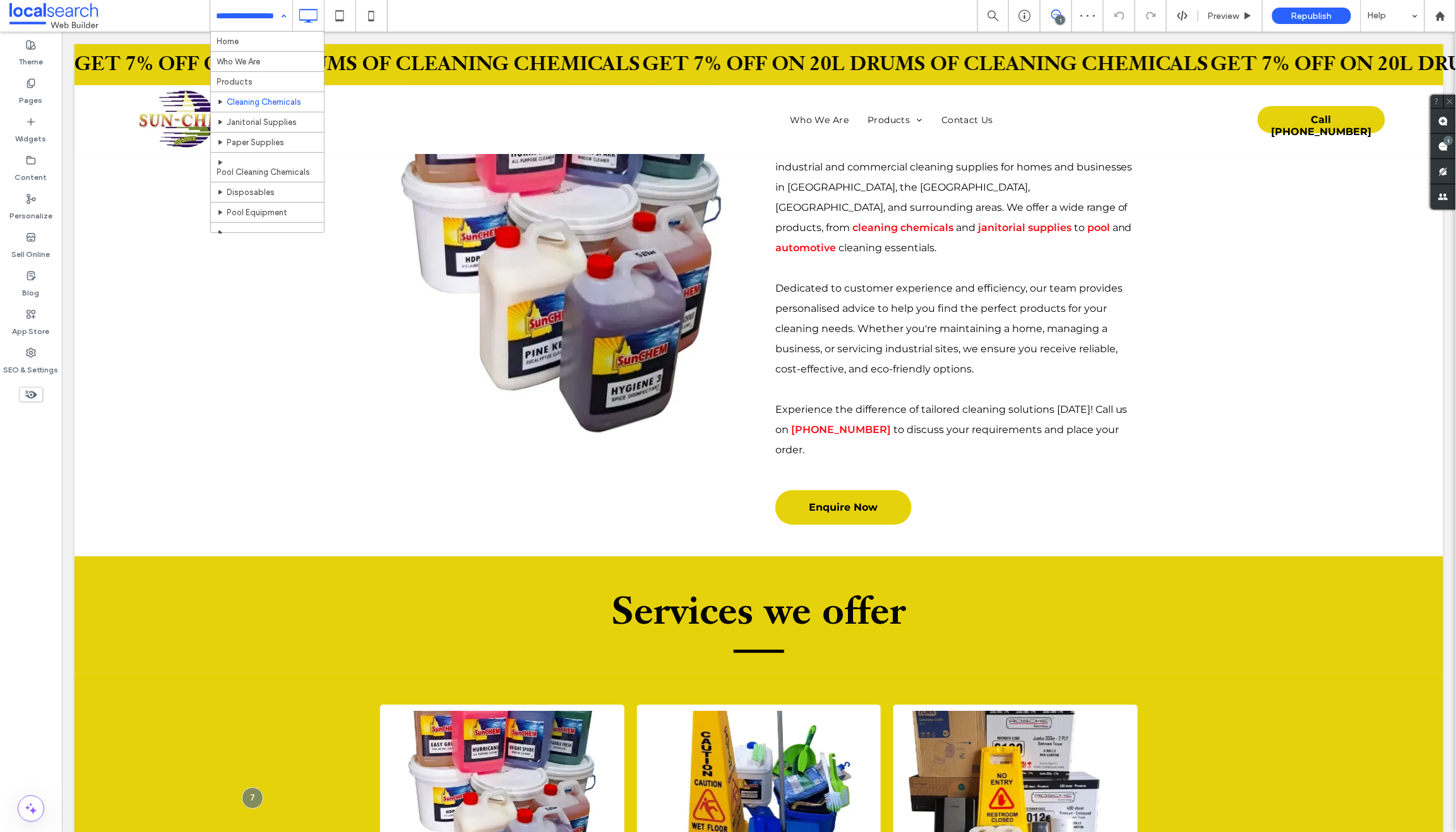
click at [253, 10] on input at bounding box center [248, 15] width 63 height 31
click at [247, 10] on input at bounding box center [248, 15] width 63 height 31
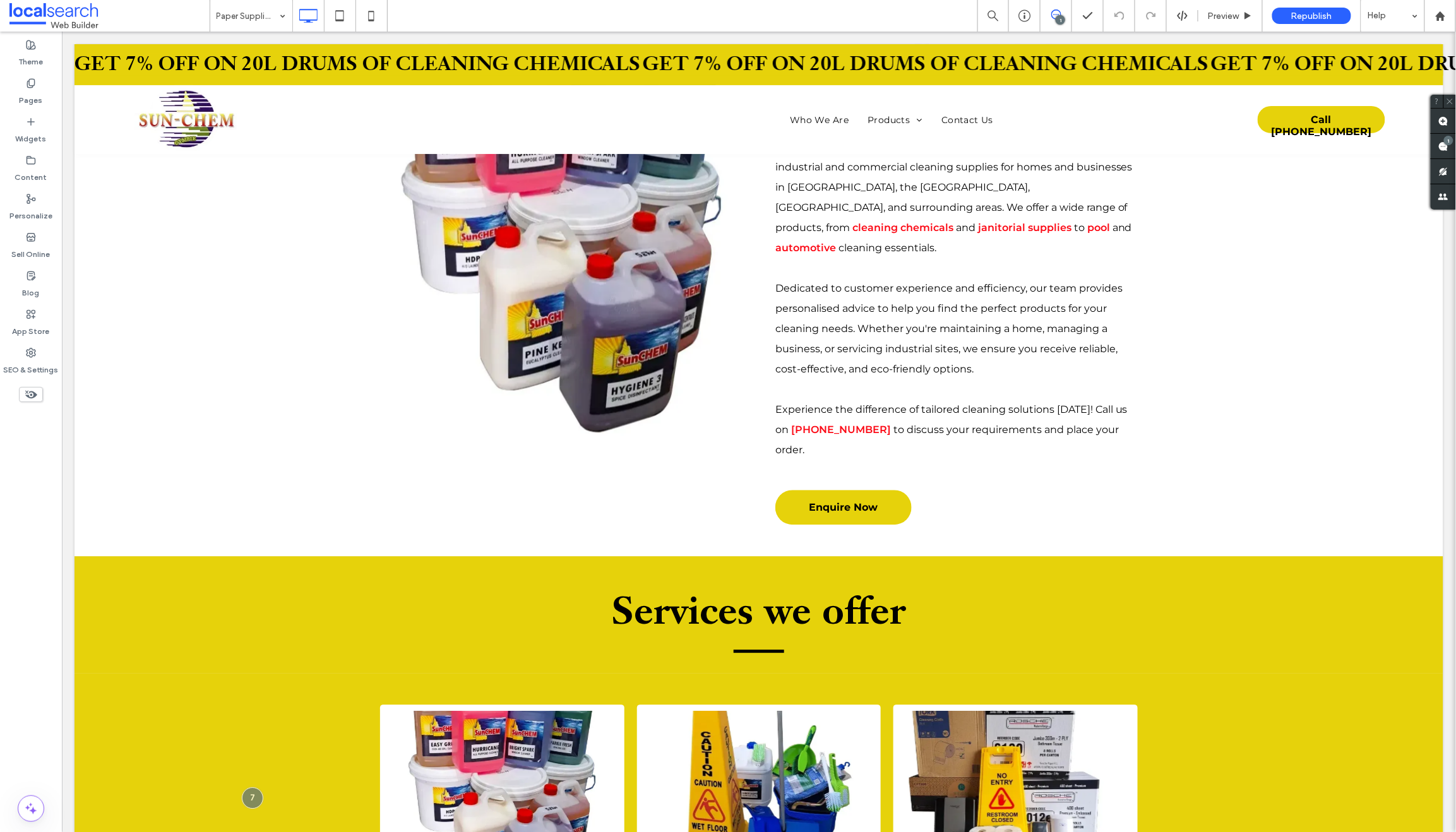
drag, startPoint x: 236, startPoint y: 144, endPoint x: 243, endPoint y: 145, distance: 7.1
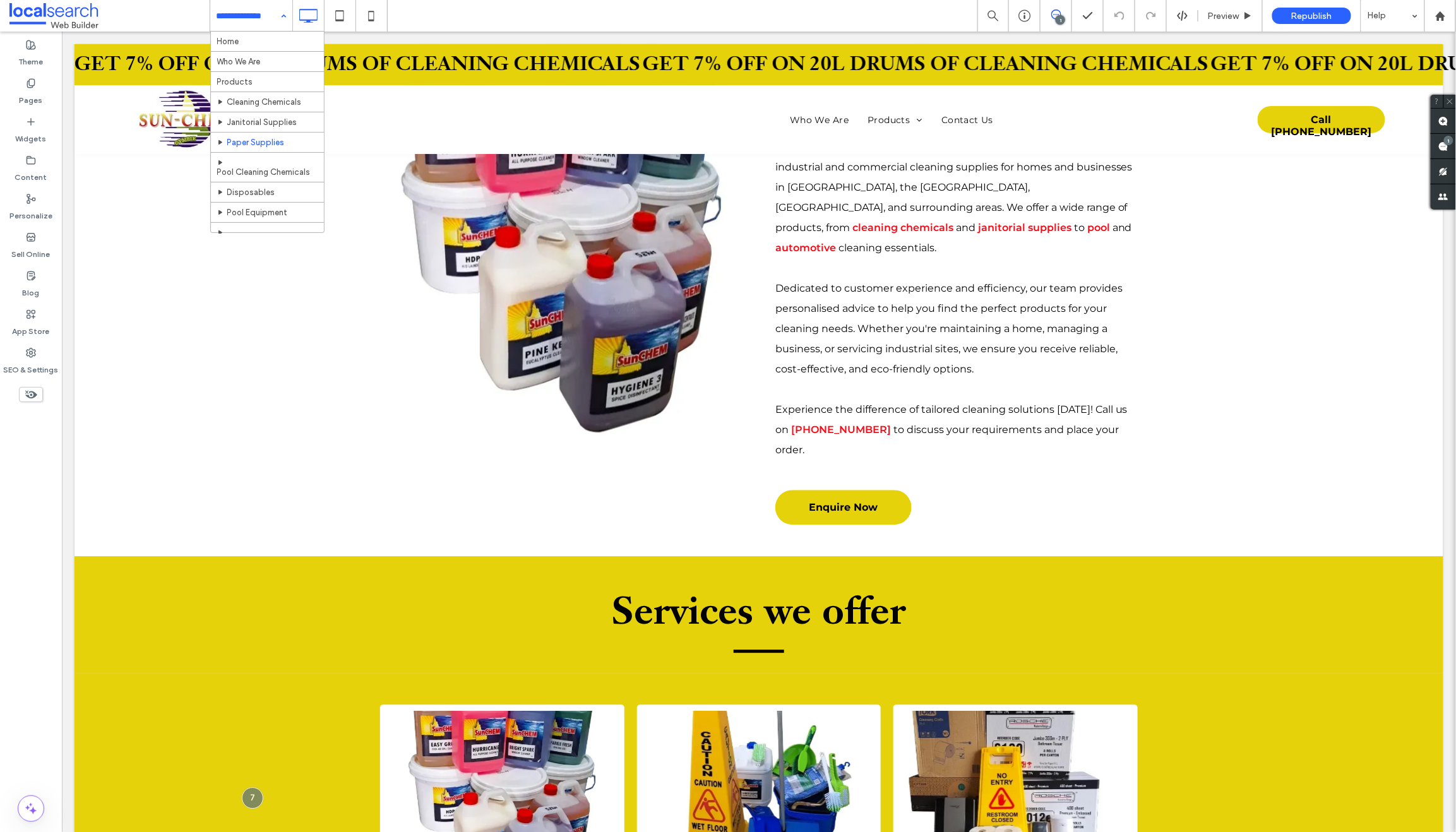
click at [247, 13] on input at bounding box center [248, 15] width 63 height 31
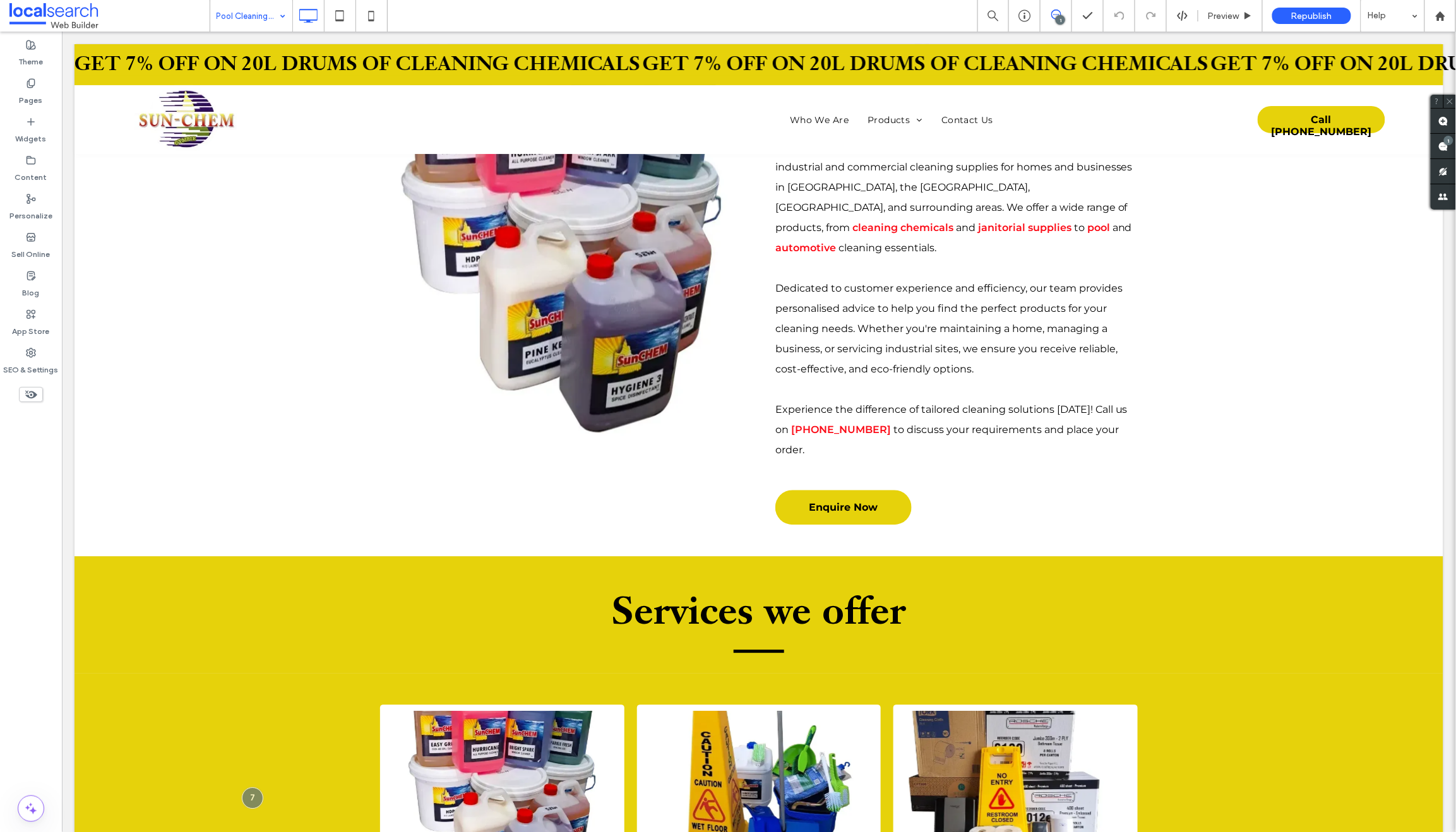
click at [268, 2] on input at bounding box center [248, 15] width 63 height 31
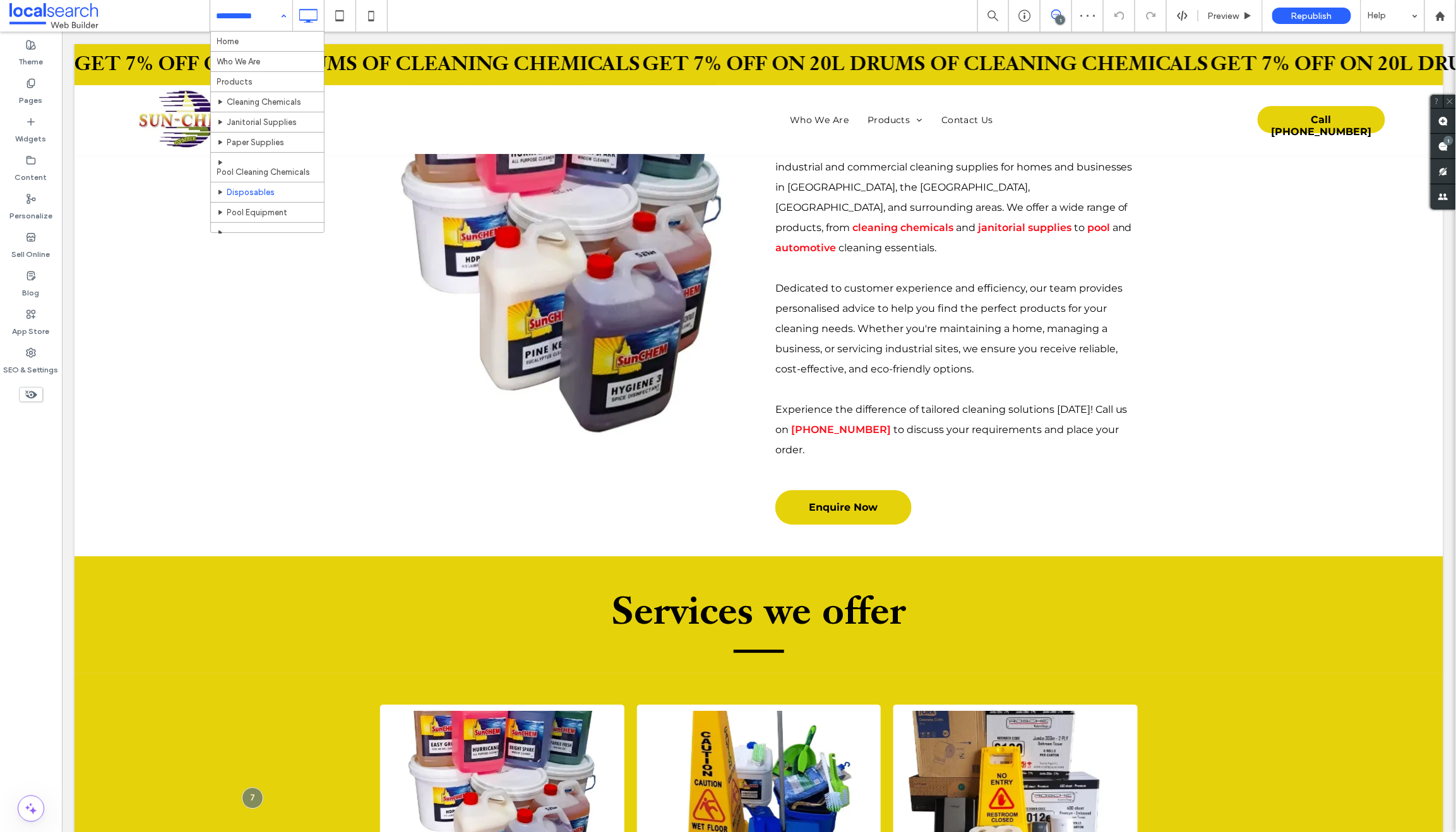
click at [241, 10] on input at bounding box center [248, 15] width 63 height 31
click at [233, 19] on input at bounding box center [248, 15] width 63 height 31
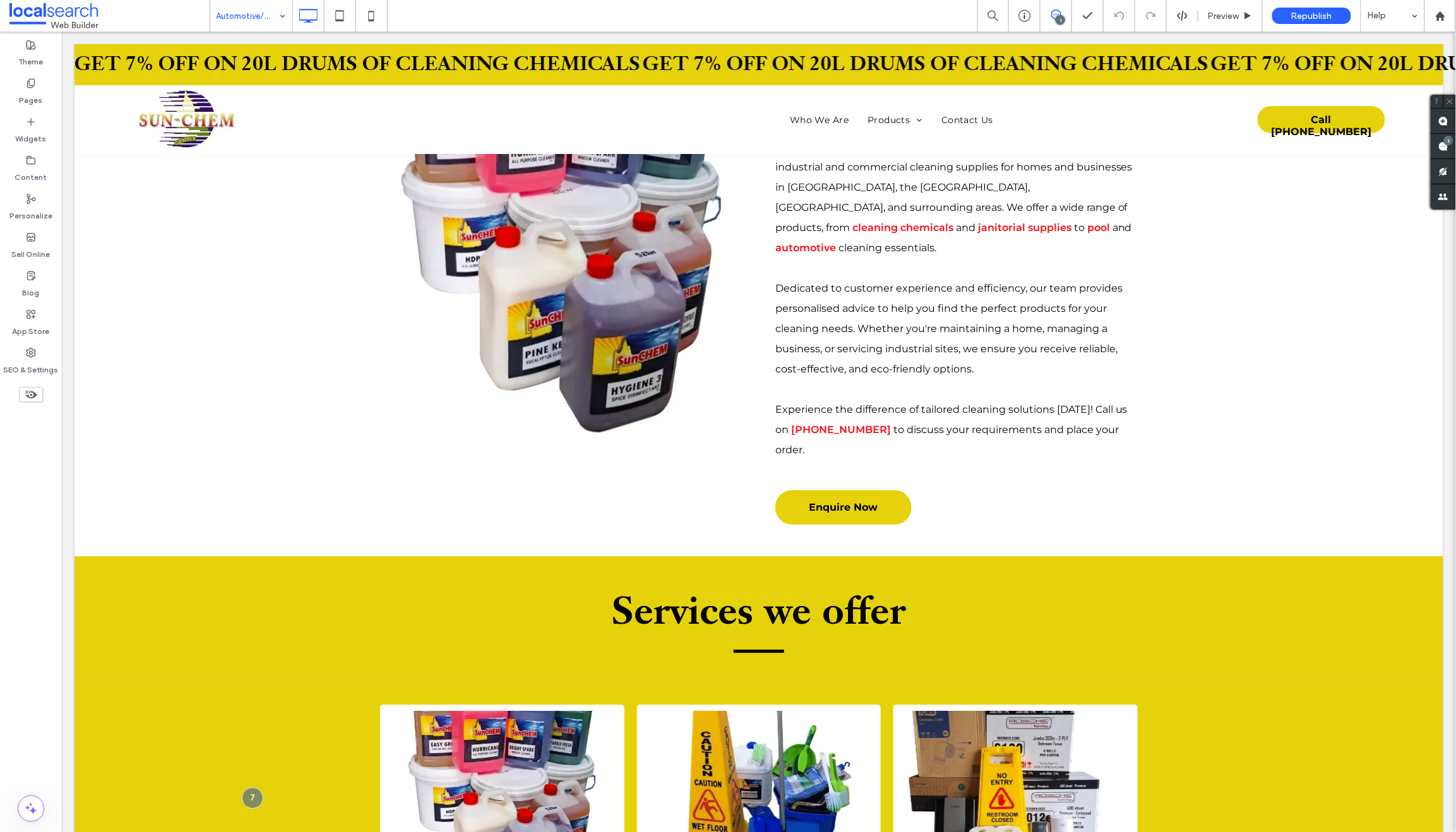
click at [220, 4] on input at bounding box center [248, 15] width 63 height 31
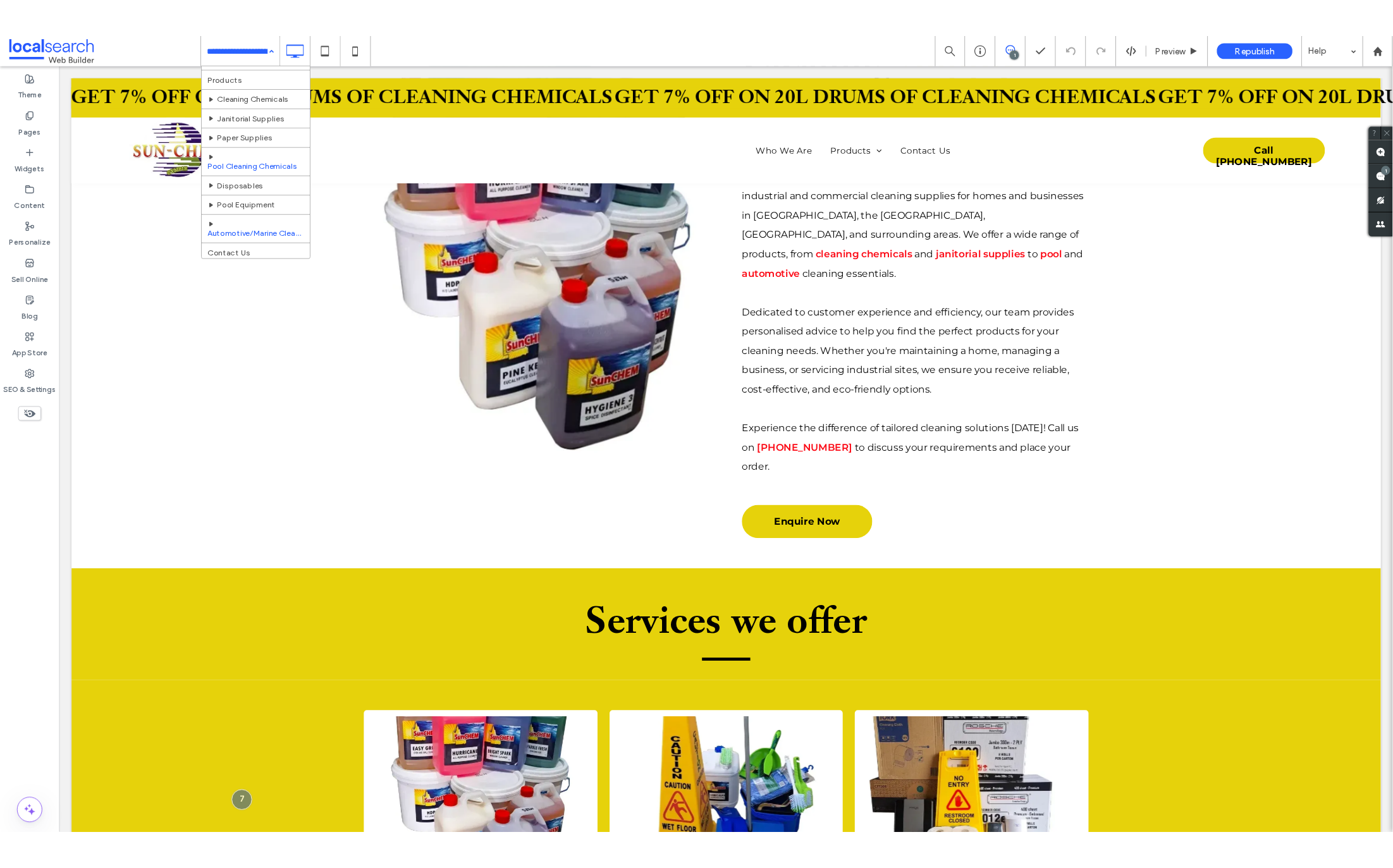
scroll to position [43, 0]
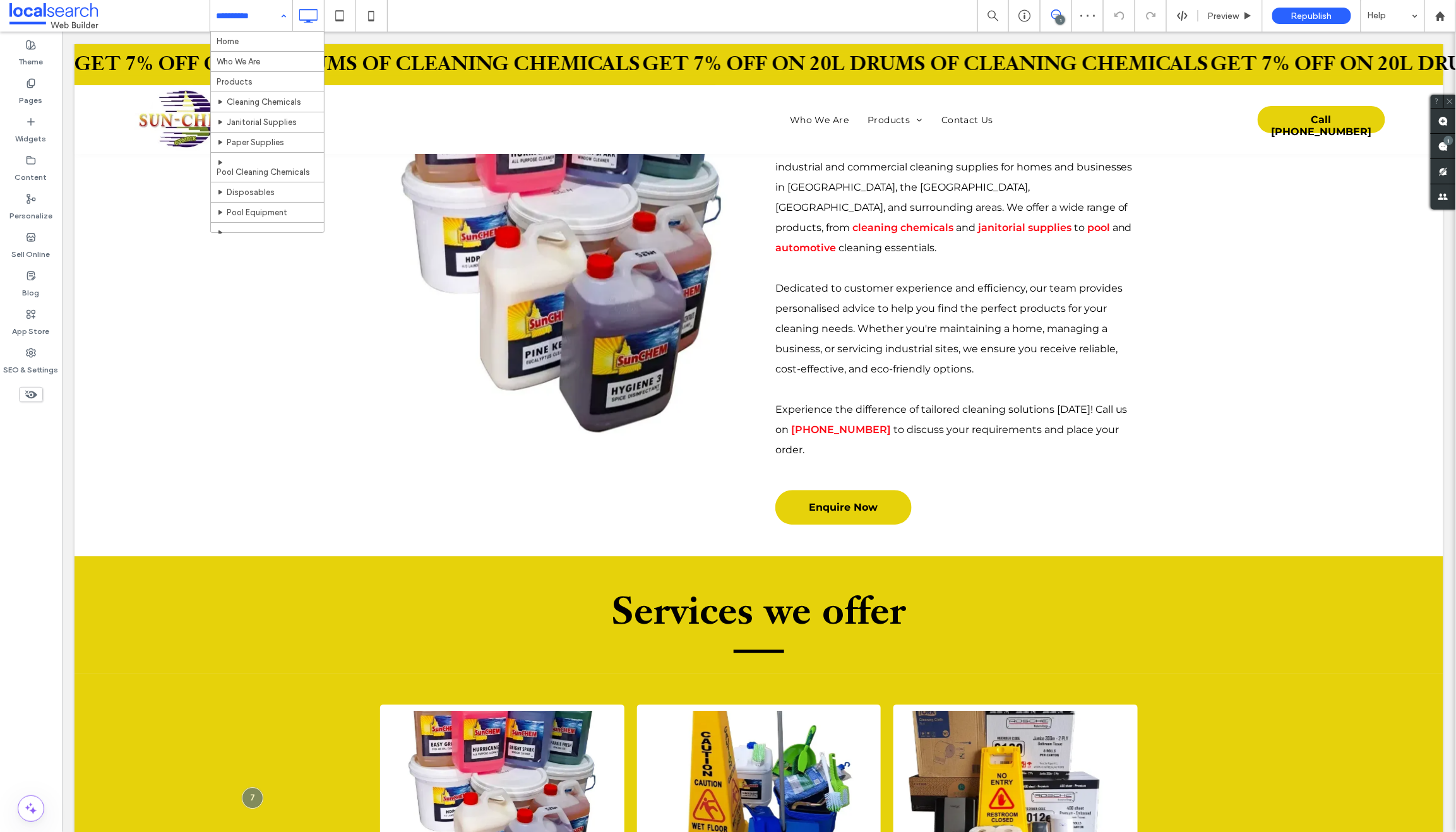
click at [229, 7] on input at bounding box center [248, 15] width 63 height 31
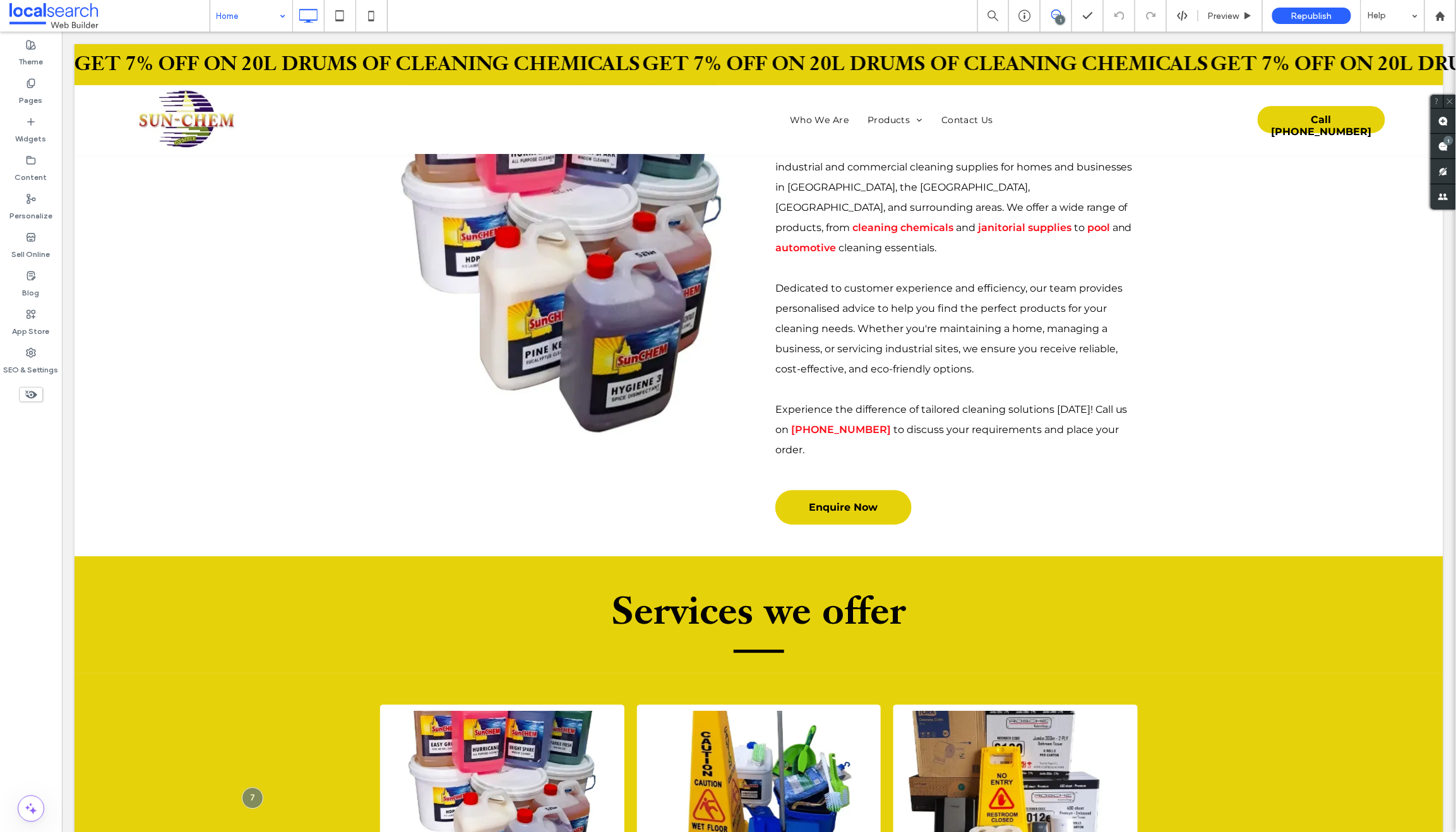
click at [245, 10] on input at bounding box center [248, 15] width 63 height 31
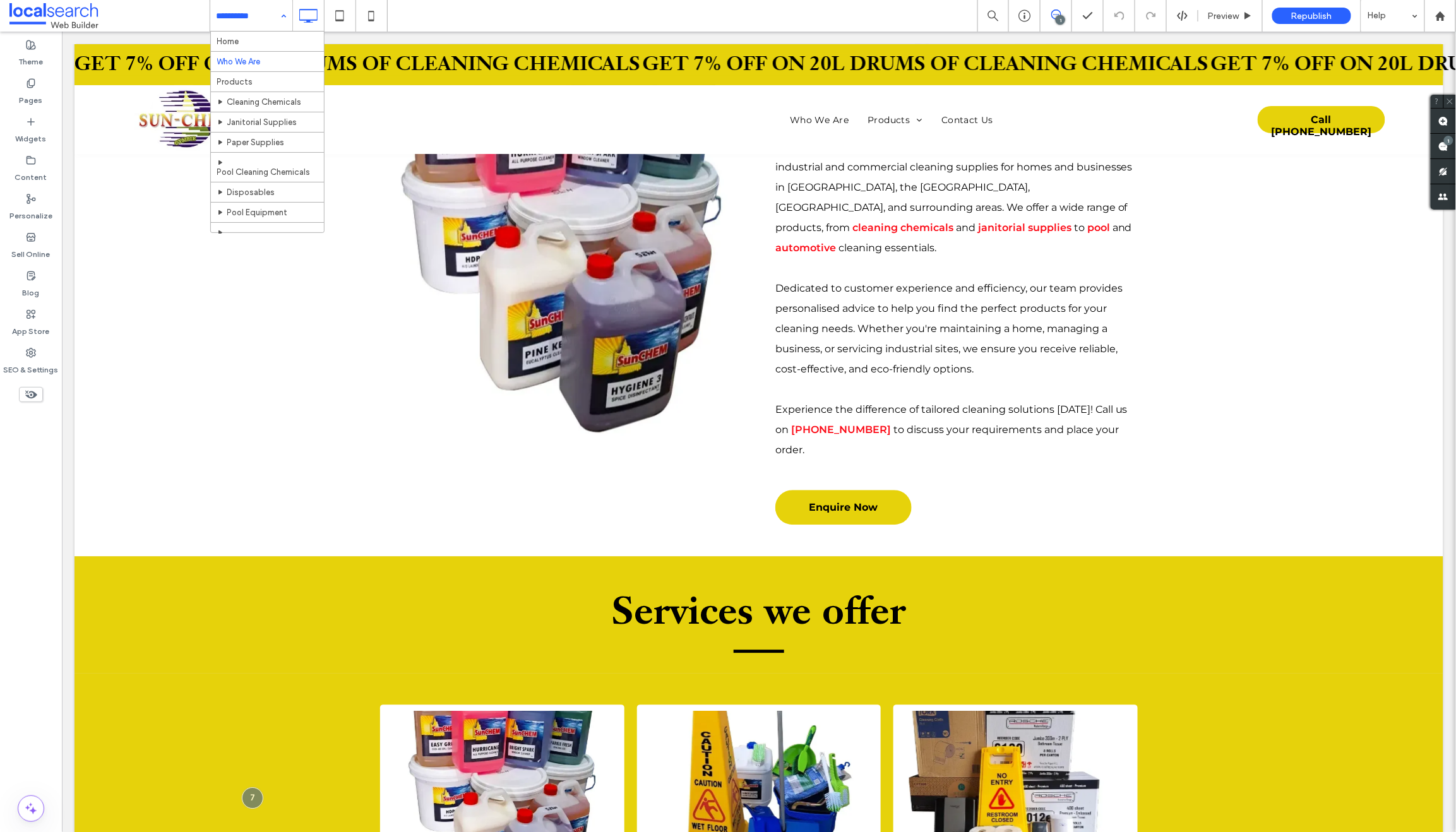
click at [237, 5] on input at bounding box center [248, 15] width 63 height 31
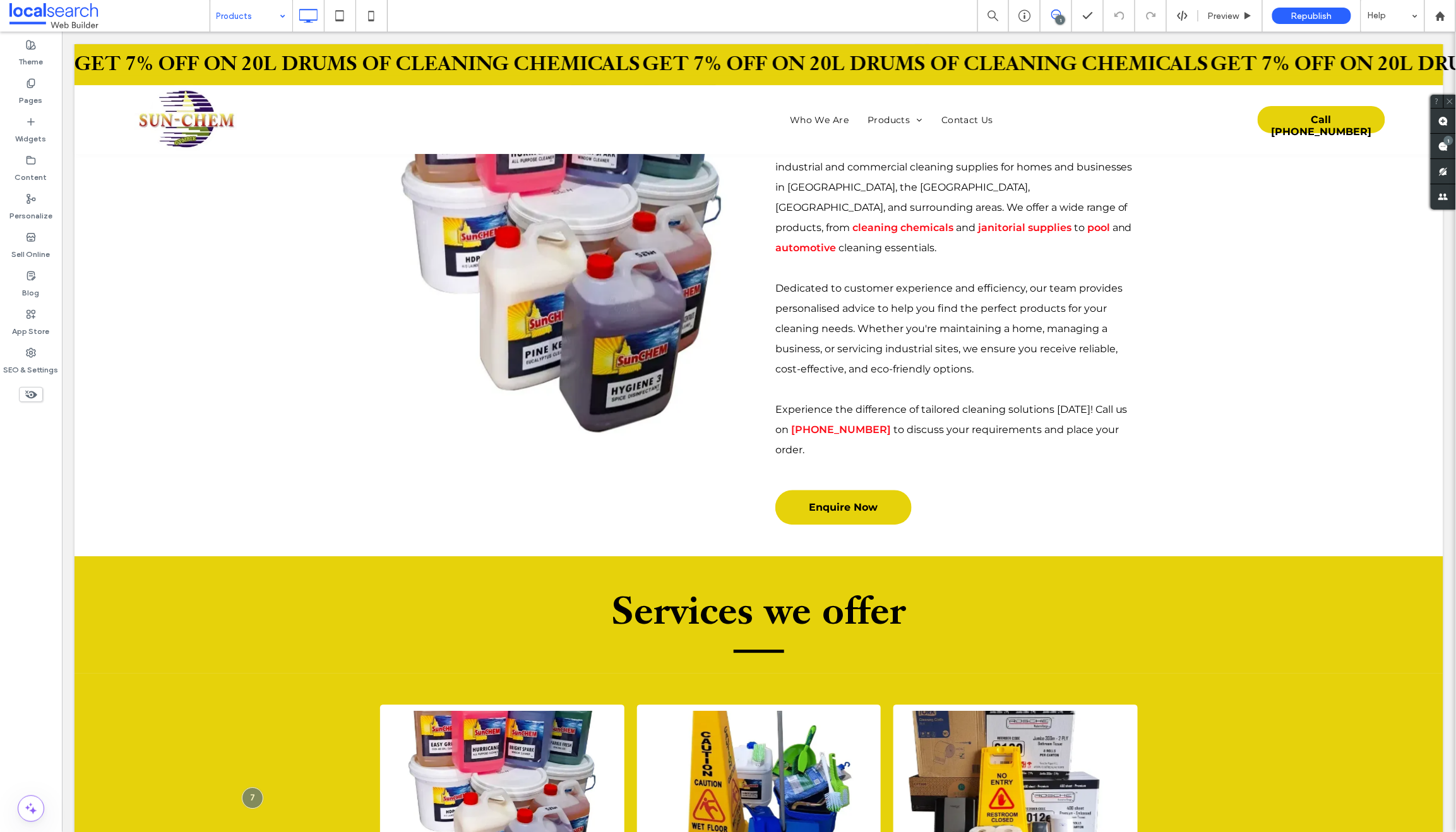
click at [235, 8] on input at bounding box center [248, 15] width 63 height 31
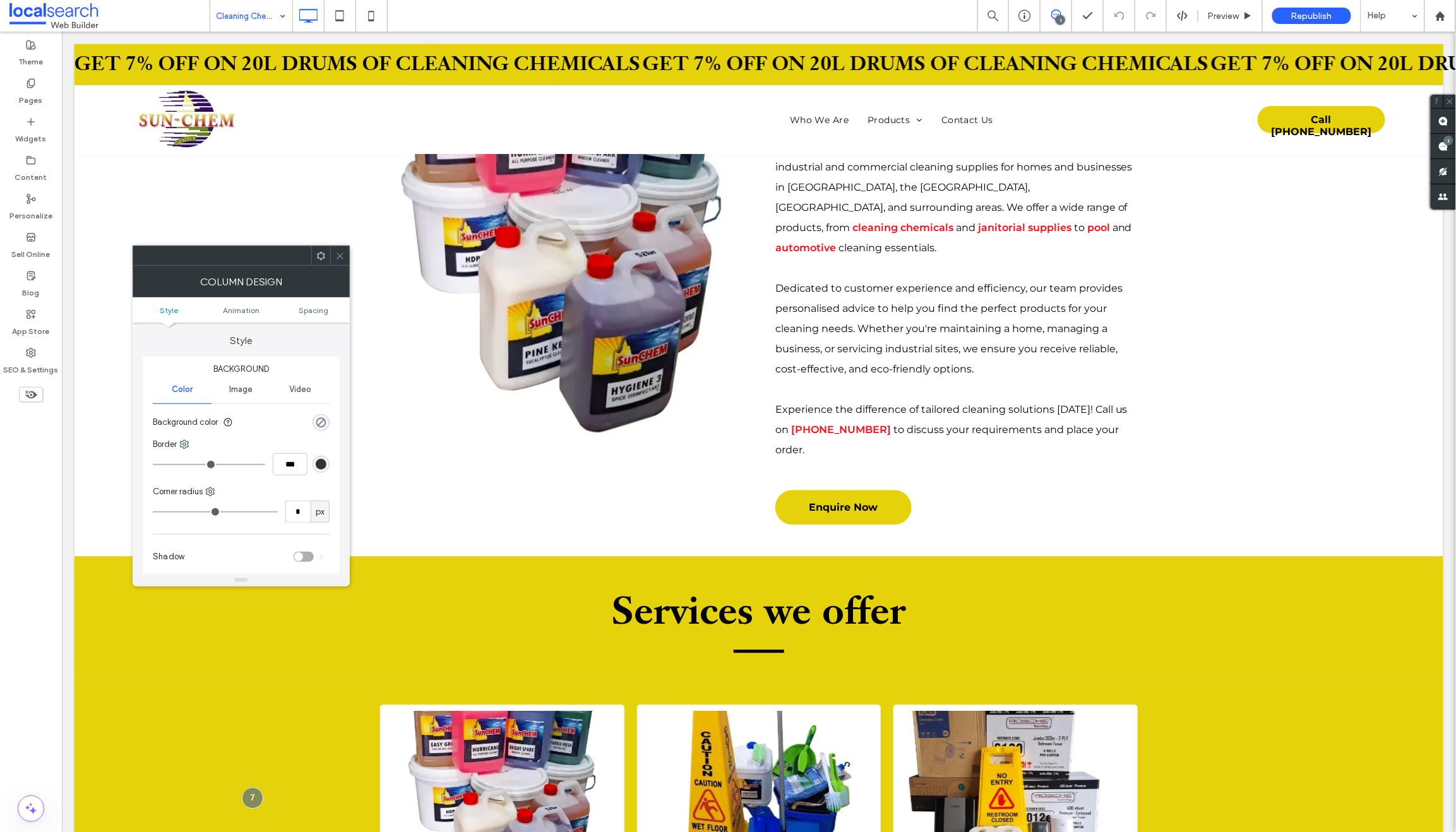
click at [343, 253] on icon at bounding box center [340, 256] width 10 height 10
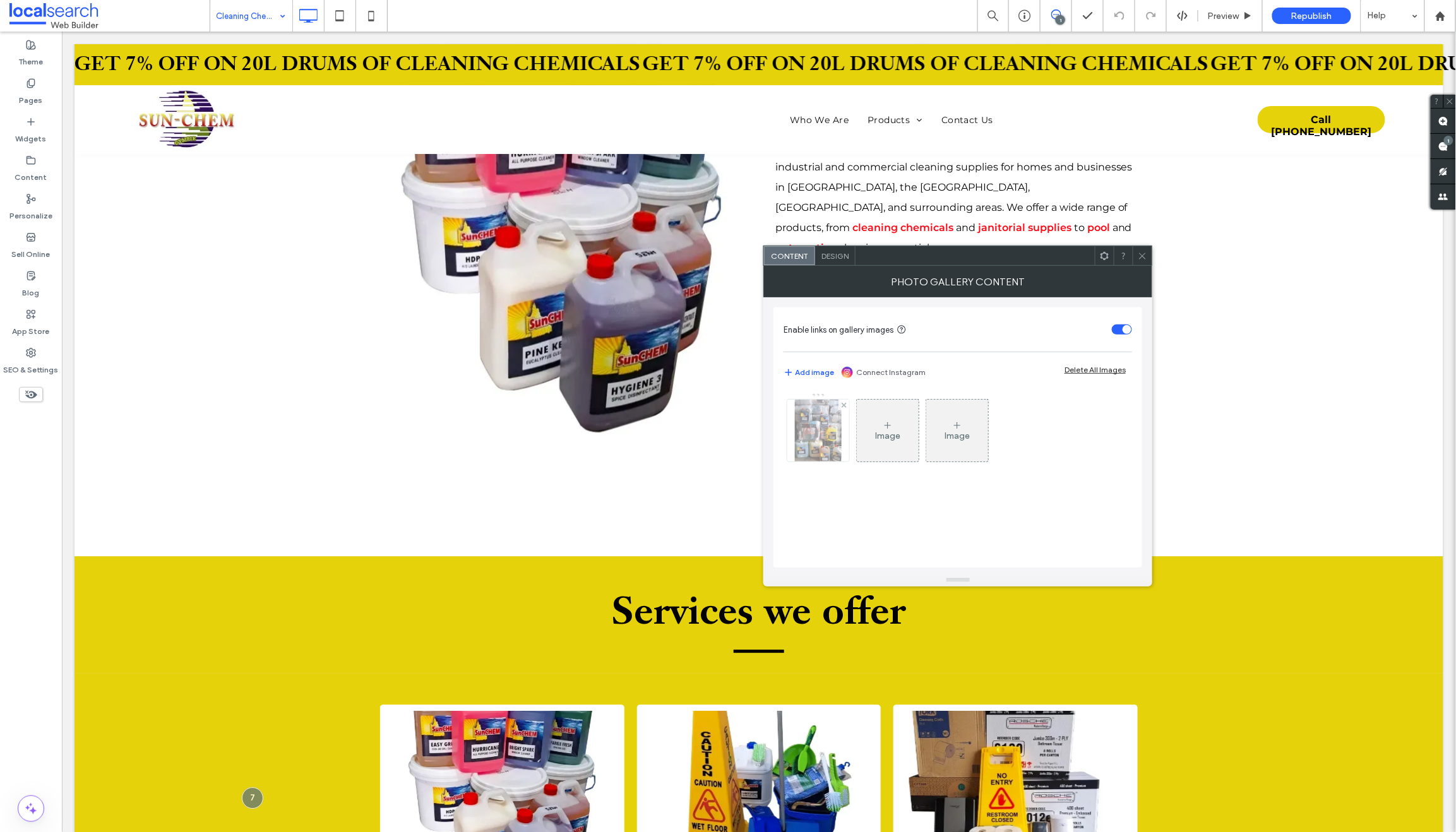
click at [814, 420] on img at bounding box center [818, 430] width 46 height 62
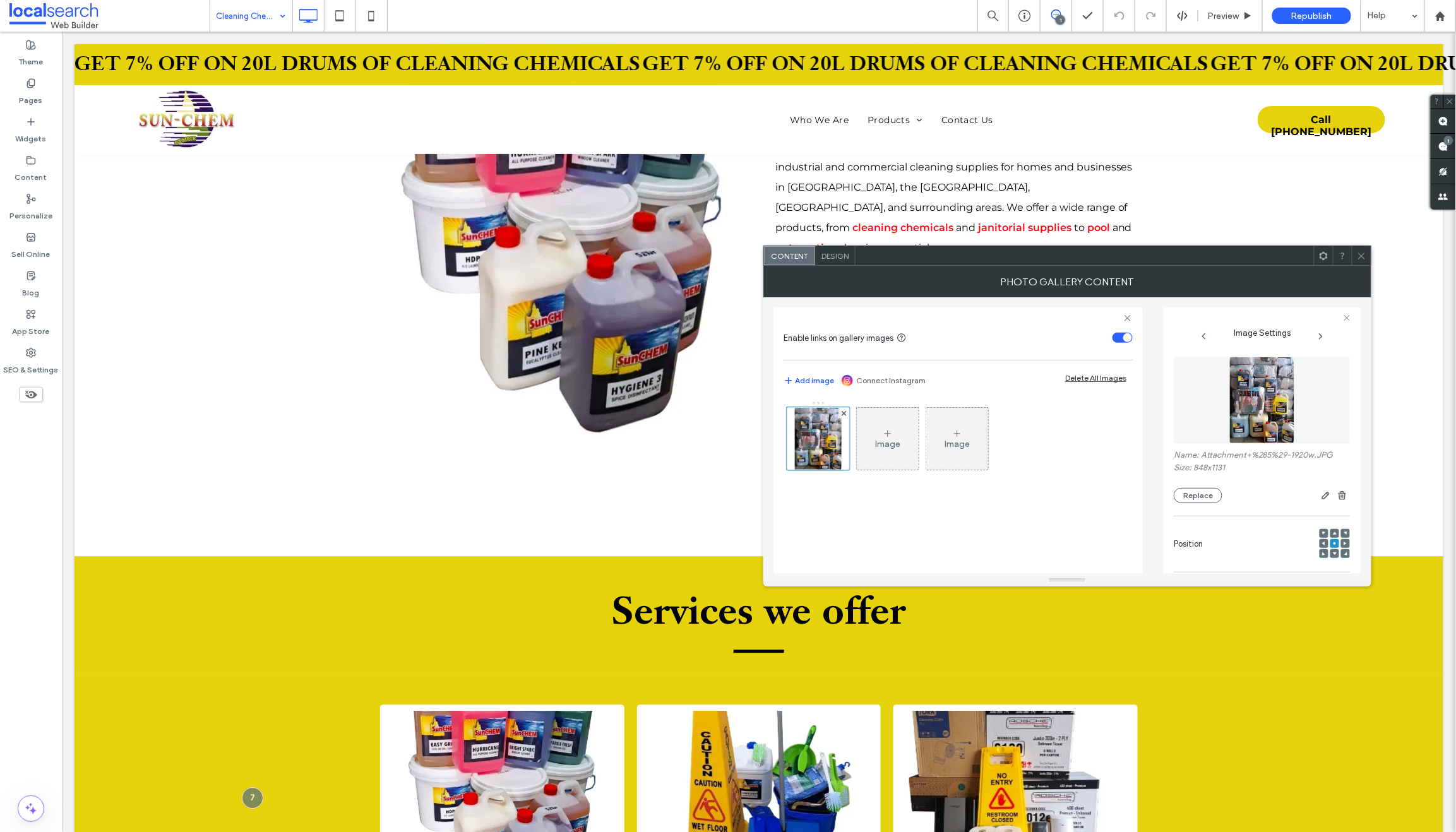
drag, startPoint x: 1361, startPoint y: 252, endPoint x: 1255, endPoint y: 280, distance: 109.6
click at [1360, 253] on icon at bounding box center [1362, 256] width 10 height 10
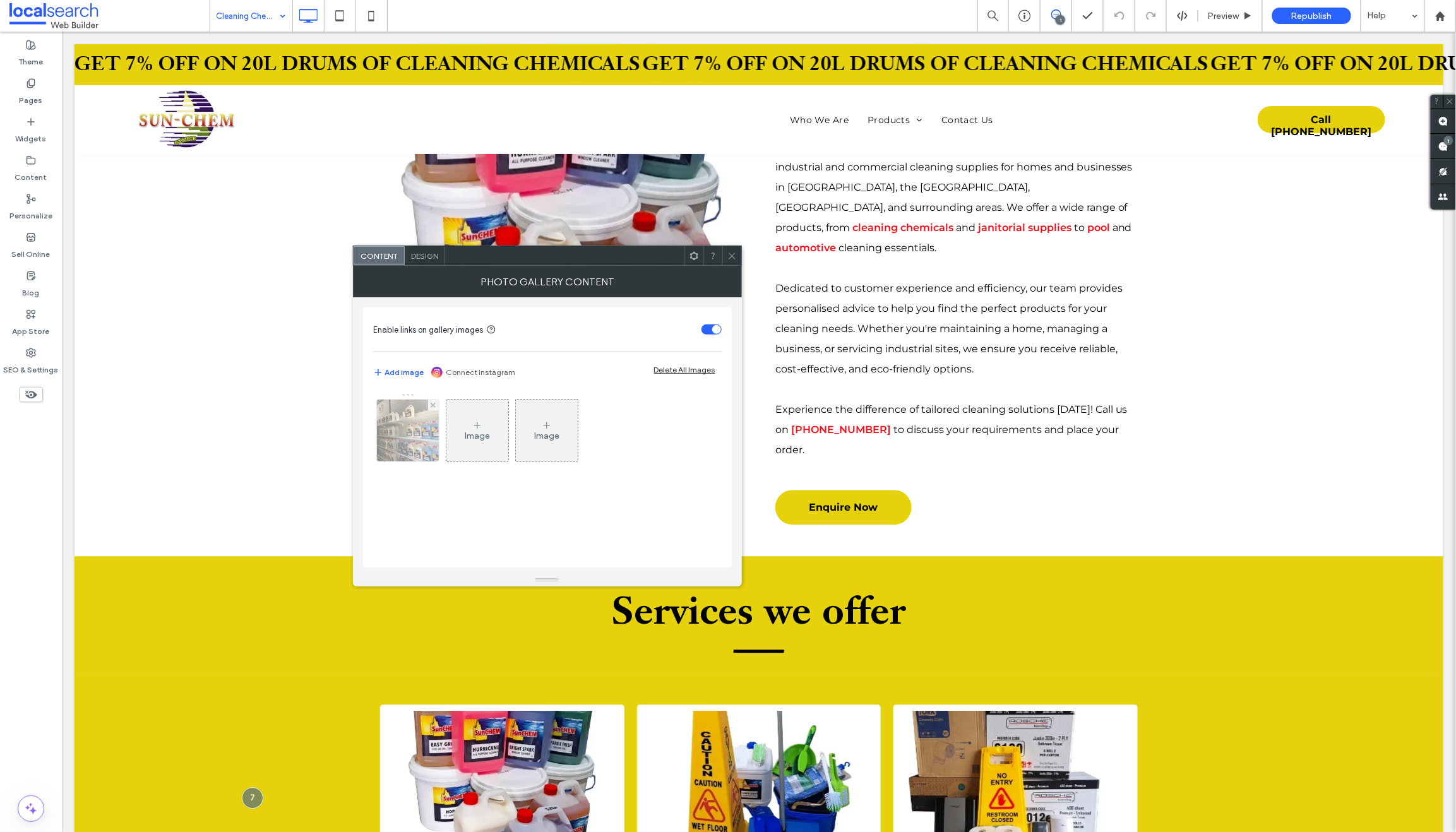
click at [404, 442] on img at bounding box center [407, 430] width 82 height 62
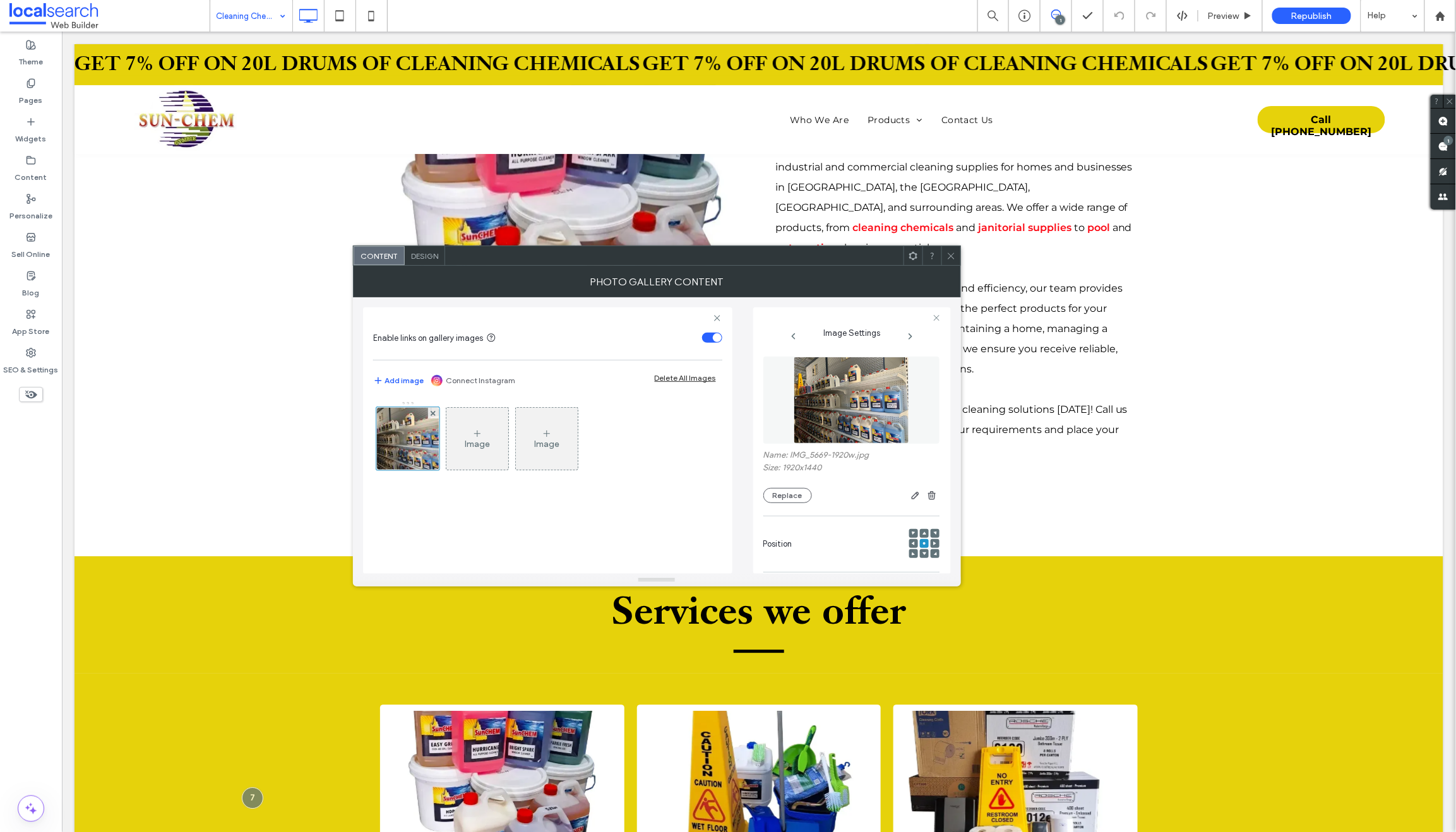
drag, startPoint x: 956, startPoint y: 253, endPoint x: 939, endPoint y: 254, distance: 17.0
click at [956, 253] on div at bounding box center [951, 256] width 19 height 19
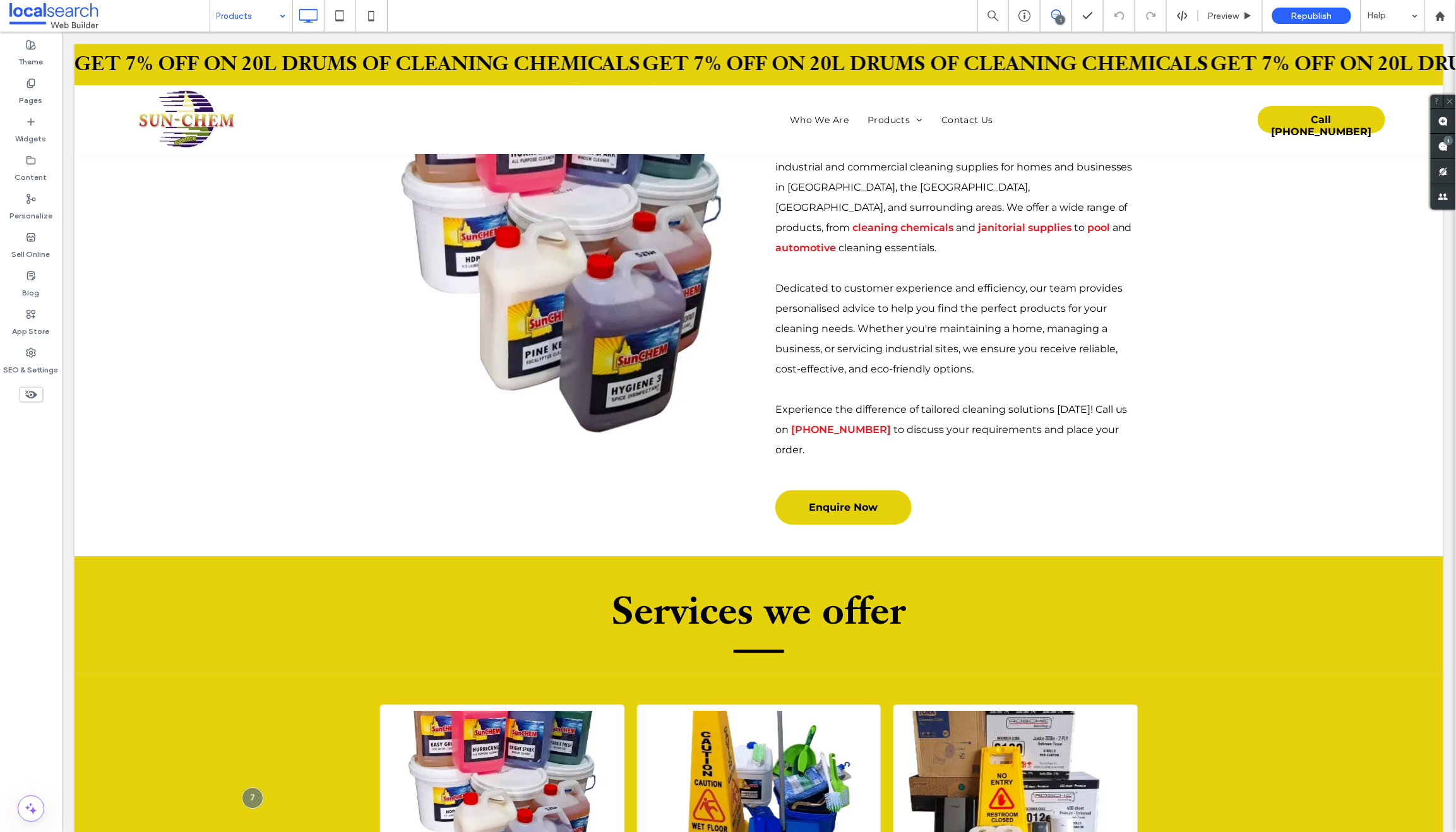
click at [241, 14] on input at bounding box center [248, 15] width 63 height 31
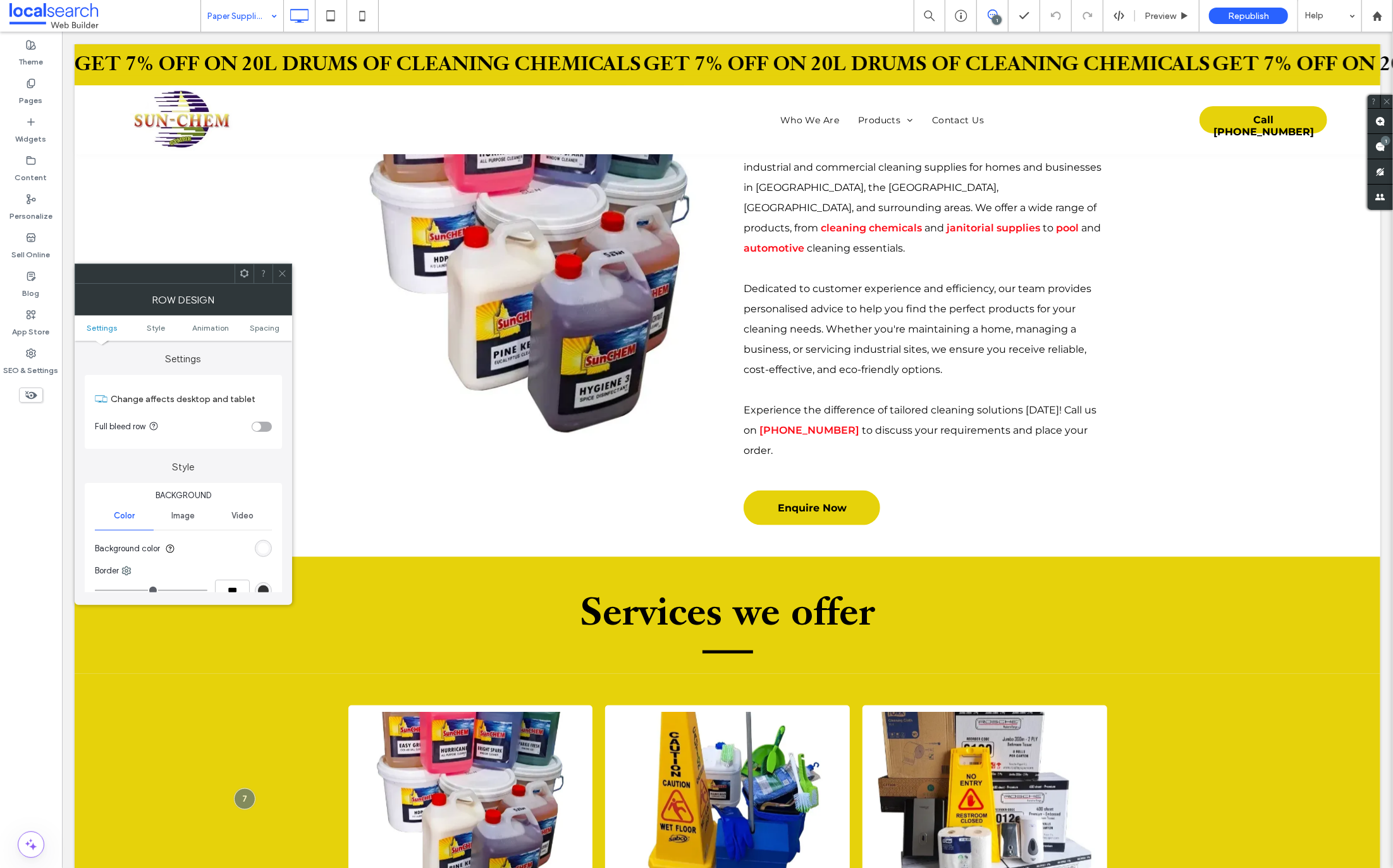
drag, startPoint x: 278, startPoint y: 268, endPoint x: 287, endPoint y: 269, distance: 9.1
click at [278, 269] on icon at bounding box center [283, 274] width 10 height 10
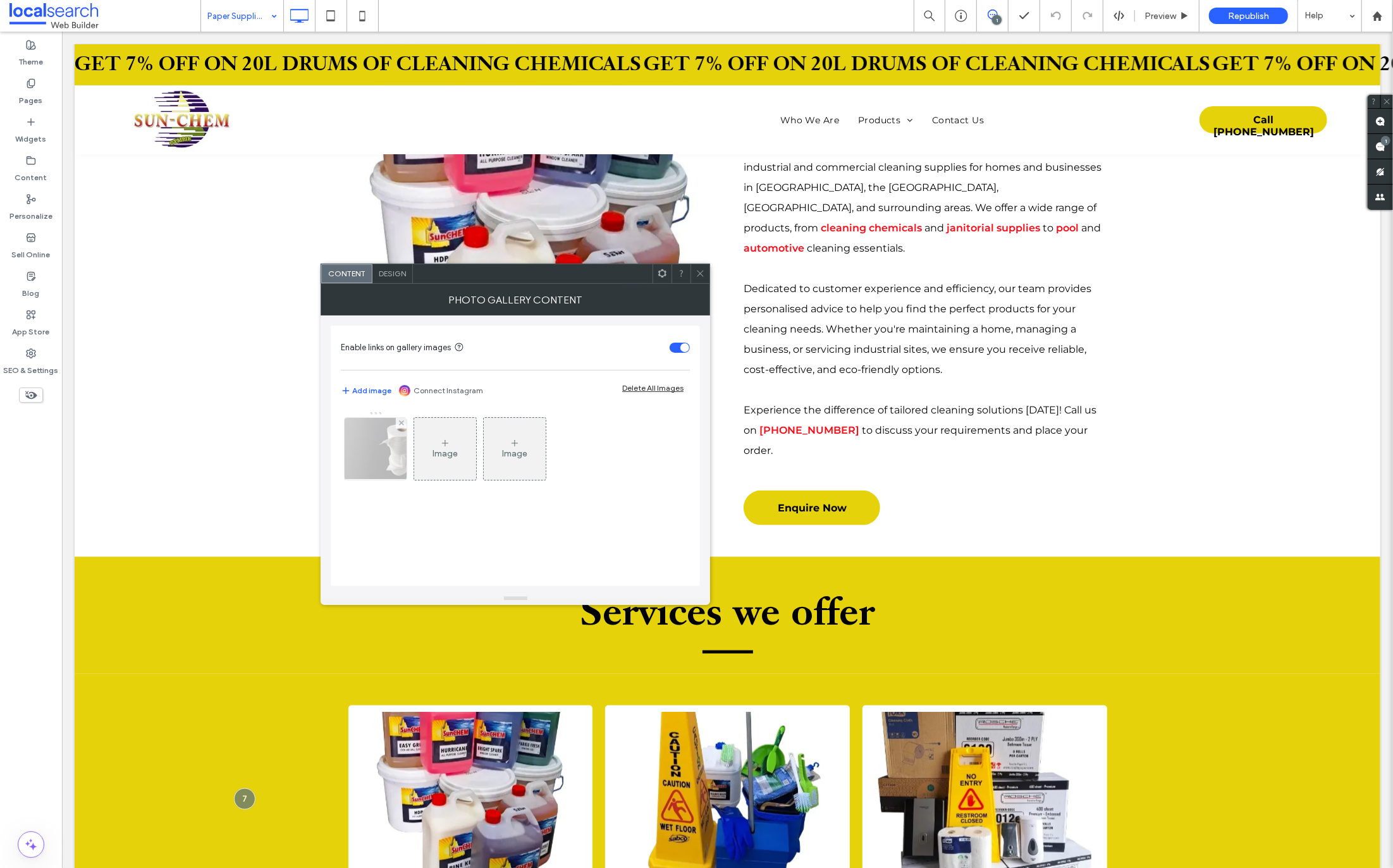
click at [378, 444] on img at bounding box center [376, 448] width 94 height 62
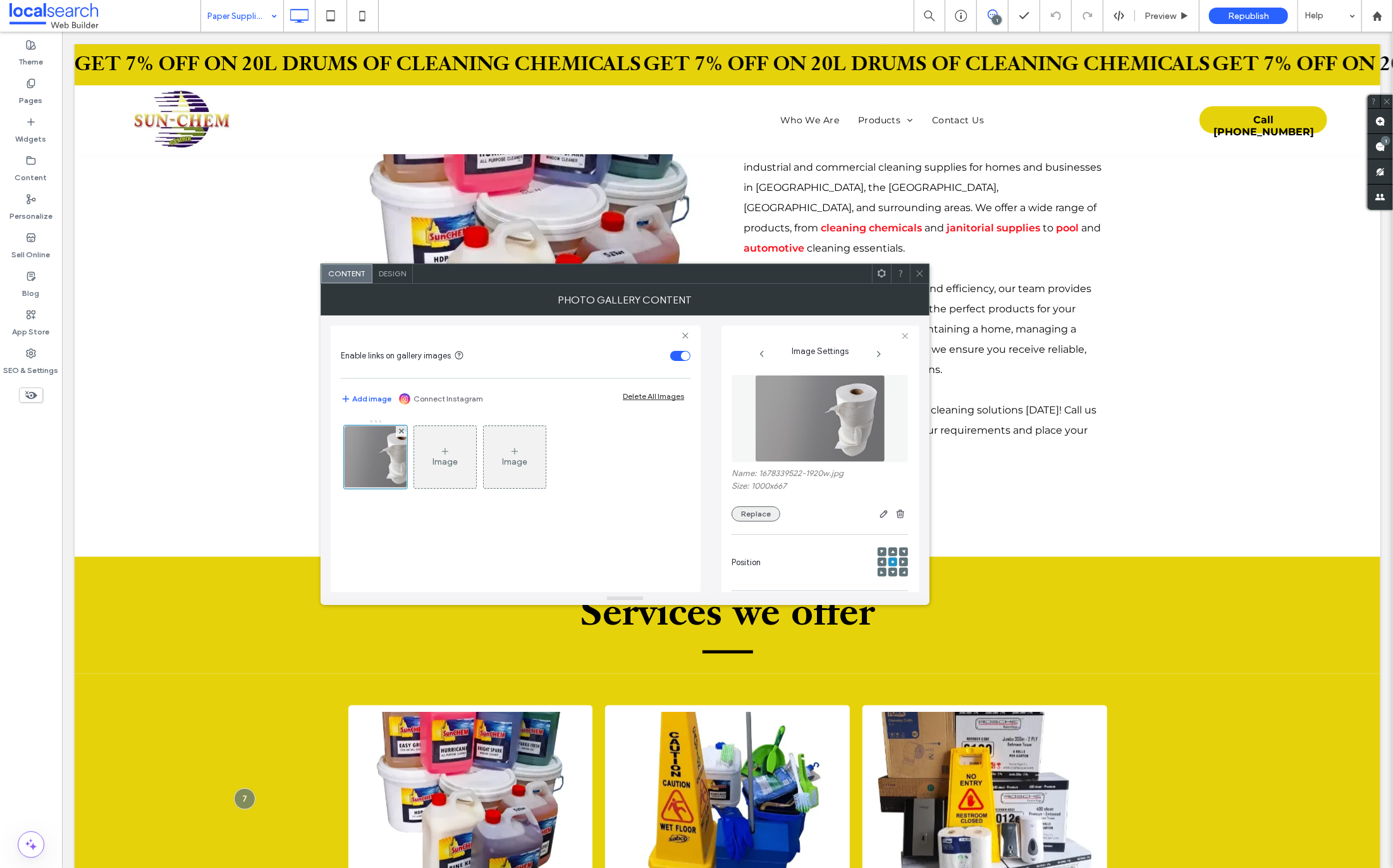
click at [751, 512] on button "Replace" at bounding box center [755, 513] width 49 height 15
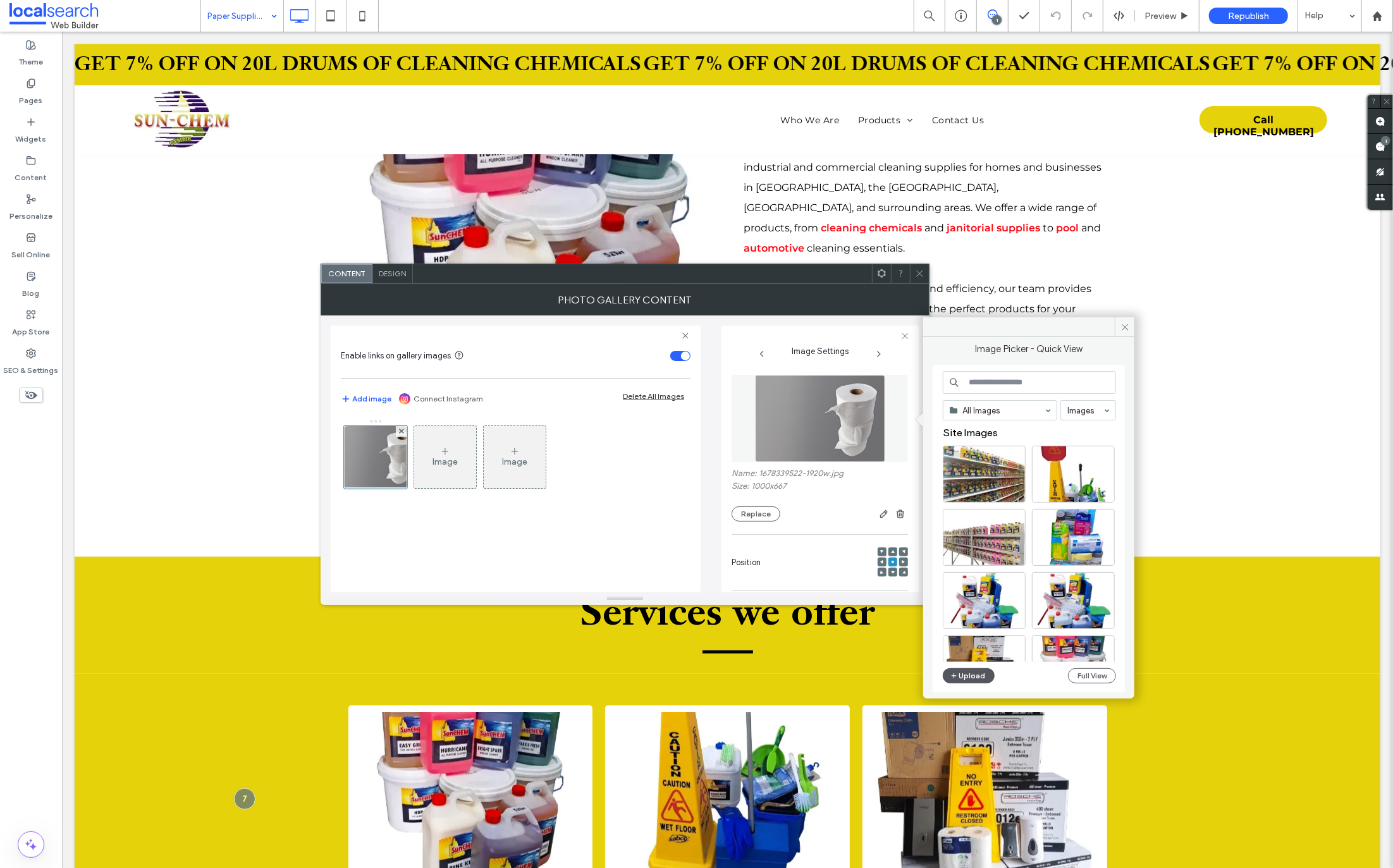
click at [980, 674] on button "Upload" at bounding box center [968, 676] width 52 height 15
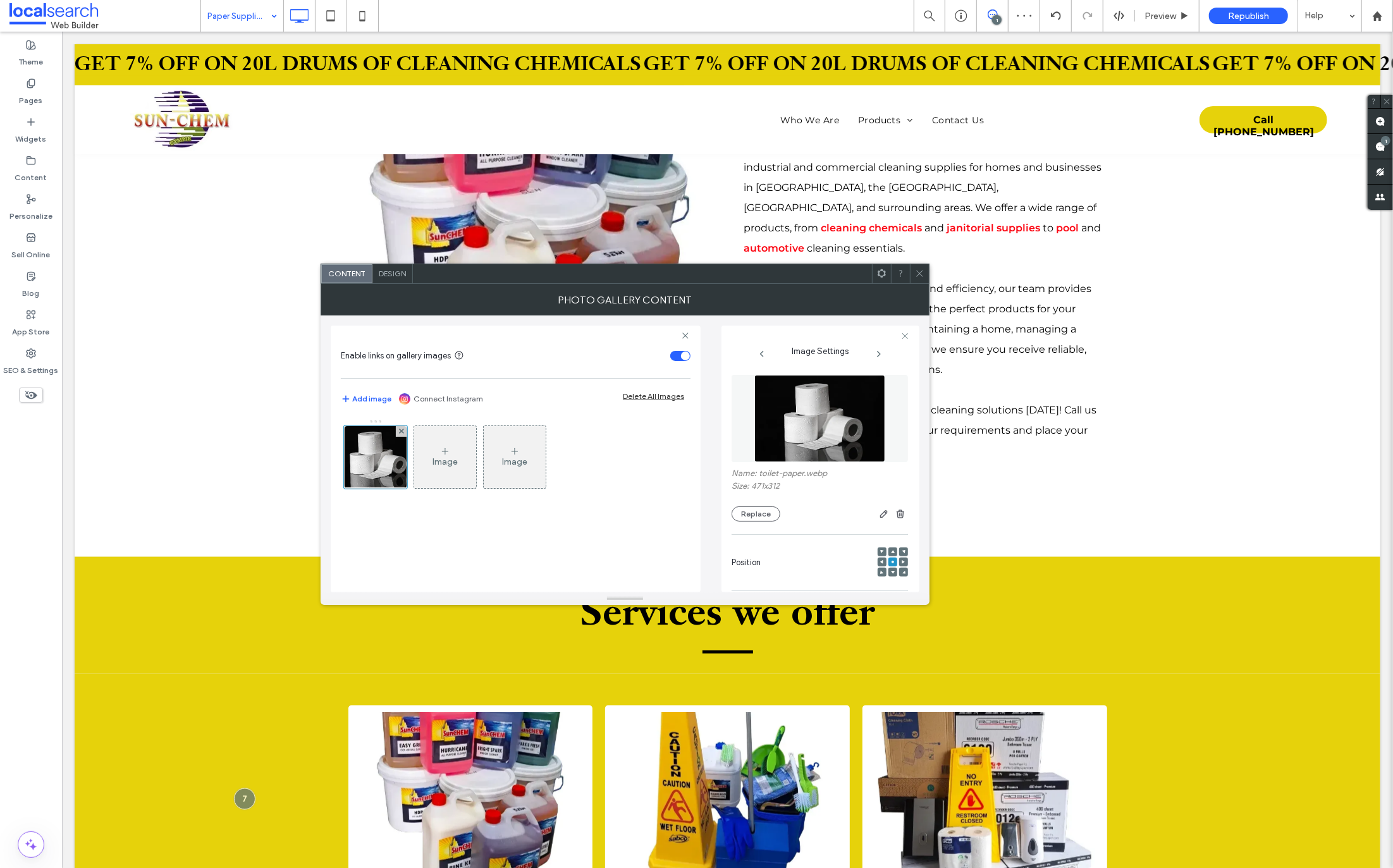
click at [921, 271] on use at bounding box center [920, 274] width 6 height 6
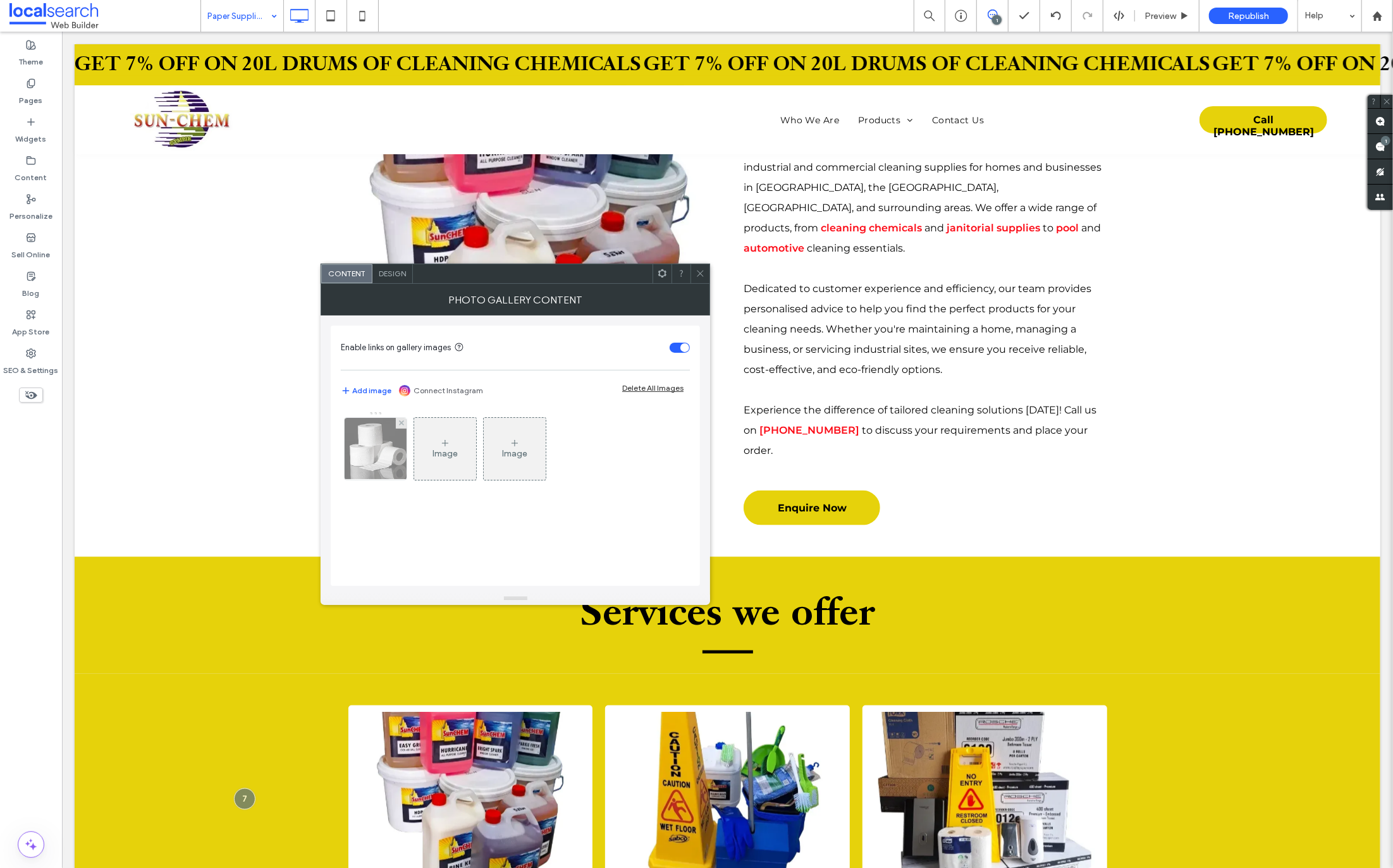
click at [383, 437] on img at bounding box center [376, 448] width 94 height 62
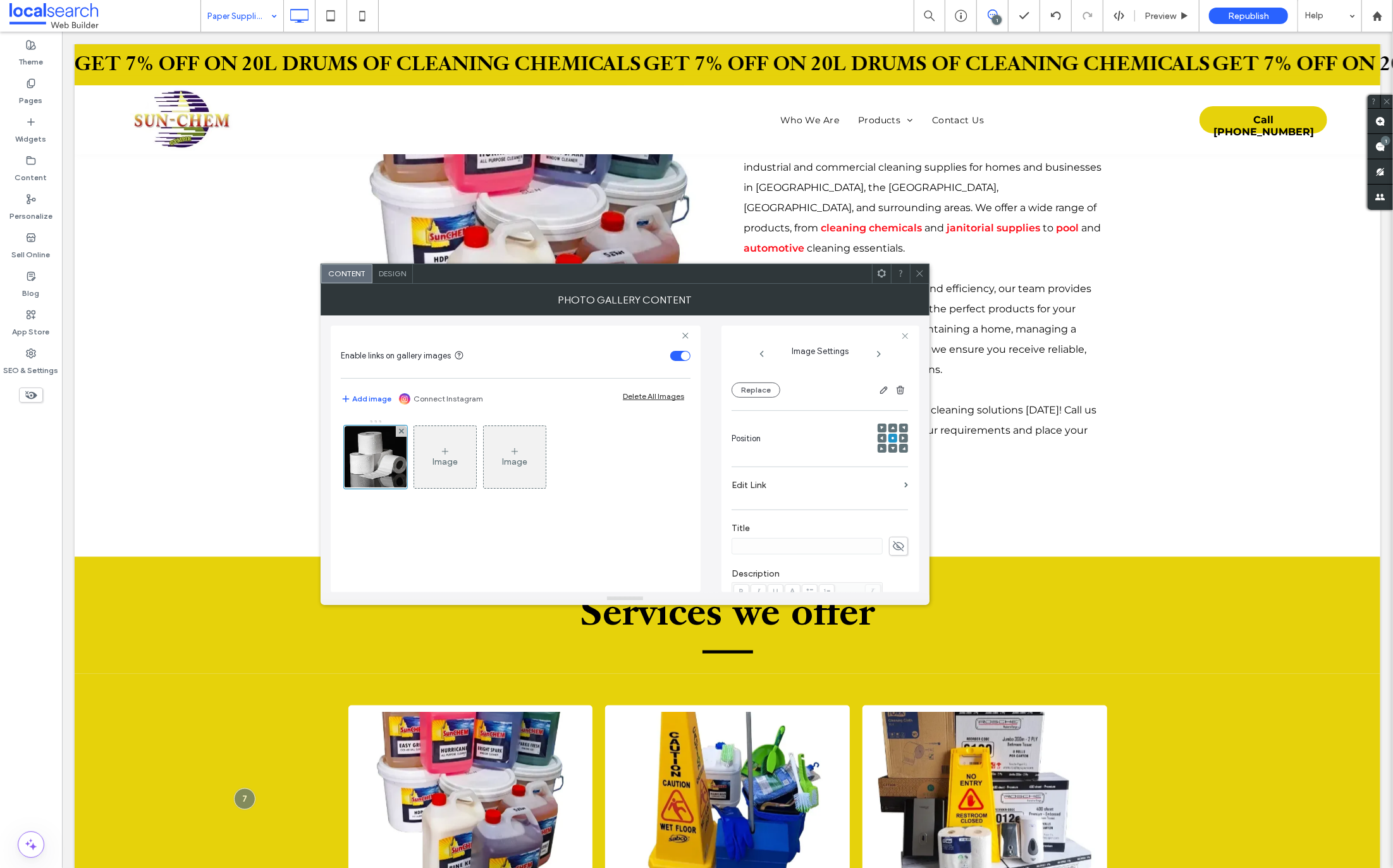
scroll to position [374, 0]
click at [746, 540] on textarea "**********" at bounding box center [816, 552] width 170 height 48
click at [752, 540] on textarea "**********" at bounding box center [816, 552] width 170 height 48
click at [741, 553] on textarea "**********" at bounding box center [816, 552] width 170 height 48
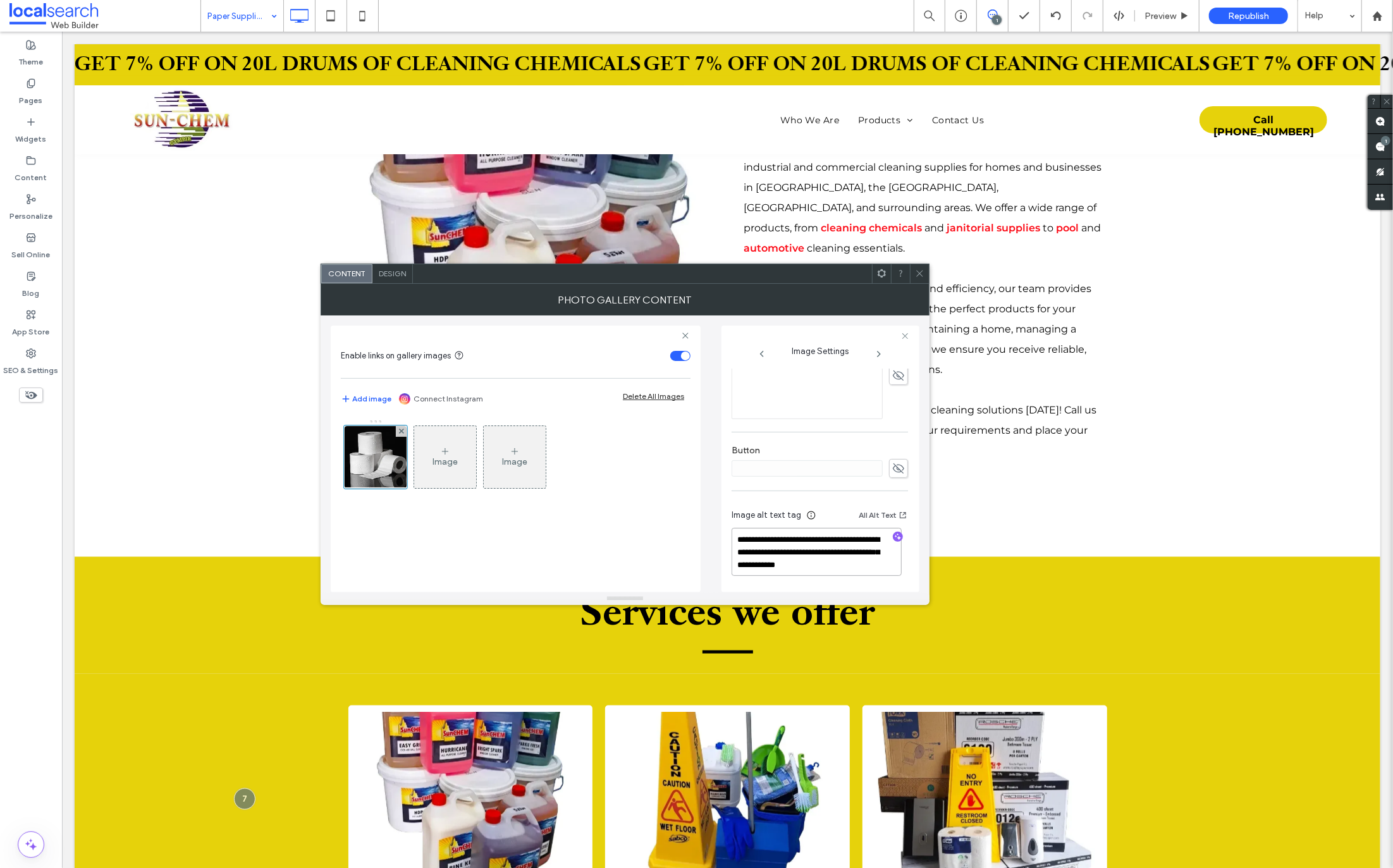
click at [753, 540] on textarea "**********" at bounding box center [816, 552] width 170 height 48
type textarea "**********"
click at [920, 274] on use at bounding box center [920, 274] width 6 height 6
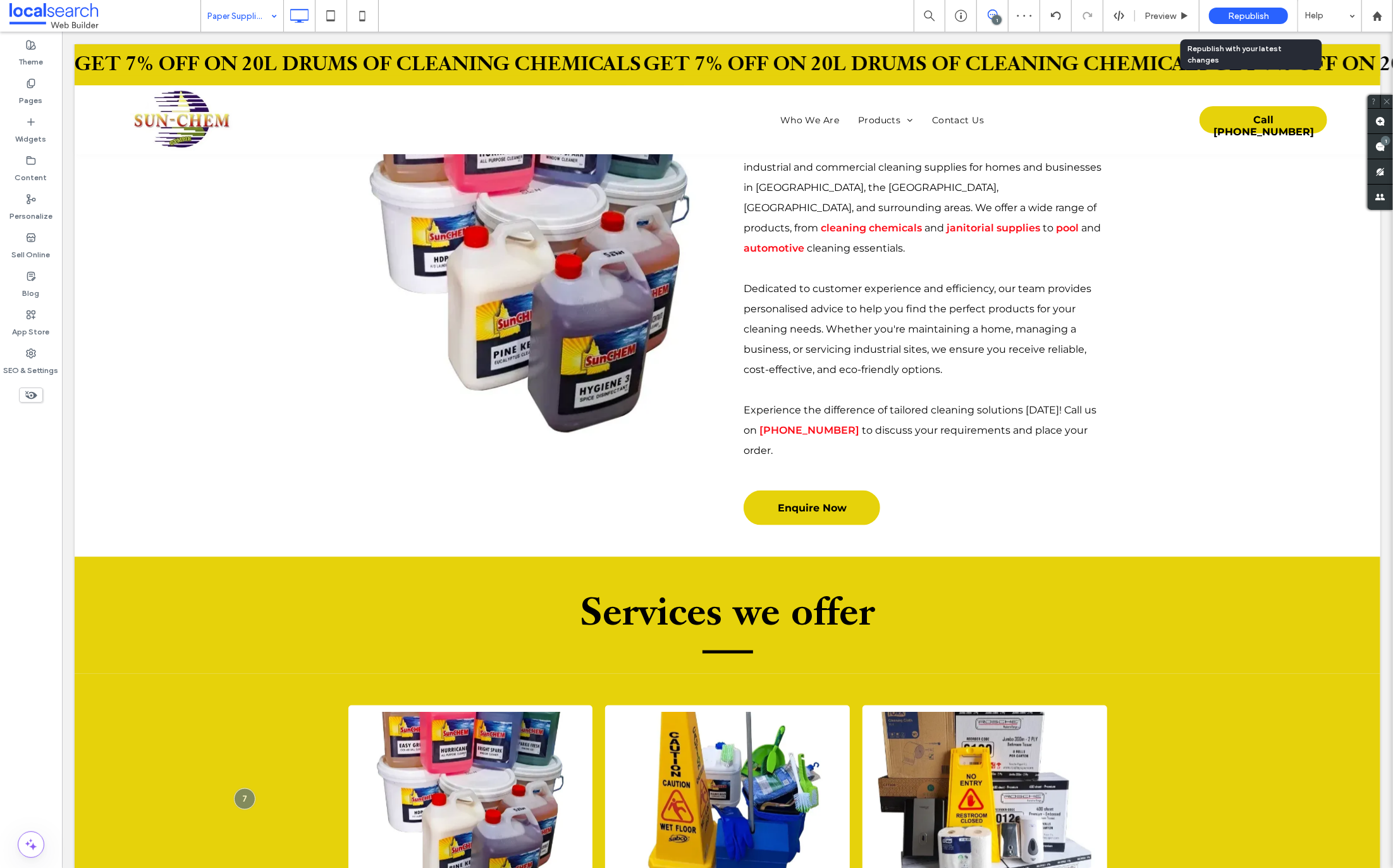
click at [1245, 15] on span "Republish" at bounding box center [1248, 15] width 41 height 10
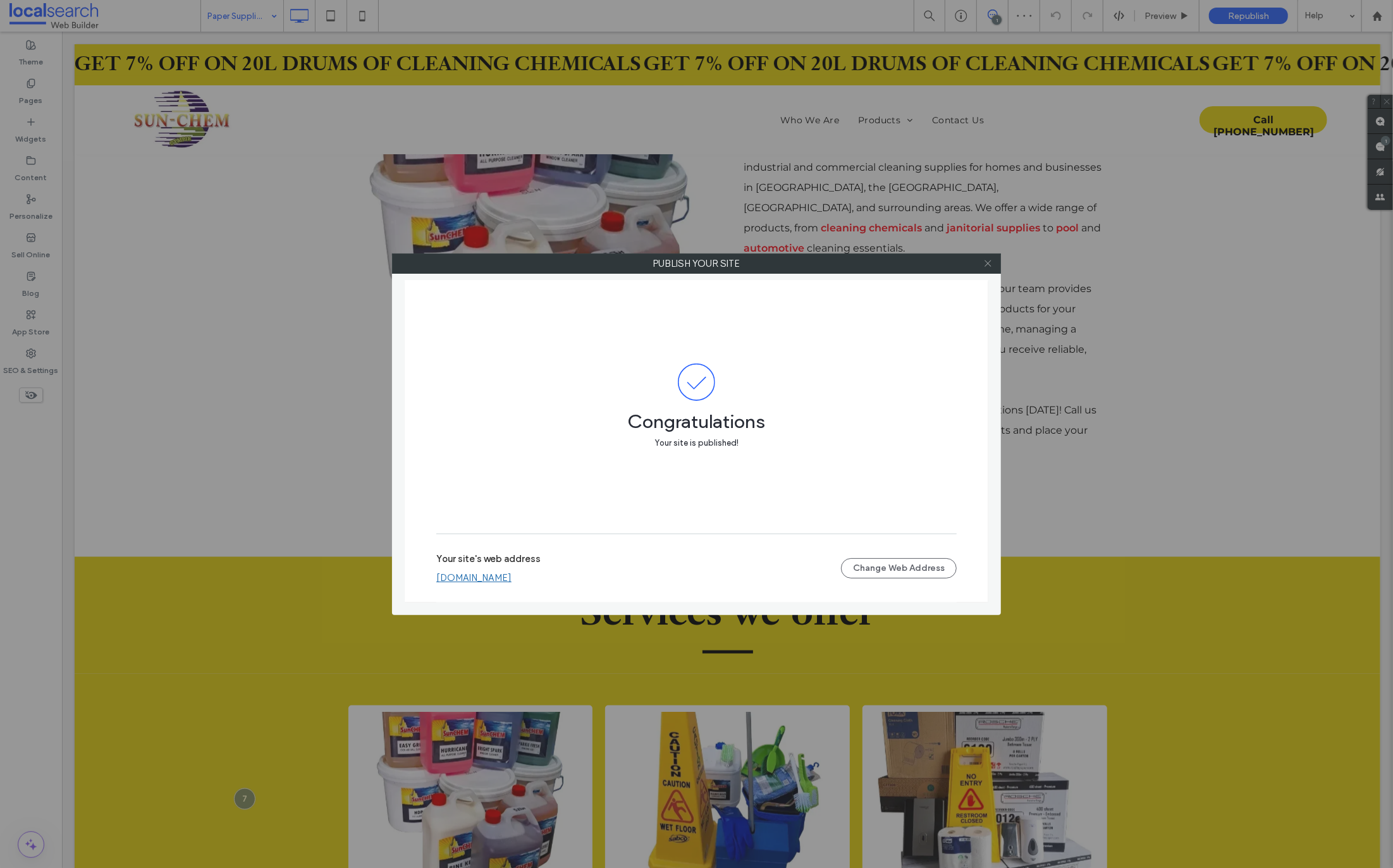
drag, startPoint x: 980, startPoint y: 259, endPoint x: 988, endPoint y: 260, distance: 8.1
click at [980, 260] on div at bounding box center [988, 263] width 19 height 19
click at [988, 261] on icon at bounding box center [988, 263] width 10 height 10
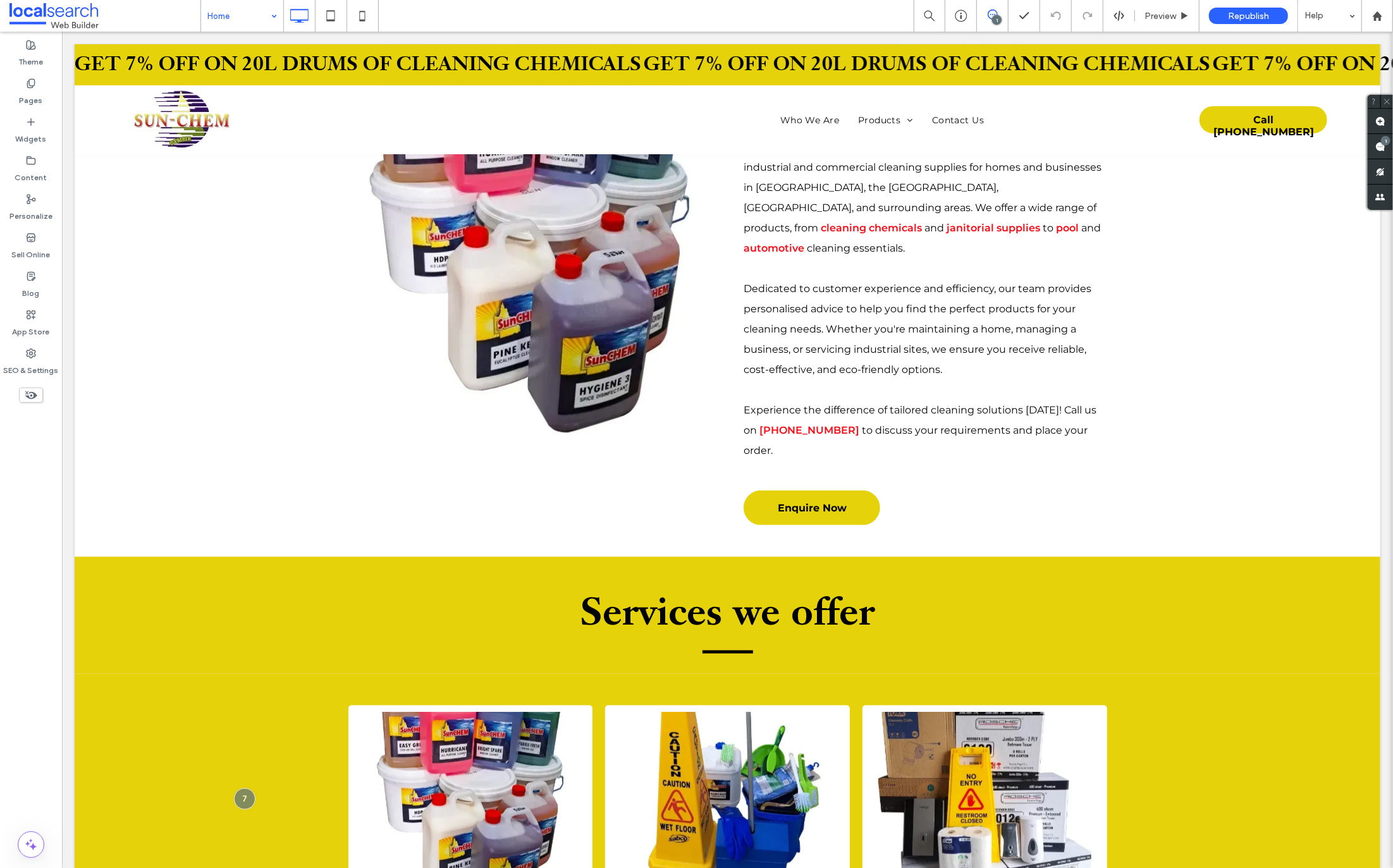
drag, startPoint x: 215, startPoint y: 40, endPoint x: 363, endPoint y: 26, distance: 148.7
click at [215, 8] on input at bounding box center [239, 15] width 63 height 31
